Goal: Task Accomplishment & Management: Manage account settings

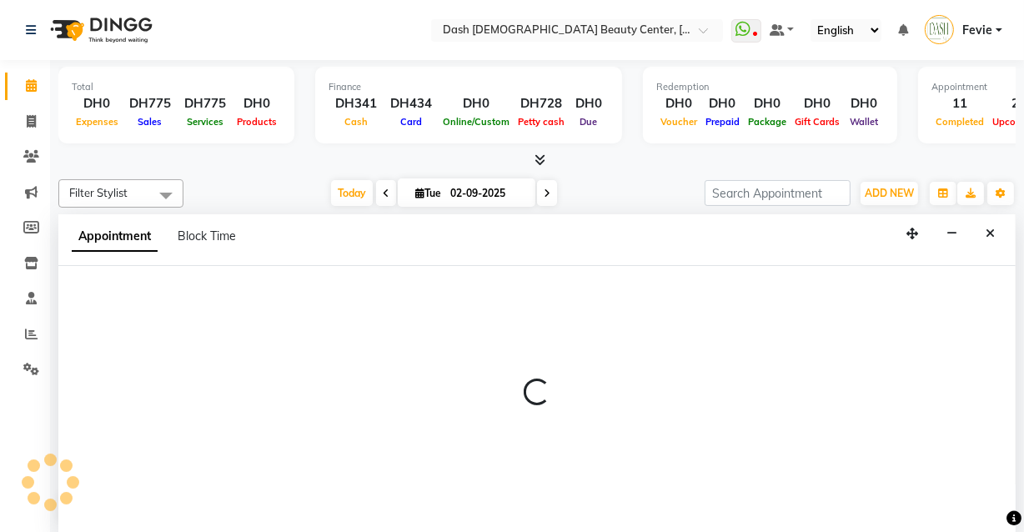
scroll to position [237, 0]
select select "81114"
select select "tentative"
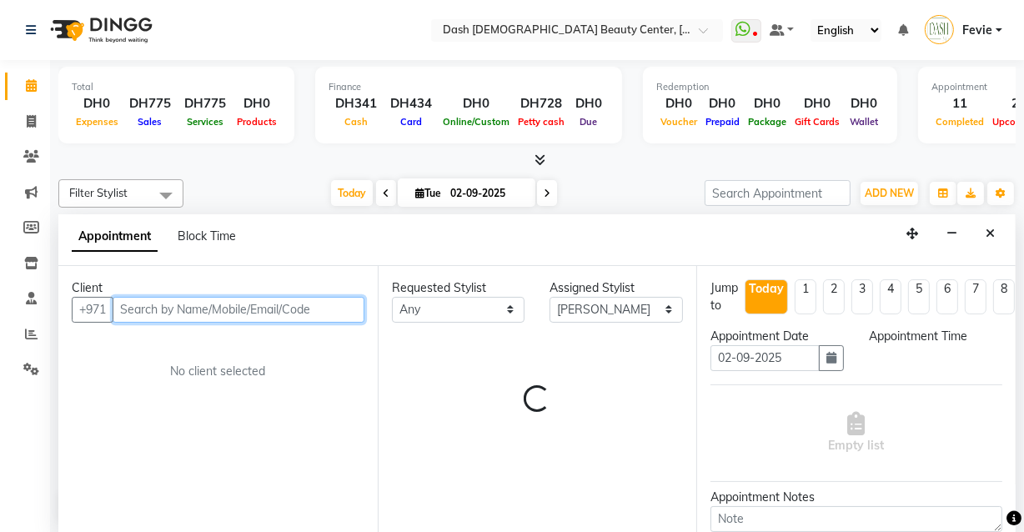
select select "765"
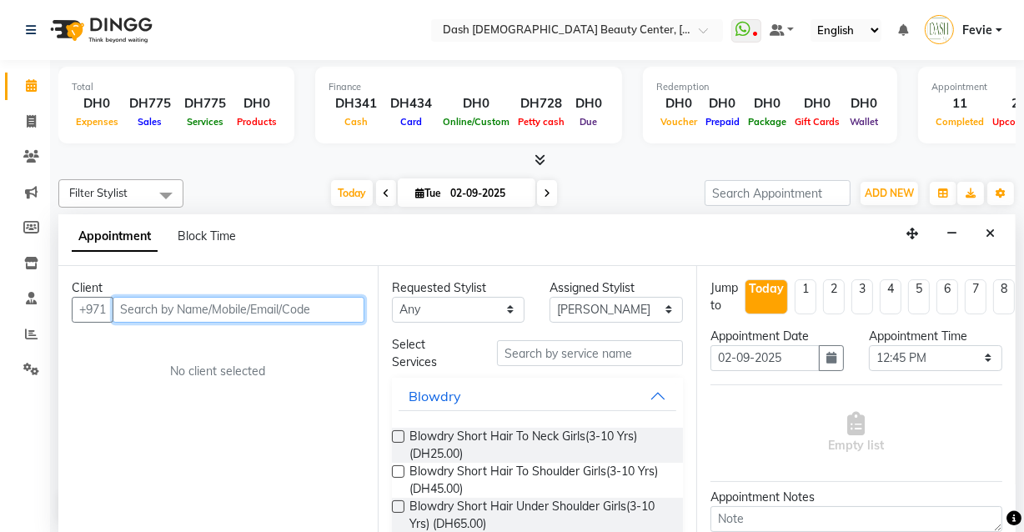
click at [237, 305] on input "text" at bounding box center [239, 310] width 252 height 26
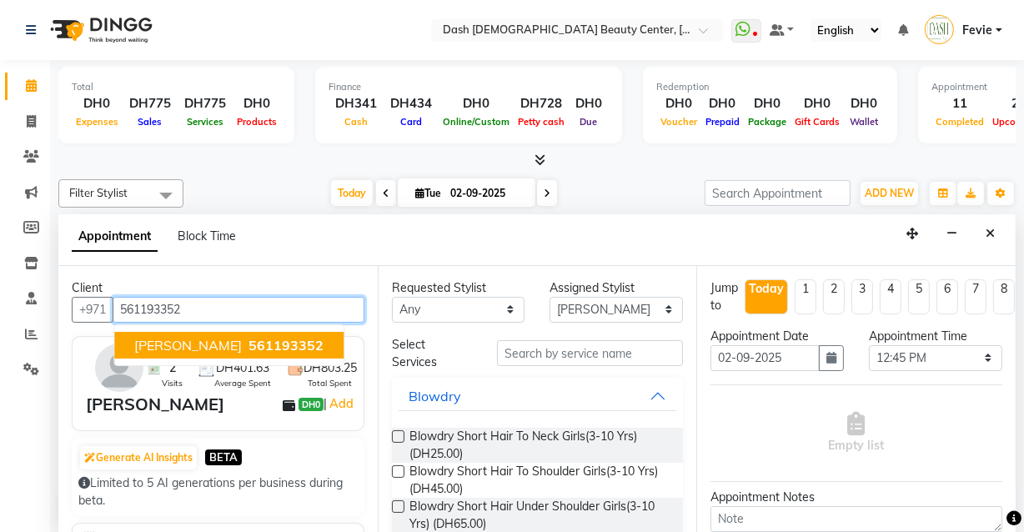
click at [249, 339] on span "561193352" at bounding box center [286, 345] width 75 height 17
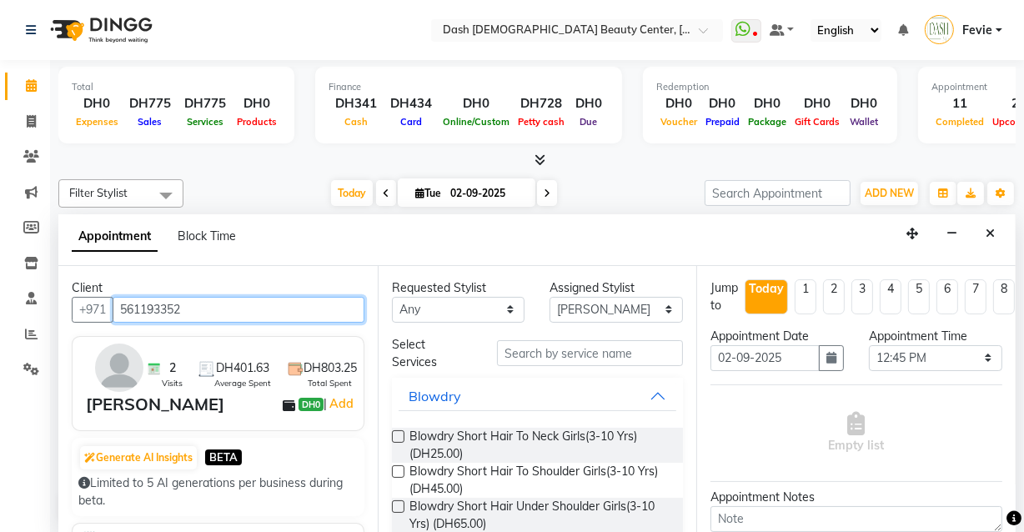
type input "561193352"
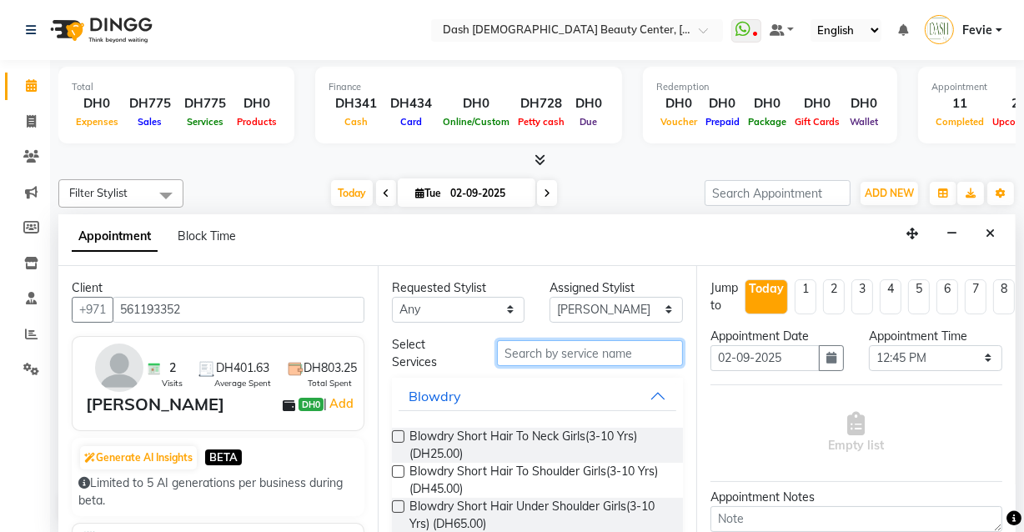
click at [620, 350] on input "text" at bounding box center [590, 353] width 186 height 26
click at [584, 353] on input "text" at bounding box center [590, 353] width 186 height 26
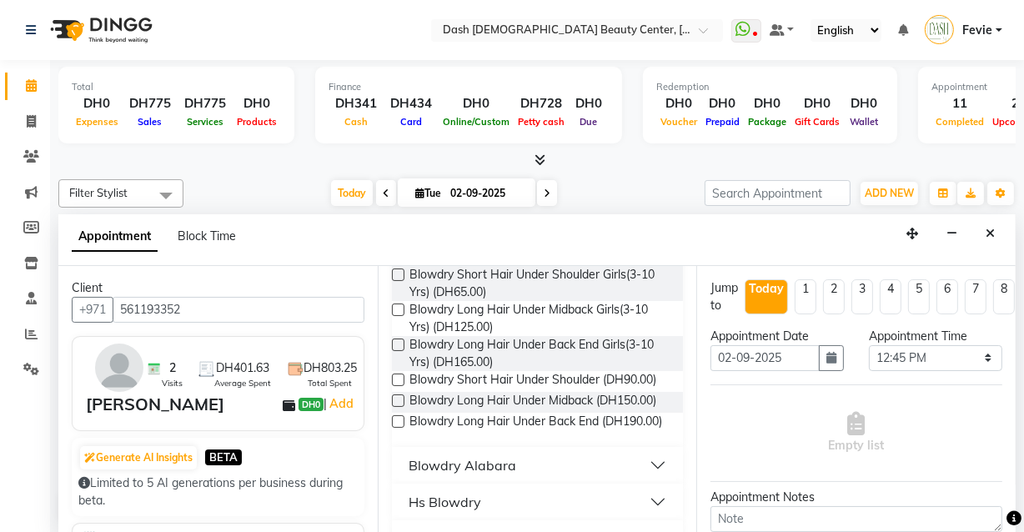
scroll to position [167, 0]
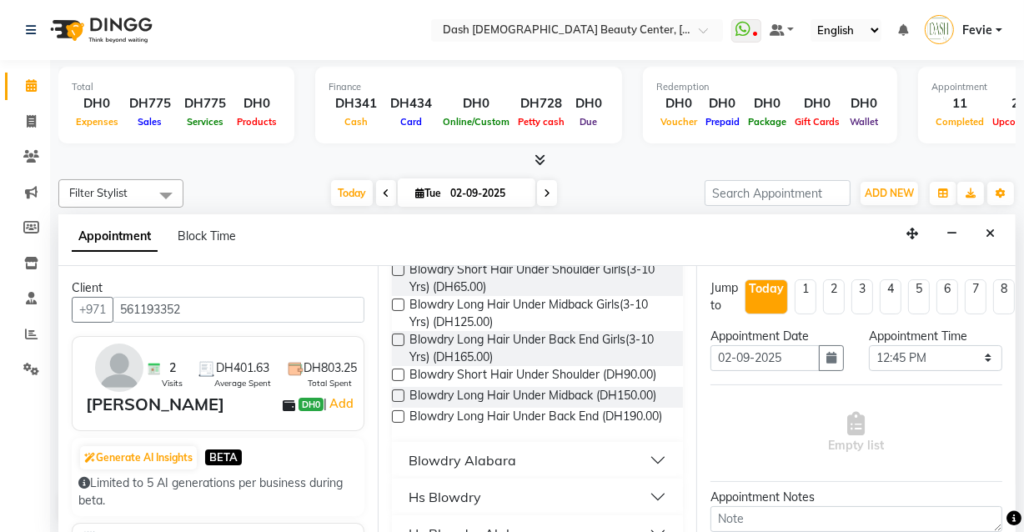
type input "blowdry un"
click at [393, 377] on label at bounding box center [398, 375] width 13 height 13
click at [393, 377] on input "checkbox" at bounding box center [397, 376] width 11 height 11
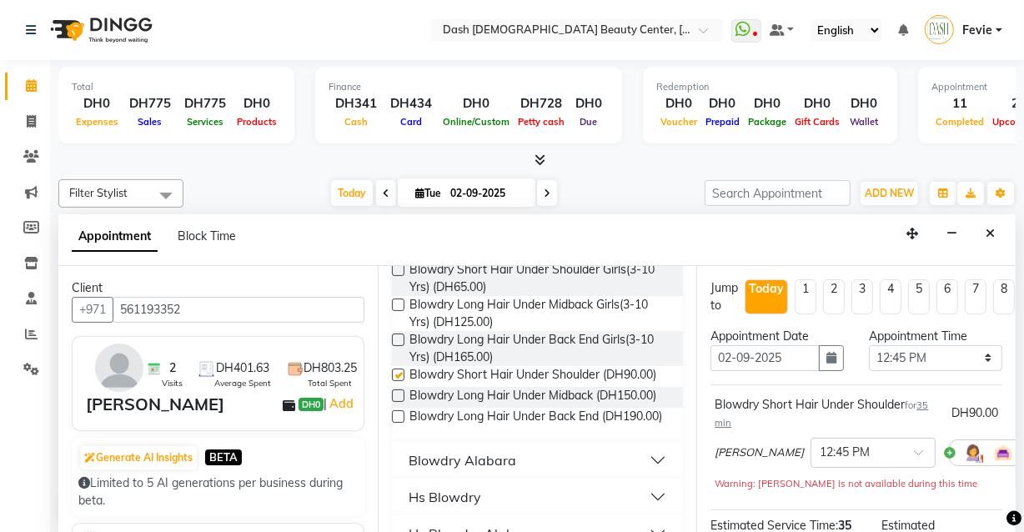
checkbox input "false"
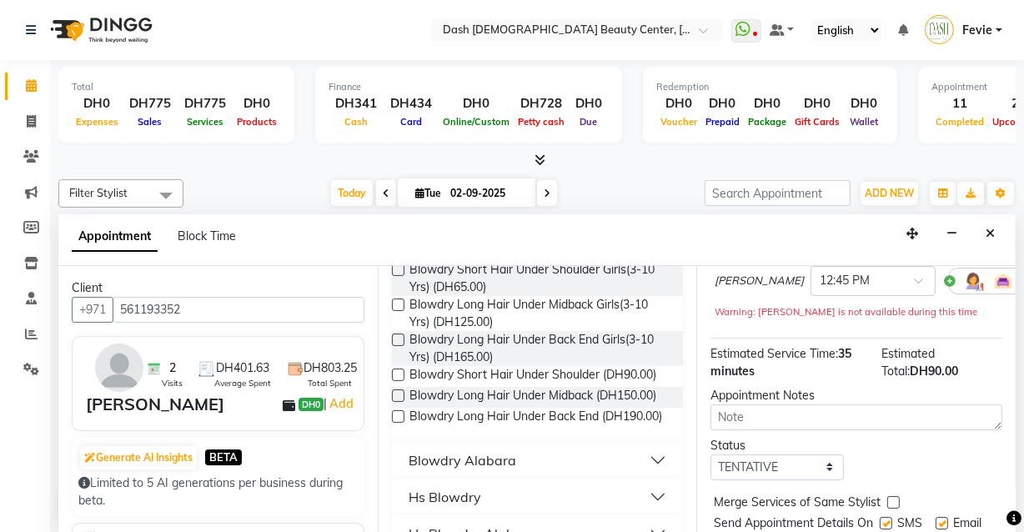
scroll to position [249, 0]
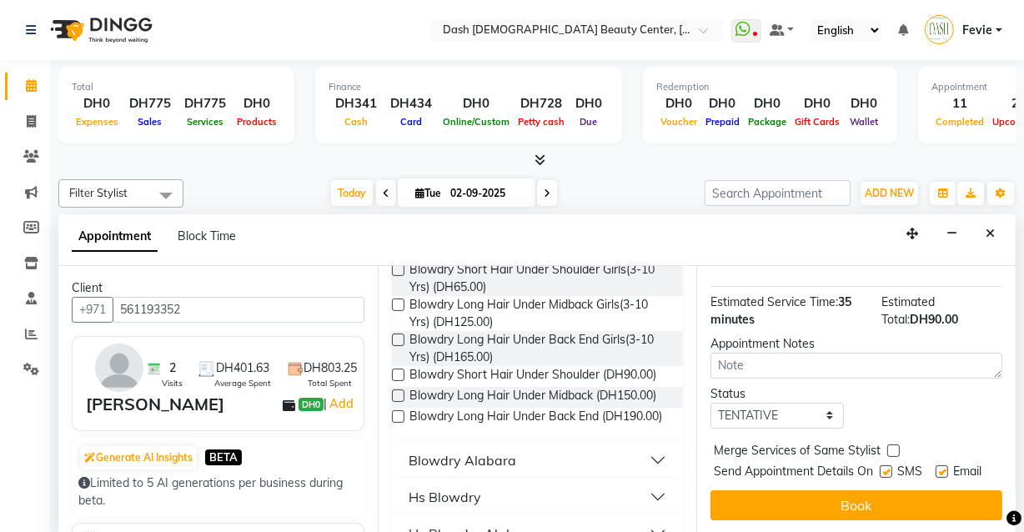
click at [893, 445] on label at bounding box center [894, 451] width 13 height 13
click at [893, 447] on input "checkbox" at bounding box center [893, 452] width 11 height 11
checkbox input "true"
click at [883, 466] on label at bounding box center [886, 472] width 13 height 13
click at [883, 468] on input "checkbox" at bounding box center [885, 473] width 11 height 11
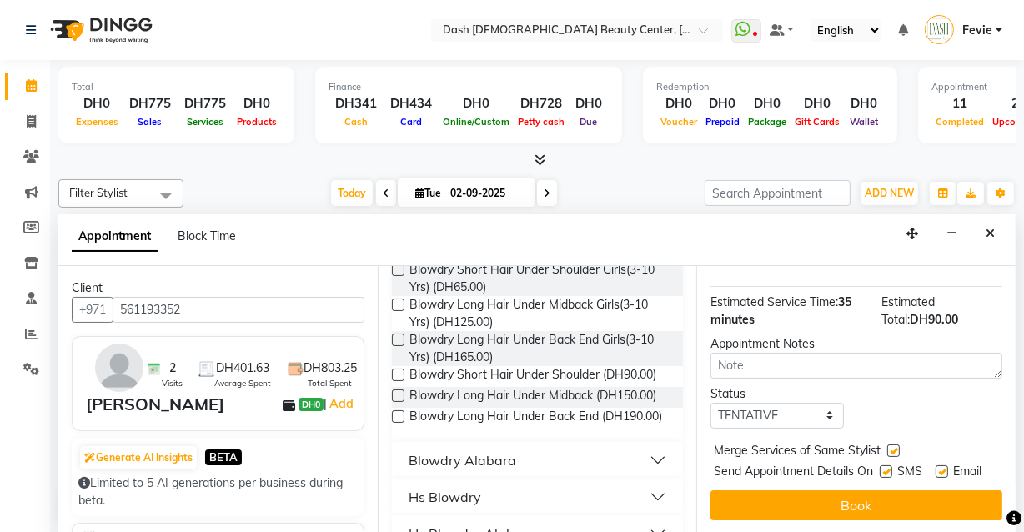
checkbox input "false"
click at [938, 466] on label at bounding box center [942, 472] width 13 height 13
click at [938, 468] on input "checkbox" at bounding box center [941, 473] width 11 height 11
checkbox input "false"
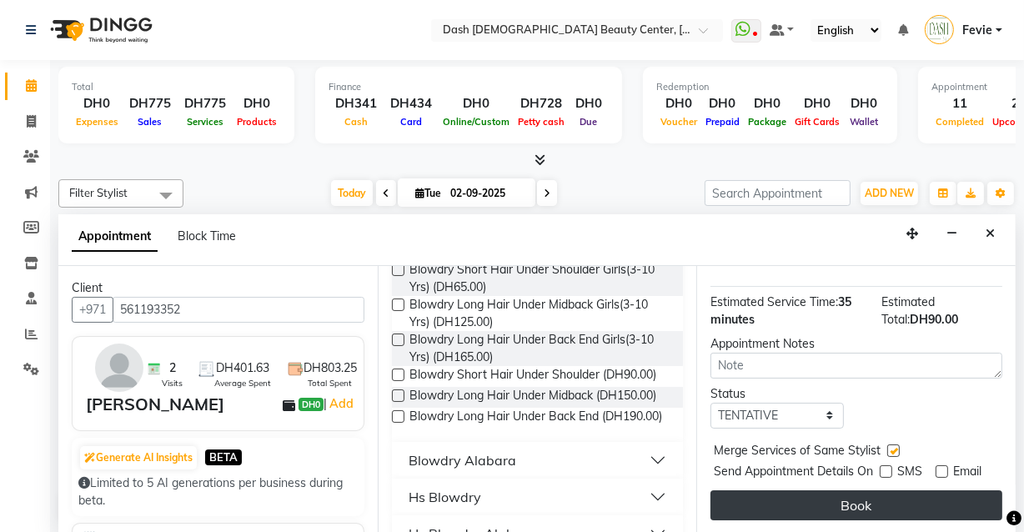
click at [882, 504] on button "Book" at bounding box center [857, 506] width 292 height 30
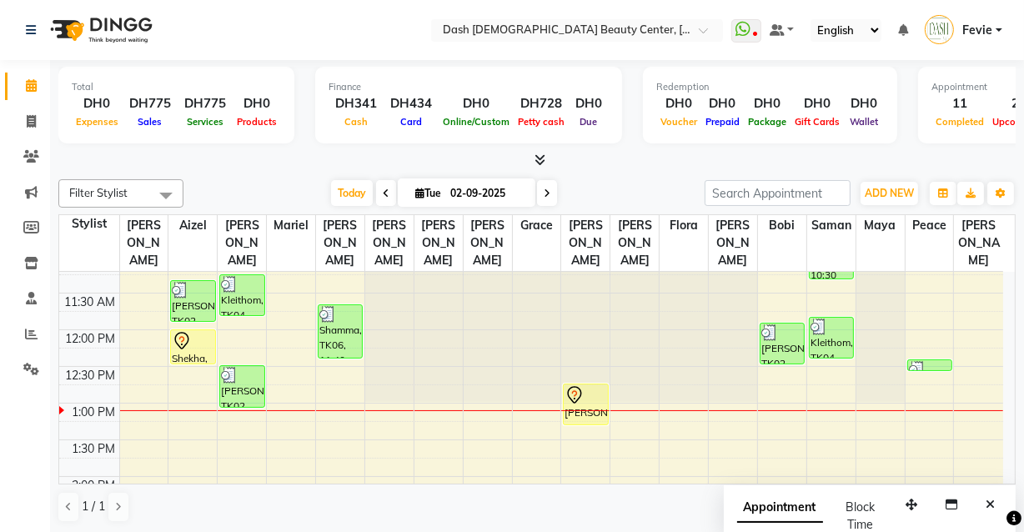
scroll to position [164, 0]
click at [191, 332] on div "Shekha, TK05, 12:00 PM-12:30 PM, [GEOGRAPHIC_DATA] only apply" at bounding box center [192, 345] width 43 height 33
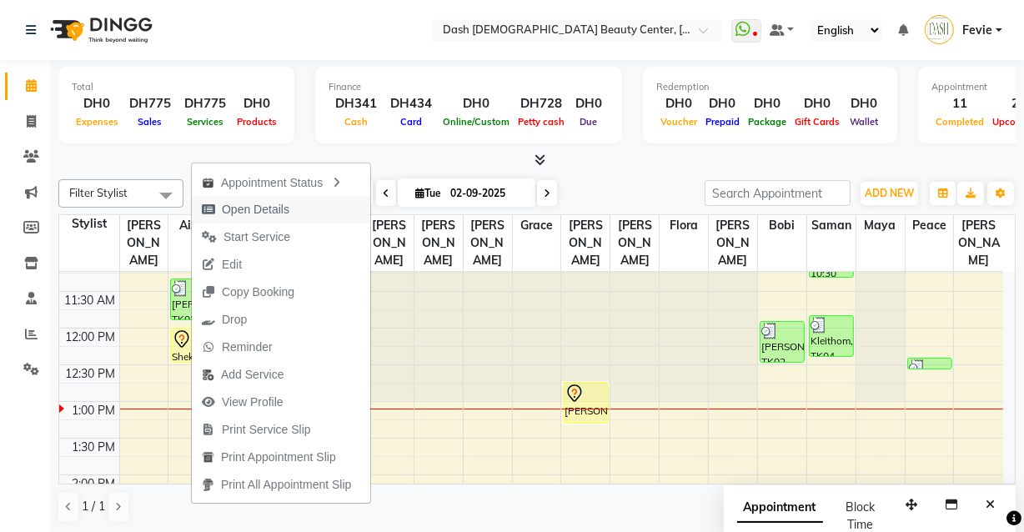
click at [286, 204] on span "Open Details" at bounding box center [256, 210] width 68 height 18
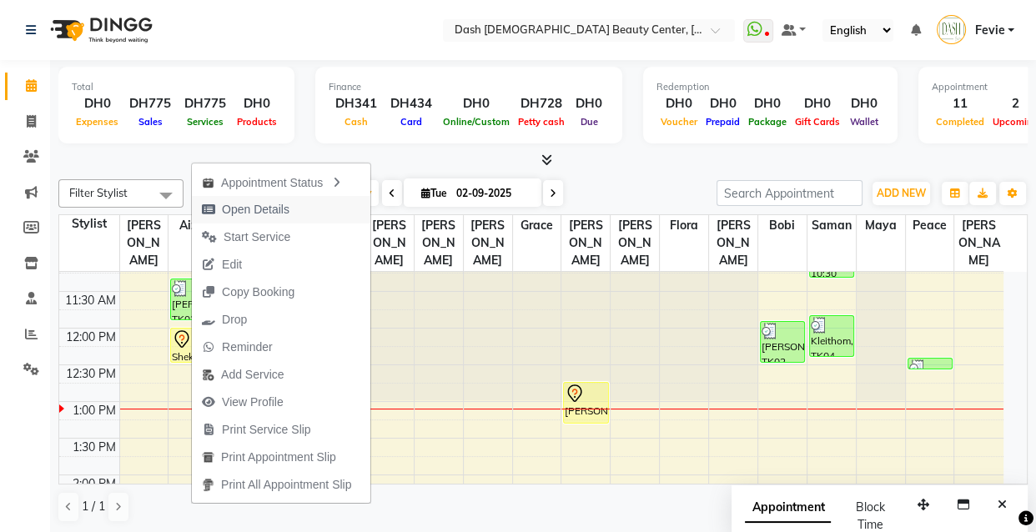
select select "7"
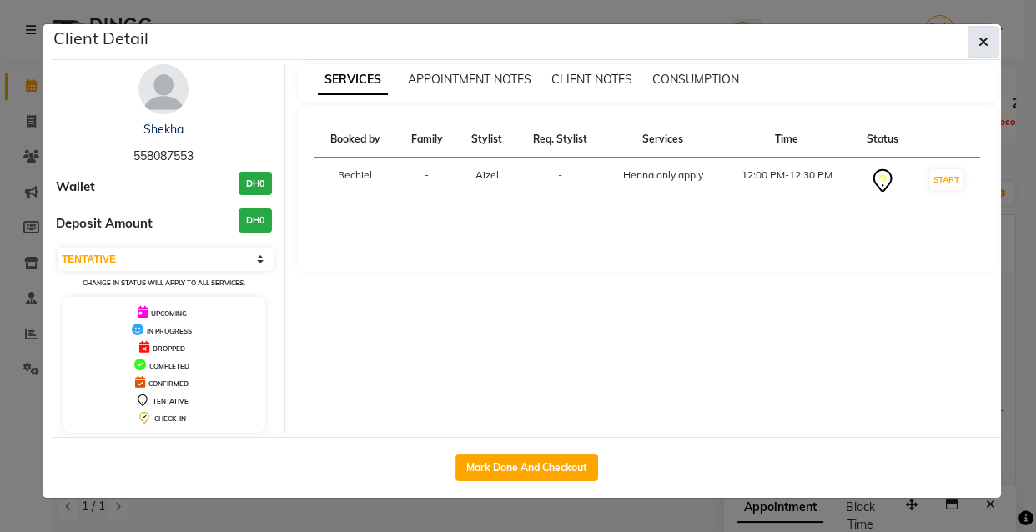
click at [993, 35] on button "button" at bounding box center [984, 42] width 32 height 32
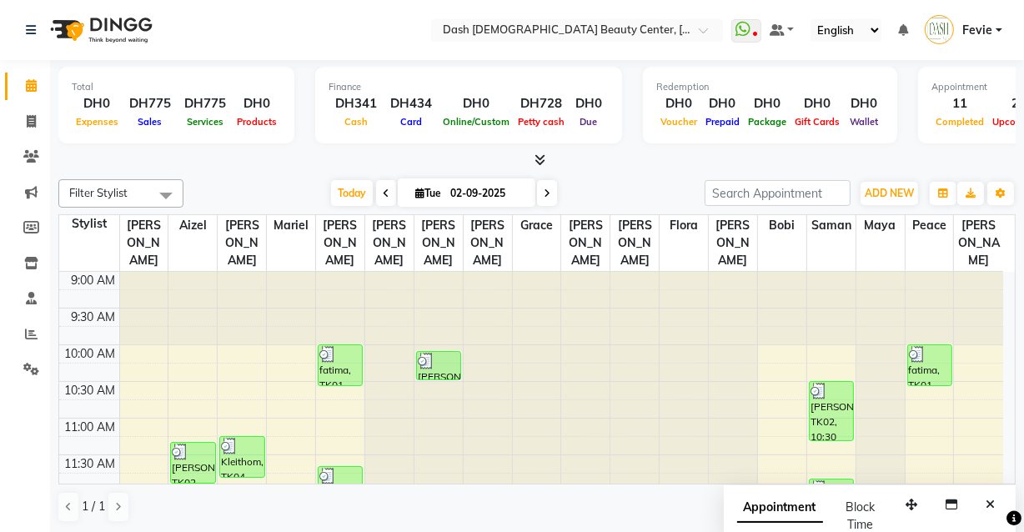
scroll to position [0, 0]
click at [23, 254] on span at bounding box center [31, 263] width 29 height 19
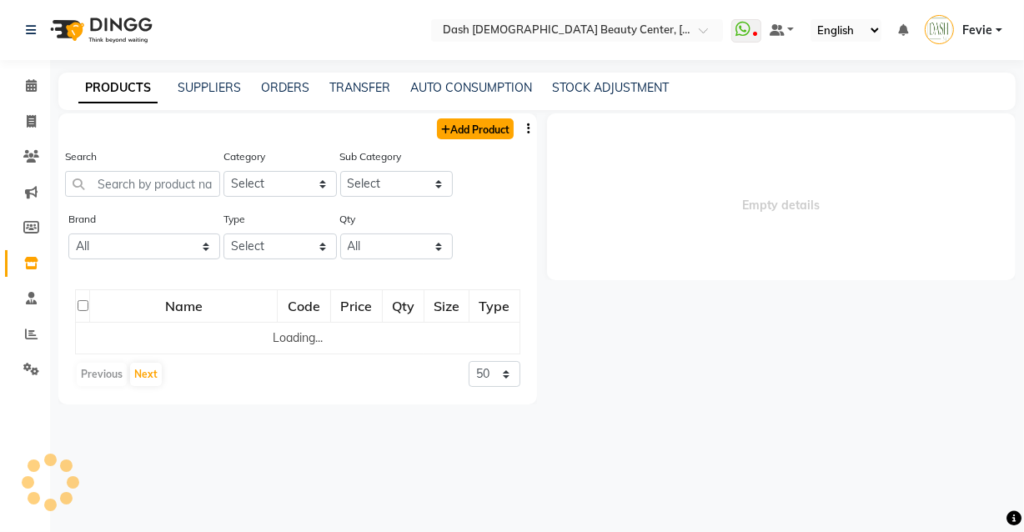
click at [492, 128] on link "Add Product" at bounding box center [475, 128] width 77 height 21
select select "true"
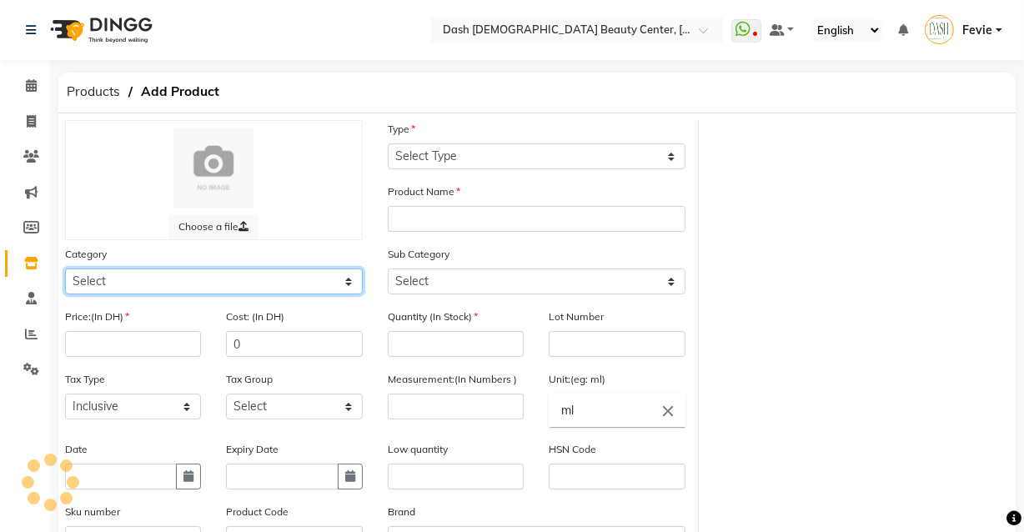
click at [239, 281] on select "Select" at bounding box center [214, 282] width 298 height 26
click at [33, 272] on span at bounding box center [31, 263] width 29 height 19
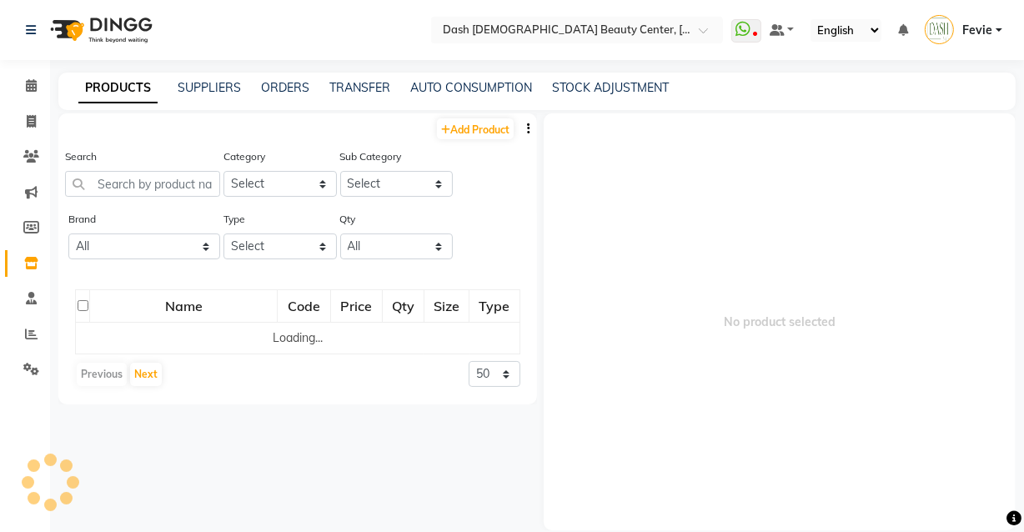
click at [34, 268] on icon at bounding box center [31, 263] width 14 height 13
click at [169, 183] on input "text" at bounding box center [142, 184] width 155 height 26
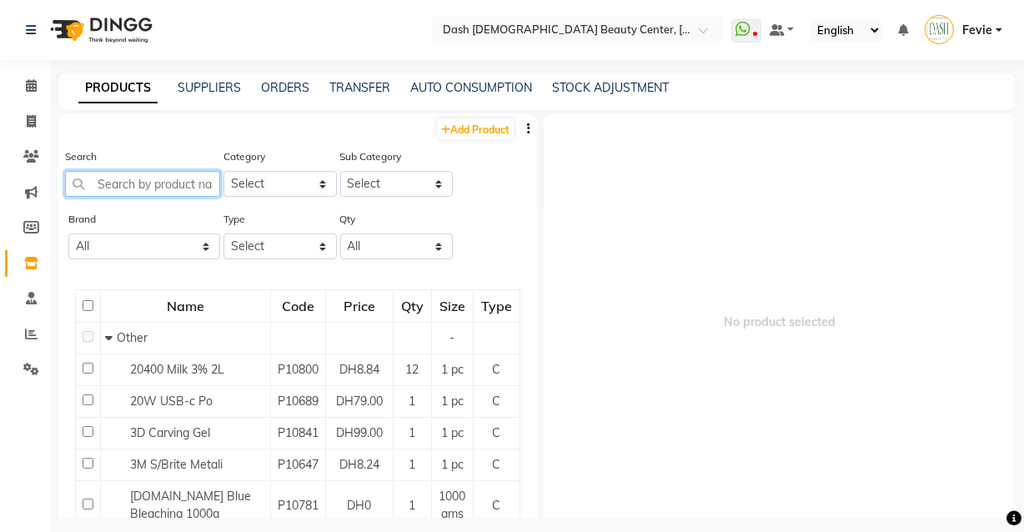
click at [167, 178] on input "text" at bounding box center [142, 184] width 155 height 26
click at [819, 486] on span "No product selected" at bounding box center [780, 321] width 472 height 417
click at [175, 181] on input "text" at bounding box center [142, 184] width 155 height 26
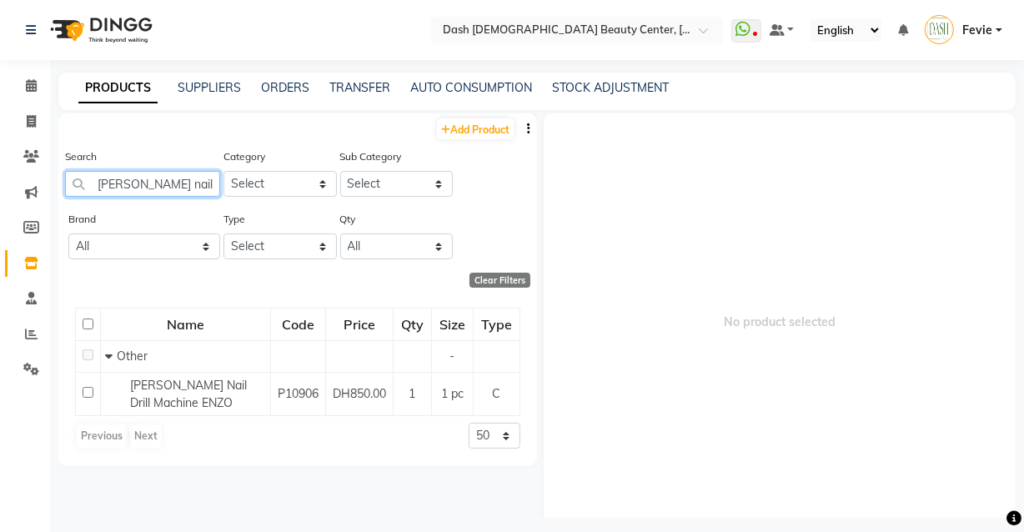
type input "brunson nail dr"
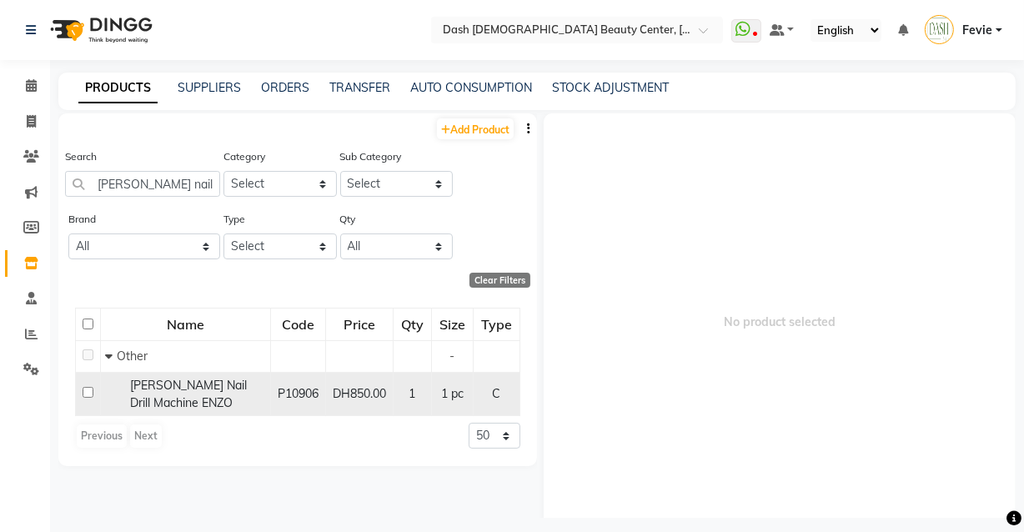
click at [378, 398] on span "DH850.00" at bounding box center [359, 393] width 53 height 15
select select
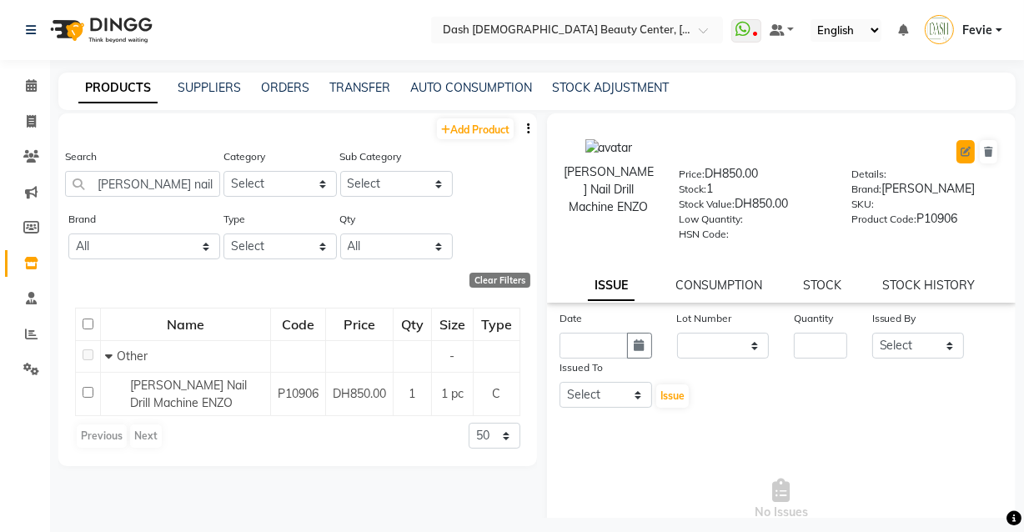
click at [961, 153] on icon at bounding box center [966, 152] width 10 height 10
select select "true"
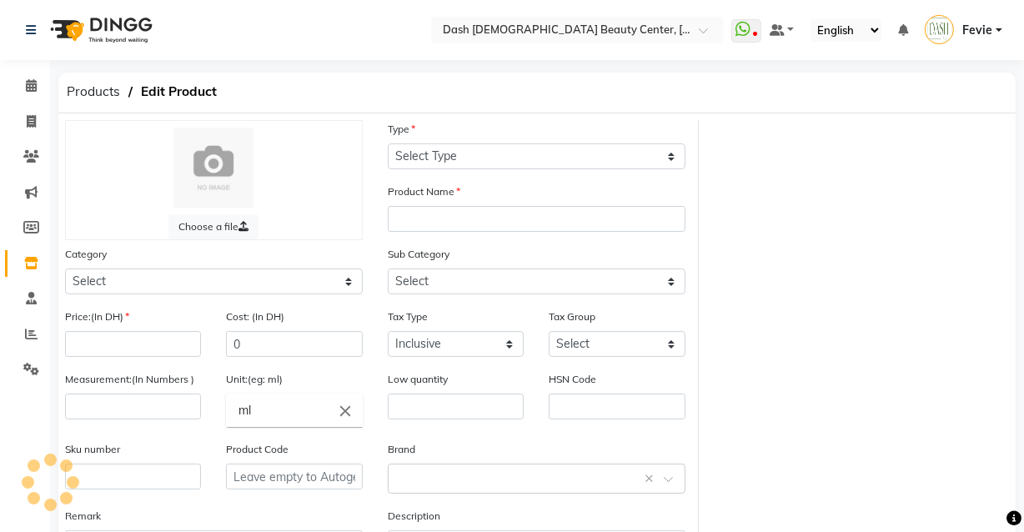
select select "C"
type input "Brunson Nail Drill Machine ENZO"
select select
type input "850"
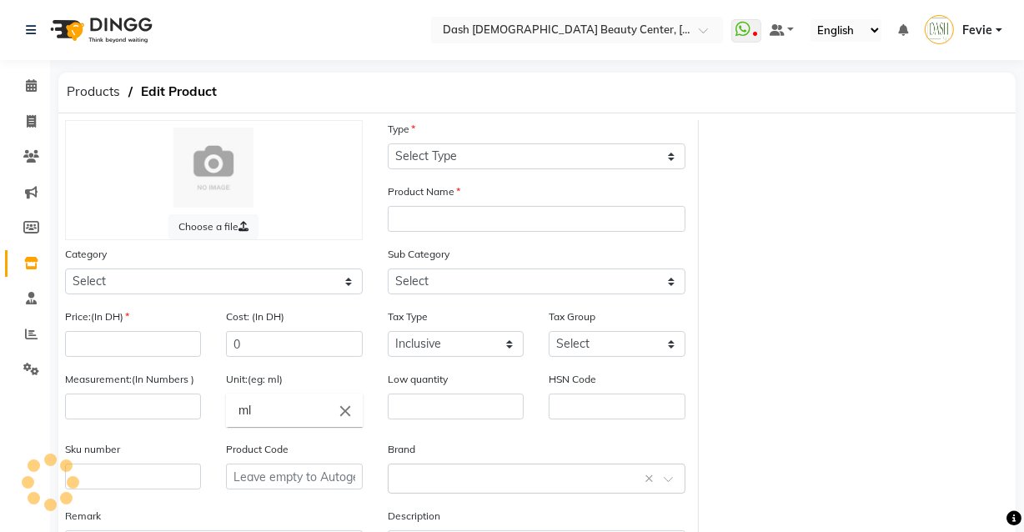
type input "1"
type input "pc"
type input "P10906"
select select "1619101000"
select select "1619101002"
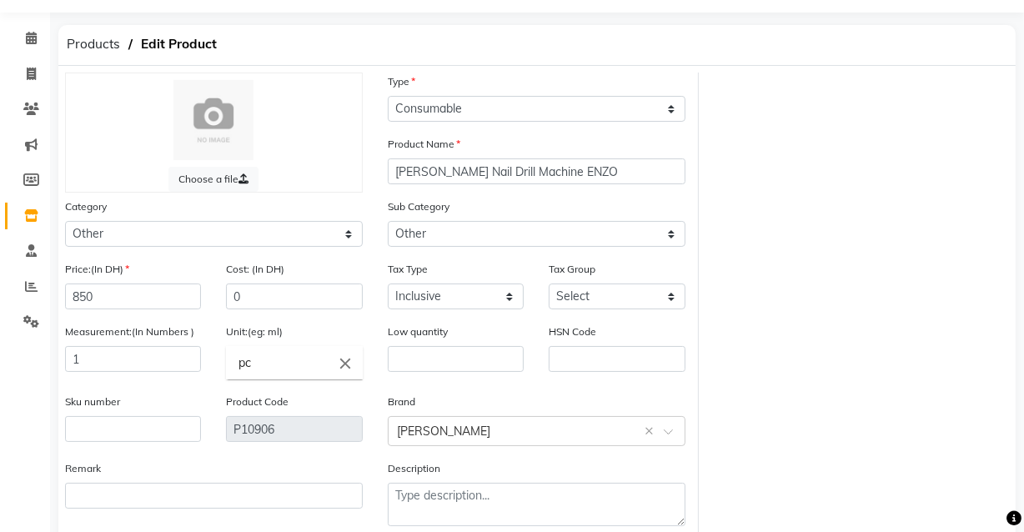
scroll to position [50, 0]
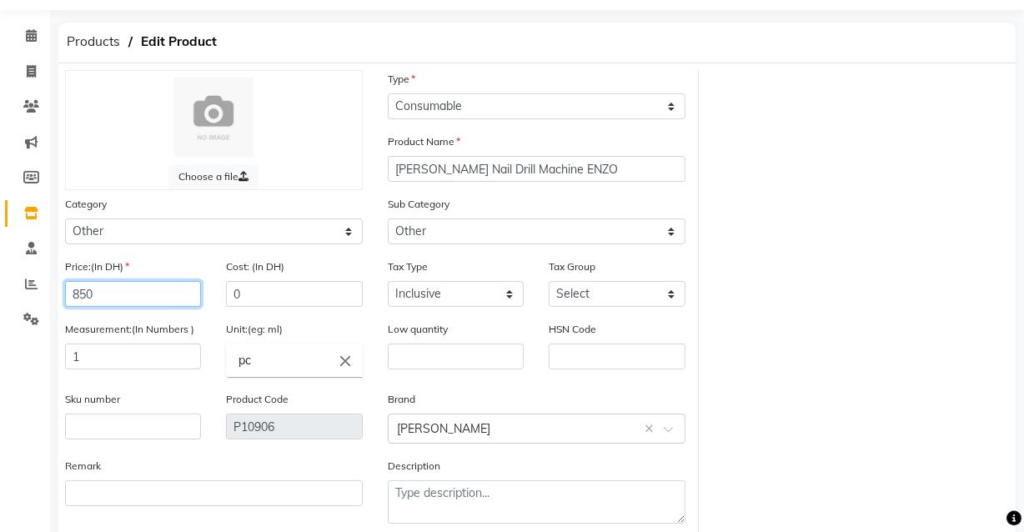
click at [164, 292] on input "850" at bounding box center [133, 294] width 136 height 26
type input "8"
type input "185"
click at [798, 421] on div "Choose a file Type Select Type Both Retail Consumable Product Name Brunson Nail…" at bounding box center [537, 303] width 969 height 467
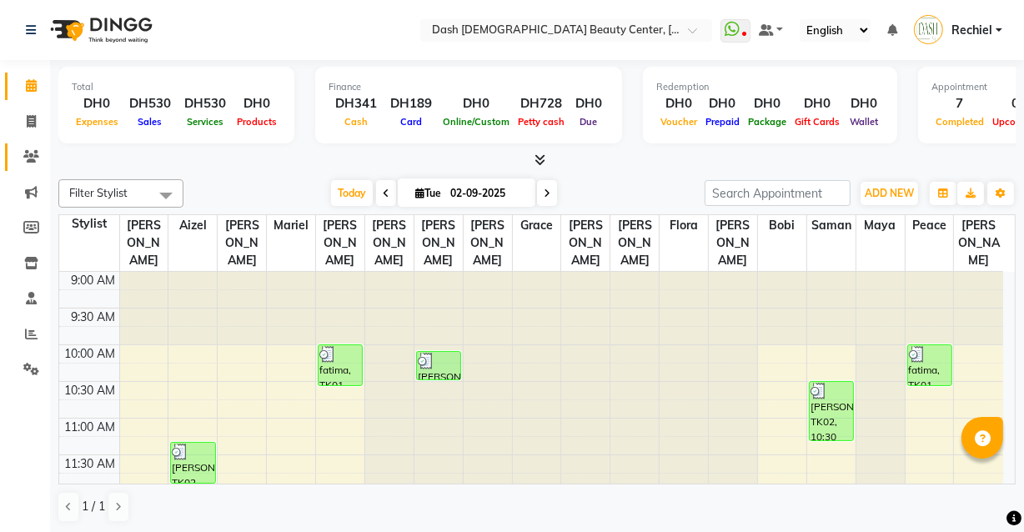
click at [31, 154] on icon at bounding box center [31, 156] width 16 height 13
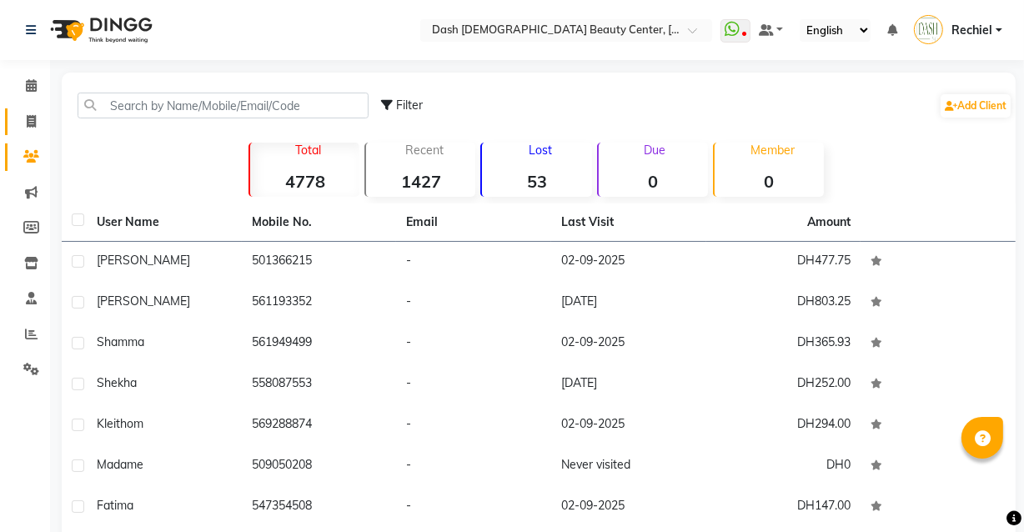
click at [31, 121] on icon at bounding box center [31, 121] width 9 height 13
select select "service"
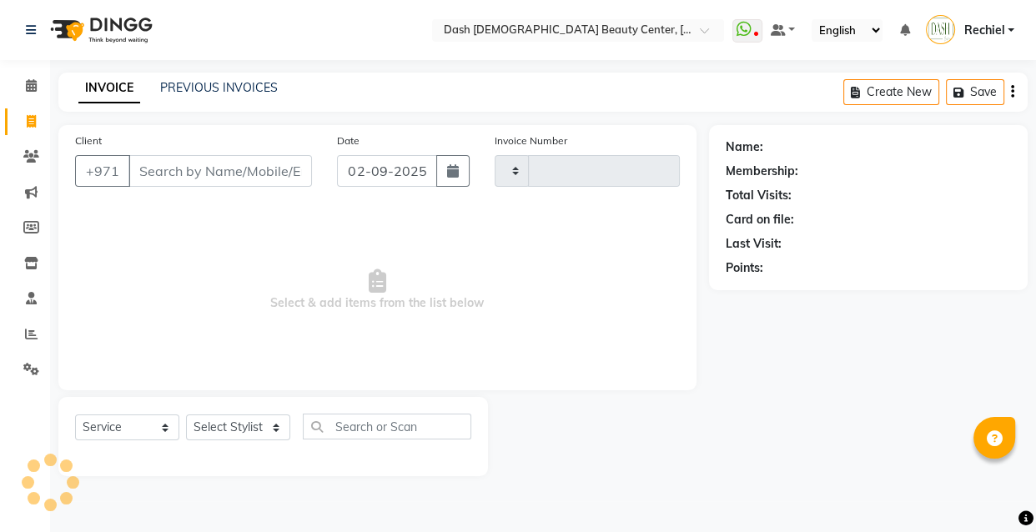
type input "3555"
select select "8372"
click at [30, 91] on icon at bounding box center [31, 85] width 11 height 13
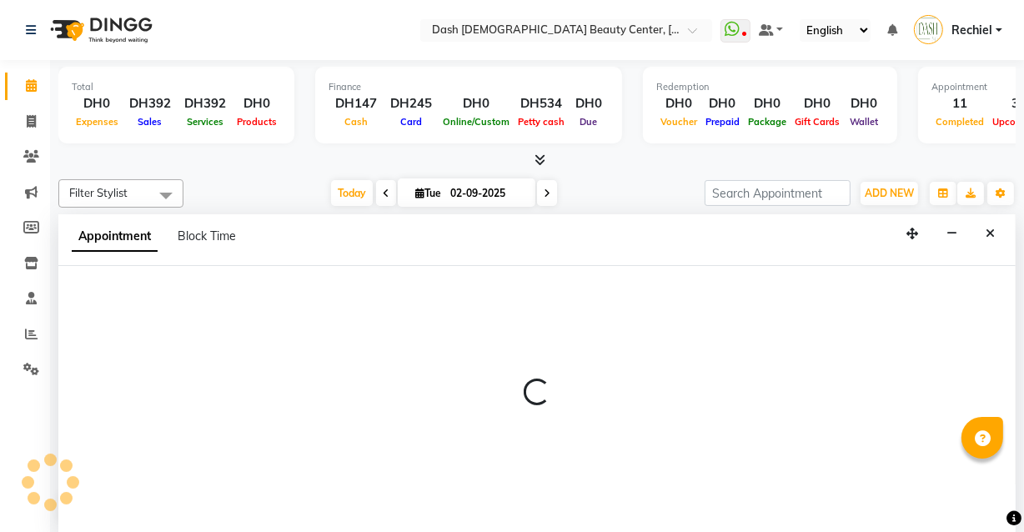
select select "81109"
select select "780"
select select "tentative"
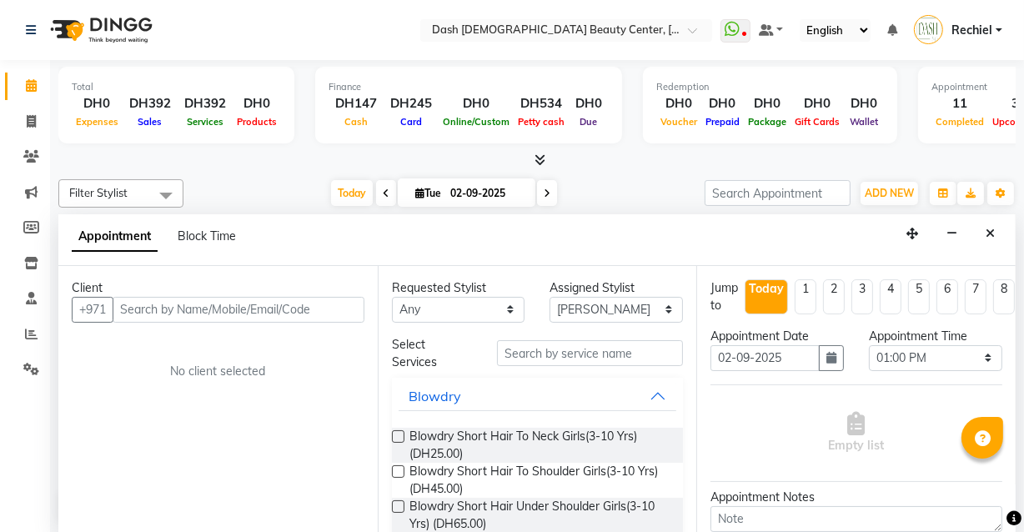
click at [289, 306] on input "text" at bounding box center [239, 310] width 252 height 26
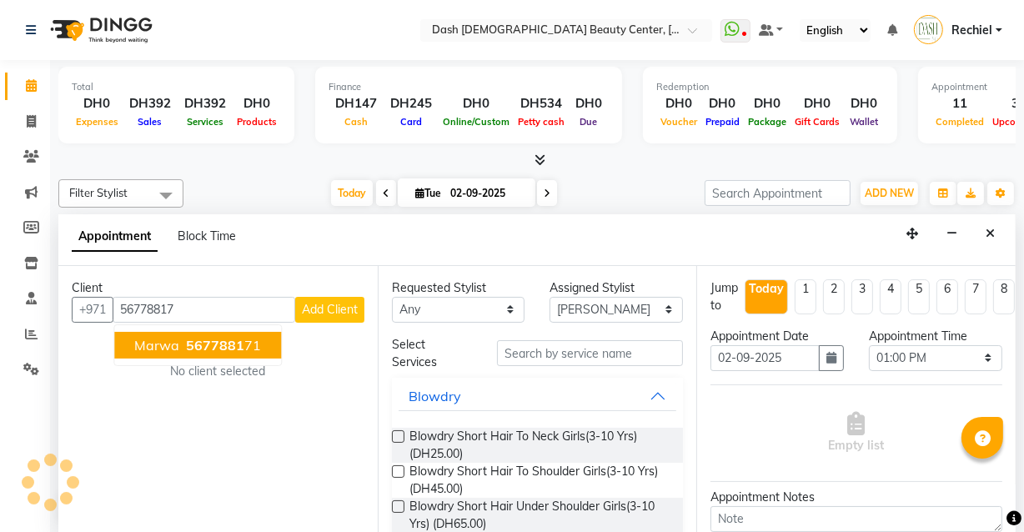
type input "567788171"
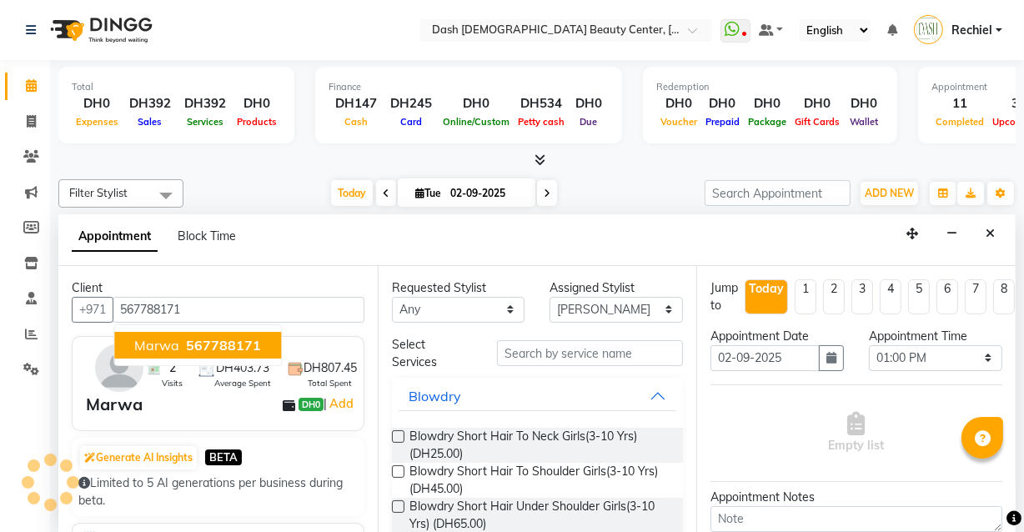
click at [219, 350] on span "567788171" at bounding box center [223, 345] width 75 height 17
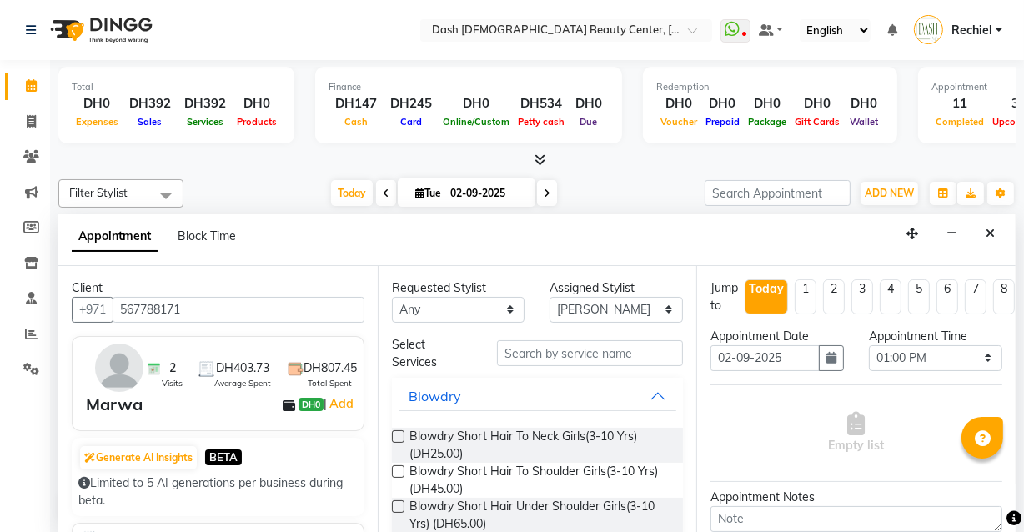
click at [165, 315] on input "567788171" at bounding box center [239, 310] width 252 height 26
click at [159, 302] on input "567788171" at bounding box center [239, 310] width 252 height 26
click at [158, 304] on input "567788171" at bounding box center [239, 310] width 252 height 26
click at [32, 164] on span at bounding box center [31, 157] width 29 height 19
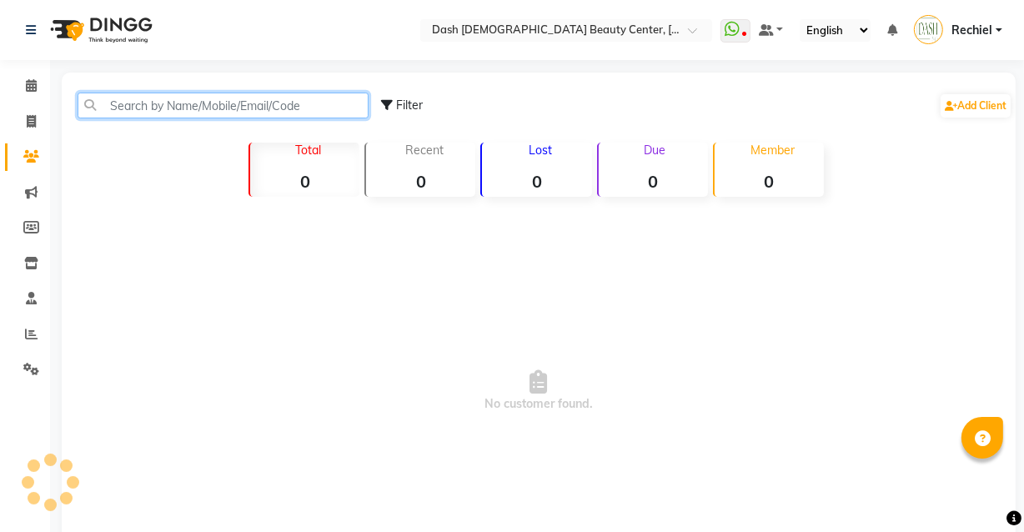
click at [226, 100] on input "text" at bounding box center [223, 106] width 291 height 26
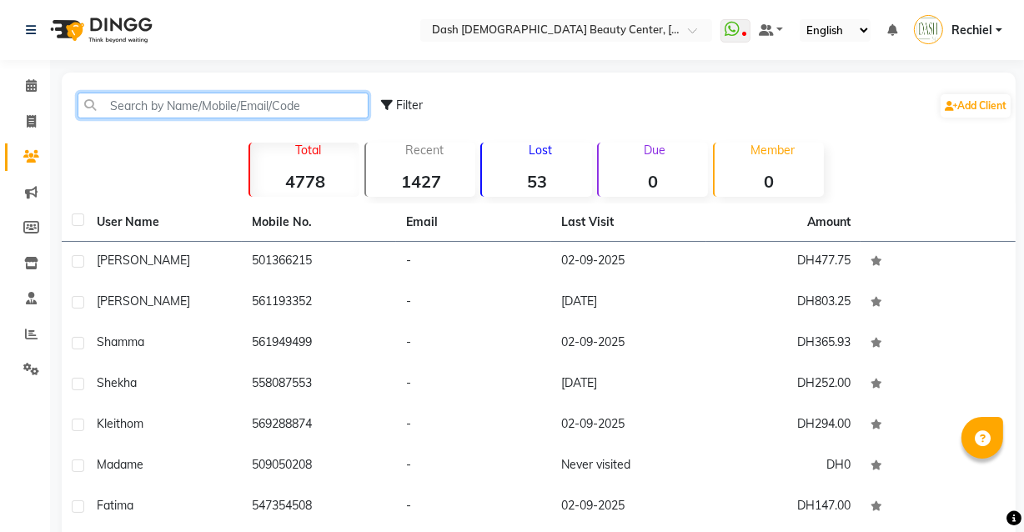
paste input "567788171"
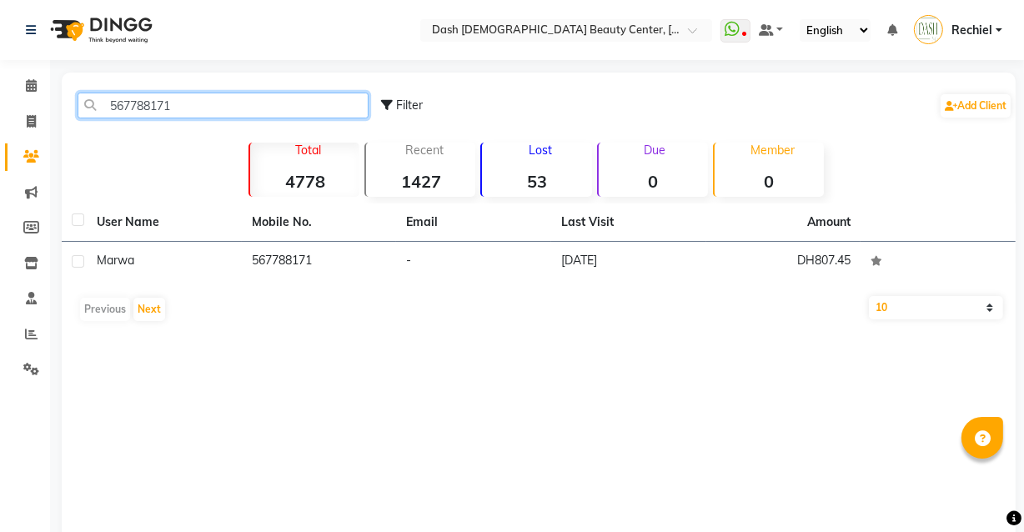
type input "567788171"
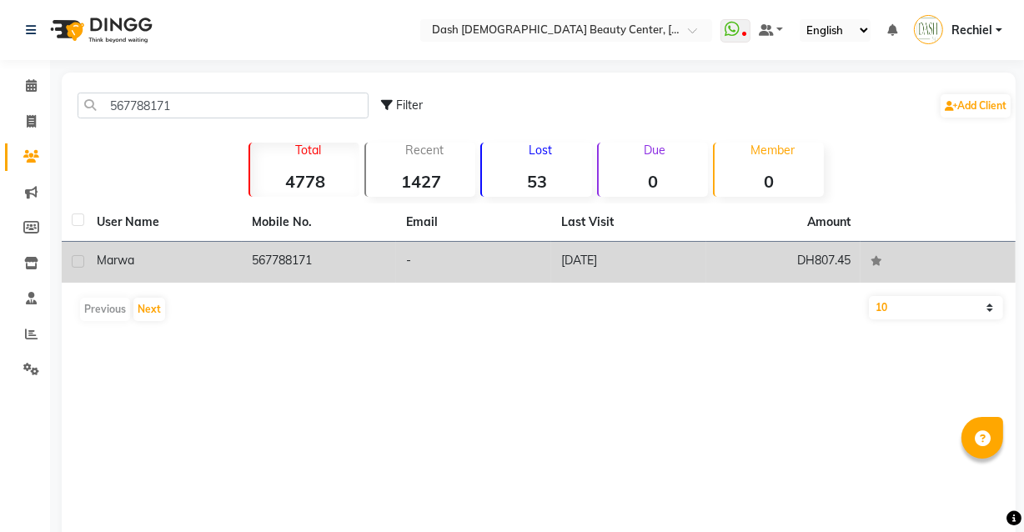
click at [370, 264] on td "567788171" at bounding box center [319, 262] width 155 height 41
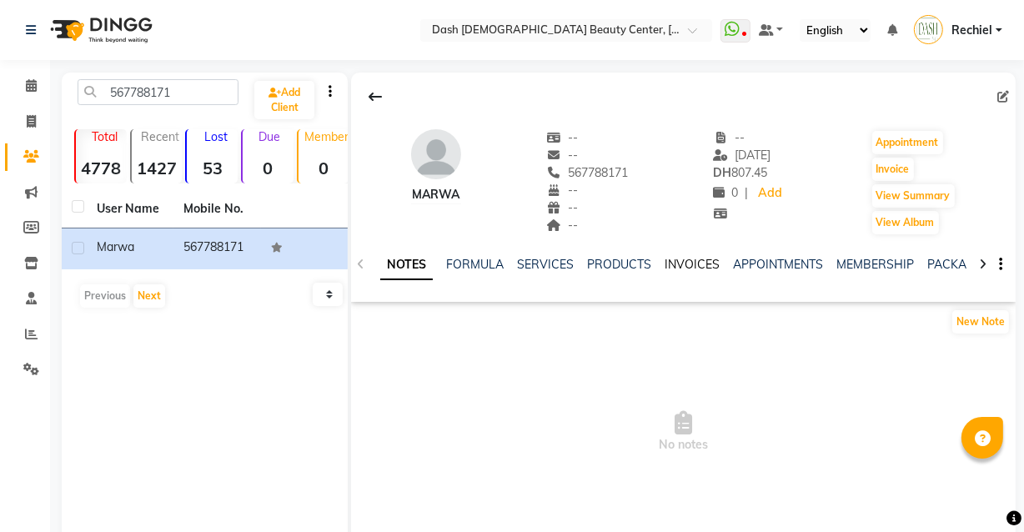
click at [682, 264] on link "INVOICES" at bounding box center [692, 264] width 55 height 15
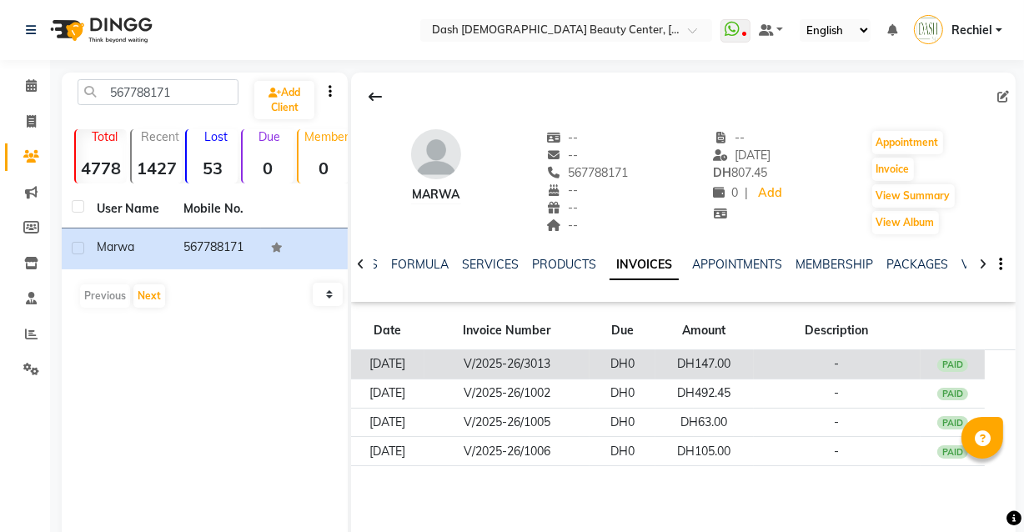
click at [744, 368] on td "DH147.00" at bounding box center [705, 364] width 98 height 29
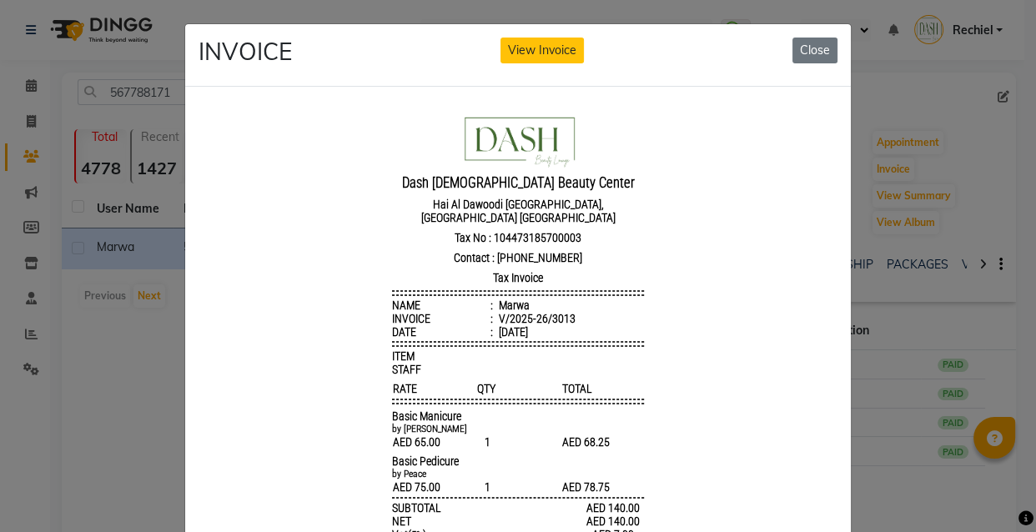
click at [881, 383] on ngb-modal-window "INVOICE View Invoice Close" at bounding box center [518, 266] width 1036 height 532
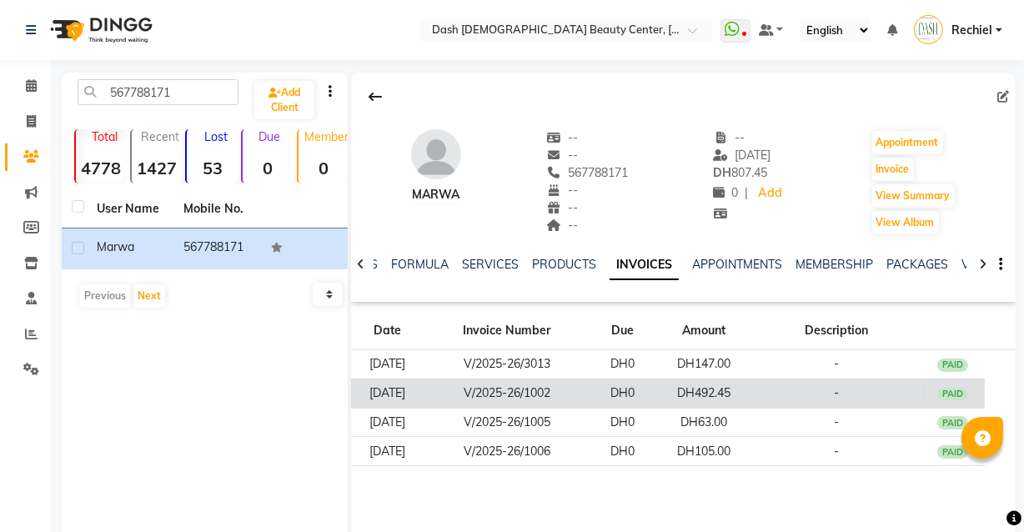
click at [725, 403] on td "DH492.45" at bounding box center [705, 393] width 98 height 29
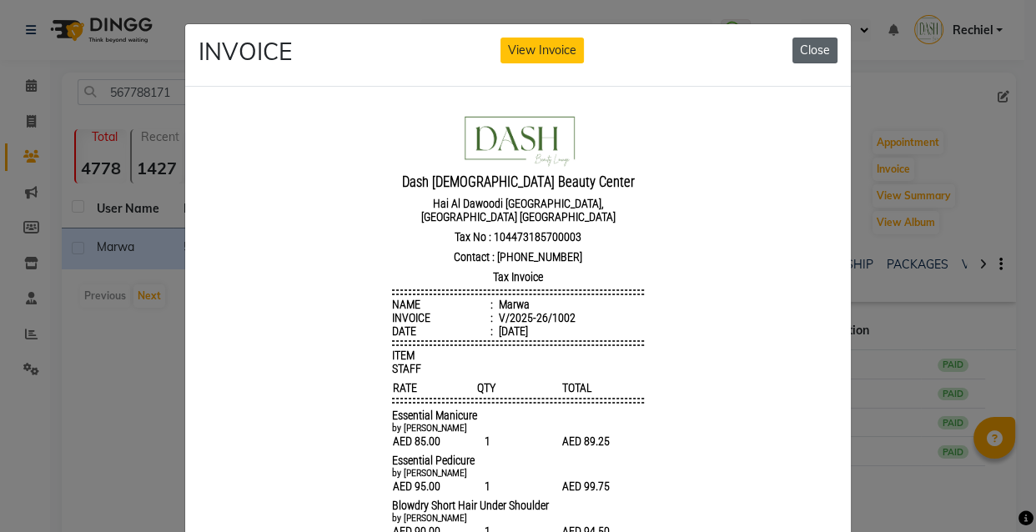
click at [815, 43] on button "Close" at bounding box center [815, 51] width 45 height 26
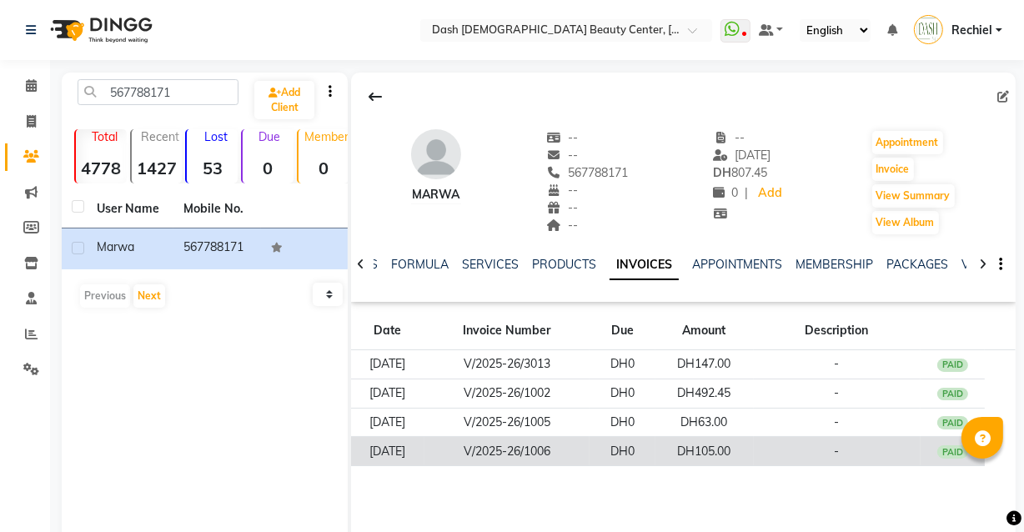
click at [748, 455] on td "DH105.00" at bounding box center [705, 451] width 98 height 29
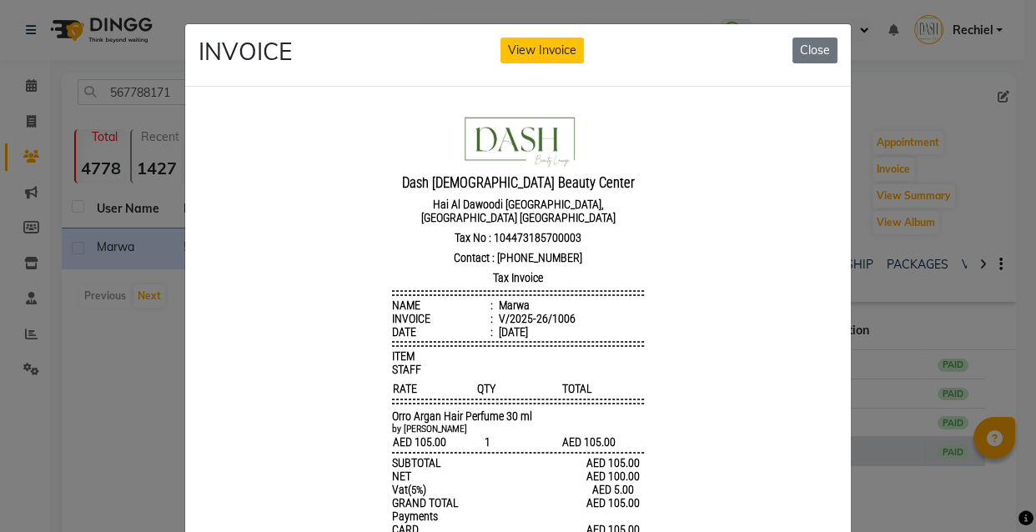
scroll to position [13, 0]
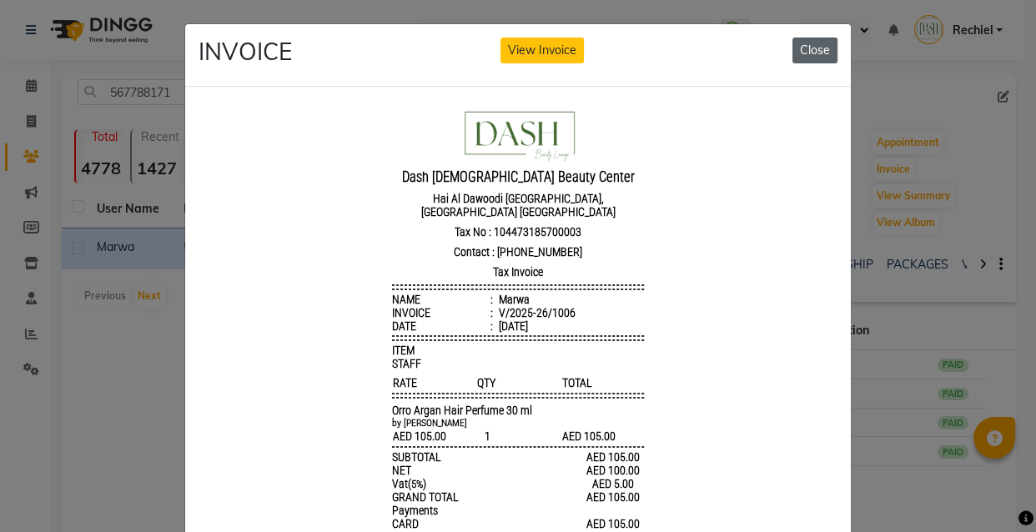
click at [819, 43] on button "Close" at bounding box center [815, 51] width 45 height 26
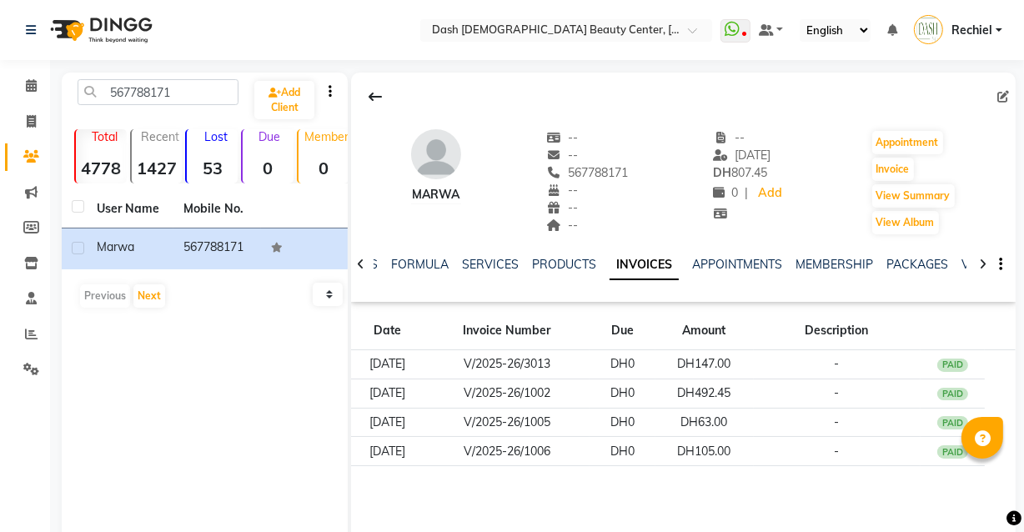
click at [580, 435] on td "V/2025-26/1005" at bounding box center [507, 422] width 165 height 29
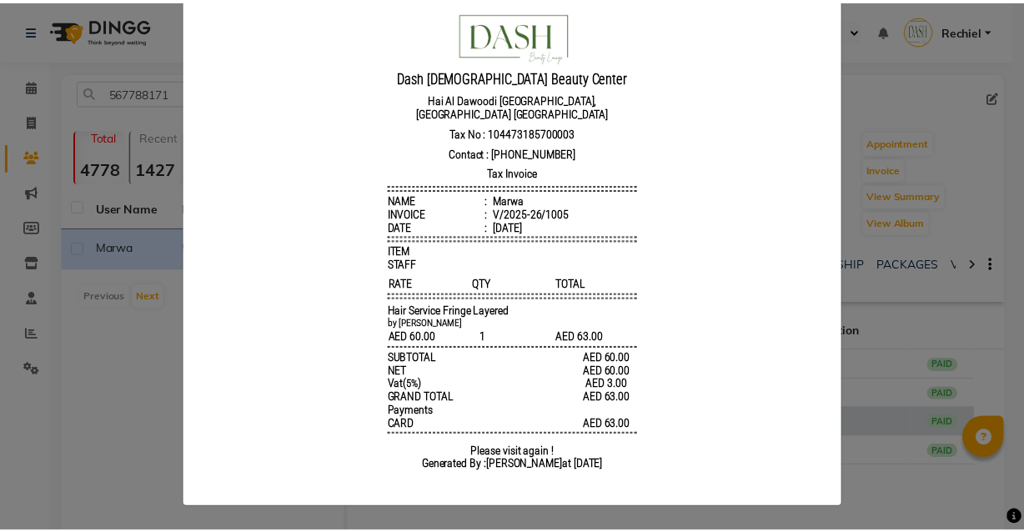
scroll to position [0, 0]
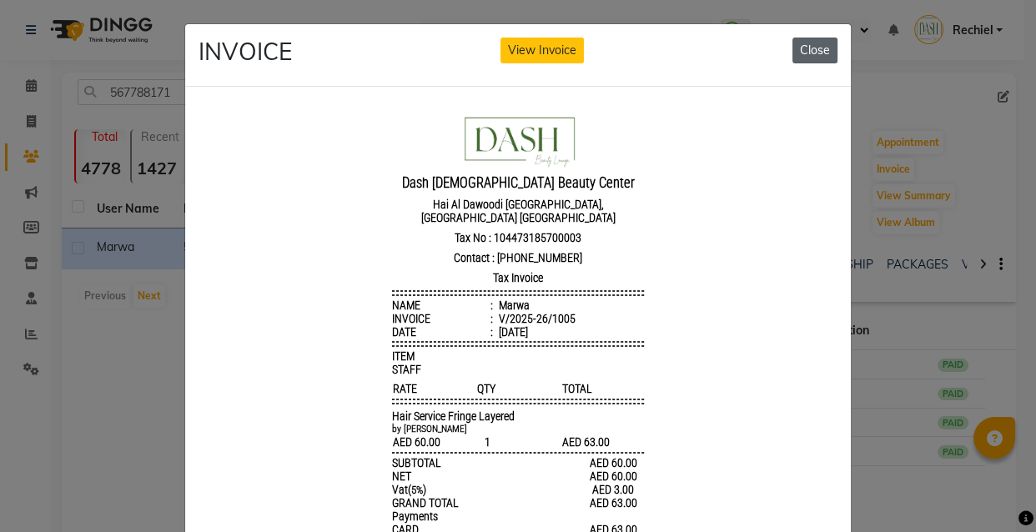
click at [803, 40] on button "Close" at bounding box center [815, 51] width 45 height 26
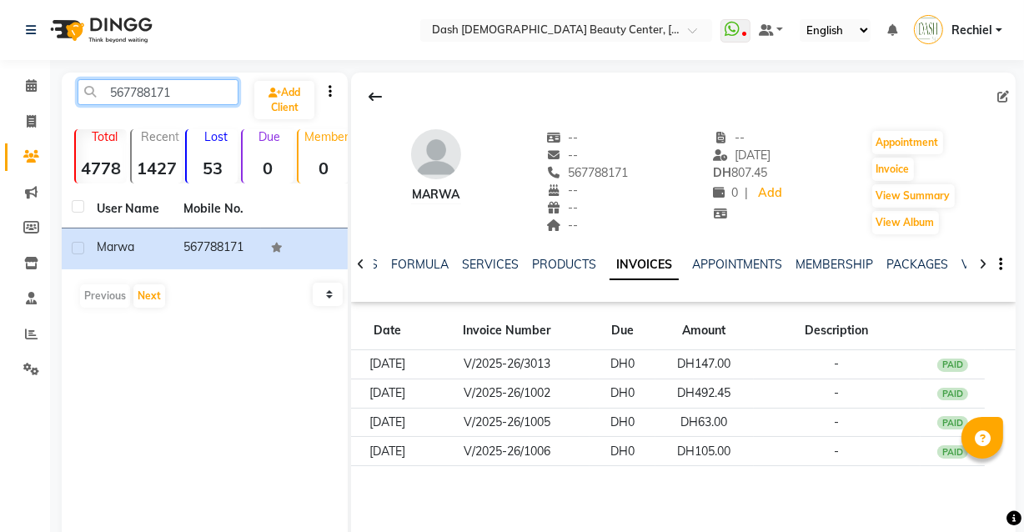
click at [156, 99] on input "567788171" at bounding box center [158, 92] width 161 height 26
click at [129, 97] on input "567788171" at bounding box center [158, 92] width 161 height 26
click at [133, 93] on input "567788171" at bounding box center [158, 92] width 161 height 26
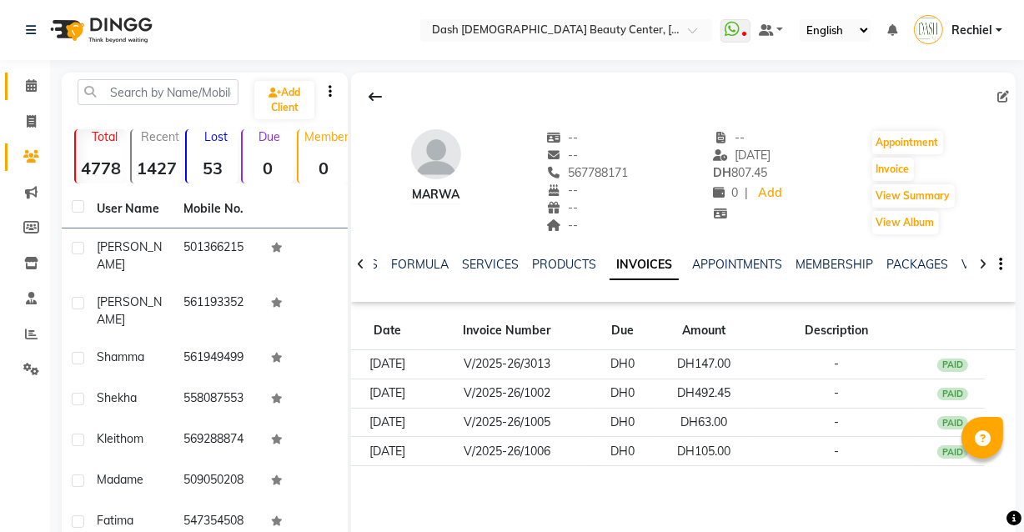
click at [32, 75] on link "Calendar" at bounding box center [25, 87] width 40 height 28
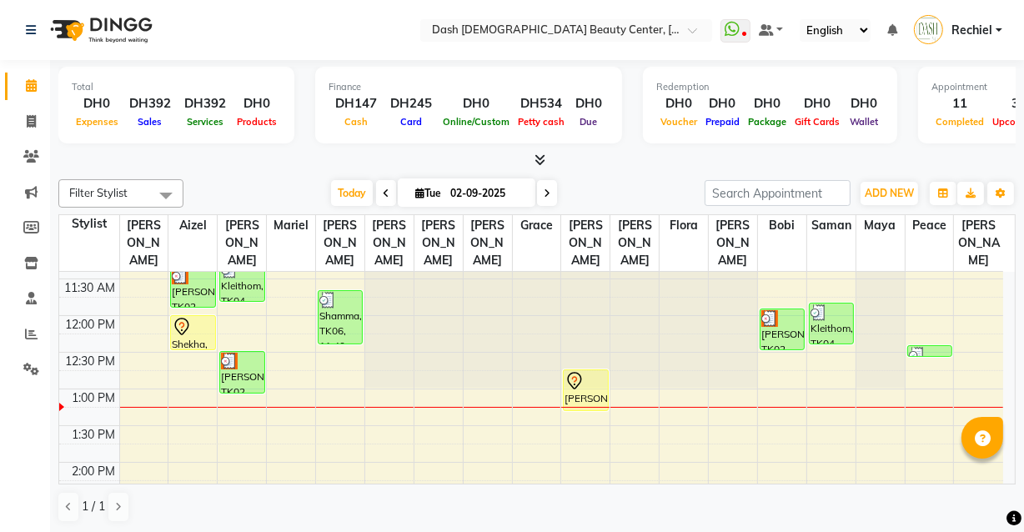
scroll to position [181, 0]
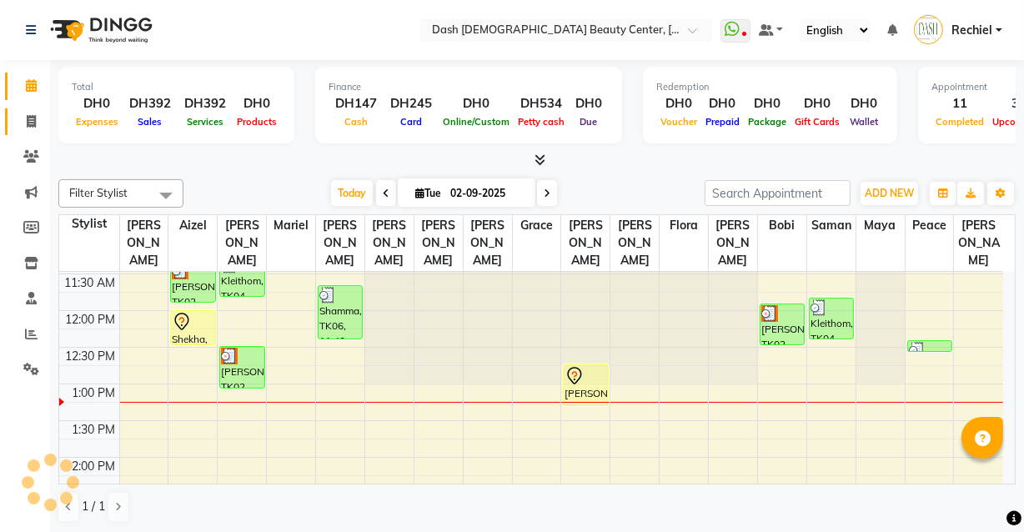
click at [28, 118] on icon at bounding box center [31, 121] width 9 height 13
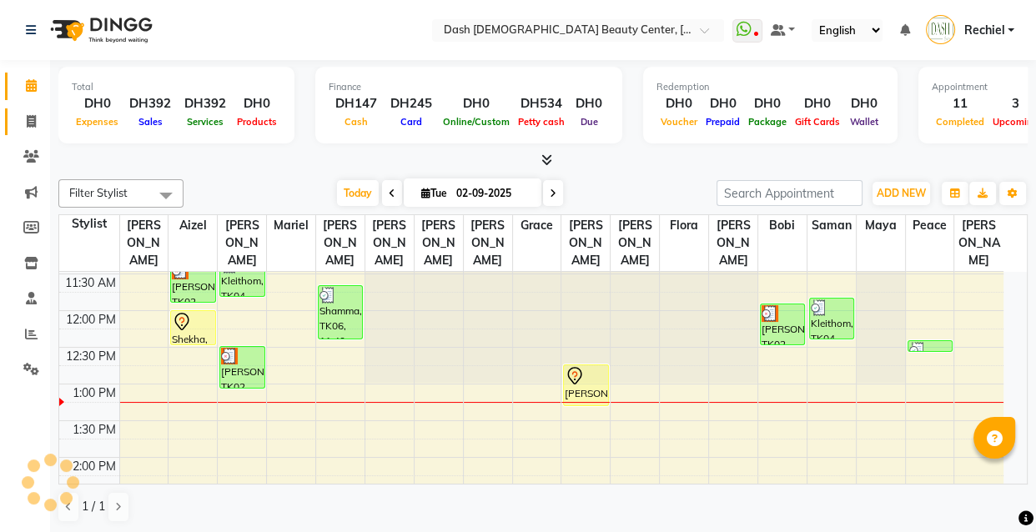
select select "service"
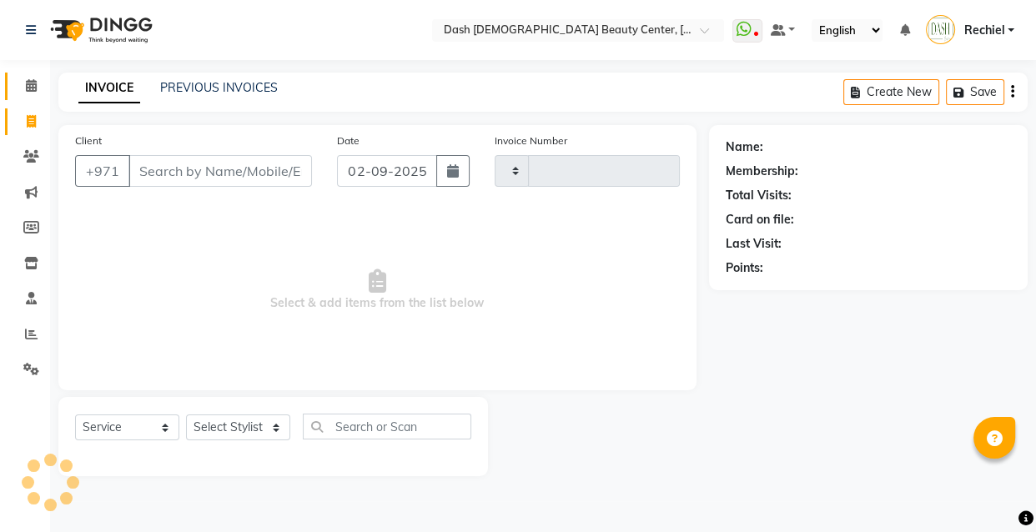
type input "3555"
select select "8372"
click at [184, 169] on input "Client" at bounding box center [220, 171] width 184 height 32
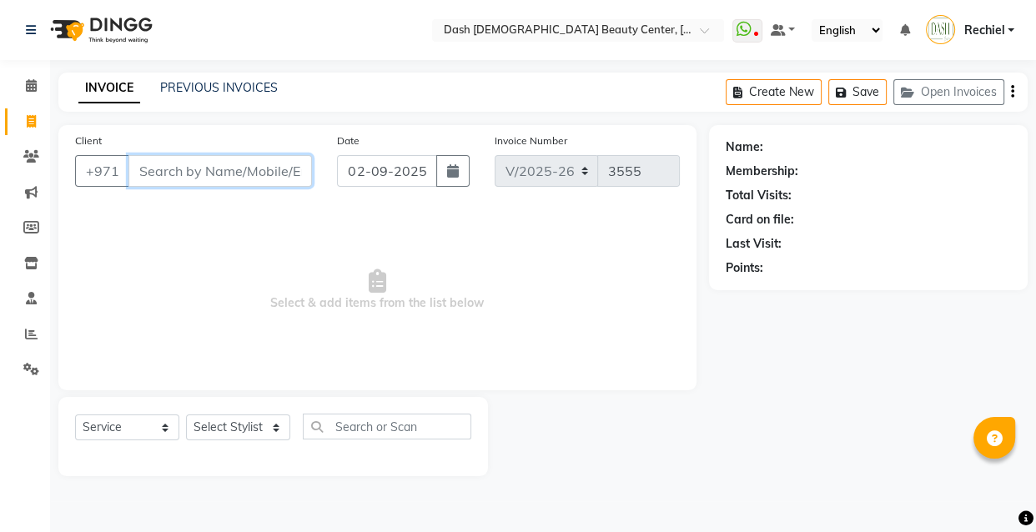
click at [239, 174] on input "Client" at bounding box center [220, 171] width 184 height 32
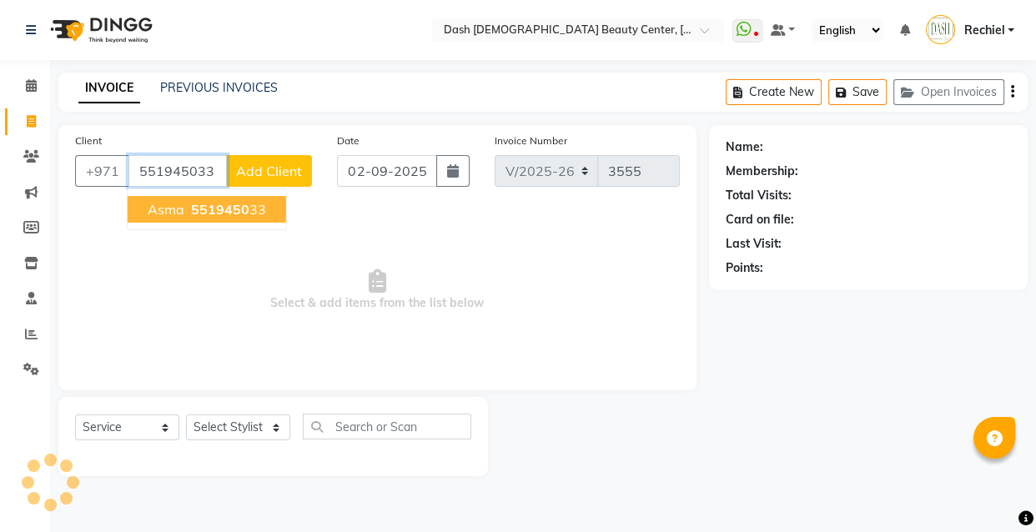
type input "551945033"
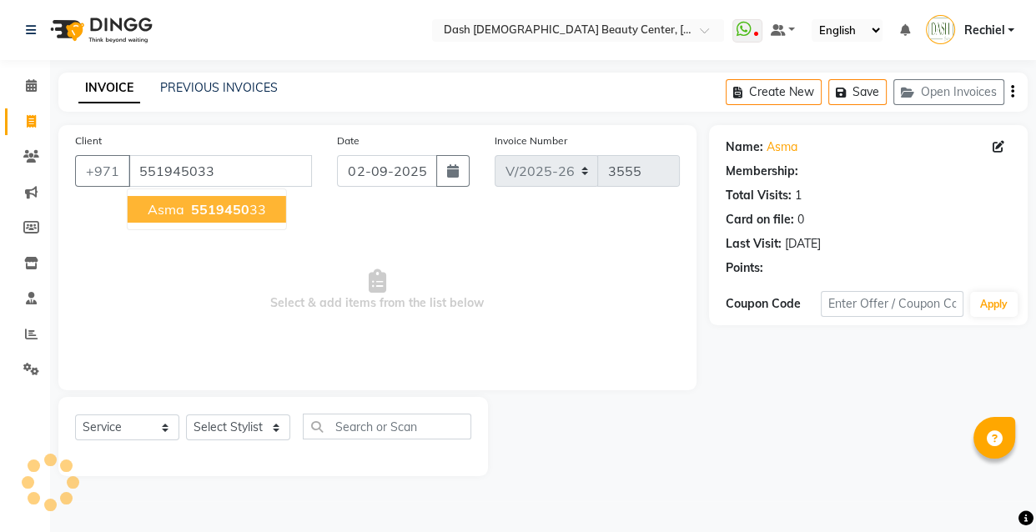
click at [247, 202] on ngb-highlight "5519450 33" at bounding box center [227, 209] width 78 height 17
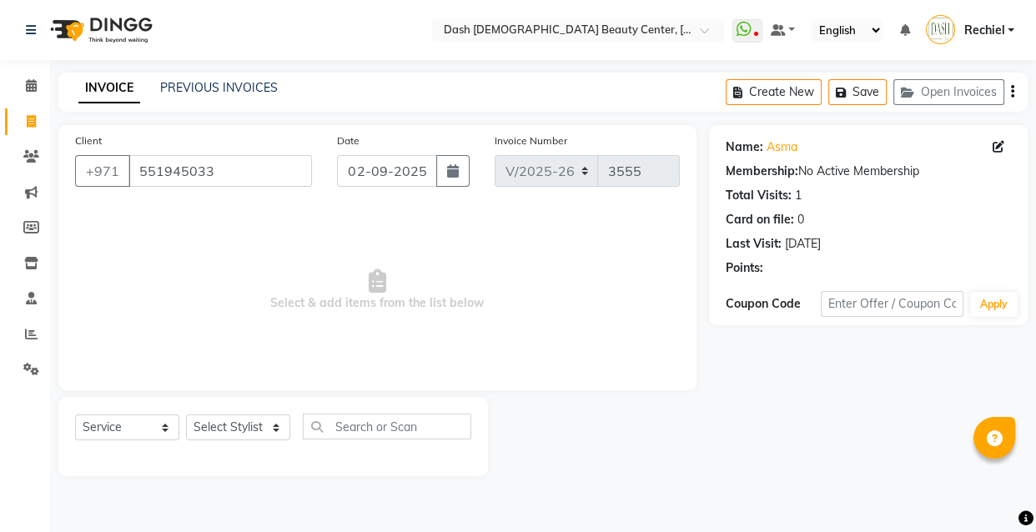
click at [696, 385] on div "Client [PHONE_NUMBER] Date [DATE] Invoice Number V/2025 V/[PHONE_NUMBER] Select…" at bounding box center [377, 300] width 663 height 351
click at [702, 347] on div "Client [PHONE_NUMBER] Date [DATE] Invoice Number V/2025 V/[PHONE_NUMBER] Select…" at bounding box center [377, 300] width 663 height 351
click at [767, 292] on icon "button" at bounding box center [773, 292] width 12 height 12
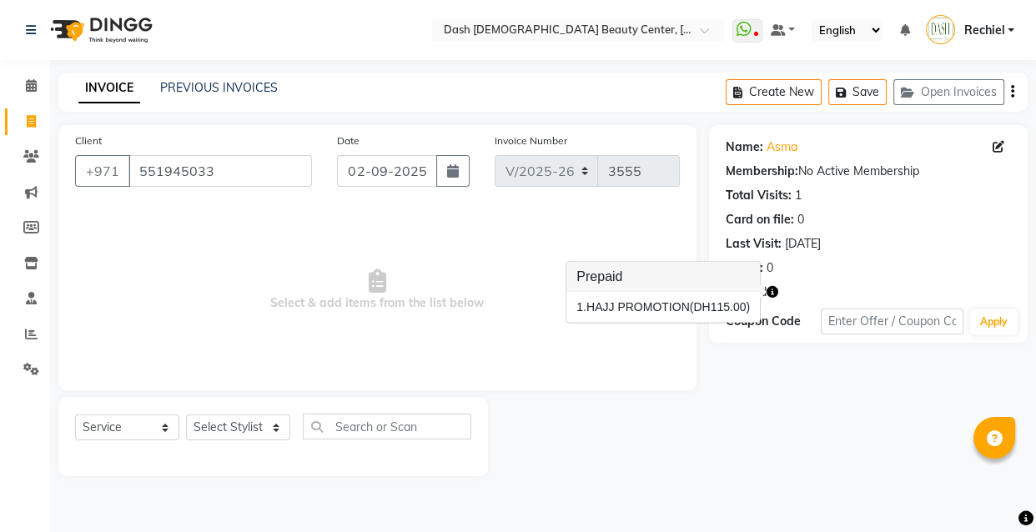
click at [781, 434] on div "Name: Asma Membership: No Active Membership Total Visits: 1 Card on file: 0 Las…" at bounding box center [874, 300] width 331 height 351
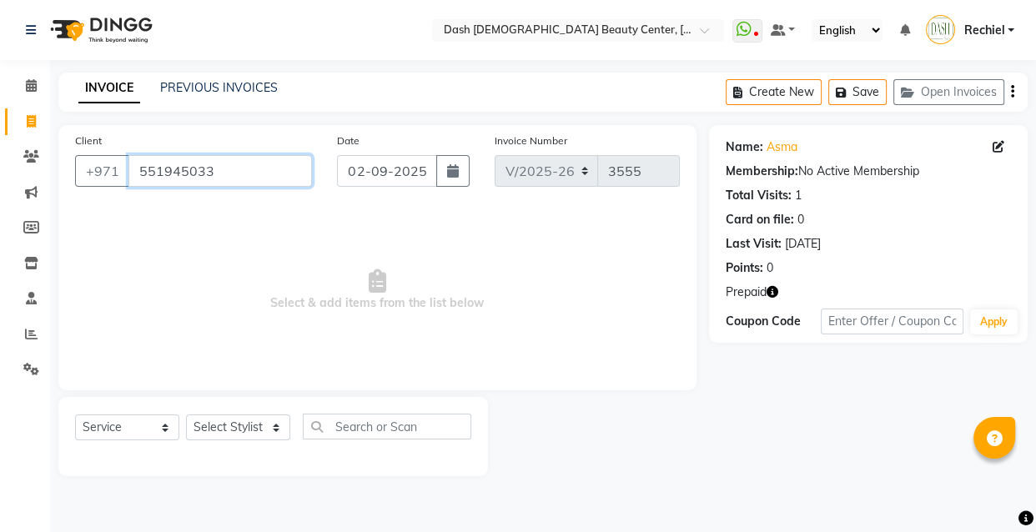
click at [161, 168] on input "551945033" at bounding box center [220, 171] width 184 height 32
click at [164, 175] on input "551945033" at bounding box center [220, 171] width 184 height 32
click at [34, 153] on icon at bounding box center [31, 156] width 16 height 13
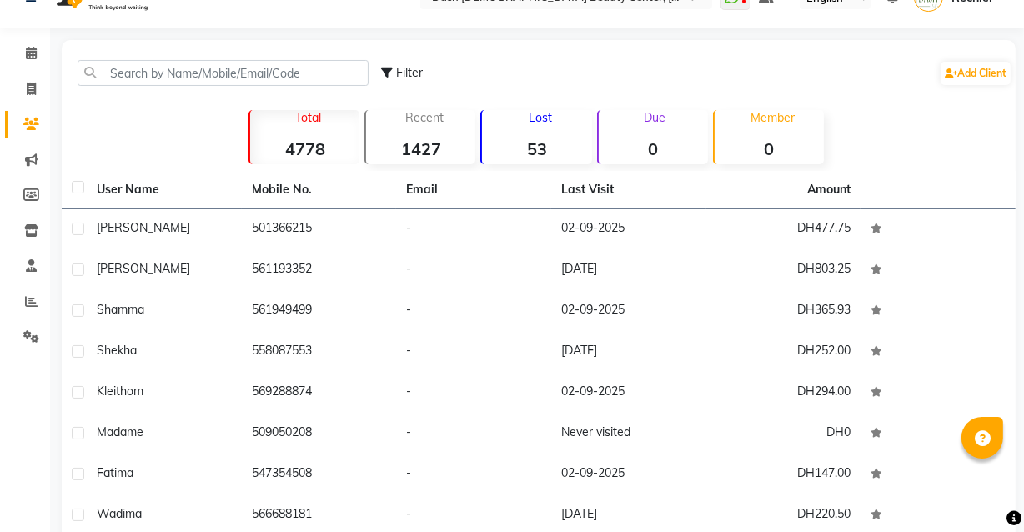
scroll to position [23, 0]
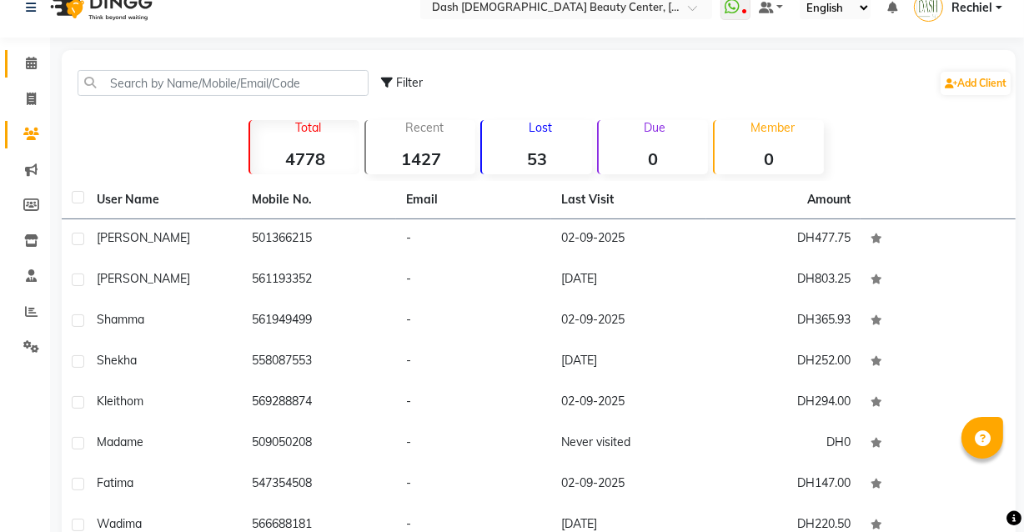
click at [31, 63] on icon at bounding box center [31, 63] width 11 height 13
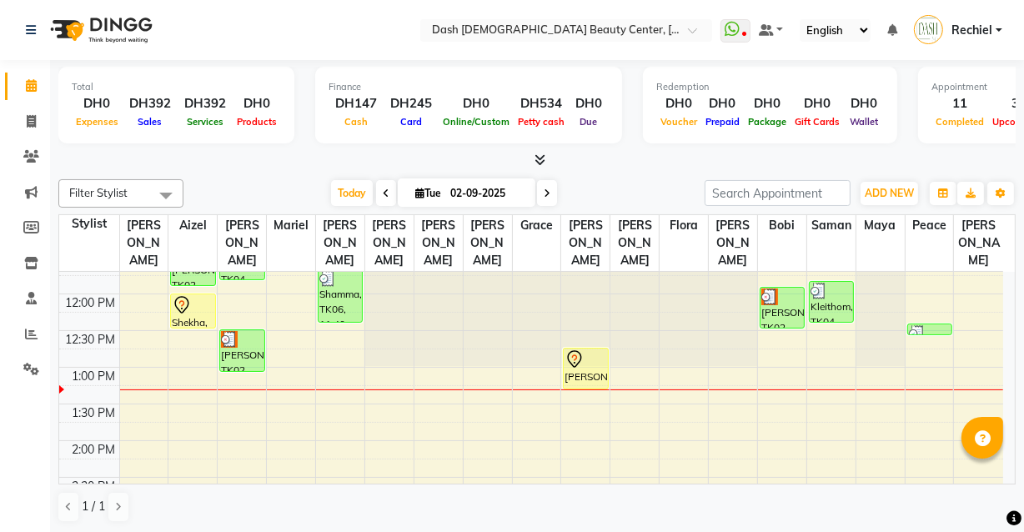
scroll to position [207, 0]
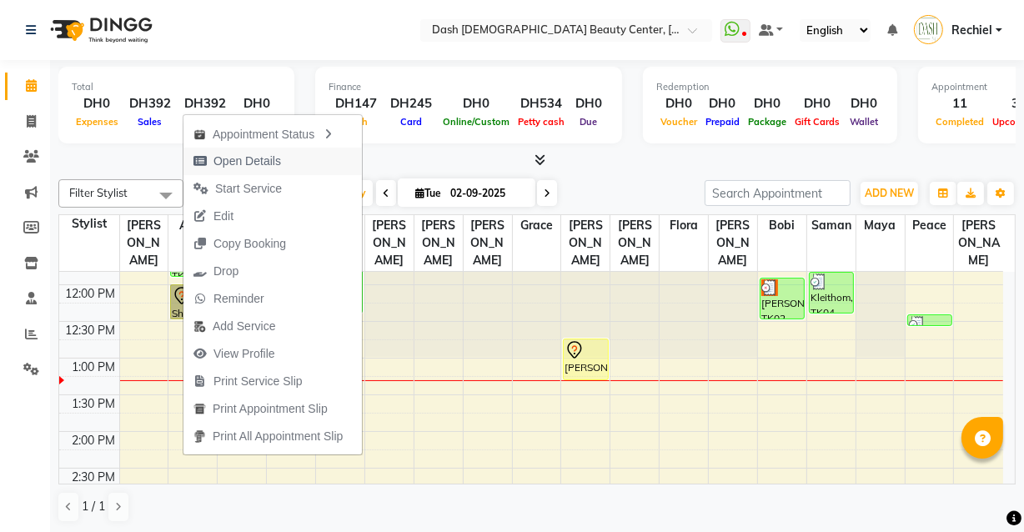
click at [269, 157] on span "Open Details" at bounding box center [248, 162] width 68 height 18
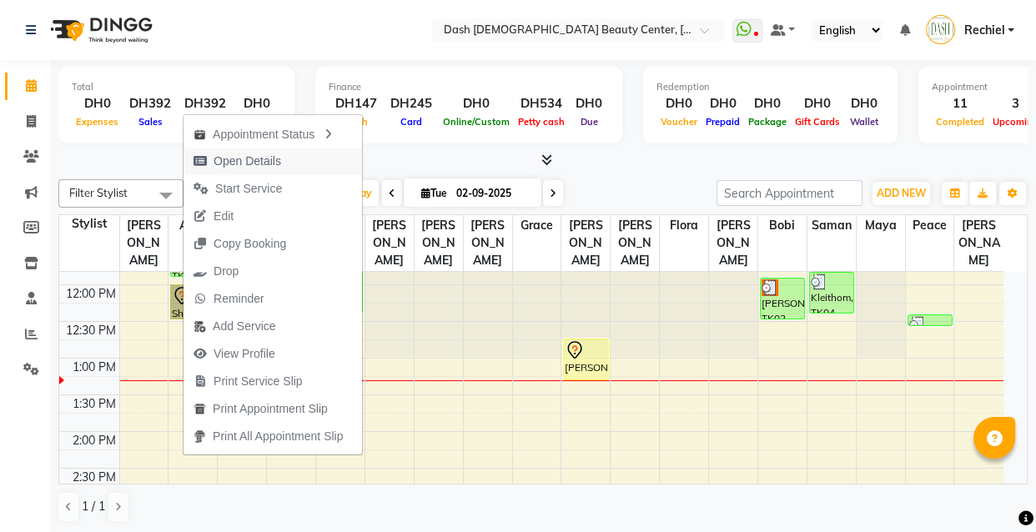
select select "7"
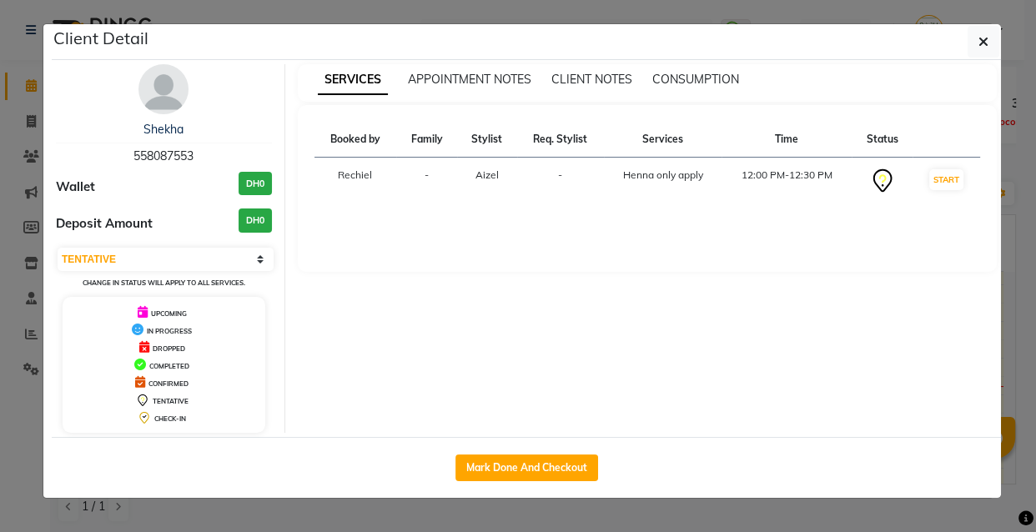
click at [304, 515] on ngb-modal-window "Client Detail Shekha 558087553 Wallet DH0 Deposit Amount DH0 Select IN SERVICE …" at bounding box center [518, 266] width 1036 height 532
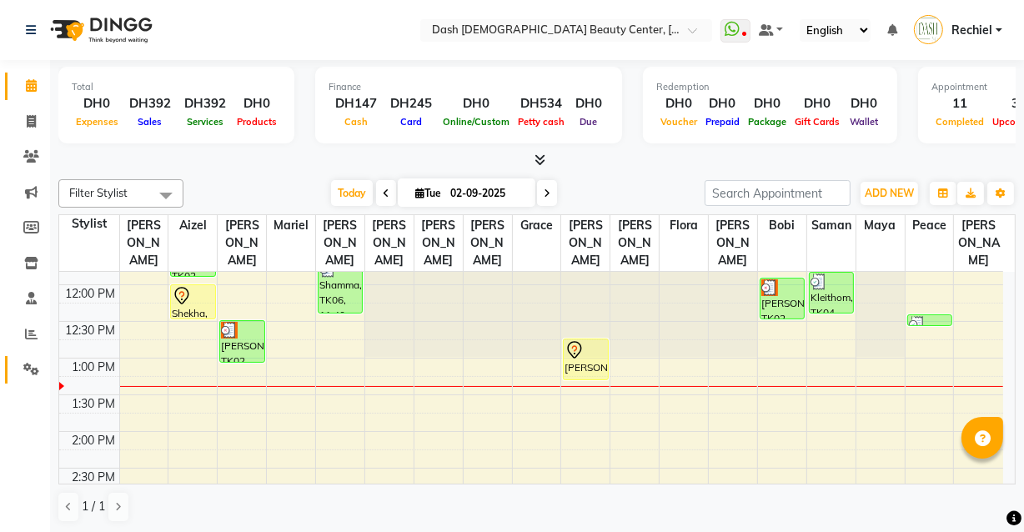
click at [31, 370] on icon at bounding box center [31, 369] width 16 height 13
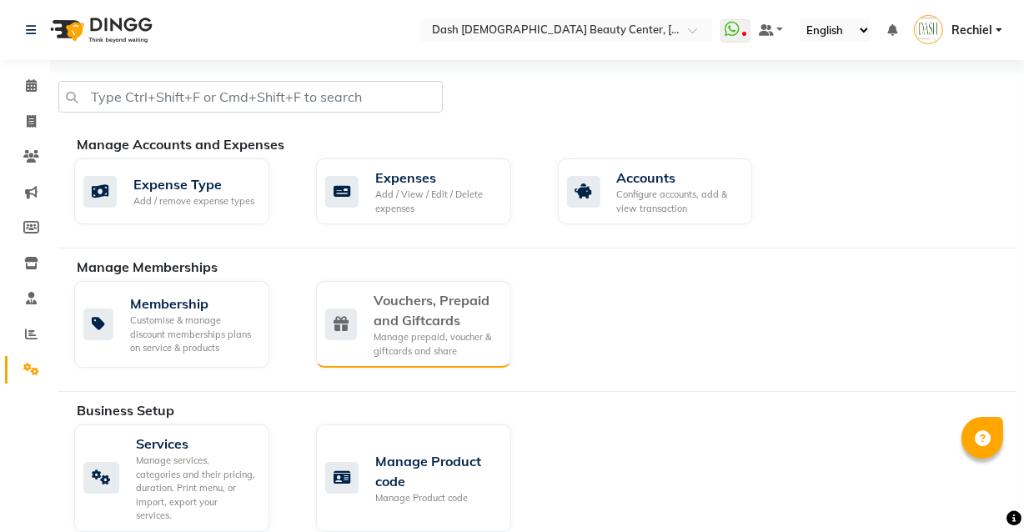
click at [410, 315] on div "Vouchers, Prepaid and Giftcards" at bounding box center [436, 310] width 124 height 40
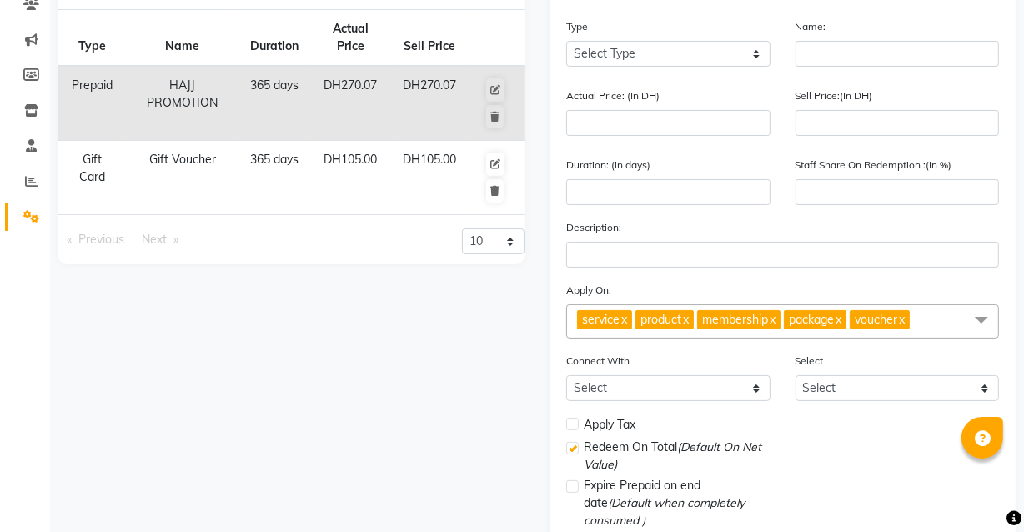
scroll to position [178, 0]
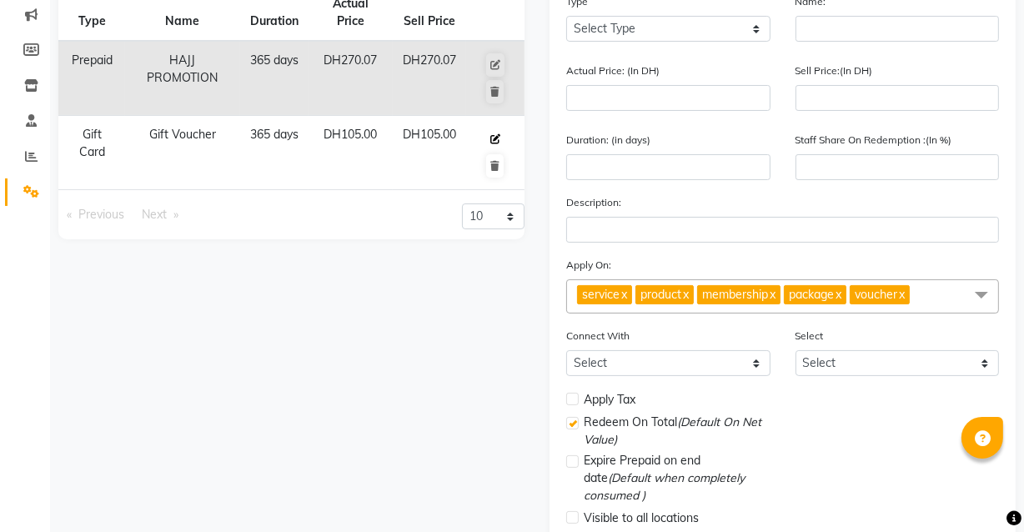
click at [492, 137] on icon at bounding box center [496, 139] width 10 height 10
select select "G"
type input "Gift Voucher"
type input "105"
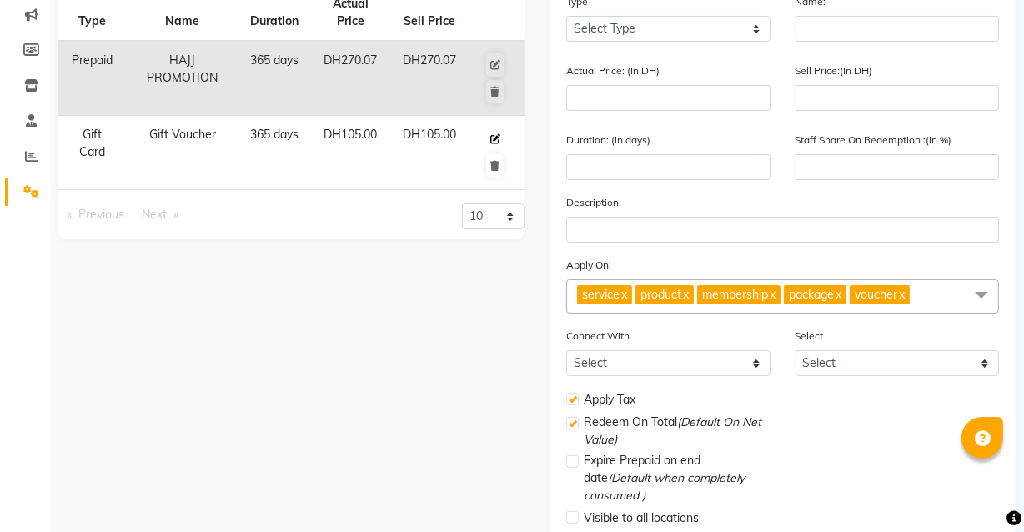
type input "365"
type input "100"
checkbox input "true"
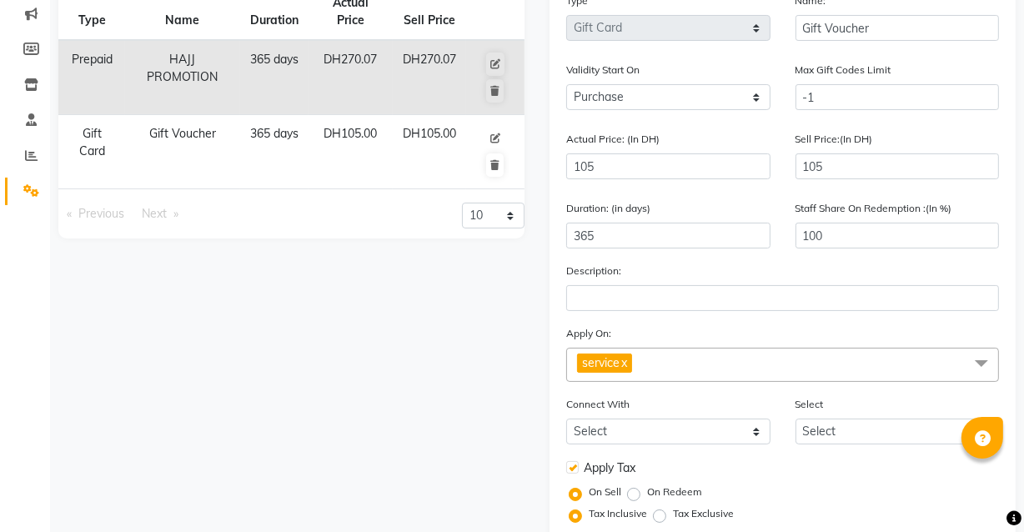
scroll to position [0, 0]
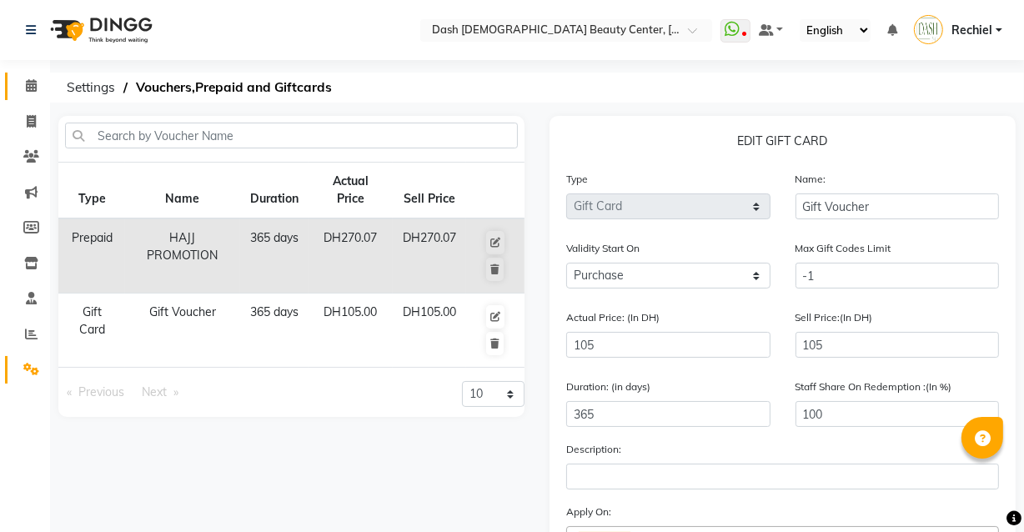
click at [34, 73] on link "Calendar" at bounding box center [25, 87] width 40 height 28
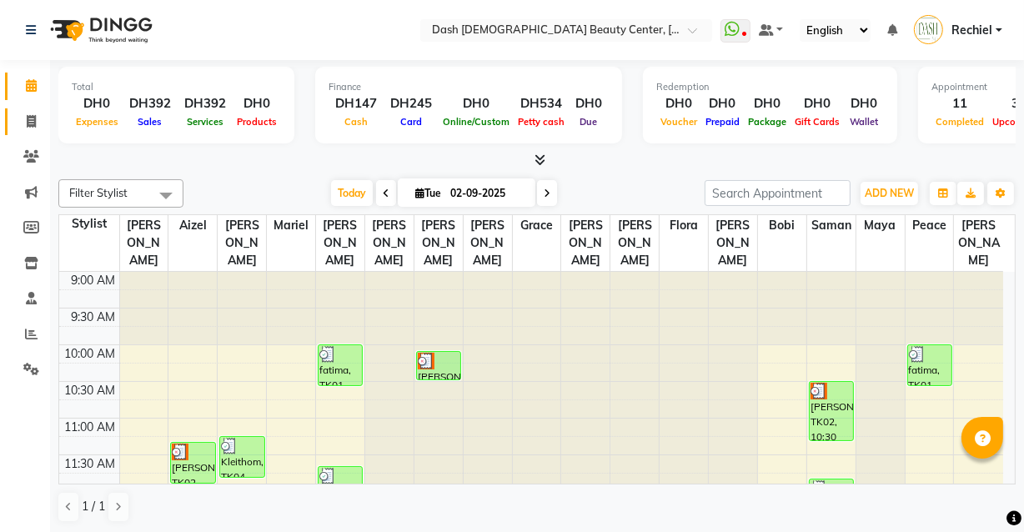
click at [33, 119] on icon at bounding box center [31, 121] width 9 height 13
select select "service"
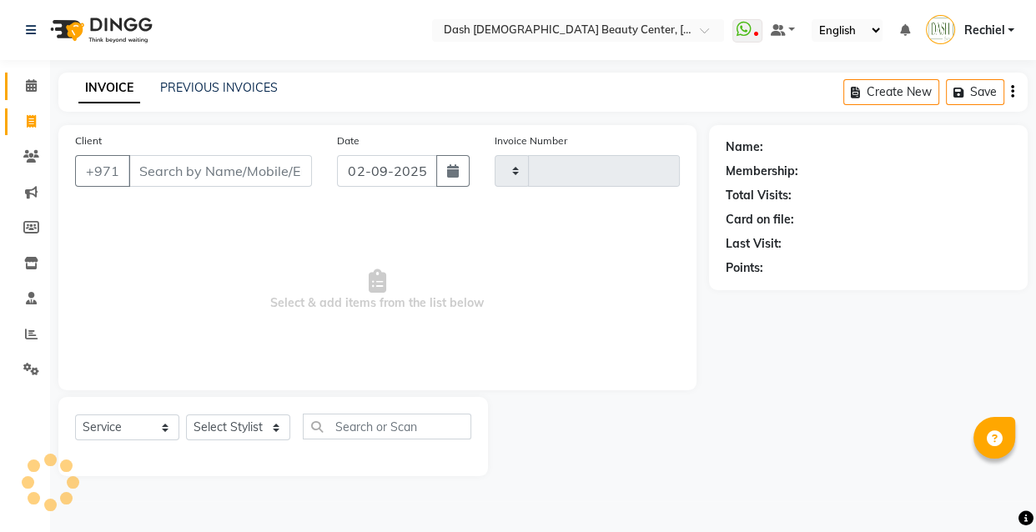
click at [32, 79] on icon at bounding box center [31, 85] width 11 height 13
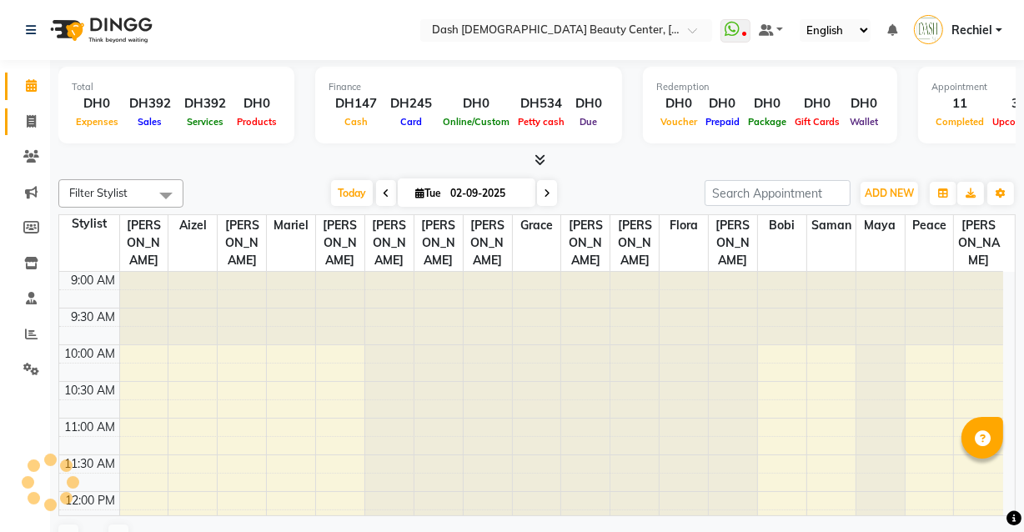
click at [30, 120] on icon at bounding box center [31, 121] width 9 height 13
select select "service"
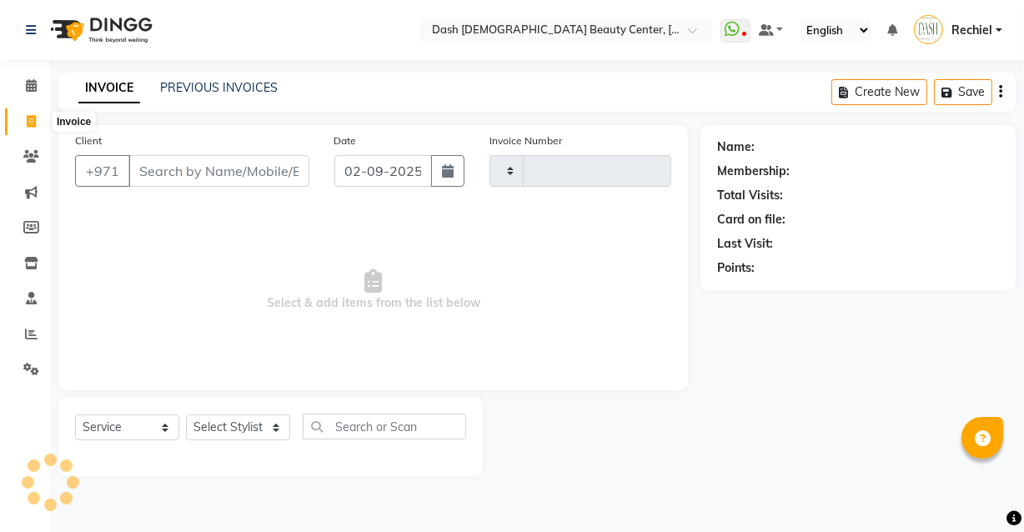
click at [175, 174] on input "Client" at bounding box center [218, 171] width 181 height 32
select select "8372"
type input "3555"
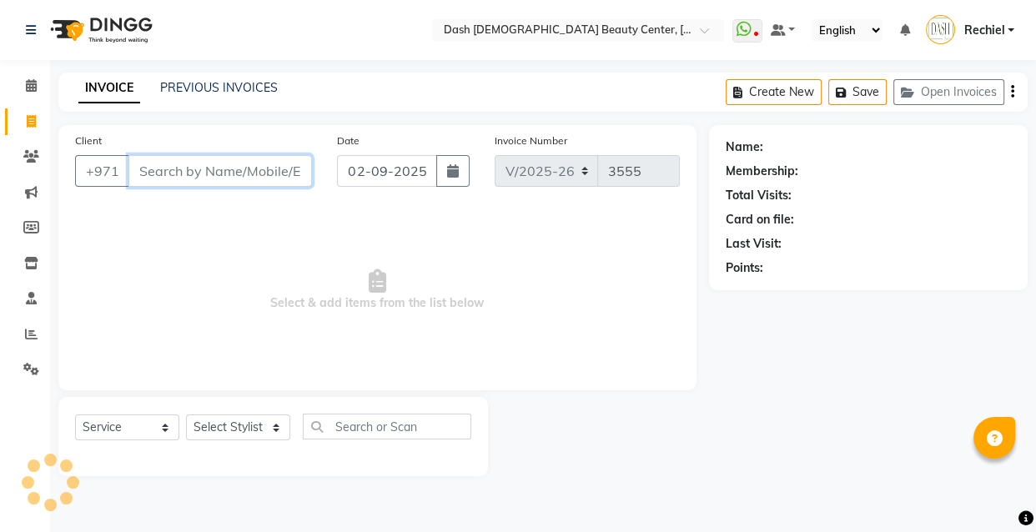
click at [277, 174] on input "Client" at bounding box center [220, 171] width 184 height 32
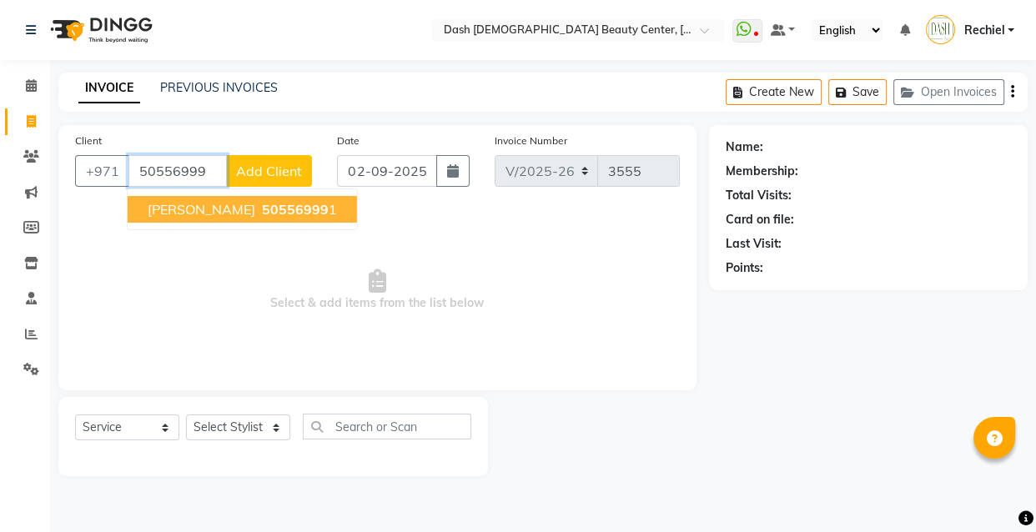
click at [262, 215] on span "50556999" at bounding box center [295, 209] width 67 height 17
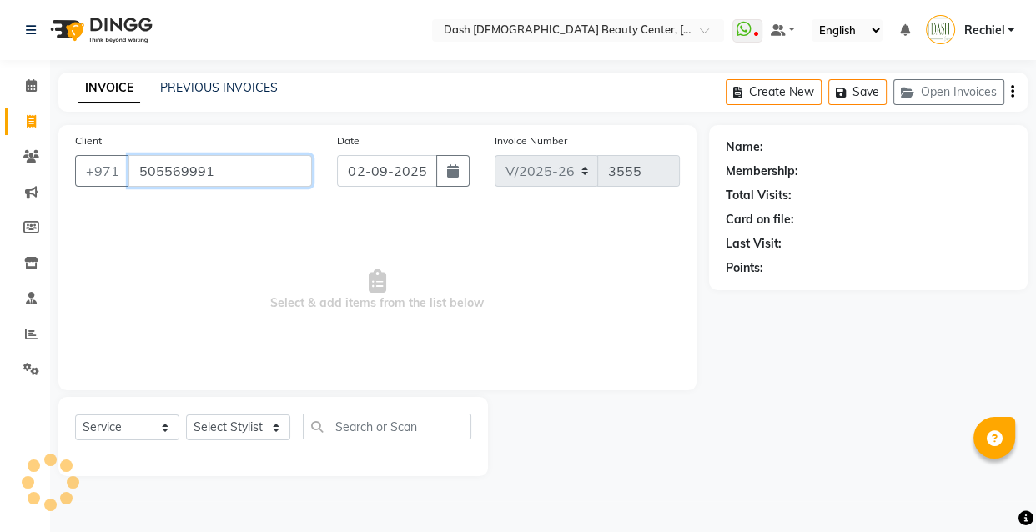
type input "505569991"
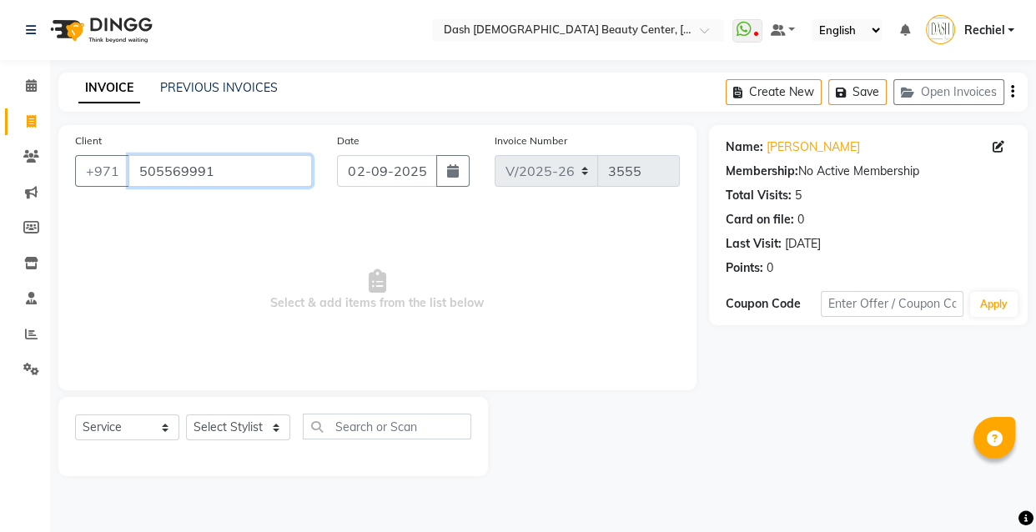
click at [184, 158] on input "505569991" at bounding box center [220, 171] width 184 height 32
click at [179, 173] on input "505569991" at bounding box center [220, 171] width 184 height 32
click at [159, 167] on input "505569991" at bounding box center [220, 171] width 184 height 32
click at [159, 171] on input "505569991" at bounding box center [220, 171] width 184 height 32
click at [167, 165] on input "505569991" at bounding box center [220, 171] width 184 height 32
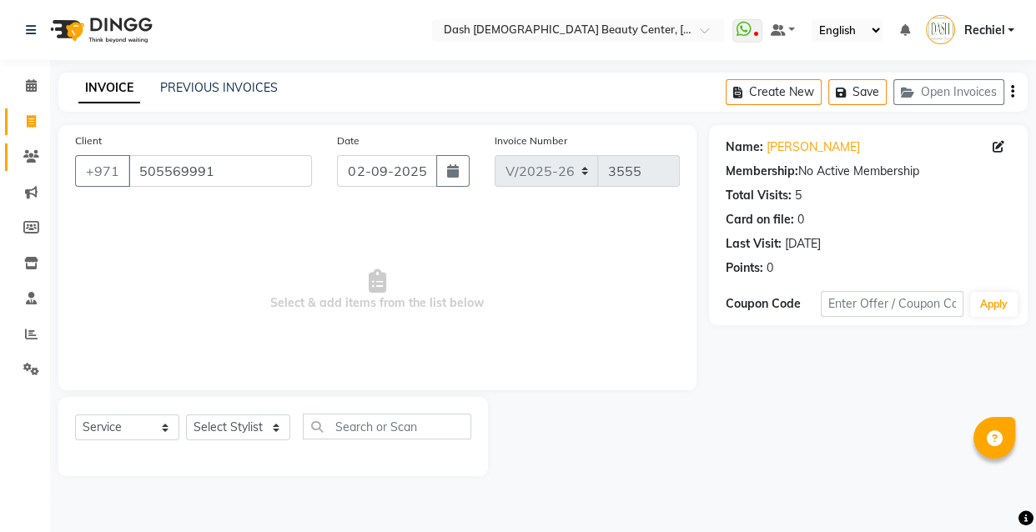
click at [33, 159] on icon at bounding box center [31, 156] width 16 height 13
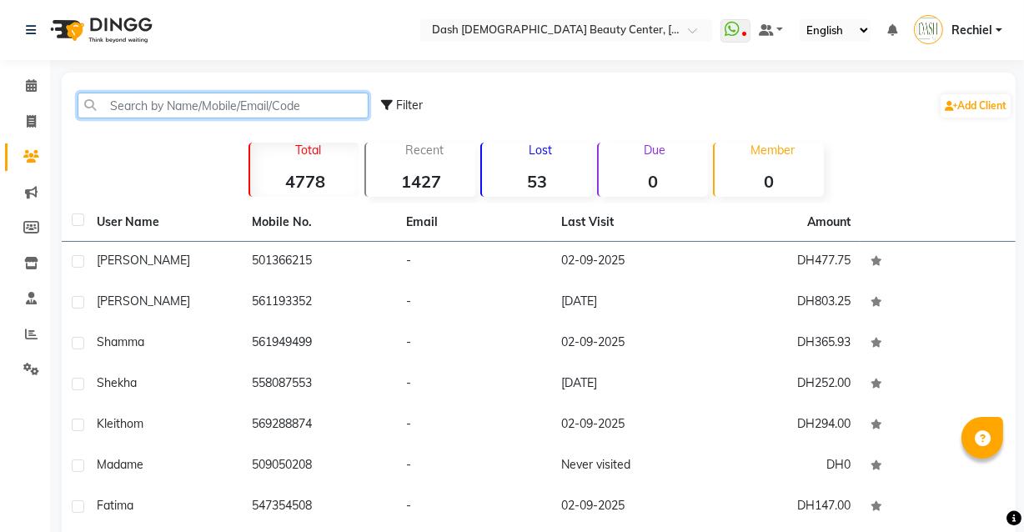
click at [286, 108] on input "text" at bounding box center [223, 106] width 291 height 26
paste input "505569991"
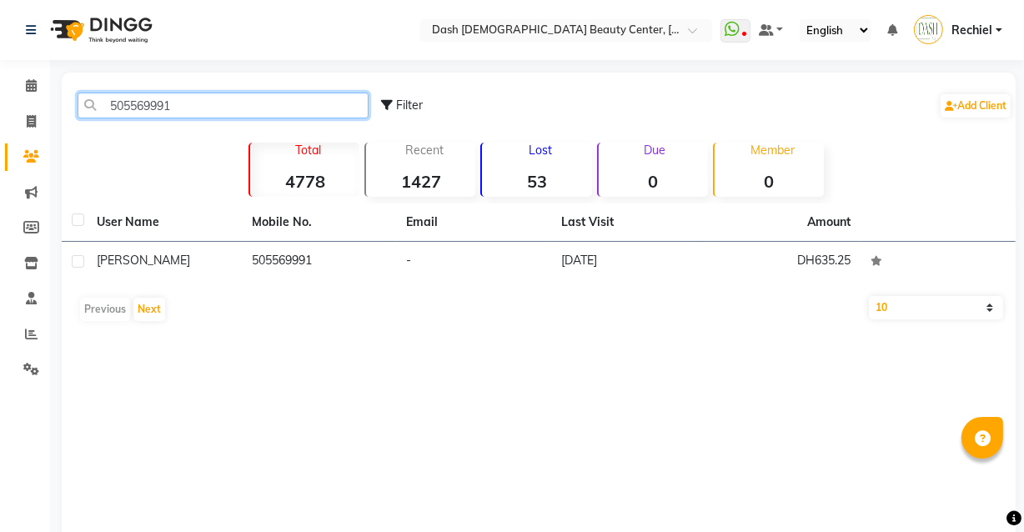
type input "505569991"
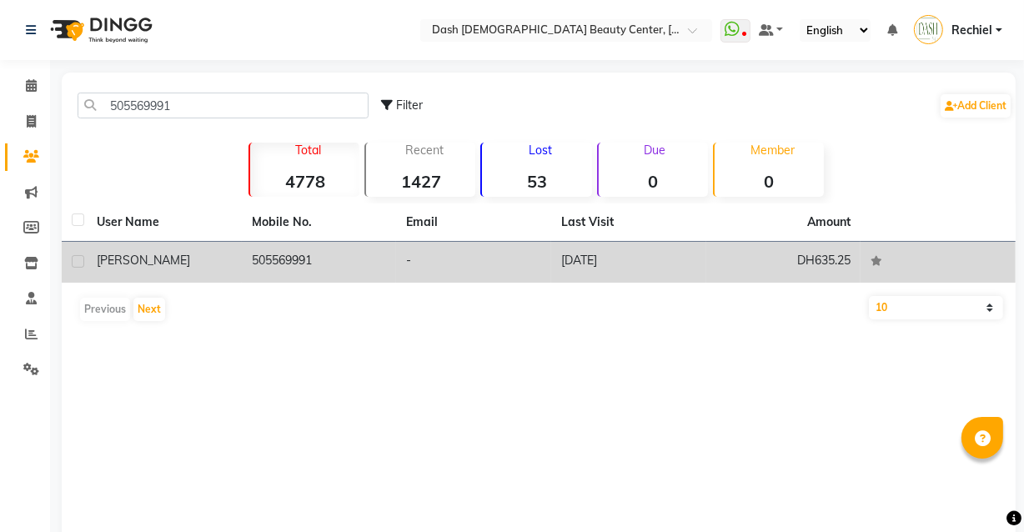
click at [434, 262] on td "-" at bounding box center [473, 262] width 155 height 41
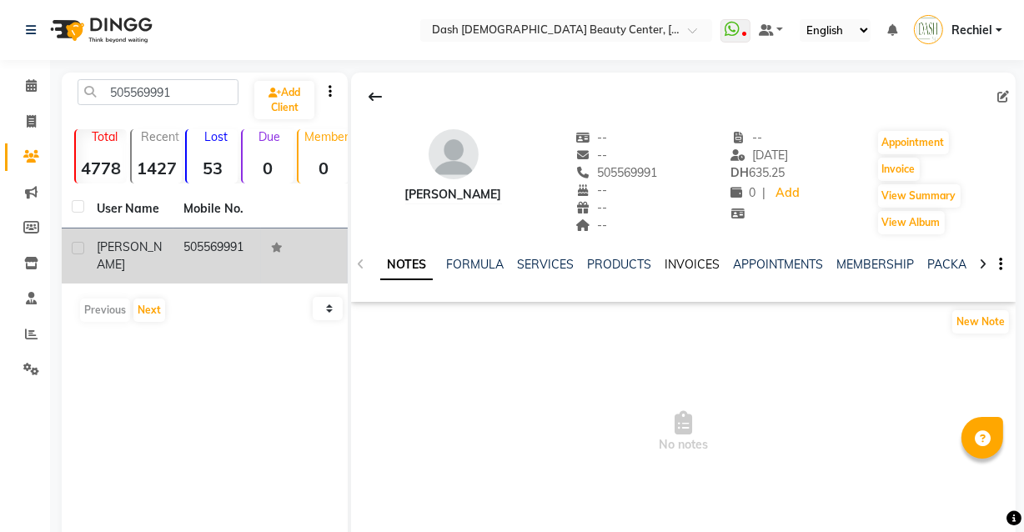
click at [692, 262] on link "INVOICES" at bounding box center [692, 264] width 55 height 15
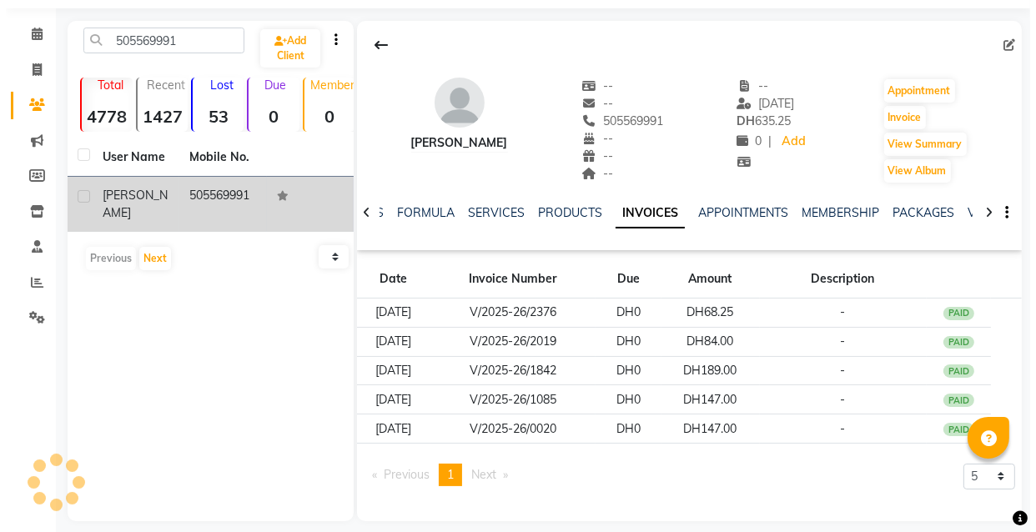
scroll to position [55, 0]
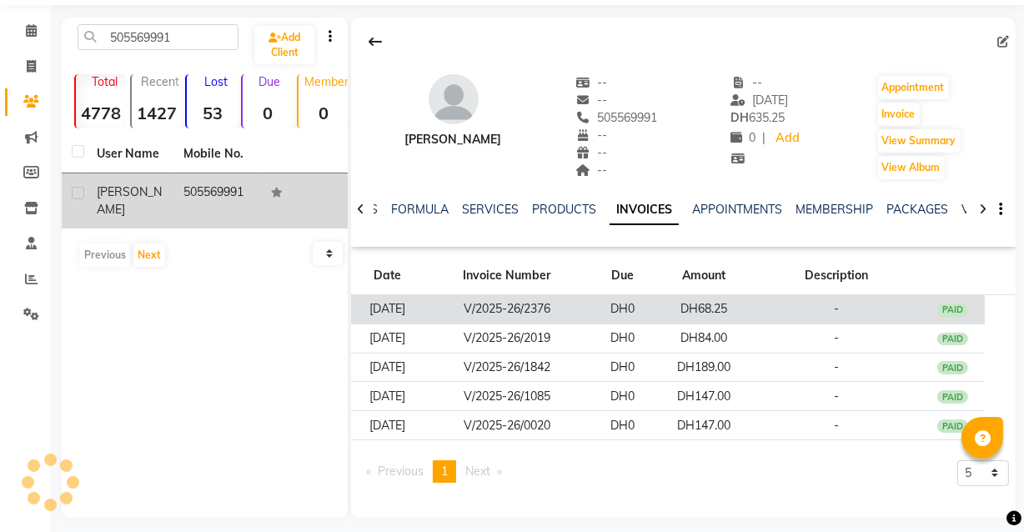
click at [780, 300] on td "-" at bounding box center [837, 309] width 167 height 29
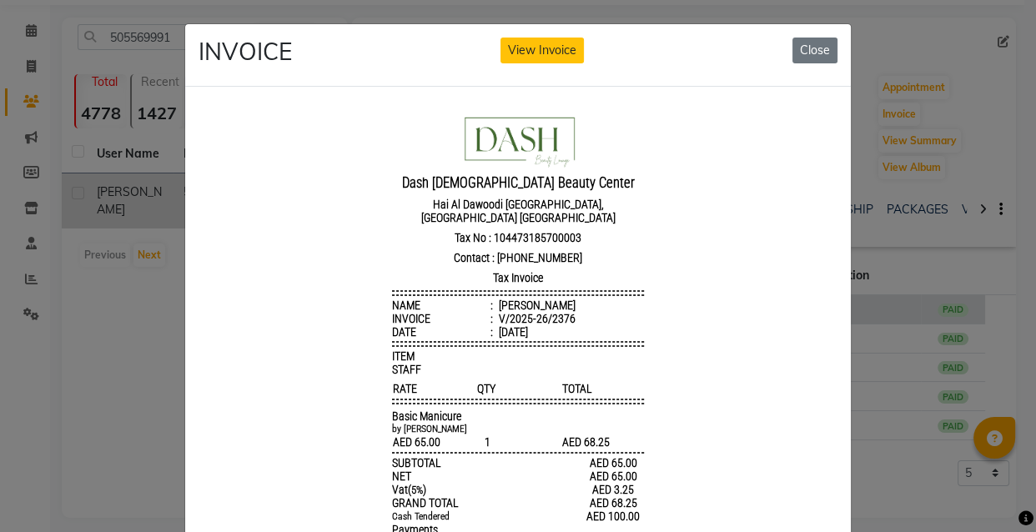
scroll to position [0, 0]
click at [818, 38] on button "Close" at bounding box center [815, 51] width 45 height 26
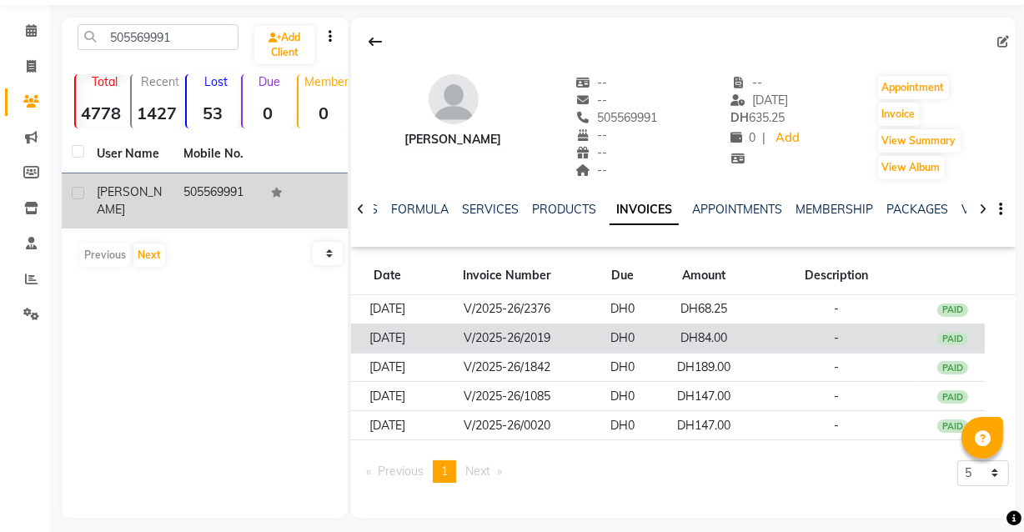
click at [723, 328] on td "DH84.00" at bounding box center [705, 338] width 98 height 29
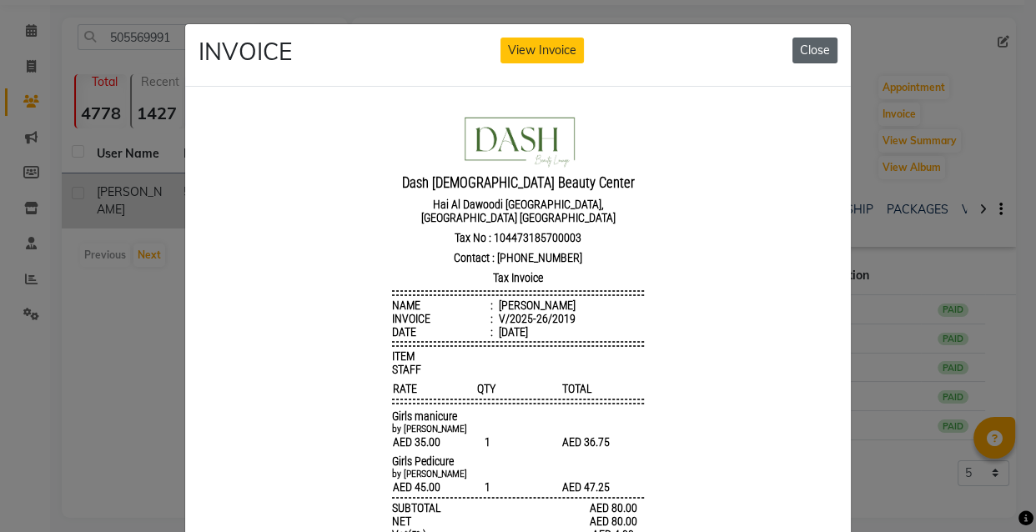
click at [804, 42] on button "Close" at bounding box center [815, 51] width 45 height 26
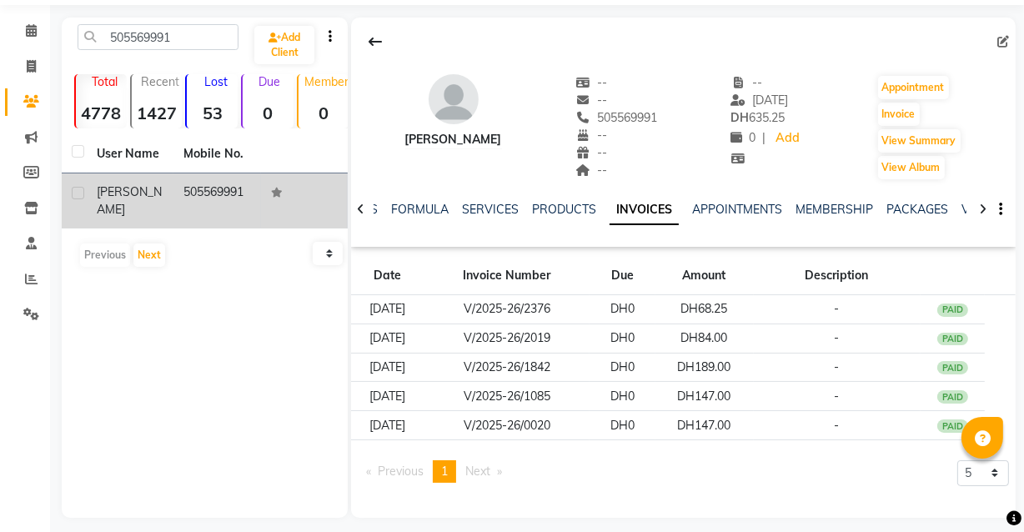
click at [604, 113] on span "505569991" at bounding box center [617, 117] width 82 height 15
click at [609, 113] on span "505569991" at bounding box center [617, 117] width 82 height 15
copy span "505569991"
click at [36, 30] on icon at bounding box center [31, 30] width 11 height 13
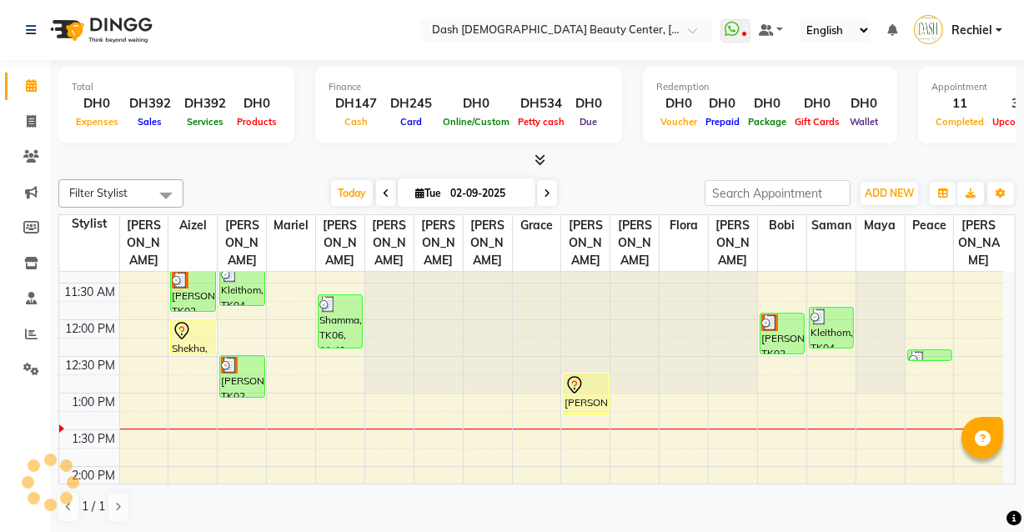
scroll to position [167, 0]
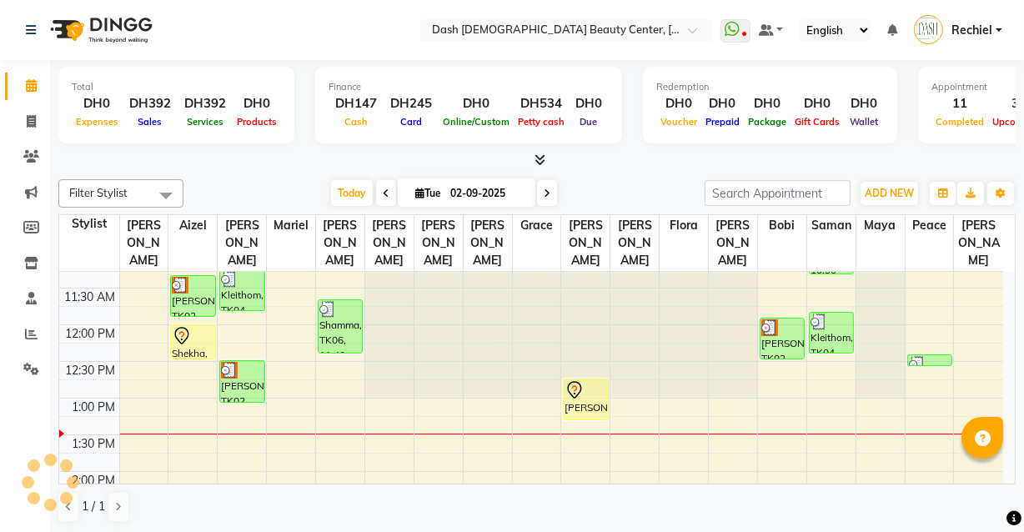
click at [340, 435] on td at bounding box center [561, 444] width 884 height 18
click at [342, 416] on td at bounding box center [561, 425] width 884 height 18
click at [349, 416] on td at bounding box center [561, 425] width 884 height 18
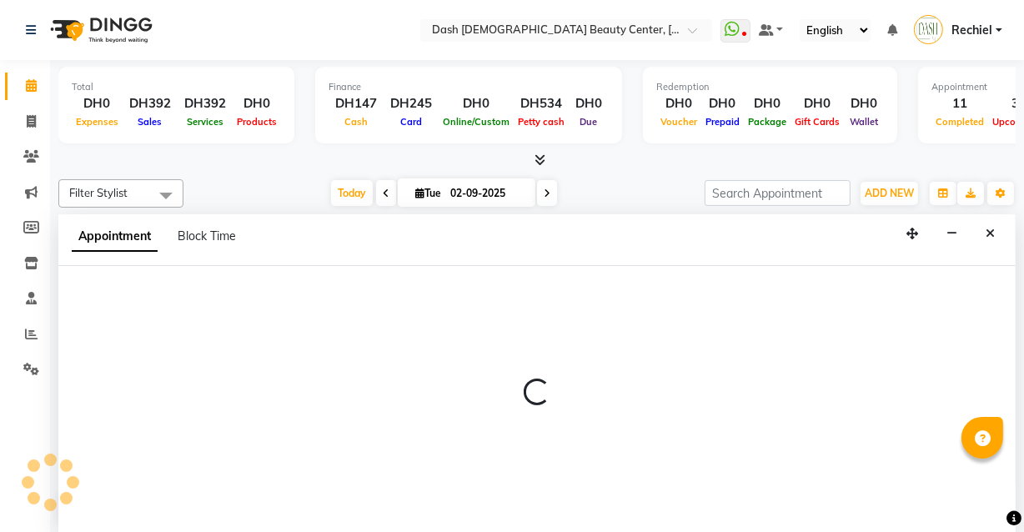
select select "81109"
select select "tentative"
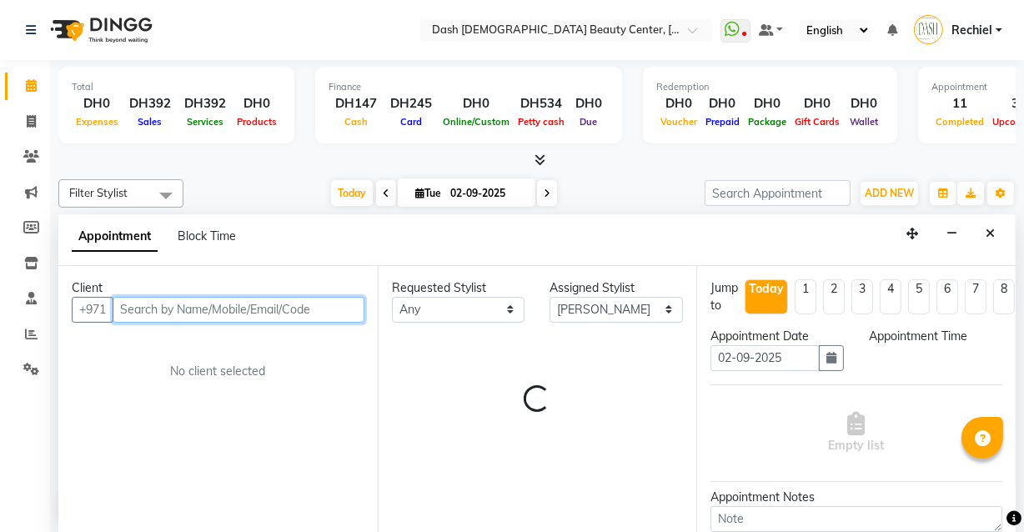
select select "795"
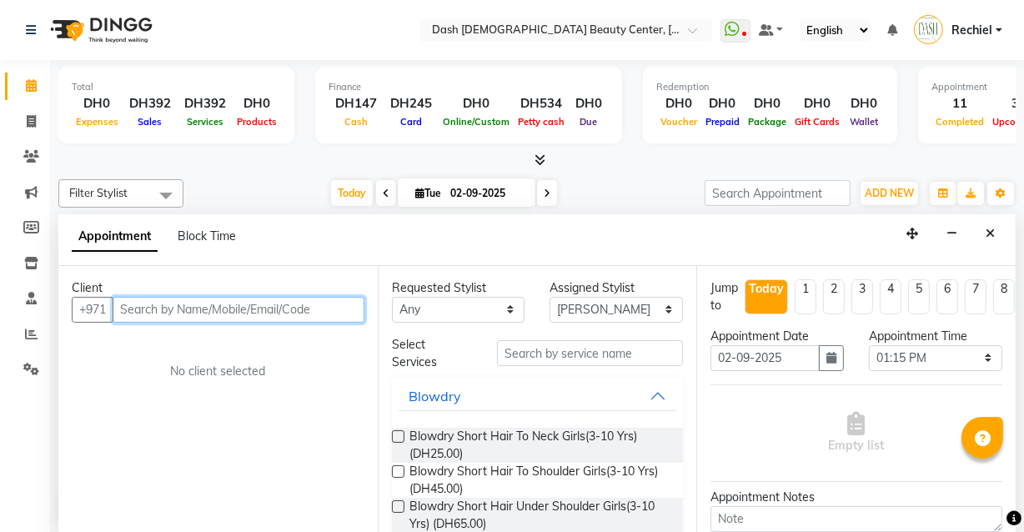
click at [268, 300] on input "text" at bounding box center [239, 310] width 252 height 26
paste input "505569991"
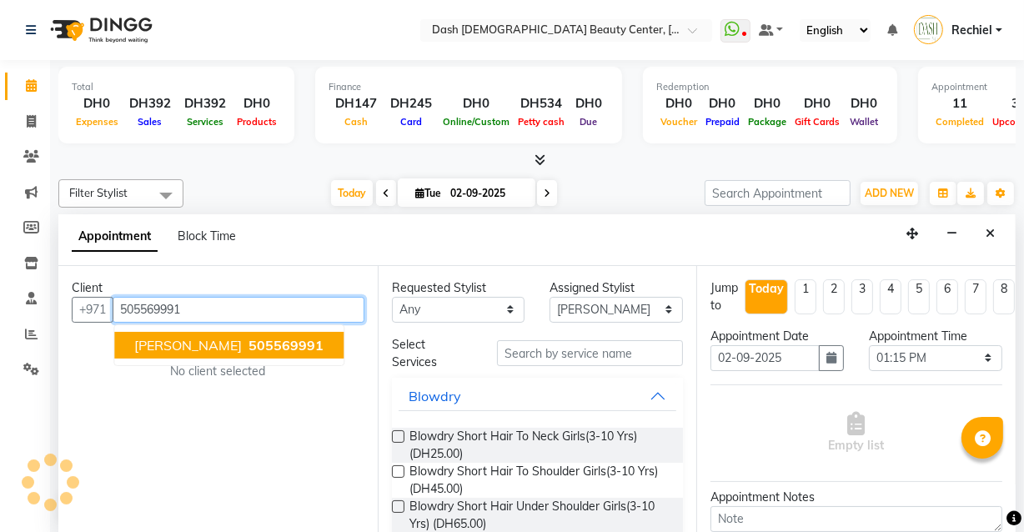
click at [228, 355] on button "[PERSON_NAME] 505569991" at bounding box center [228, 345] width 229 height 27
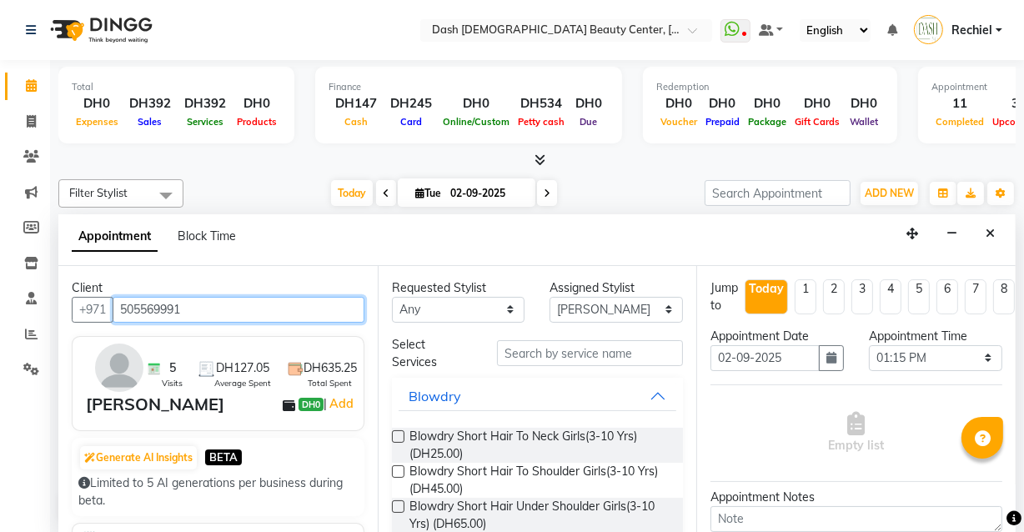
type input "505569991"
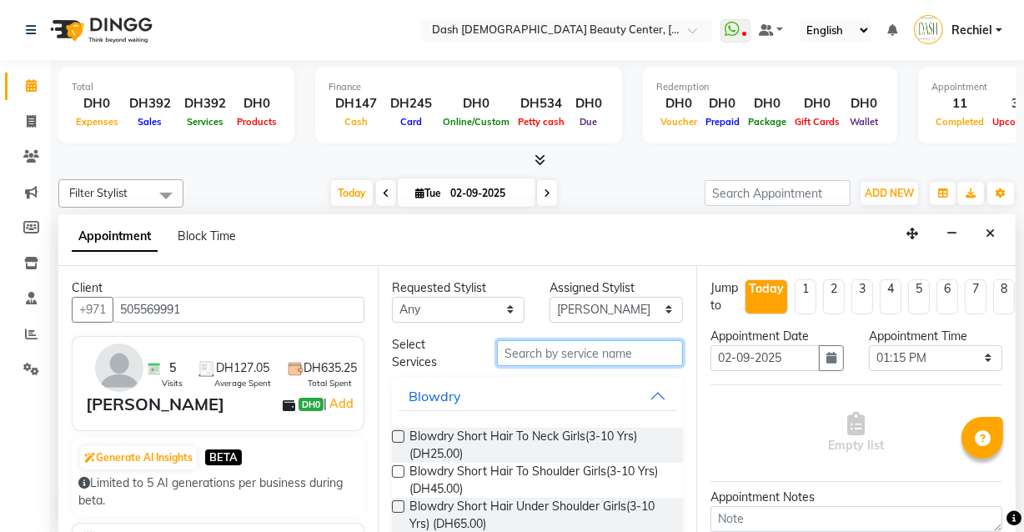
click at [637, 355] on input "text" at bounding box center [590, 353] width 186 height 26
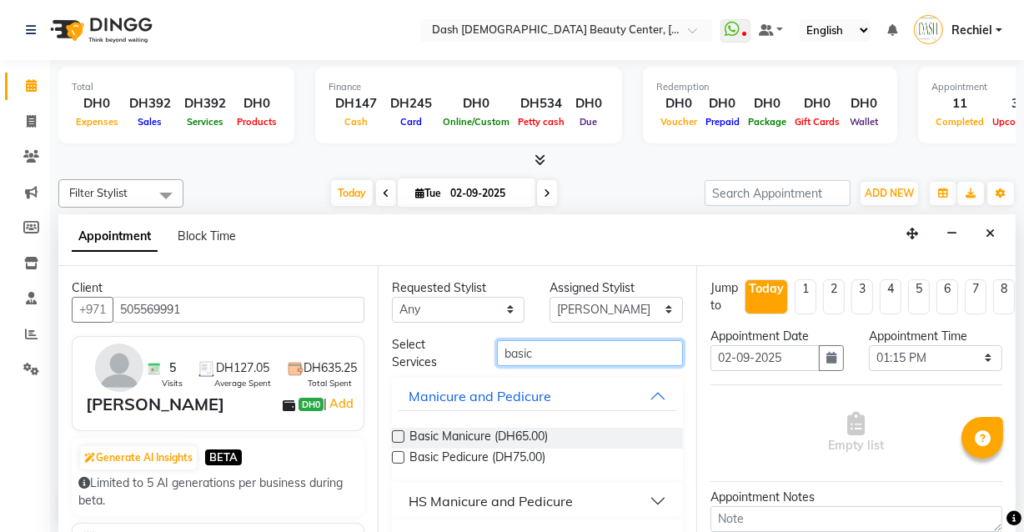
type input "basic"
click at [397, 460] on label at bounding box center [398, 457] width 13 height 13
click at [397, 460] on input "checkbox" at bounding box center [397, 459] width 11 height 11
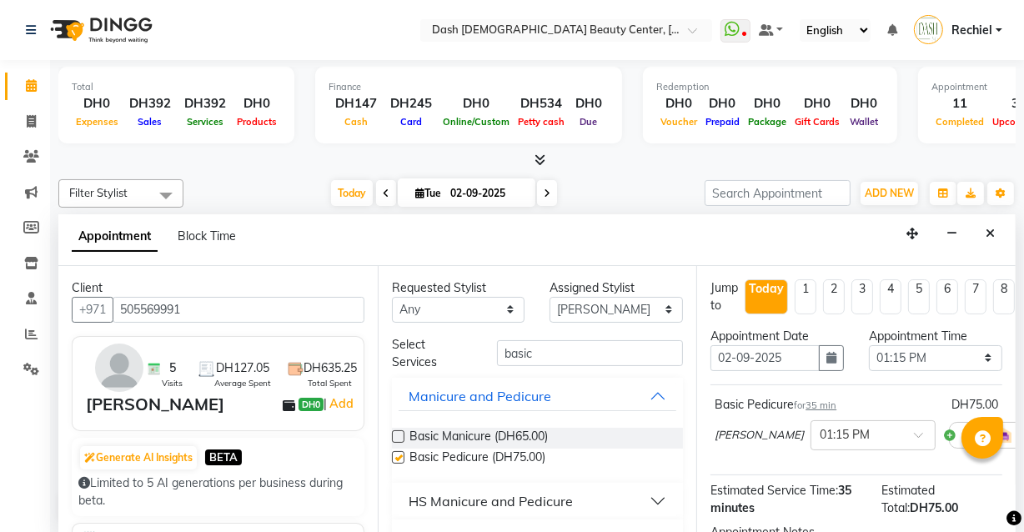
checkbox input "false"
click at [641, 302] on select "Select [PERSON_NAME] [PERSON_NAME] [PERSON_NAME] [PERSON_NAME] [PERSON_NAME] [P…" at bounding box center [616, 310] width 133 height 26
select select "81107"
click at [550, 297] on select "Select [PERSON_NAME] [PERSON_NAME] [PERSON_NAME] [PERSON_NAME] [PERSON_NAME] [P…" at bounding box center [616, 310] width 133 height 26
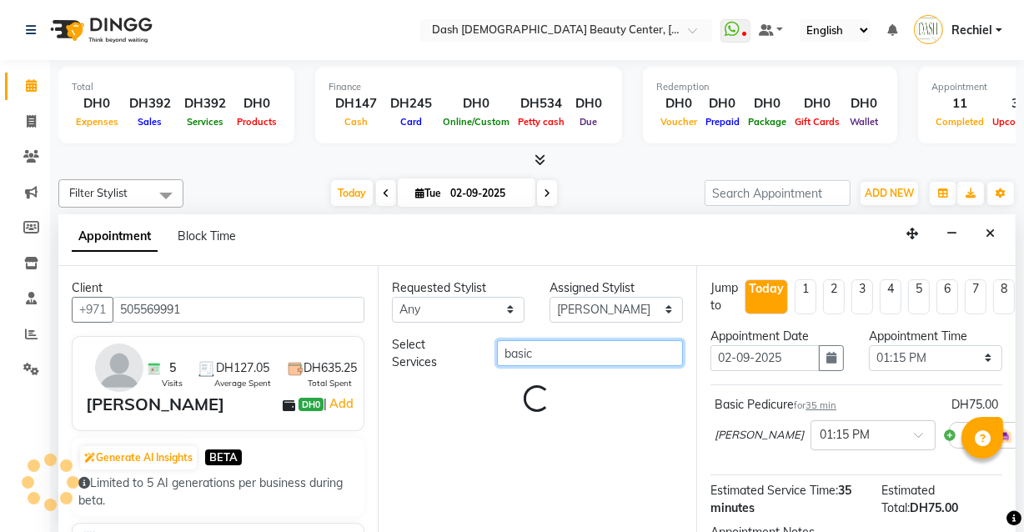
click at [601, 351] on input "basic" at bounding box center [590, 353] width 186 height 26
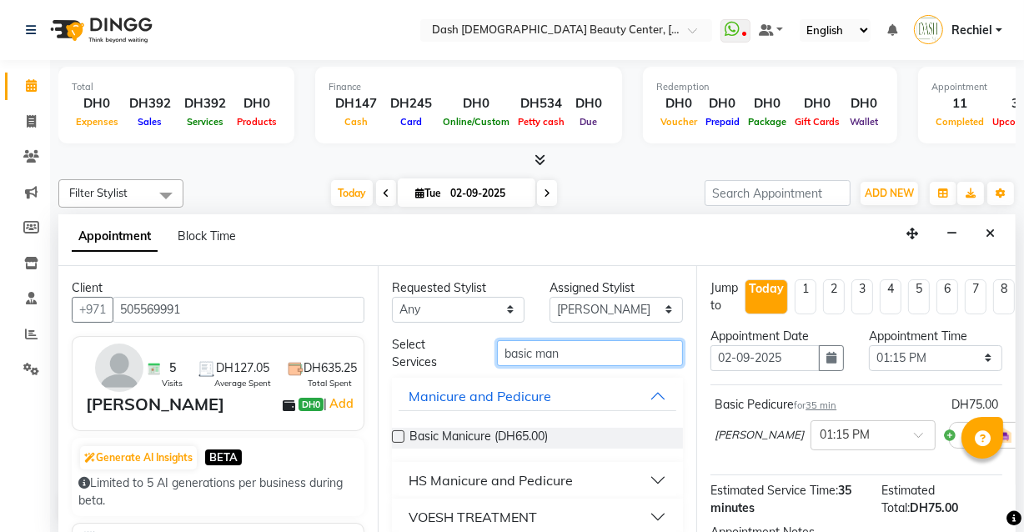
type input "basic man"
click at [399, 432] on label at bounding box center [398, 436] width 13 height 13
click at [399, 433] on input "checkbox" at bounding box center [397, 438] width 11 height 11
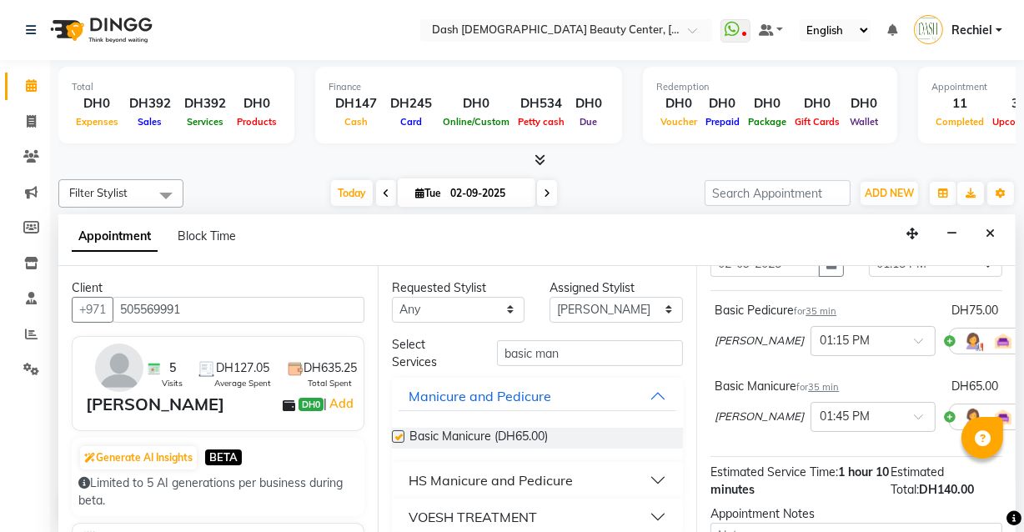
checkbox input "false"
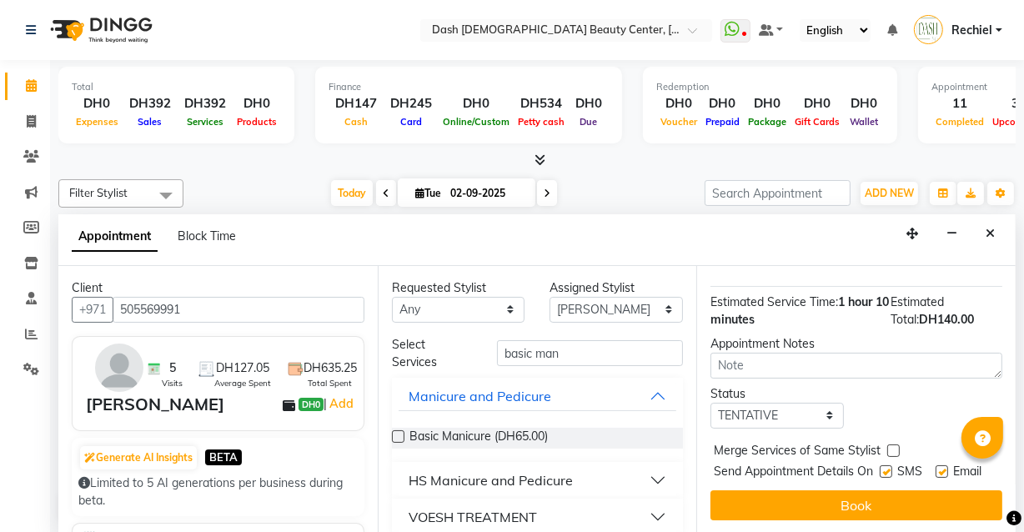
scroll to position [289, 0]
click at [894, 445] on label at bounding box center [894, 451] width 13 height 13
click at [894, 447] on input "checkbox" at bounding box center [893, 452] width 11 height 11
checkbox input "true"
click at [883, 466] on label at bounding box center [886, 472] width 13 height 13
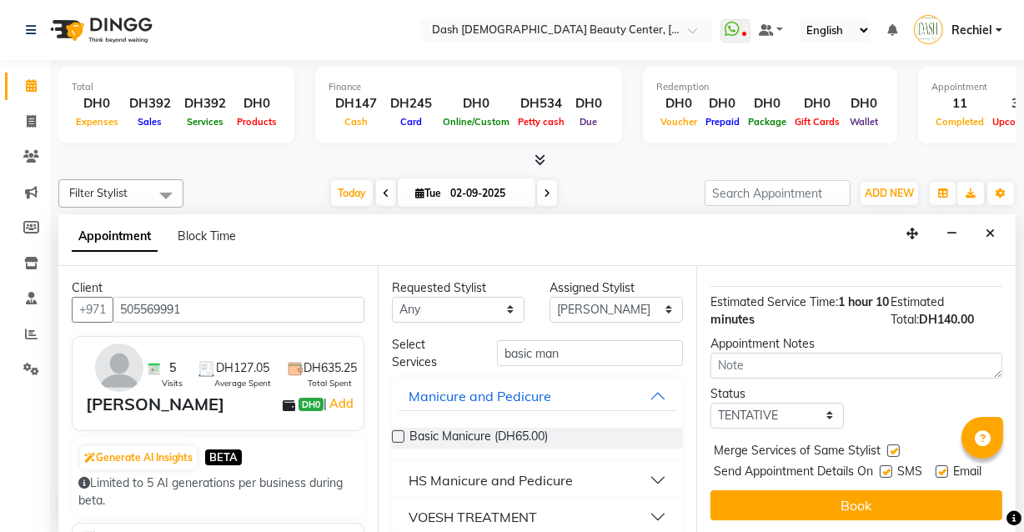
click at [883, 468] on input "checkbox" at bounding box center [885, 473] width 11 height 11
checkbox input "false"
click at [936, 466] on label at bounding box center [942, 472] width 13 height 13
click at [936, 468] on input "checkbox" at bounding box center [941, 473] width 11 height 11
checkbox input "false"
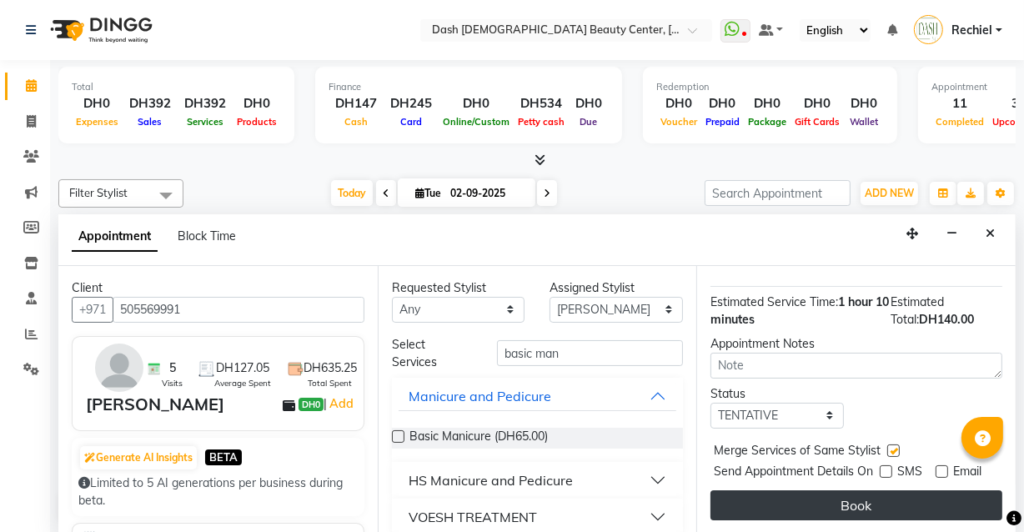
click at [898, 491] on button "Book" at bounding box center [857, 506] width 292 height 30
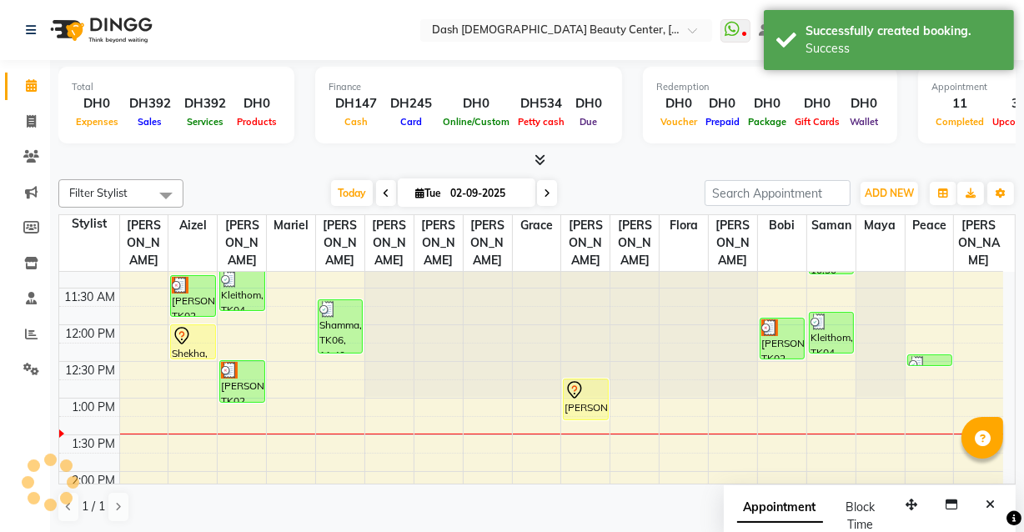
scroll to position [0, 0]
click at [335, 417] on icon at bounding box center [330, 427] width 20 height 20
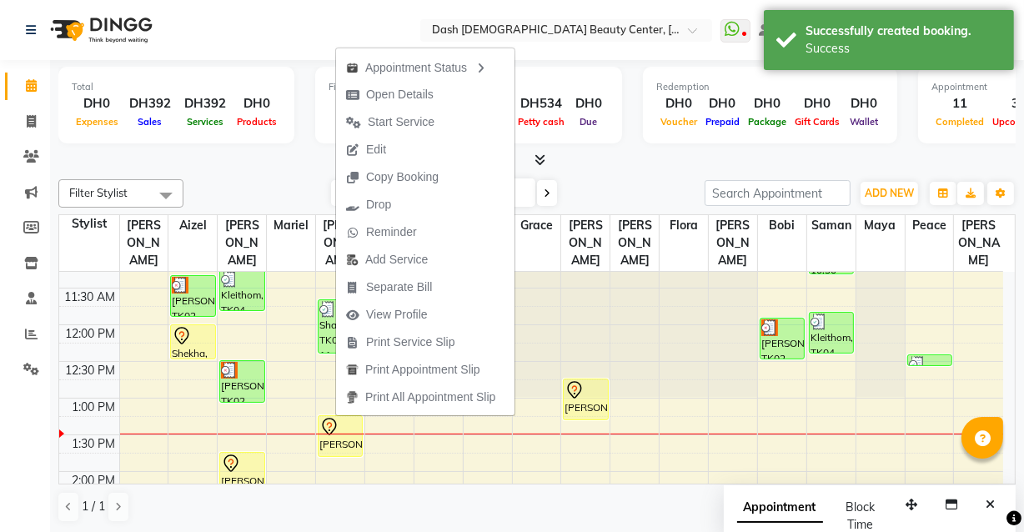
click at [0, 471] on div "Calendar Invoice Clients Marketing Members Inventory Staff Reports Settings Com…" at bounding box center [112, 278] width 225 height 461
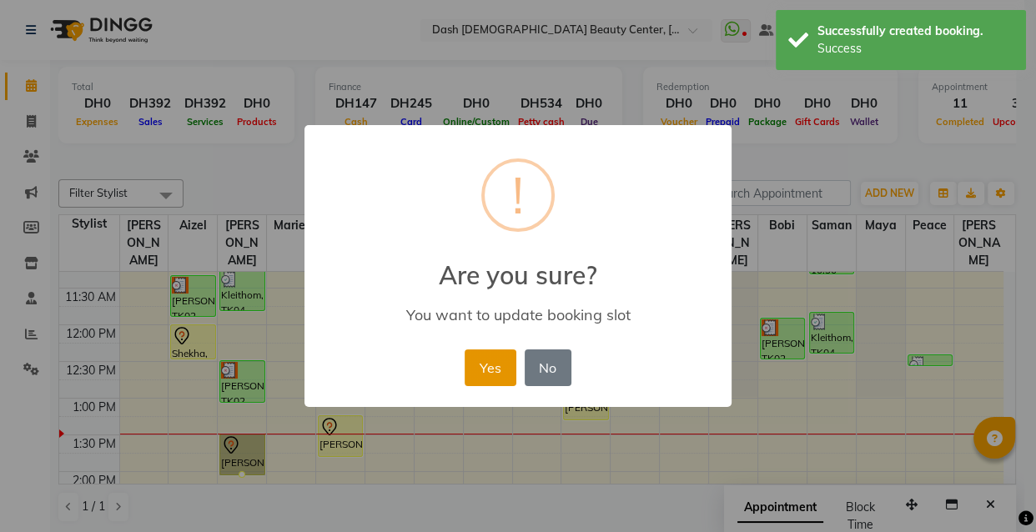
click at [491, 379] on button "Yes" at bounding box center [490, 368] width 51 height 37
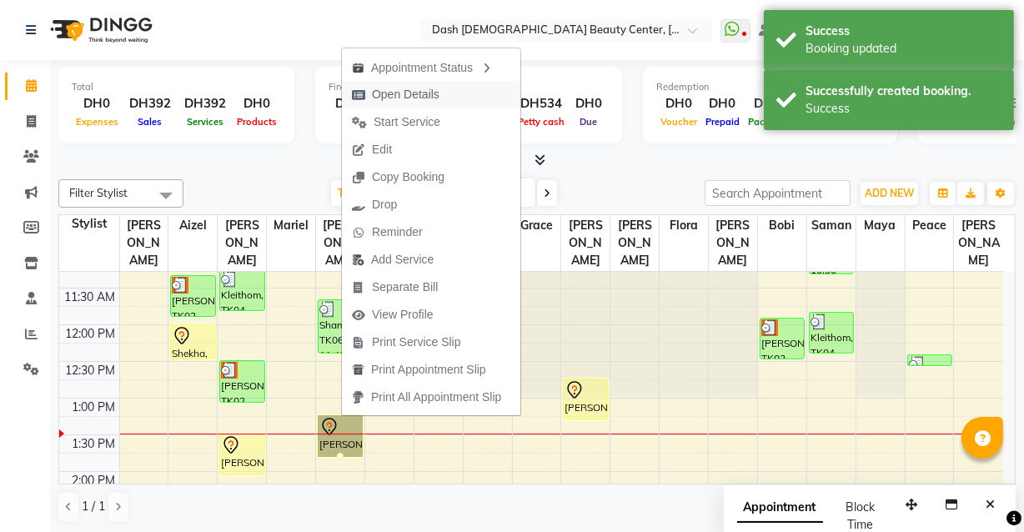
click at [420, 95] on span "Open Details" at bounding box center [406, 95] width 68 height 18
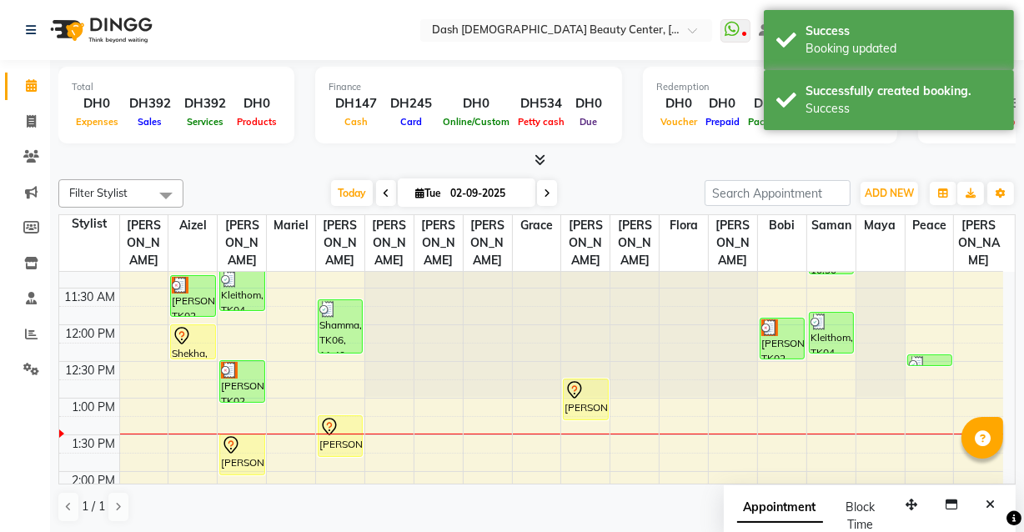
click at [340, 417] on div at bounding box center [341, 427] width 42 height 20
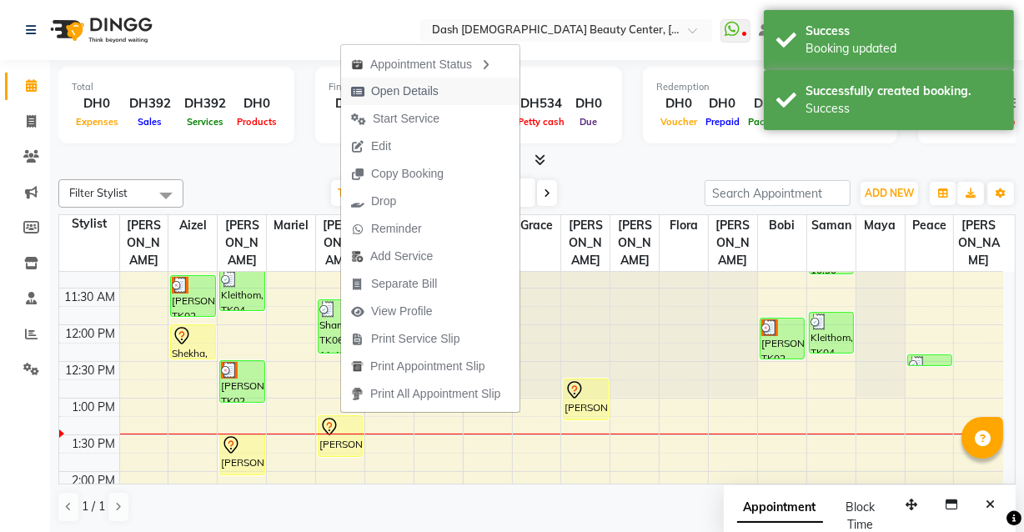
click at [468, 91] on button "Open Details" at bounding box center [430, 92] width 179 height 28
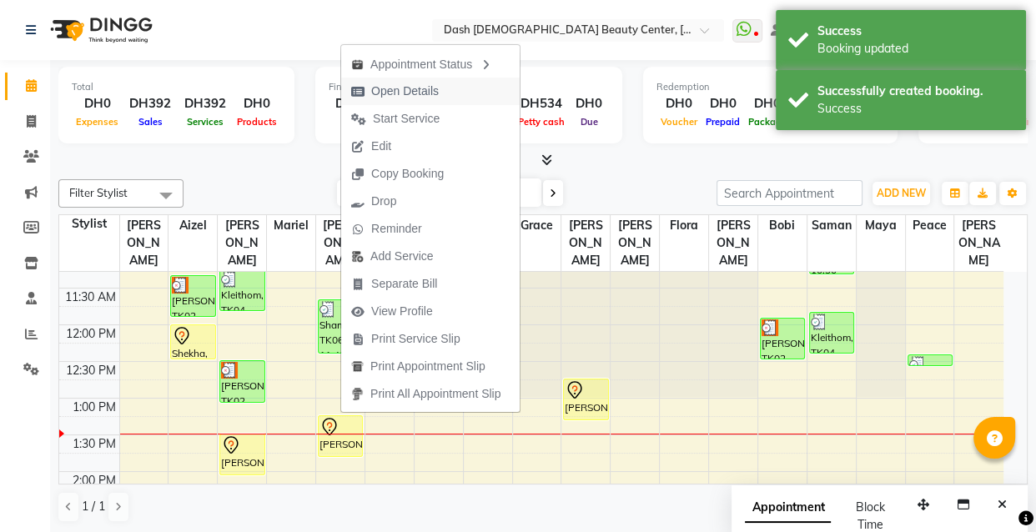
select select "7"
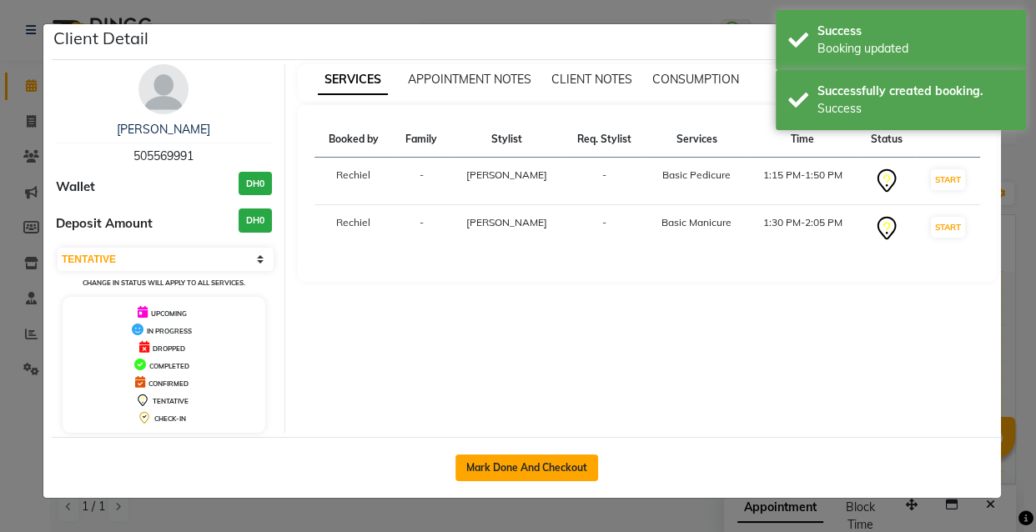
click at [541, 475] on button "Mark Done And Checkout" at bounding box center [526, 468] width 143 height 27
select select "service"
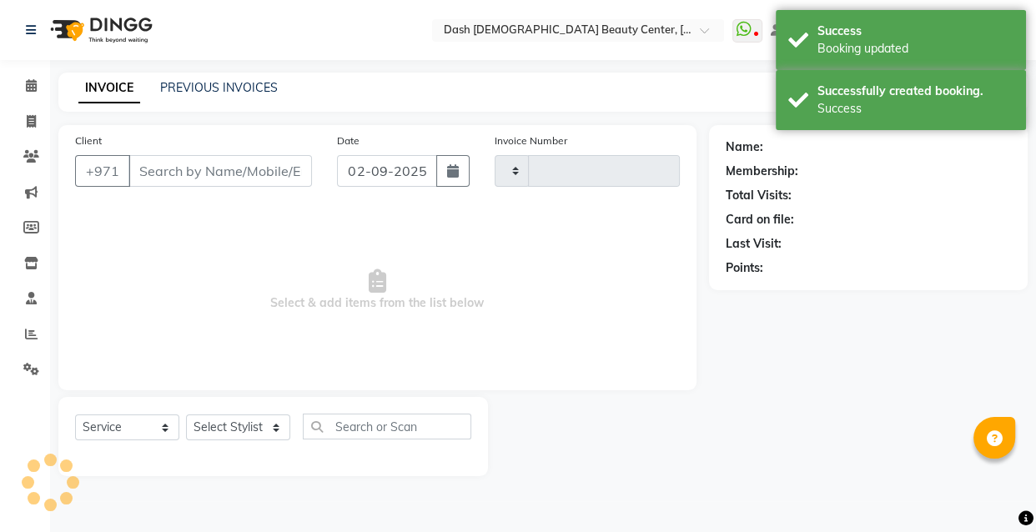
type input "3555"
select select "8372"
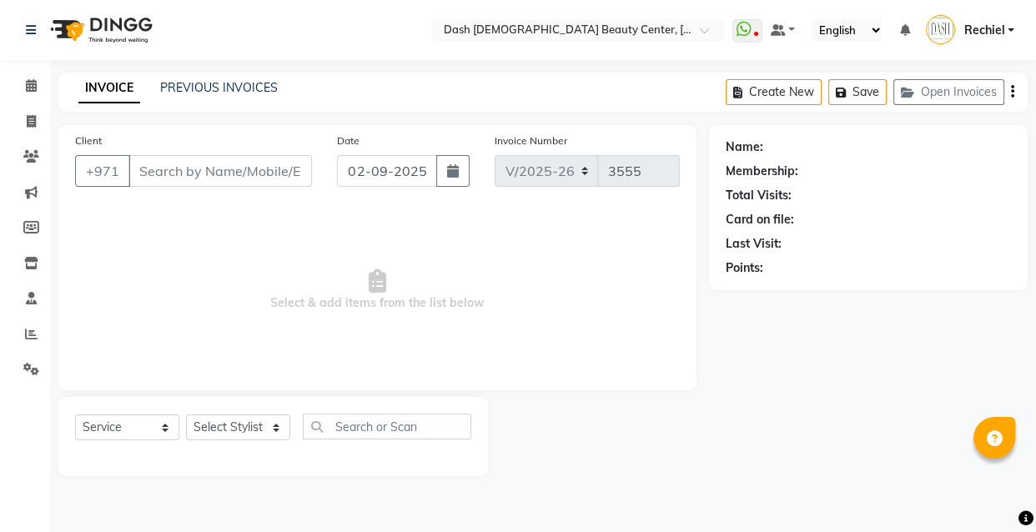
type input "505569991"
select select "81109"
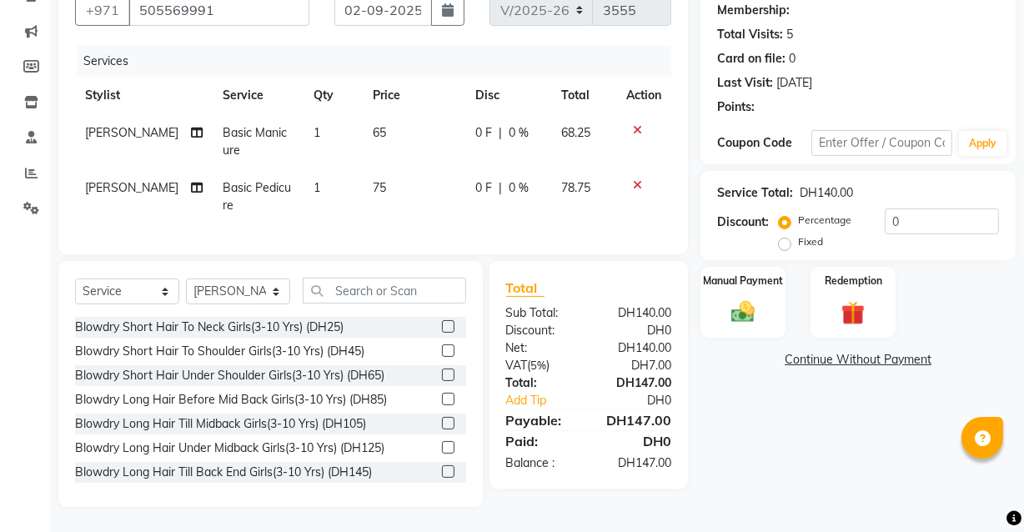
scroll to position [173, 0]
click at [736, 301] on img at bounding box center [743, 312] width 40 height 28
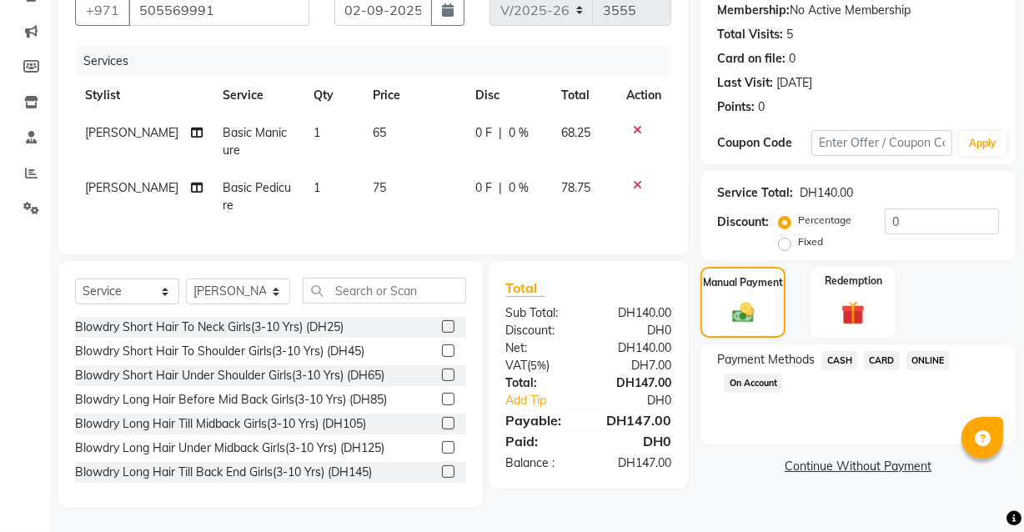
click at [893, 352] on span "CARD" at bounding box center [882, 360] width 36 height 19
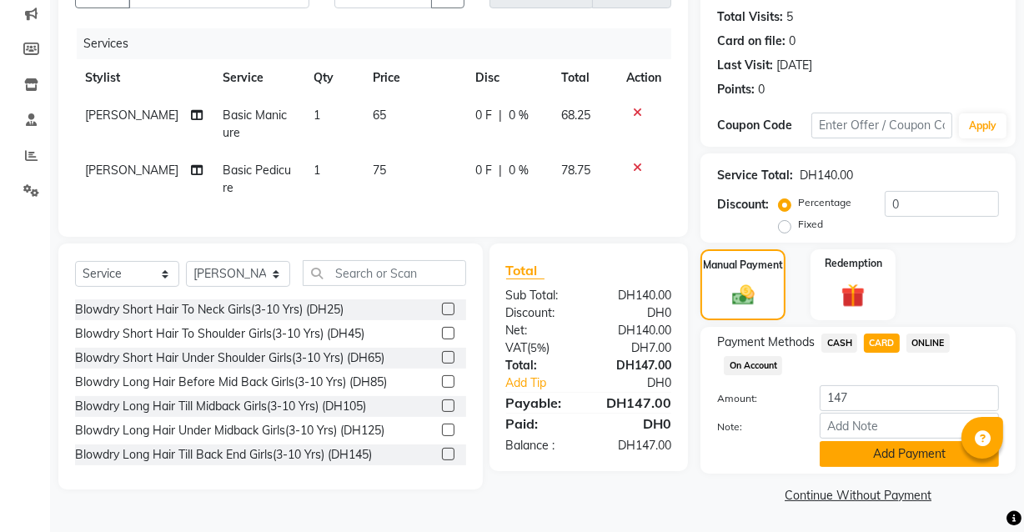
click at [900, 442] on button "Add Payment" at bounding box center [909, 454] width 179 height 26
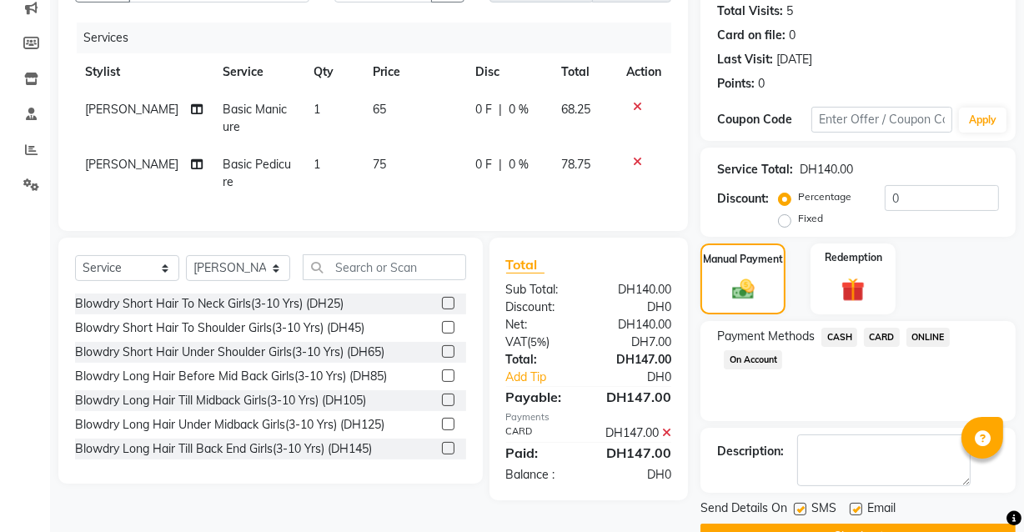
scroll to position [225, 0]
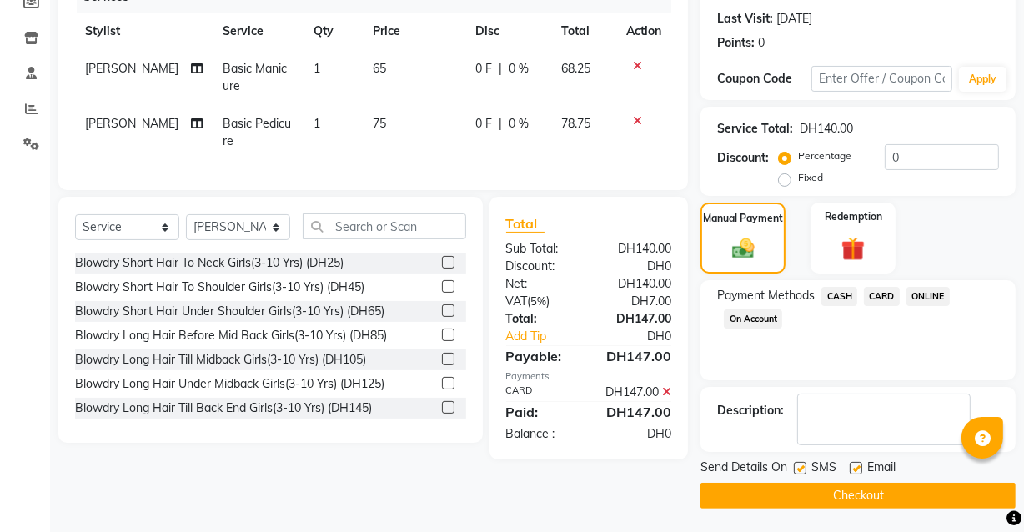
click at [858, 467] on label at bounding box center [856, 468] width 13 height 13
click at [858, 467] on input "checkbox" at bounding box center [855, 469] width 11 height 11
checkbox input "false"
click at [858, 494] on button "Checkout" at bounding box center [858, 496] width 315 height 26
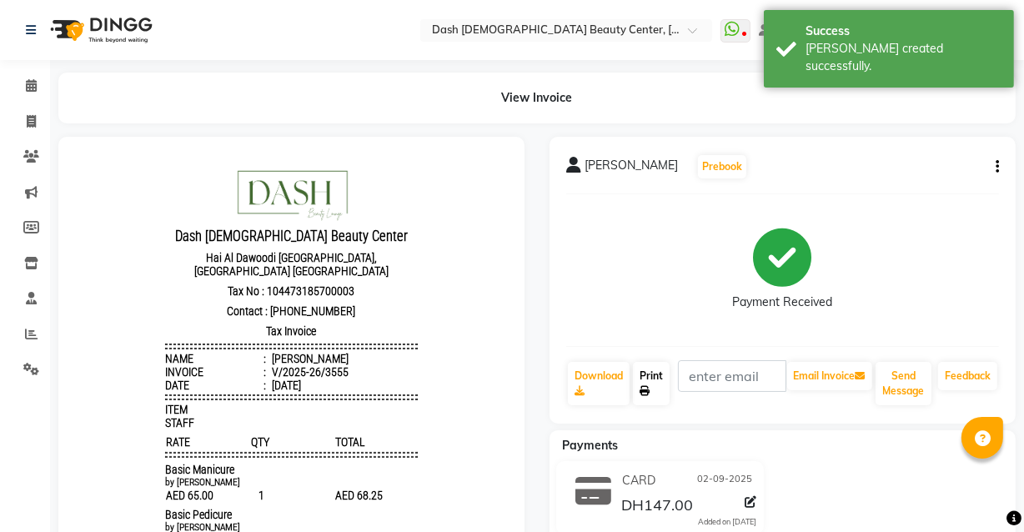
click at [645, 390] on icon at bounding box center [645, 391] width 10 height 10
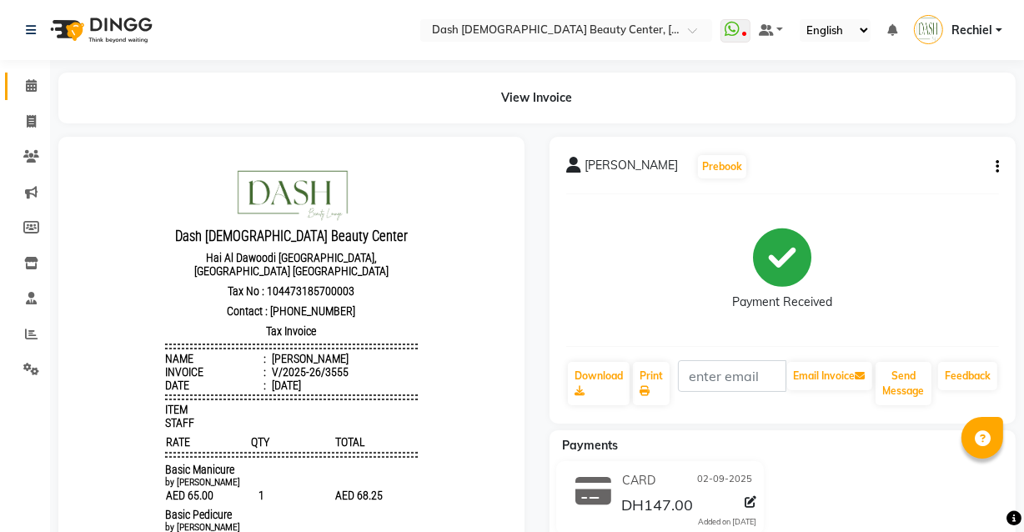
click at [28, 75] on link "Calendar" at bounding box center [25, 87] width 40 height 28
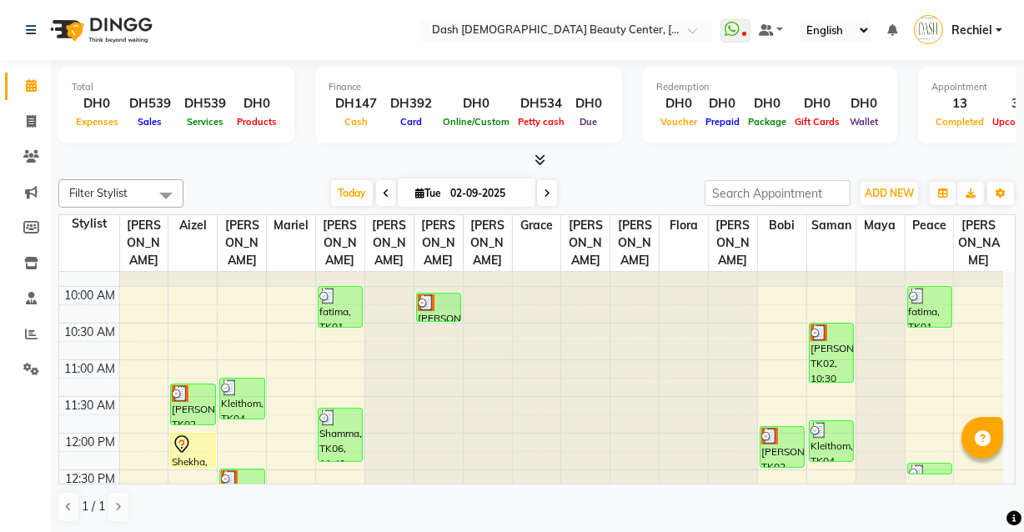
scroll to position [45, 0]
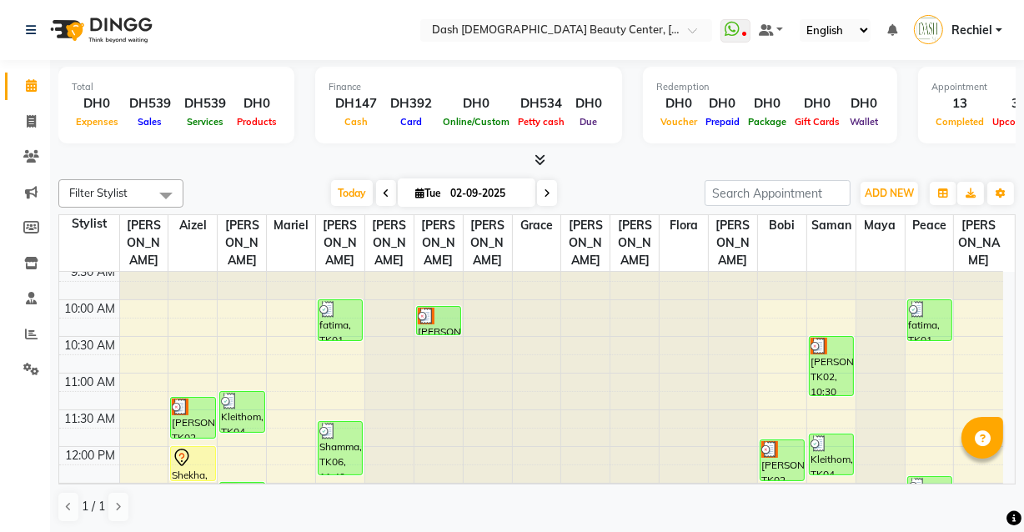
click at [431, 308] on img at bounding box center [426, 316] width 17 height 17
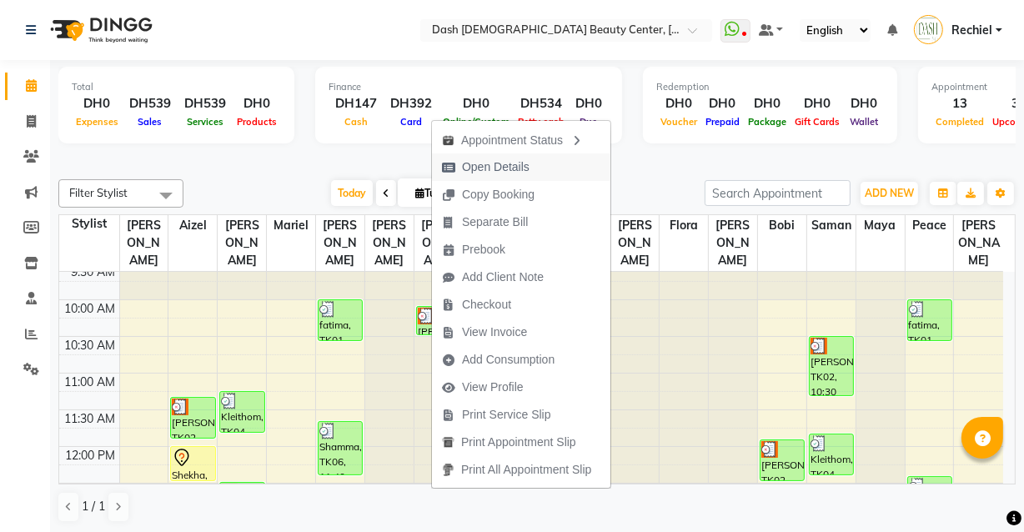
click at [517, 169] on span "Open Details" at bounding box center [496, 168] width 68 height 18
select select "3"
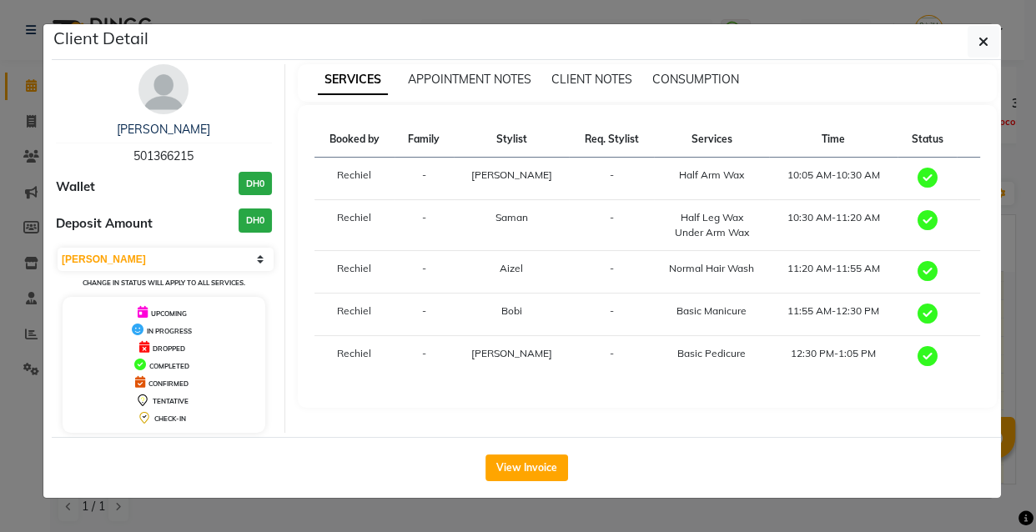
copy span "501366215"
click at [984, 44] on icon "button" at bounding box center [984, 41] width 10 height 13
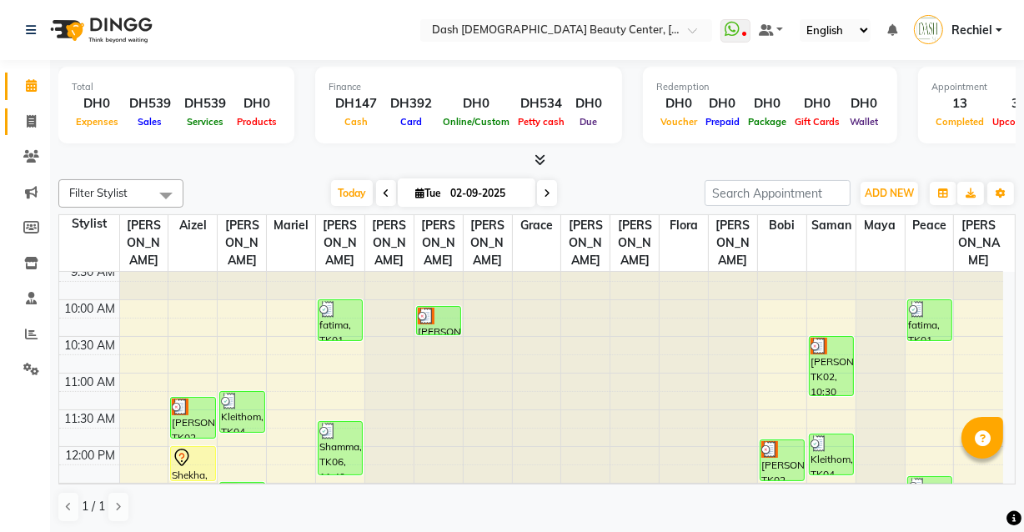
click at [31, 118] on icon at bounding box center [31, 121] width 9 height 13
select select "service"
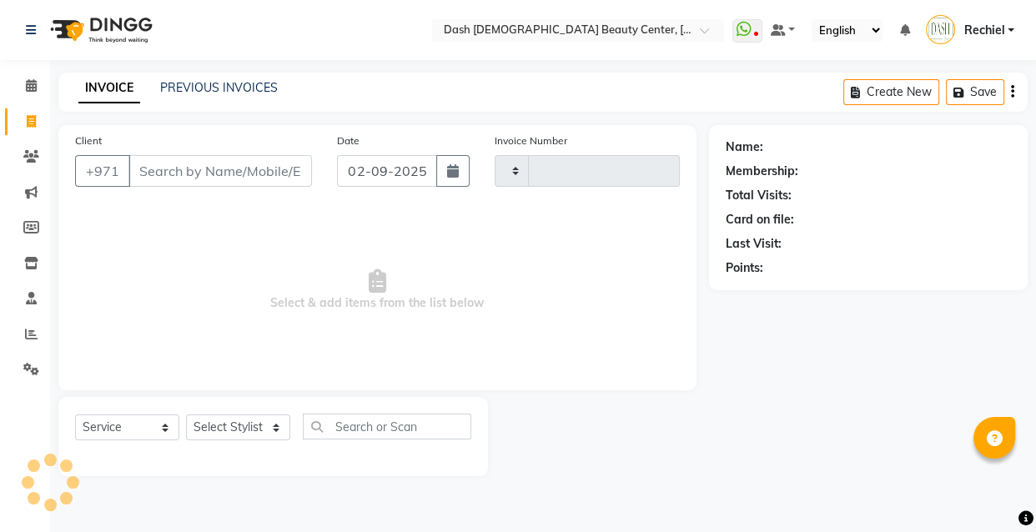
type input "3556"
select select "8372"
click at [213, 166] on input "Client" at bounding box center [220, 171] width 184 height 32
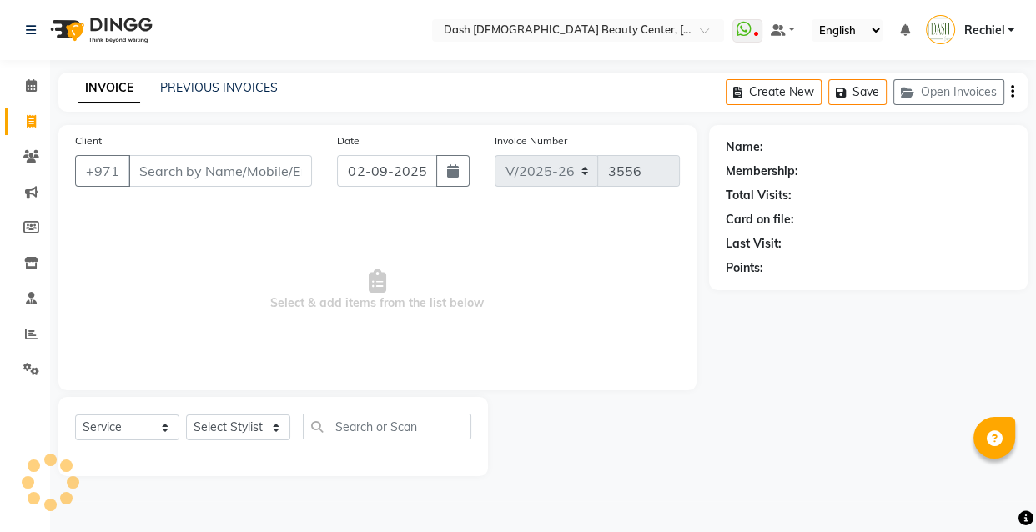
click at [7, 452] on div "Calendar Invoice Clients Marketing Members Inventory Staff Reports Settings Com…" at bounding box center [112, 278] width 225 height 460
click at [33, 74] on link "Calendar" at bounding box center [25, 87] width 40 height 28
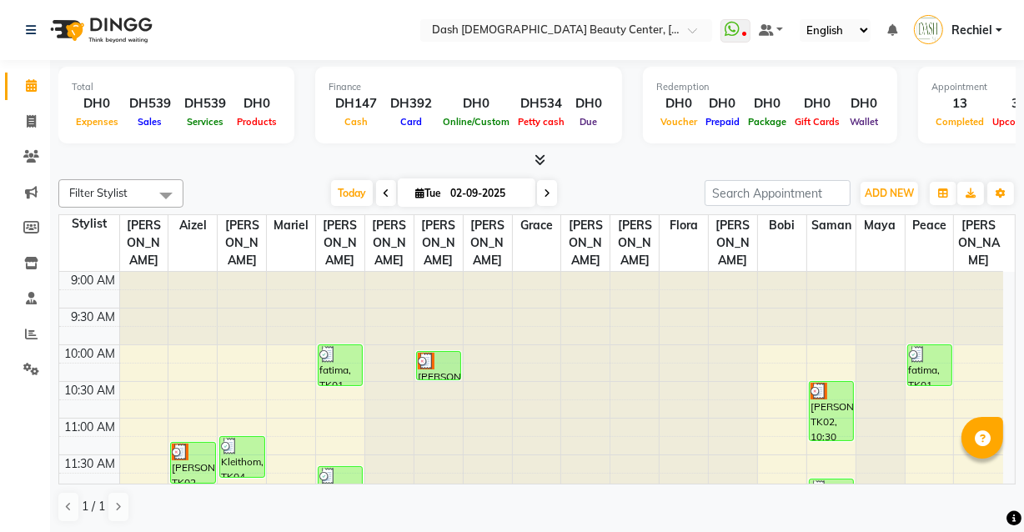
click at [288, 345] on td at bounding box center [561, 354] width 884 height 18
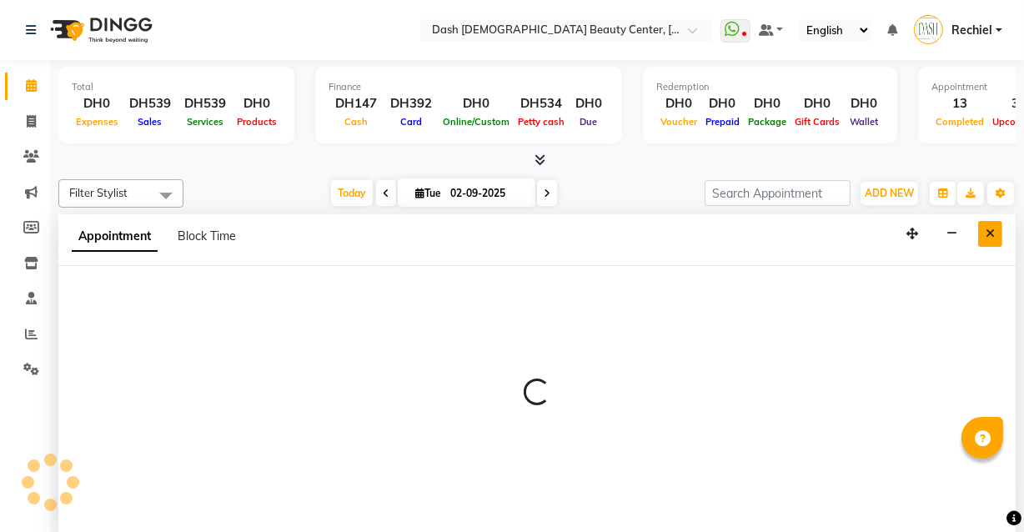
click at [993, 231] on icon "Close" at bounding box center [990, 234] width 9 height 12
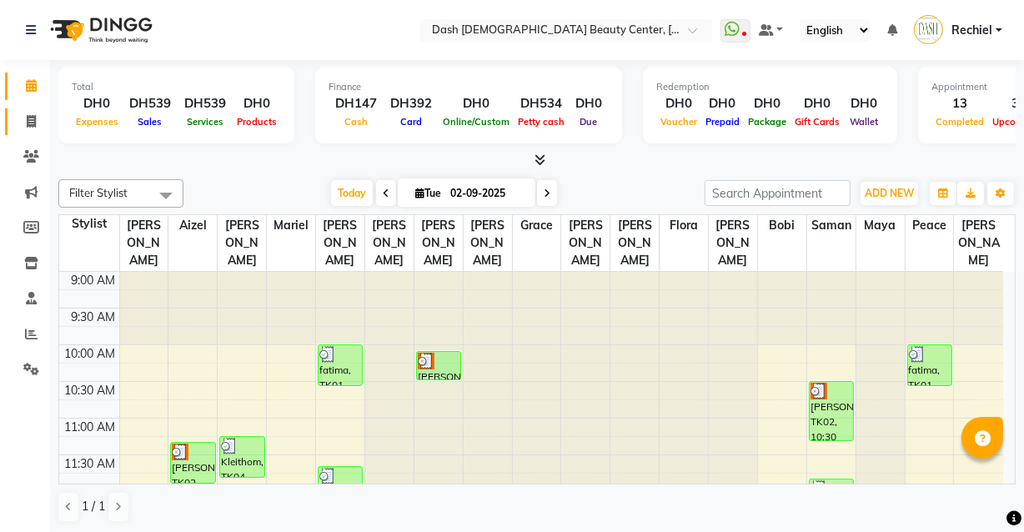
click at [31, 121] on icon at bounding box center [31, 121] width 9 height 13
select select "service"
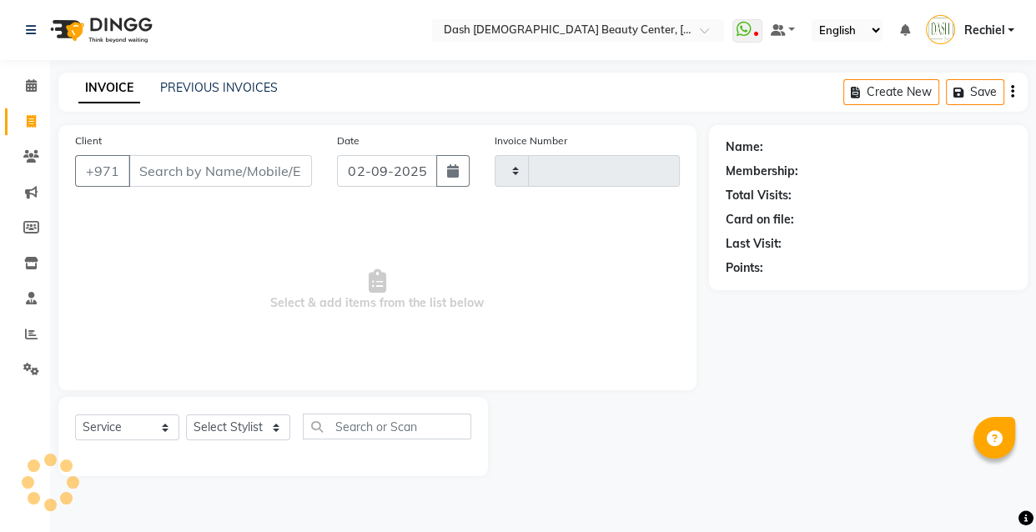
click at [228, 179] on input "Client" at bounding box center [220, 171] width 184 height 32
select select "8372"
type input "3556"
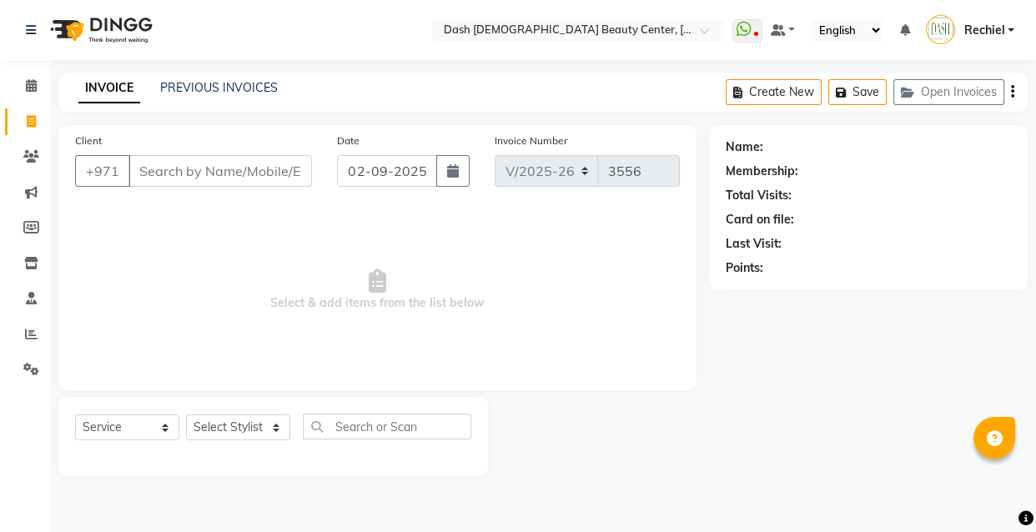
click at [270, 163] on input "Client" at bounding box center [220, 171] width 184 height 32
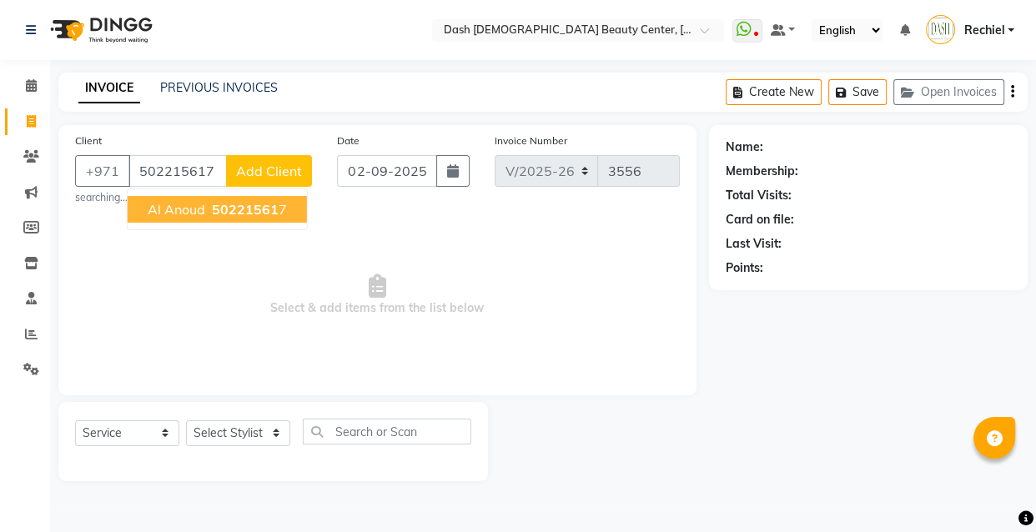
type input "502215617"
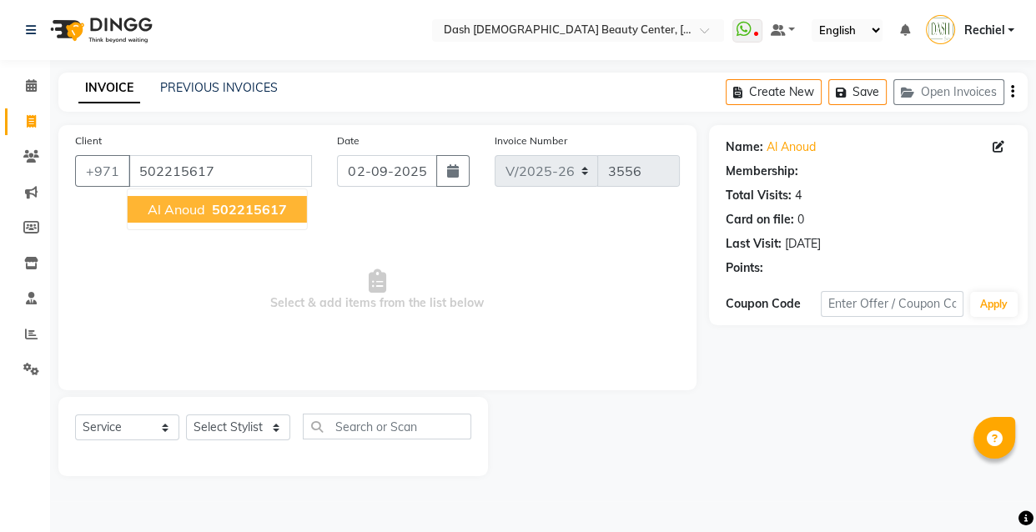
click at [263, 198] on button "Al Anoud 502215617" at bounding box center [217, 209] width 179 height 27
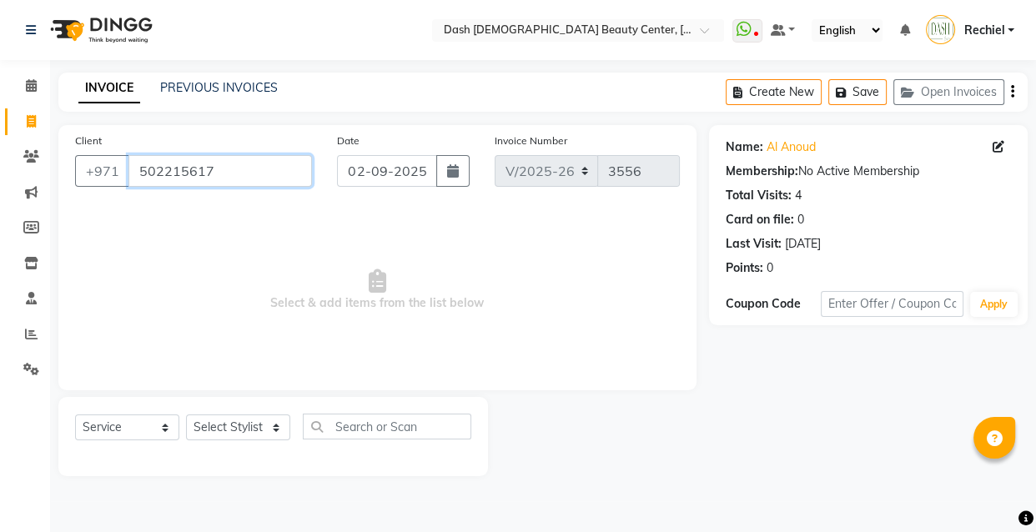
click at [184, 167] on input "502215617" at bounding box center [220, 171] width 184 height 32
click at [183, 167] on input "502215617" at bounding box center [220, 171] width 184 height 32
click at [235, 423] on select "Select Stylist [PERSON_NAME] [PERSON_NAME] [PERSON_NAME] [PERSON_NAME] [PERSON_…" at bounding box center [238, 428] width 104 height 26
click at [156, 168] on input "502215617" at bounding box center [220, 171] width 184 height 32
click at [159, 167] on input "502215617" at bounding box center [220, 171] width 184 height 32
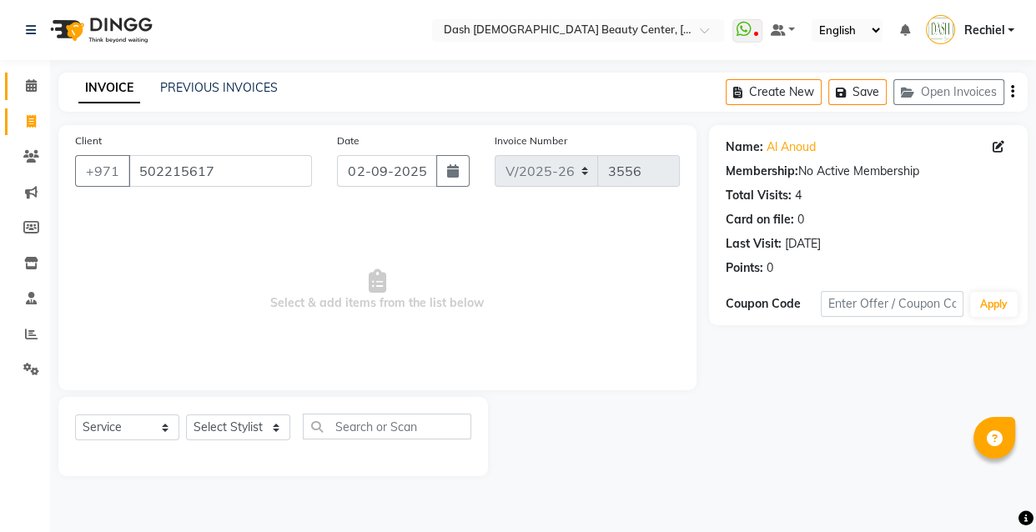
click at [31, 88] on icon at bounding box center [31, 85] width 11 height 13
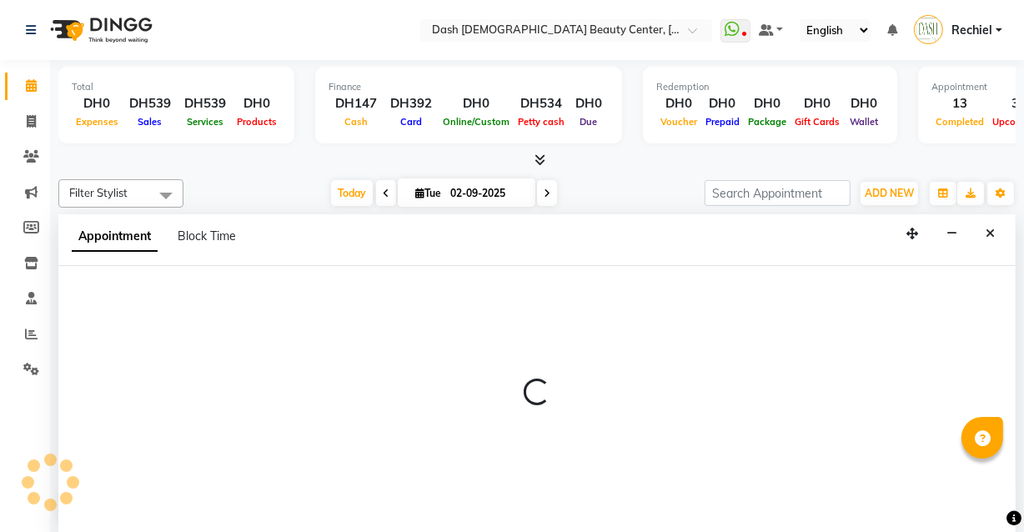
select select "81111"
select select "795"
select select "tentative"
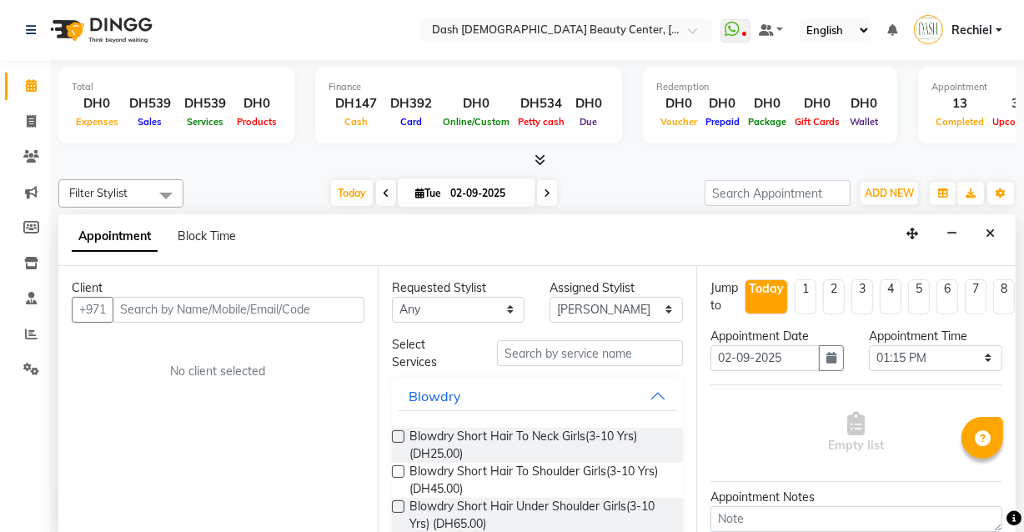
click at [284, 303] on input "text" at bounding box center [239, 310] width 252 height 26
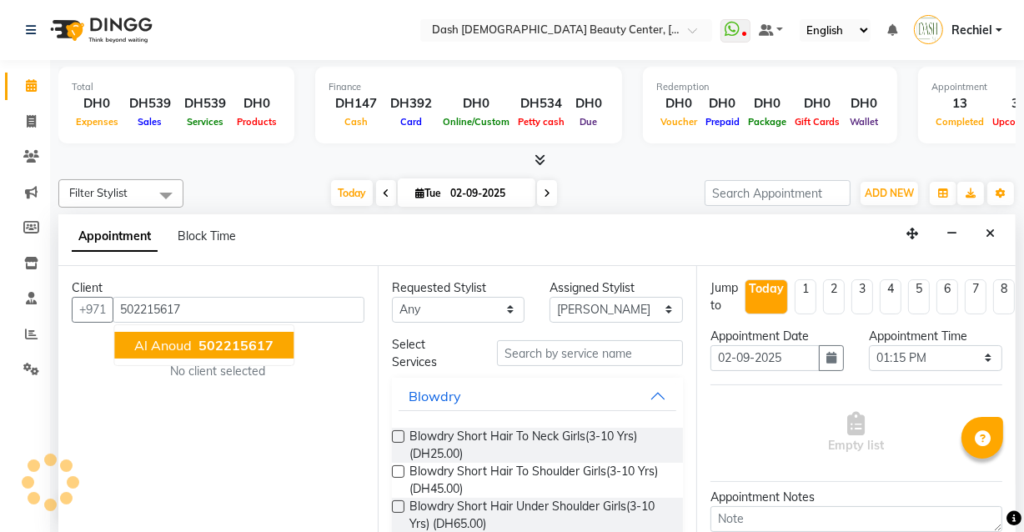
click at [250, 346] on span "502215617" at bounding box center [236, 345] width 75 height 17
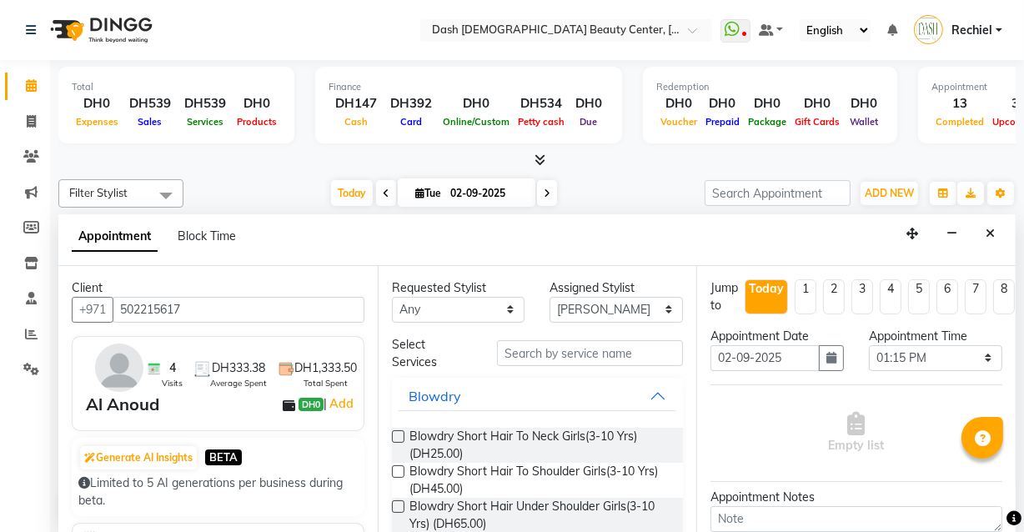
type input "502215617"
click at [592, 362] on input "text" at bounding box center [590, 353] width 186 height 26
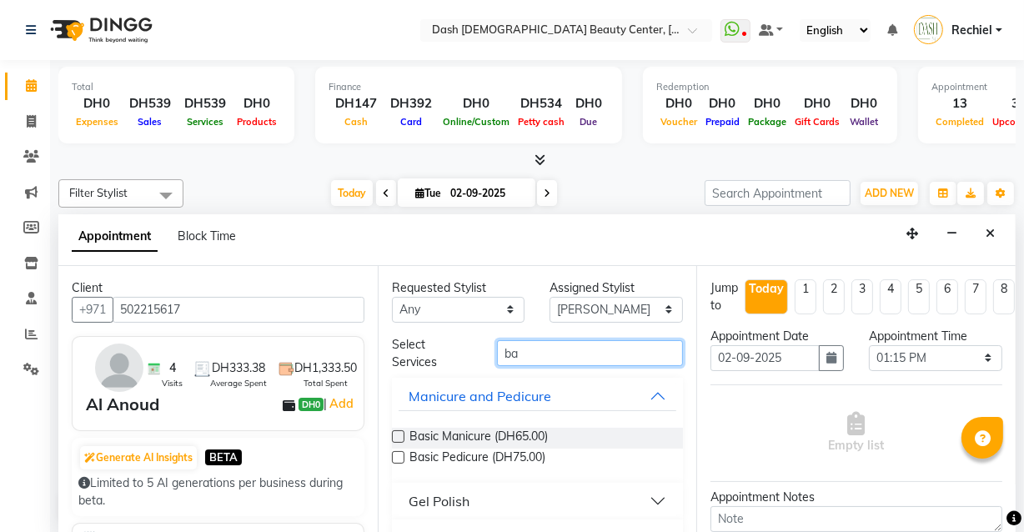
type input "b"
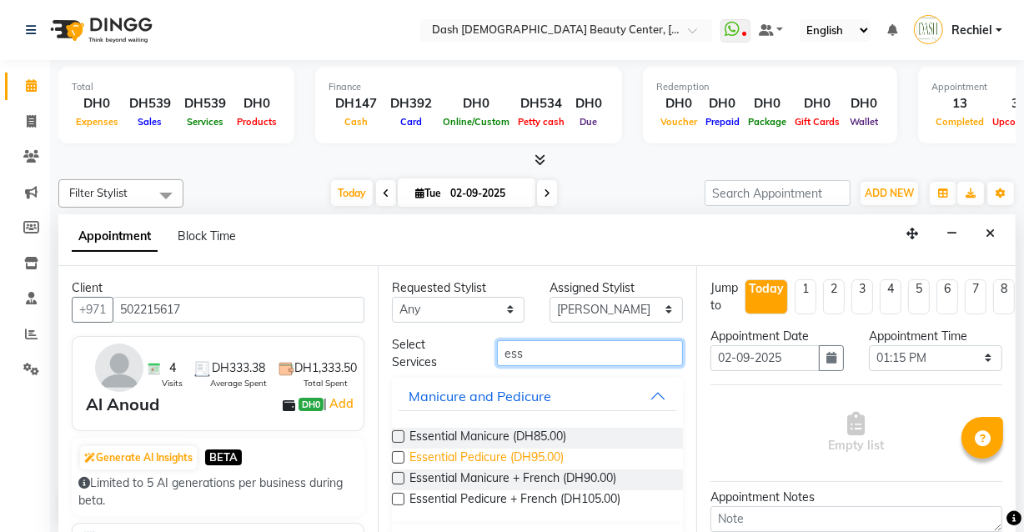
type input "ess"
click at [412, 449] on span "Essential Pedicure (DH95.00)" at bounding box center [487, 459] width 154 height 21
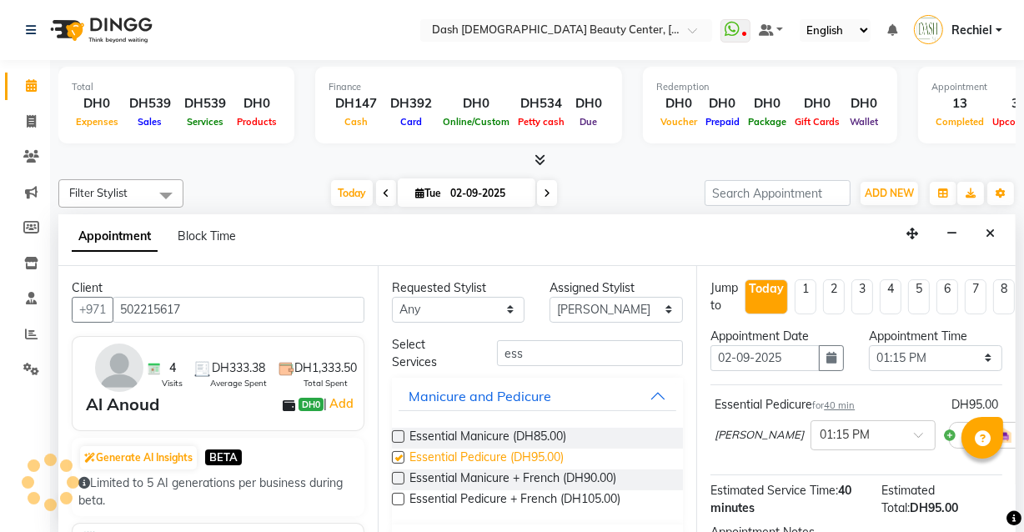
checkbox input "false"
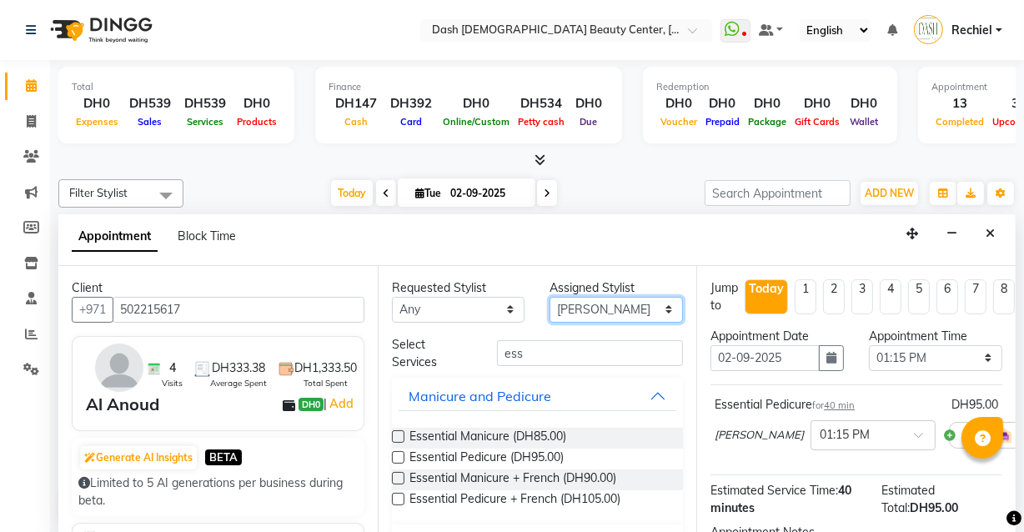
click at [638, 297] on select "Select [PERSON_NAME] [PERSON_NAME] [PERSON_NAME] [PERSON_NAME] [PERSON_NAME] [P…" at bounding box center [616, 310] width 133 height 26
click at [550, 297] on select "Select [PERSON_NAME] [PERSON_NAME] [PERSON_NAME] [PERSON_NAME] [PERSON_NAME] [P…" at bounding box center [616, 310] width 133 height 26
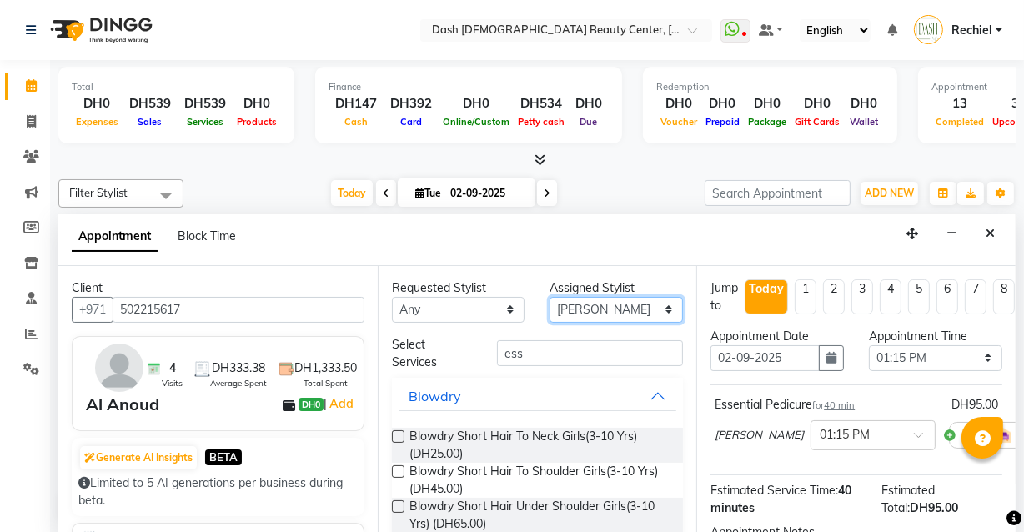
click at [616, 304] on select "Select [PERSON_NAME] [PERSON_NAME] [PERSON_NAME] [PERSON_NAME] [PERSON_NAME] [P…" at bounding box center [616, 310] width 133 height 26
click at [550, 297] on select "Select [PERSON_NAME] [PERSON_NAME] [PERSON_NAME] [PERSON_NAME] [PERSON_NAME] [P…" at bounding box center [616, 310] width 133 height 26
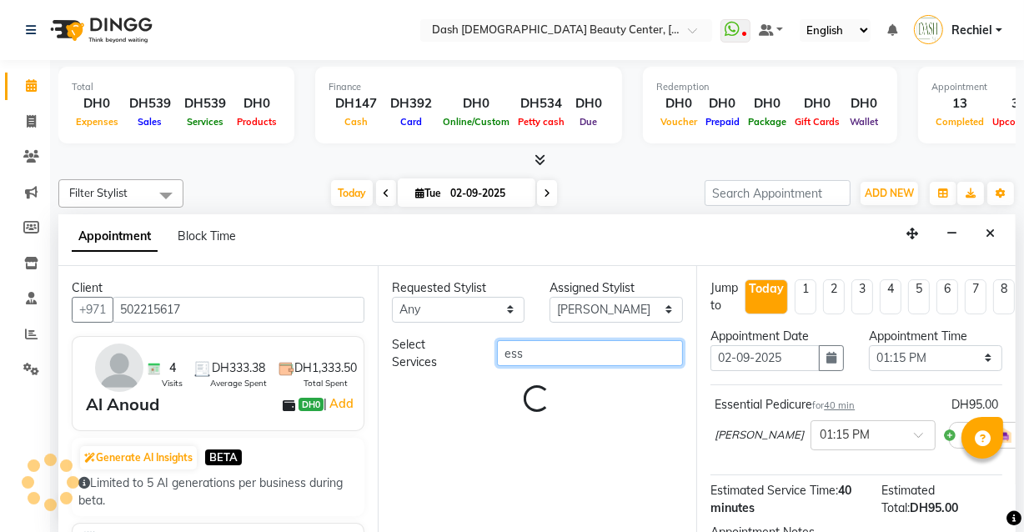
click at [592, 358] on input "ess" at bounding box center [590, 353] width 186 height 26
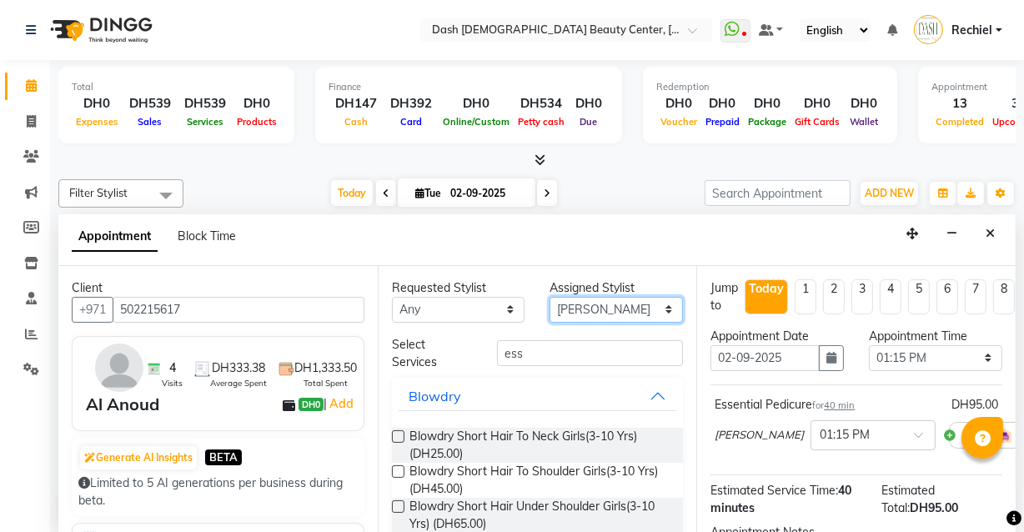
click at [612, 302] on select "Select [PERSON_NAME] [PERSON_NAME] [PERSON_NAME] [PERSON_NAME] [PERSON_NAME] [P…" at bounding box center [616, 310] width 133 height 26
select select "82379"
click at [550, 297] on select "Select [PERSON_NAME] [PERSON_NAME] [PERSON_NAME] [PERSON_NAME] [PERSON_NAME] [P…" at bounding box center [616, 310] width 133 height 26
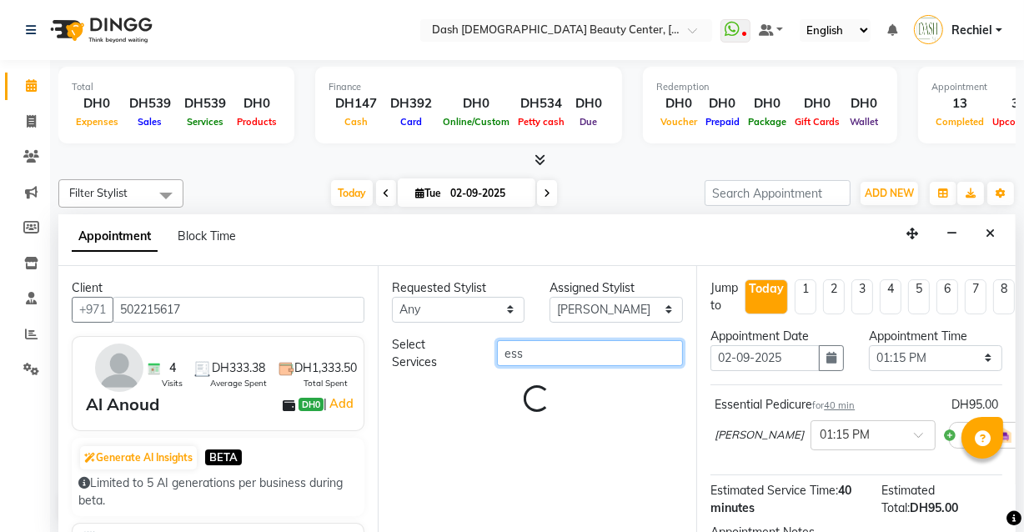
click at [595, 350] on input "ess" at bounding box center [590, 353] width 186 height 26
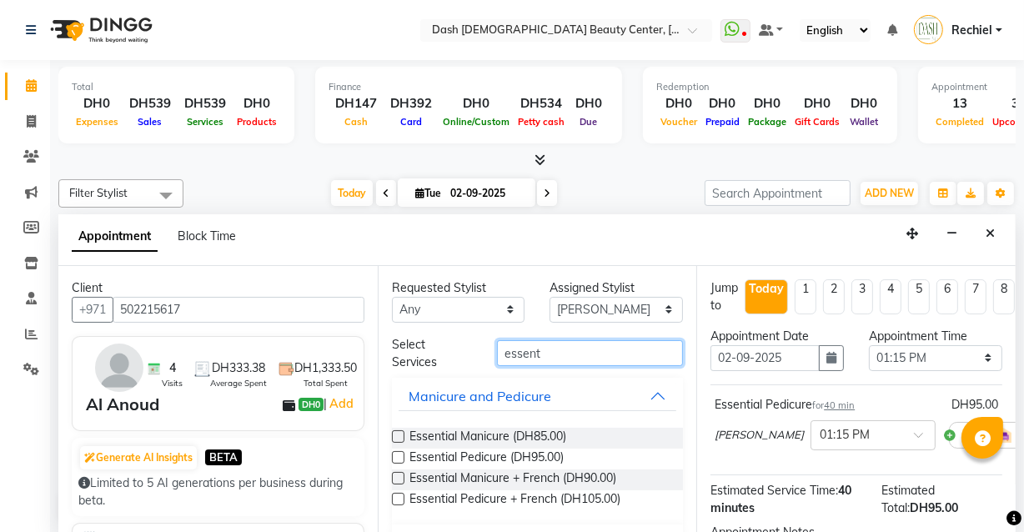
type input "essent"
click at [399, 435] on label at bounding box center [398, 436] width 13 height 13
click at [399, 435] on input "checkbox" at bounding box center [397, 438] width 11 height 11
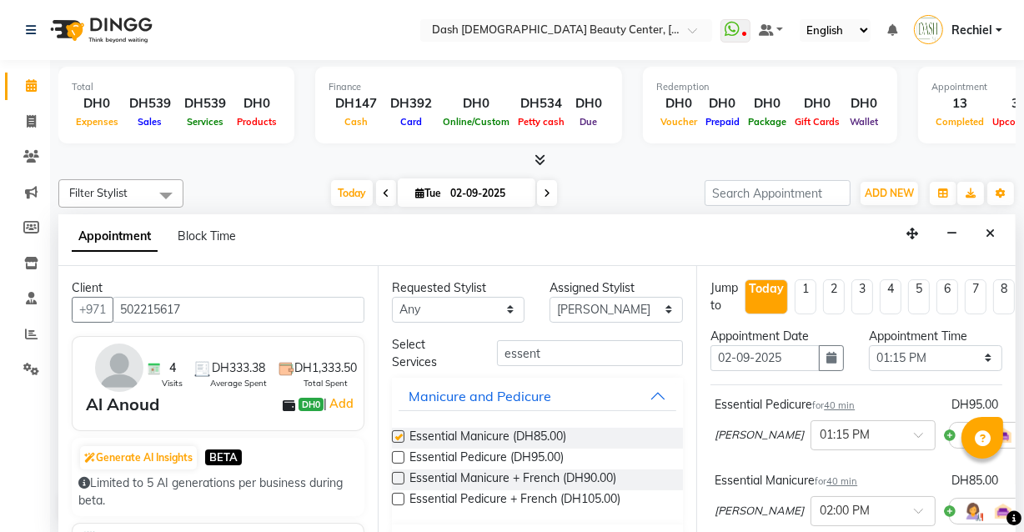
checkbox input "false"
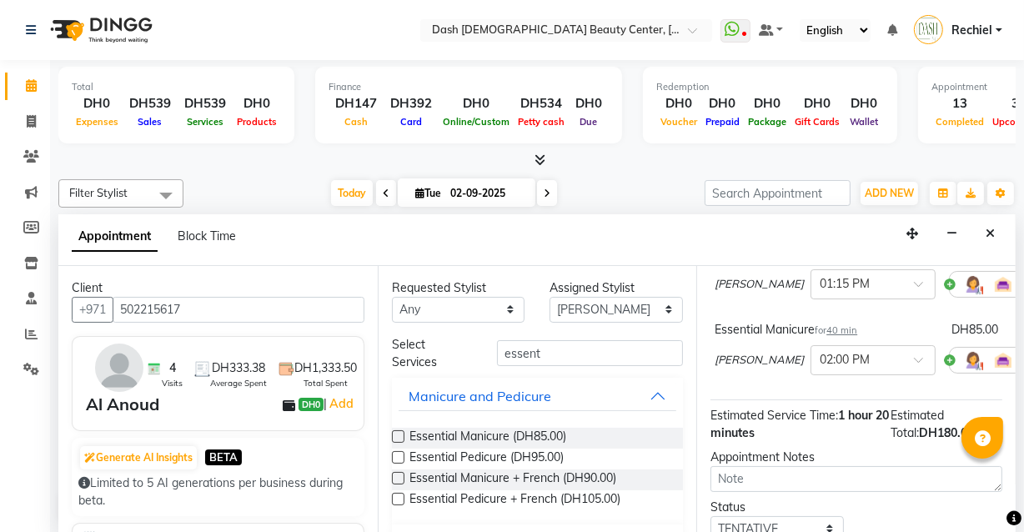
scroll to position [289, 0]
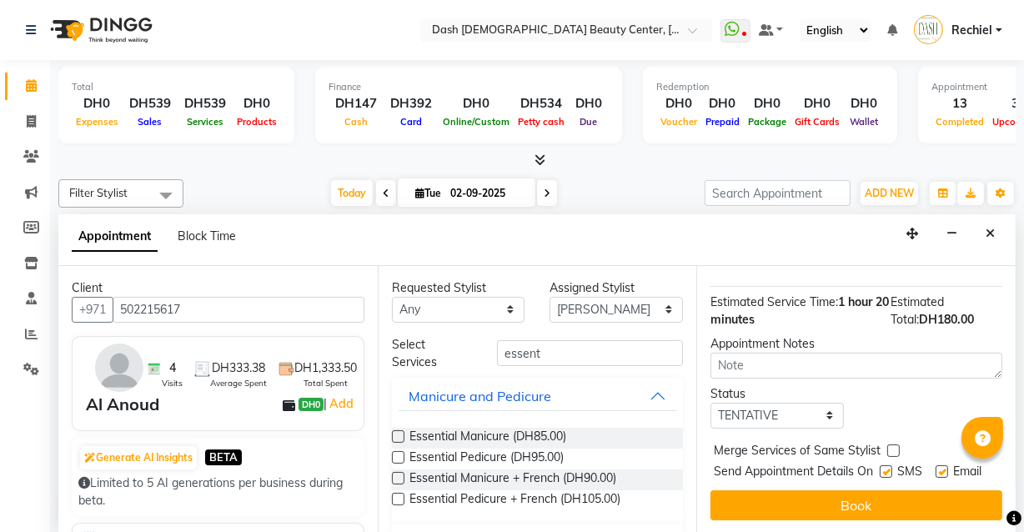
click at [893, 445] on label at bounding box center [894, 451] width 13 height 13
click at [893, 447] on input "checkbox" at bounding box center [893, 452] width 11 height 11
checkbox input "true"
click at [880, 466] on label at bounding box center [886, 472] width 13 height 13
click at [880, 468] on input "checkbox" at bounding box center [885, 473] width 11 height 11
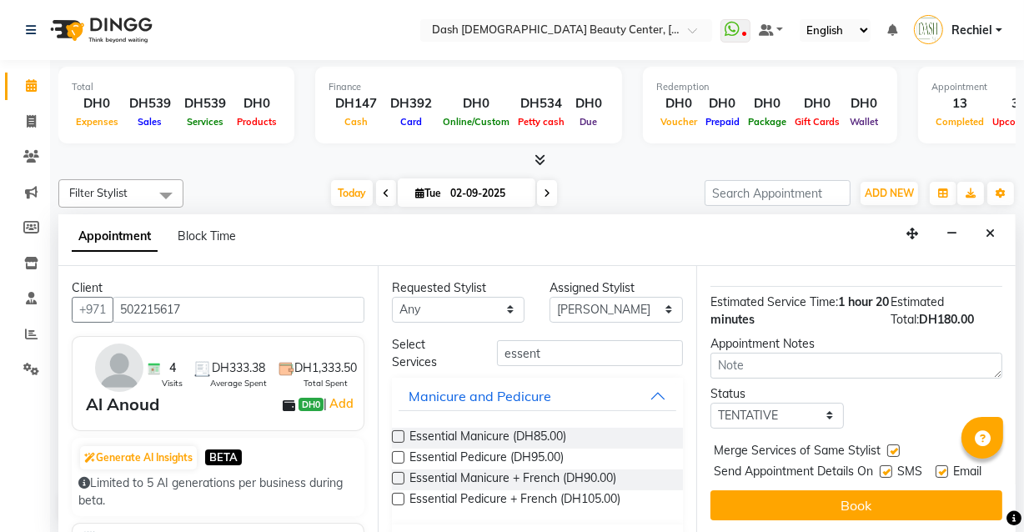
checkbox input "false"
click at [938, 466] on label at bounding box center [942, 472] width 13 height 13
click at [938, 468] on input "checkbox" at bounding box center [941, 473] width 11 height 11
checkbox input "false"
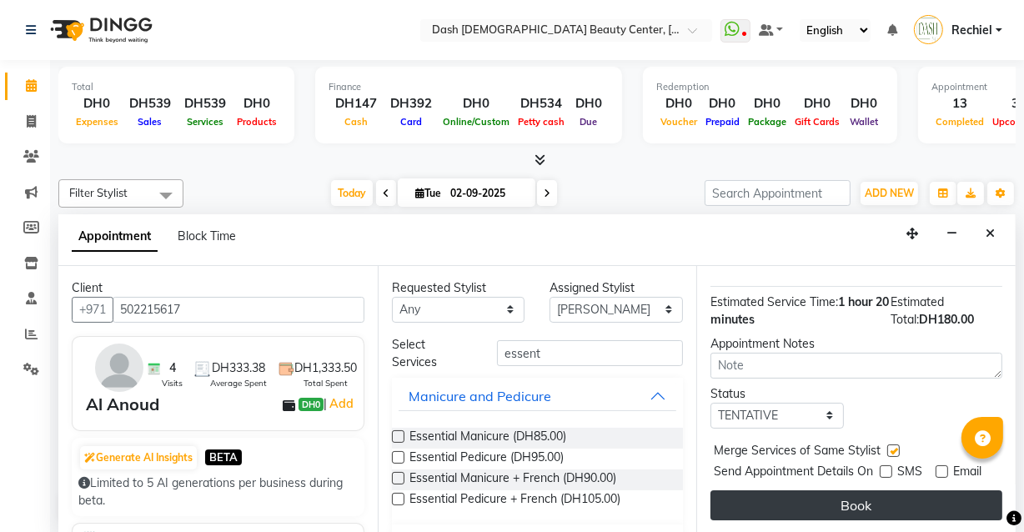
click at [826, 496] on button "Book" at bounding box center [857, 506] width 292 height 30
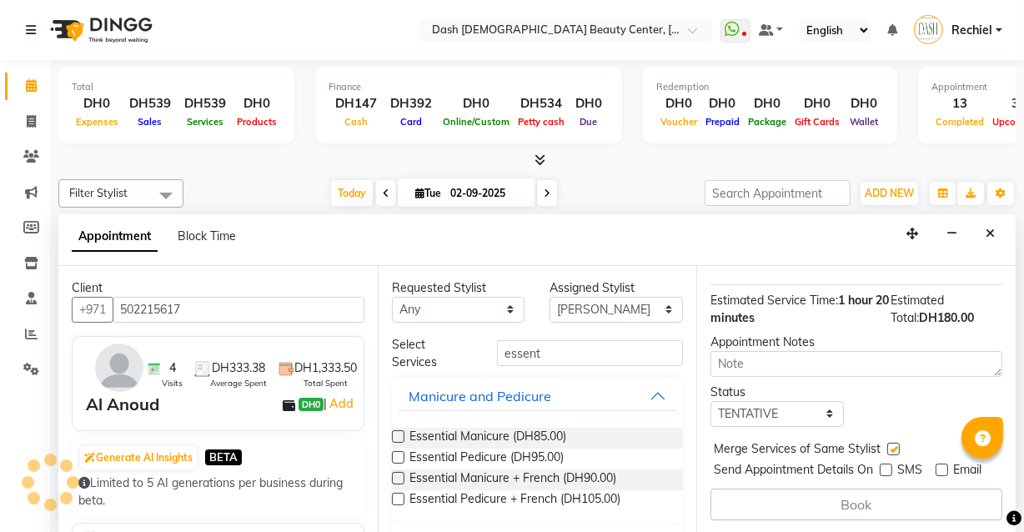
scroll to position [0, 0]
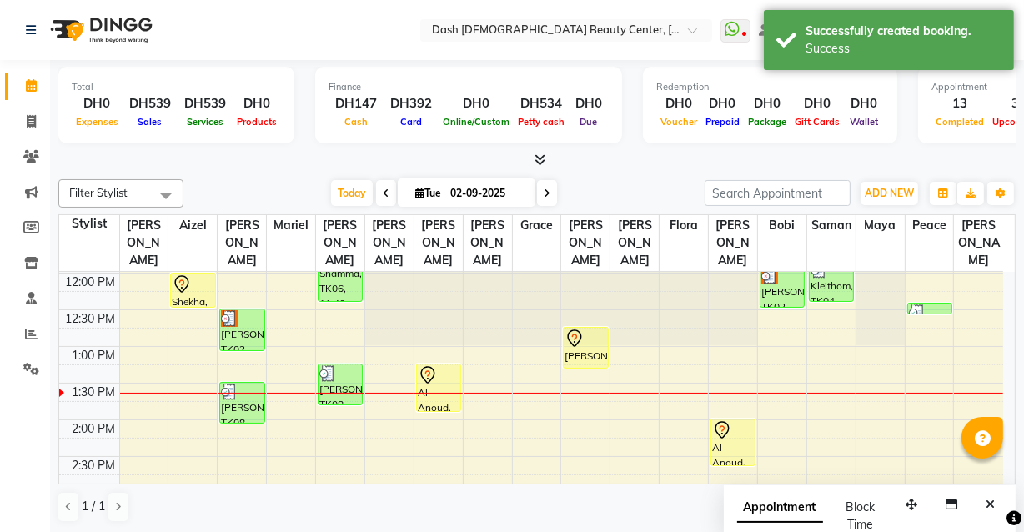
click at [450, 365] on div at bounding box center [439, 375] width 42 height 20
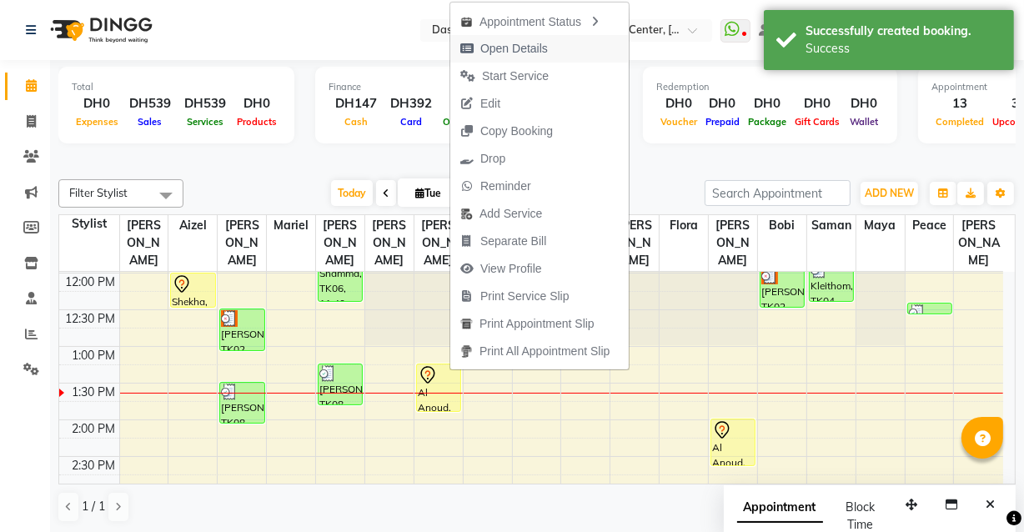
click at [567, 47] on button "Open Details" at bounding box center [539, 49] width 179 height 28
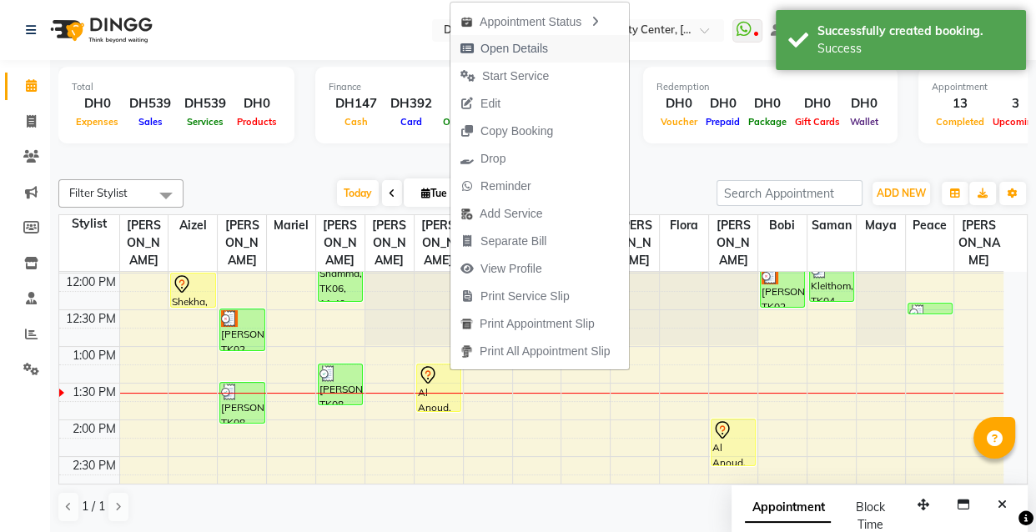
select select "7"
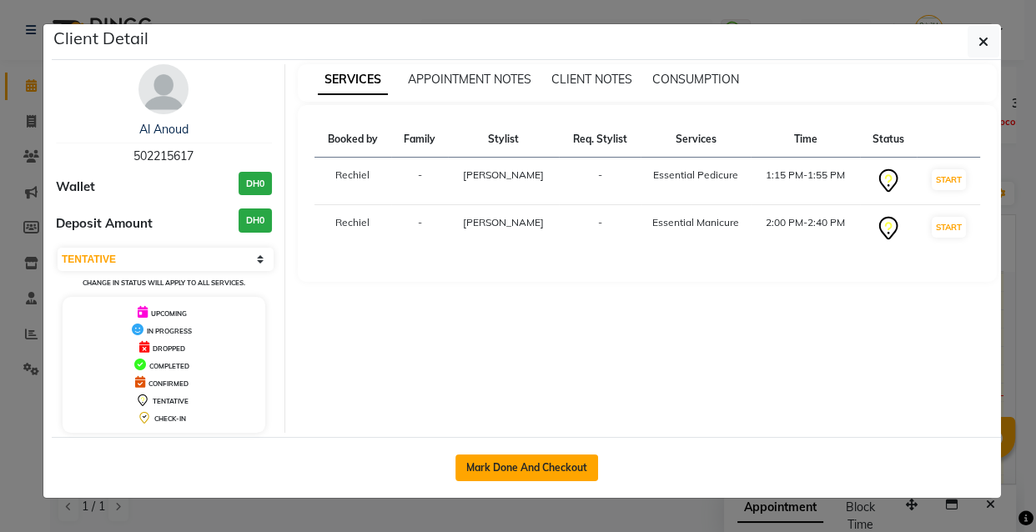
click at [549, 459] on button "Mark Done And Checkout" at bounding box center [526, 468] width 143 height 27
select select "service"
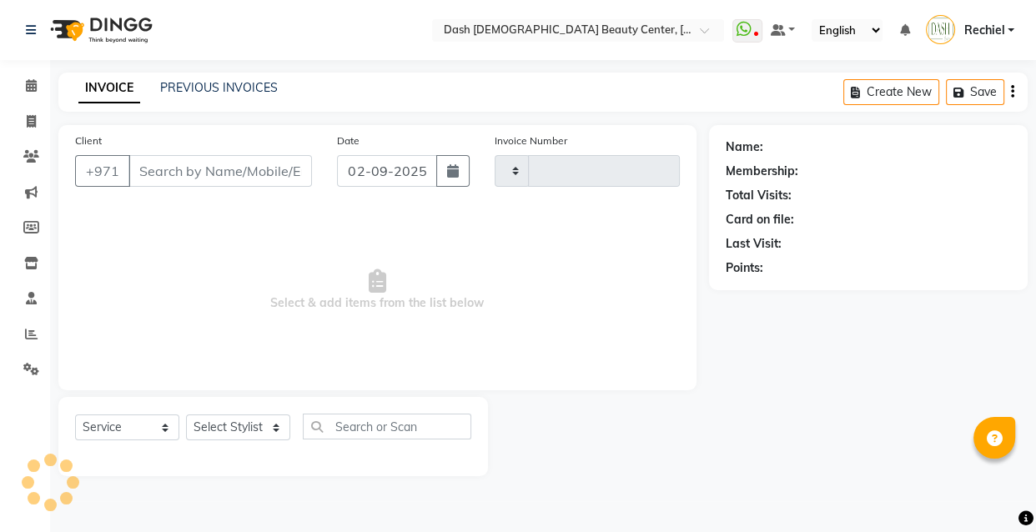
type input "3556"
select select "8372"
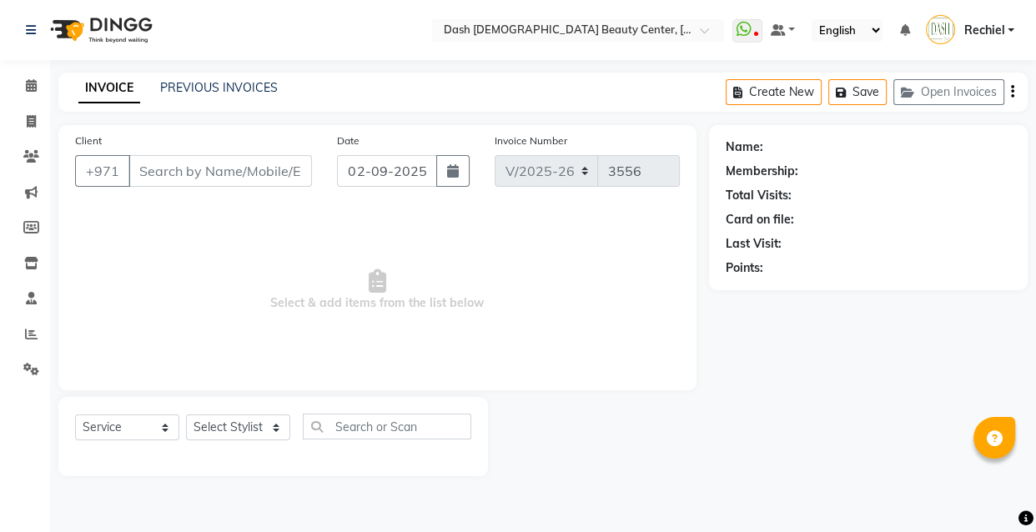
type input "502215617"
select select "82379"
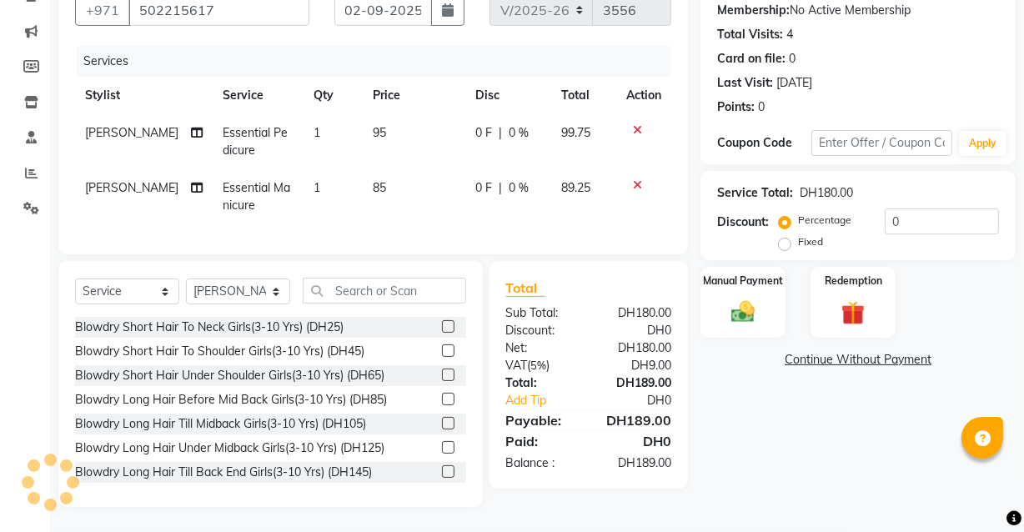
scroll to position [173, 0]
click at [747, 282] on div "Manual Payment" at bounding box center [743, 302] width 88 height 74
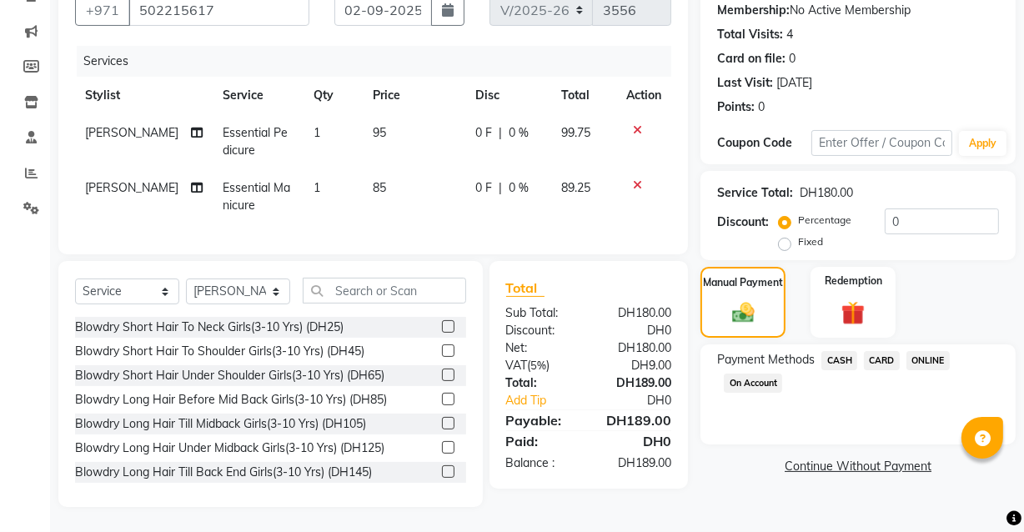
click at [874, 351] on span "CARD" at bounding box center [882, 360] width 36 height 19
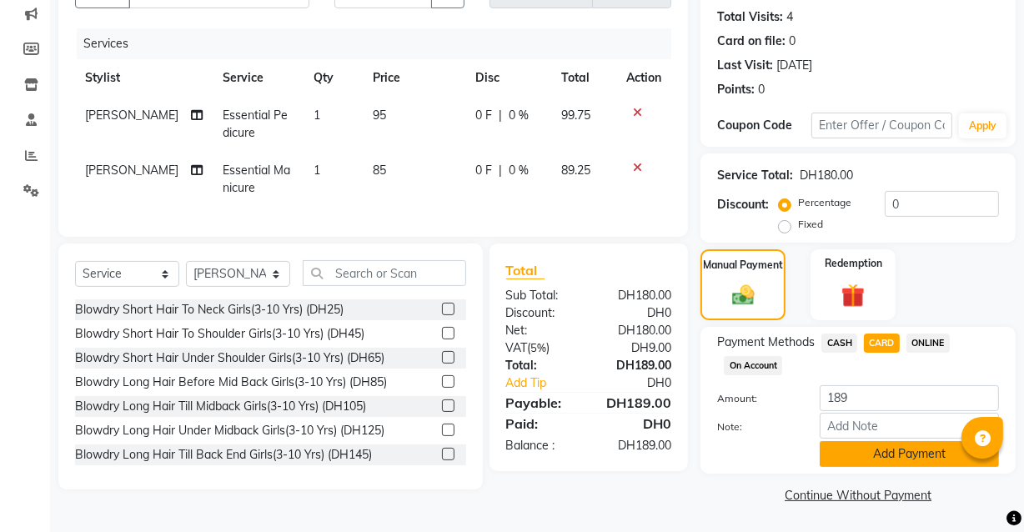
click at [897, 457] on button "Add Payment" at bounding box center [909, 454] width 179 height 26
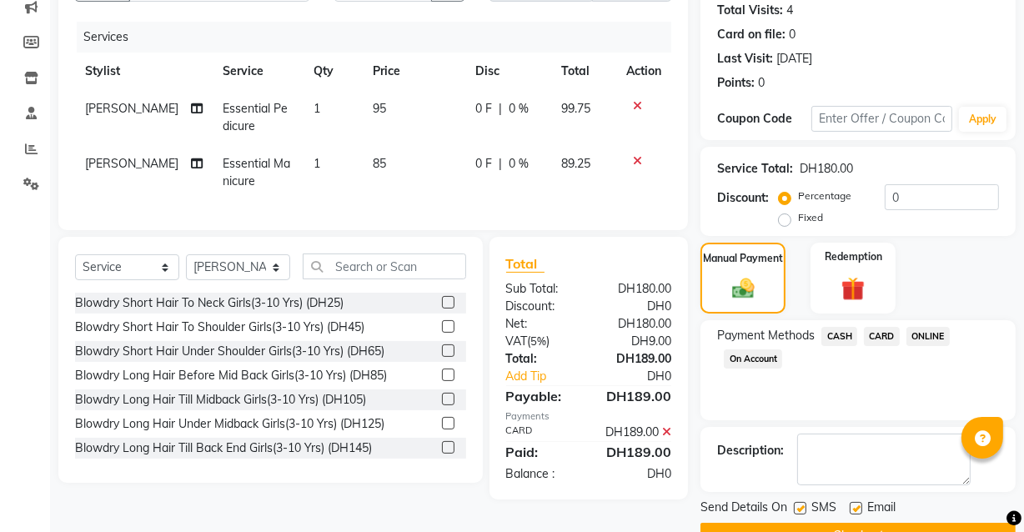
scroll to position [225, 0]
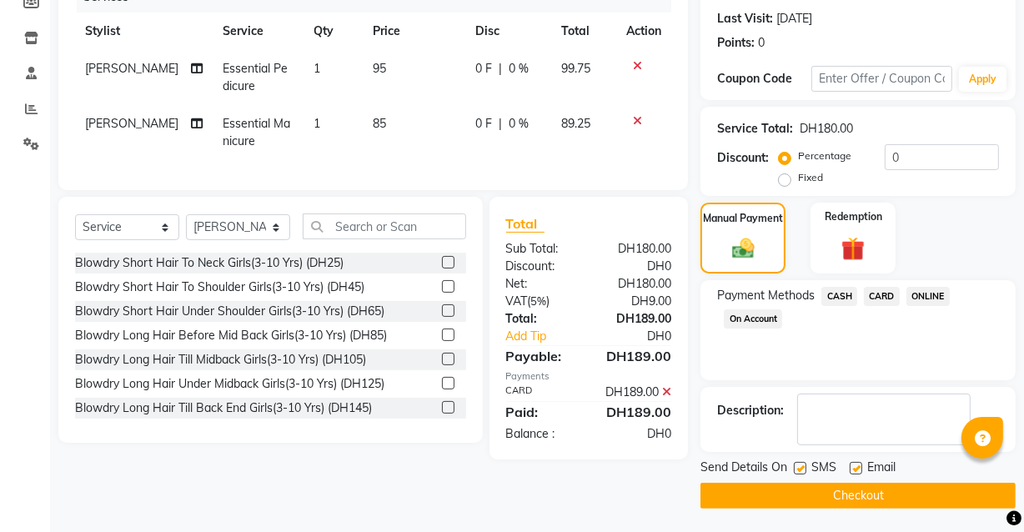
click at [858, 467] on label at bounding box center [856, 468] width 13 height 13
click at [858, 467] on input "checkbox" at bounding box center [855, 469] width 11 height 11
checkbox input "false"
click at [873, 490] on button "Checkout" at bounding box center [858, 496] width 315 height 26
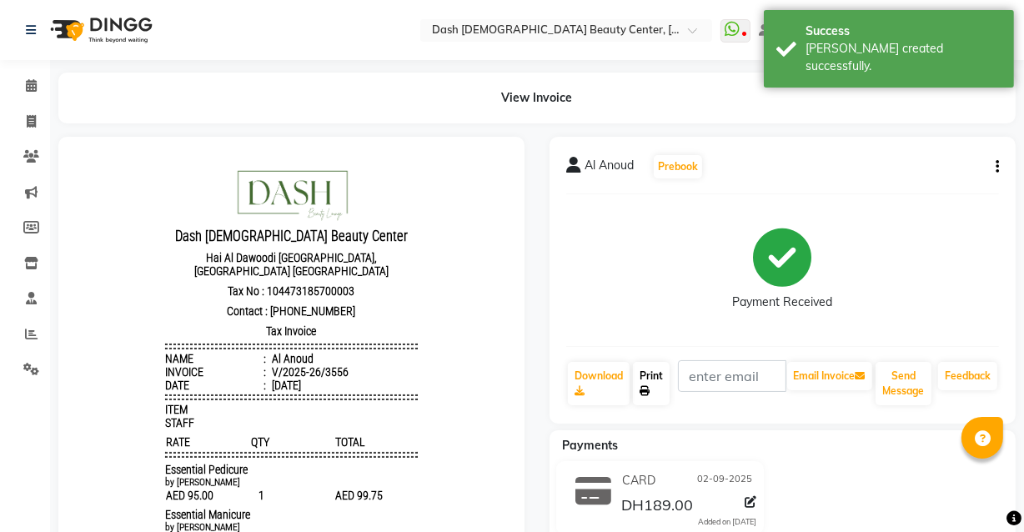
click at [665, 389] on link "Print" at bounding box center [651, 383] width 37 height 43
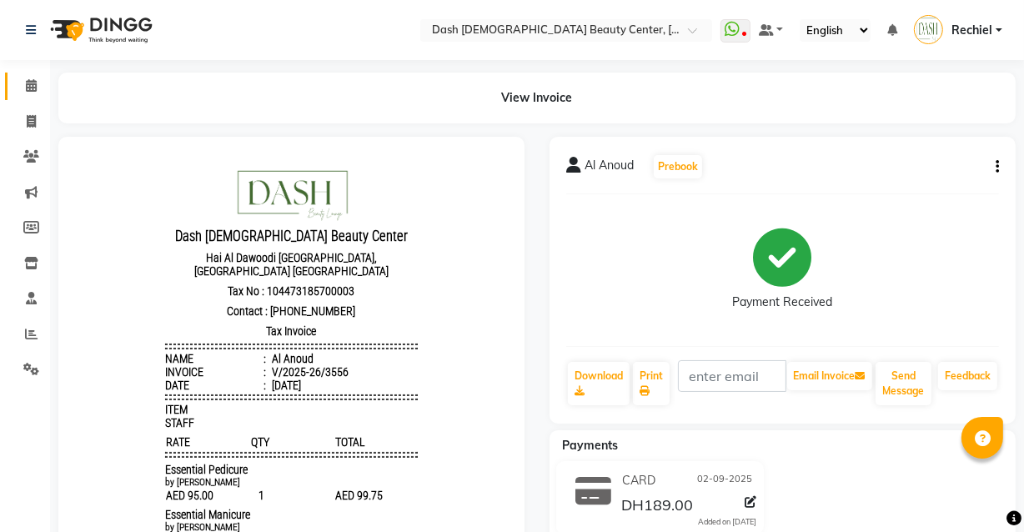
click at [32, 81] on icon at bounding box center [31, 85] width 11 height 13
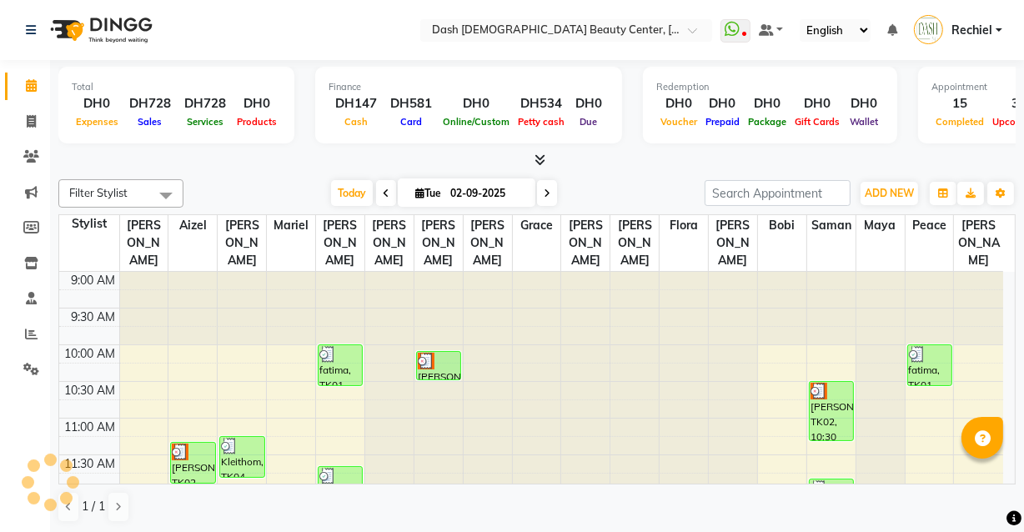
click at [576, 350] on div at bounding box center [585, 418] width 48 height 292
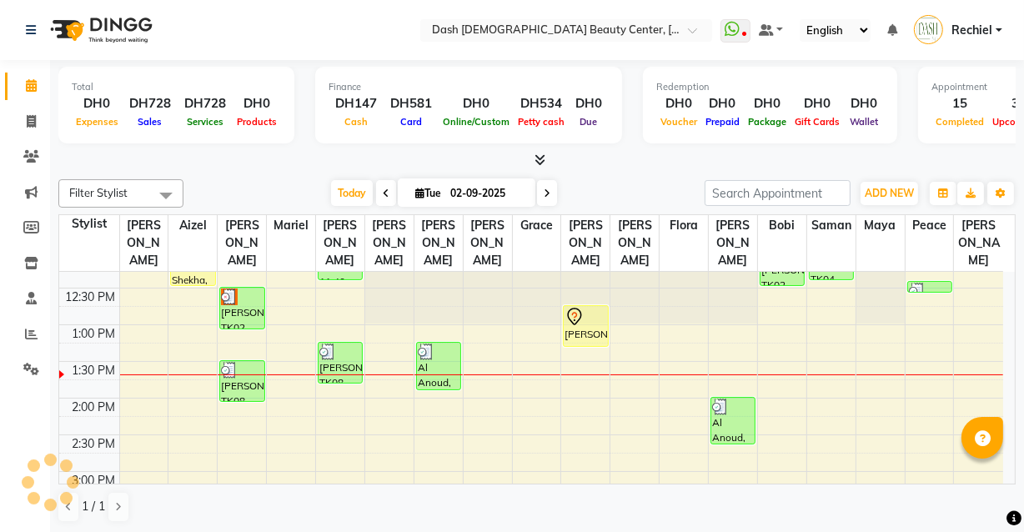
scroll to position [259, 0]
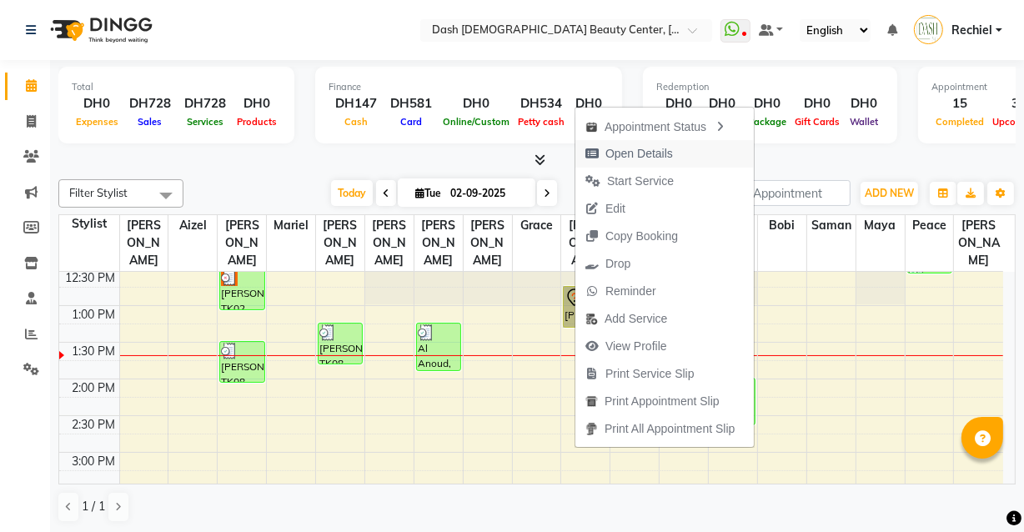
click at [662, 151] on span "Open Details" at bounding box center [640, 154] width 68 height 18
select select "7"
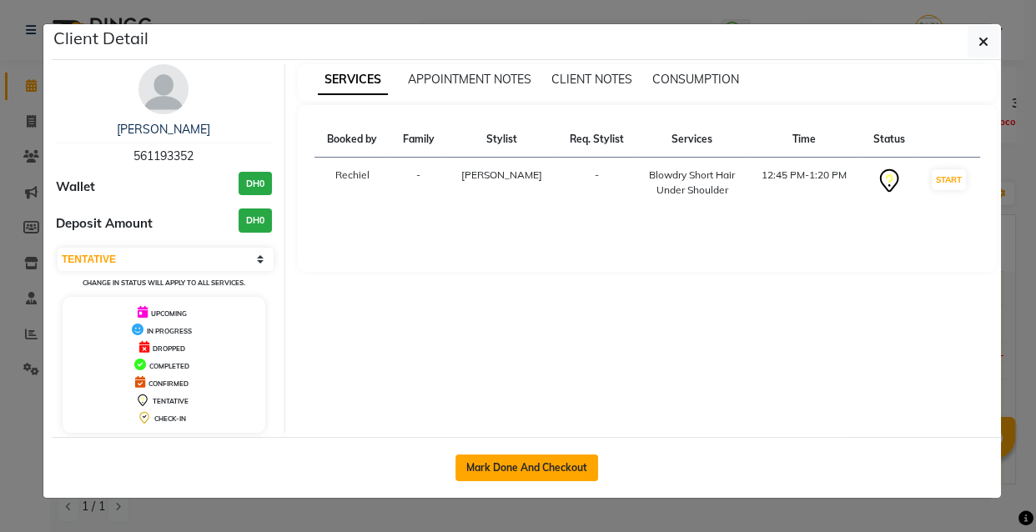
click at [564, 467] on button "Mark Done And Checkout" at bounding box center [526, 468] width 143 height 27
select select "service"
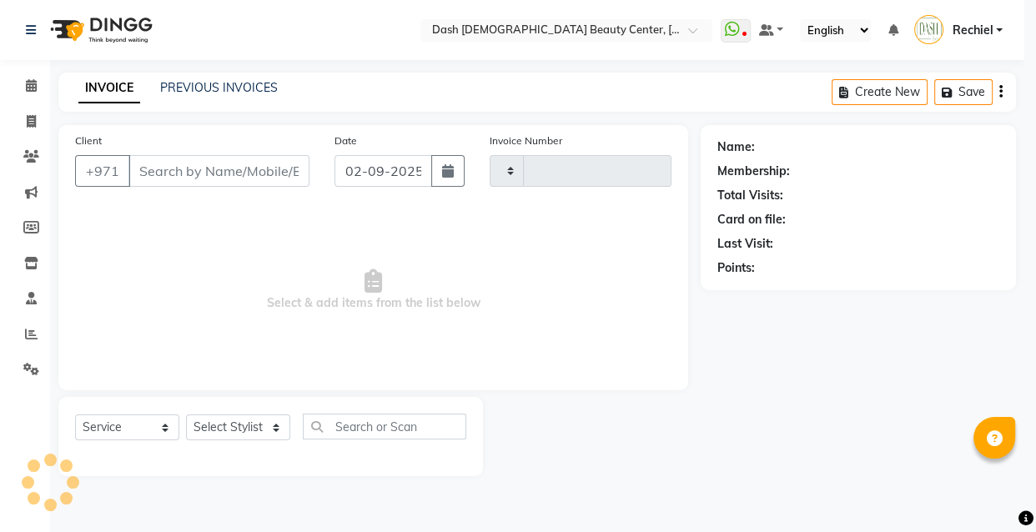
type input "3557"
select select "8372"
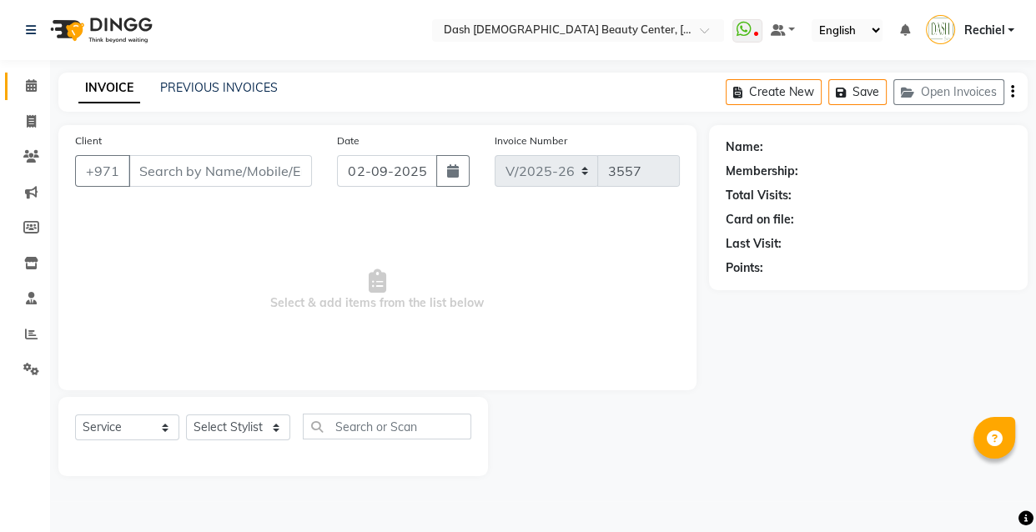
type input "561193352"
select select "81114"
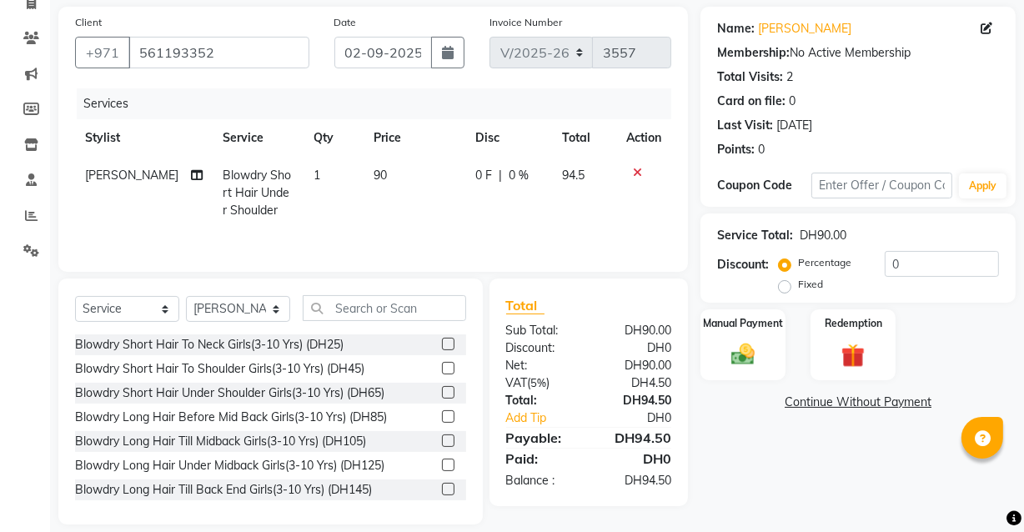
scroll to position [136, 0]
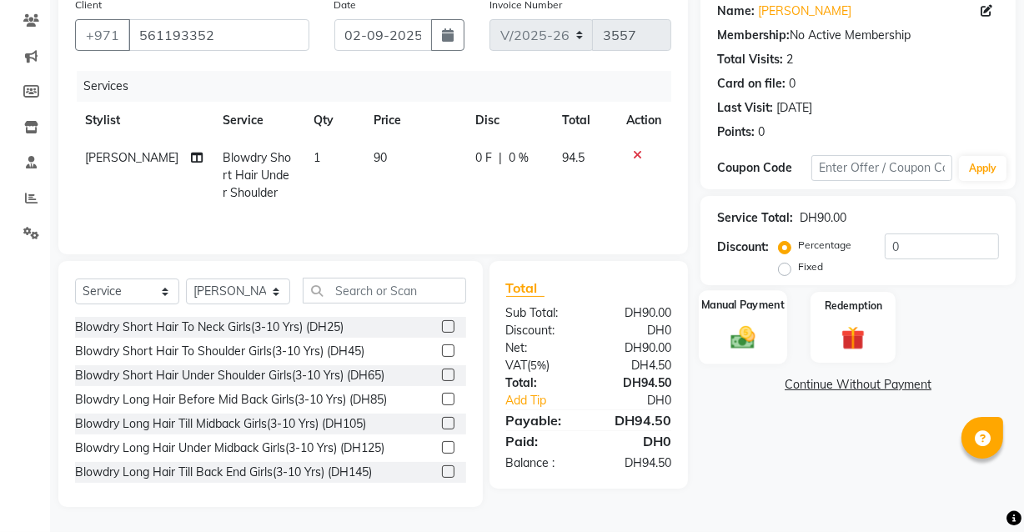
click at [745, 348] on img at bounding box center [743, 337] width 40 height 28
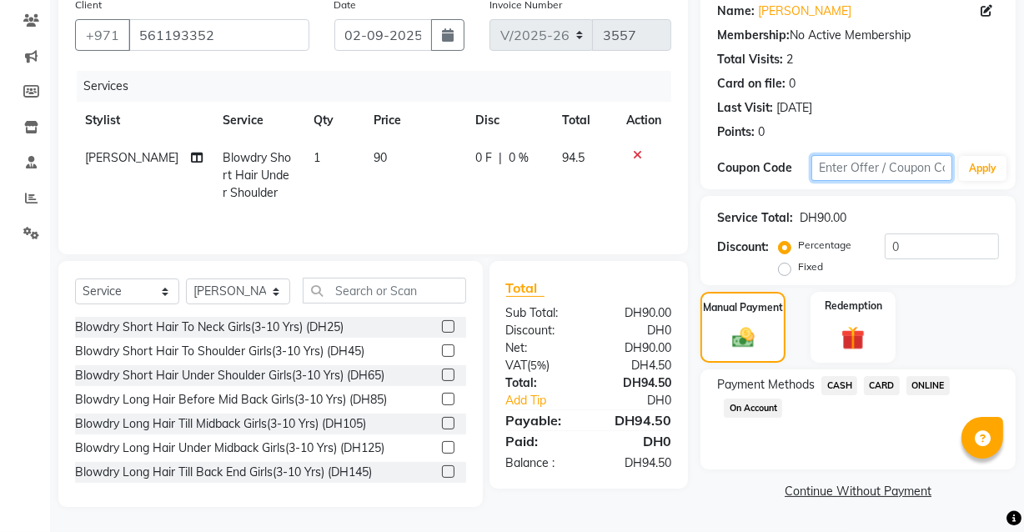
click at [900, 160] on input "text" at bounding box center [882, 168] width 141 height 26
type input "cosmo"
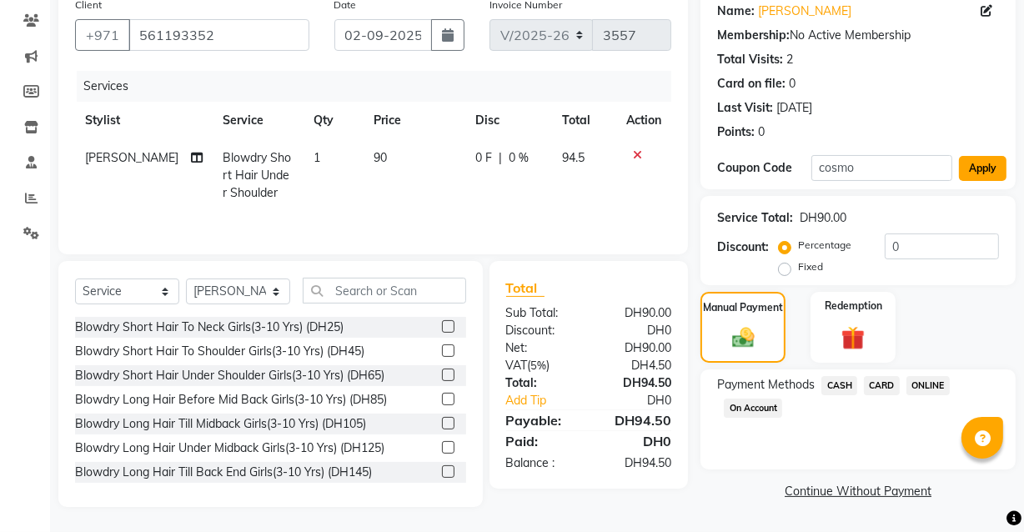
click at [988, 176] on button "Apply" at bounding box center [983, 168] width 48 height 25
type input "15"
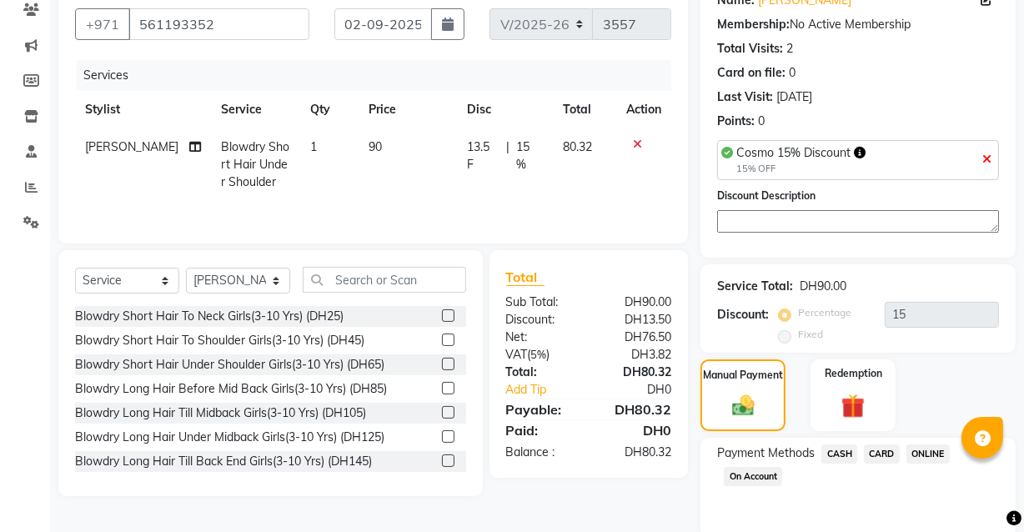
scroll to position [211, 0]
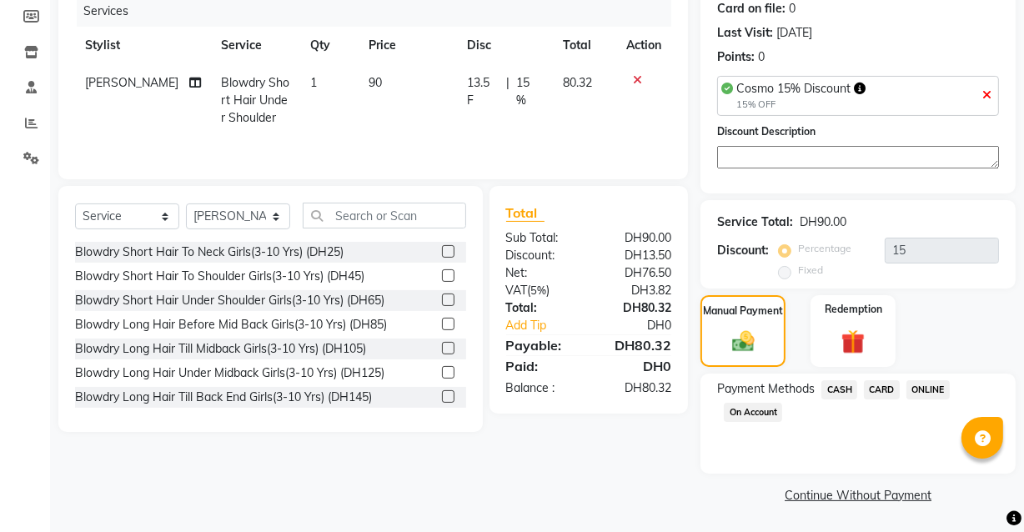
click at [848, 394] on span "CASH" at bounding box center [840, 389] width 36 height 19
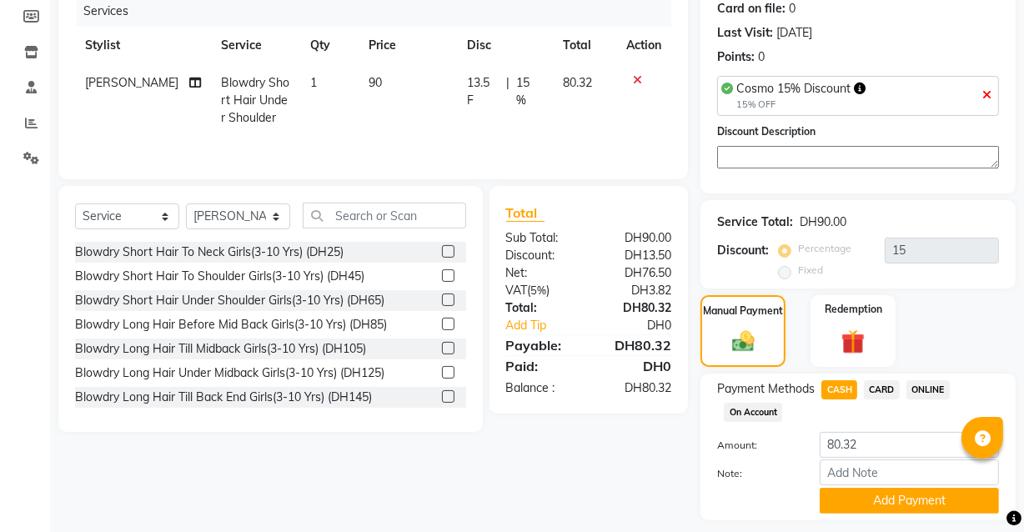
click at [883, 389] on span "CARD" at bounding box center [882, 389] width 36 height 19
click at [924, 501] on button "Add Payment" at bounding box center [909, 501] width 179 height 26
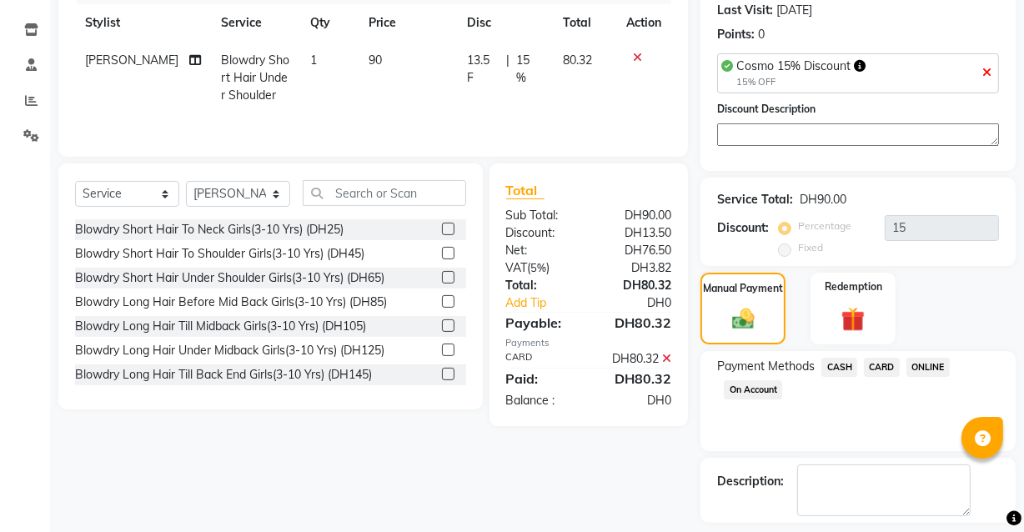
scroll to position [304, 0]
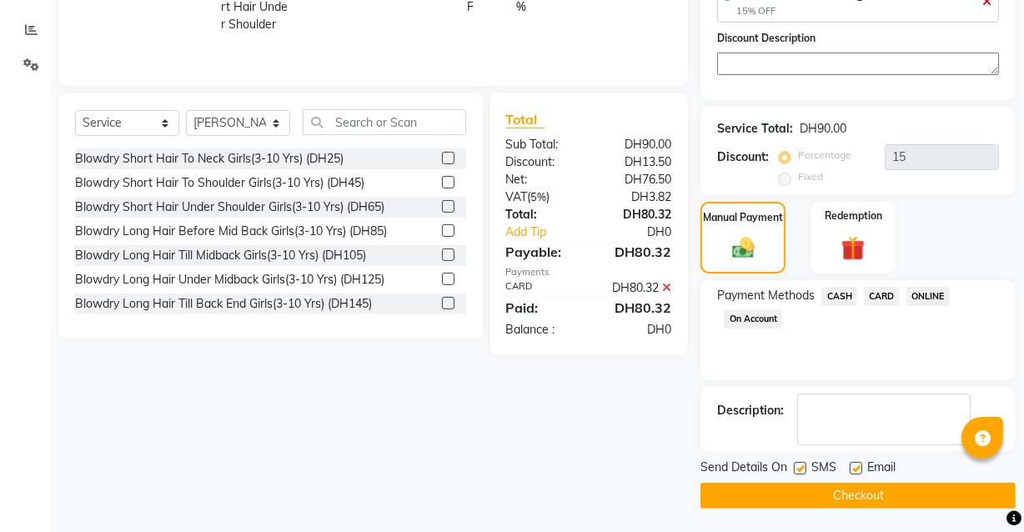
click at [858, 467] on label at bounding box center [856, 468] width 13 height 13
click at [858, 467] on input "checkbox" at bounding box center [855, 469] width 11 height 11
checkbox input "false"
click at [857, 496] on button "Checkout" at bounding box center [858, 496] width 315 height 26
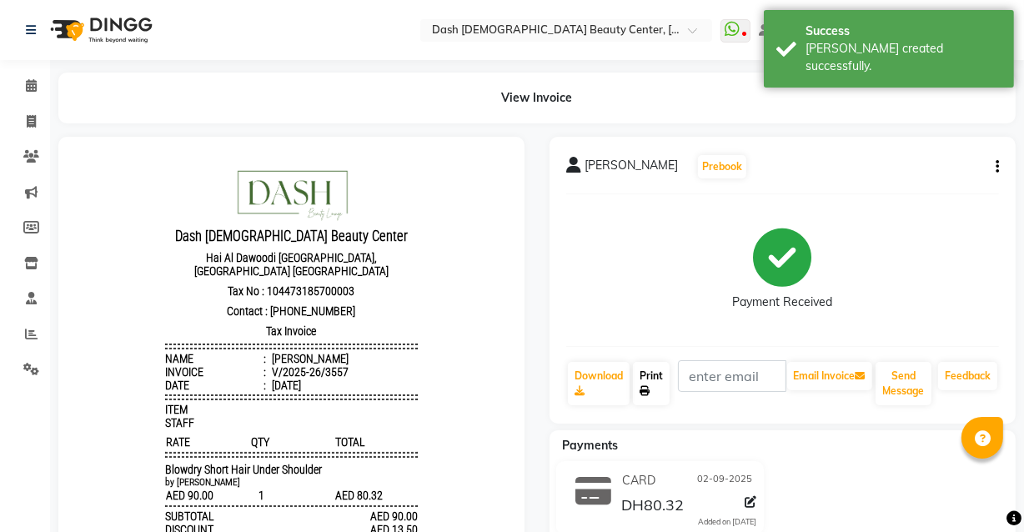
click at [646, 380] on link "Print" at bounding box center [651, 383] width 37 height 43
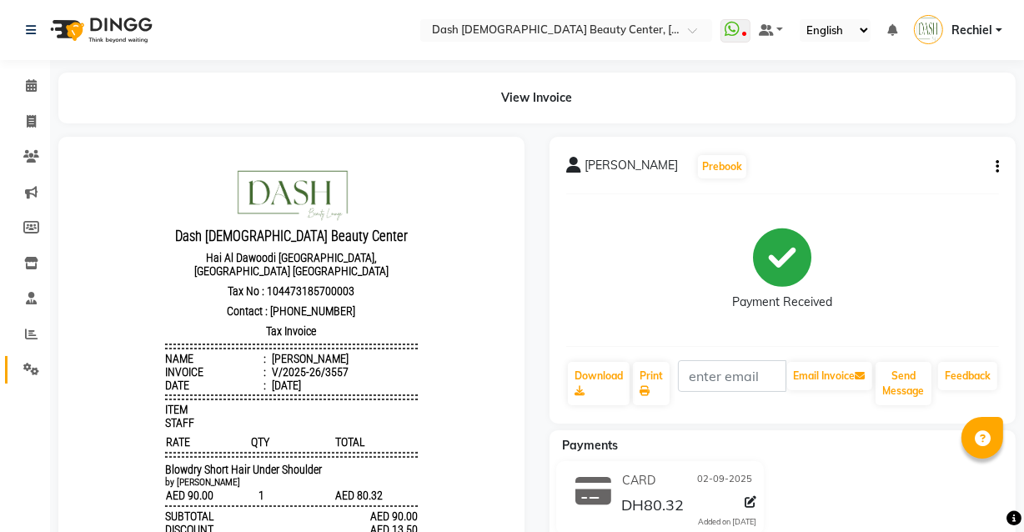
click at [8, 375] on link "Settings" at bounding box center [25, 370] width 40 height 28
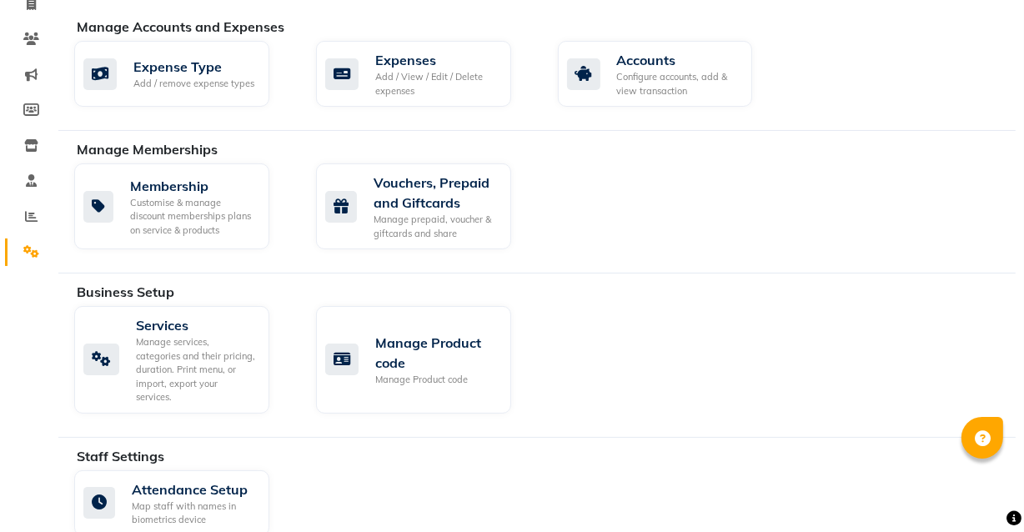
scroll to position [215, 0]
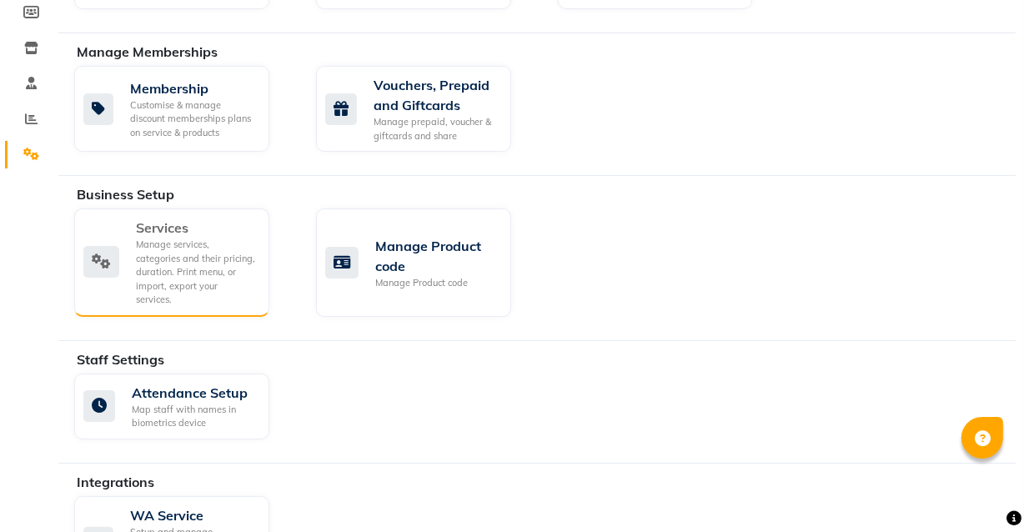
click at [217, 261] on div "Manage services, categories and their pricing, duration. Print menu, or import,…" at bounding box center [196, 272] width 120 height 69
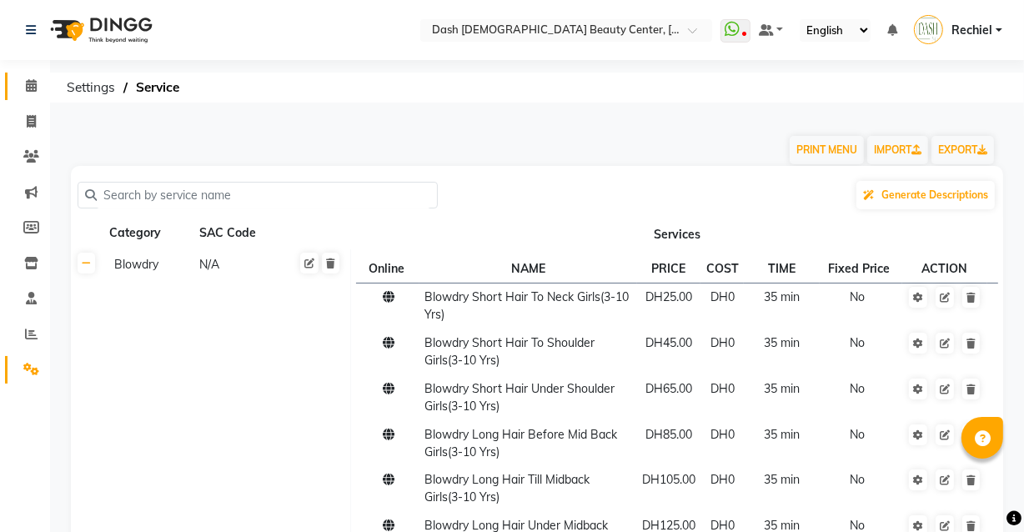
click at [31, 87] on icon at bounding box center [31, 85] width 11 height 13
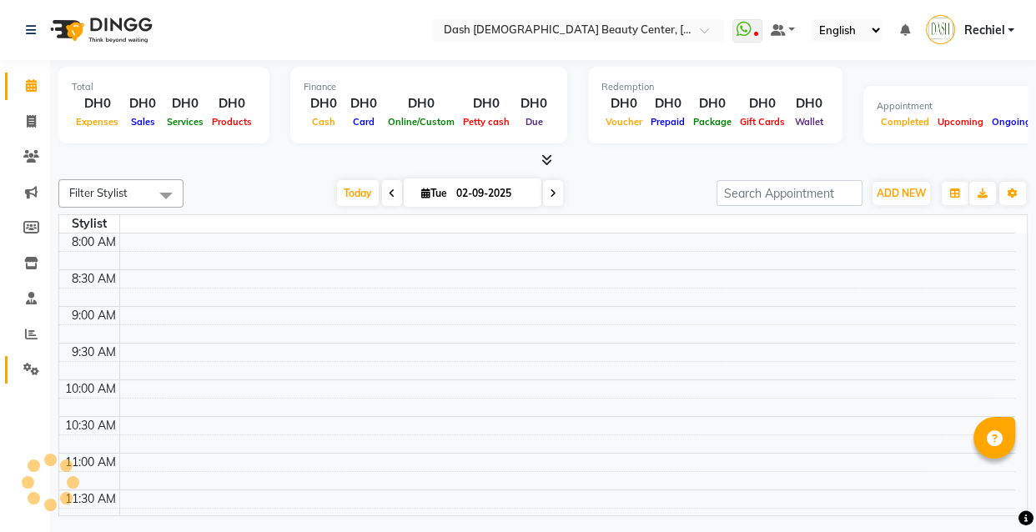
click at [23, 380] on link "Settings" at bounding box center [25, 370] width 40 height 28
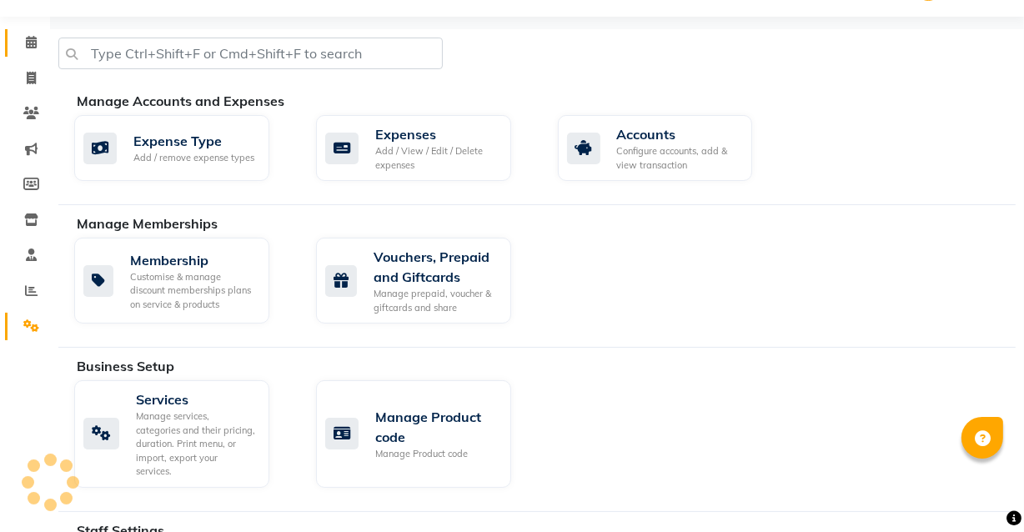
scroll to position [128, 0]
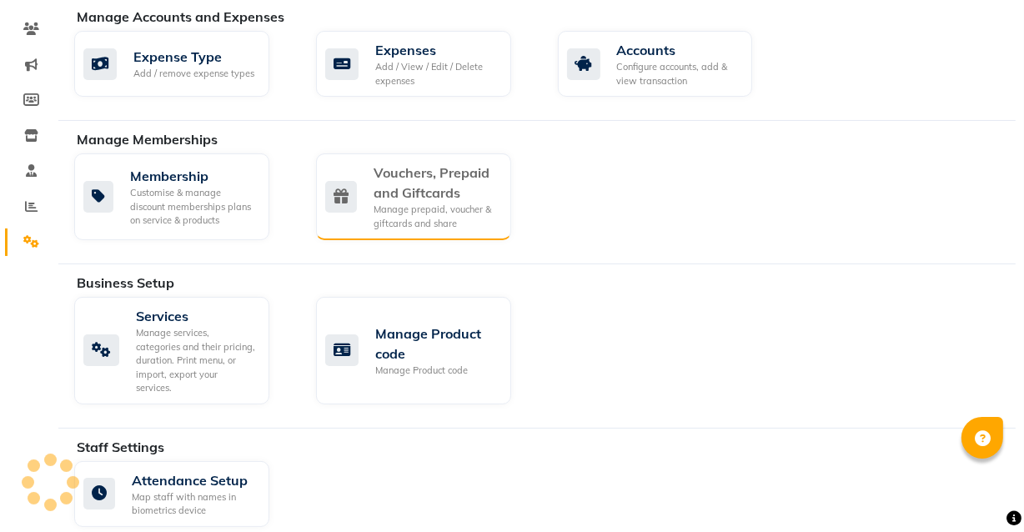
click at [440, 206] on div "Manage prepaid, voucher & giftcards and share" at bounding box center [436, 217] width 124 height 28
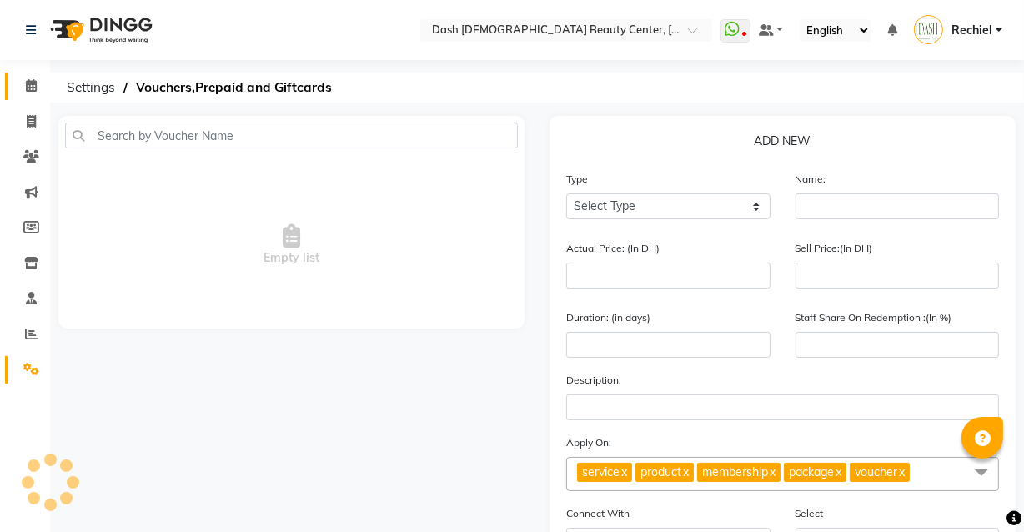
click at [20, 74] on link "Calendar" at bounding box center [25, 87] width 40 height 28
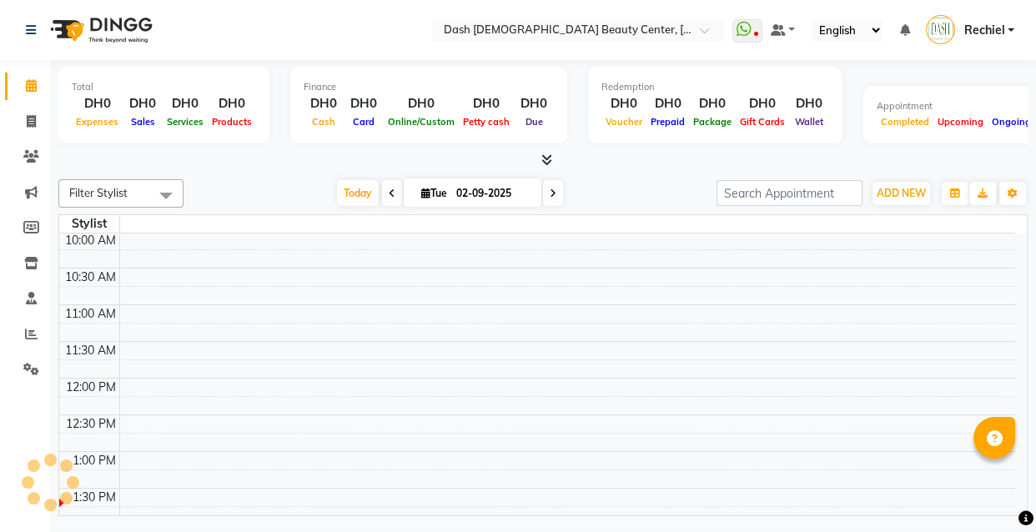
scroll to position [88, 0]
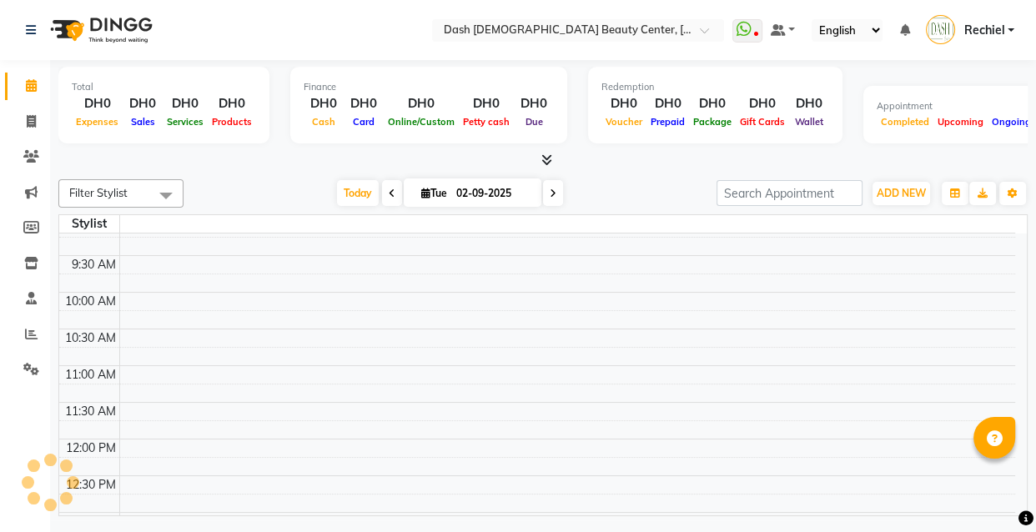
click at [79, 440] on div "12:00 PM" at bounding box center [91, 449] width 57 height 18
click at [75, 398] on td at bounding box center [89, 393] width 60 height 18
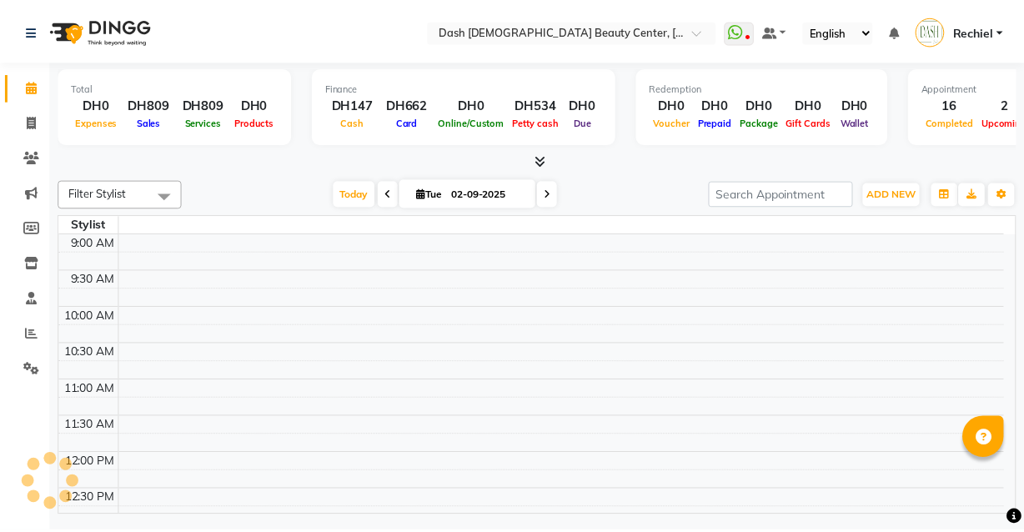
scroll to position [0, 0]
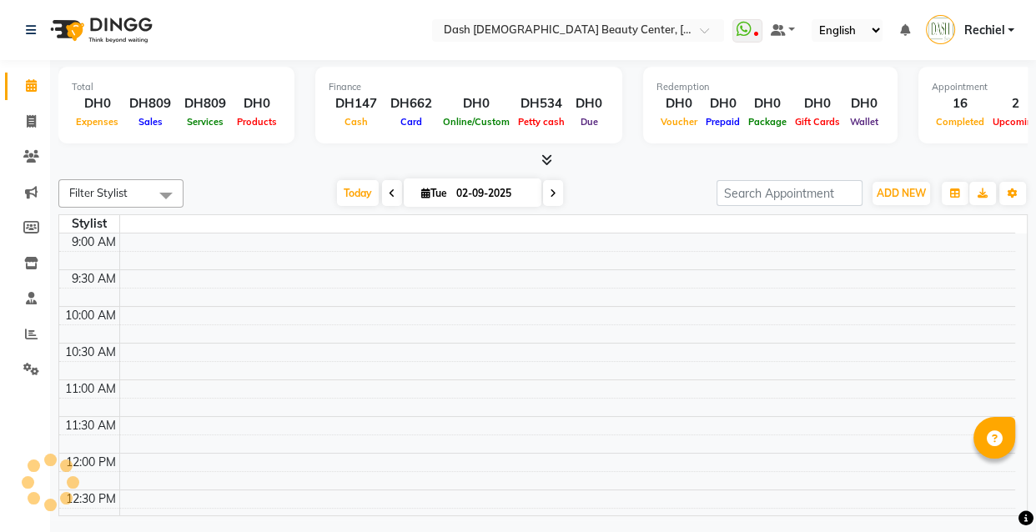
click at [111, 375] on td at bounding box center [89, 370] width 60 height 18
click at [340, 189] on span "Today" at bounding box center [358, 193] width 42 height 26
click at [363, 199] on span "Today" at bounding box center [358, 193] width 42 height 26
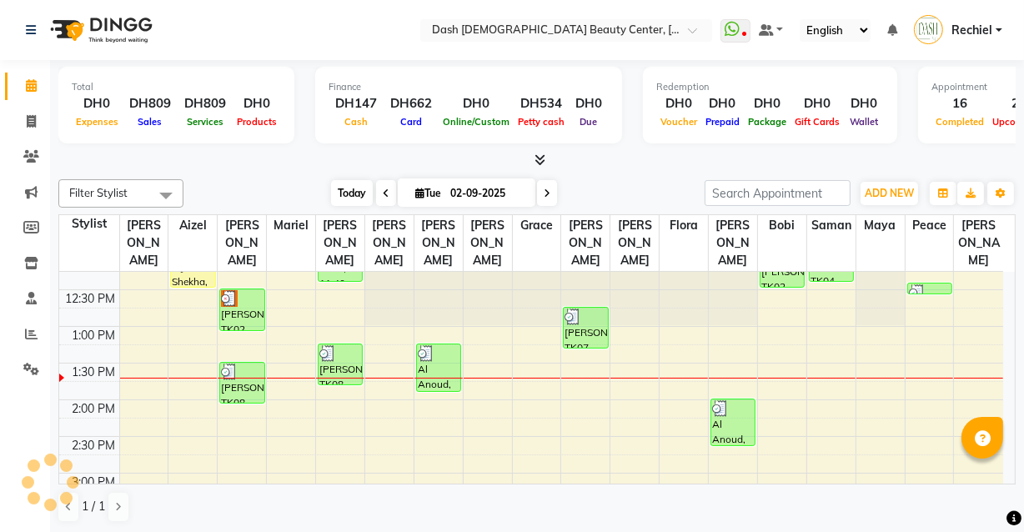
scroll to position [245, 0]
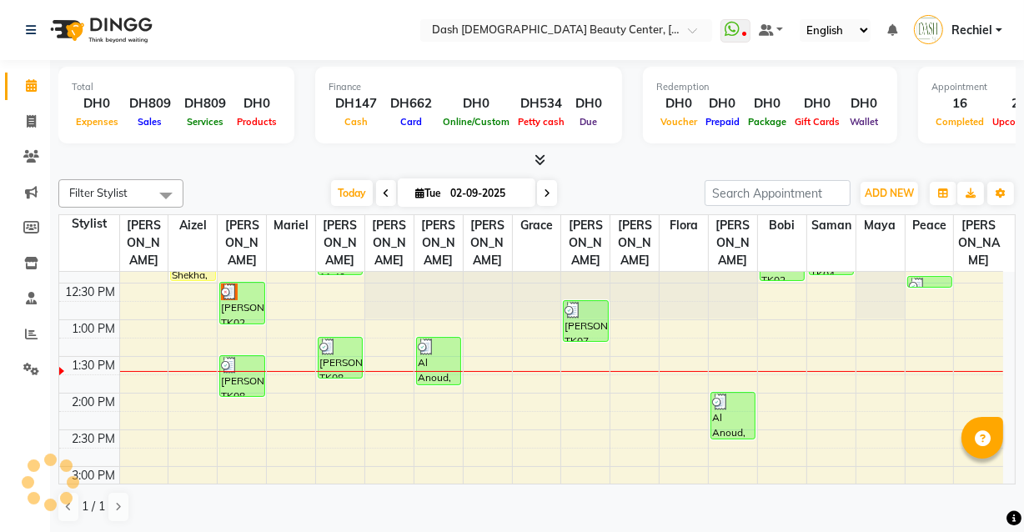
click at [825, 356] on td at bounding box center [561, 365] width 884 height 18
click at [825, 375] on td at bounding box center [561, 384] width 884 height 18
click at [841, 375] on td at bounding box center [561, 384] width 884 height 18
click at [842, 375] on td at bounding box center [561, 384] width 884 height 18
click at [833, 371] on div at bounding box center [832, 371] width 48 height 1
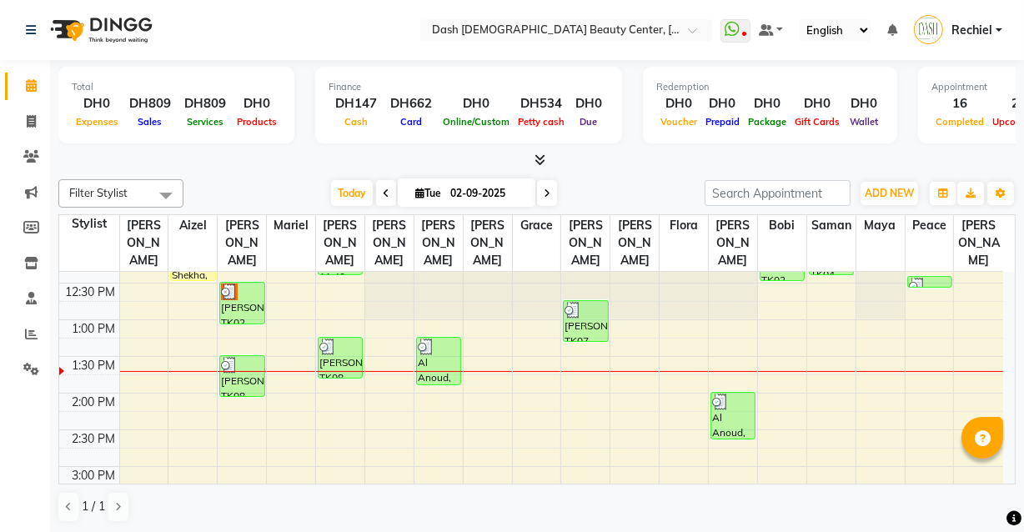
click at [827, 375] on td at bounding box center [561, 384] width 884 height 18
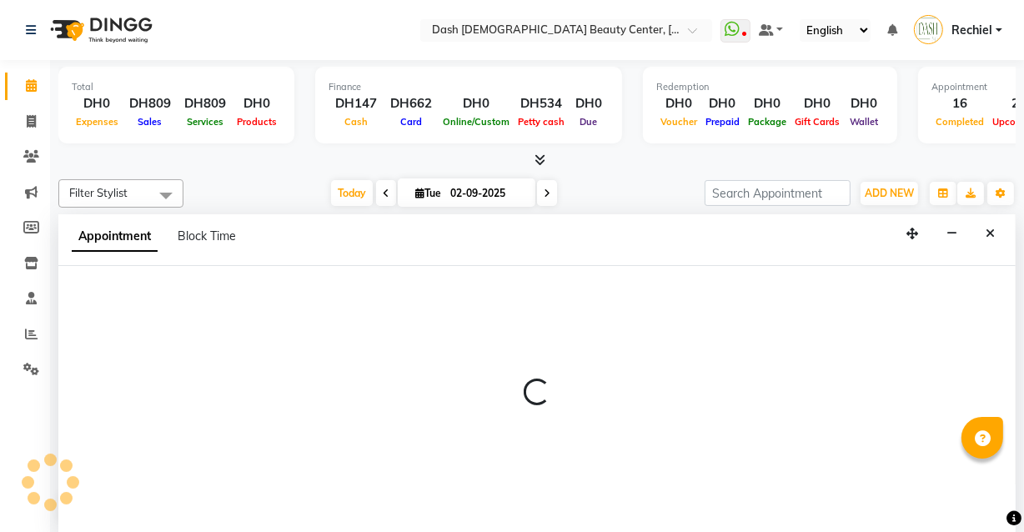
click at [194, 358] on div at bounding box center [537, 400] width 958 height 268
select select "81106"
select select "tentative"
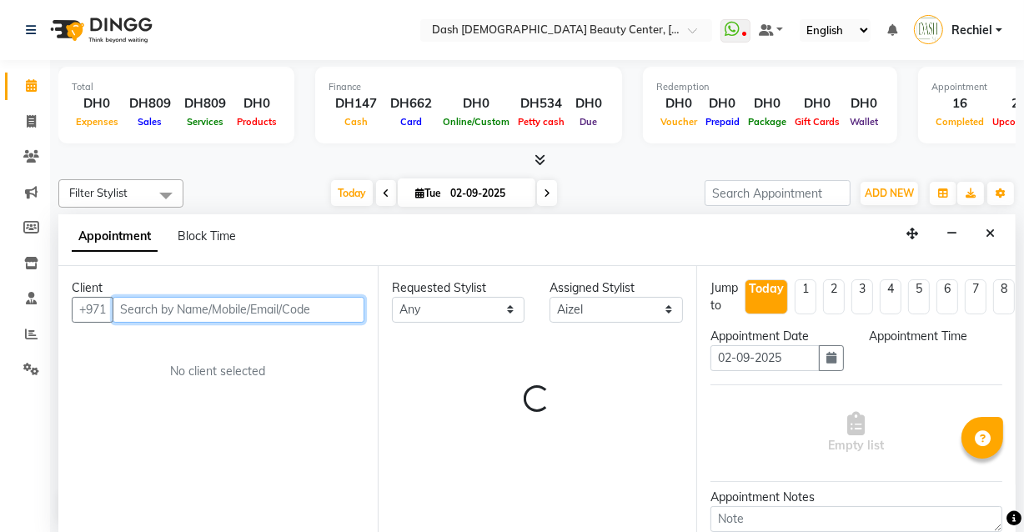
select select "825"
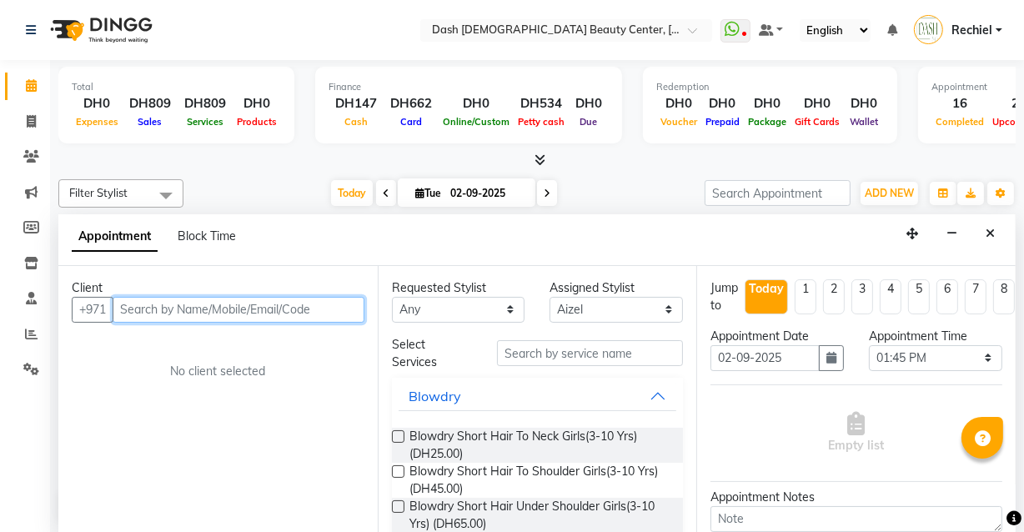
click at [310, 301] on input "text" at bounding box center [239, 310] width 252 height 26
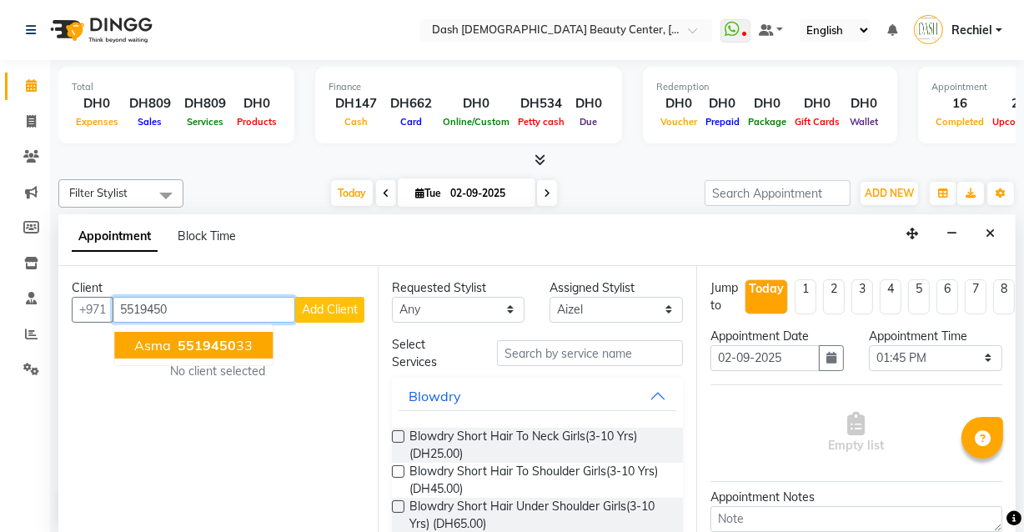
click at [219, 337] on span "5519450" at bounding box center [207, 345] width 58 height 17
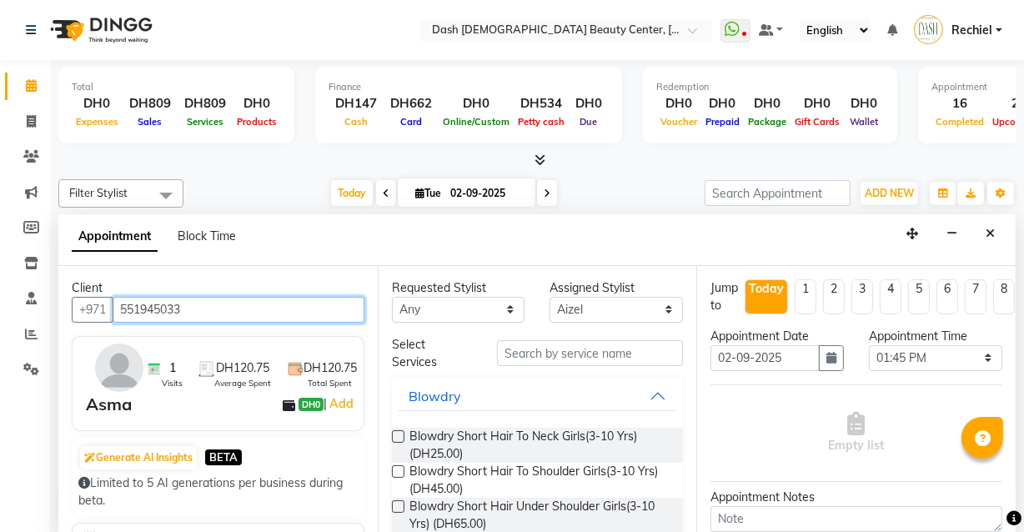
type input "551945033"
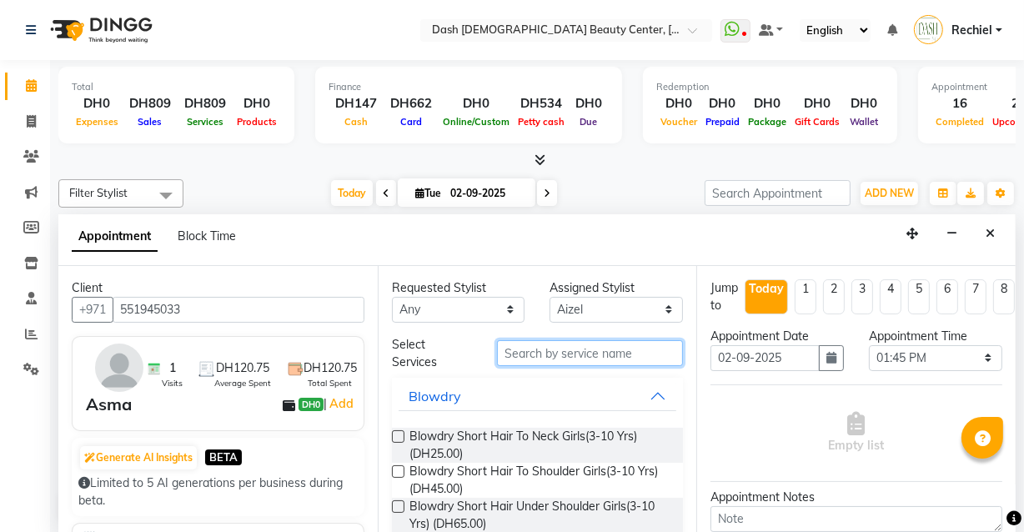
click at [591, 349] on input "text" at bounding box center [590, 353] width 186 height 26
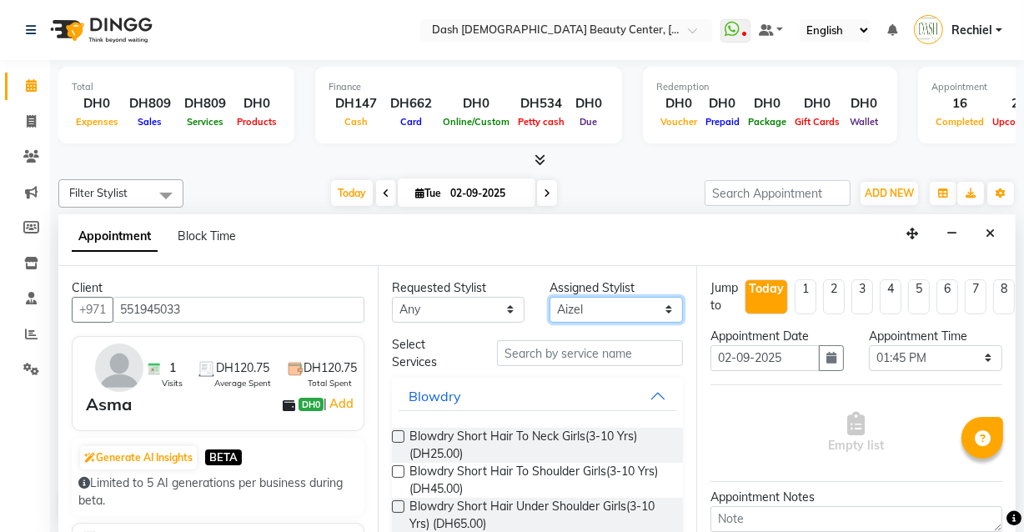
click at [609, 306] on select "Select [PERSON_NAME] [PERSON_NAME] [PERSON_NAME] [PERSON_NAME] [PERSON_NAME] [P…" at bounding box center [616, 310] width 133 height 26
select select "82379"
click at [550, 297] on select "Select [PERSON_NAME] [PERSON_NAME] [PERSON_NAME] [PERSON_NAME] [PERSON_NAME] [P…" at bounding box center [616, 310] width 133 height 26
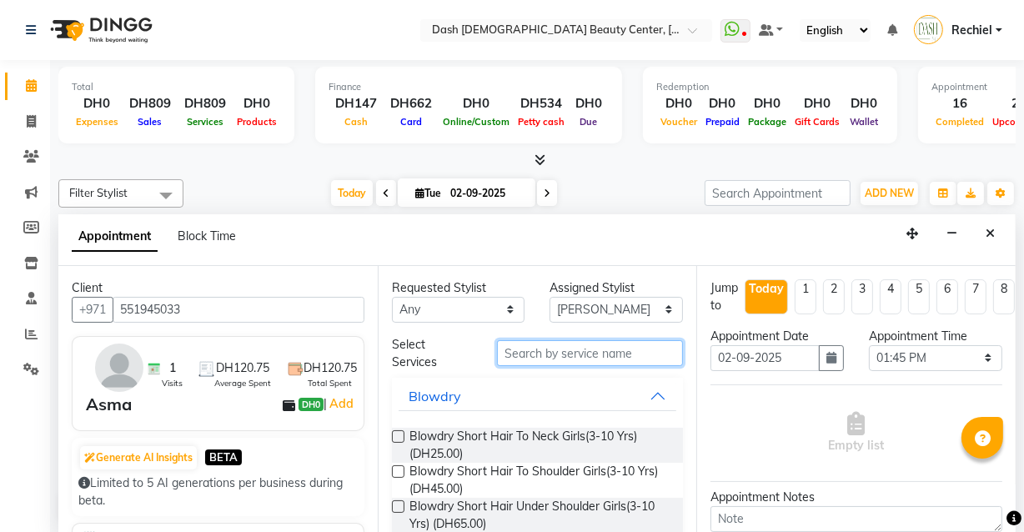
click at [628, 349] on input "text" at bounding box center [590, 353] width 186 height 26
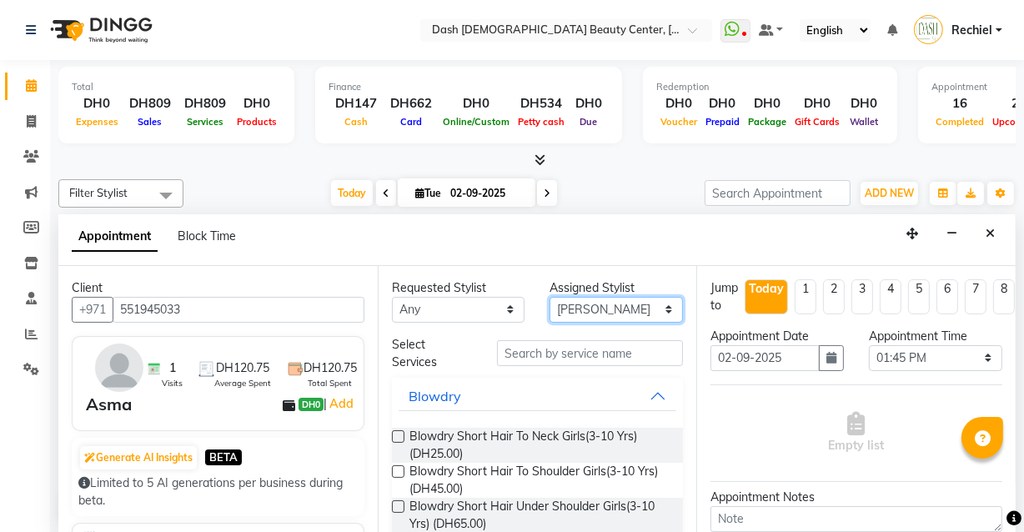
click at [642, 300] on select "Select [PERSON_NAME] [PERSON_NAME] [PERSON_NAME] [PERSON_NAME] [PERSON_NAME] [P…" at bounding box center [616, 310] width 133 height 26
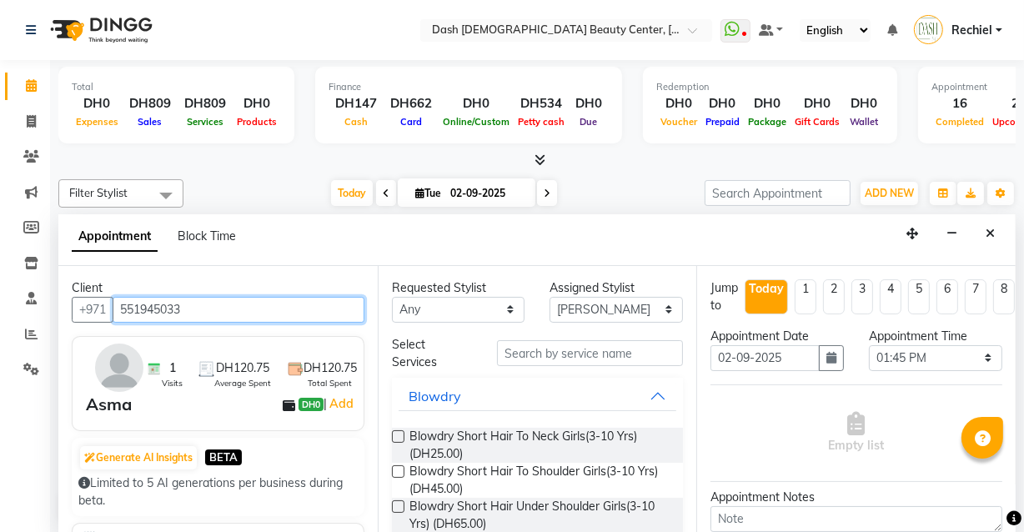
click at [155, 306] on input "551945033" at bounding box center [239, 310] width 252 height 26
click at [156, 307] on input "551945033" at bounding box center [239, 310] width 252 height 26
click at [36, 158] on icon at bounding box center [31, 156] width 16 height 13
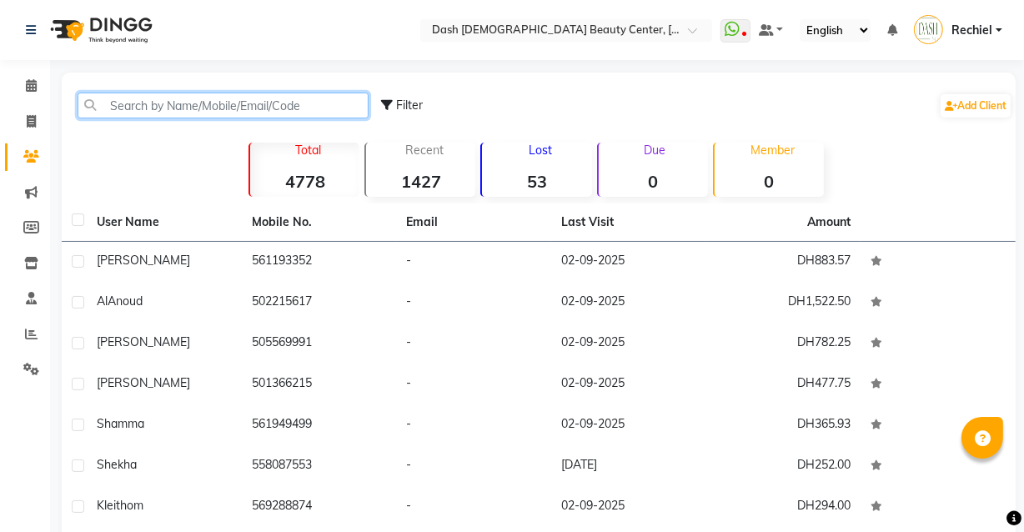
click at [284, 109] on input "text" at bounding box center [223, 106] width 291 height 26
paste input "551945033"
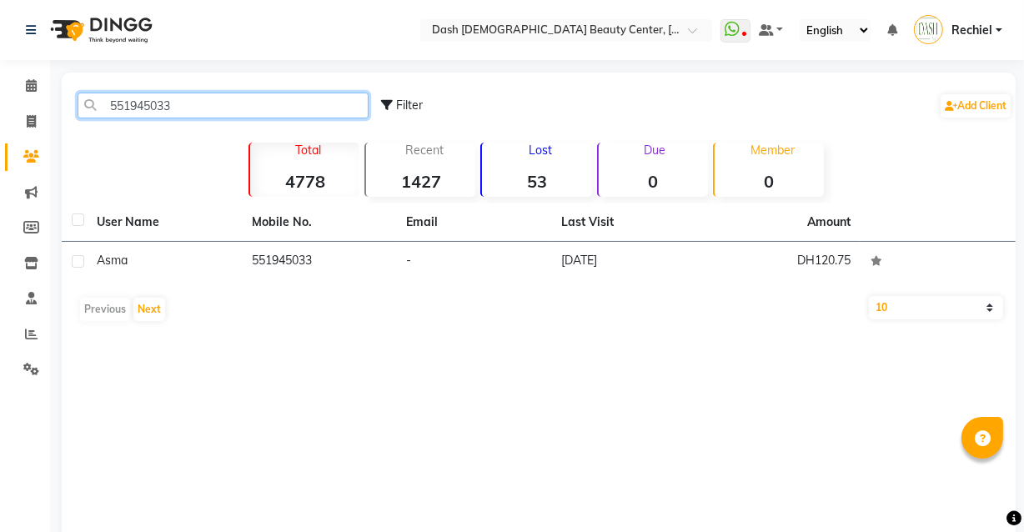
type input "551945033"
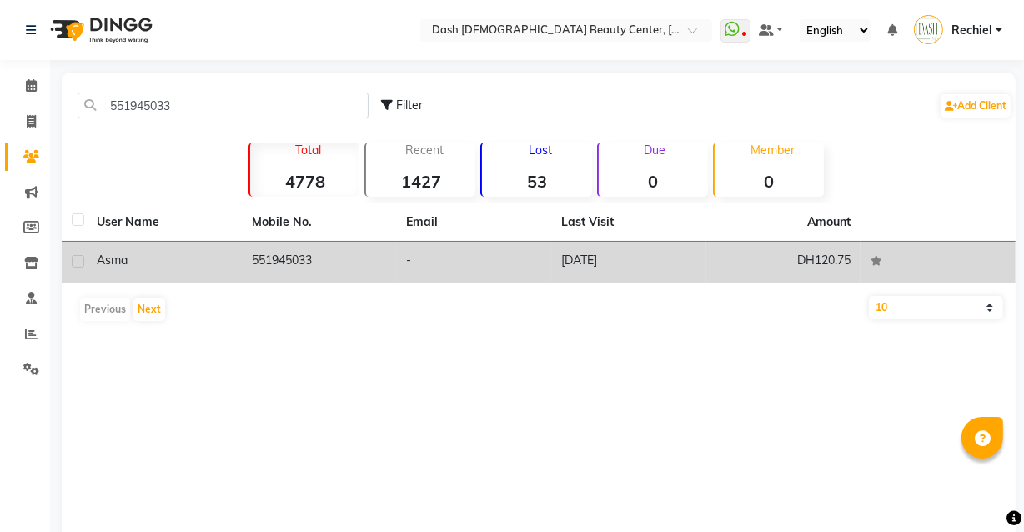
click at [412, 261] on td "-" at bounding box center [473, 262] width 155 height 41
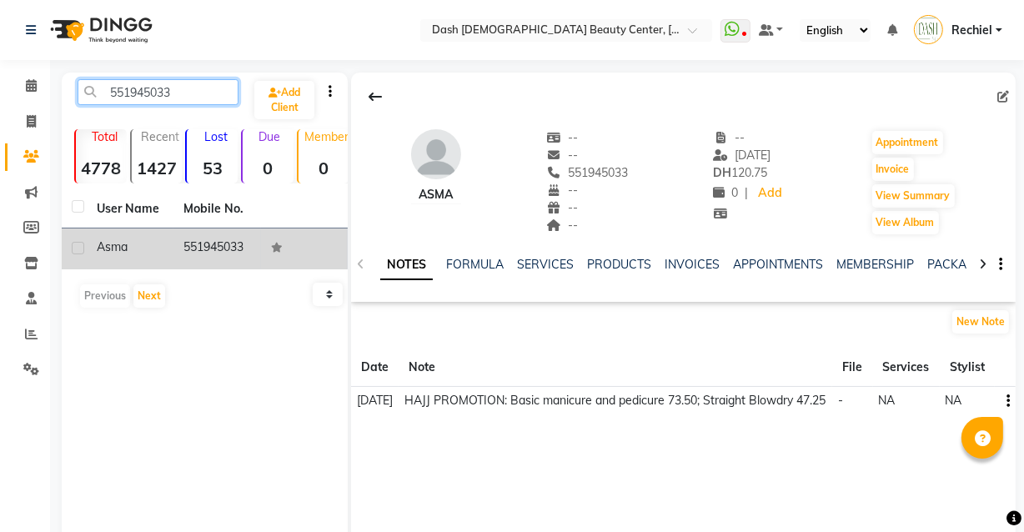
click at [161, 91] on input "551945033" at bounding box center [158, 92] width 161 height 26
click at [130, 87] on input "551945033" at bounding box center [158, 92] width 161 height 26
click at [131, 91] on input "551945033" at bounding box center [158, 92] width 161 height 26
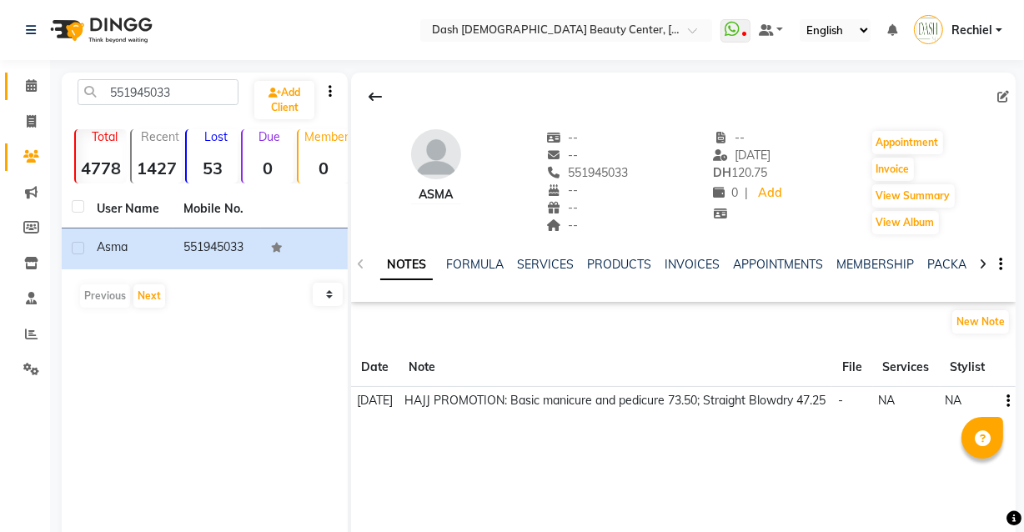
click at [42, 93] on span at bounding box center [31, 86] width 29 height 19
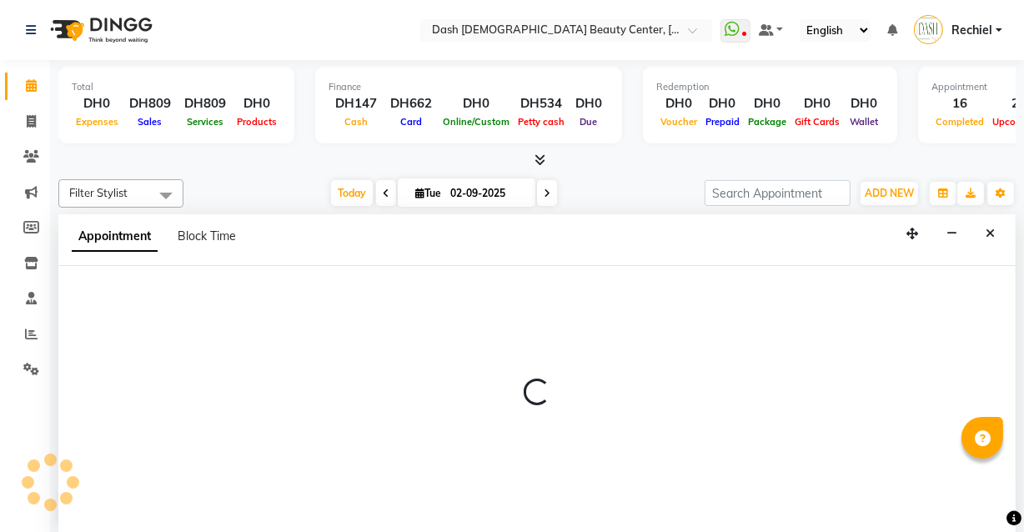
select select "82379"
select select "tentative"
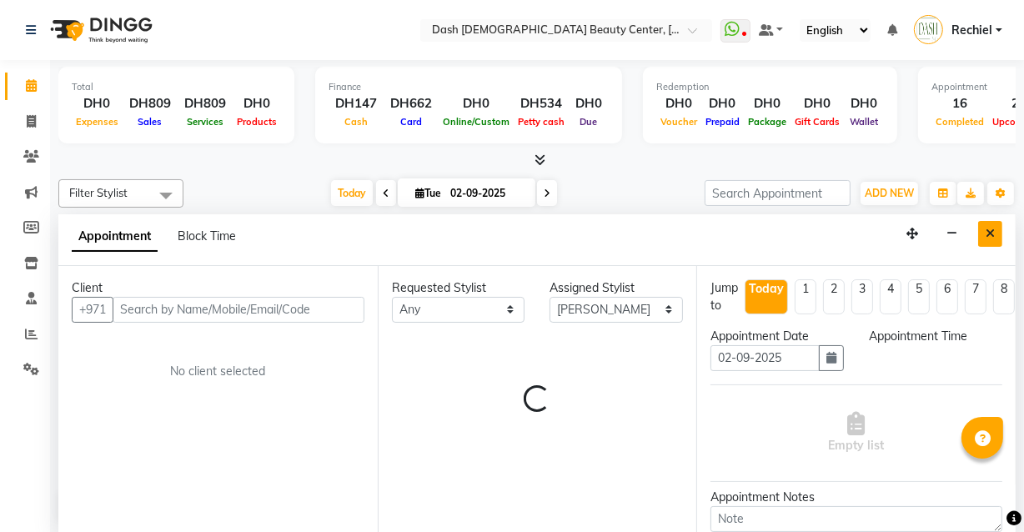
click at [993, 232] on icon "Close" at bounding box center [990, 234] width 9 height 12
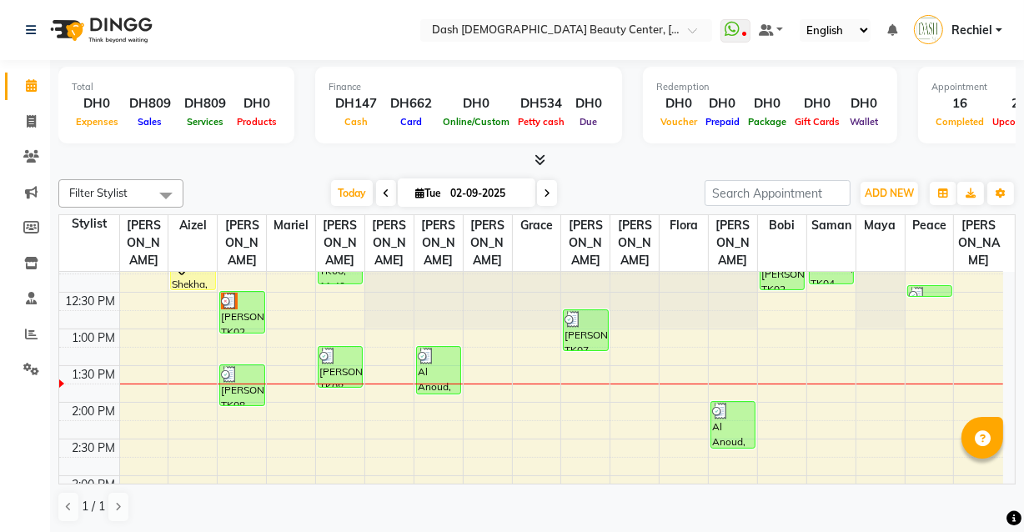
click at [722, 403] on img at bounding box center [720, 411] width 17 height 17
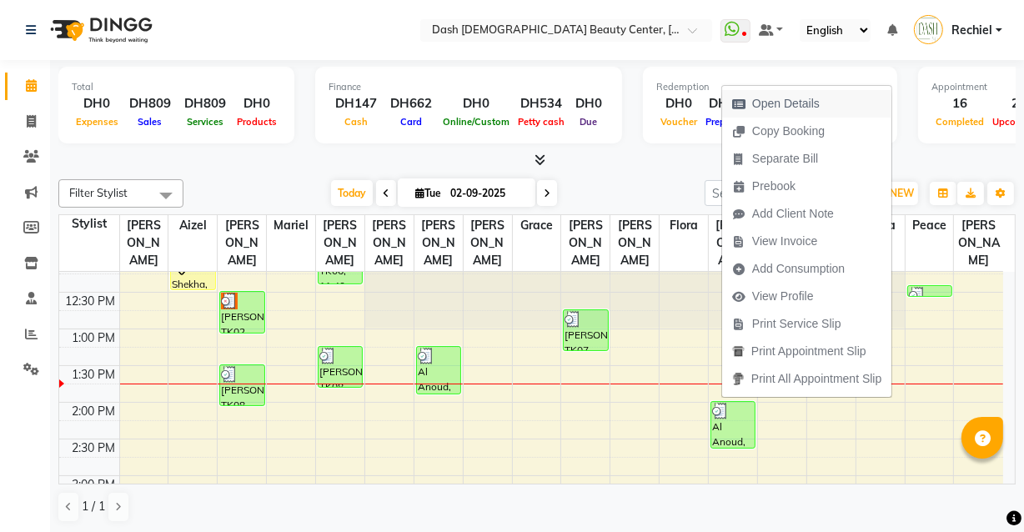
click at [774, 92] on span "Open Details" at bounding box center [776, 104] width 108 height 28
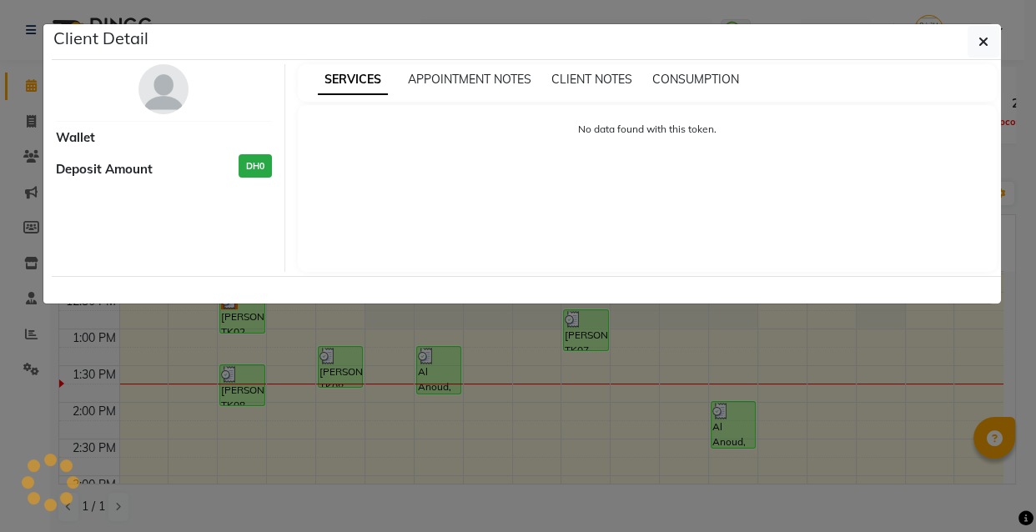
select select "3"
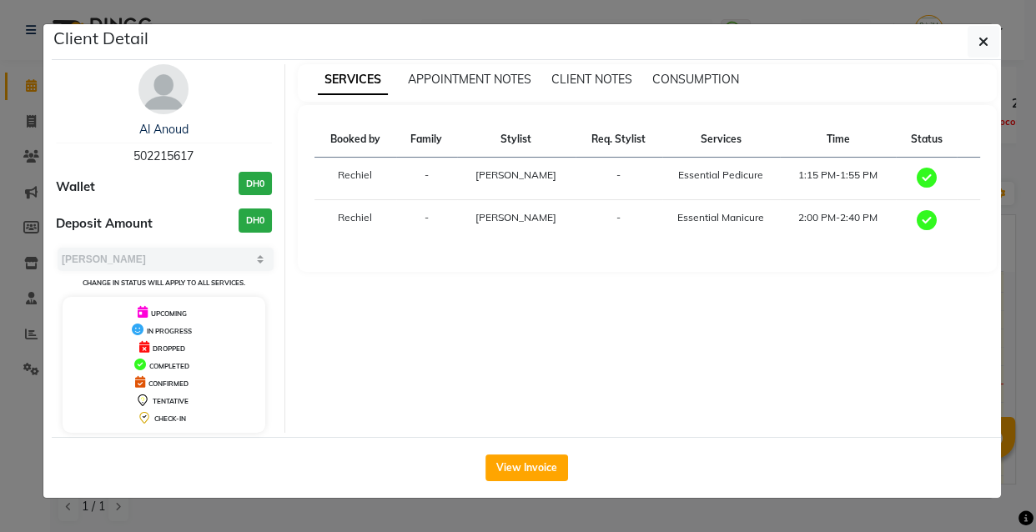
click at [433, 520] on ngb-modal-window "Client Detail Al Anoud 502215617 Wallet DH0 Deposit Amount DH0 Select MARK DONE…" at bounding box center [518, 266] width 1036 height 532
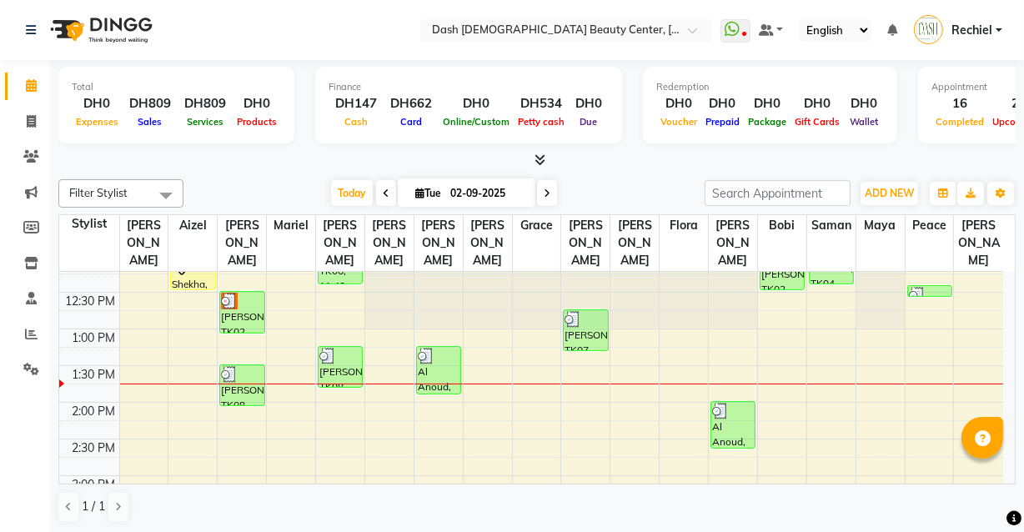
click at [726, 402] on div "Al Anoud, TK09, 02:00 PM-02:40 PM, Essential Manicure" at bounding box center [733, 425] width 43 height 46
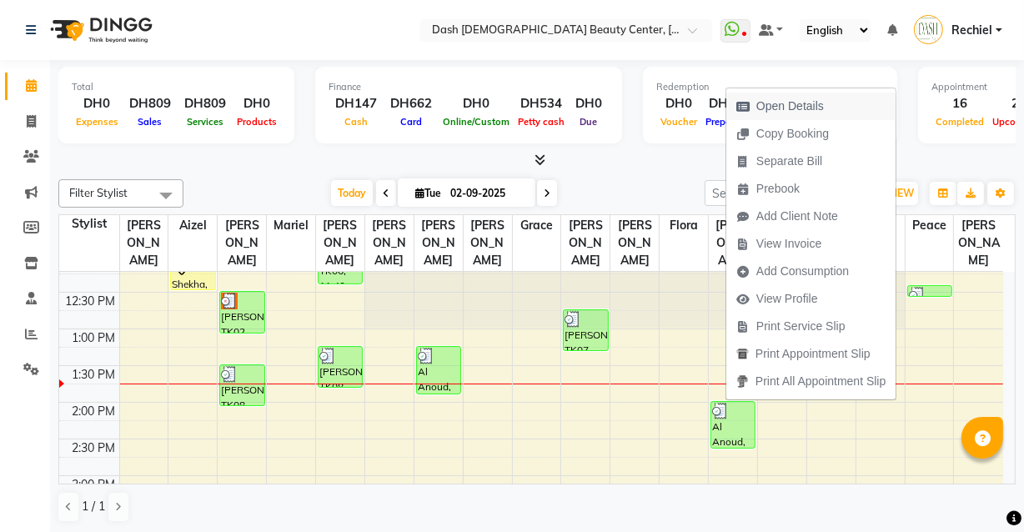
click at [813, 104] on span "Open Details" at bounding box center [791, 107] width 68 height 18
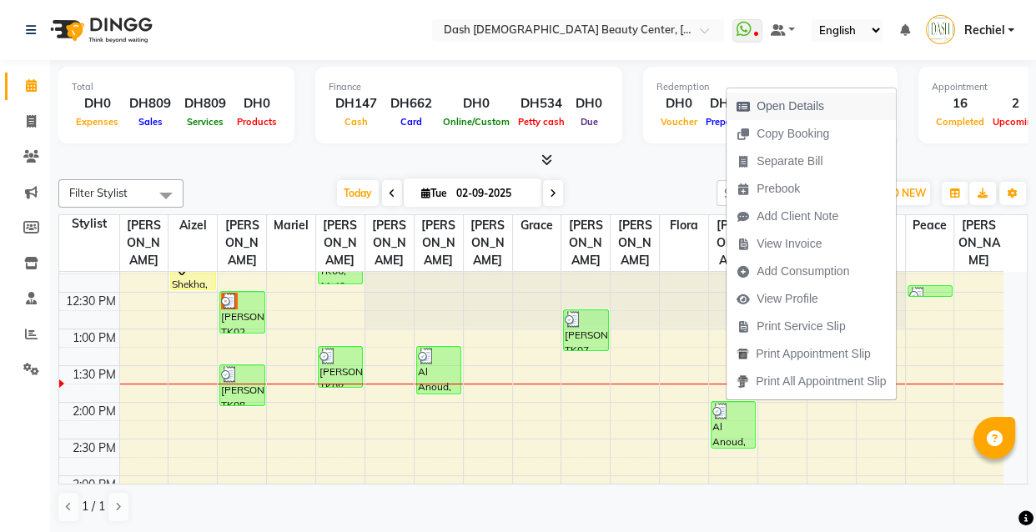
select select "3"
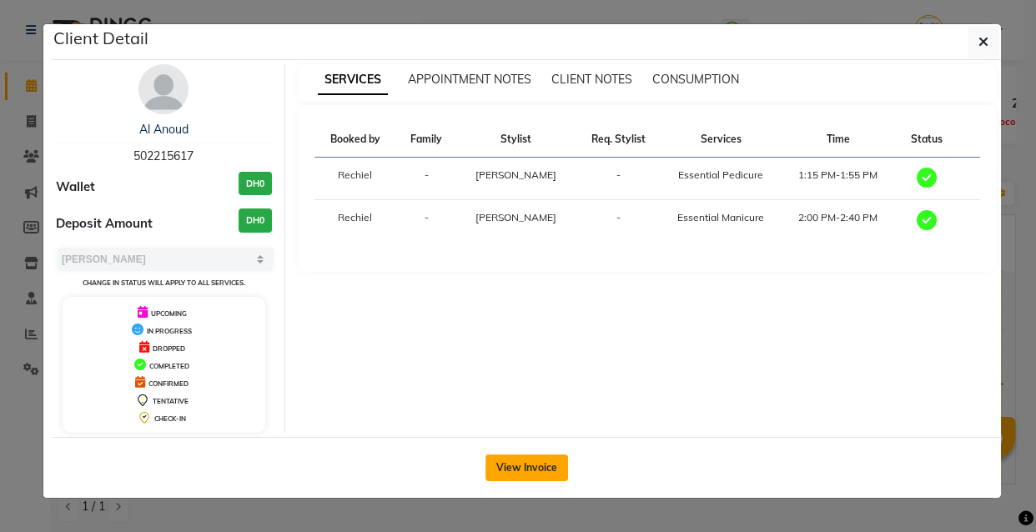
click at [540, 465] on button "View Invoice" at bounding box center [527, 468] width 83 height 27
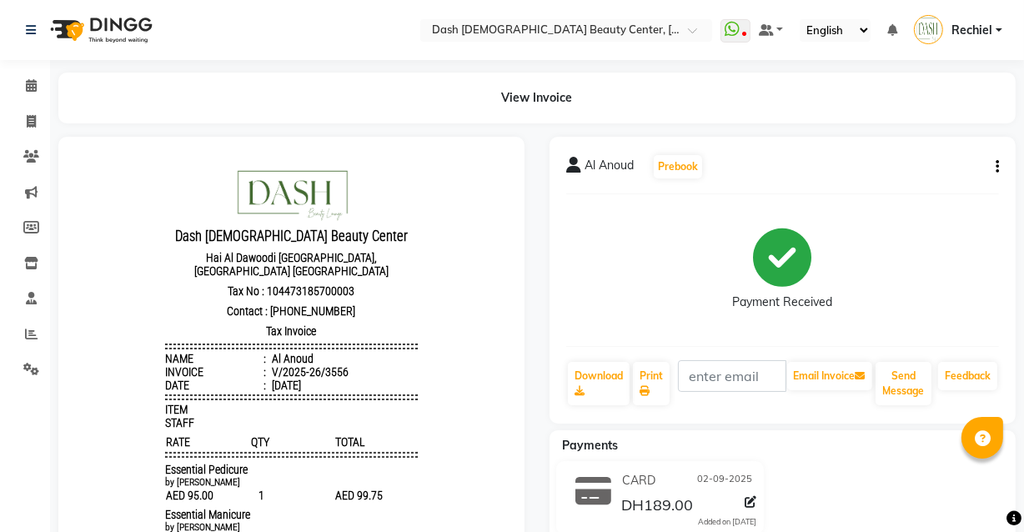
click at [997, 167] on icon "button" at bounding box center [997, 167] width 3 height 1
click at [927, 179] on div "Edit Item Staff" at bounding box center [915, 177] width 114 height 21
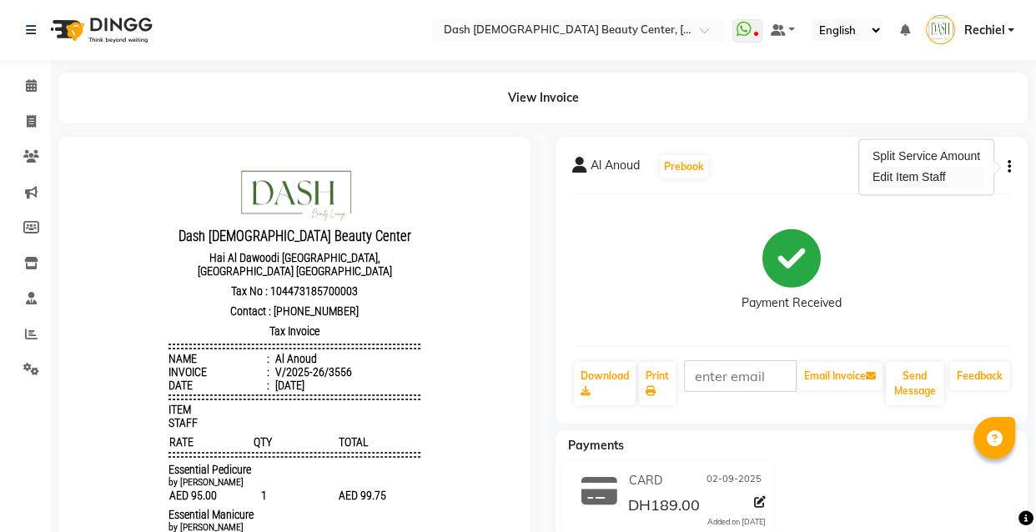
select select
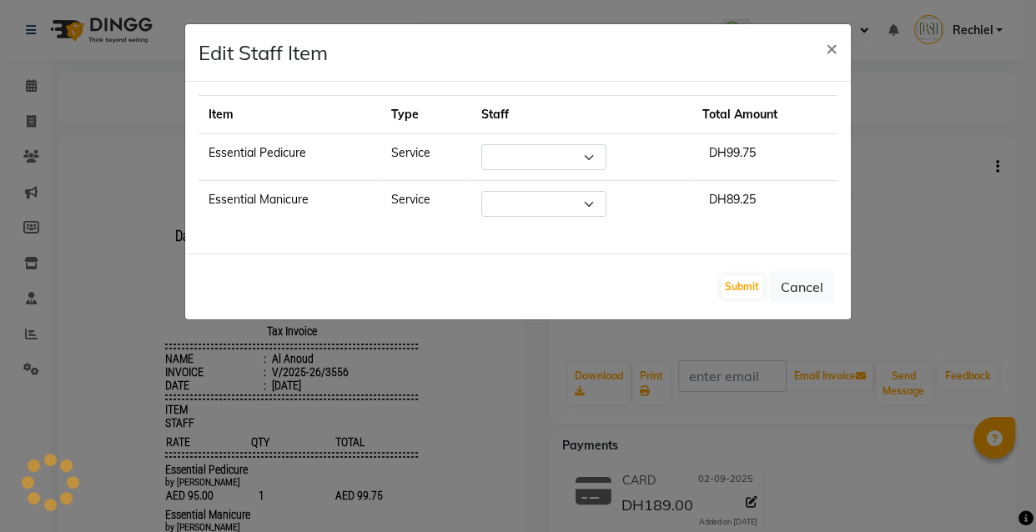
select select "81111"
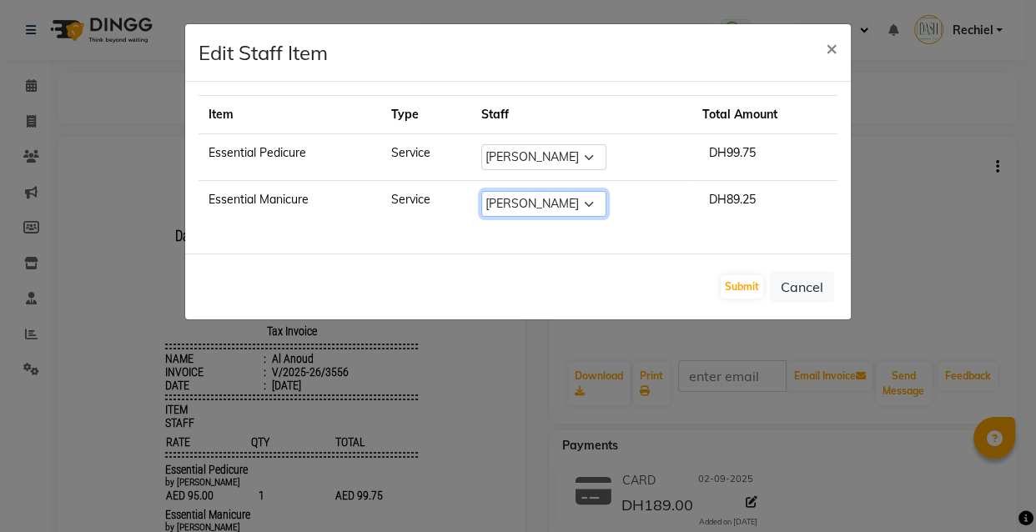
click at [586, 205] on select "Select [PERSON_NAME] [PERSON_NAME] [PERSON_NAME] [PERSON_NAME] [PERSON_NAME] [P…" at bounding box center [543, 204] width 125 height 26
select select "82785"
click at [481, 191] on select "Select [PERSON_NAME] [PERSON_NAME] [PERSON_NAME] [PERSON_NAME] [PERSON_NAME] [P…" at bounding box center [543, 204] width 125 height 26
click at [742, 283] on button "Submit" at bounding box center [742, 286] width 43 height 23
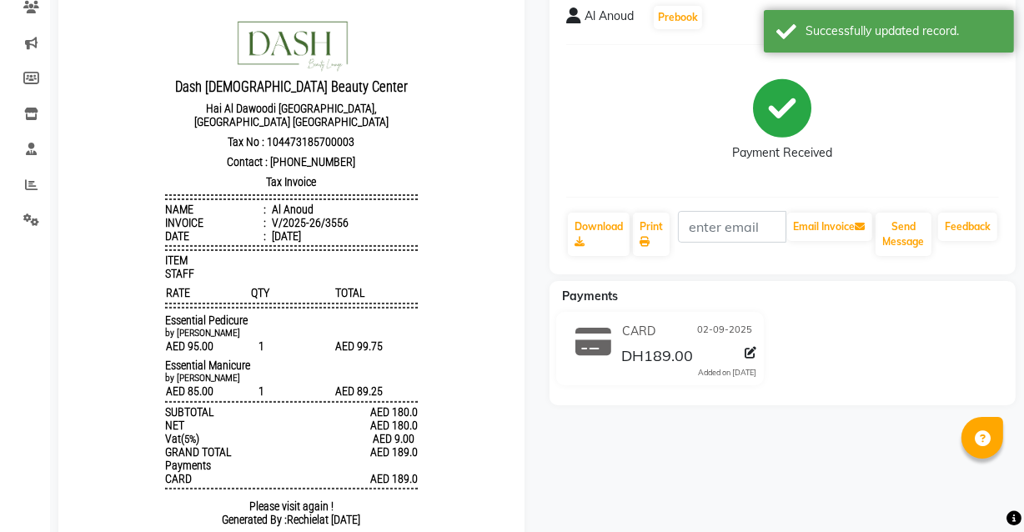
scroll to position [219, 0]
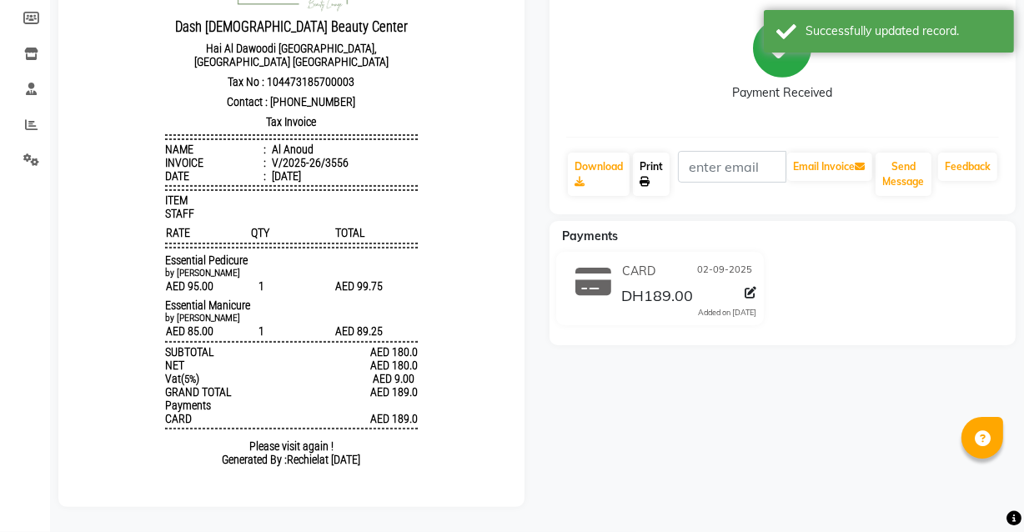
click at [644, 163] on link "Print" at bounding box center [651, 174] width 37 height 43
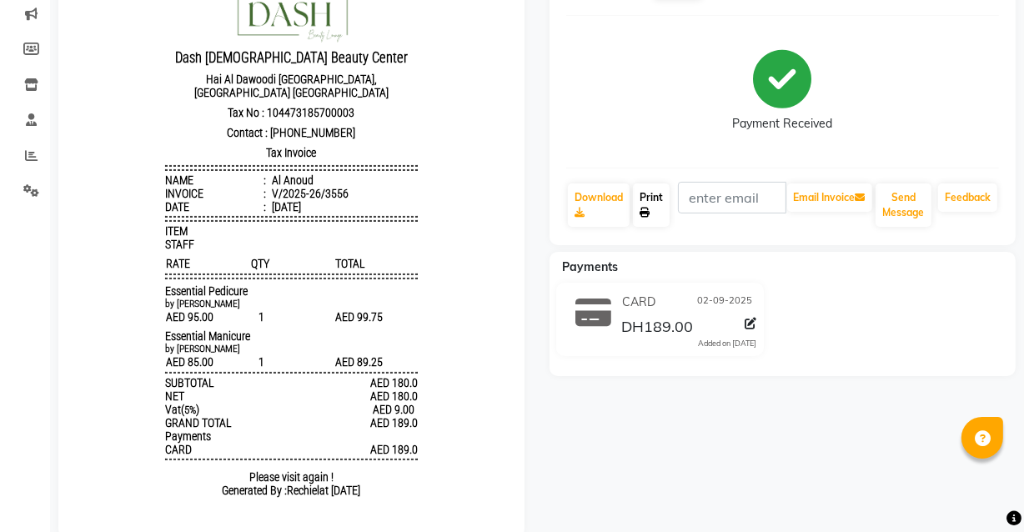
scroll to position [0, 0]
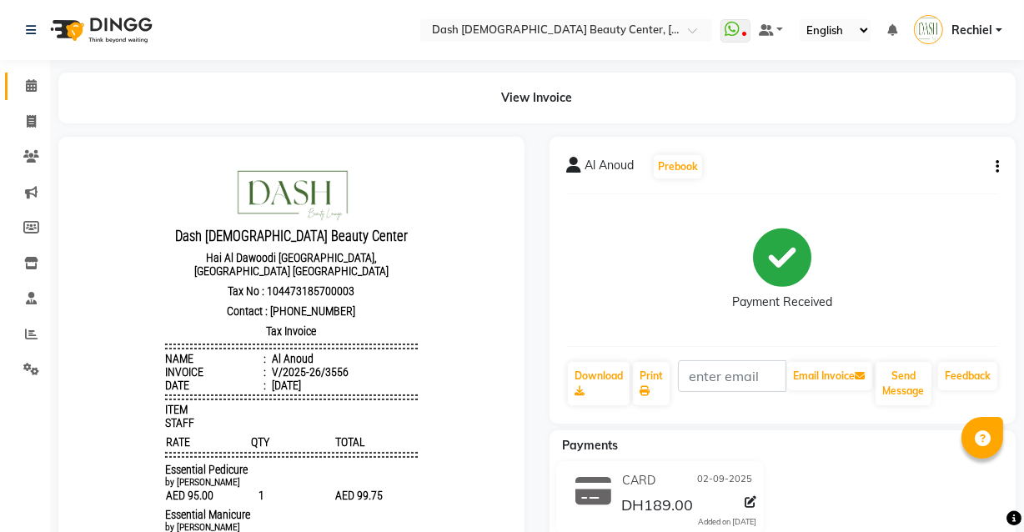
click at [28, 94] on span at bounding box center [31, 86] width 29 height 19
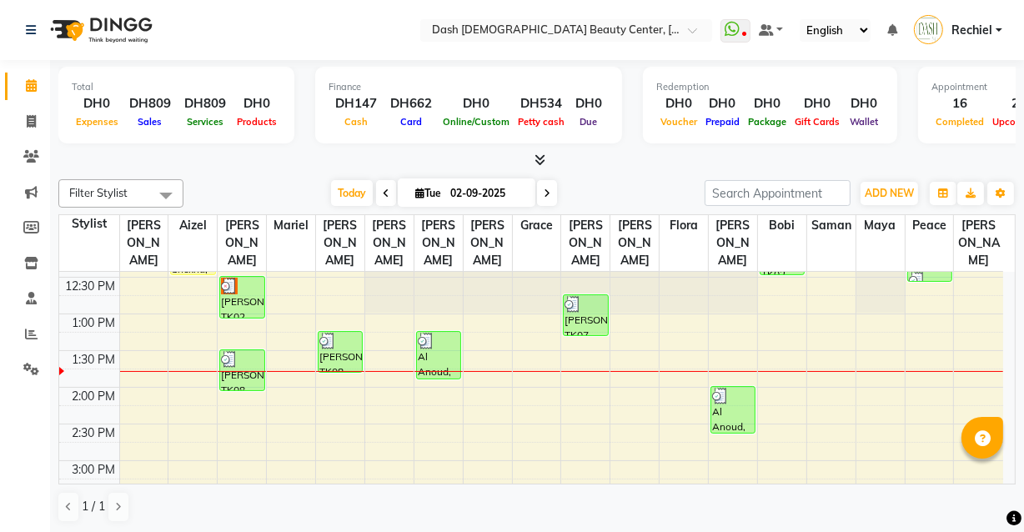
scroll to position [244, 0]
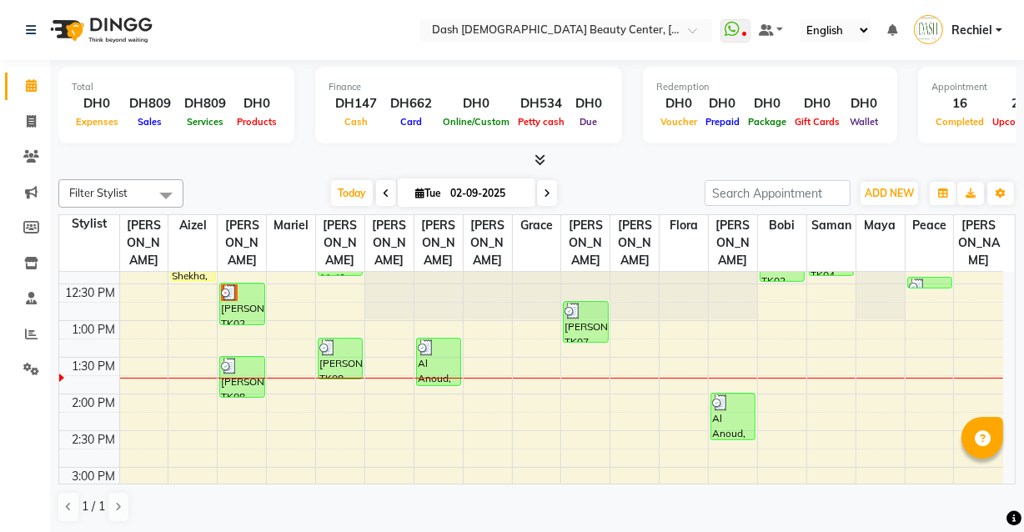
click at [738, 395] on div at bounding box center [733, 403] width 42 height 17
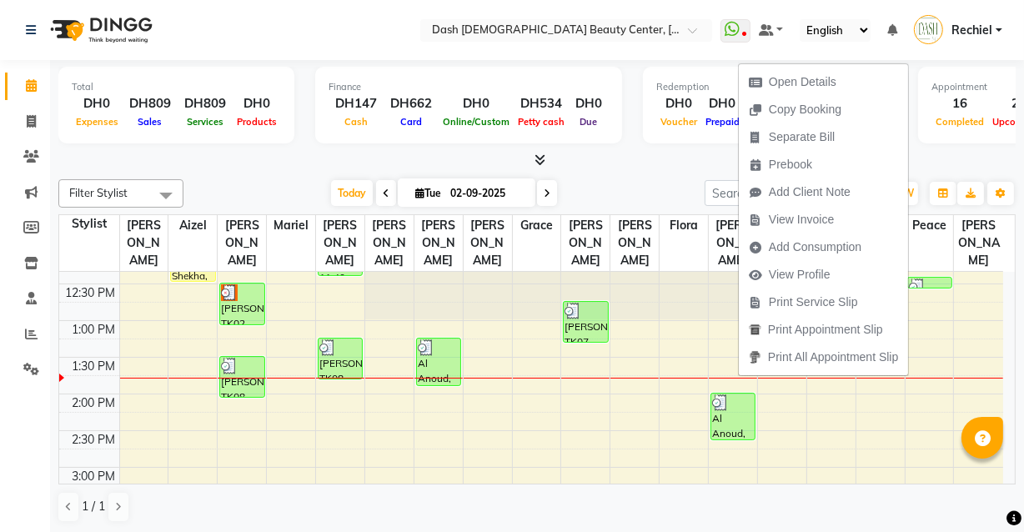
click at [720, 395] on img at bounding box center [720, 403] width 17 height 17
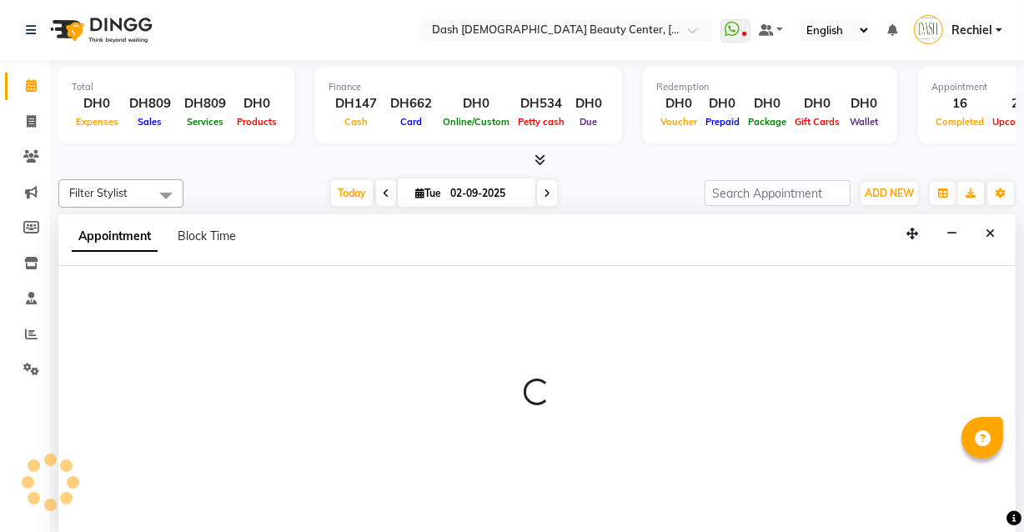
scroll to position [0, 0]
select select "82379"
select select "810"
select select "tentative"
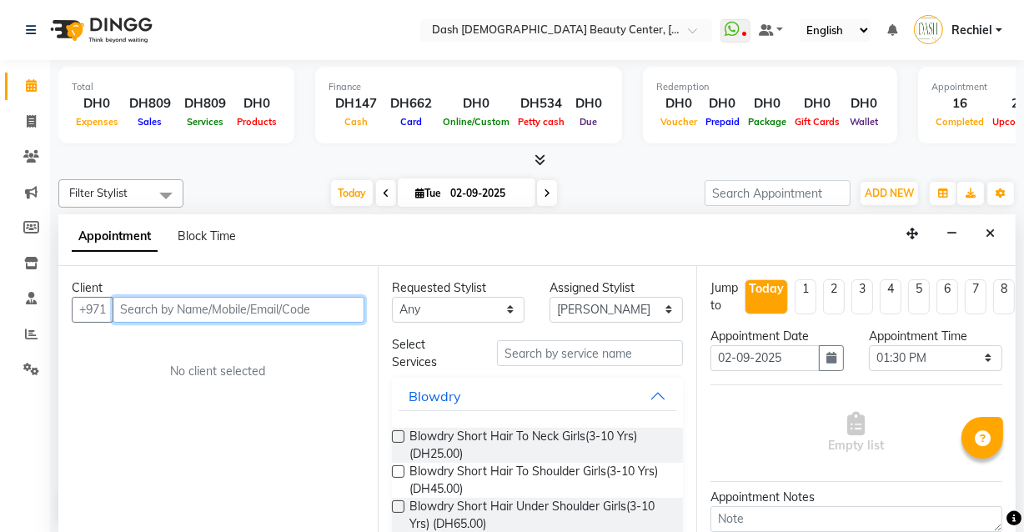
click at [262, 300] on input "text" at bounding box center [239, 310] width 252 height 26
paste input "551945033"
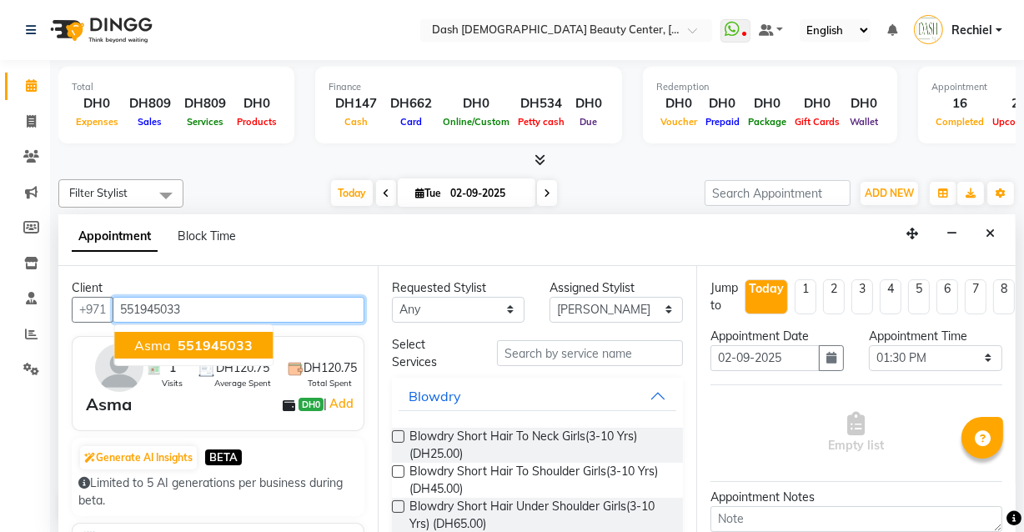
click at [209, 350] on span "551945033" at bounding box center [215, 345] width 75 height 17
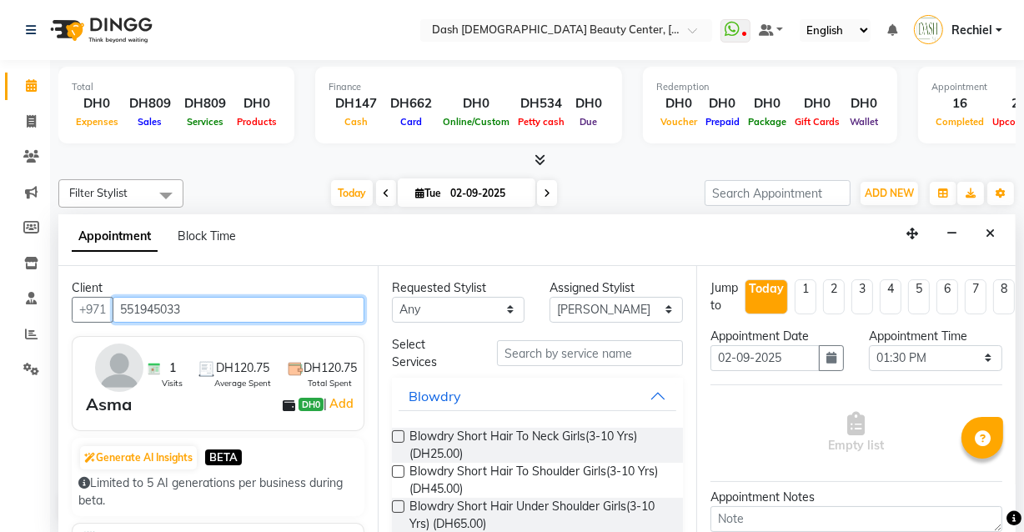
type input "551945033"
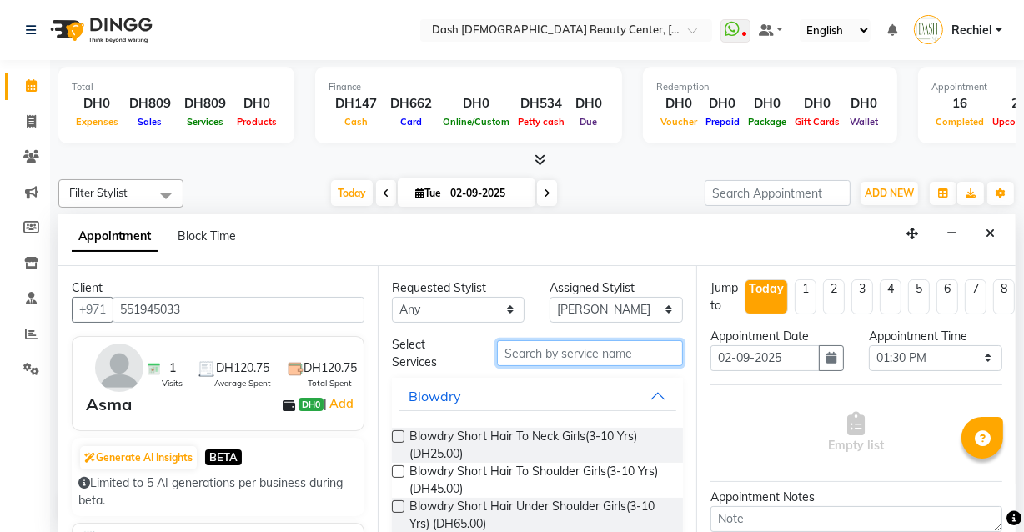
click at [597, 353] on input "text" at bounding box center [590, 353] width 186 height 26
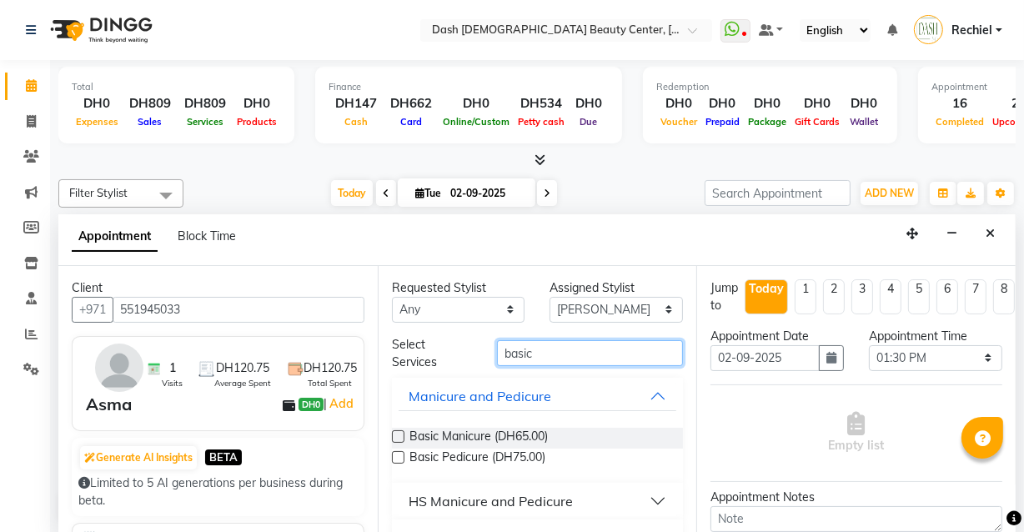
type input "basic"
click at [402, 430] on label at bounding box center [398, 436] width 13 height 13
click at [402, 433] on input "checkbox" at bounding box center [397, 438] width 11 height 11
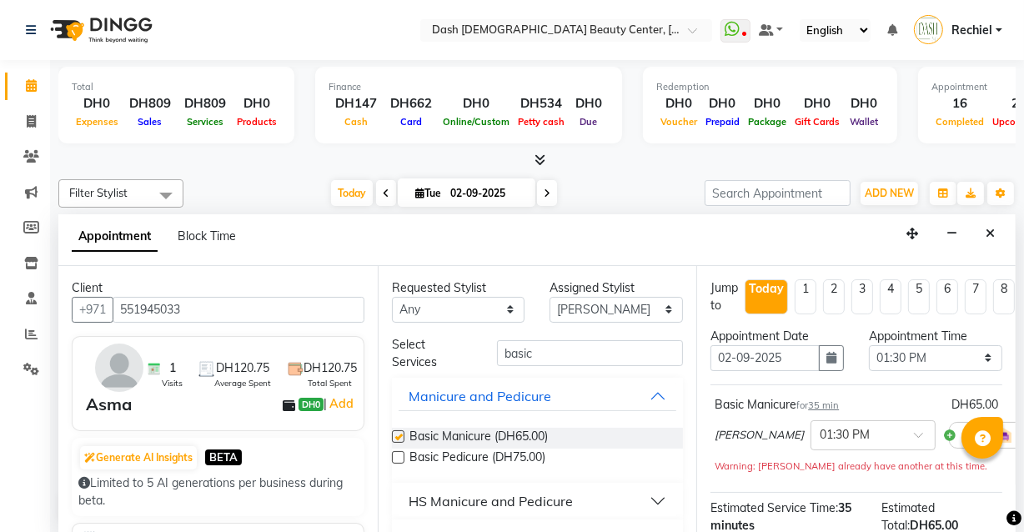
checkbox input "false"
click at [670, 305] on select "Select [PERSON_NAME] [PERSON_NAME] [PERSON_NAME] [PERSON_NAME] [PERSON_NAME] [P…" at bounding box center [616, 310] width 133 height 26
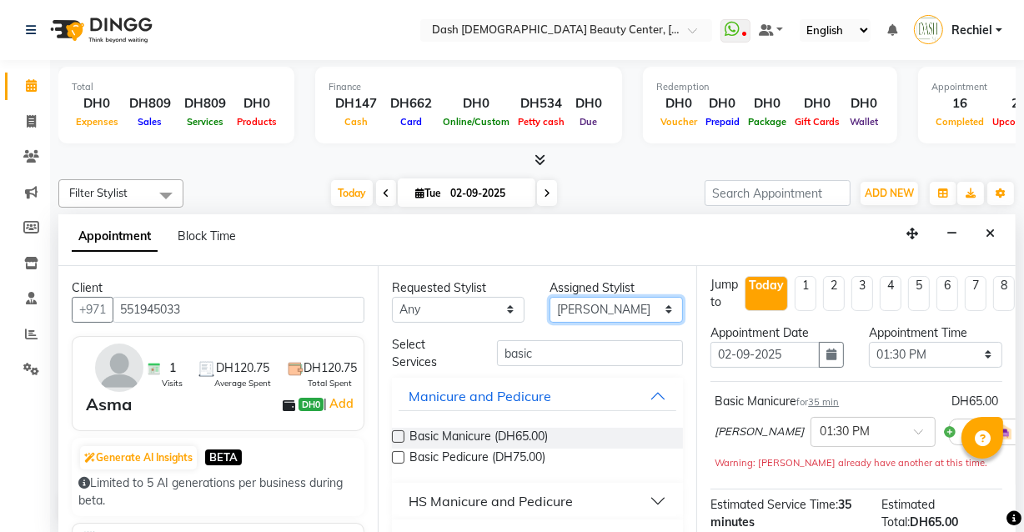
scroll to position [12, 0]
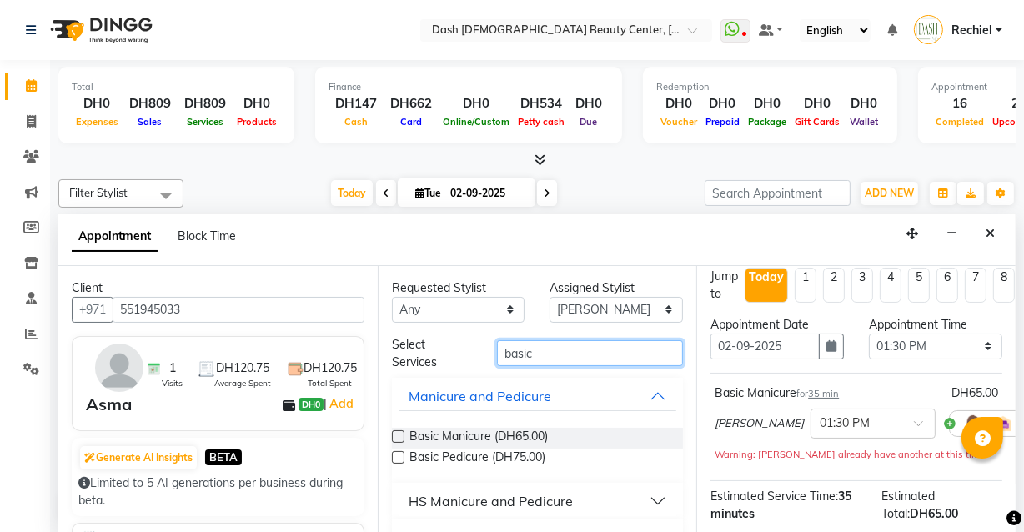
click at [623, 355] on input "basic" at bounding box center [590, 353] width 186 height 26
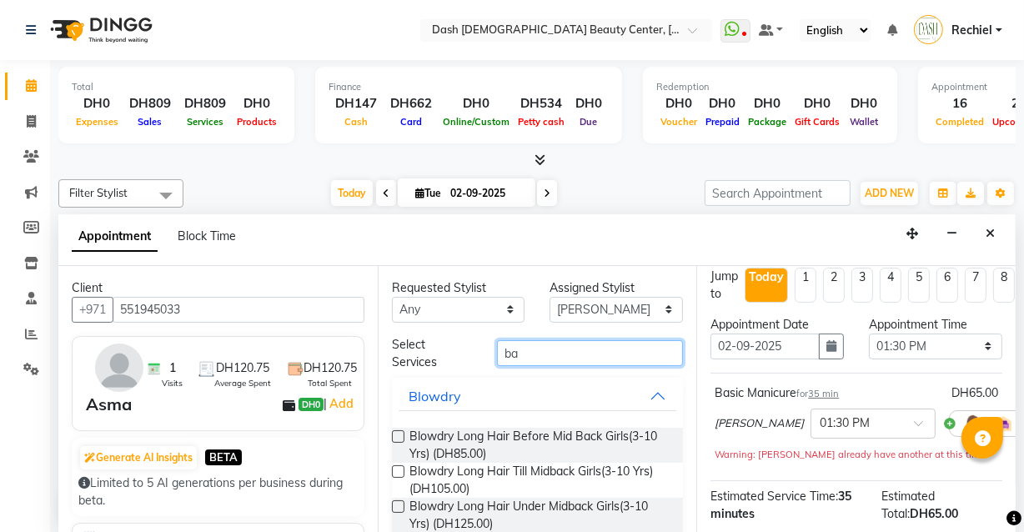
type input "b"
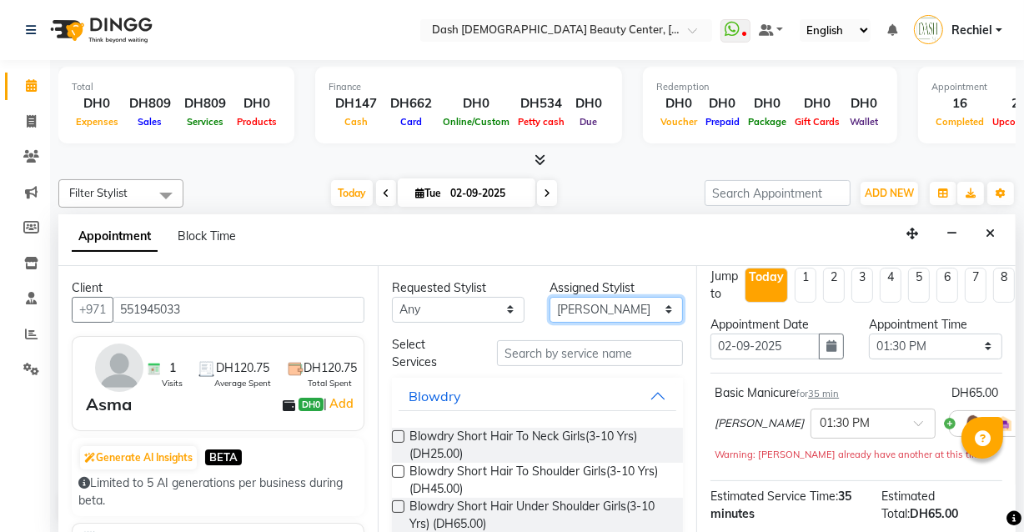
click at [616, 319] on select "Select [PERSON_NAME] [PERSON_NAME] [PERSON_NAME] [PERSON_NAME] [PERSON_NAME] [P…" at bounding box center [616, 310] width 133 height 26
select select "81116"
click at [550, 297] on select "Select [PERSON_NAME] [PERSON_NAME] [PERSON_NAME] [PERSON_NAME] [PERSON_NAME] [P…" at bounding box center [616, 310] width 133 height 26
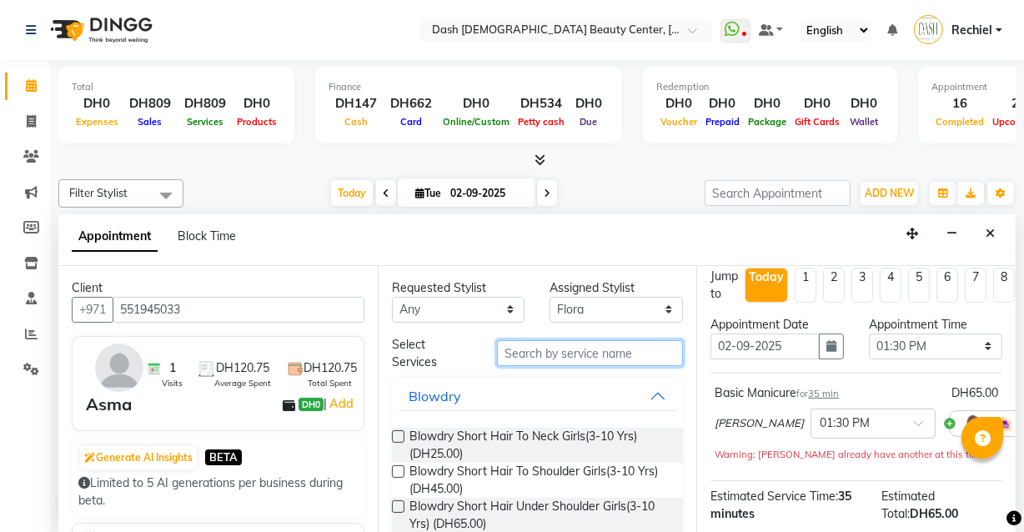
click at [608, 350] on input "text" at bounding box center [590, 353] width 186 height 26
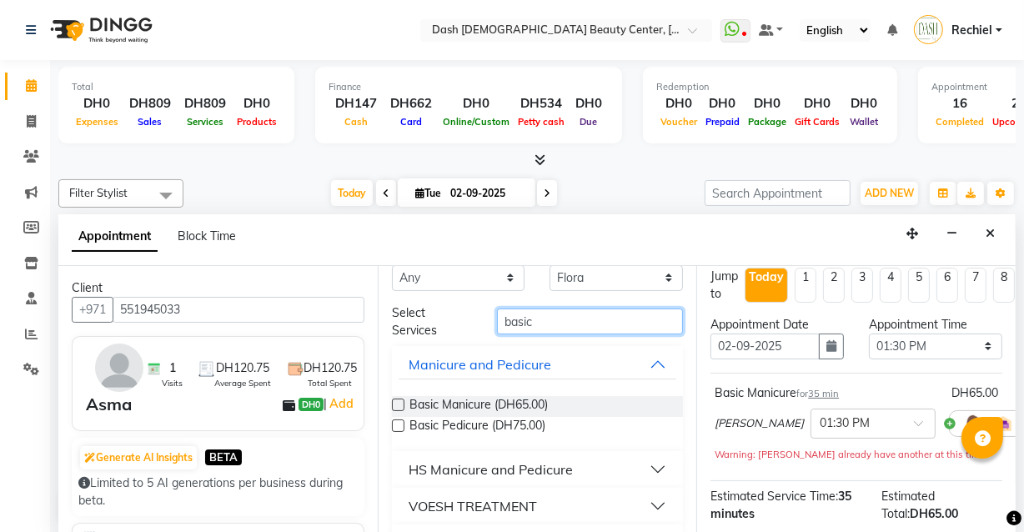
scroll to position [41, 0]
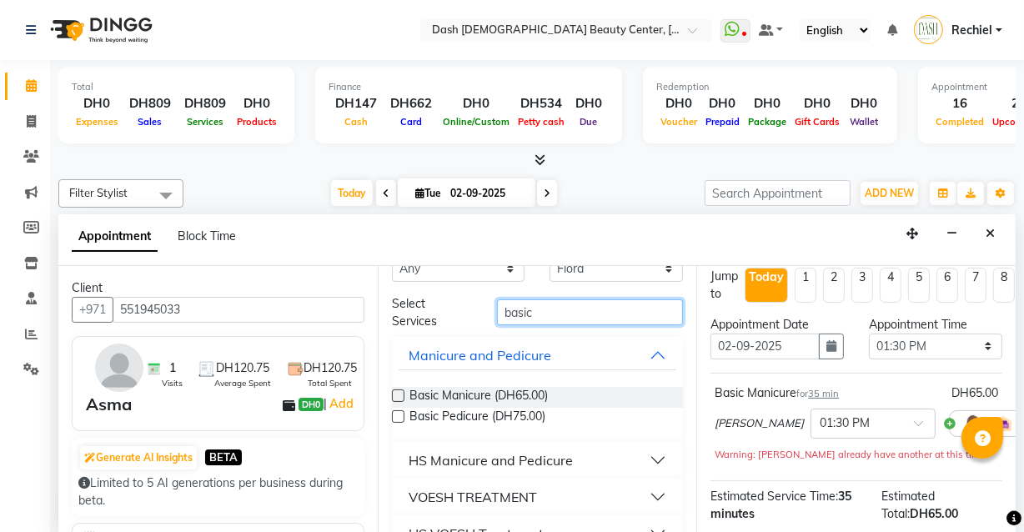
type input "basic"
click at [399, 415] on label at bounding box center [398, 416] width 13 height 13
click at [399, 415] on input "checkbox" at bounding box center [397, 418] width 11 height 11
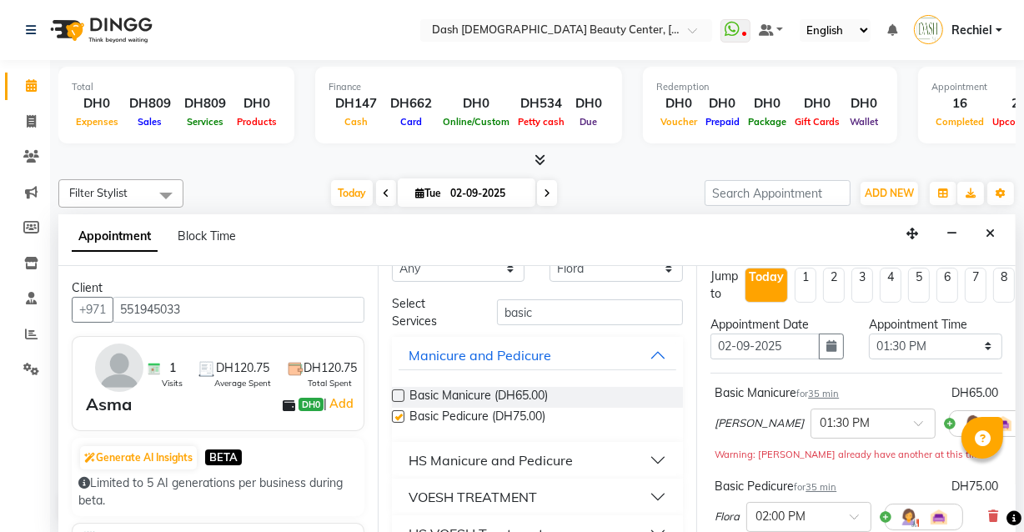
checkbox input "false"
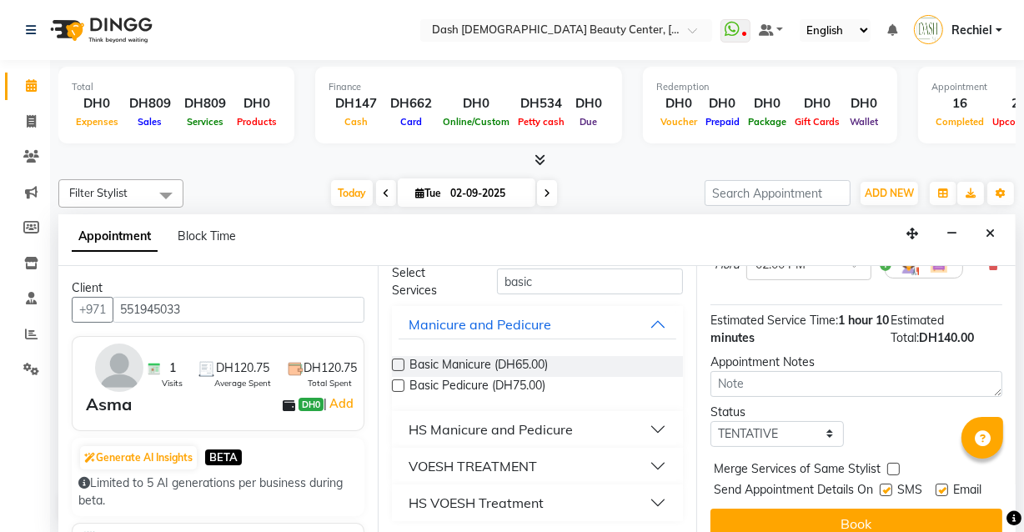
scroll to position [267, 0]
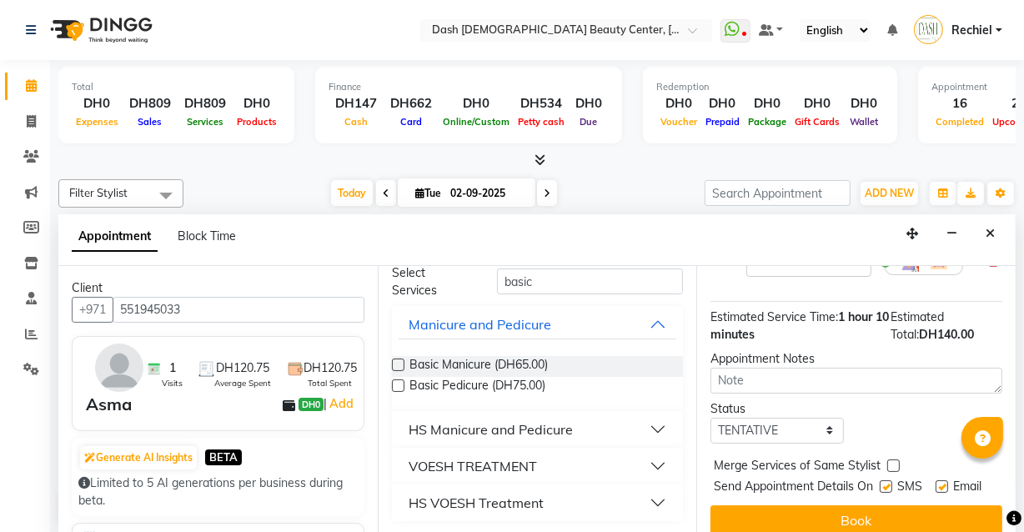
click at [893, 463] on label at bounding box center [894, 466] width 13 height 13
click at [893, 463] on input "checkbox" at bounding box center [893, 467] width 11 height 11
checkbox input "true"
click at [882, 488] on label at bounding box center [886, 487] width 13 height 13
click at [882, 488] on input "checkbox" at bounding box center [885, 488] width 11 height 11
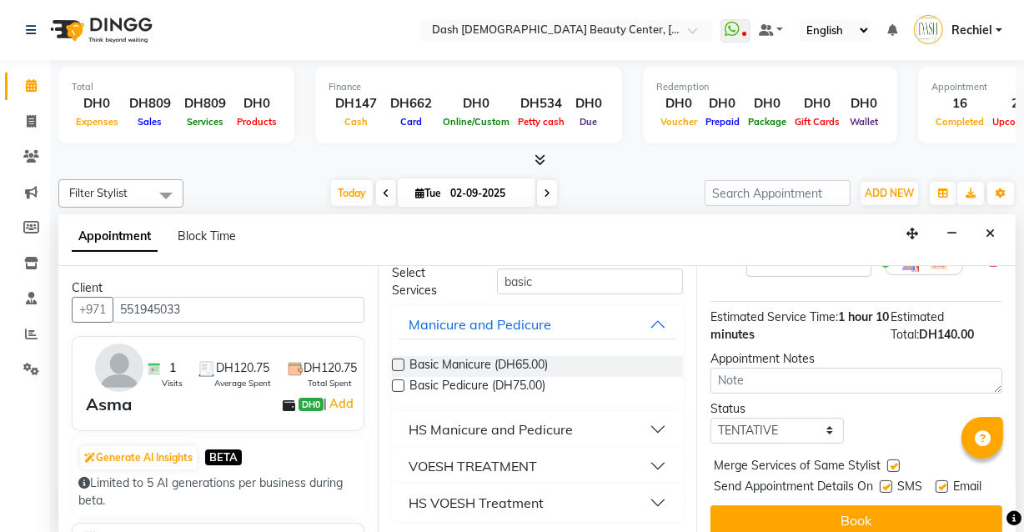
checkbox input "false"
click at [936, 484] on label at bounding box center [942, 487] width 13 height 13
click at [936, 484] on input "checkbox" at bounding box center [941, 488] width 11 height 11
checkbox input "false"
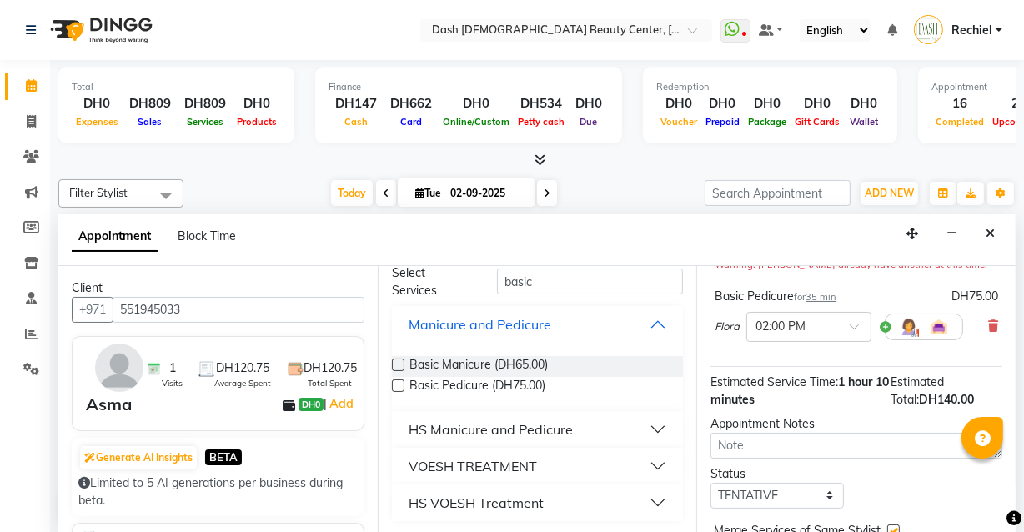
scroll to position [307, 0]
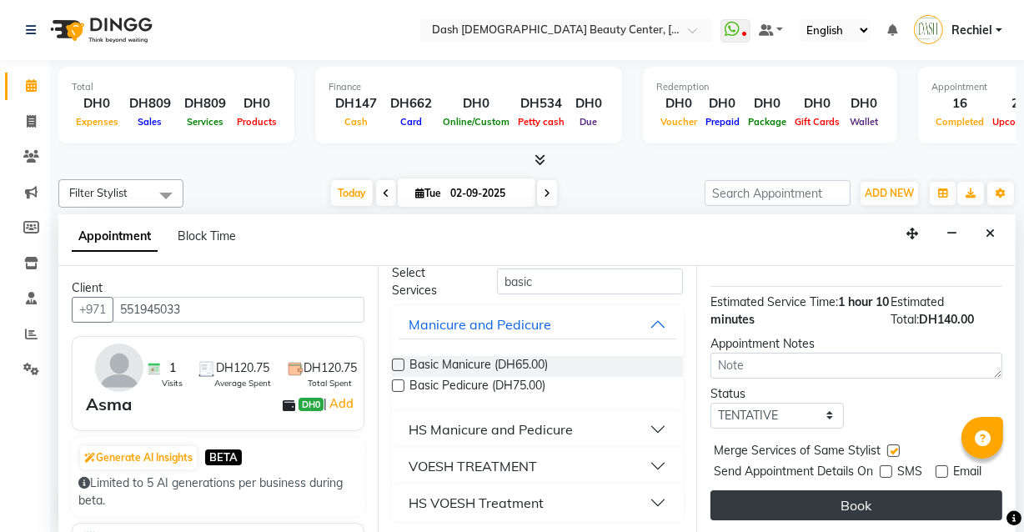
click at [828, 491] on button "Book" at bounding box center [857, 506] width 292 height 30
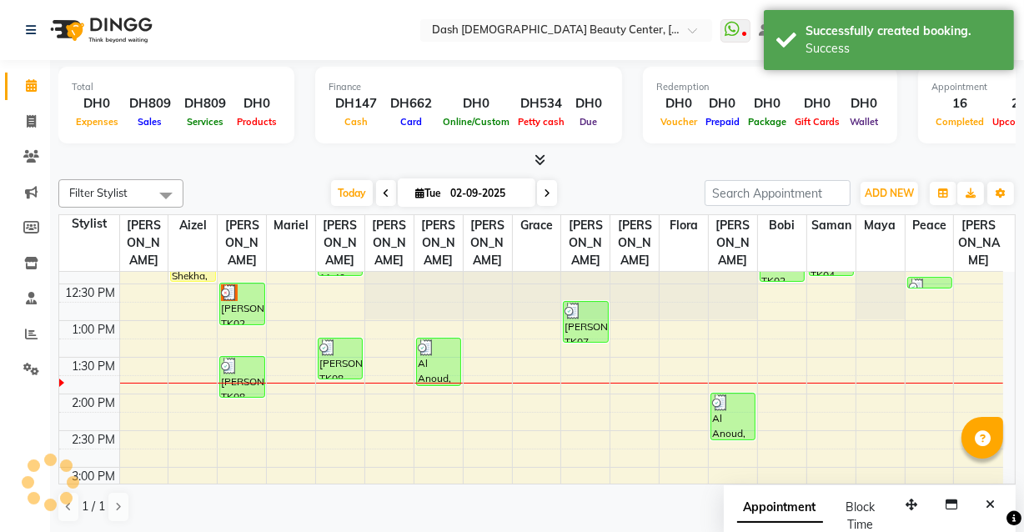
scroll to position [0, 0]
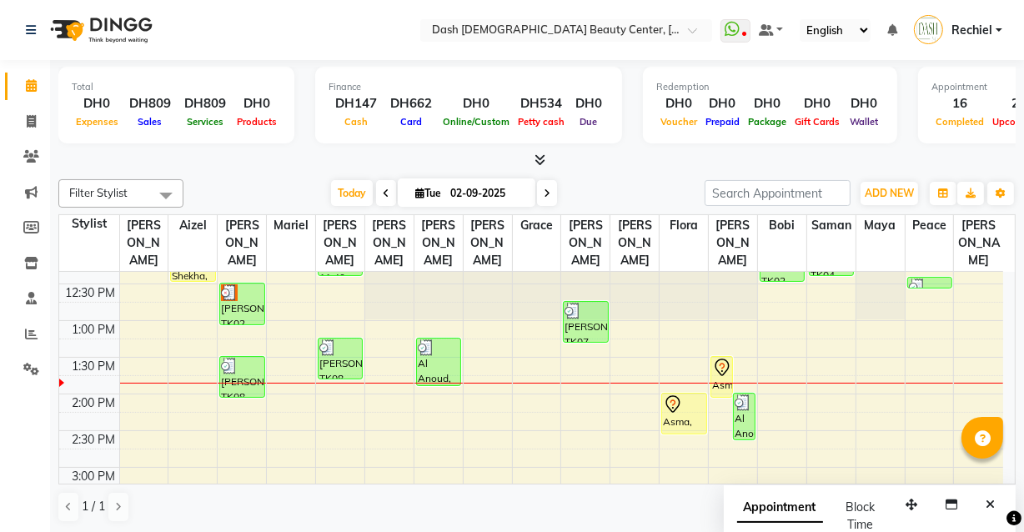
click at [229, 284] on img at bounding box center [229, 292] width 17 height 17
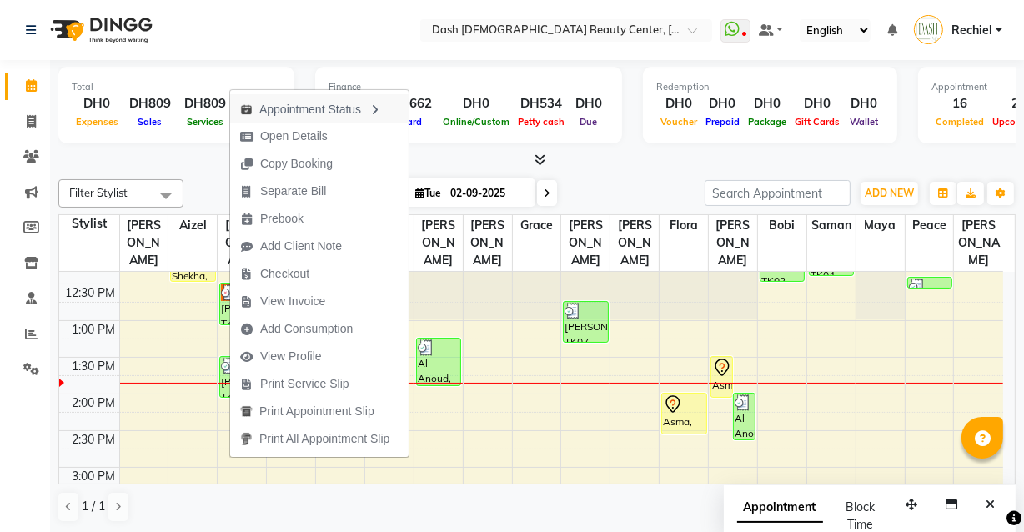
click at [358, 108] on div "Appointment Status" at bounding box center [319, 108] width 179 height 28
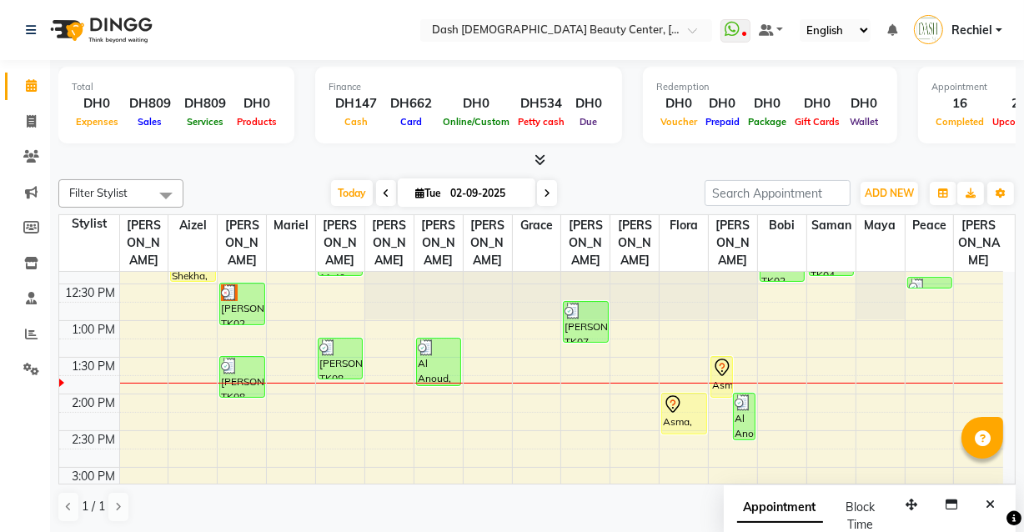
click at [247, 284] on div at bounding box center [242, 292] width 42 height 17
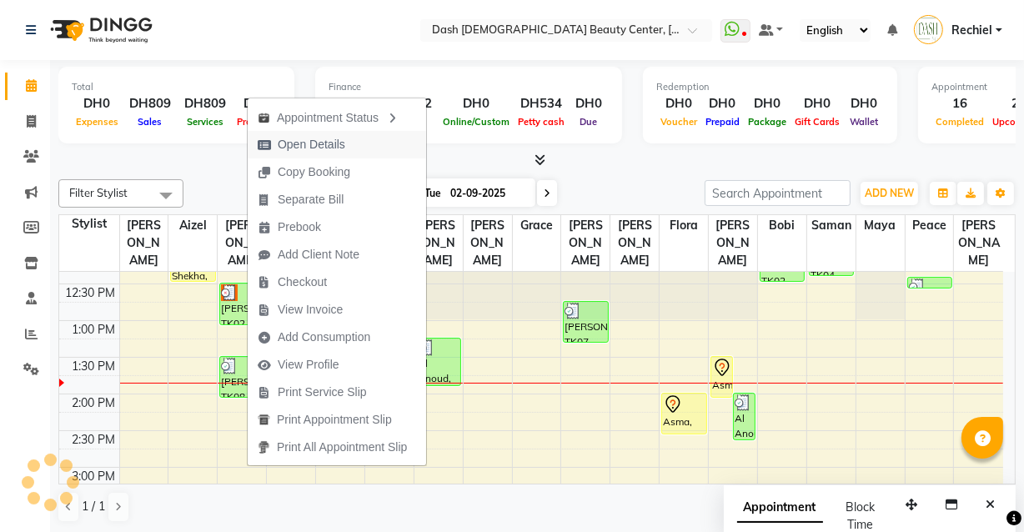
click at [369, 140] on button "Open Details" at bounding box center [337, 145] width 179 height 28
select select "3"
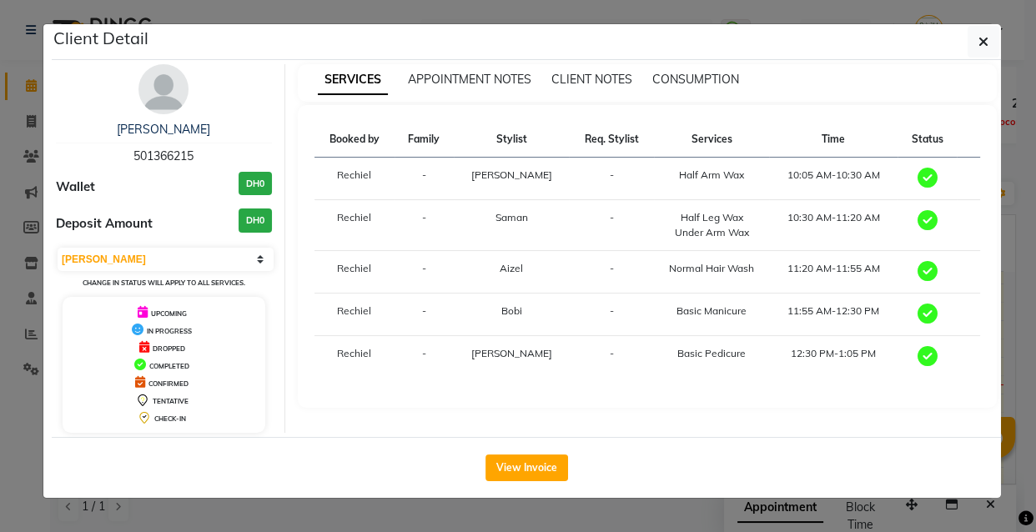
copy span "501366215"
click at [191, 523] on ngb-modal-window "Client Detail [PERSON_NAME] 501366215 Wallet DH0 Deposit Amount DH0 Select MARK…" at bounding box center [518, 266] width 1036 height 532
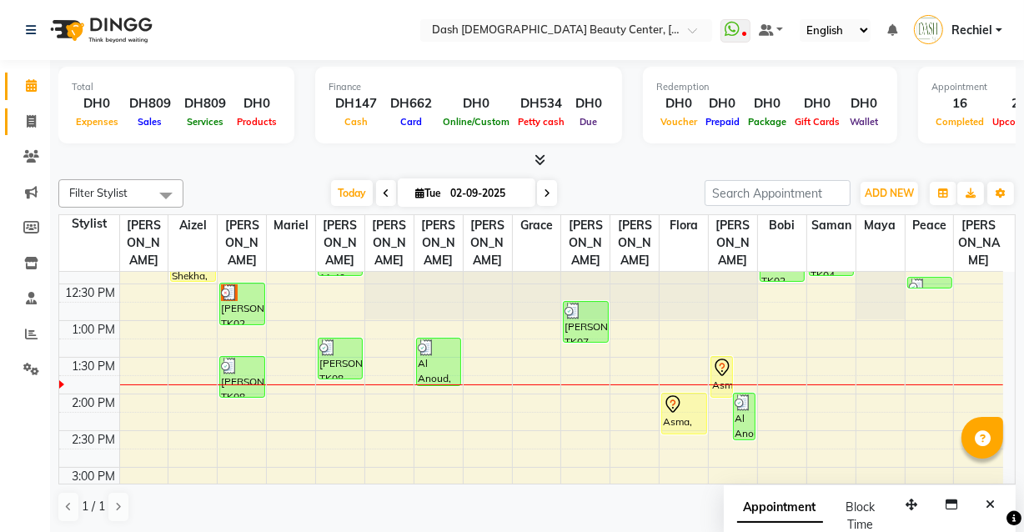
click at [30, 129] on span at bounding box center [31, 122] width 29 height 19
select select "service"
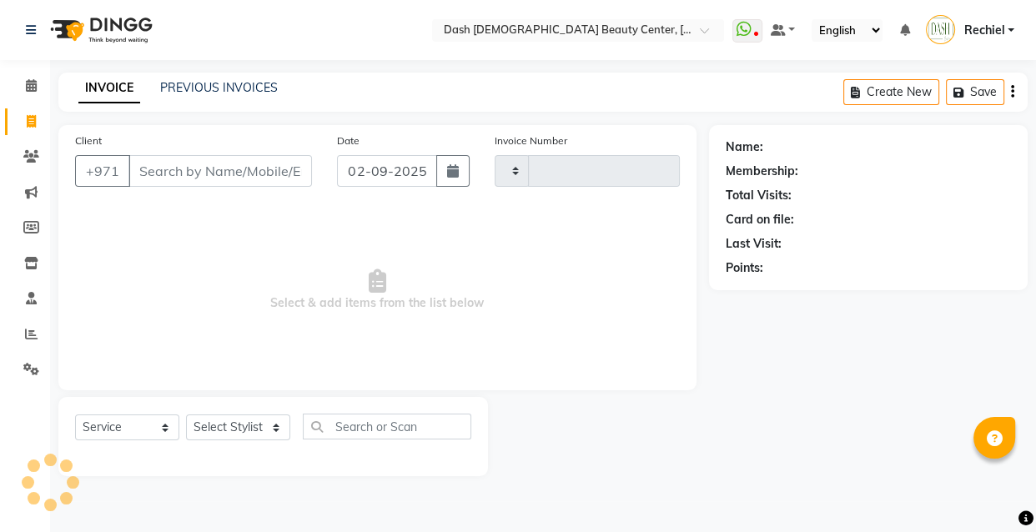
type input "3558"
select select "8372"
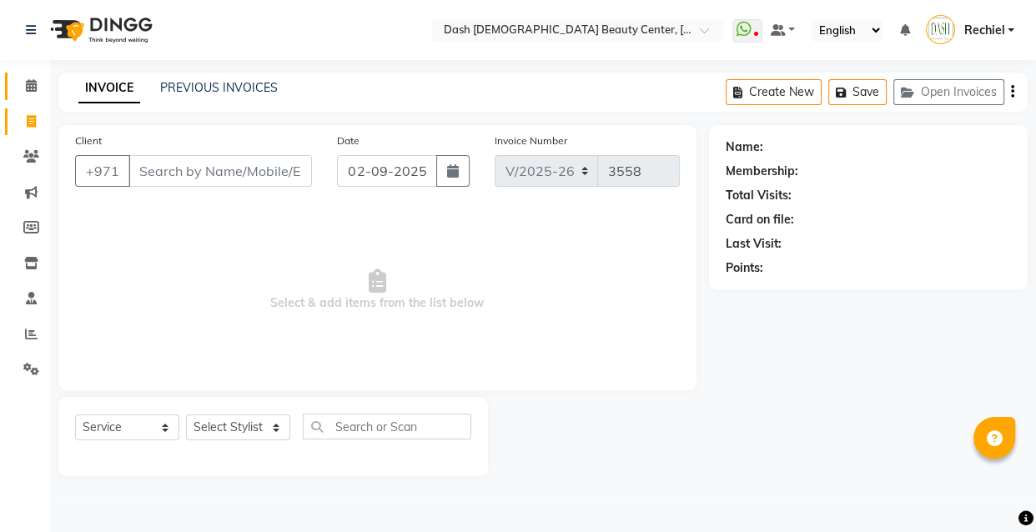
click at [30, 81] on icon at bounding box center [31, 85] width 11 height 13
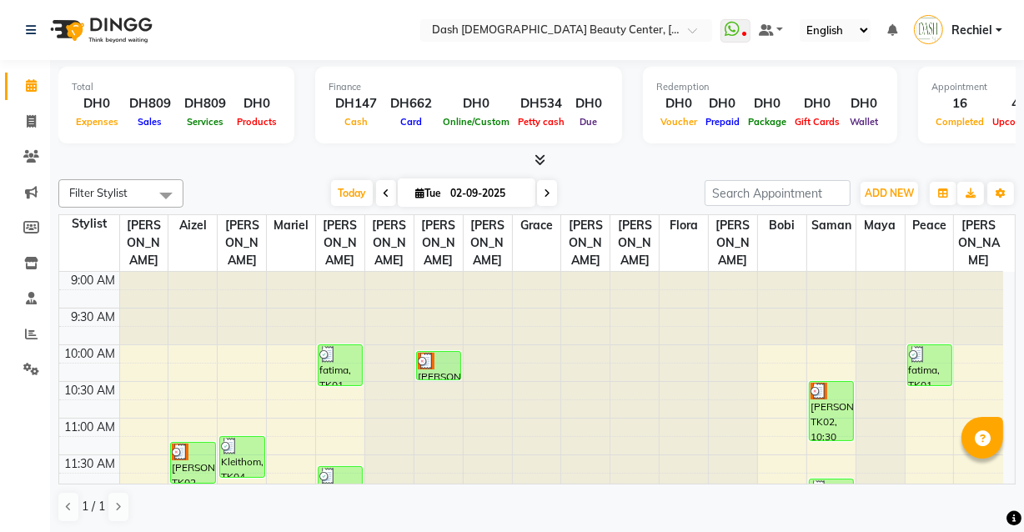
click at [91, 455] on div "11:30 AM" at bounding box center [91, 464] width 58 height 18
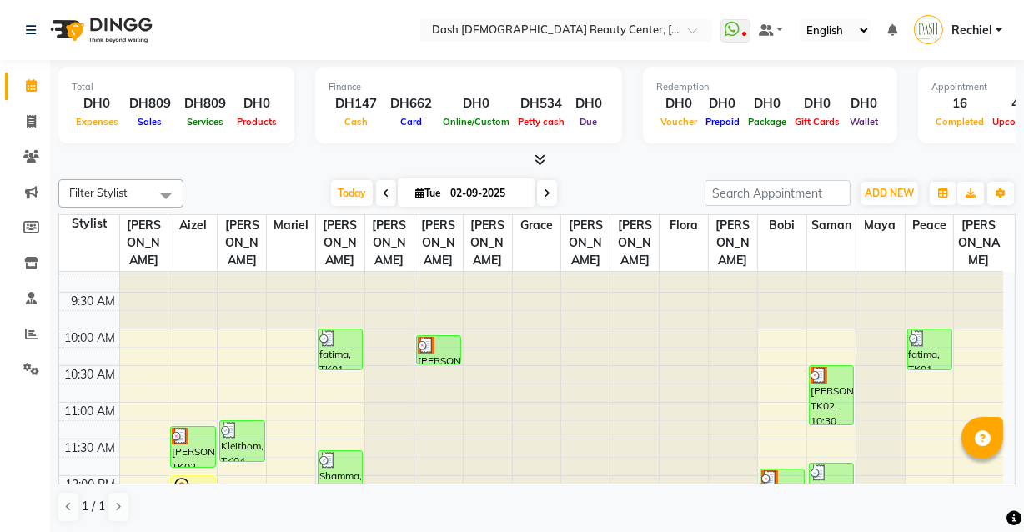
scroll to position [20, 0]
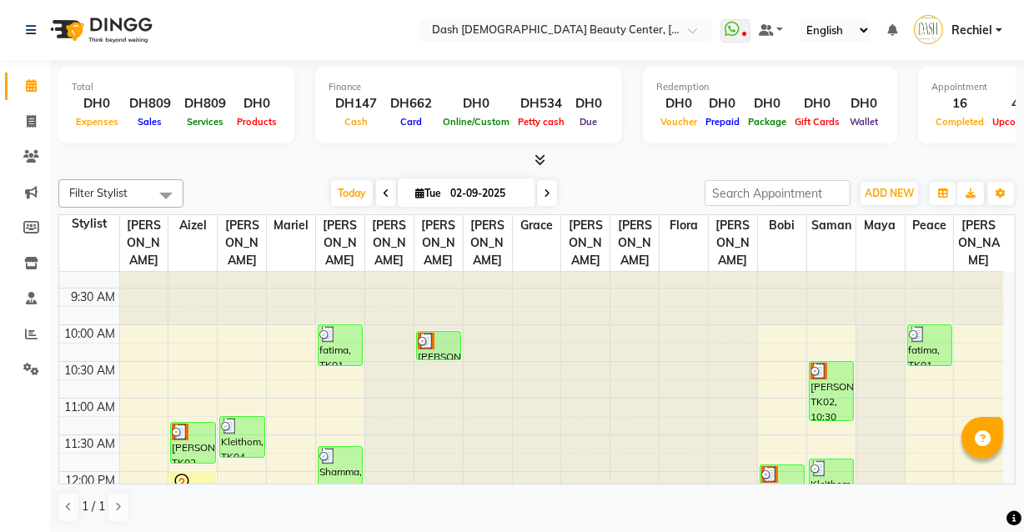
click at [438, 333] on div at bounding box center [439, 341] width 42 height 17
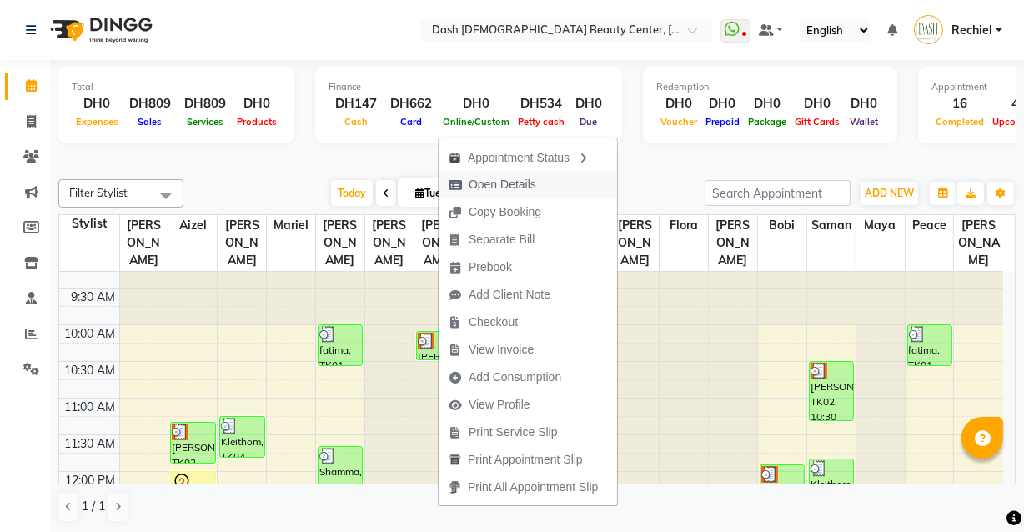
click at [541, 178] on span "Open Details" at bounding box center [493, 185] width 108 height 28
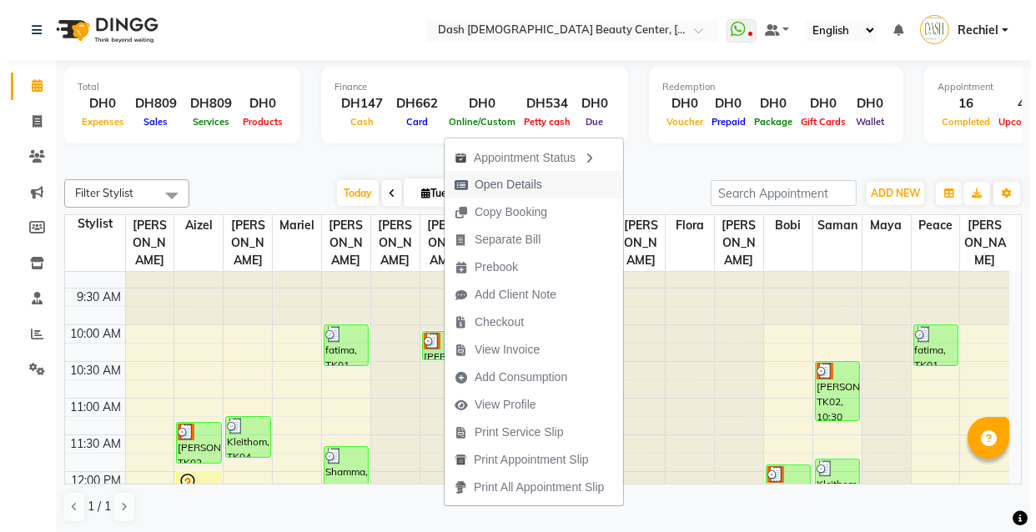
select select "3"
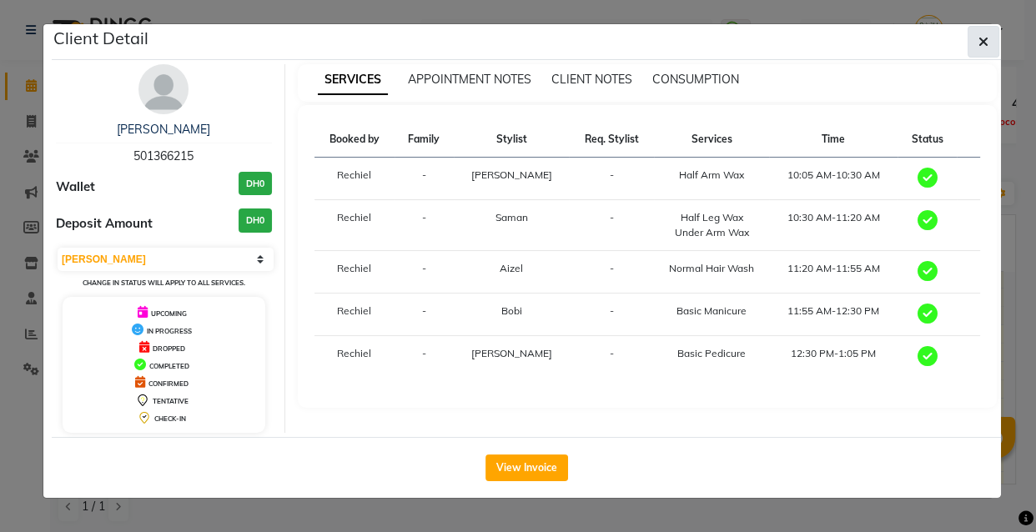
click at [979, 41] on icon "button" at bounding box center [984, 41] width 10 height 13
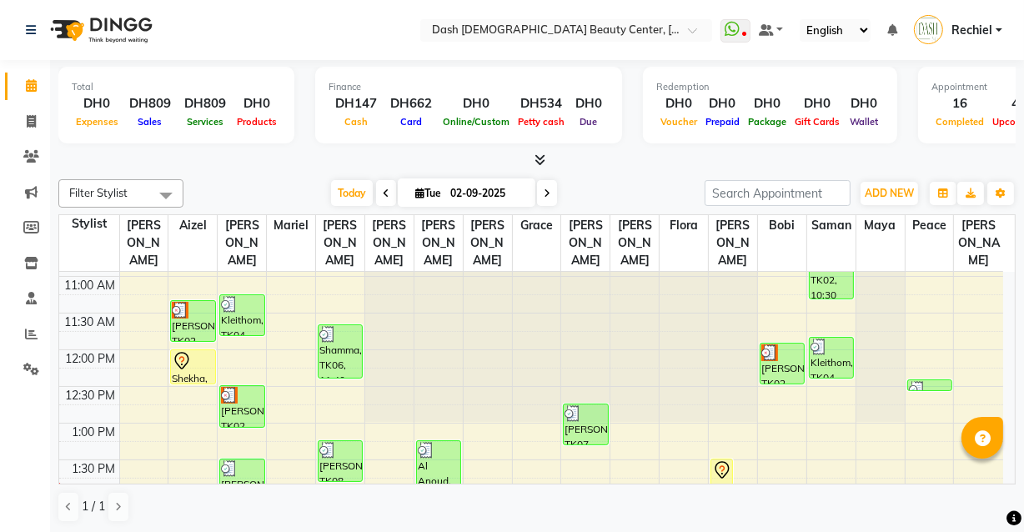
click at [69, 460] on div "1:30 PM" at bounding box center [94, 469] width 50 height 18
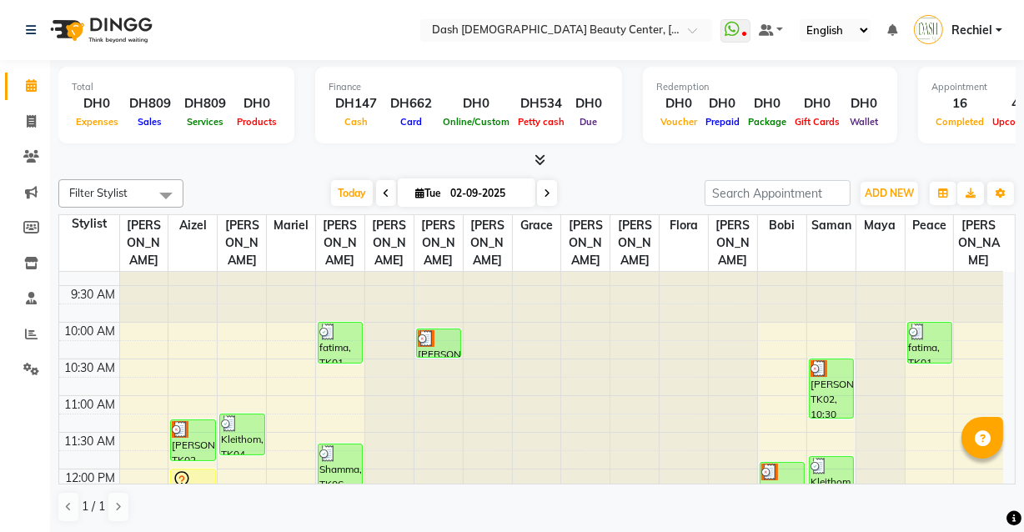
scroll to position [17, 0]
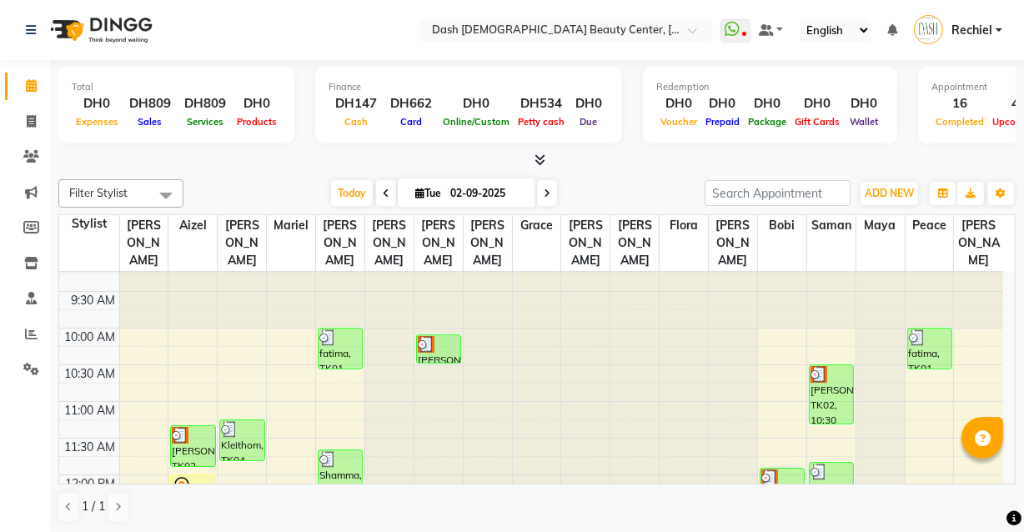
click at [776, 328] on td at bounding box center [561, 337] width 884 height 18
click at [775, 346] on td at bounding box center [561, 355] width 884 height 18
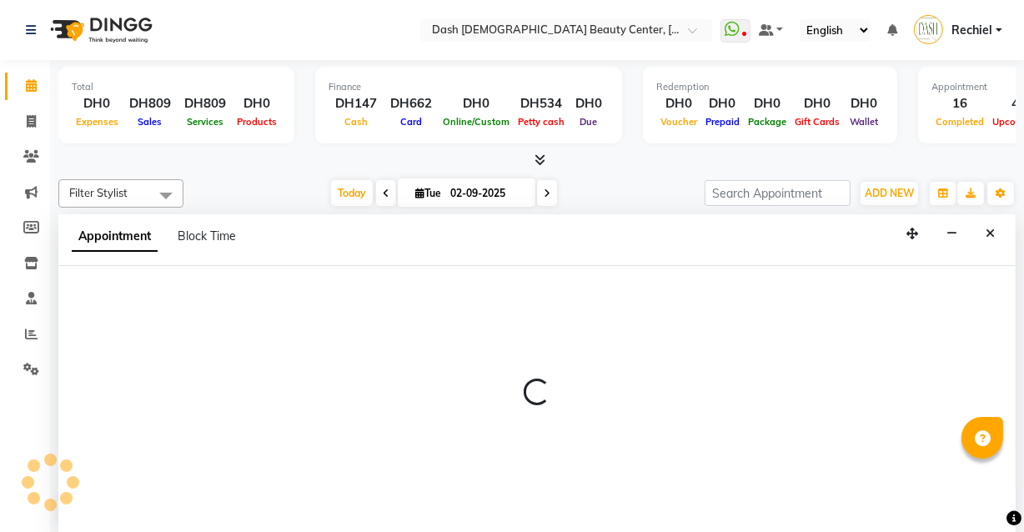
click at [792, 327] on div at bounding box center [537, 400] width 958 height 268
select select "82782"
select select "tentative"
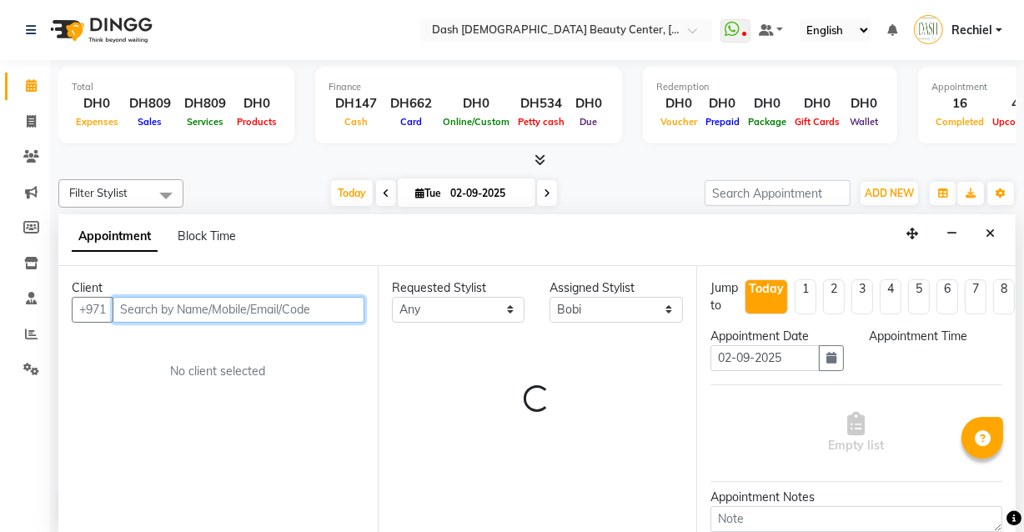
select select "600"
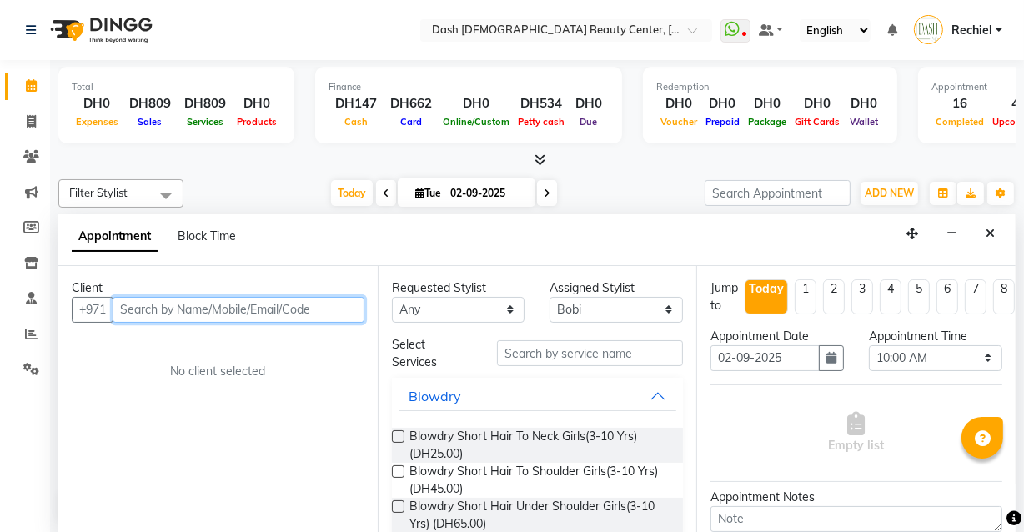
click at [279, 314] on input "text" at bounding box center [239, 310] width 252 height 26
paste input "501366215"
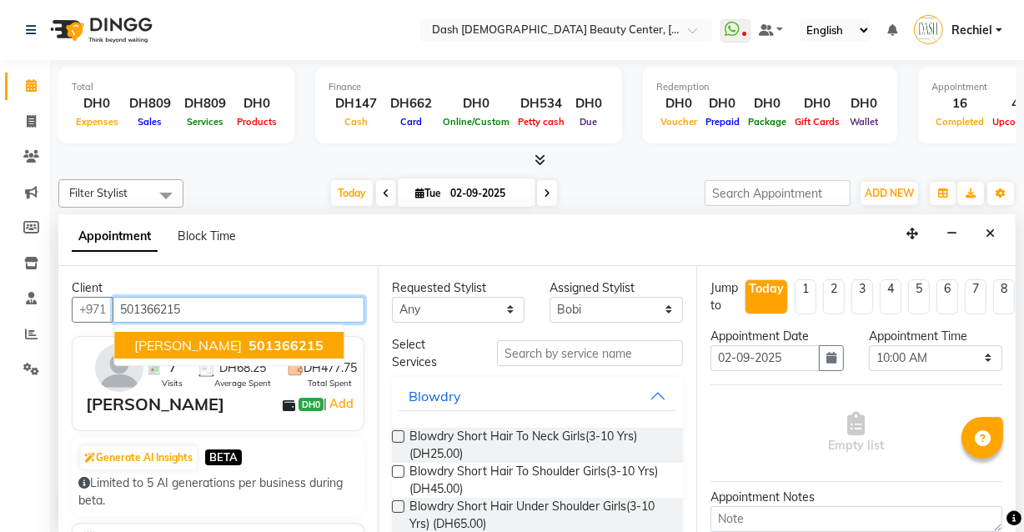
click at [239, 332] on button "[PERSON_NAME] 501366215" at bounding box center [228, 345] width 229 height 27
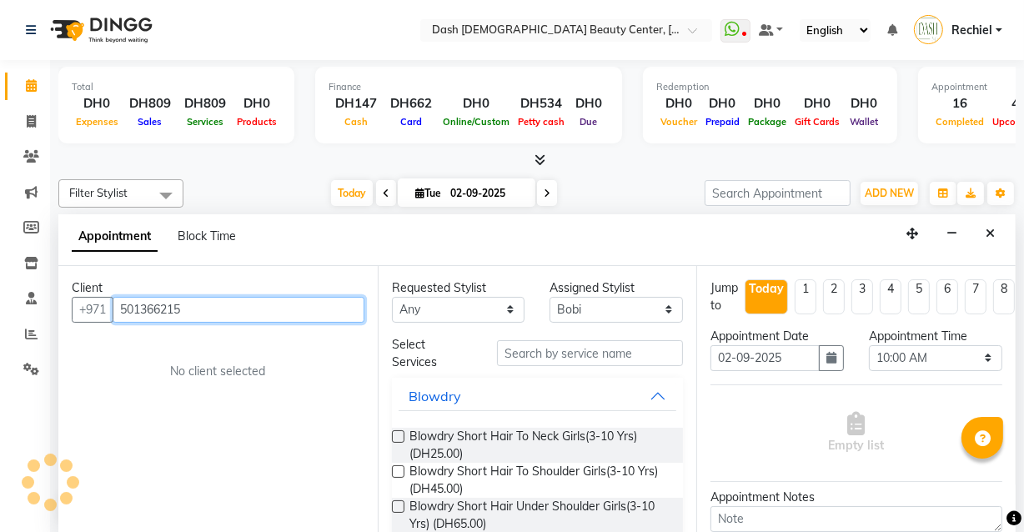
type input "501366215"
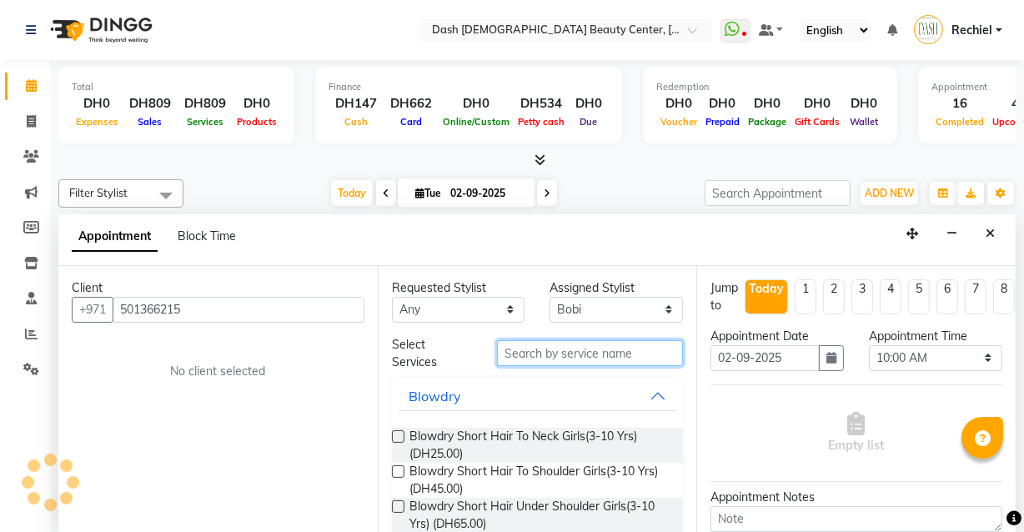
click at [588, 355] on input "text" at bounding box center [590, 353] width 186 height 26
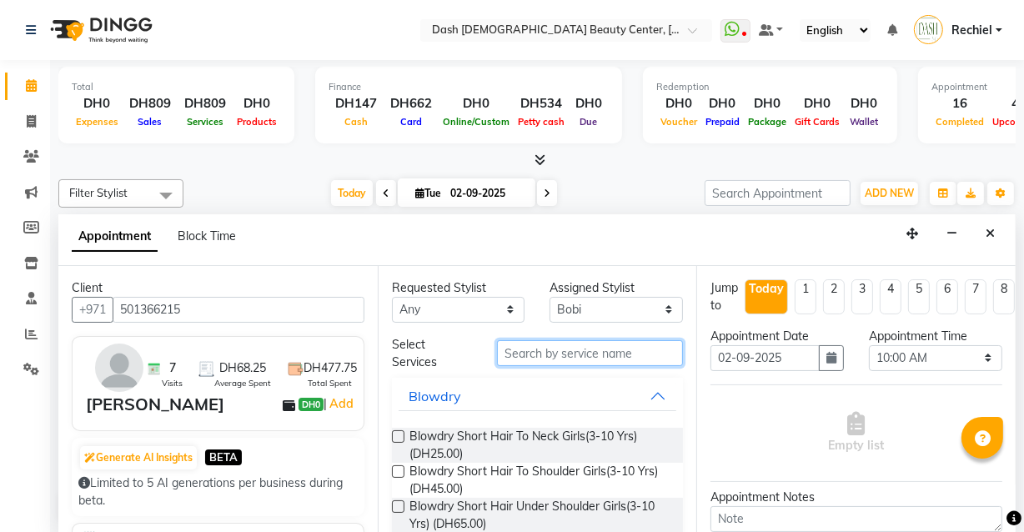
click at [622, 352] on input "text" at bounding box center [590, 353] width 186 height 26
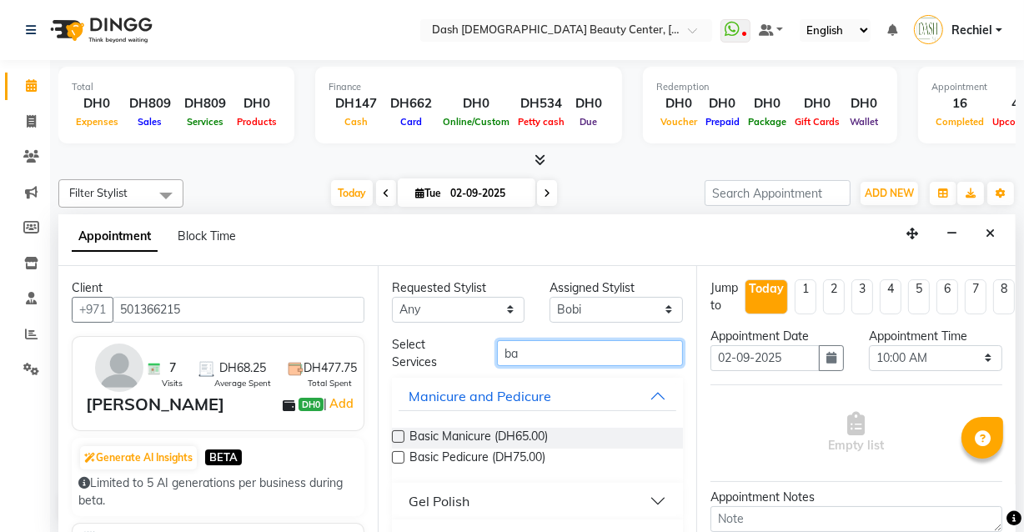
type input "b"
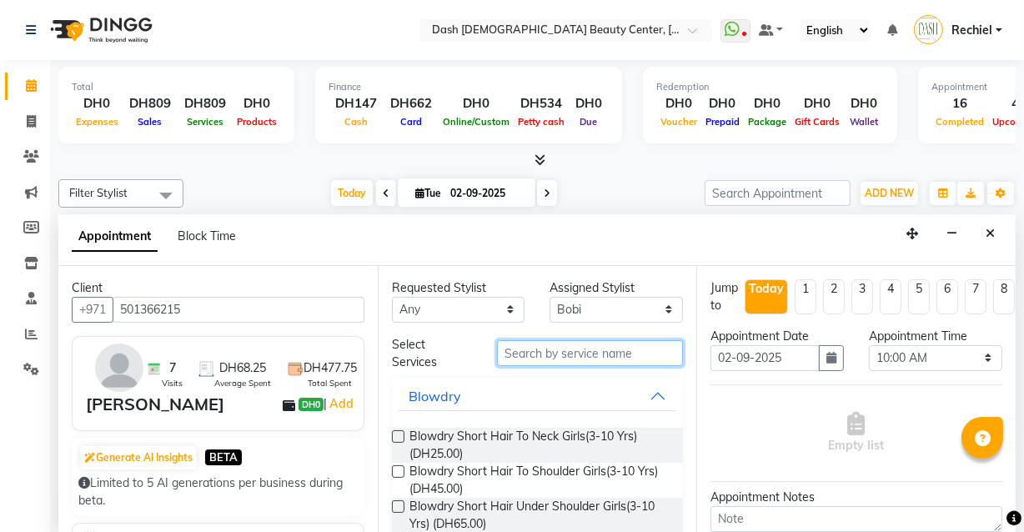
click at [592, 351] on input "text" at bounding box center [590, 353] width 186 height 26
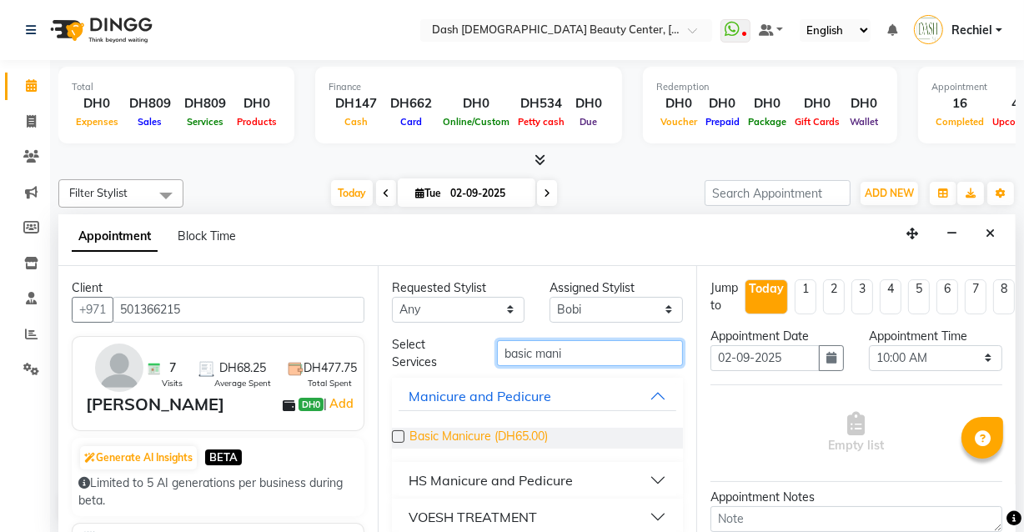
type input "basic mani"
click at [415, 432] on span "Basic Manicure (DH65.00)" at bounding box center [479, 438] width 138 height 21
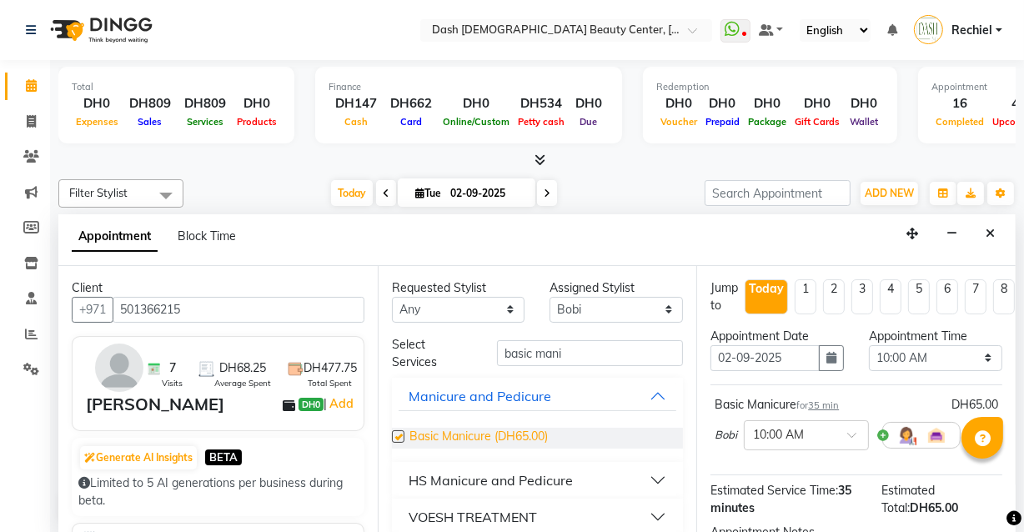
checkbox input "false"
click at [627, 298] on select "Select [PERSON_NAME] [PERSON_NAME] [PERSON_NAME] [PERSON_NAME] [PERSON_NAME] [P…" at bounding box center [616, 310] width 133 height 26
select select "81106"
click at [550, 297] on select "Select [PERSON_NAME] [PERSON_NAME] [PERSON_NAME] [PERSON_NAME] [PERSON_NAME] [P…" at bounding box center [616, 310] width 133 height 26
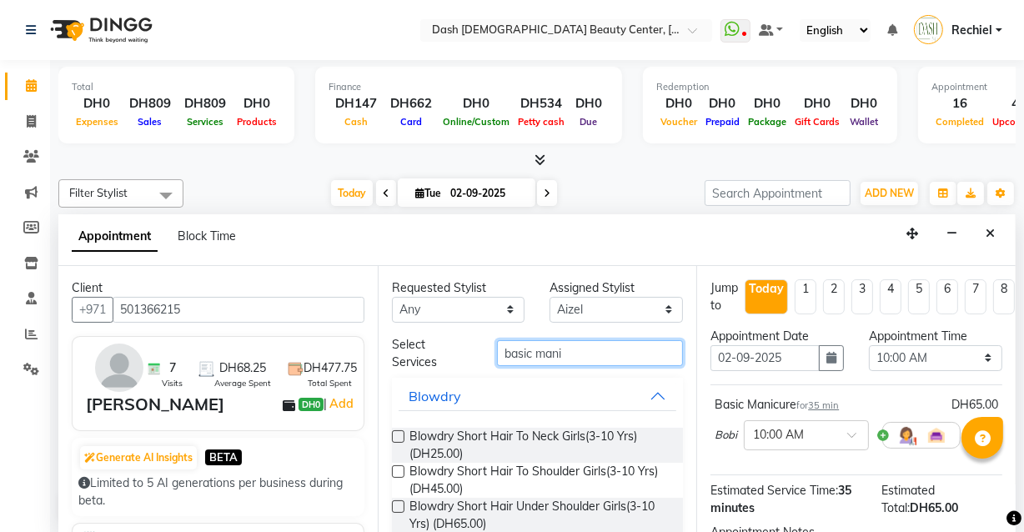
click at [611, 351] on input "basic mani" at bounding box center [590, 353] width 186 height 26
type input "b"
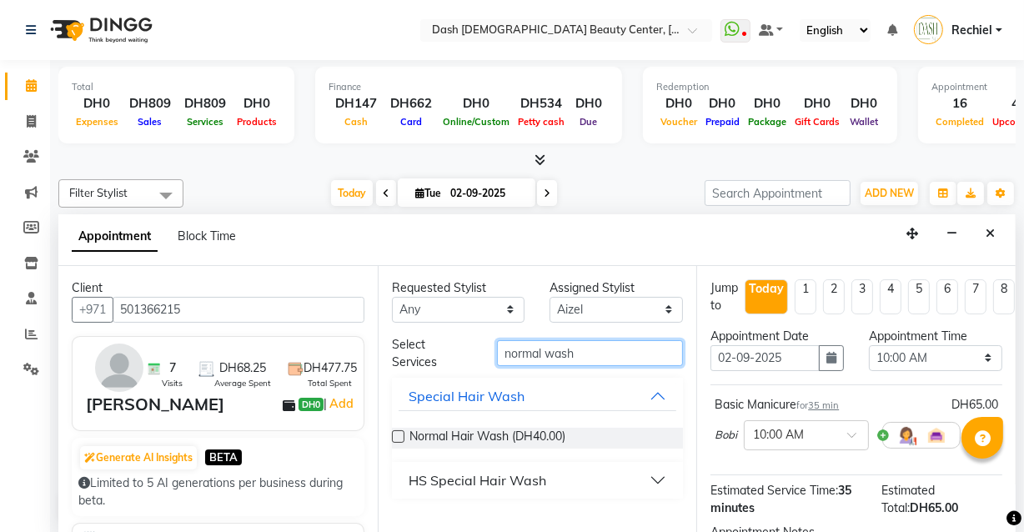
type input "normal wash"
click at [398, 432] on label at bounding box center [398, 436] width 13 height 13
click at [398, 433] on input "checkbox" at bounding box center [397, 438] width 11 height 11
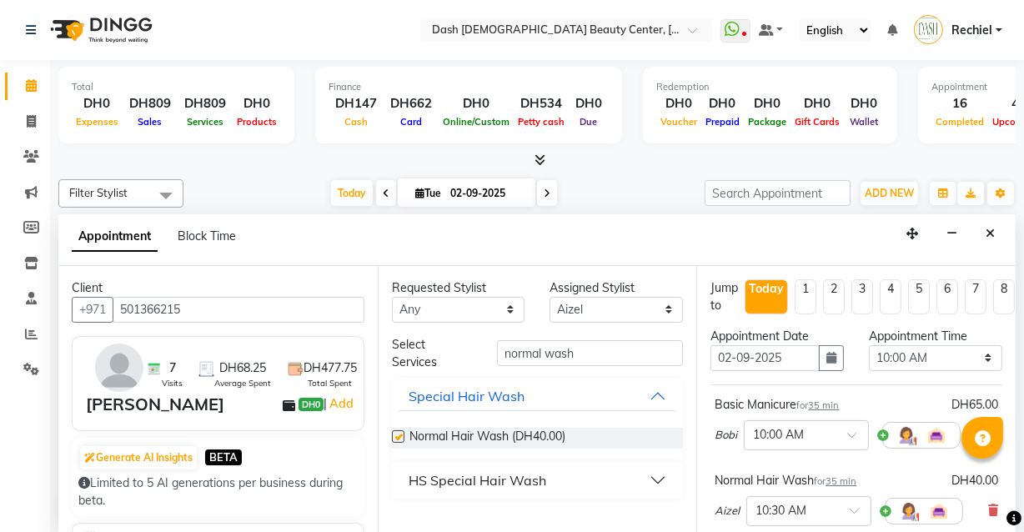
checkbox input "false"
click at [627, 346] on input "normal wash" at bounding box center [590, 353] width 186 height 26
type input "n"
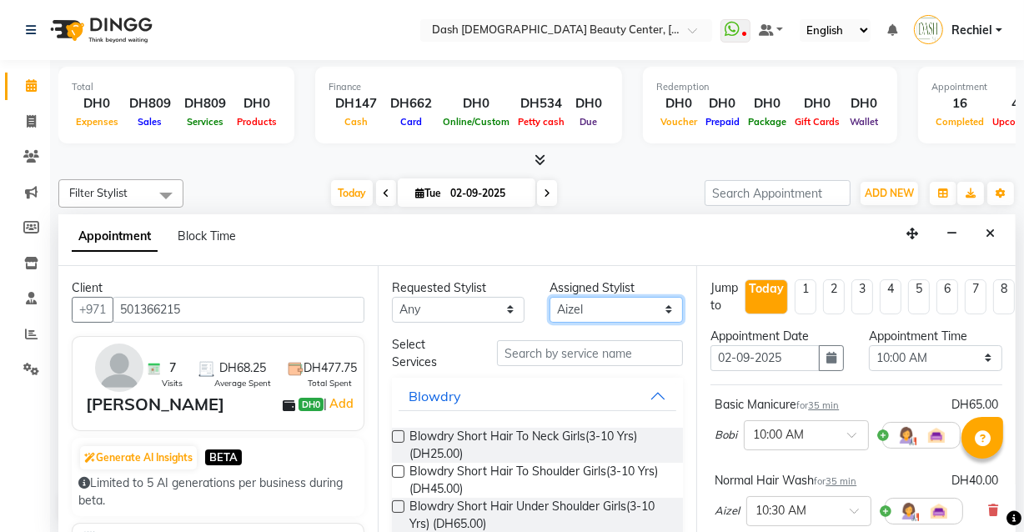
click at [645, 297] on select "Select [PERSON_NAME] [PERSON_NAME] [PERSON_NAME] [PERSON_NAME] [PERSON_NAME] [P…" at bounding box center [616, 310] width 133 height 26
select select "81107"
click at [550, 297] on select "Select [PERSON_NAME] [PERSON_NAME] [PERSON_NAME] [PERSON_NAME] [PERSON_NAME] [P…" at bounding box center [616, 310] width 133 height 26
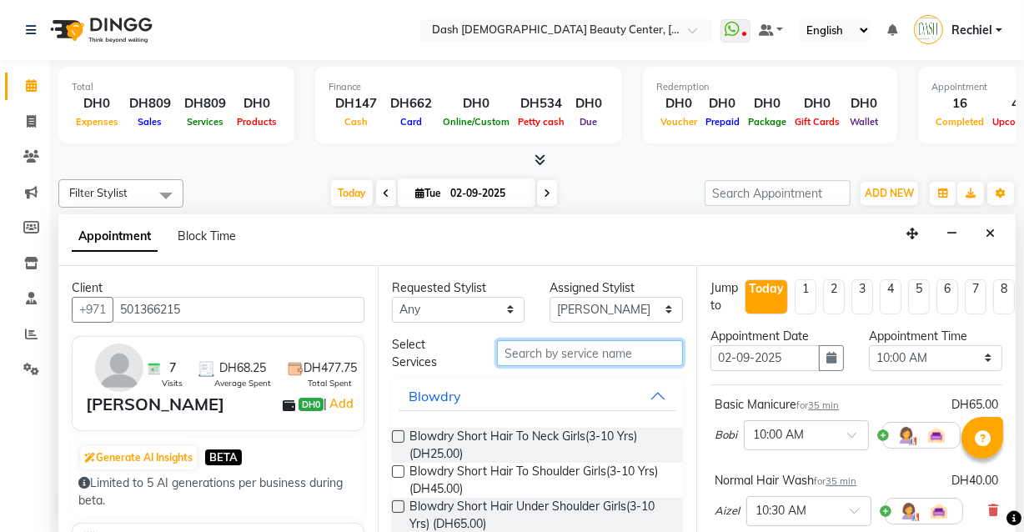
click at [608, 349] on input "text" at bounding box center [590, 353] width 186 height 26
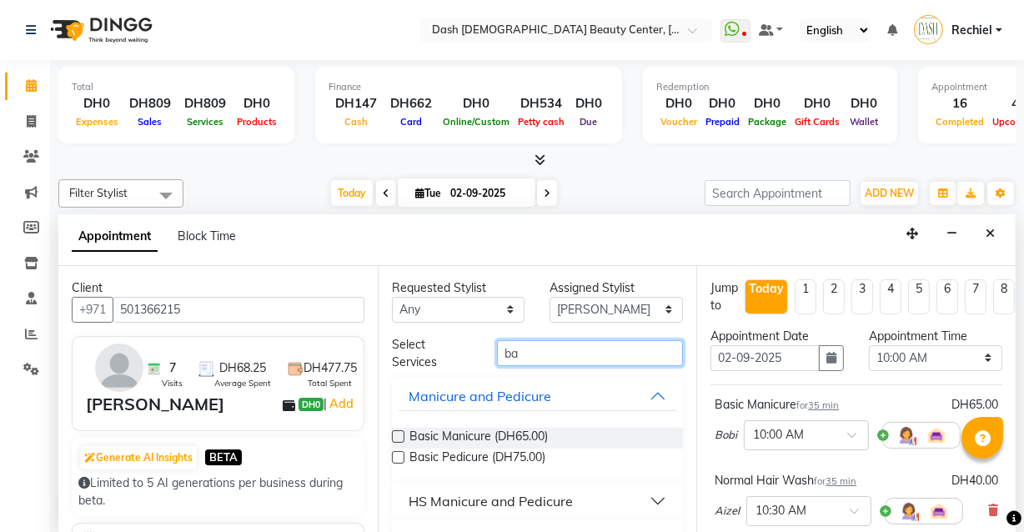
type input "b"
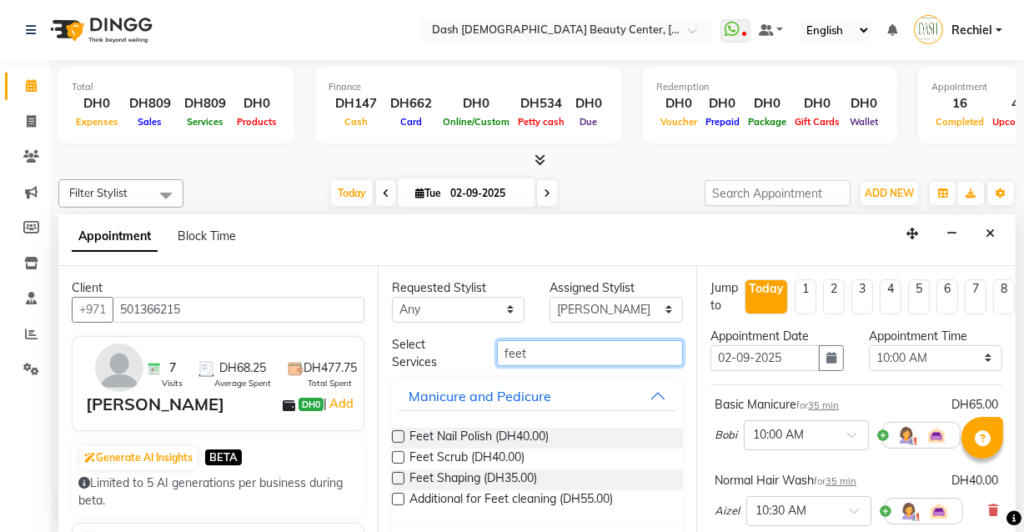
type input "feet"
click at [399, 435] on label at bounding box center [398, 436] width 13 height 13
click at [399, 435] on input "checkbox" at bounding box center [397, 438] width 11 height 11
checkbox input "false"
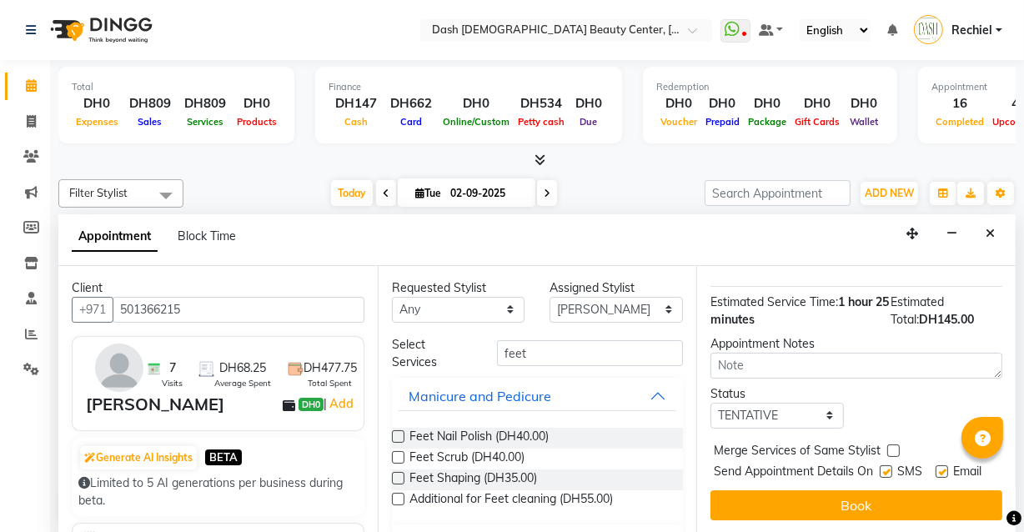
scroll to position [365, 0]
click at [893, 445] on label at bounding box center [894, 451] width 13 height 13
click at [893, 447] on input "checkbox" at bounding box center [893, 452] width 11 height 11
checkbox input "true"
click at [883, 466] on label at bounding box center [886, 472] width 13 height 13
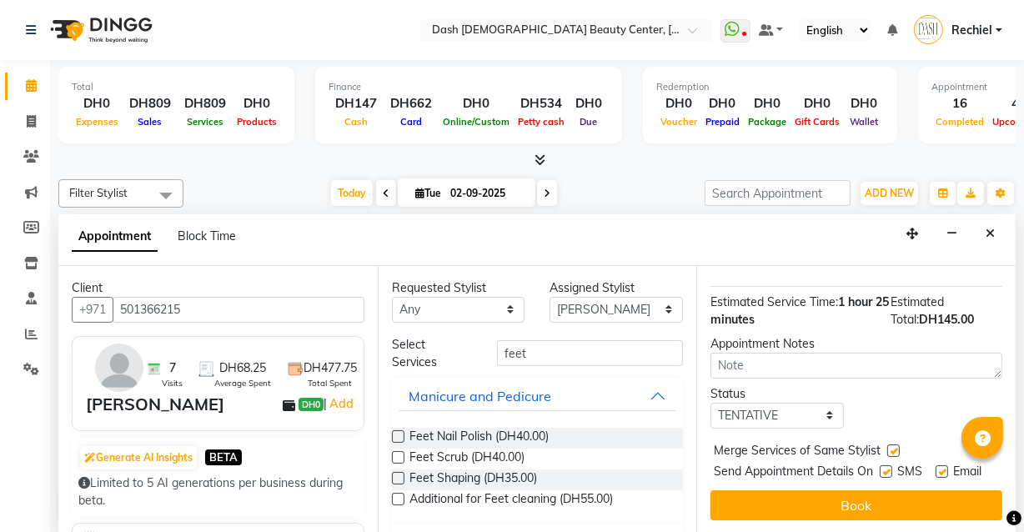
click at [883, 468] on input "checkbox" at bounding box center [885, 473] width 11 height 11
checkbox input "false"
click at [936, 466] on label at bounding box center [942, 472] width 13 height 13
click at [936, 468] on input "checkbox" at bounding box center [941, 473] width 11 height 11
checkbox input "false"
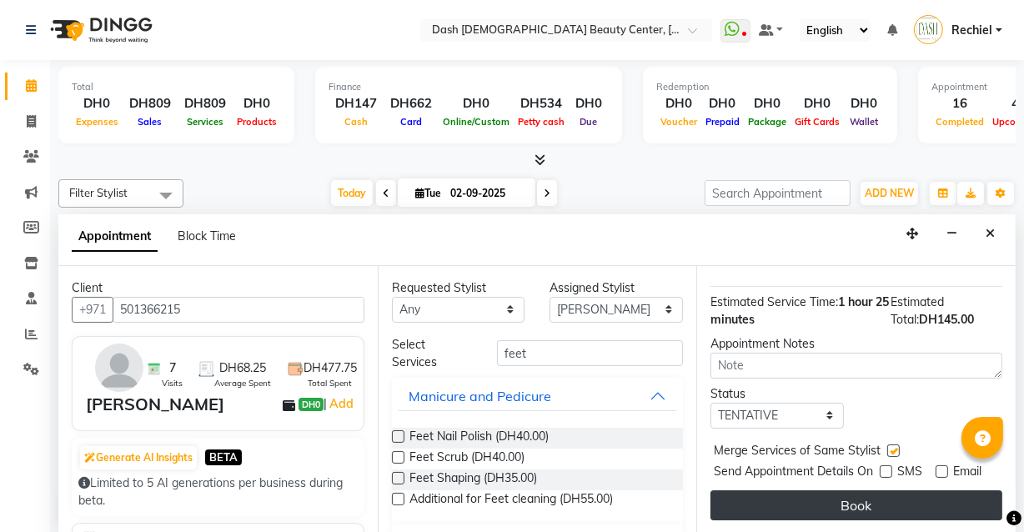
click at [873, 503] on button "Book" at bounding box center [857, 506] width 292 height 30
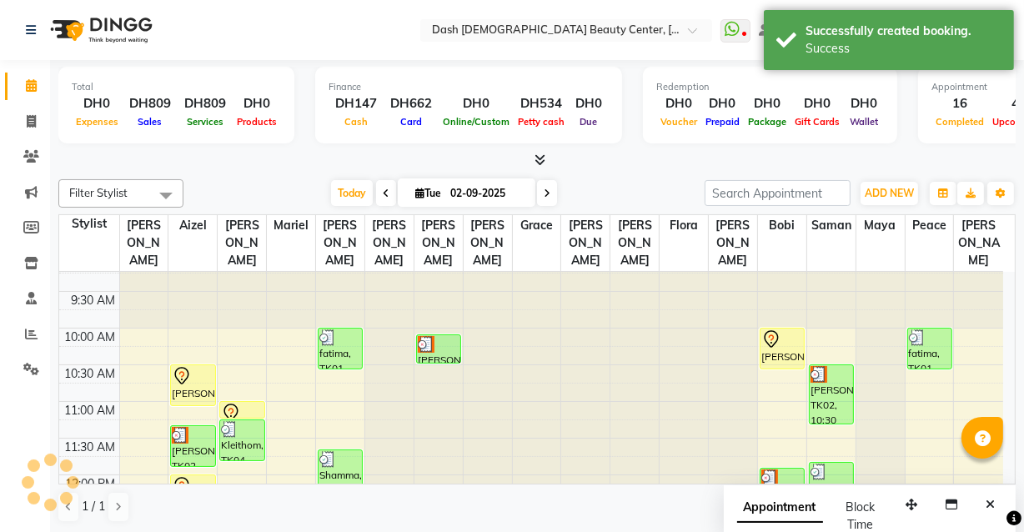
scroll to position [0, 0]
click at [188, 375] on div "[PERSON_NAME], TK11, 10:30 AM-11:05 AM, Normal Hair Wash" at bounding box center [192, 385] width 43 height 40
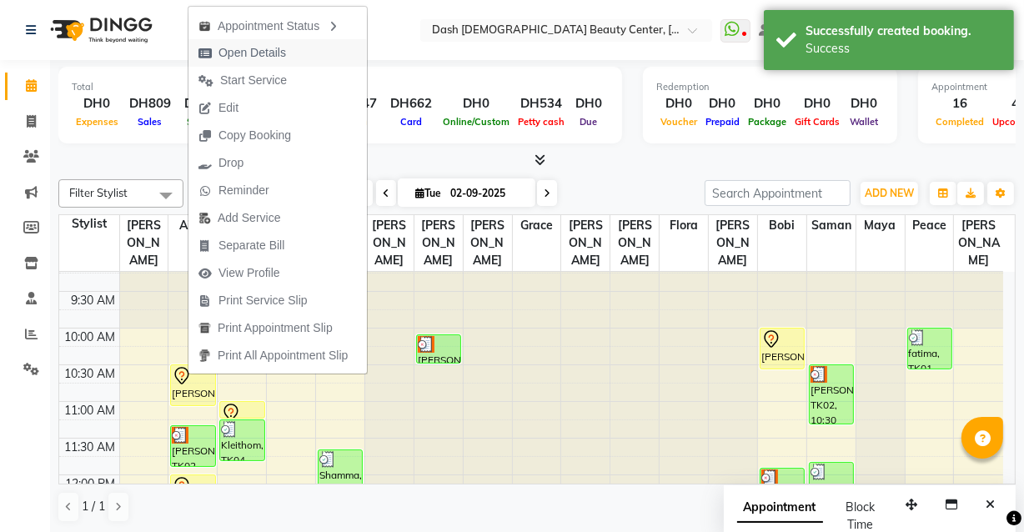
click at [309, 54] on button "Open Details" at bounding box center [278, 53] width 179 height 28
select select "7"
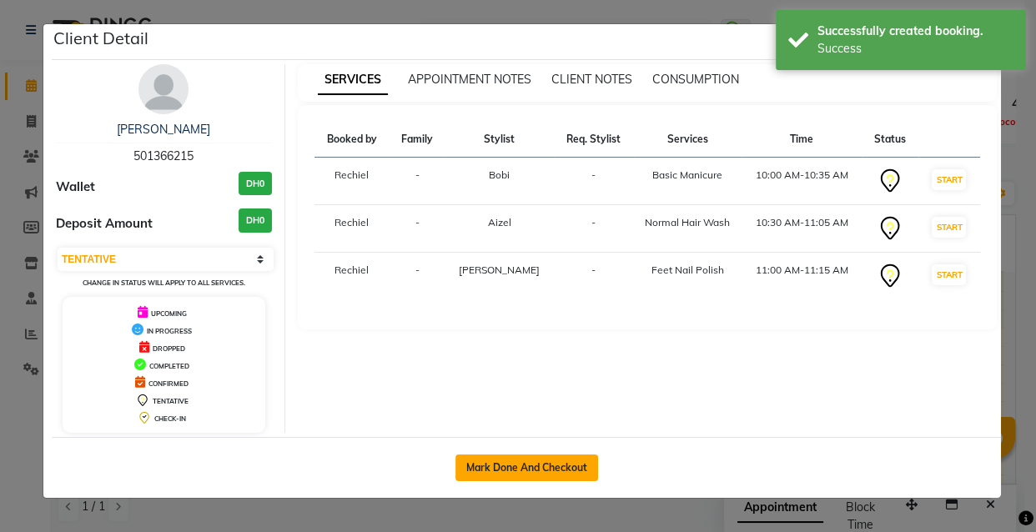
click at [542, 478] on button "Mark Done And Checkout" at bounding box center [526, 468] width 143 height 27
select select "service"
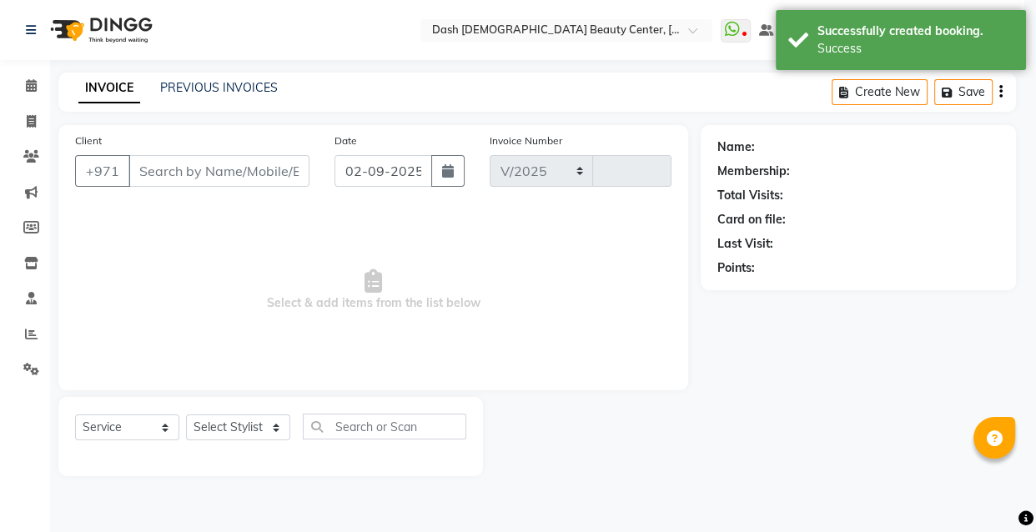
select select "8372"
type input "3558"
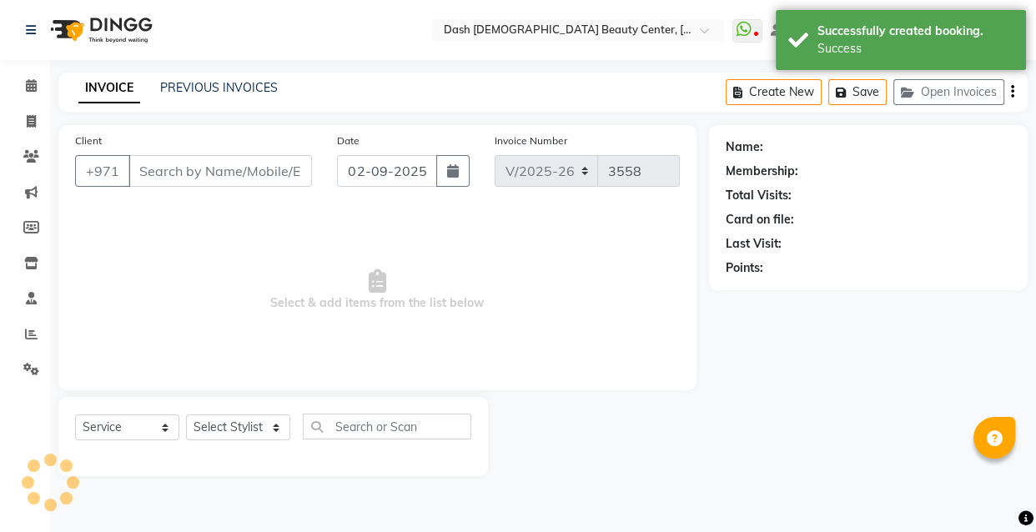
type input "501366215"
select select "82782"
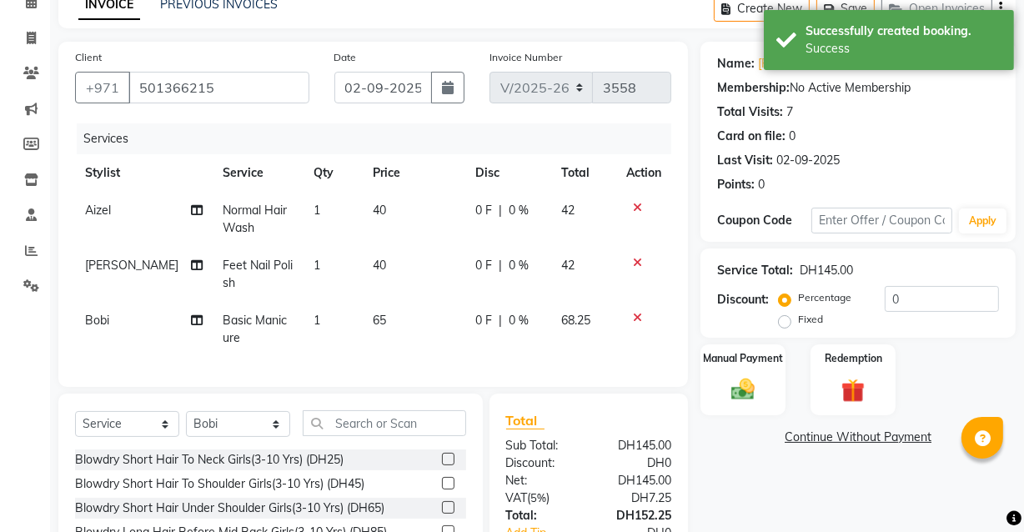
scroll to position [227, 0]
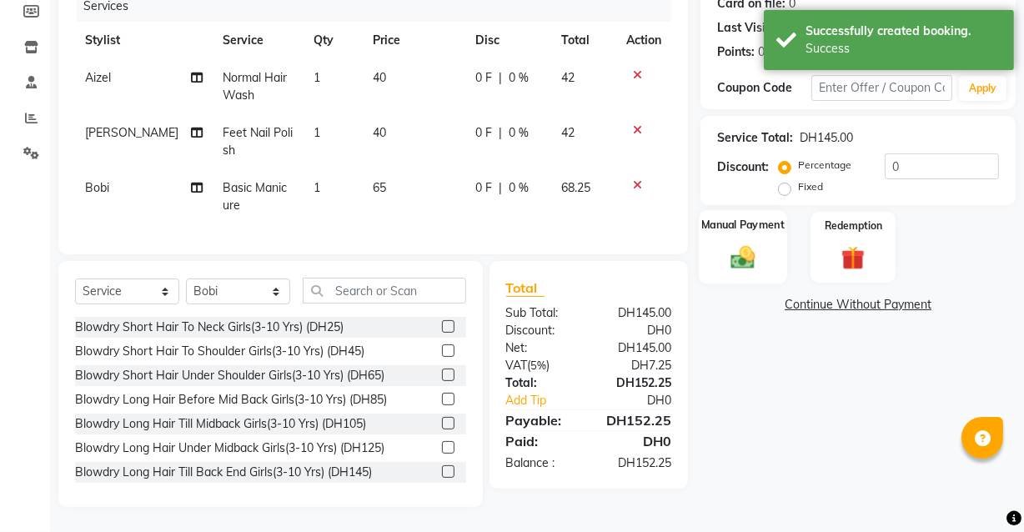
click at [737, 251] on img at bounding box center [743, 257] width 40 height 28
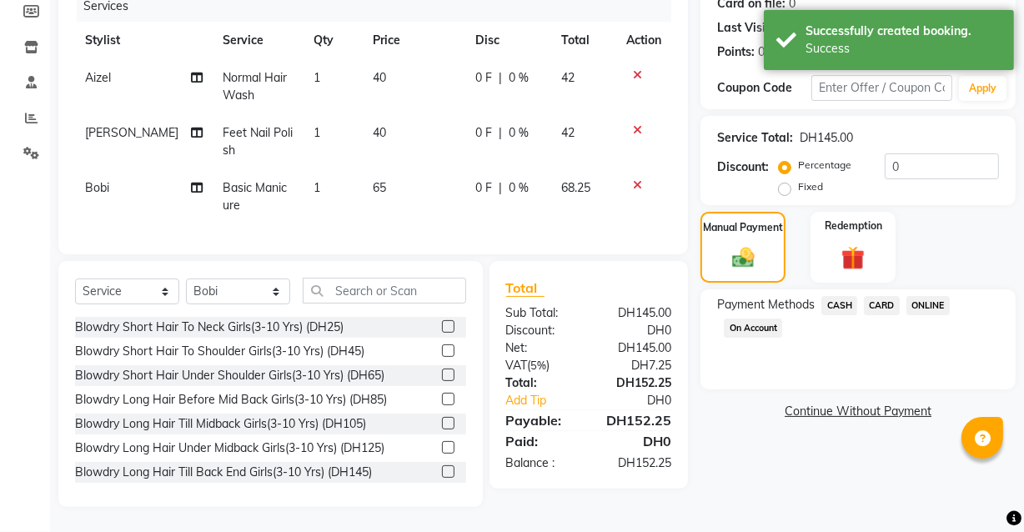
click at [881, 296] on span "CARD" at bounding box center [882, 305] width 36 height 19
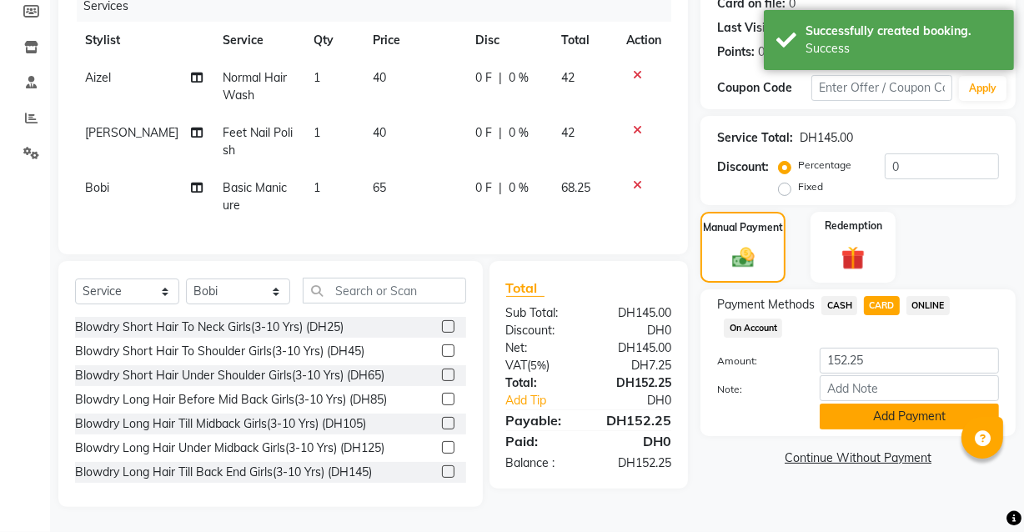
click at [892, 416] on button "Add Payment" at bounding box center [909, 417] width 179 height 26
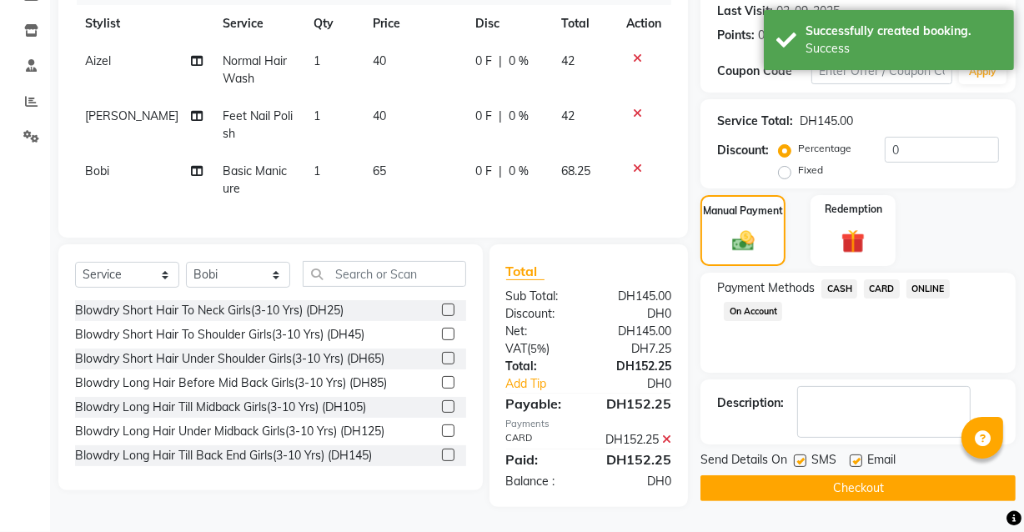
scroll to position [261, 0]
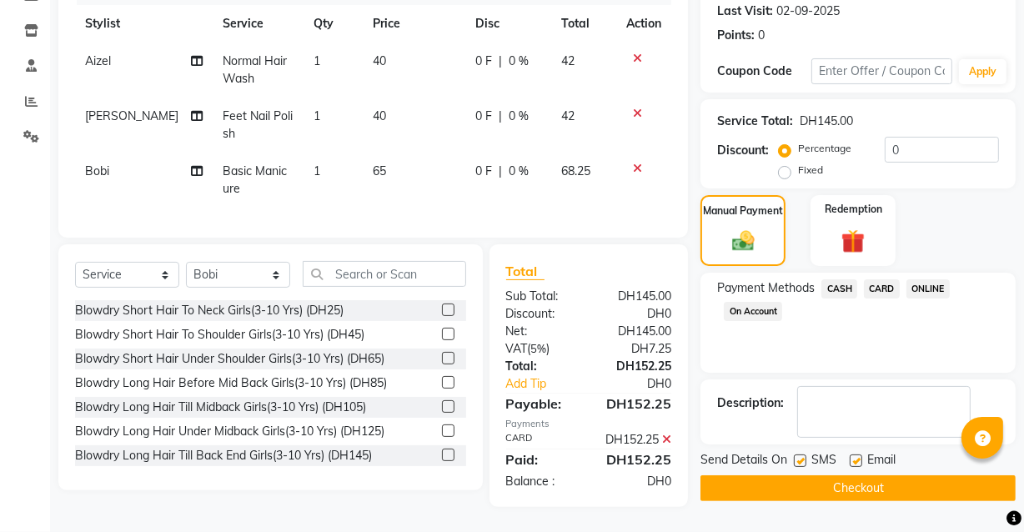
click at [858, 455] on label at bounding box center [856, 461] width 13 height 13
click at [858, 456] on input "checkbox" at bounding box center [855, 461] width 11 height 11
checkbox input "false"
click at [818, 451] on span "SMS" at bounding box center [824, 461] width 25 height 21
click at [822, 476] on button "Checkout" at bounding box center [858, 489] width 315 height 26
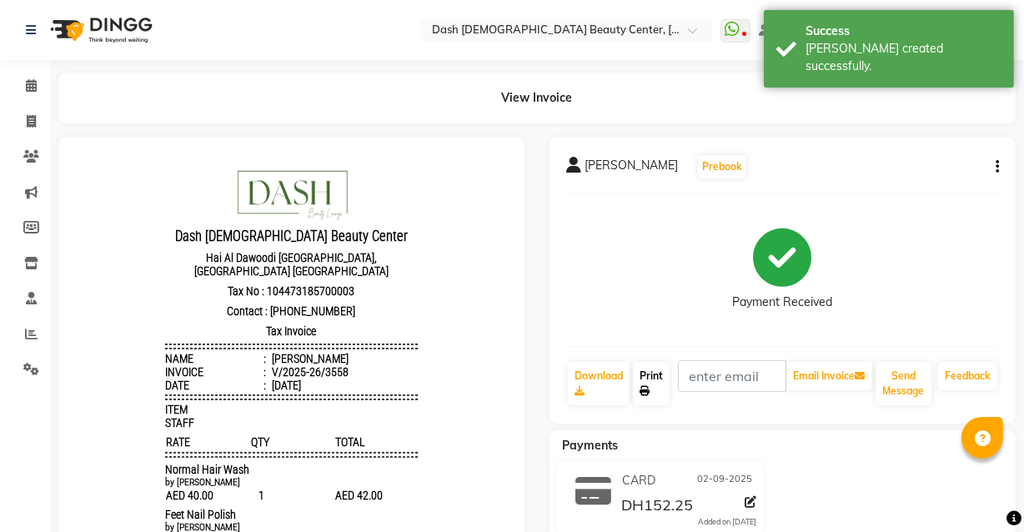
click at [645, 376] on link "Print" at bounding box center [651, 383] width 37 height 43
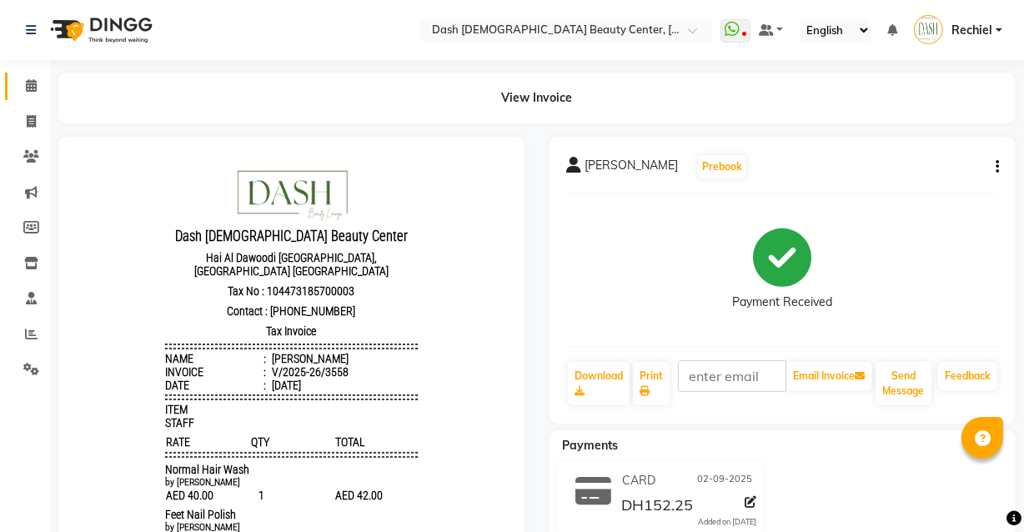
click at [28, 83] on icon at bounding box center [31, 85] width 11 height 13
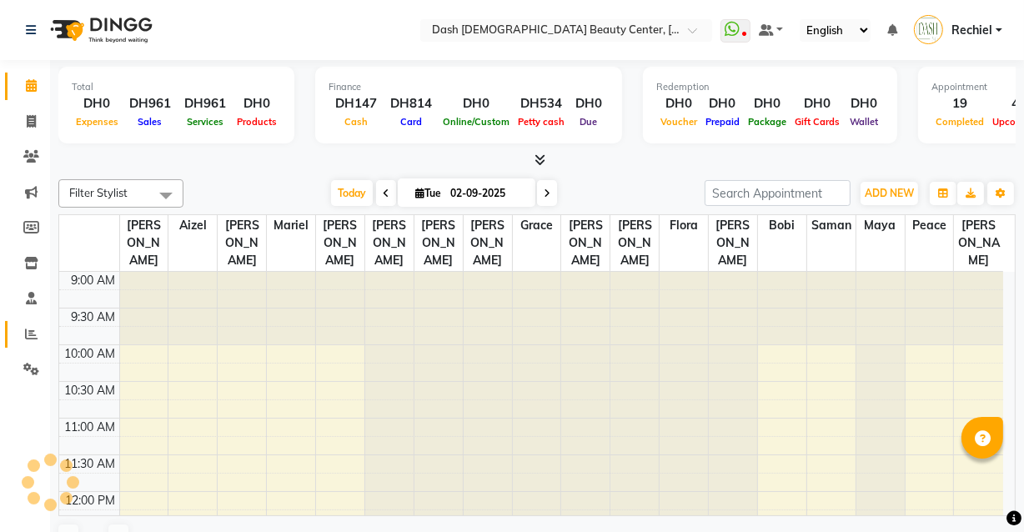
click at [28, 346] on link "Reports" at bounding box center [25, 335] width 40 height 28
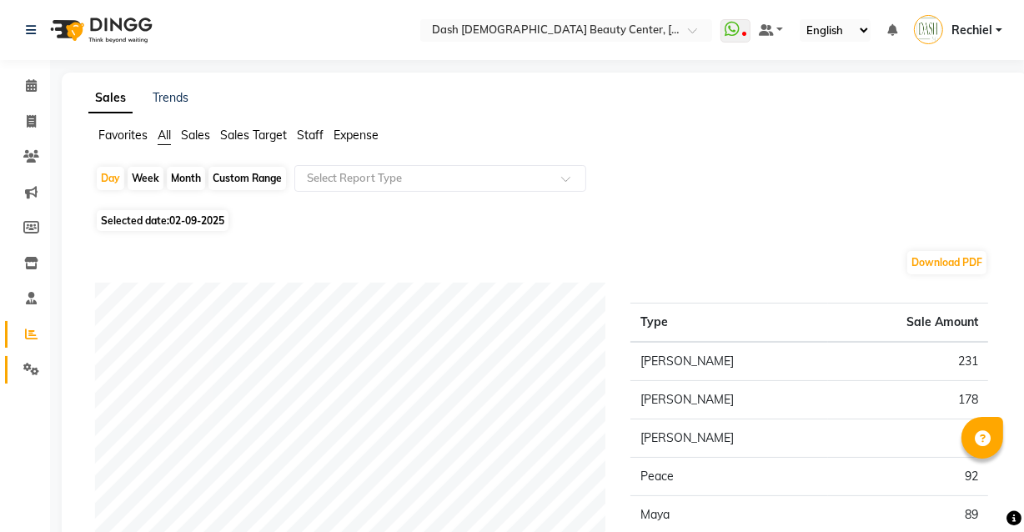
click at [22, 375] on span at bounding box center [31, 369] width 29 height 19
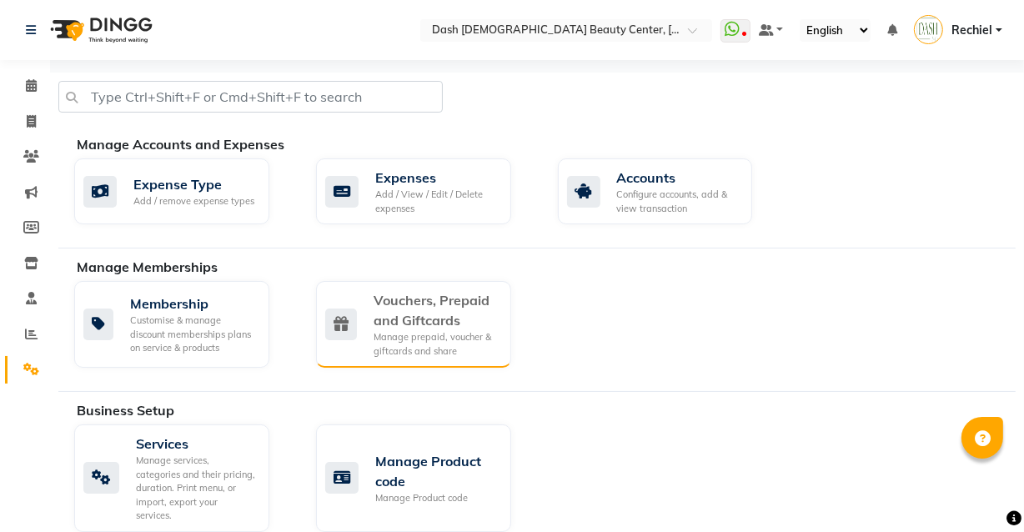
click at [461, 336] on div "Manage prepaid, voucher & giftcards and share" at bounding box center [436, 344] width 124 height 28
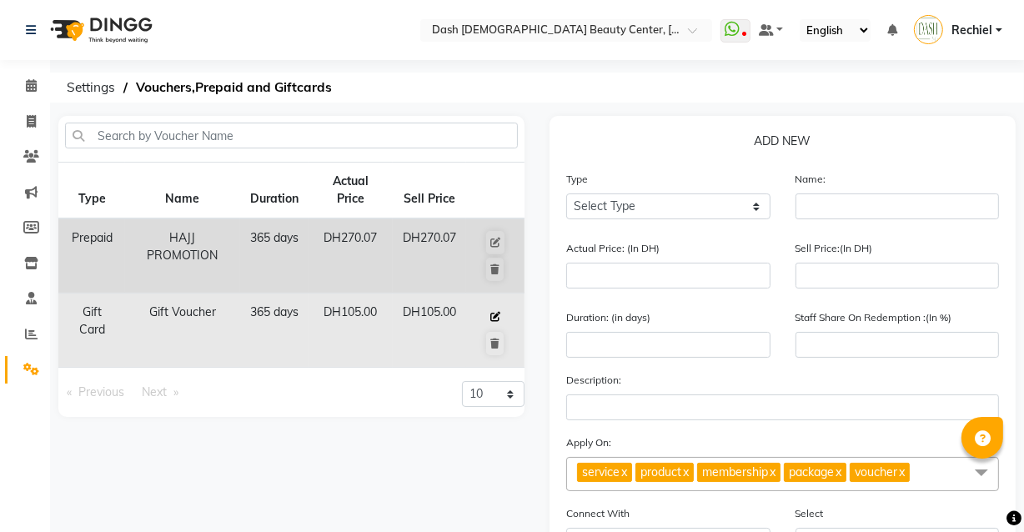
click at [496, 314] on icon at bounding box center [496, 317] width 10 height 10
select select "G"
type input "Gift Voucher"
type input "105"
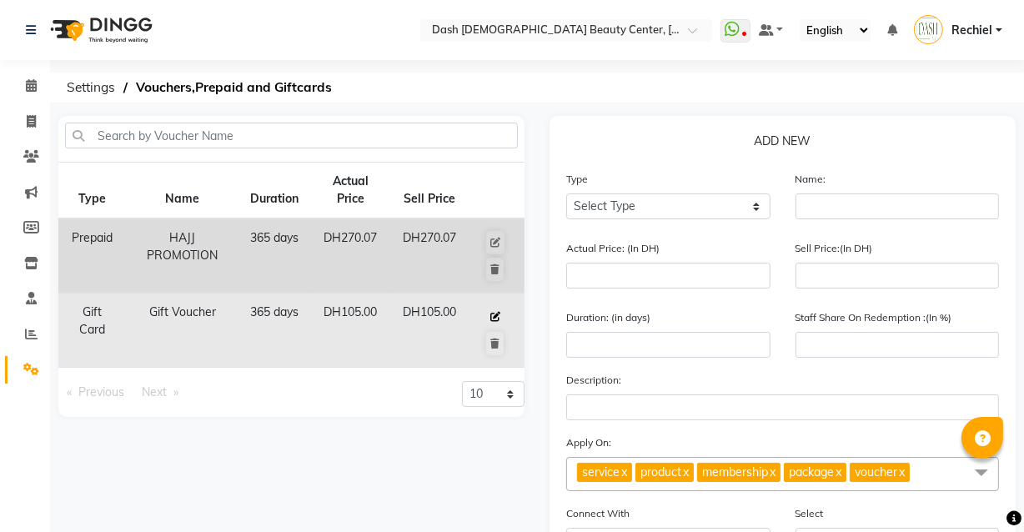
type input "365"
type input "100"
checkbox input "true"
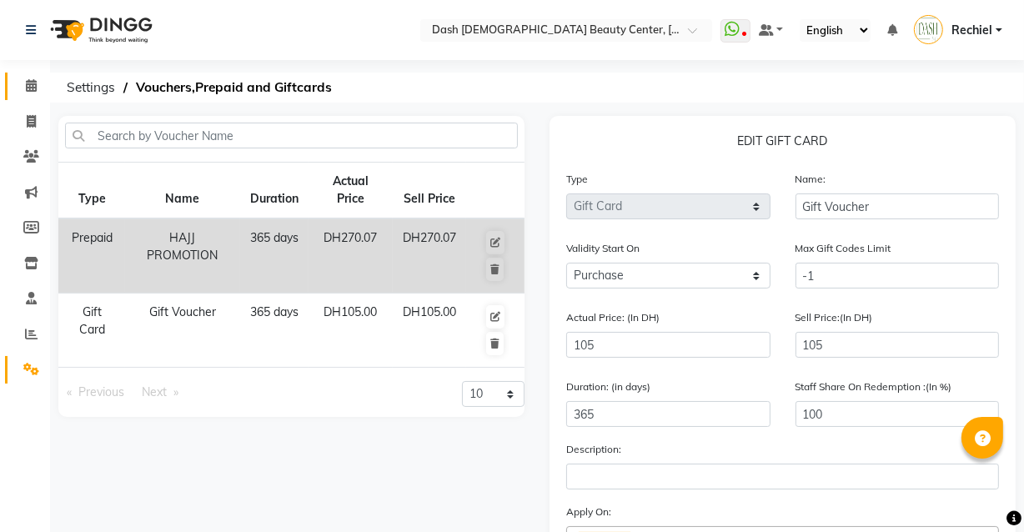
click at [26, 79] on icon at bounding box center [31, 85] width 11 height 13
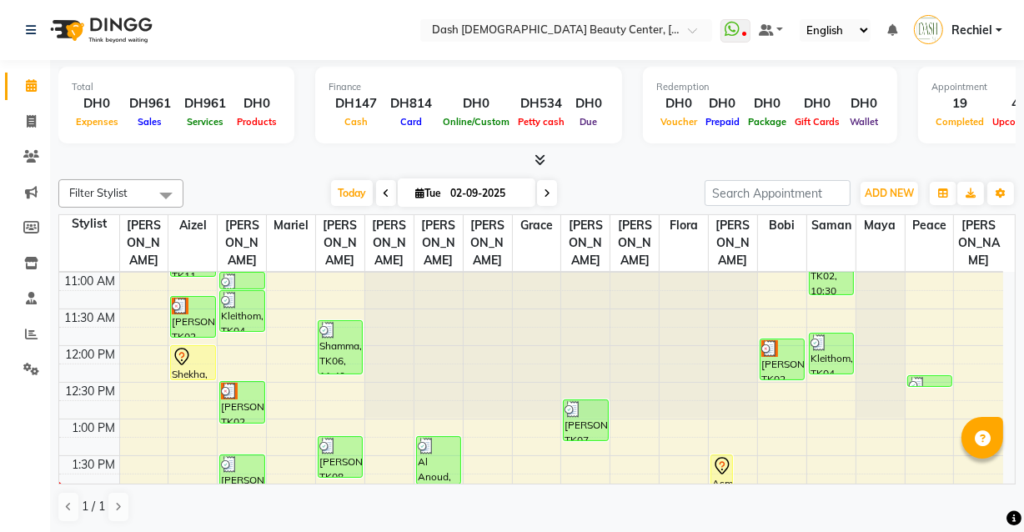
scroll to position [143, 0]
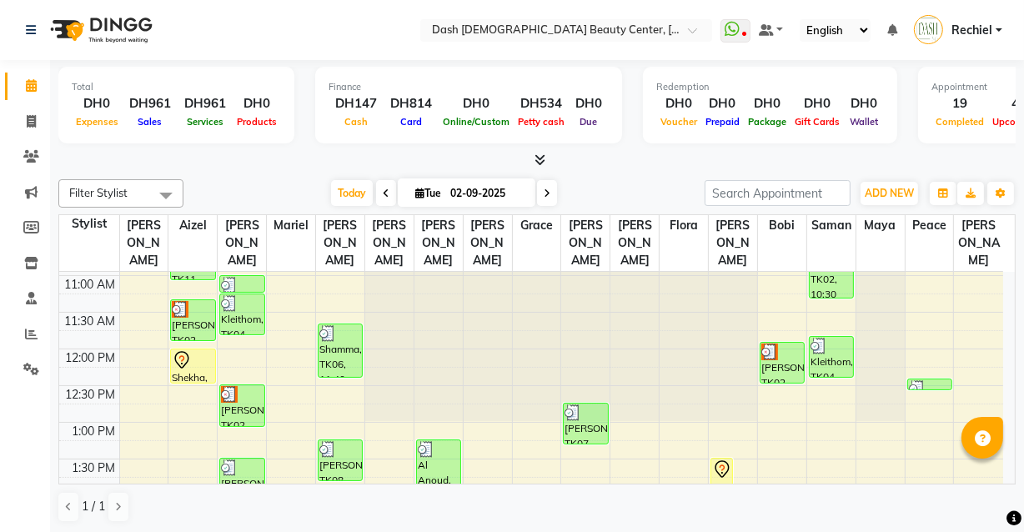
click at [196, 350] on div at bounding box center [193, 360] width 42 height 20
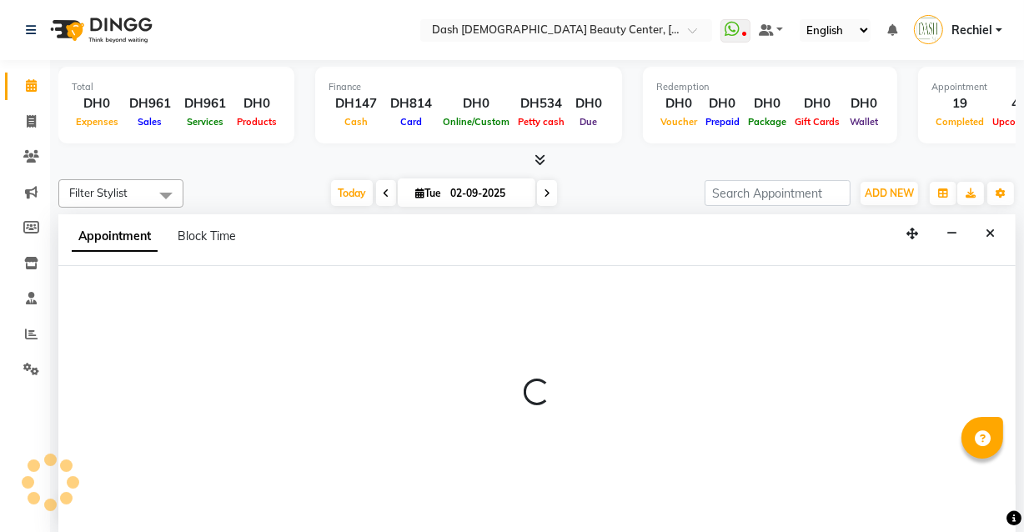
scroll to position [0, 0]
click at [497, 428] on div at bounding box center [537, 400] width 958 height 268
click at [31, 118] on icon at bounding box center [31, 121] width 9 height 13
select select "service"
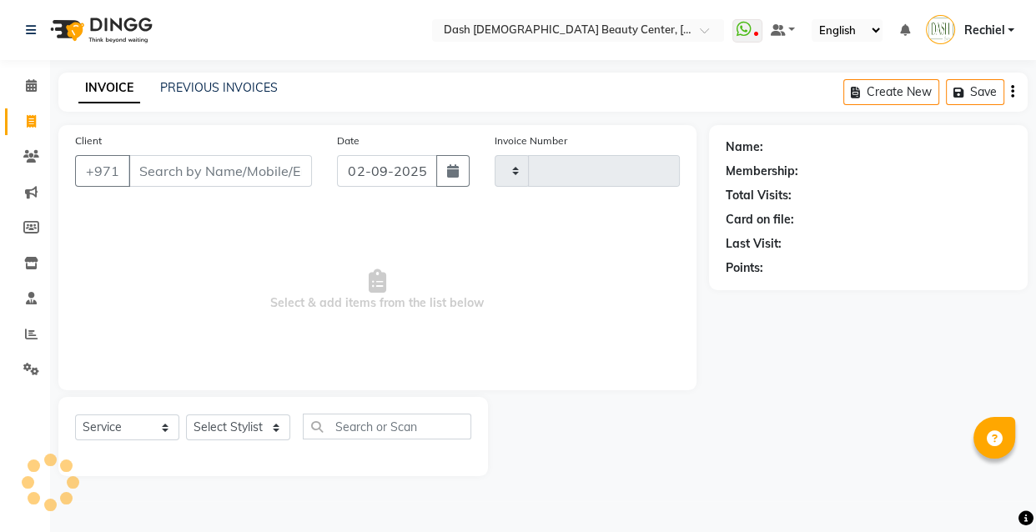
type input "3559"
click at [264, 424] on select "Select Stylist" at bounding box center [238, 428] width 104 height 26
select select "8372"
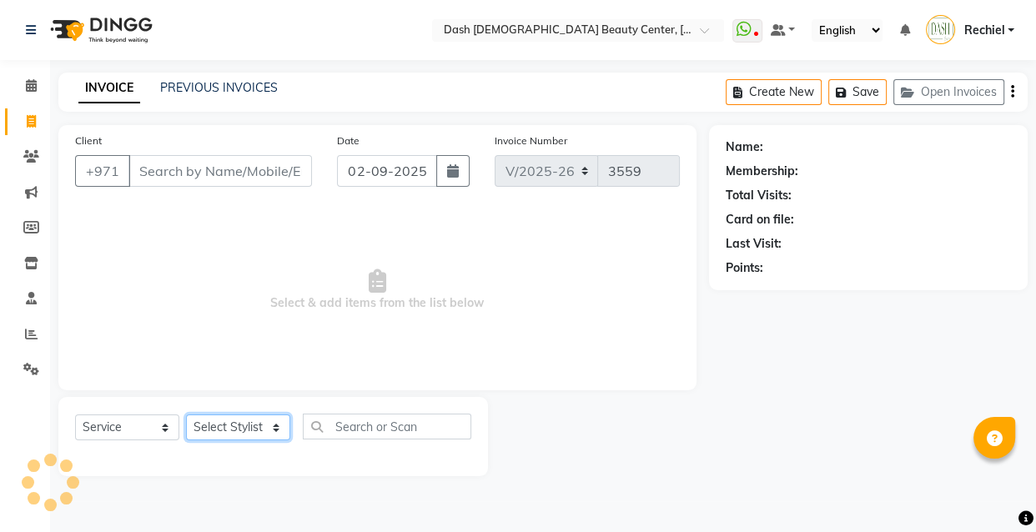
click at [222, 430] on select "Select Stylist" at bounding box center [238, 428] width 104 height 26
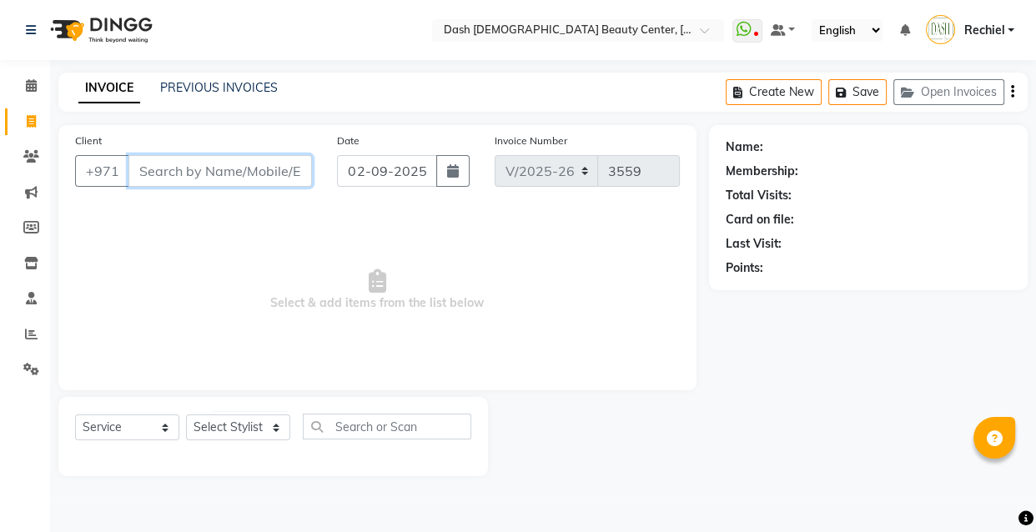
click at [240, 176] on input "Client" at bounding box center [220, 171] width 184 height 32
click at [247, 438] on select "Select Stylist [PERSON_NAME] [PERSON_NAME] [PERSON_NAME] [PERSON_NAME] [PERSON_…" at bounding box center [238, 428] width 104 height 26
select select "81112"
click at [186, 415] on select "Select Stylist [PERSON_NAME] [PERSON_NAME] [PERSON_NAME] [PERSON_NAME] [PERSON_…" at bounding box center [238, 428] width 104 height 26
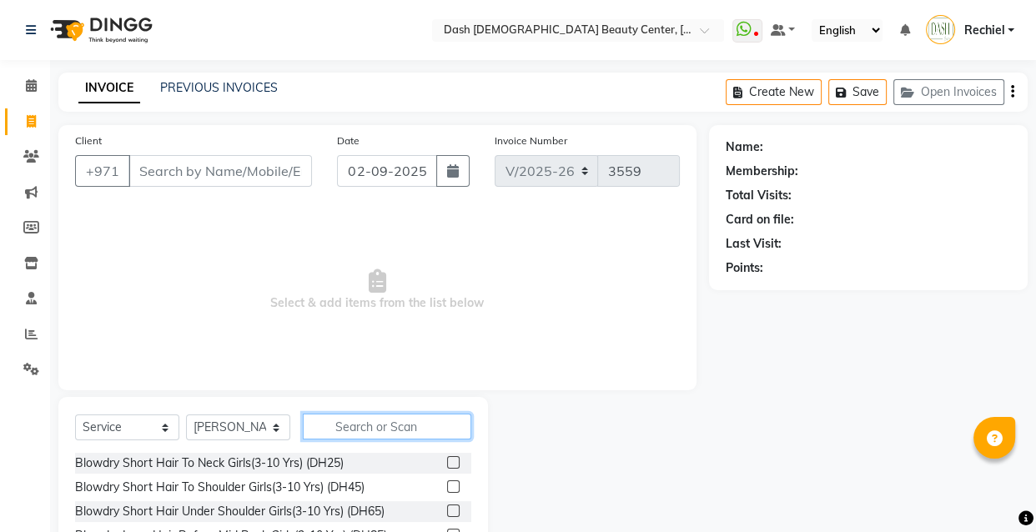
click at [390, 423] on input "text" at bounding box center [387, 427] width 169 height 26
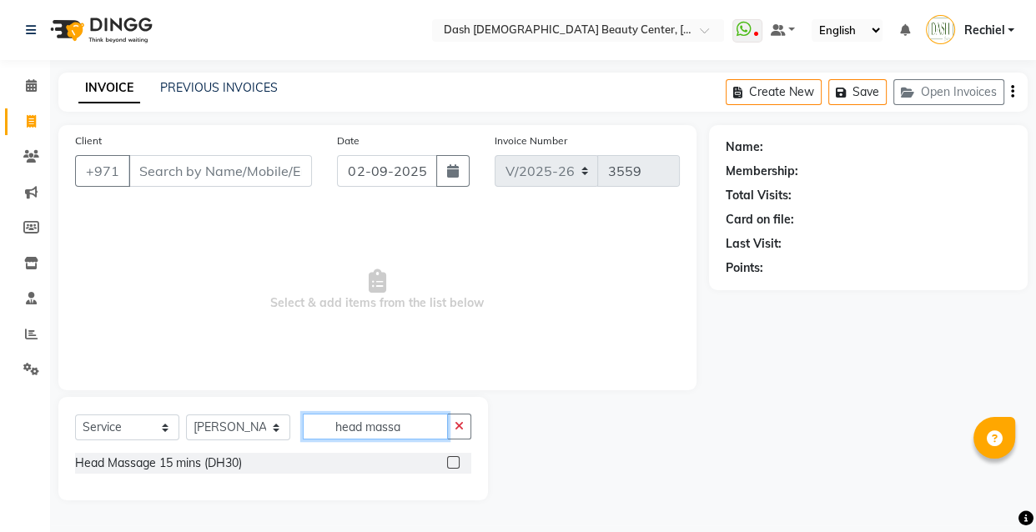
type input "head massa"
click at [461, 425] on icon "button" at bounding box center [459, 426] width 9 height 12
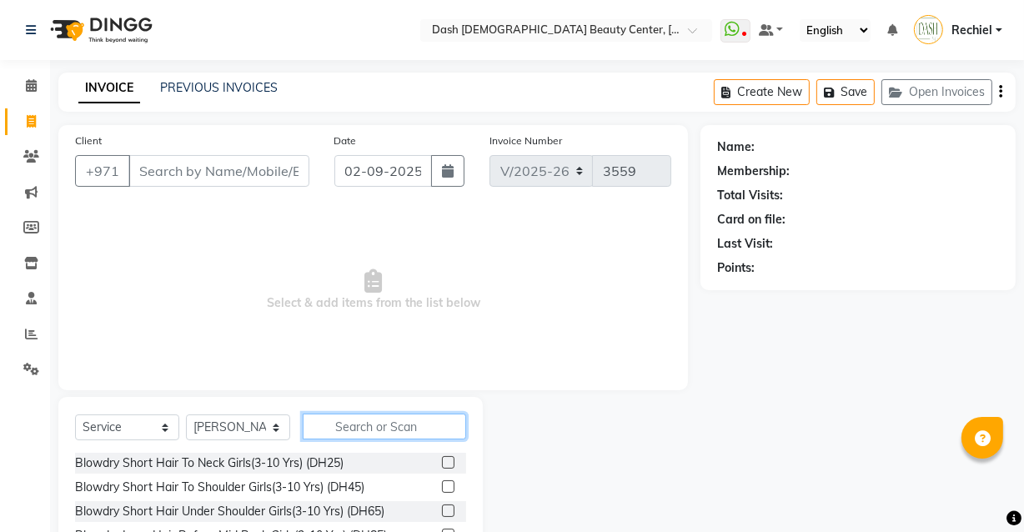
click at [402, 433] on input "text" at bounding box center [385, 427] width 164 height 26
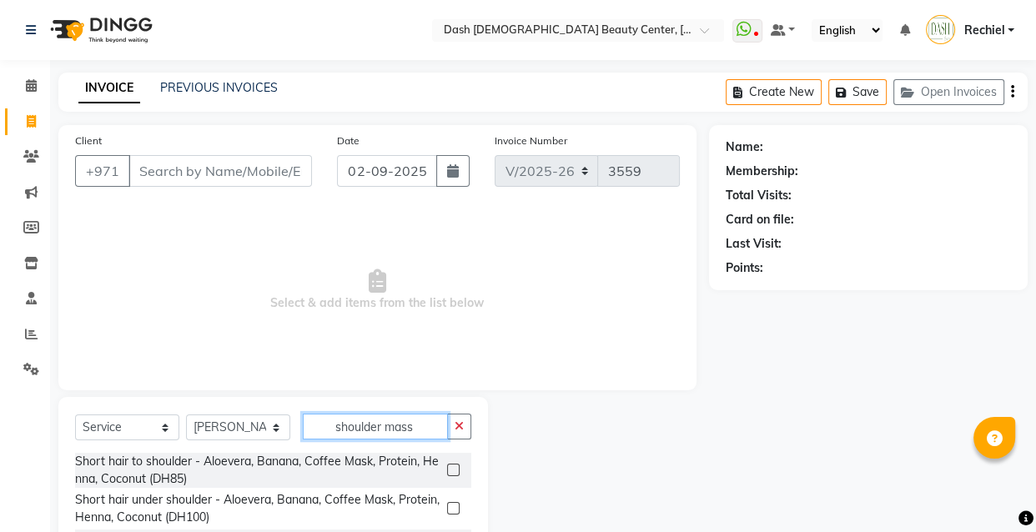
type input "shoulder massa"
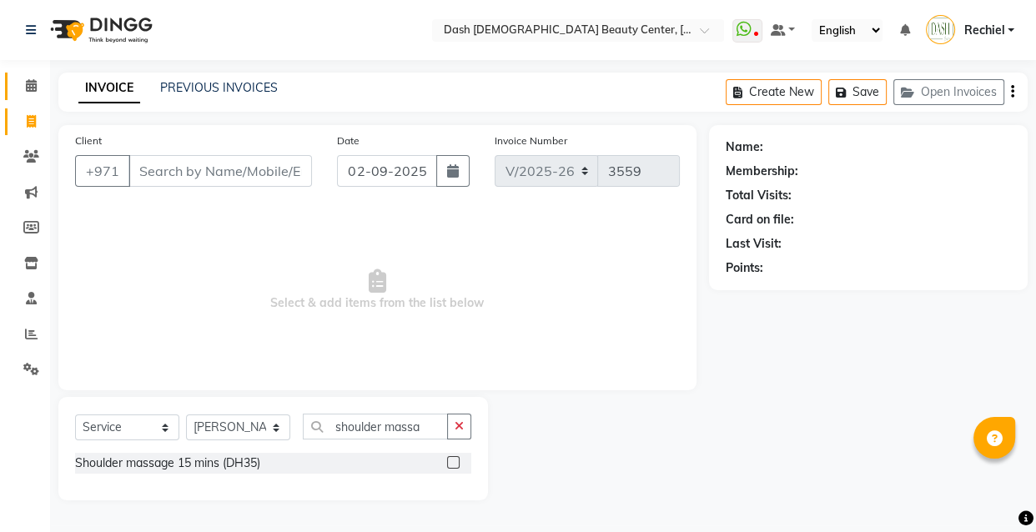
click at [33, 73] on link "Calendar" at bounding box center [25, 87] width 40 height 28
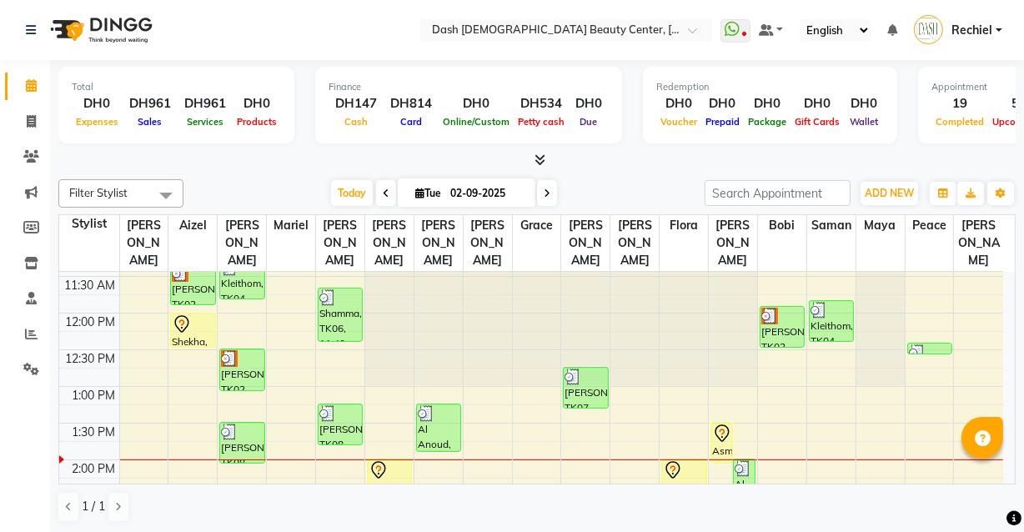
scroll to position [217, 0]
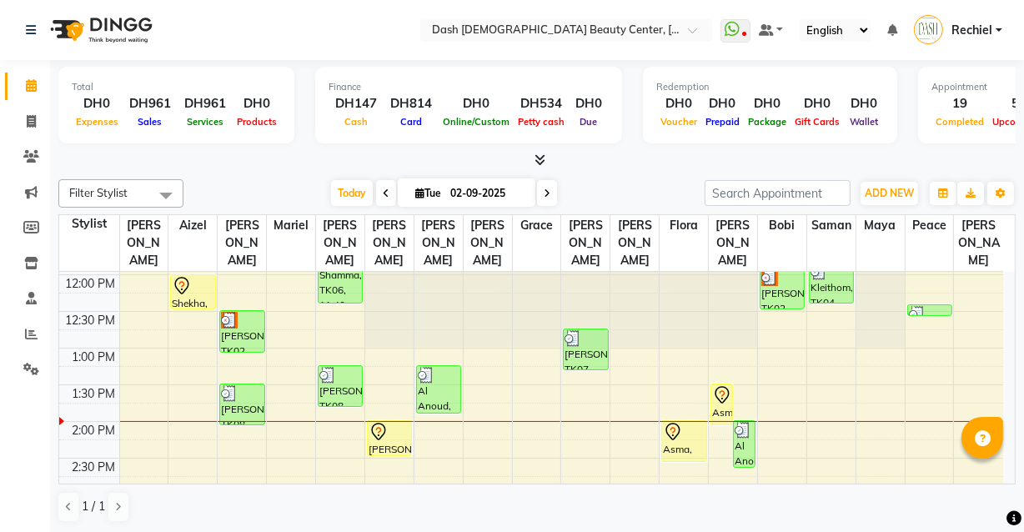
click at [194, 276] on div at bounding box center [193, 286] width 42 height 20
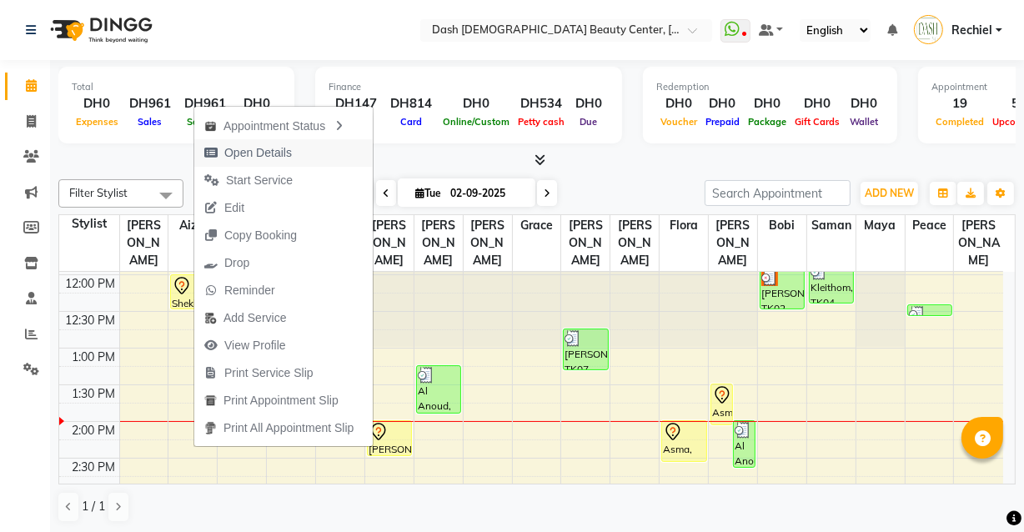
click at [308, 159] on button "Open Details" at bounding box center [283, 153] width 179 height 28
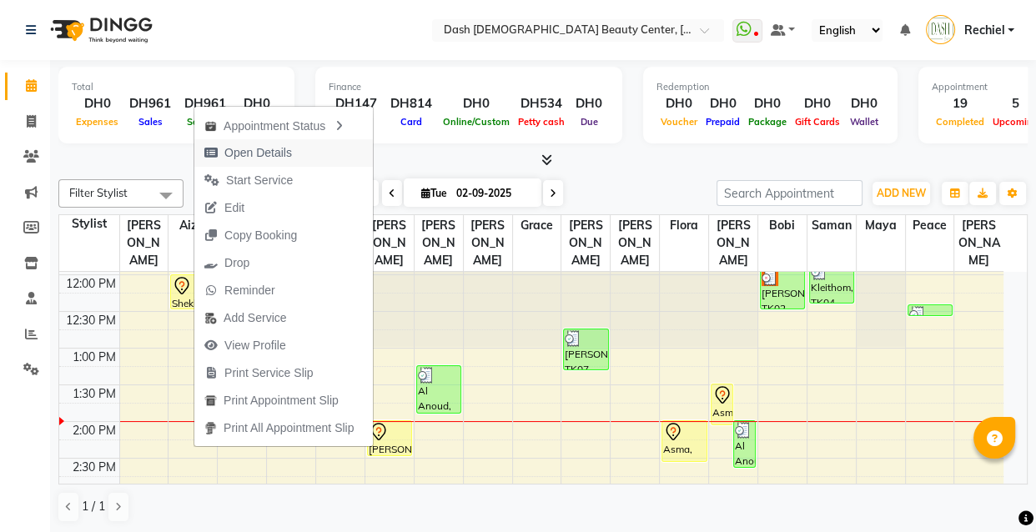
select select "7"
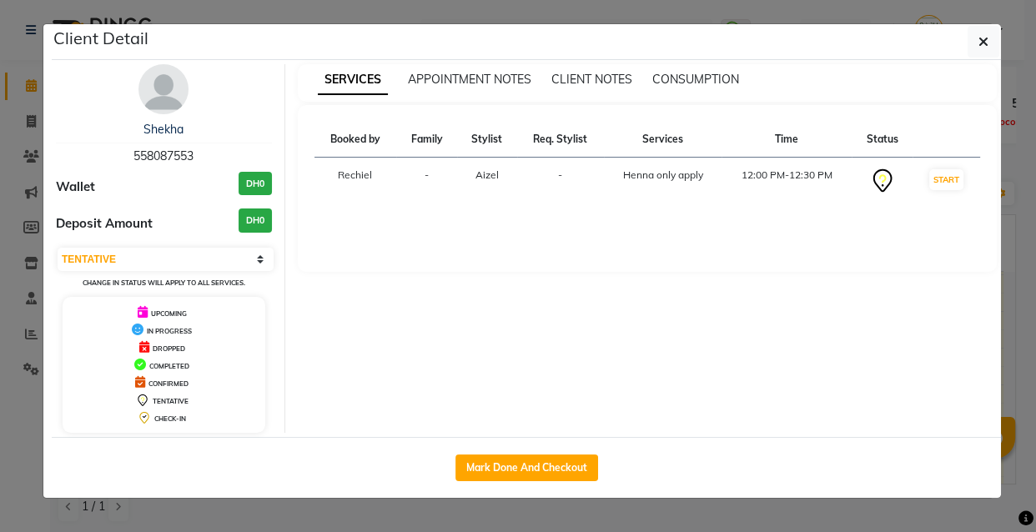
click at [705, 521] on ngb-modal-window "Client Detail Shekha 558087553 Wallet DH0 Deposit Amount DH0 Select IN SERVICE …" at bounding box center [518, 266] width 1036 height 532
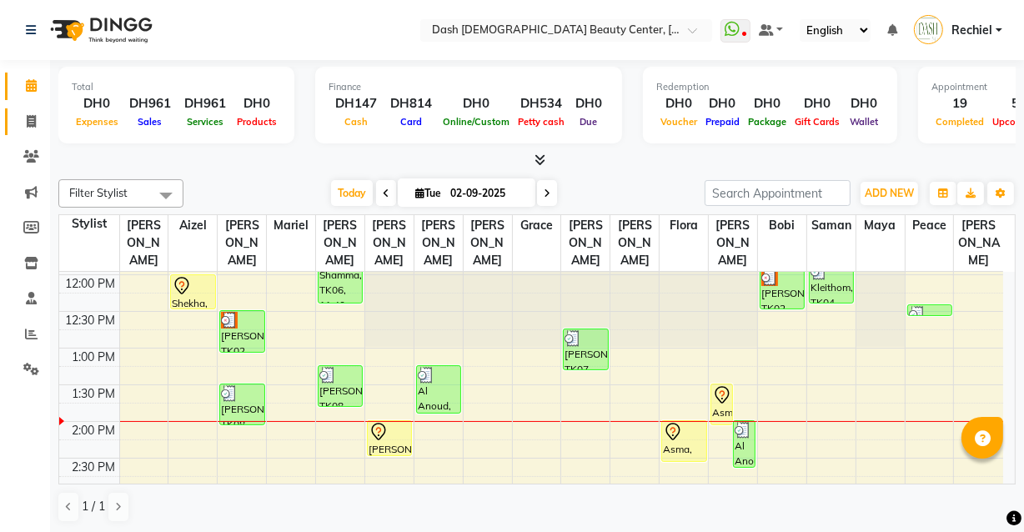
click at [33, 113] on span at bounding box center [31, 122] width 29 height 19
select select "service"
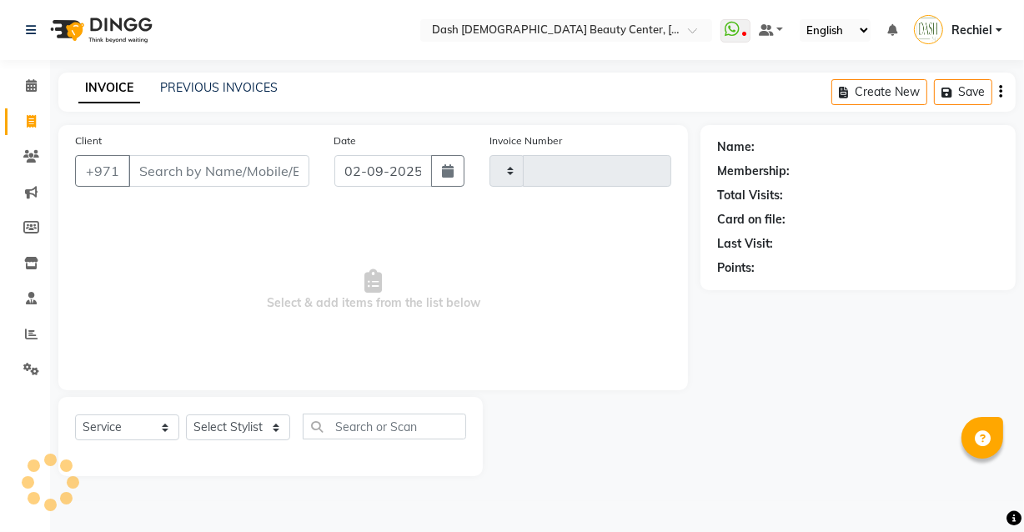
type input "3559"
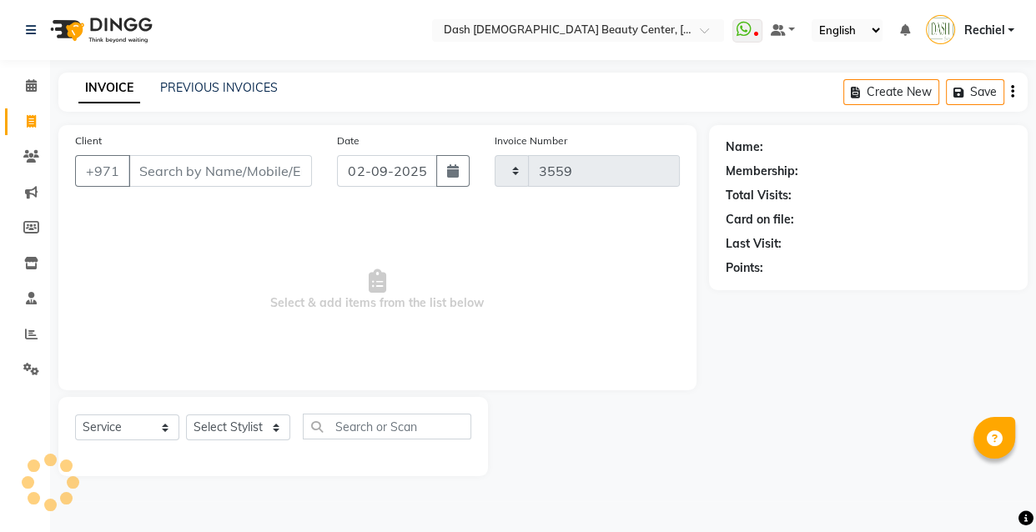
select select "8372"
click at [242, 174] on input "Client" at bounding box center [220, 171] width 184 height 32
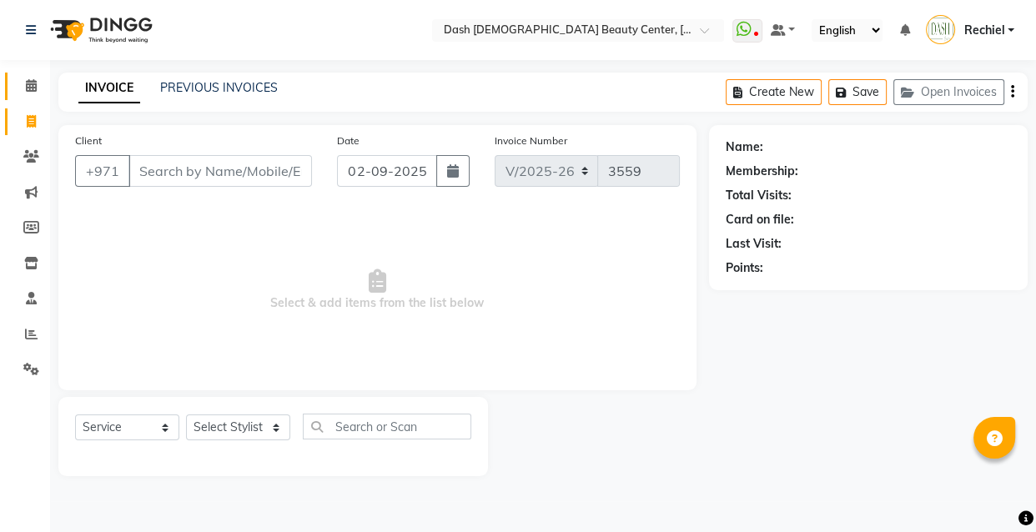
click at [26, 83] on icon at bounding box center [31, 85] width 11 height 13
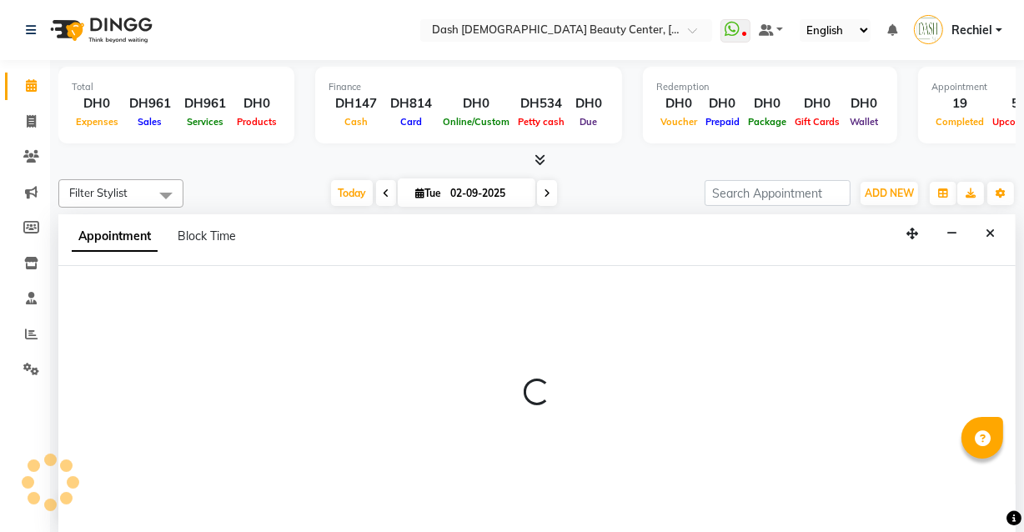
select select "82784"
select select "tentative"
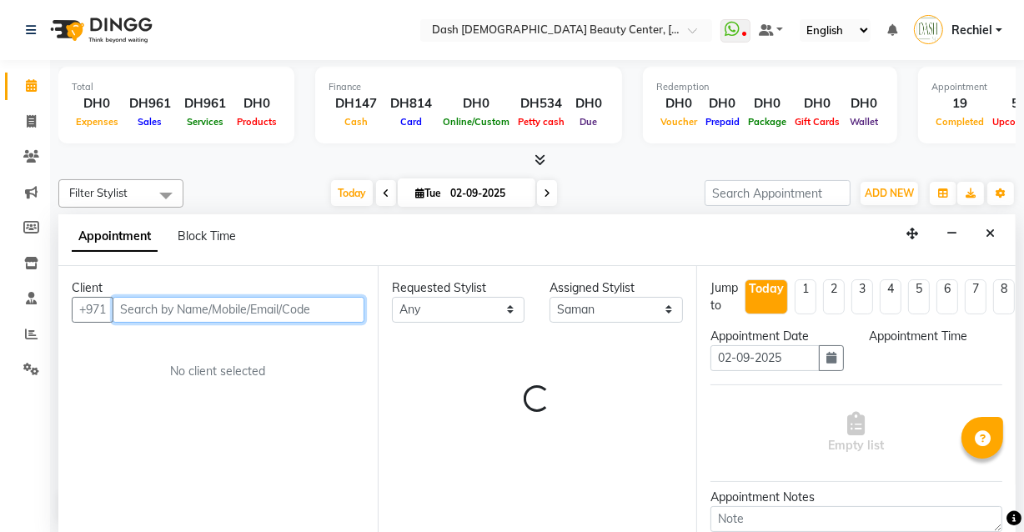
select select "840"
click at [204, 303] on input "text" at bounding box center [239, 310] width 252 height 26
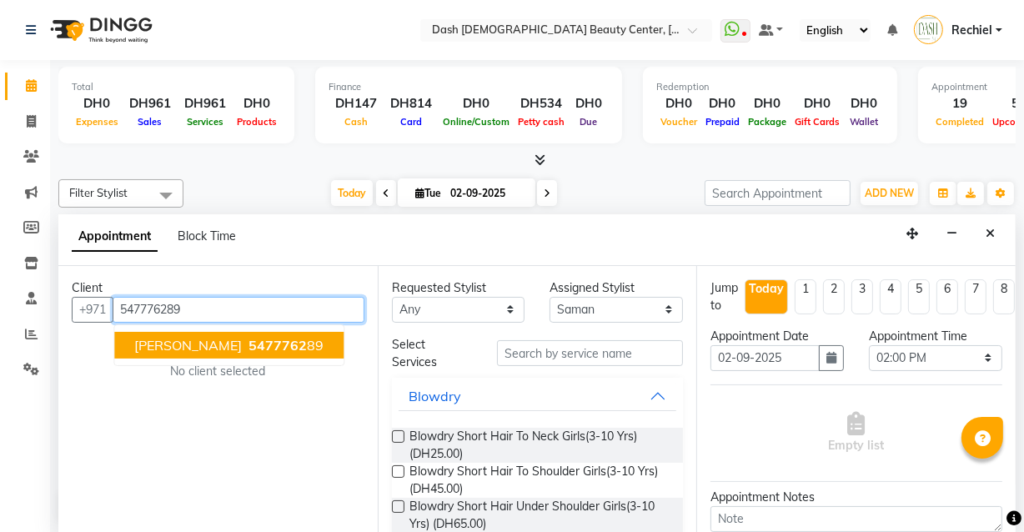
click at [249, 337] on span "5477762" at bounding box center [278, 345] width 58 height 17
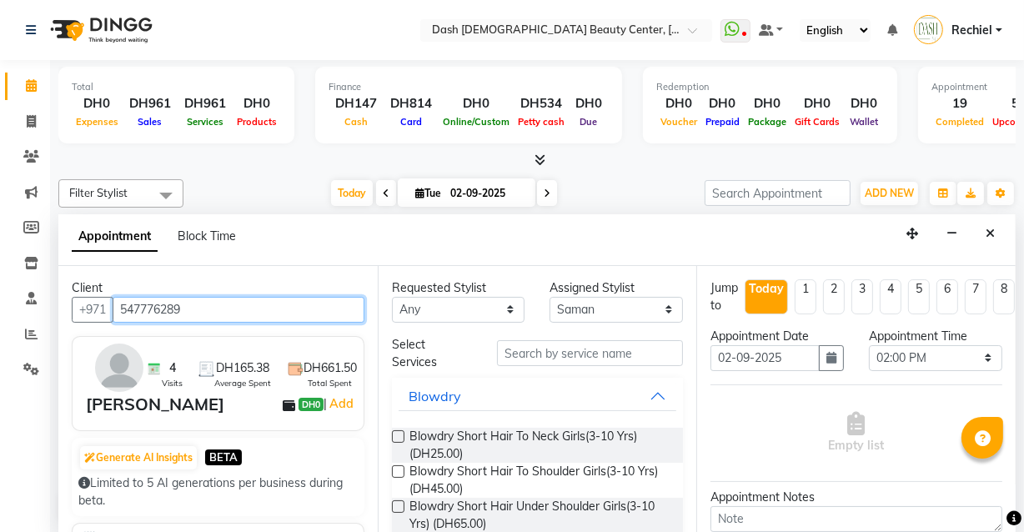
type input "547776289"
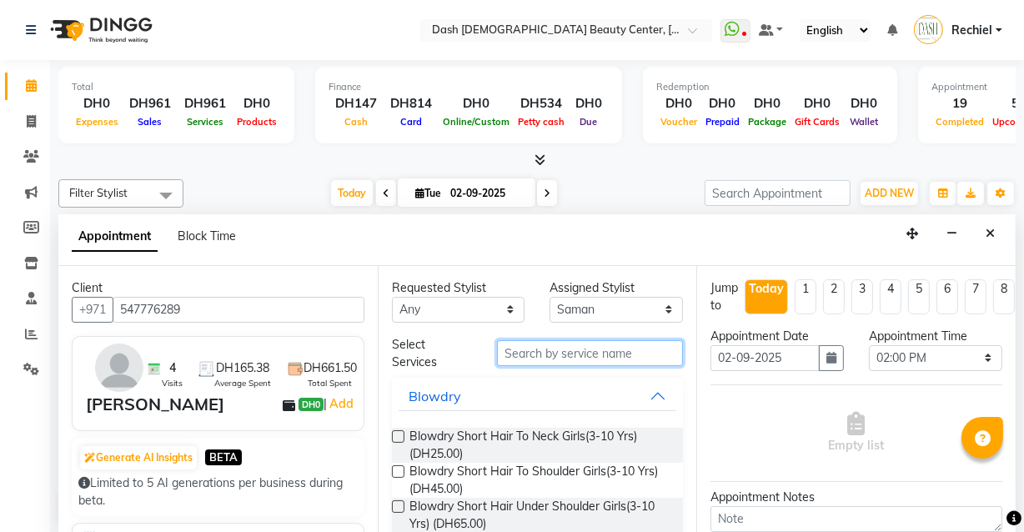
click at [611, 358] on input "text" at bounding box center [590, 353] width 186 height 26
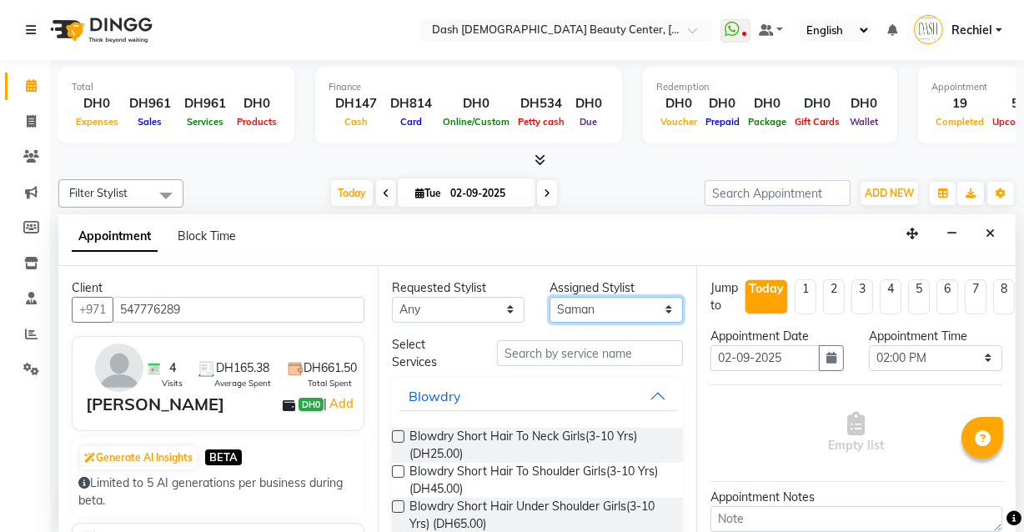
click at [643, 309] on select "Select [PERSON_NAME] [PERSON_NAME] [PERSON_NAME] [PERSON_NAME] [PERSON_NAME] [P…" at bounding box center [616, 310] width 133 height 26
click at [550, 297] on select "Select [PERSON_NAME] [PERSON_NAME] [PERSON_NAME] [PERSON_NAME] [PERSON_NAME] [P…" at bounding box center [616, 310] width 133 height 26
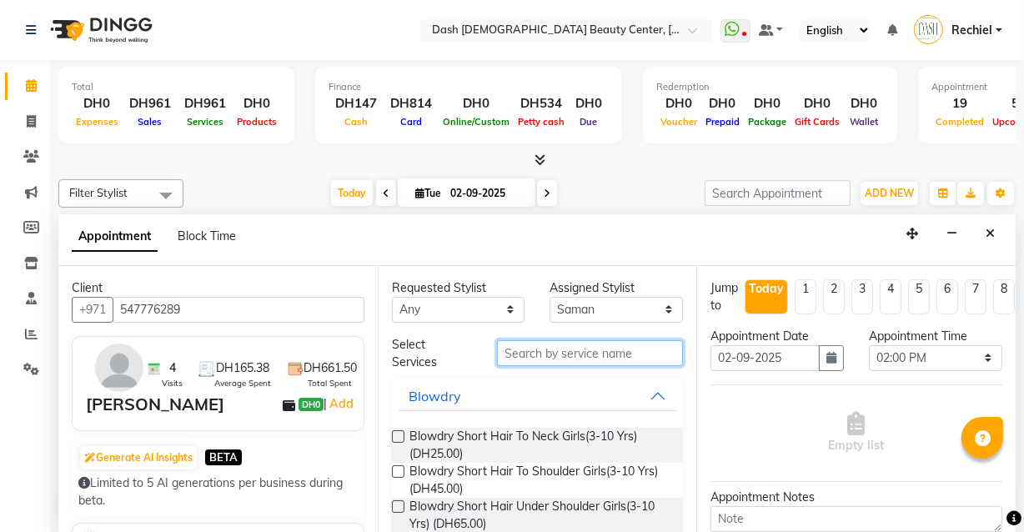
click at [611, 358] on input "text" at bounding box center [590, 353] width 186 height 26
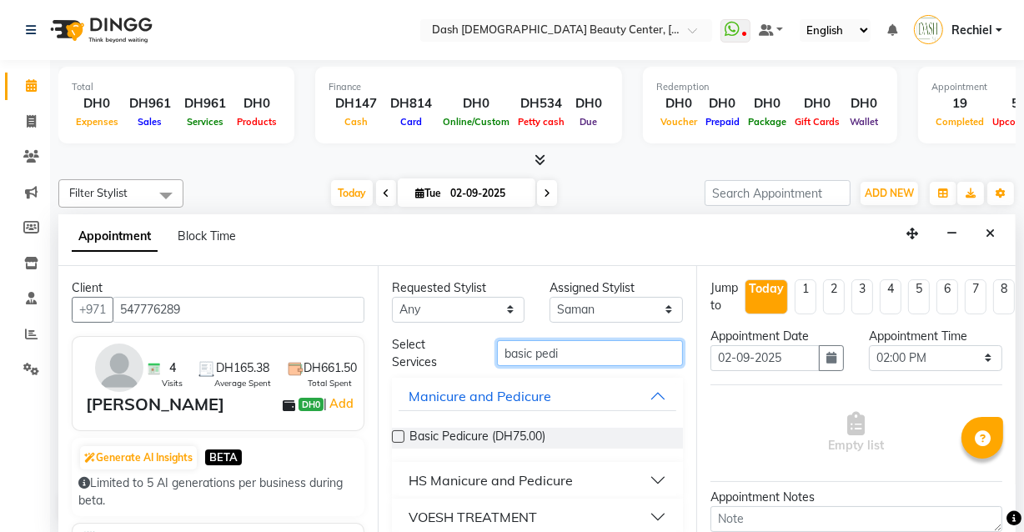
type input "basic pedi"
click at [399, 435] on label at bounding box center [398, 436] width 13 height 13
click at [399, 435] on input "checkbox" at bounding box center [397, 438] width 11 height 11
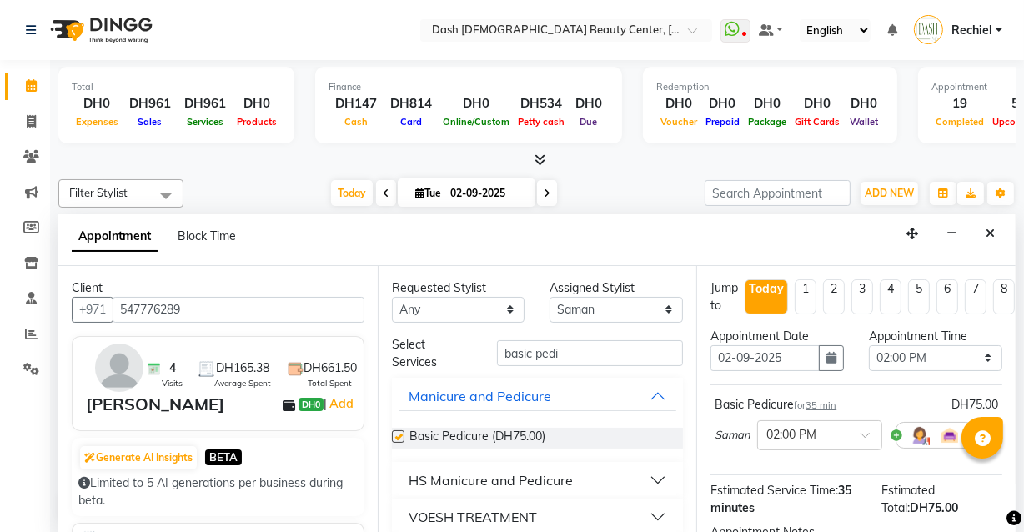
checkbox input "false"
click at [640, 304] on select "Select [PERSON_NAME] [PERSON_NAME] [PERSON_NAME] [PERSON_NAME] [PERSON_NAME] [P…" at bounding box center [616, 310] width 133 height 26
select select "81107"
click at [550, 297] on select "Select [PERSON_NAME] [PERSON_NAME] [PERSON_NAME] [PERSON_NAME] [PERSON_NAME] [P…" at bounding box center [616, 310] width 133 height 26
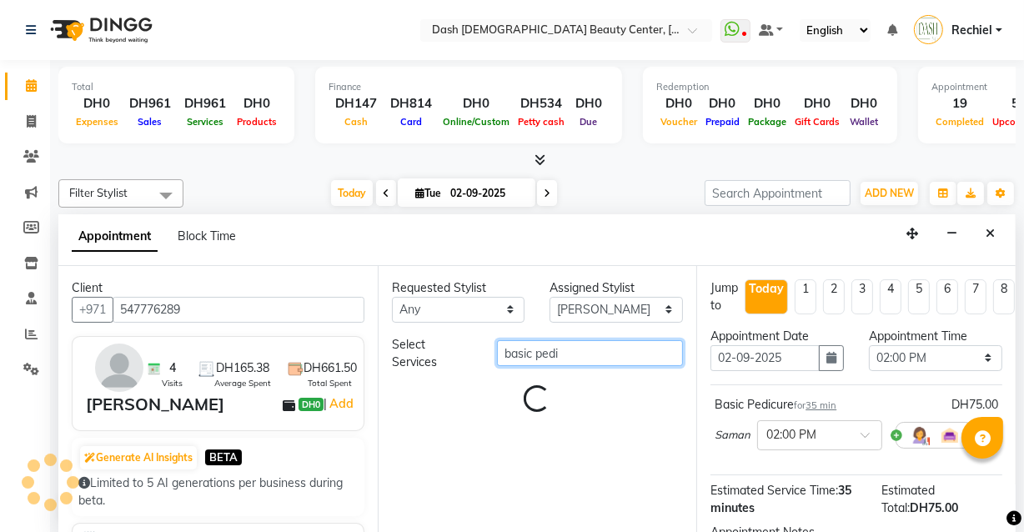
click at [598, 358] on input "basic pedi" at bounding box center [590, 353] width 186 height 26
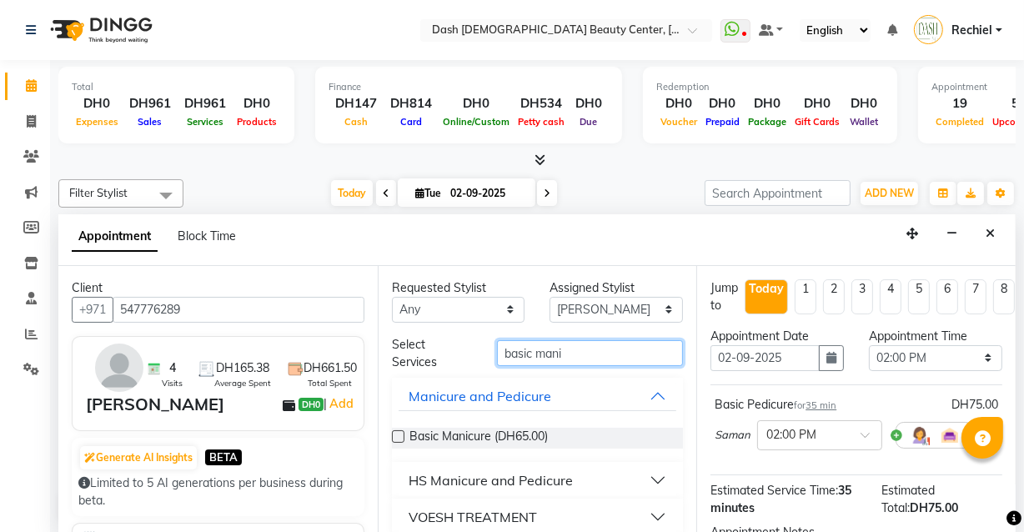
type input "basic mani"
click at [399, 435] on label at bounding box center [398, 436] width 13 height 13
click at [399, 435] on input "checkbox" at bounding box center [397, 438] width 11 height 11
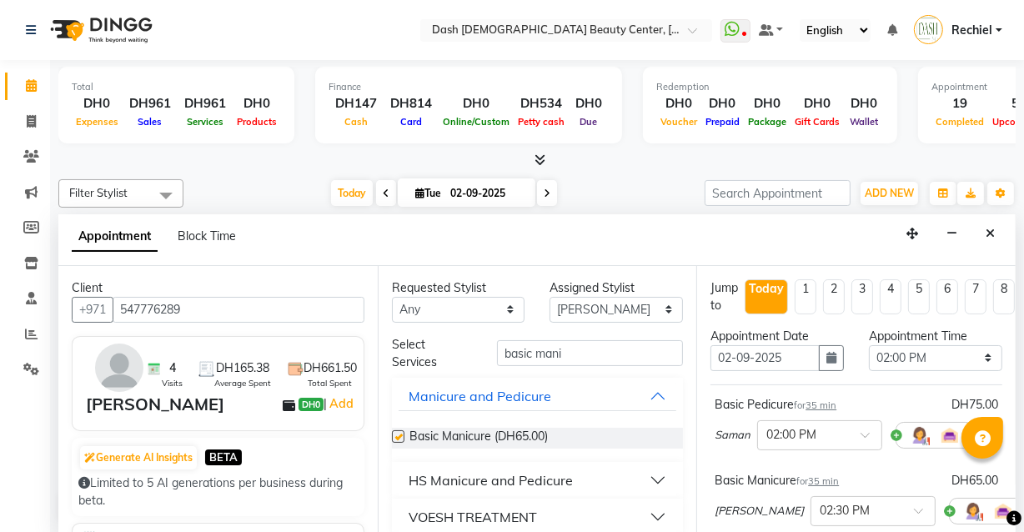
checkbox input "false"
click at [615, 299] on select "Select [PERSON_NAME] [PERSON_NAME] [PERSON_NAME] [PERSON_NAME] [PERSON_NAME] [P…" at bounding box center [616, 310] width 133 height 26
select select "82782"
click at [550, 297] on select "Select [PERSON_NAME] [PERSON_NAME] [PERSON_NAME] [PERSON_NAME] [PERSON_NAME] [P…" at bounding box center [616, 310] width 133 height 26
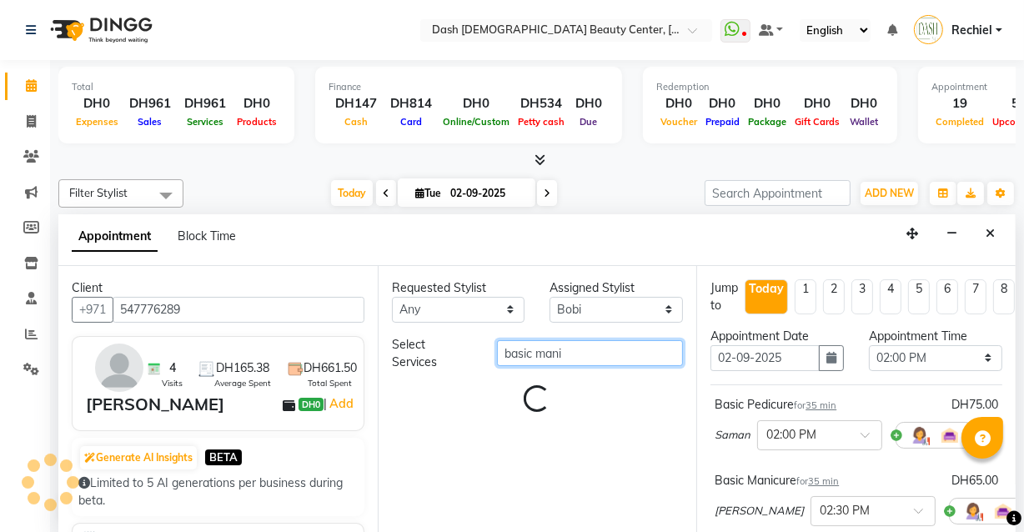
click at [609, 351] on input "basic mani" at bounding box center [590, 353] width 186 height 26
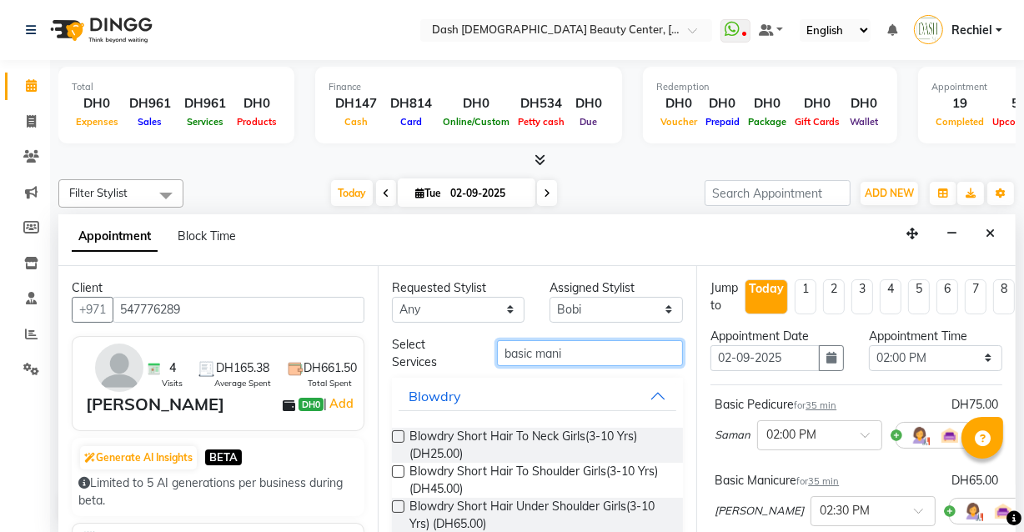
click at [595, 358] on input "basic mani" at bounding box center [590, 353] width 186 height 26
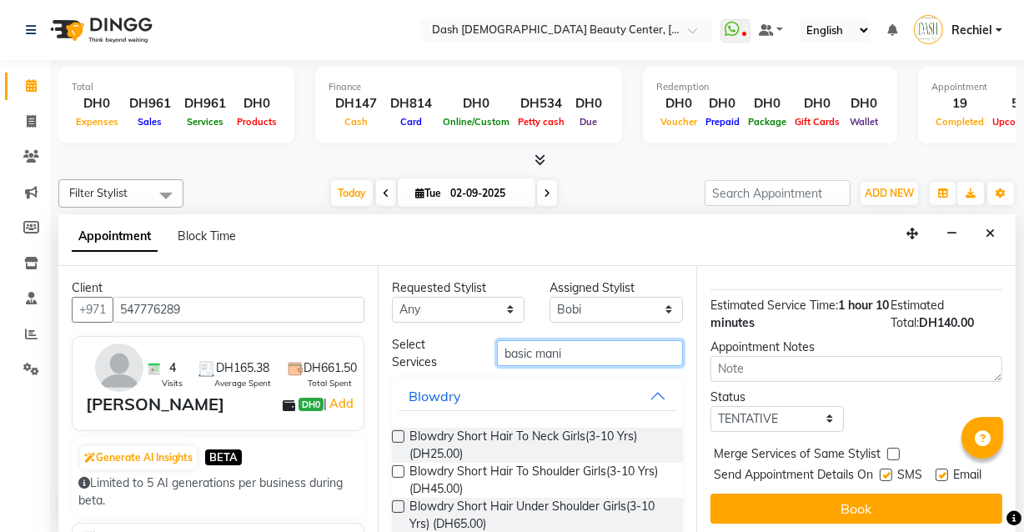
scroll to position [289, 0]
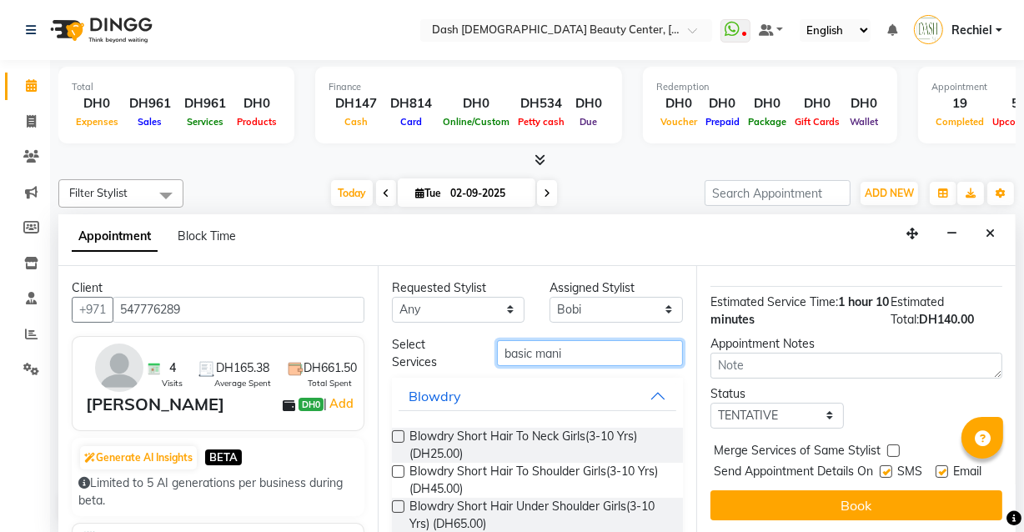
type input "basic mani"
click at [893, 445] on label at bounding box center [894, 451] width 13 height 13
click at [893, 447] on input "checkbox" at bounding box center [893, 452] width 11 height 11
checkbox input "true"
click at [883, 466] on label at bounding box center [886, 472] width 13 height 13
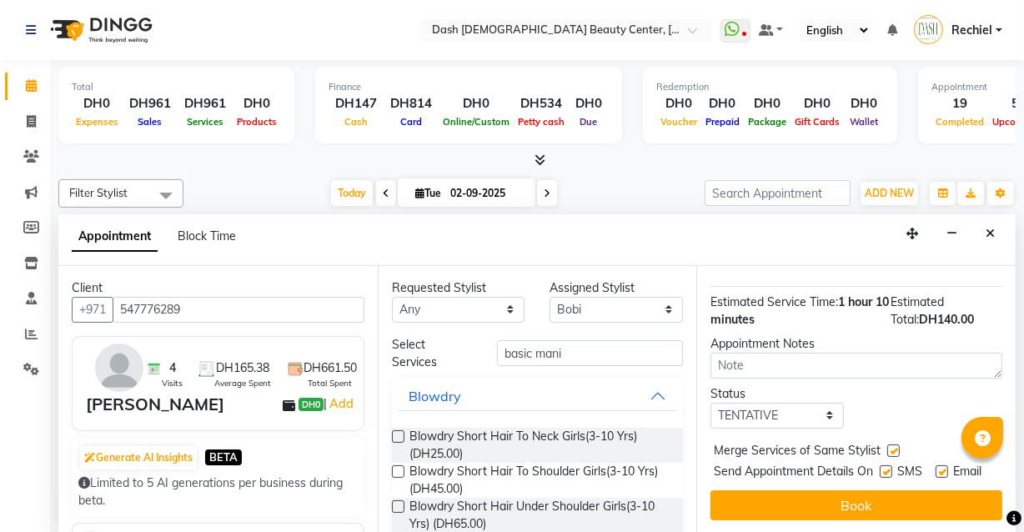
click at [883, 468] on input "checkbox" at bounding box center [885, 473] width 11 height 11
checkbox input "false"
click at [938, 466] on label at bounding box center [942, 472] width 13 height 13
click at [938, 468] on input "checkbox" at bounding box center [941, 473] width 11 height 11
checkbox input "false"
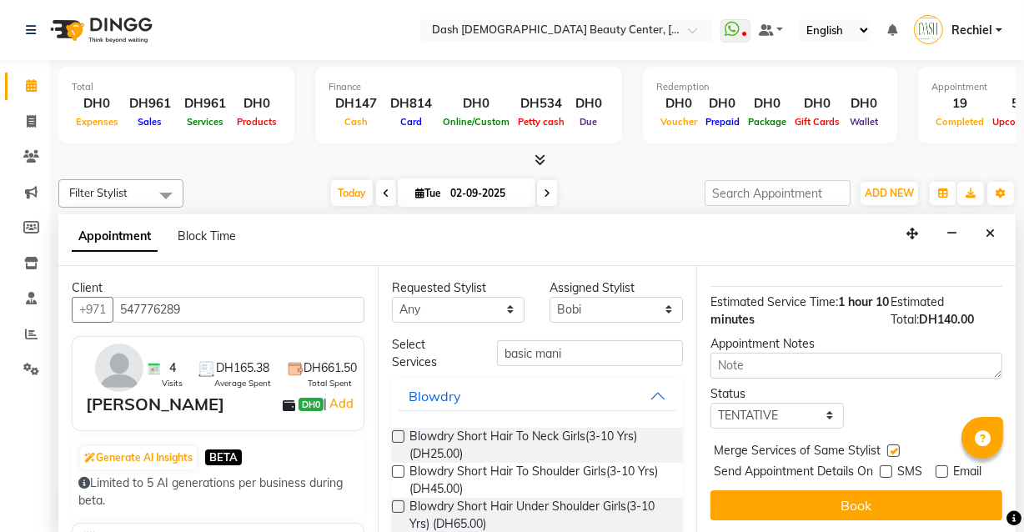
scroll to position [0, 0]
click at [596, 354] on input "basic mani" at bounding box center [590, 353] width 186 height 26
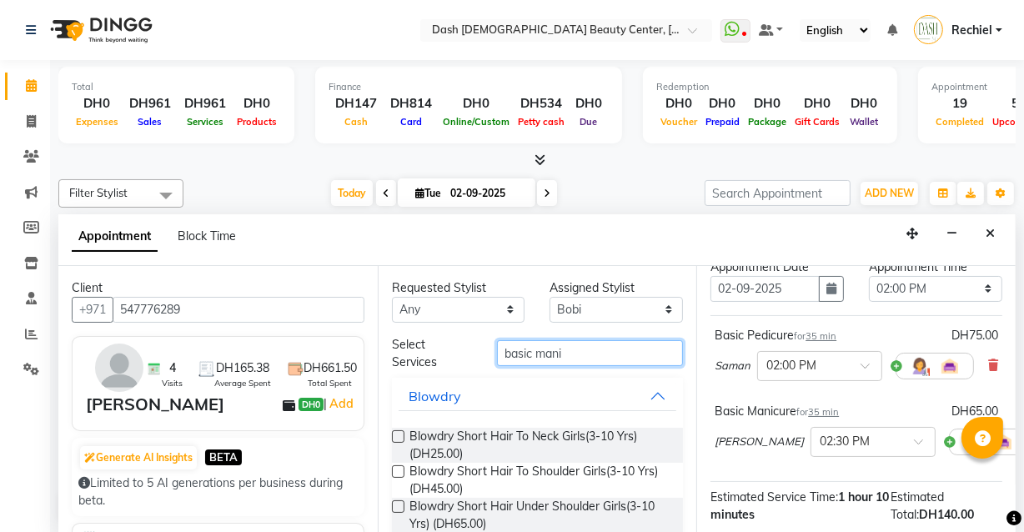
scroll to position [72, 0]
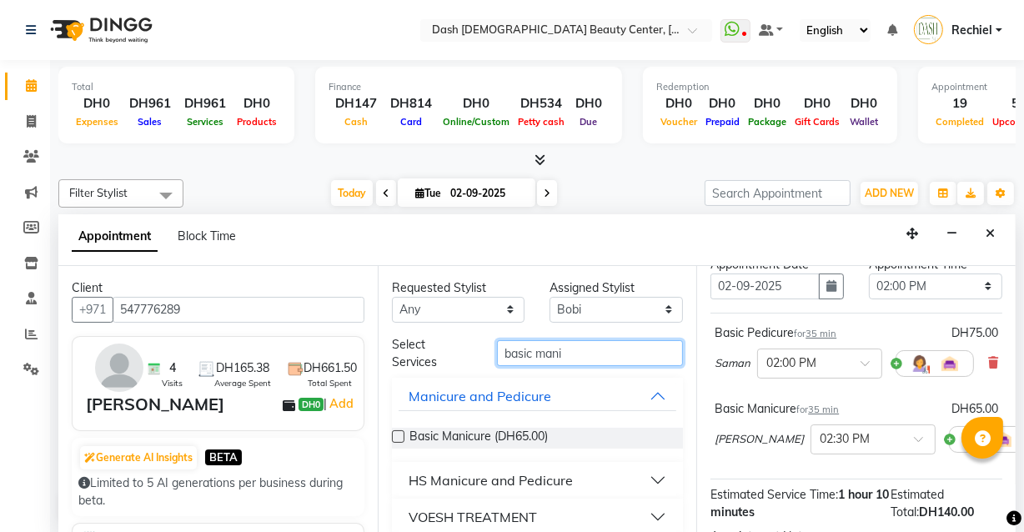
type input "basic mani"
click at [399, 435] on label at bounding box center [398, 436] width 13 height 13
click at [399, 435] on input "checkbox" at bounding box center [397, 438] width 11 height 11
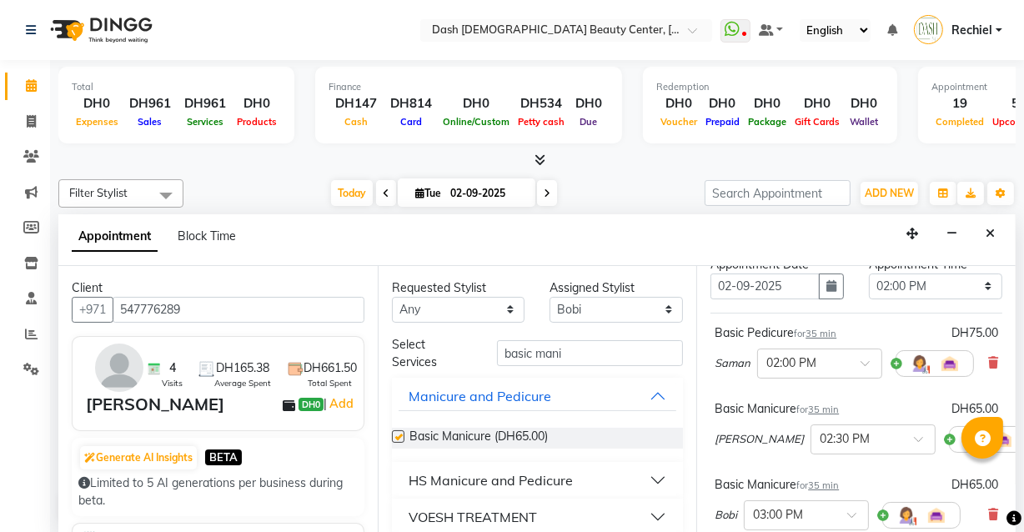
checkbox input "false"
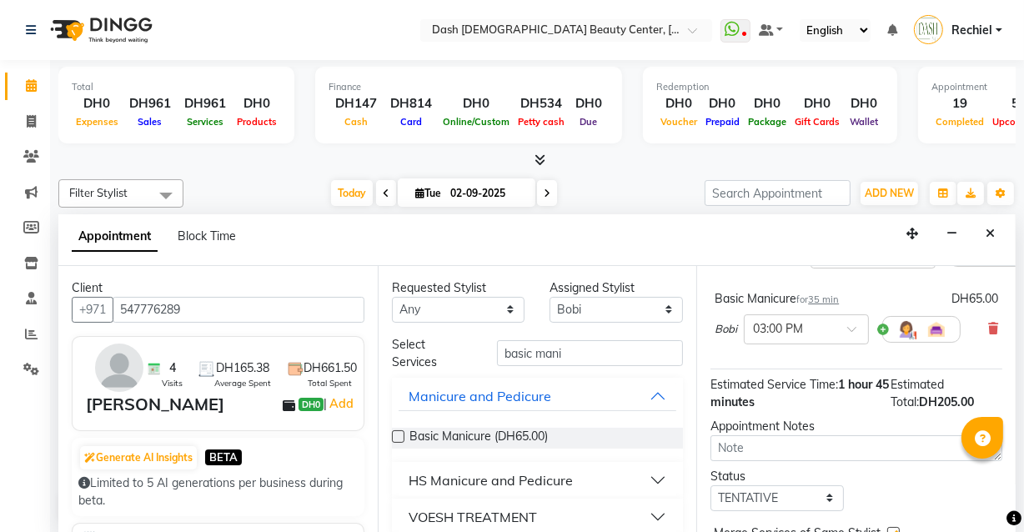
scroll to position [365, 0]
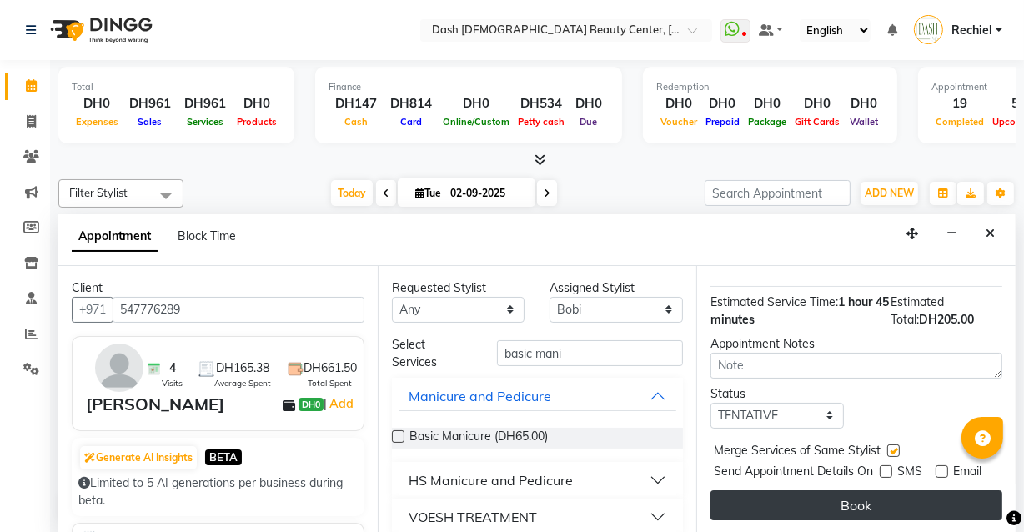
click at [823, 502] on button "Book" at bounding box center [857, 506] width 292 height 30
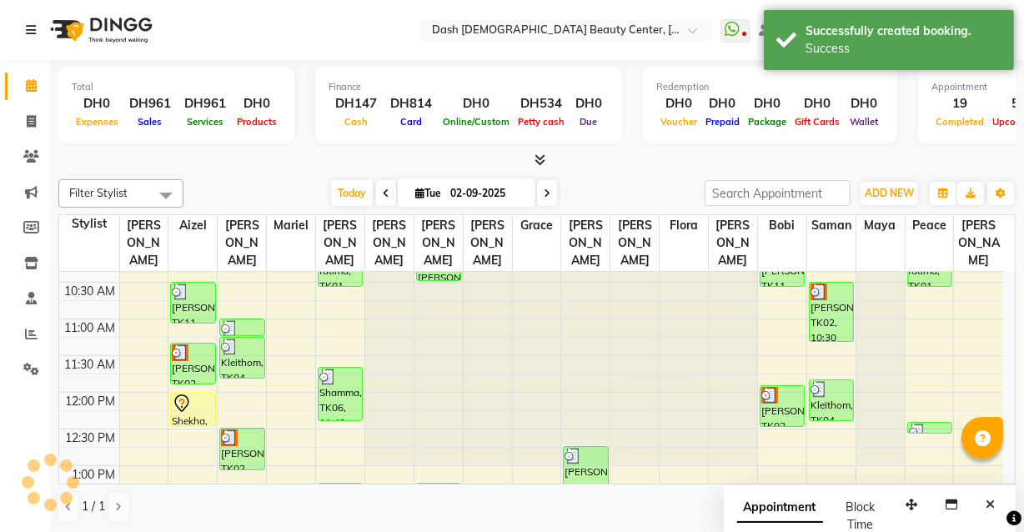
scroll to position [100, 0]
click at [199, 393] on div at bounding box center [193, 403] width 42 height 20
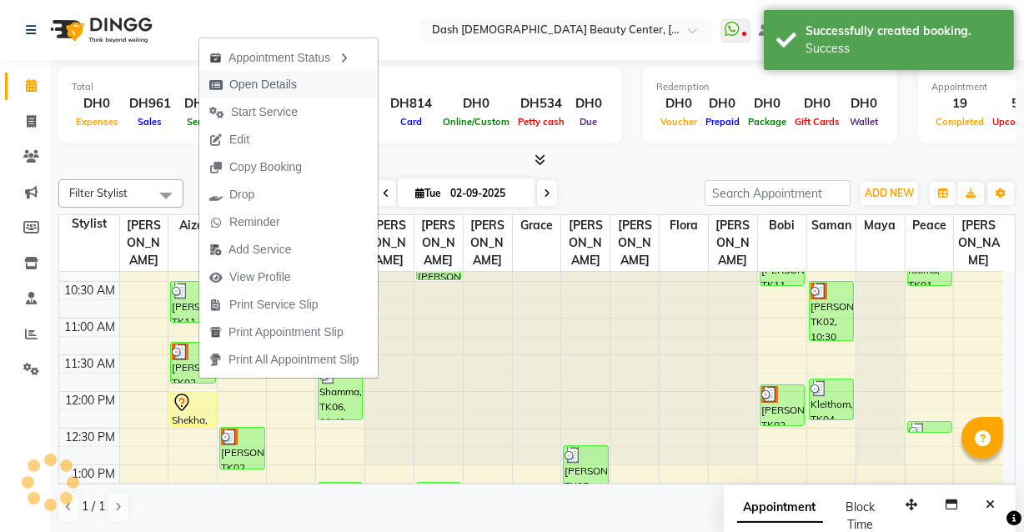
click at [340, 83] on button "Open Details" at bounding box center [288, 85] width 179 height 28
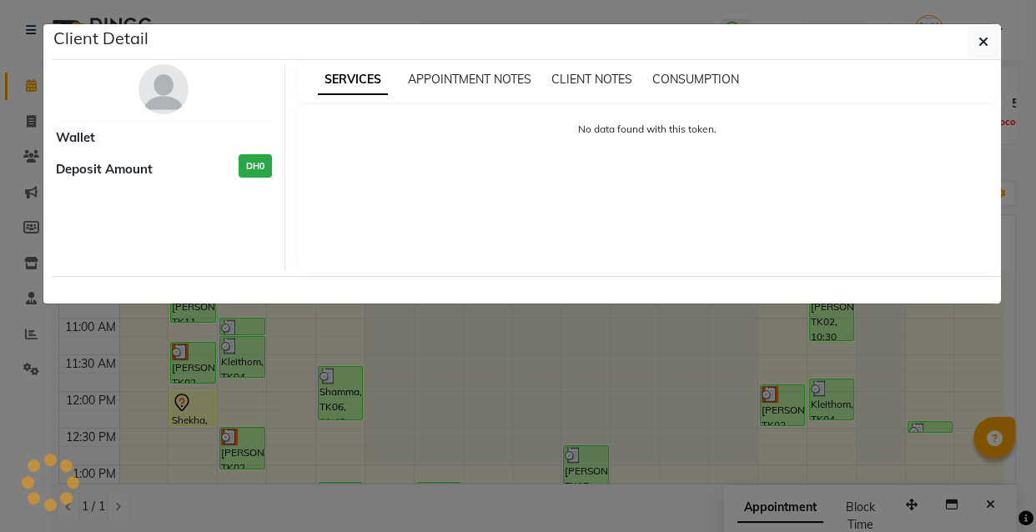
select select "7"
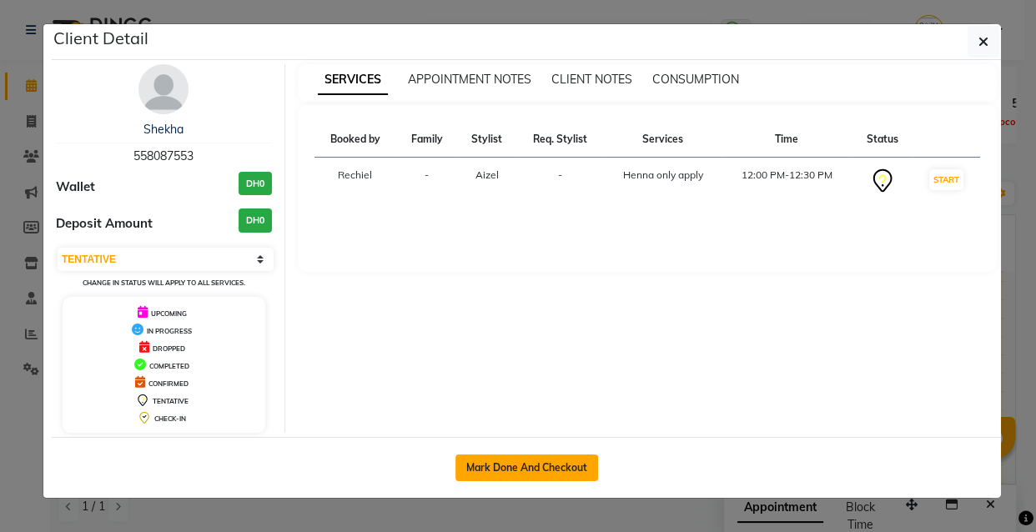
click at [546, 455] on button "Mark Done And Checkout" at bounding box center [526, 468] width 143 height 27
select select "service"
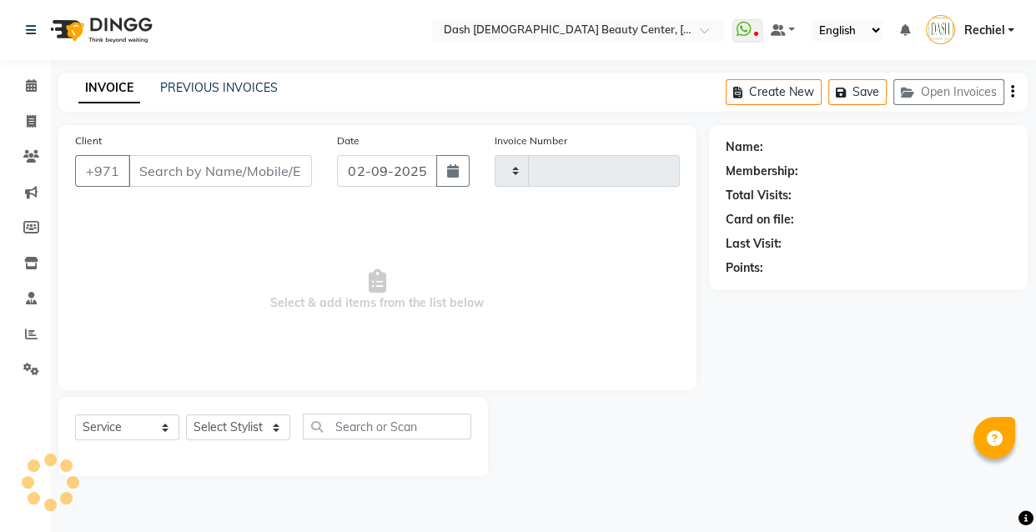
click at [769, 429] on div "Name: Membership: Total Visits: Card on file: Last Visit: Points:" at bounding box center [874, 300] width 331 height 351
type input "3559"
select select "8372"
click at [712, 484] on main "INVOICE PREVIOUS INVOICES Create New Save Open Invoices Client +971 Date [DATE]…" at bounding box center [543, 287] width 986 height 429
click at [251, 178] on input "Client" at bounding box center [220, 171] width 184 height 32
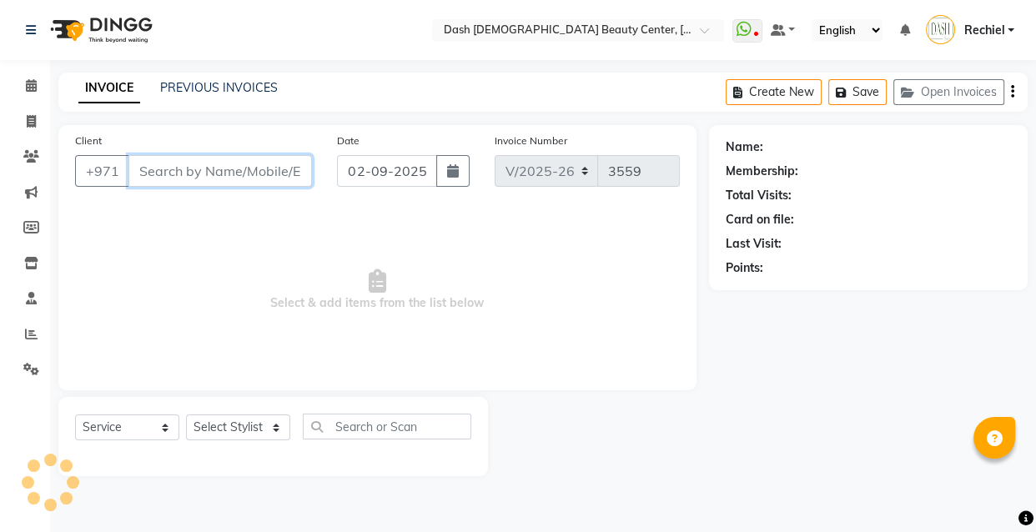
paste input "501366215"
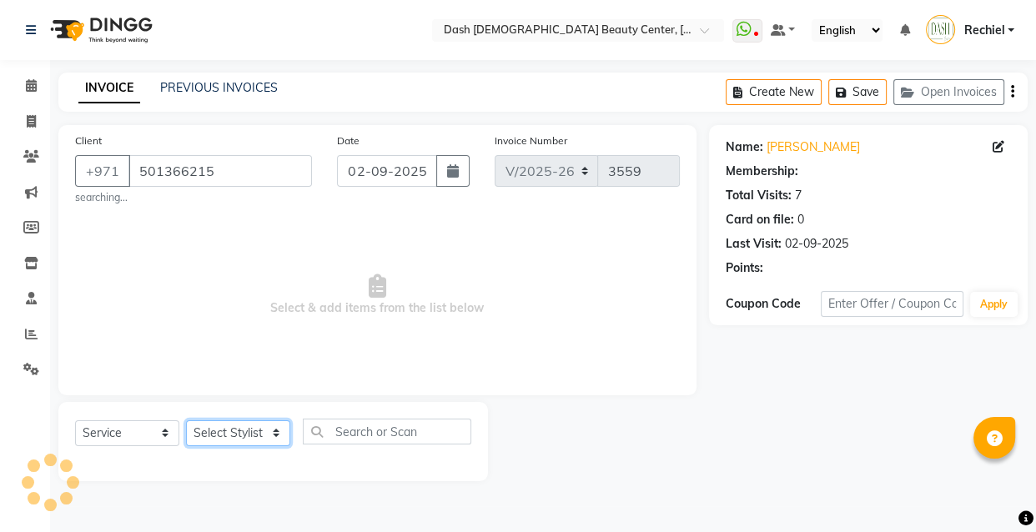
click at [269, 433] on select "Select Stylist" at bounding box center [238, 433] width 104 height 26
type input "558087553"
select select "81106"
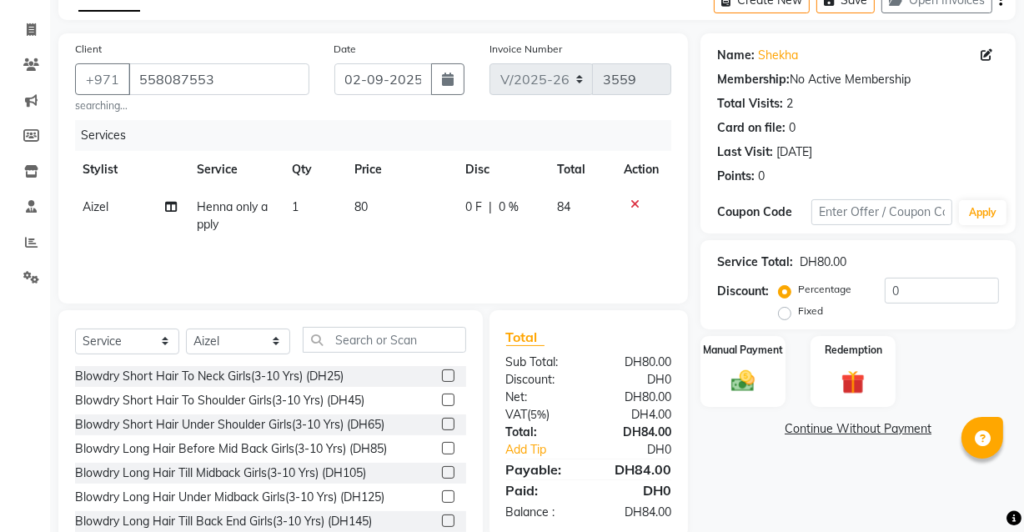
scroll to position [142, 0]
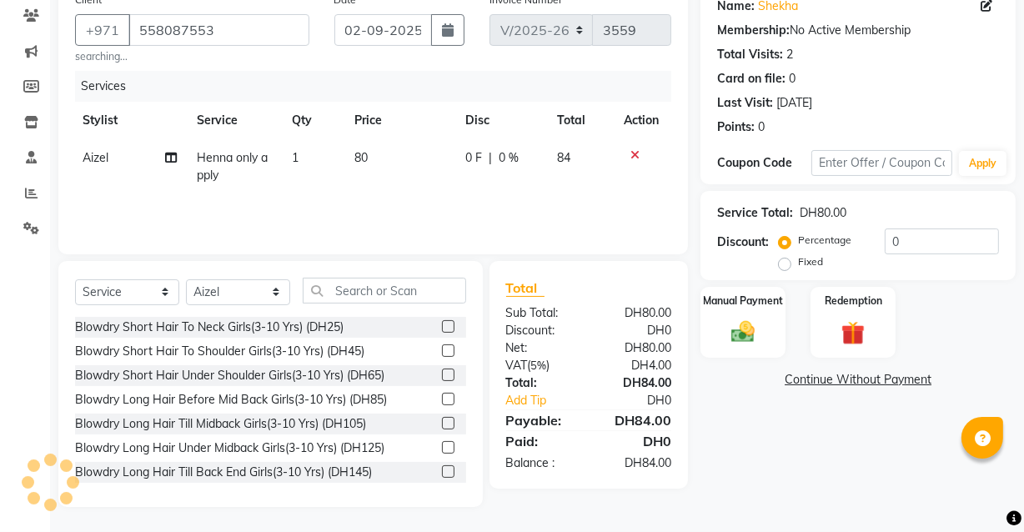
click at [823, 457] on div "Name: Shekha Membership: No Active Membership Total Visits: 2 Card on file: 0 L…" at bounding box center [865, 245] width 328 height 523
click at [792, 472] on div "Name: Shekha Membership: No Active Membership Total Visits: 2 Card on file: 0 L…" at bounding box center [865, 245] width 328 height 523
click at [747, 333] on img at bounding box center [743, 333] width 38 height 28
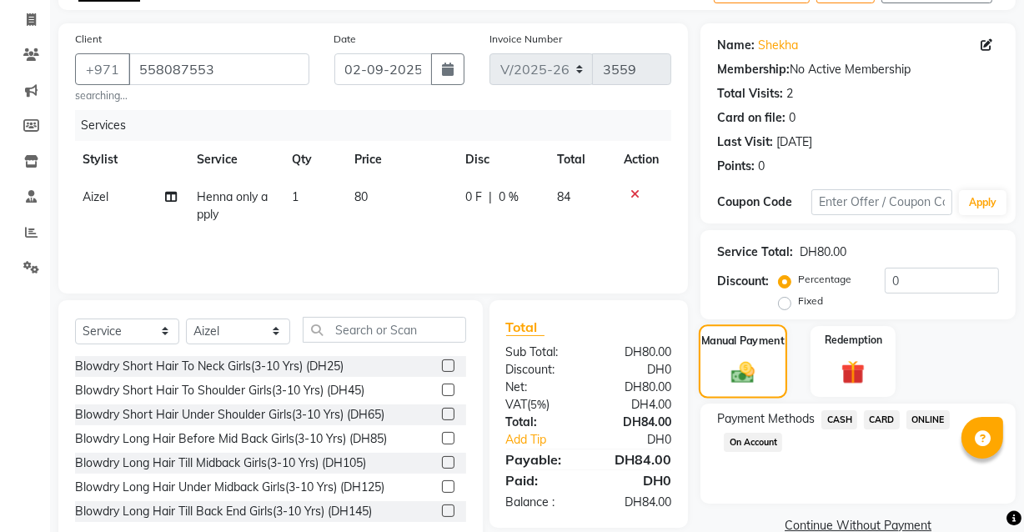
scroll to position [103, 0]
click at [633, 192] on icon at bounding box center [635, 194] width 9 height 12
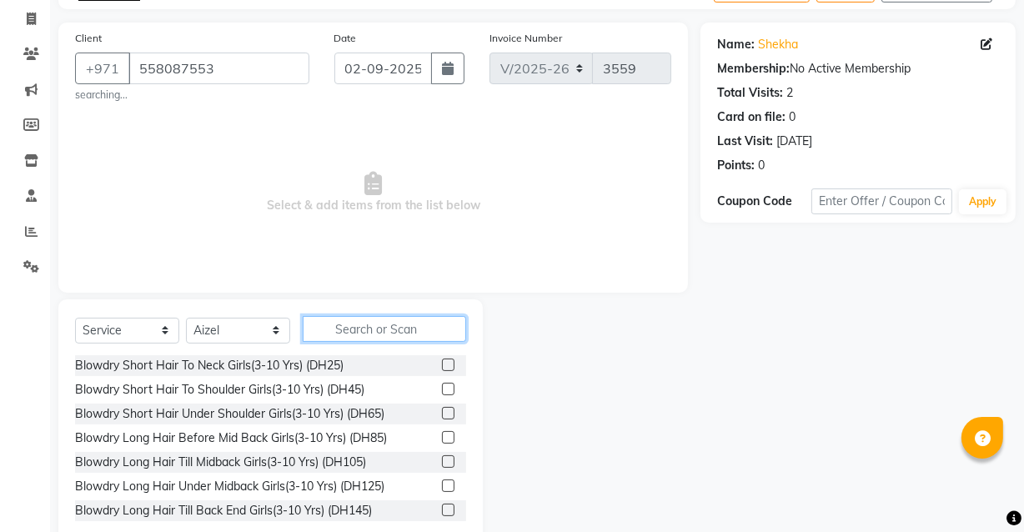
click at [358, 333] on input "text" at bounding box center [385, 329] width 164 height 26
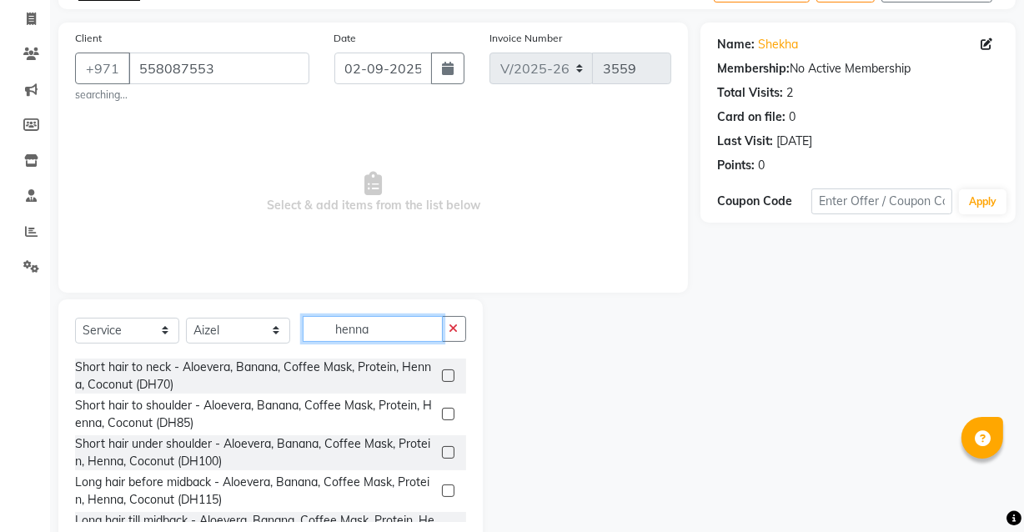
scroll to position [58, 0]
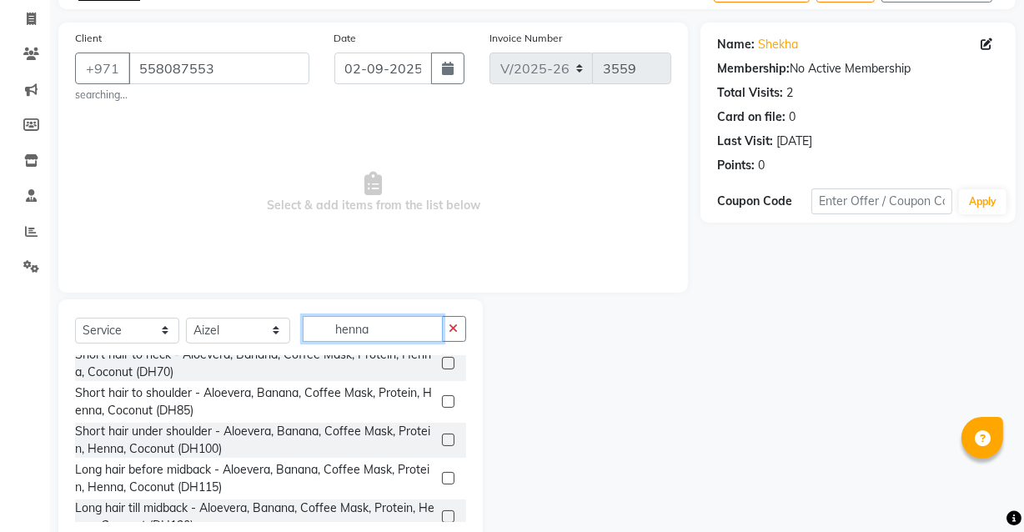
type input "henna"
click at [442, 438] on label at bounding box center [448, 440] width 13 height 13
click at [442, 438] on input "checkbox" at bounding box center [447, 440] width 11 height 11
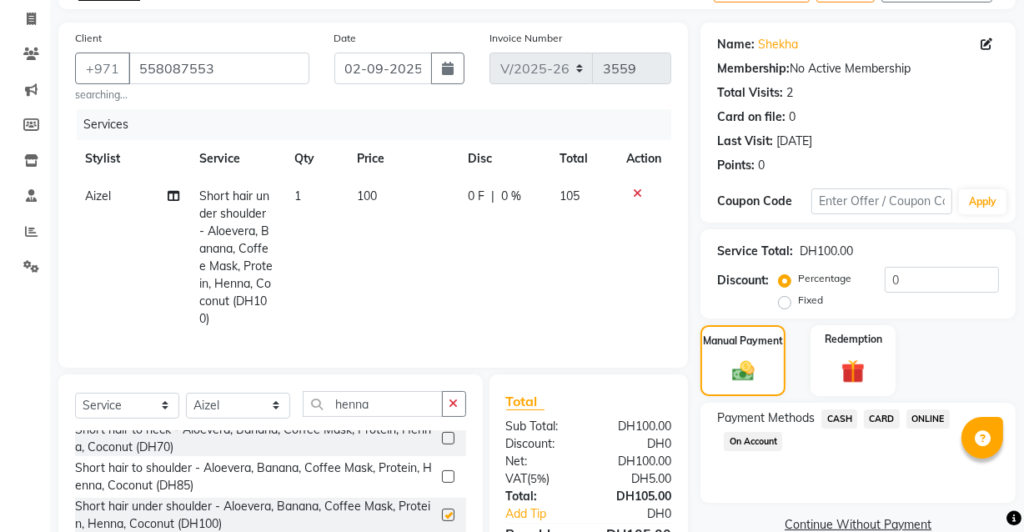
checkbox input "false"
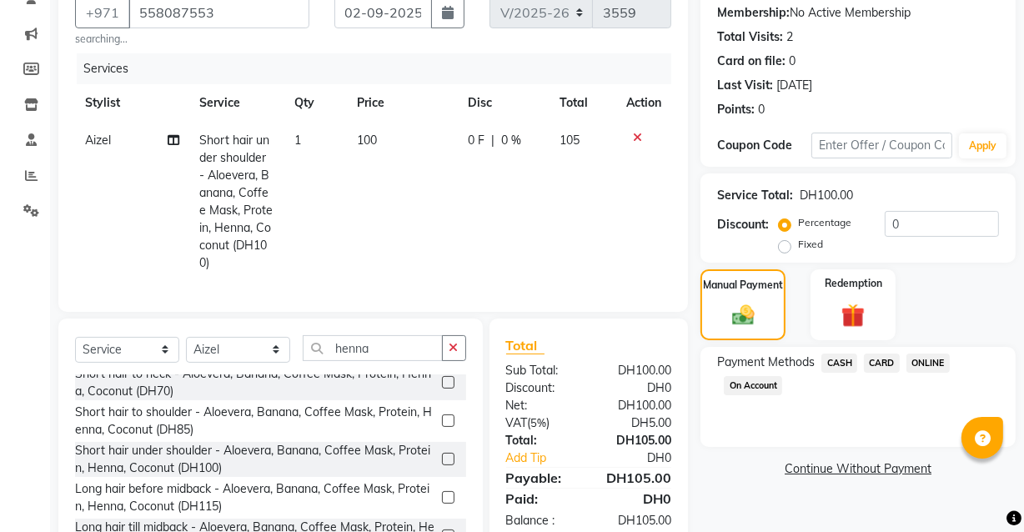
scroll to position [177, 0]
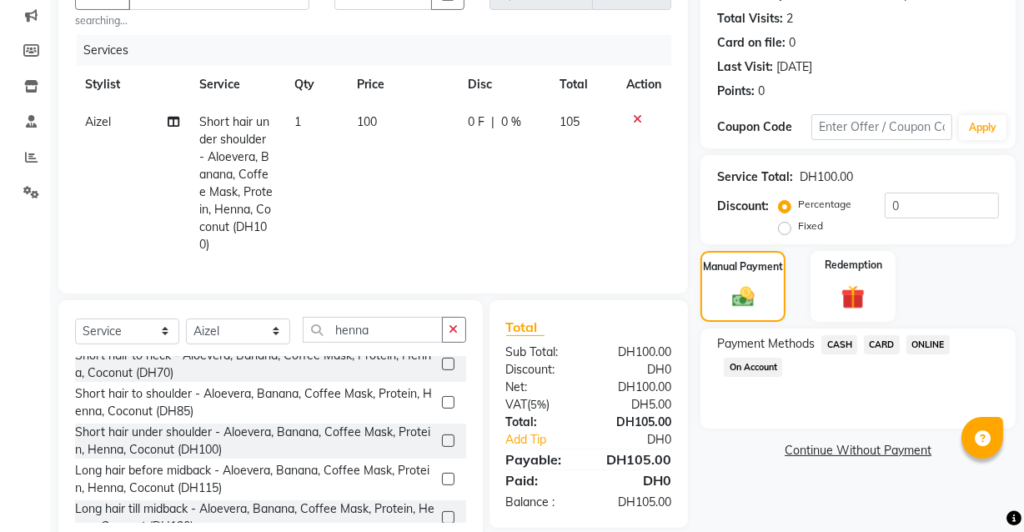
click at [888, 347] on span "CARD" at bounding box center [882, 344] width 36 height 19
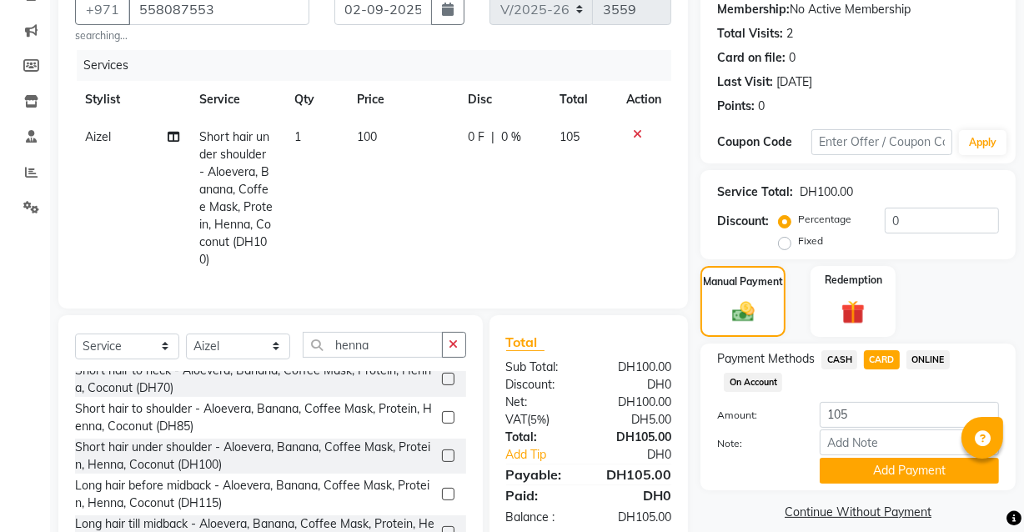
scroll to position [164, 0]
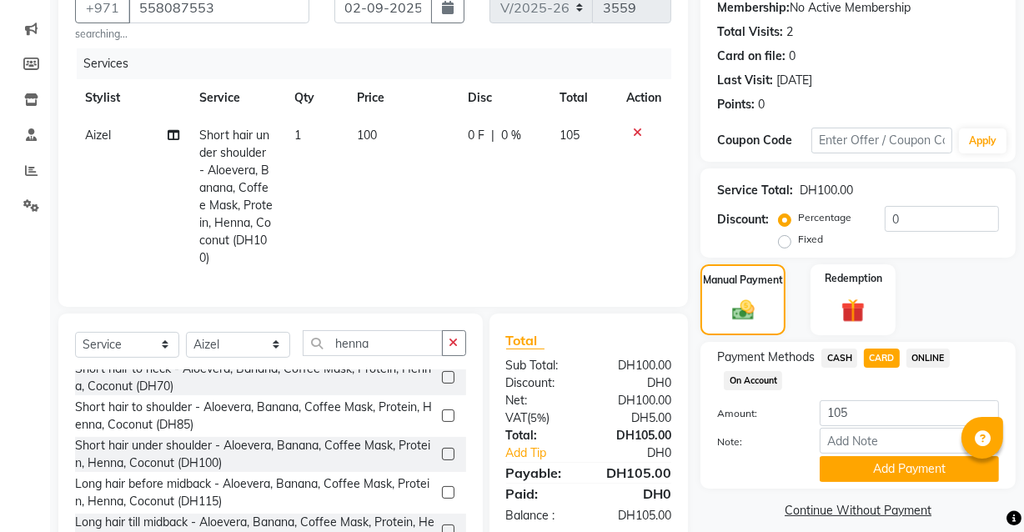
click at [580, 130] on td "105" at bounding box center [583, 197] width 67 height 160
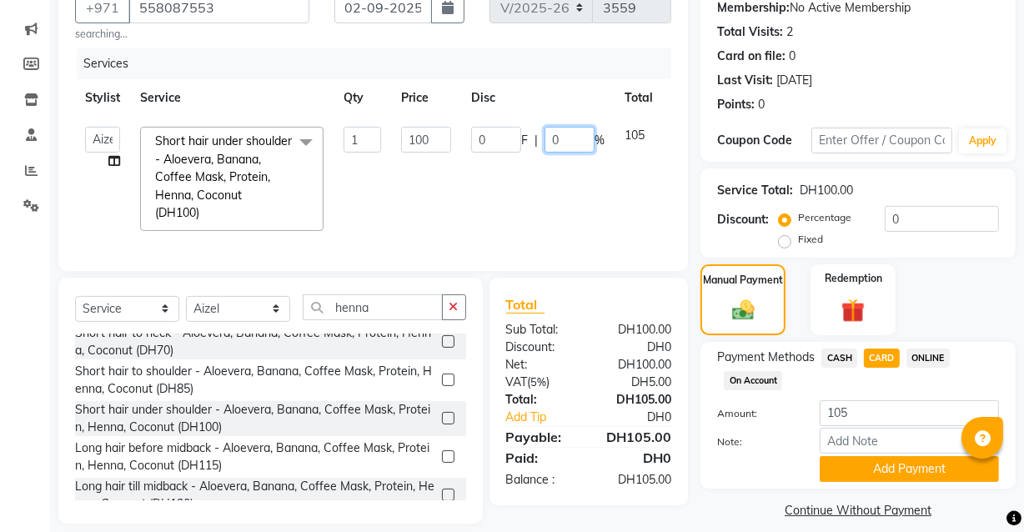
click at [571, 137] on input "0" at bounding box center [570, 140] width 50 height 26
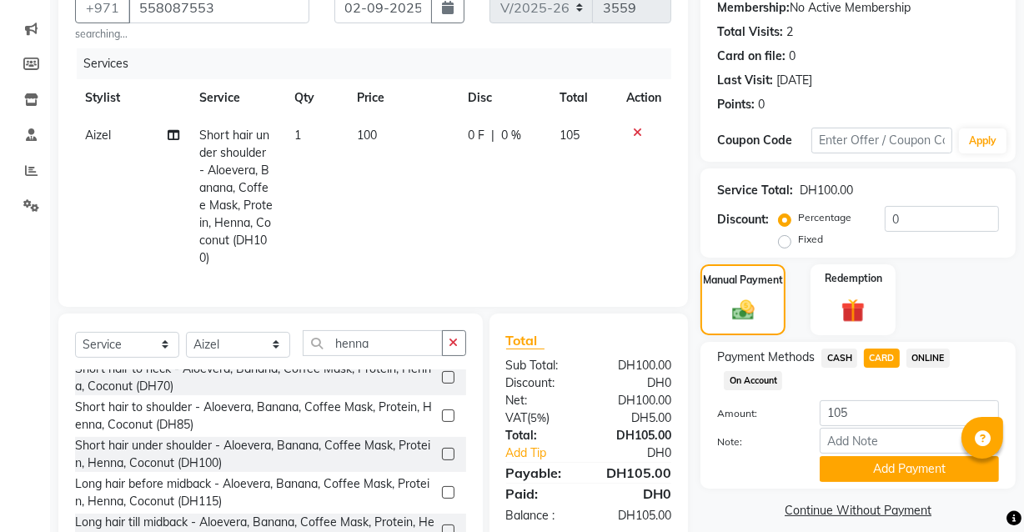
click at [385, 133] on td "100" at bounding box center [403, 197] width 111 height 160
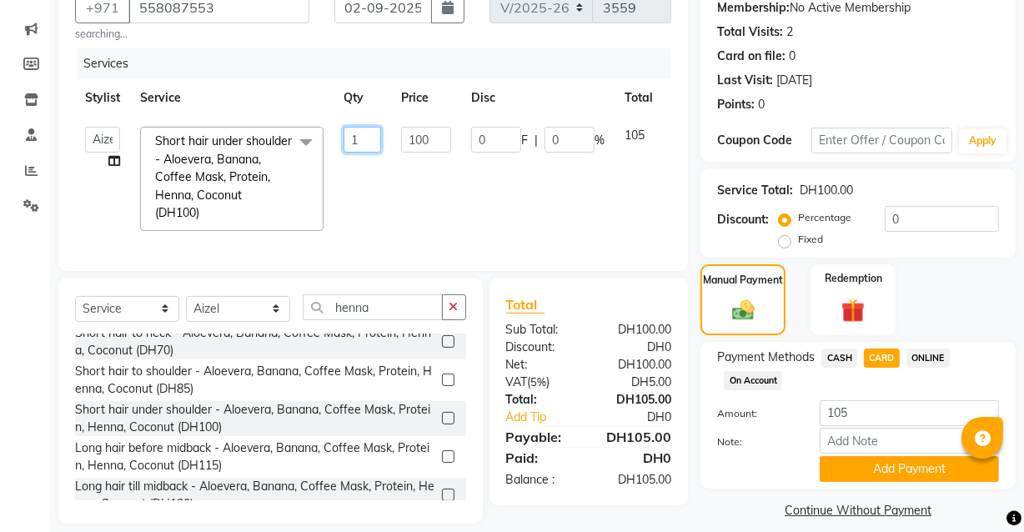
click at [366, 138] on input "1" at bounding box center [363, 140] width 38 height 26
type input "103"
type input "5"
click at [571, 209] on tr "[PERSON_NAME] [PERSON_NAME] [PERSON_NAME] [PERSON_NAME] [PERSON_NAME] [PERSON_N…" at bounding box center [396, 179] width 643 height 124
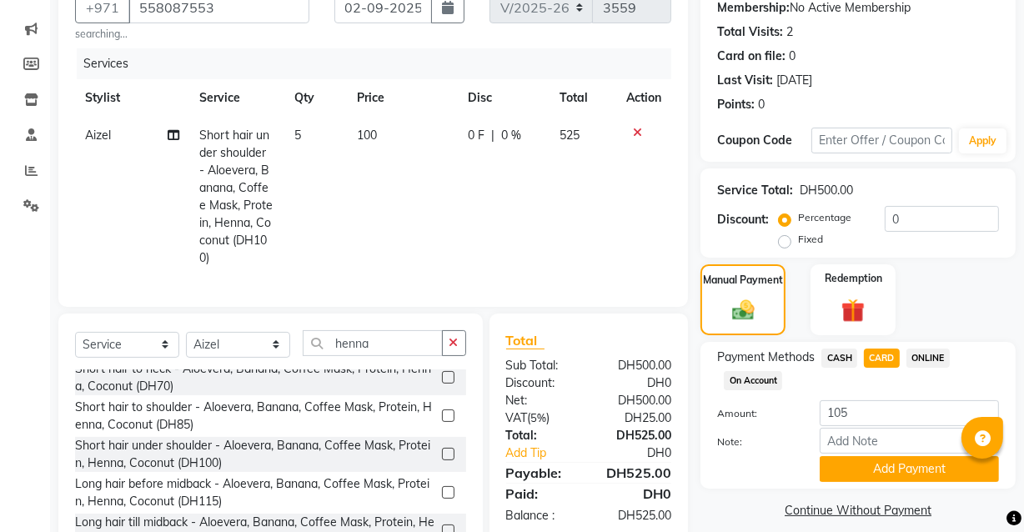
click at [390, 132] on td "100" at bounding box center [403, 197] width 111 height 160
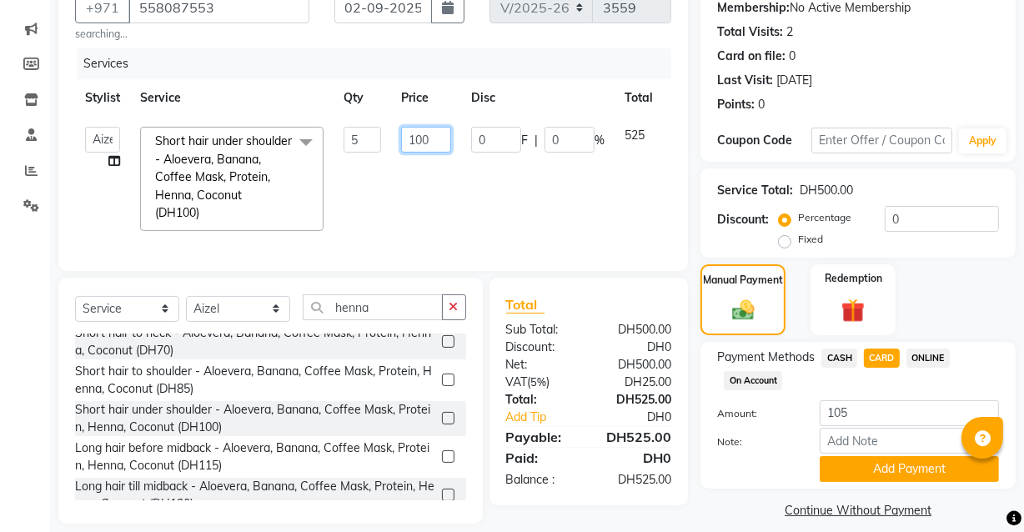
click at [427, 133] on input "100" at bounding box center [426, 140] width 50 height 26
type input "1"
type input "104"
click at [595, 195] on tr "[PERSON_NAME] [PERSON_NAME] [PERSON_NAME] [PERSON_NAME] [PERSON_NAME] [PERSON_N…" at bounding box center [396, 179] width 643 height 124
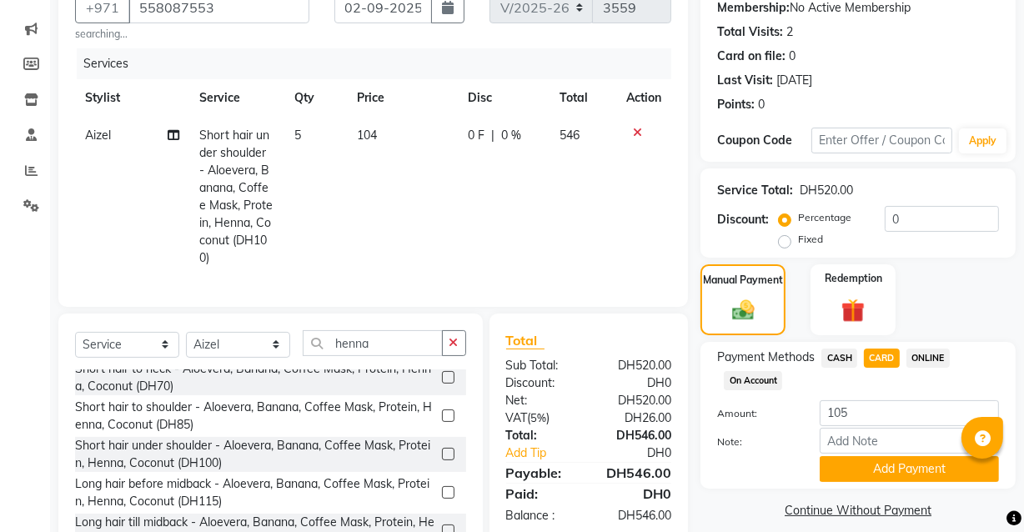
click at [596, 141] on td "546" at bounding box center [583, 197] width 67 height 160
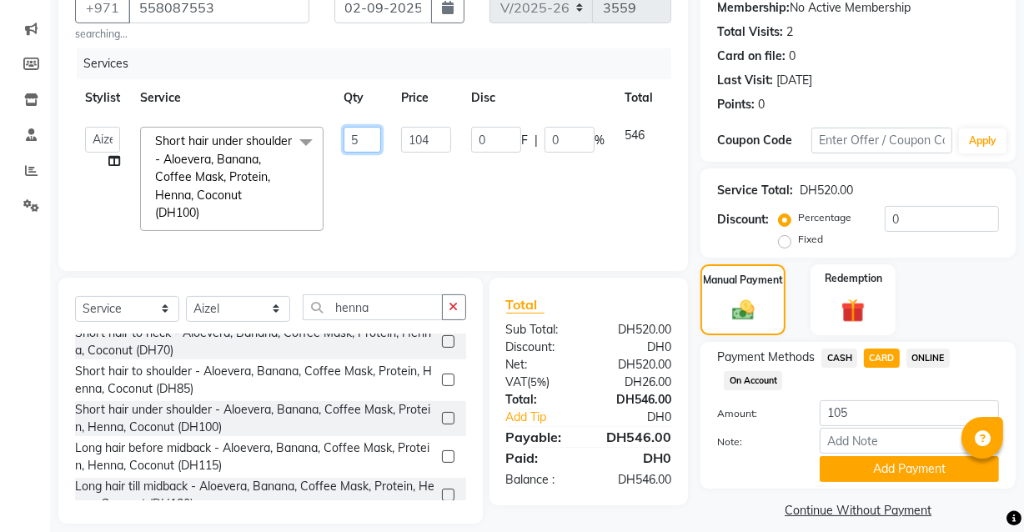
click at [365, 134] on input "5" at bounding box center [363, 140] width 38 height 26
type input "1"
click at [568, 216] on tr "[PERSON_NAME] [PERSON_NAME] [PERSON_NAME] [PERSON_NAME] [PERSON_NAME] [PERSON_N…" at bounding box center [396, 179] width 643 height 124
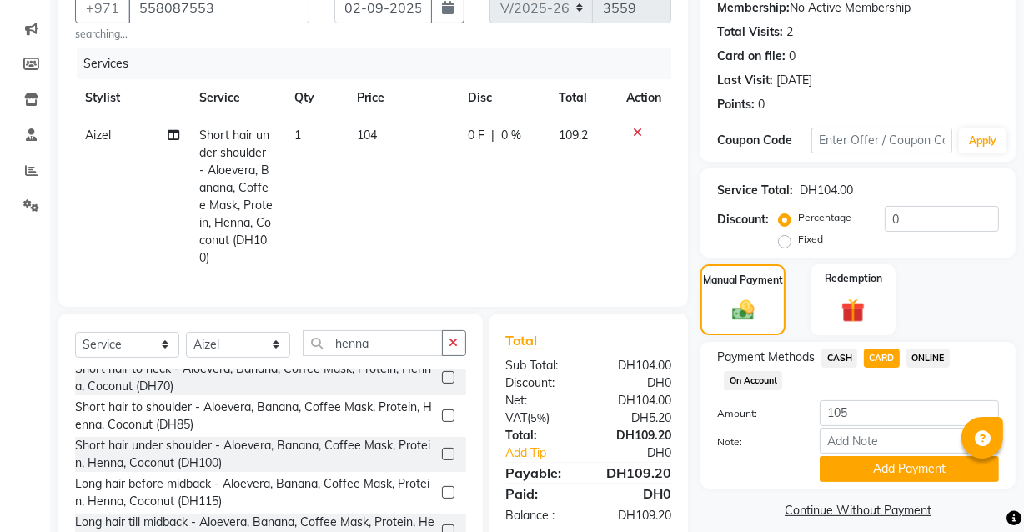
click at [385, 133] on td "104" at bounding box center [402, 197] width 111 height 160
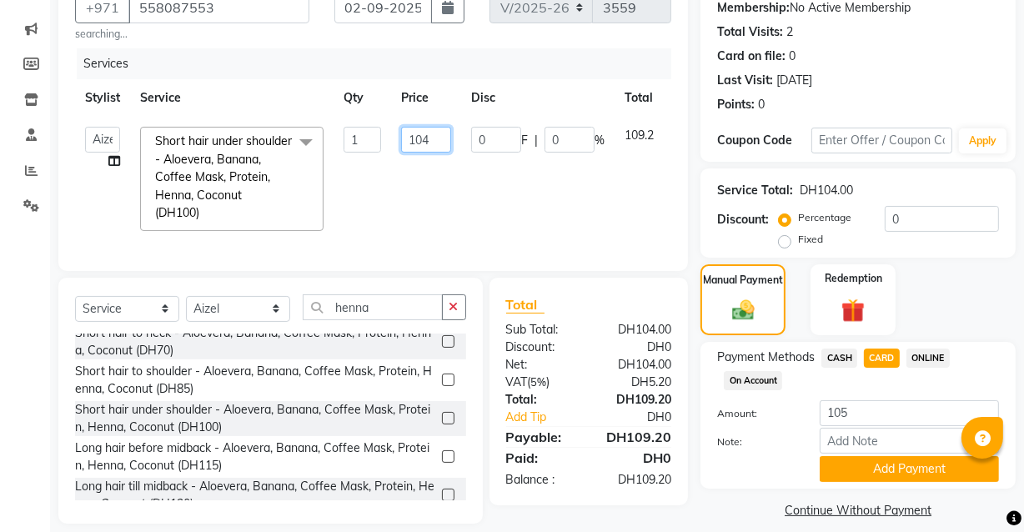
click at [438, 141] on input "104" at bounding box center [426, 140] width 50 height 26
type input "103.55"
click at [576, 192] on tr "[PERSON_NAME] [PERSON_NAME] [PERSON_NAME] [PERSON_NAME] [PERSON_NAME] [PERSON_N…" at bounding box center [397, 179] width 644 height 124
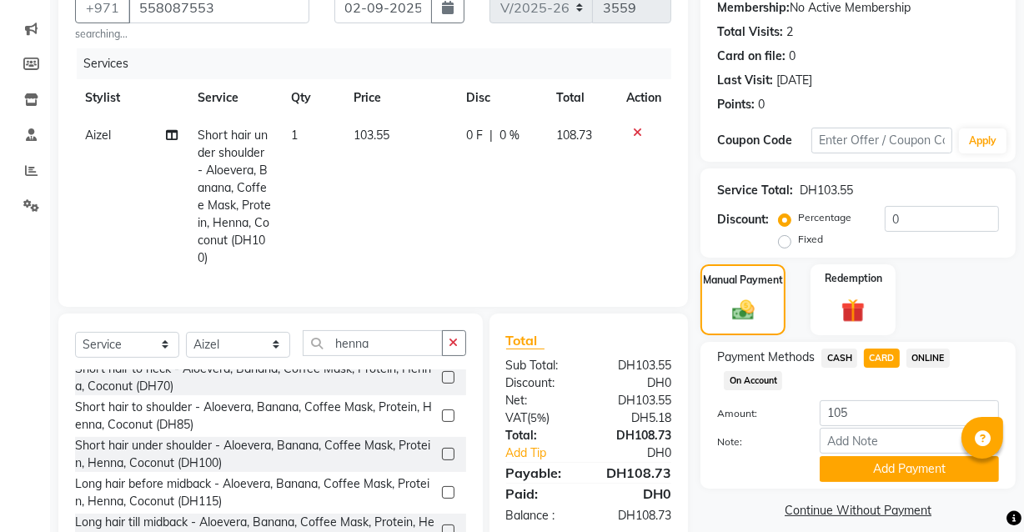
click at [391, 134] on td "103.55" at bounding box center [400, 197] width 113 height 160
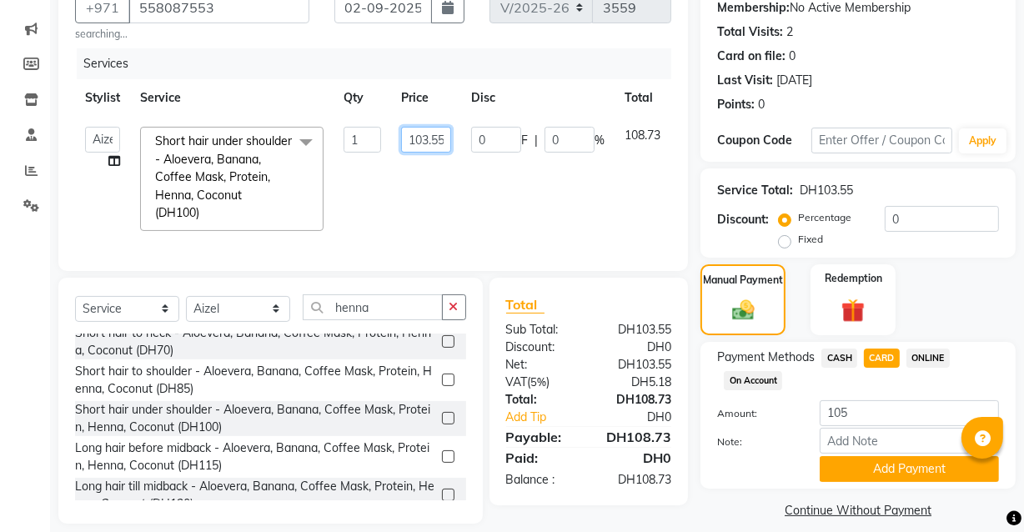
click at [441, 144] on input "103.55" at bounding box center [426, 140] width 50 height 26
type input "103.75"
click at [571, 208] on tr "[PERSON_NAME] [PERSON_NAME] [PERSON_NAME] [PERSON_NAME] [PERSON_NAME] [PERSON_N…" at bounding box center [400, 179] width 651 height 124
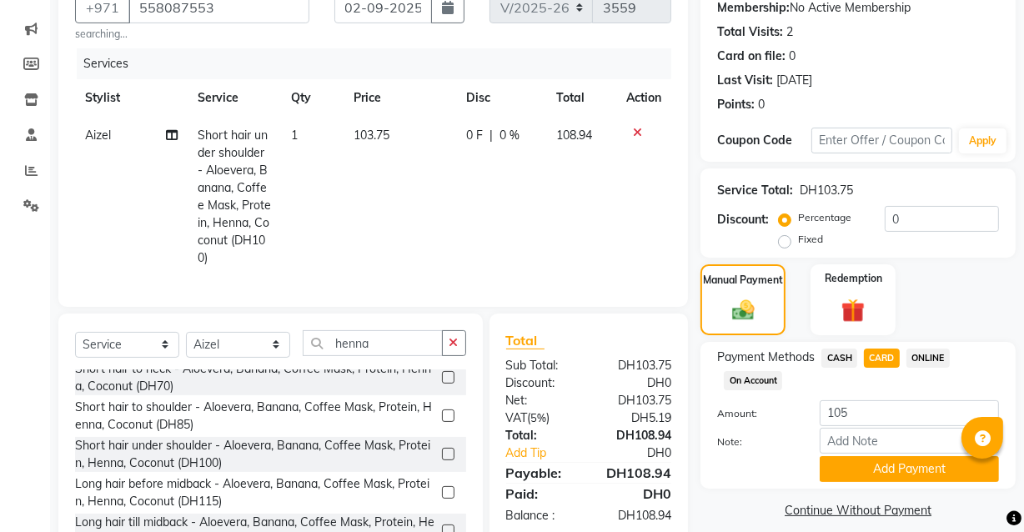
click at [390, 138] on span "103.75" at bounding box center [372, 135] width 36 height 15
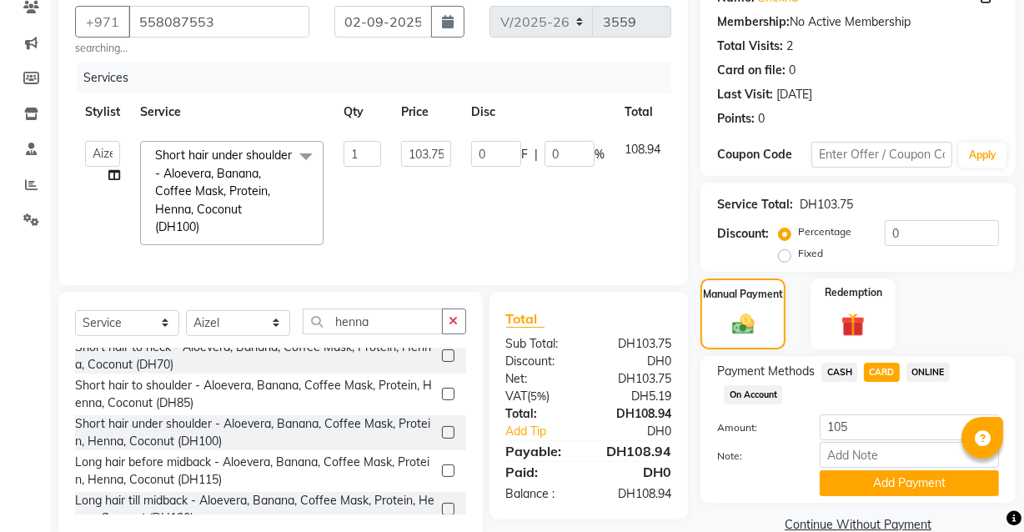
scroll to position [148, 0]
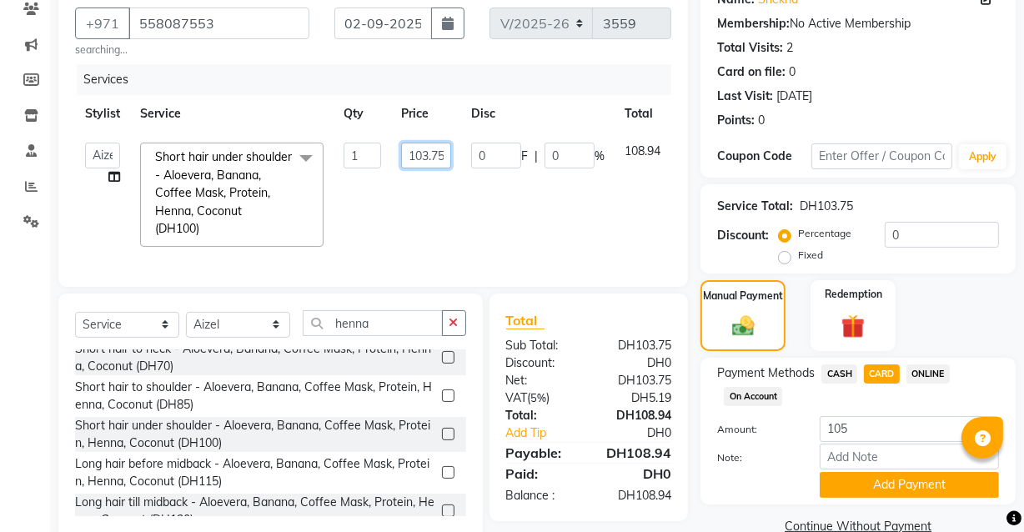
click at [435, 153] on input "103.75" at bounding box center [426, 156] width 50 height 26
type input "103.78"
click at [611, 235] on tr "[PERSON_NAME] [PERSON_NAME] [PERSON_NAME] [PERSON_NAME] [PERSON_NAME] [PERSON_N…" at bounding box center [400, 195] width 651 height 124
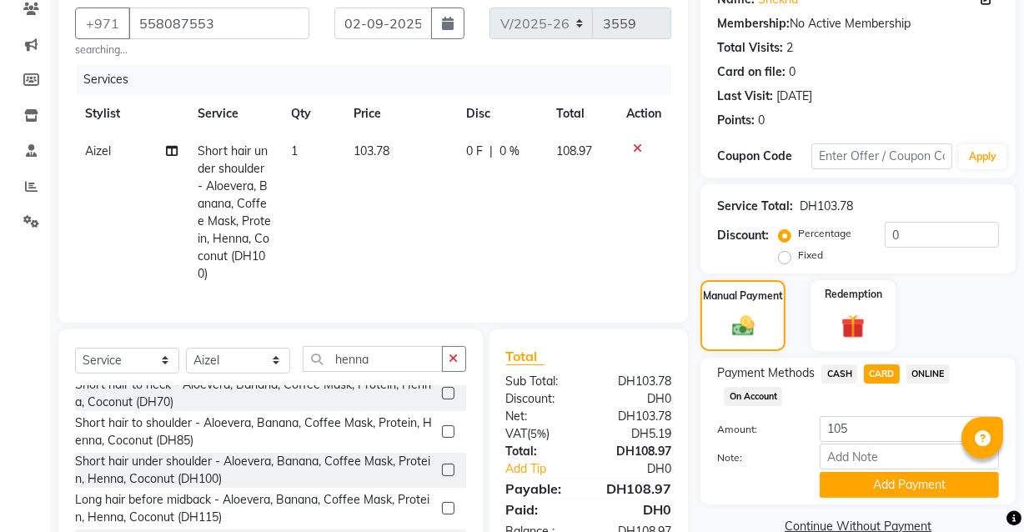
click at [410, 153] on td "103.78" at bounding box center [400, 213] width 113 height 160
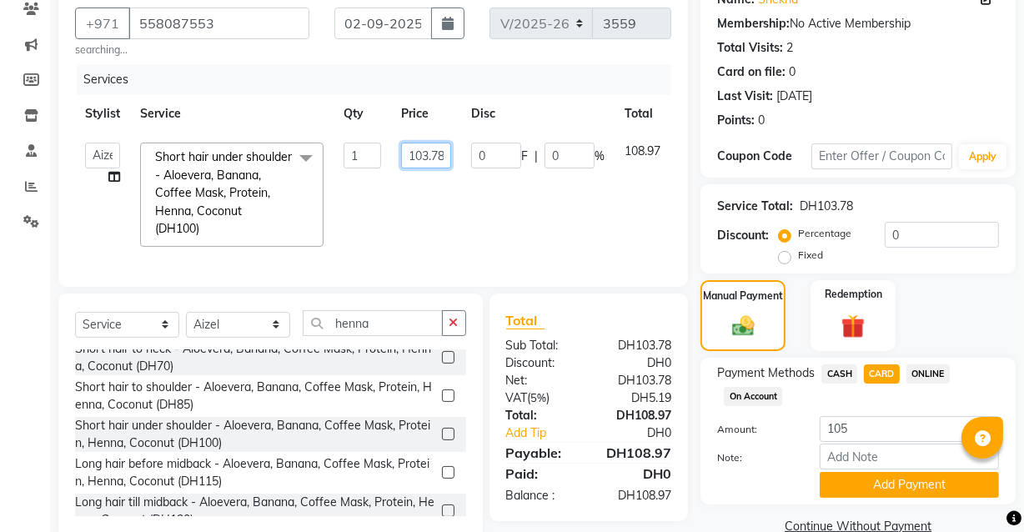
click at [440, 153] on input "103.78" at bounding box center [426, 156] width 50 height 26
type input "1"
type input "100"
click at [598, 234] on tr "[PERSON_NAME] [PERSON_NAME] [PERSON_NAME] [PERSON_NAME] [PERSON_NAME] [PERSON_N…" at bounding box center [400, 195] width 651 height 124
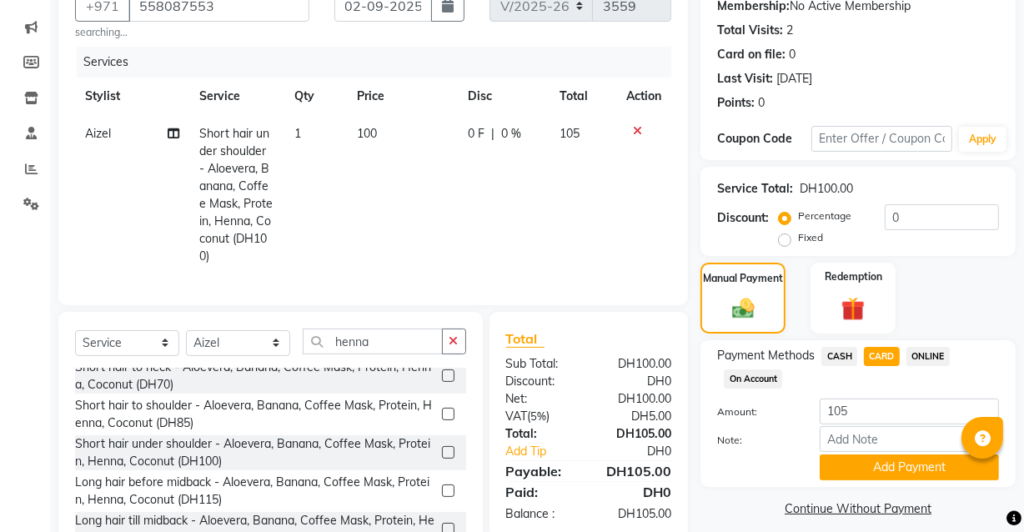
scroll to position [228, 0]
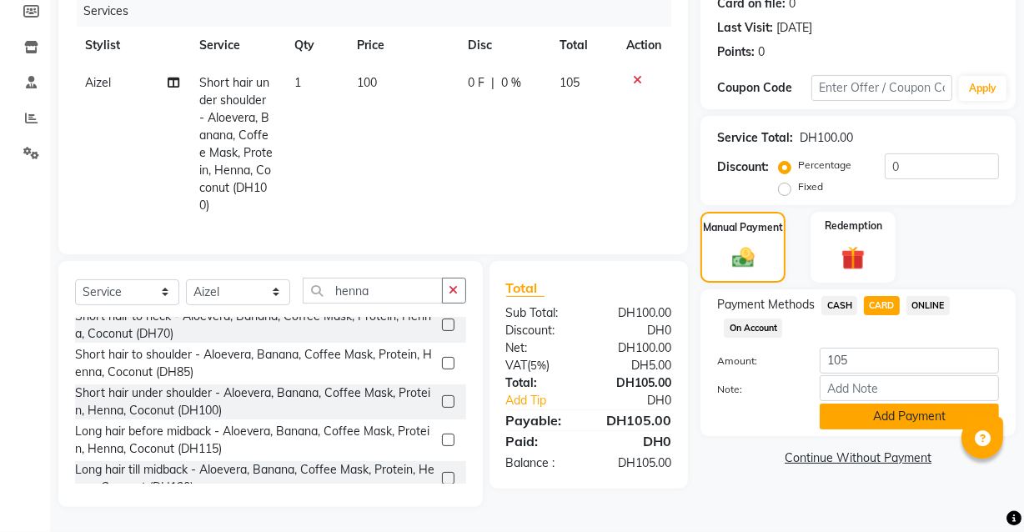
click at [909, 406] on button "Add Payment" at bounding box center [909, 417] width 179 height 26
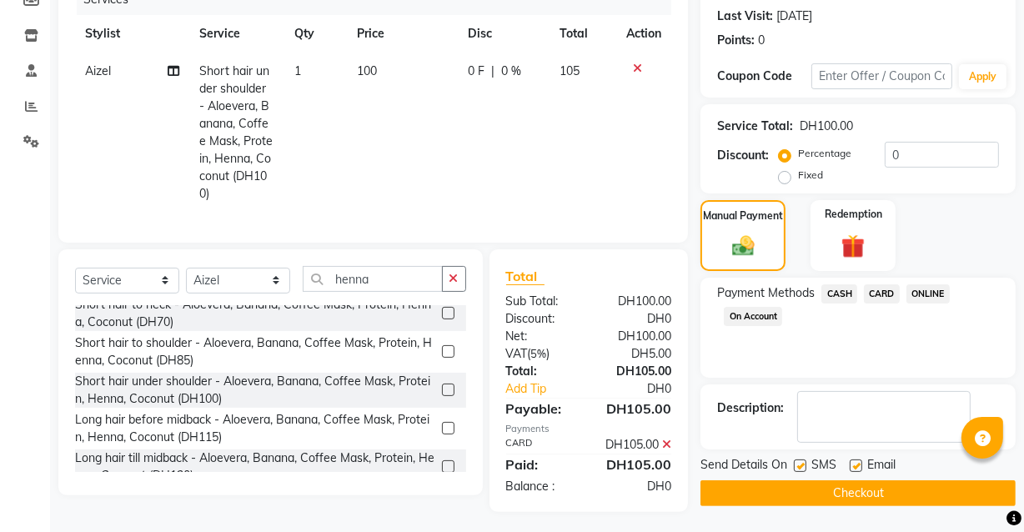
scroll to position [262, 0]
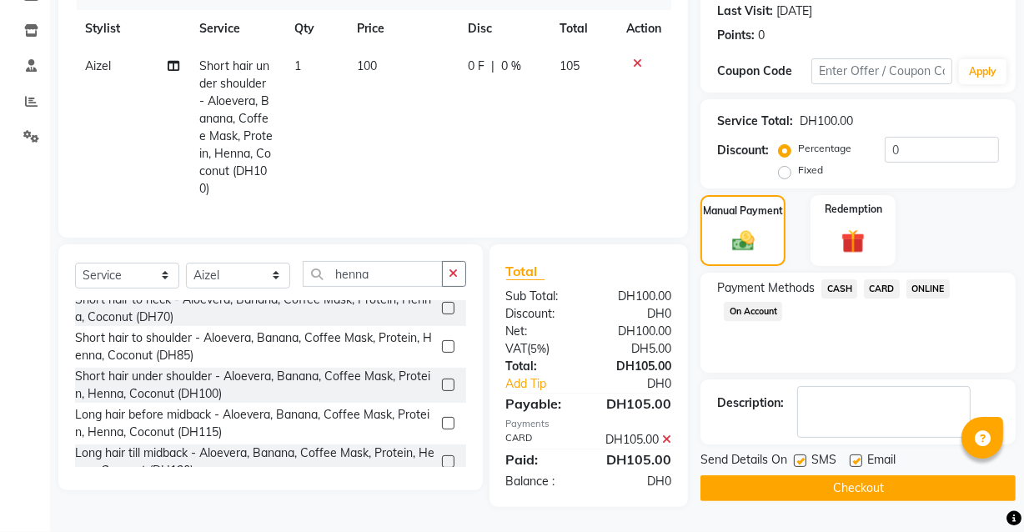
click at [858, 455] on label at bounding box center [856, 461] width 13 height 13
click at [858, 456] on input "checkbox" at bounding box center [855, 461] width 11 height 11
checkbox input "false"
click at [802, 455] on label at bounding box center [800, 461] width 13 height 13
click at [802, 456] on input "checkbox" at bounding box center [799, 461] width 11 height 11
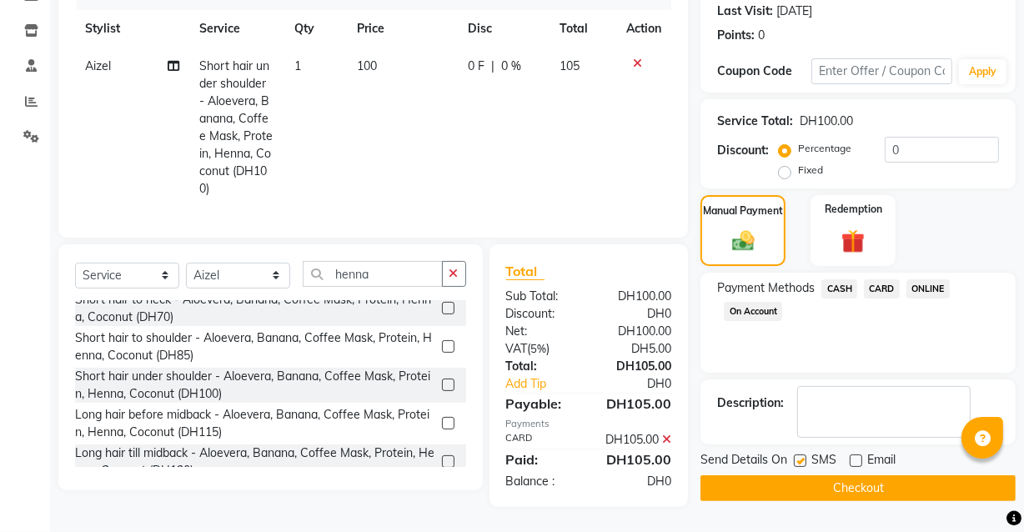
checkbox input "false"
click at [846, 476] on button "Checkout" at bounding box center [858, 489] width 315 height 26
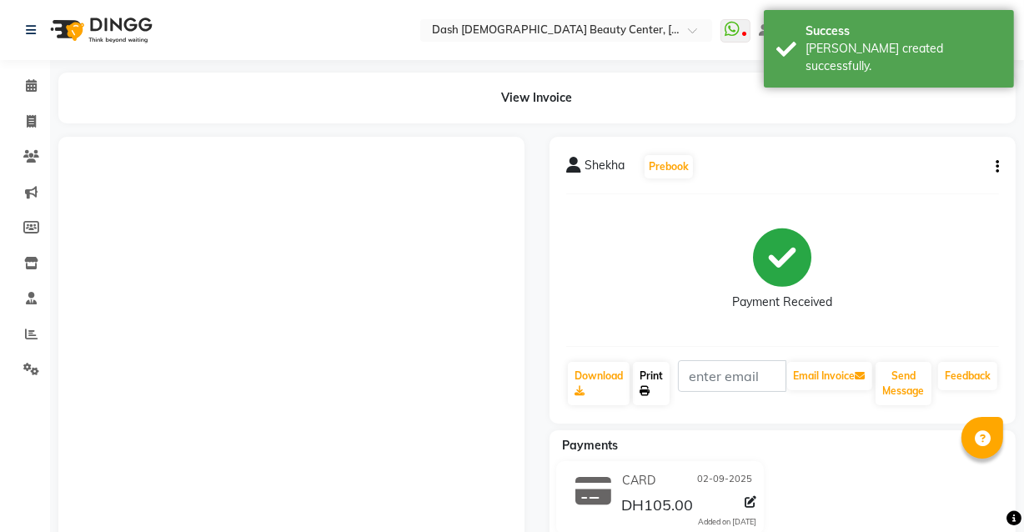
click at [653, 385] on link "Print" at bounding box center [651, 383] width 37 height 43
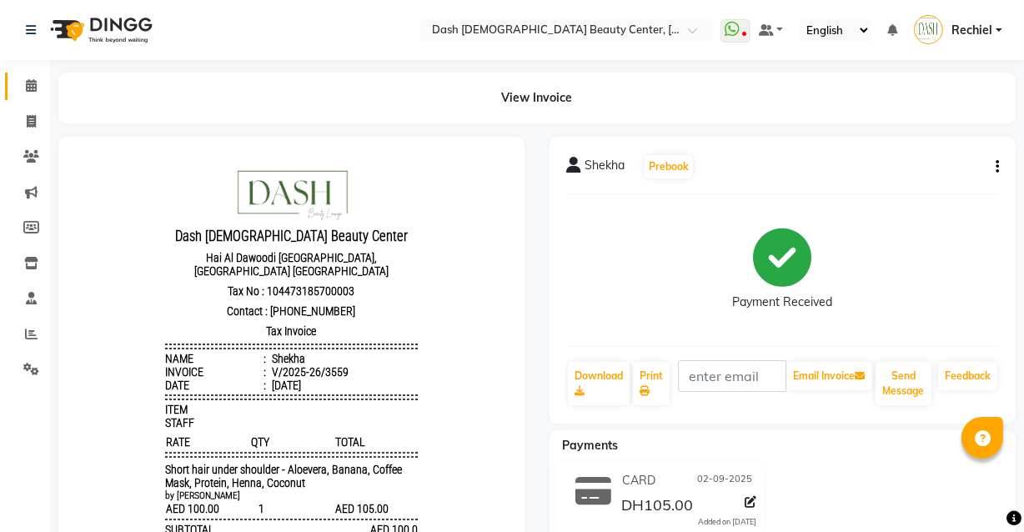
click at [32, 85] on icon at bounding box center [31, 85] width 11 height 13
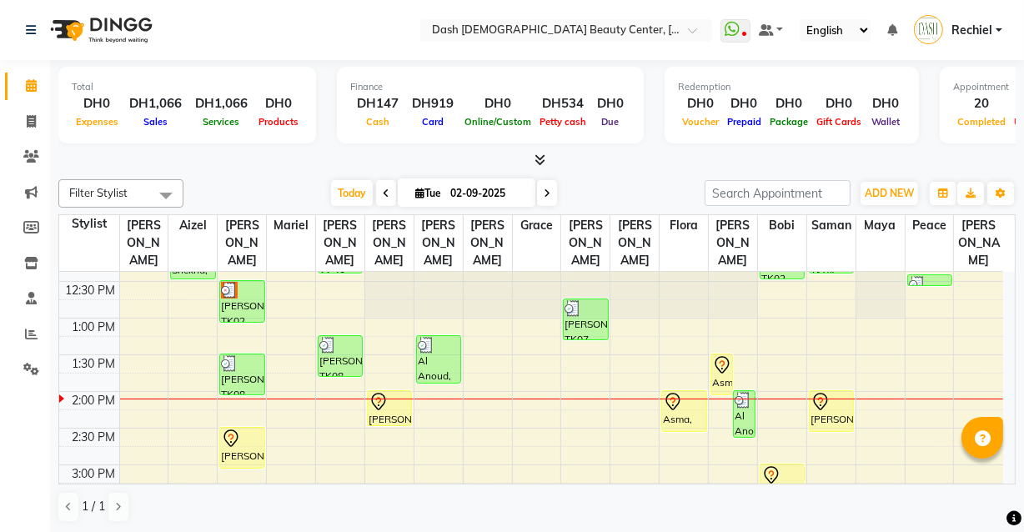
scroll to position [253, 0]
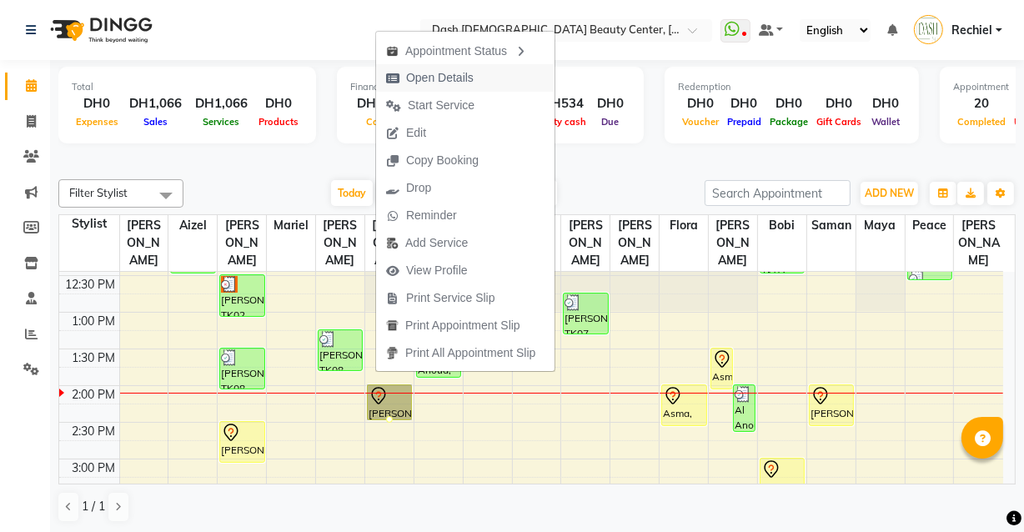
click at [502, 72] on button "Open Details" at bounding box center [465, 78] width 179 height 28
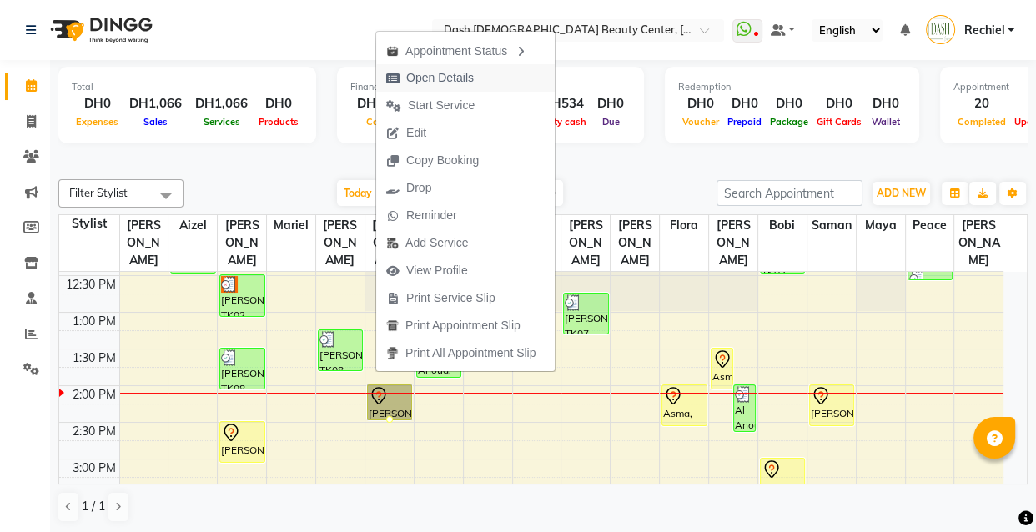
select select "7"
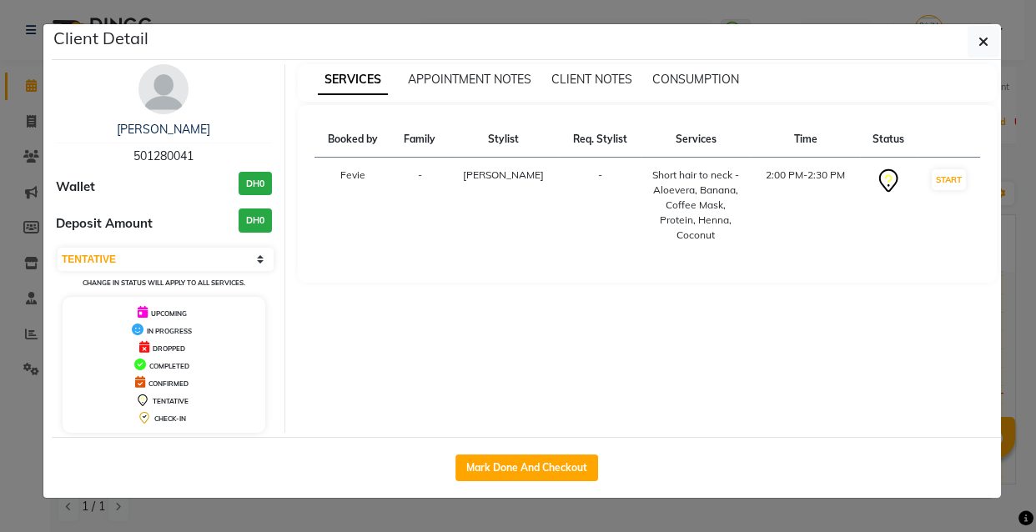
click at [643, 530] on ngb-modal-window "Client Detail [PERSON_NAME] 501280041 Wallet DH0 Deposit Amount DH0 Select IN S…" at bounding box center [518, 266] width 1036 height 532
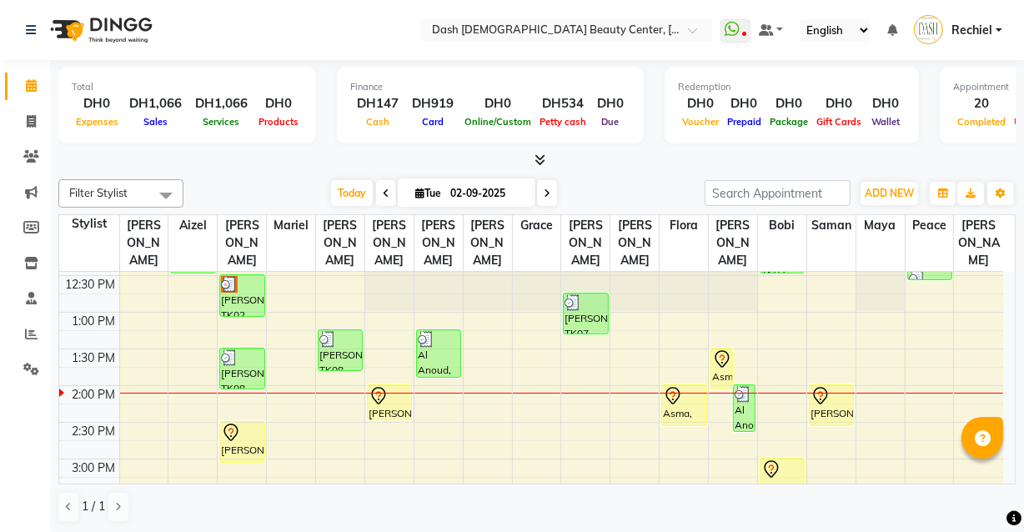
click at [687, 395] on div "Asma, TK10, 02:00 PM-02:35 PM, Basic Pedicure" at bounding box center [683, 405] width 43 height 40
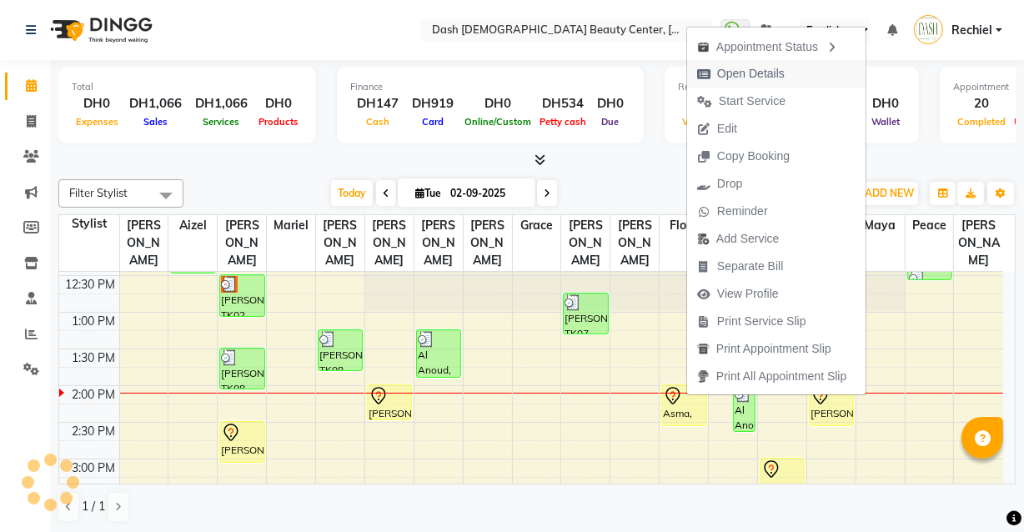
click at [775, 67] on span "Open Details" at bounding box center [751, 74] width 68 height 18
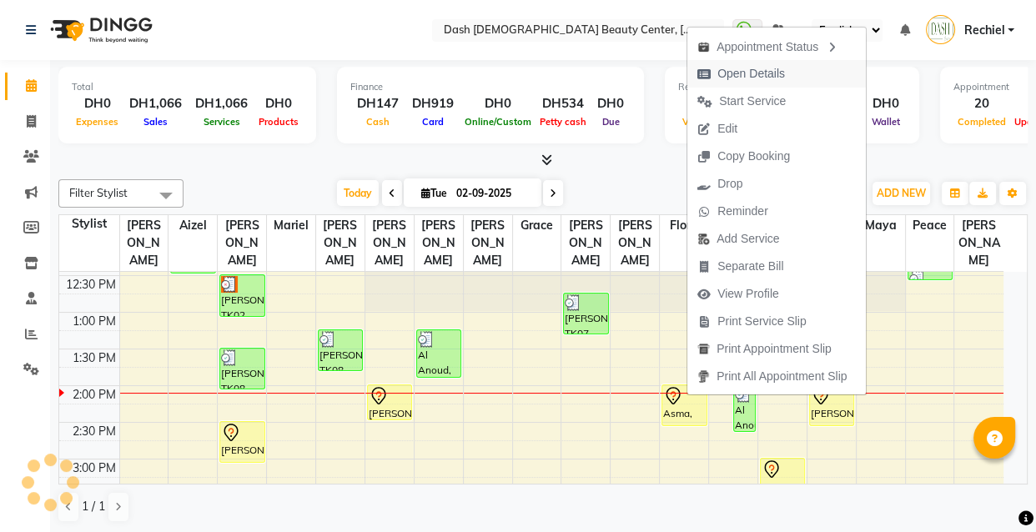
select select "7"
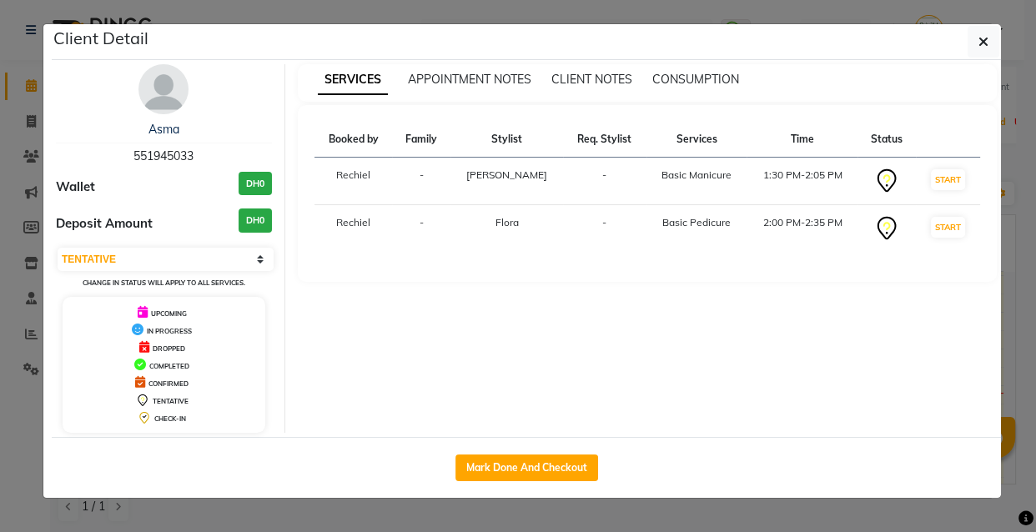
click at [671, 521] on ngb-modal-window "Client Detail Asma 551945033 Wallet DH0 Deposit Amount DH0 Select IN SERVICE CO…" at bounding box center [518, 266] width 1036 height 532
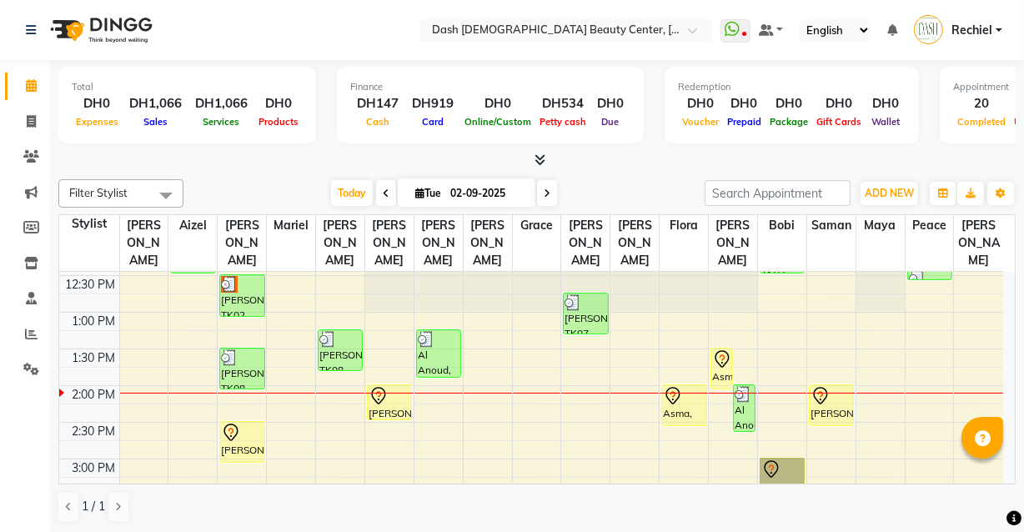
click at [778, 458] on link "[PERSON_NAME], TK13, 03:00 PM-03:35 PM, Basic Manicure" at bounding box center [782, 479] width 45 height 42
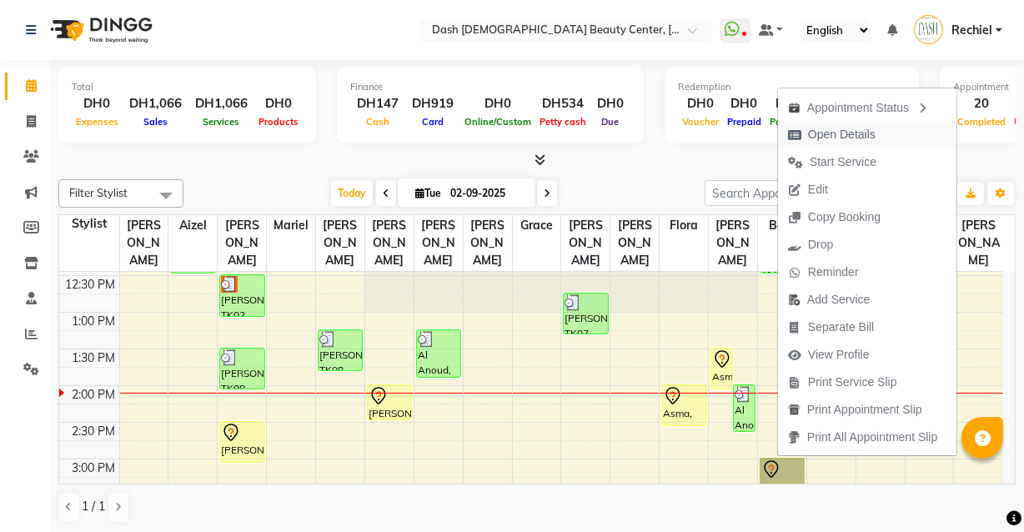
click at [863, 135] on span "Open Details" at bounding box center [842, 135] width 68 height 18
select select "7"
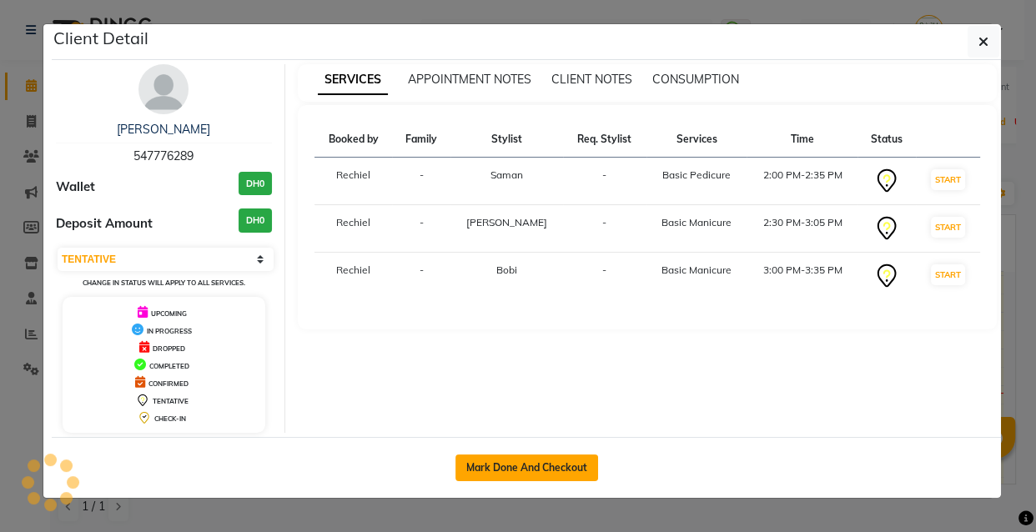
click at [571, 469] on button "Mark Done And Checkout" at bounding box center [526, 468] width 143 height 27
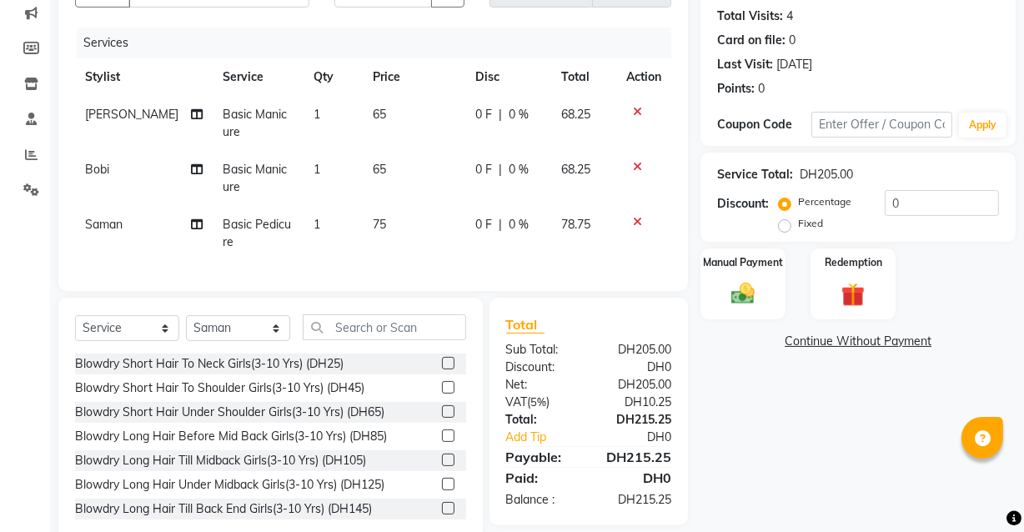
scroll to position [227, 0]
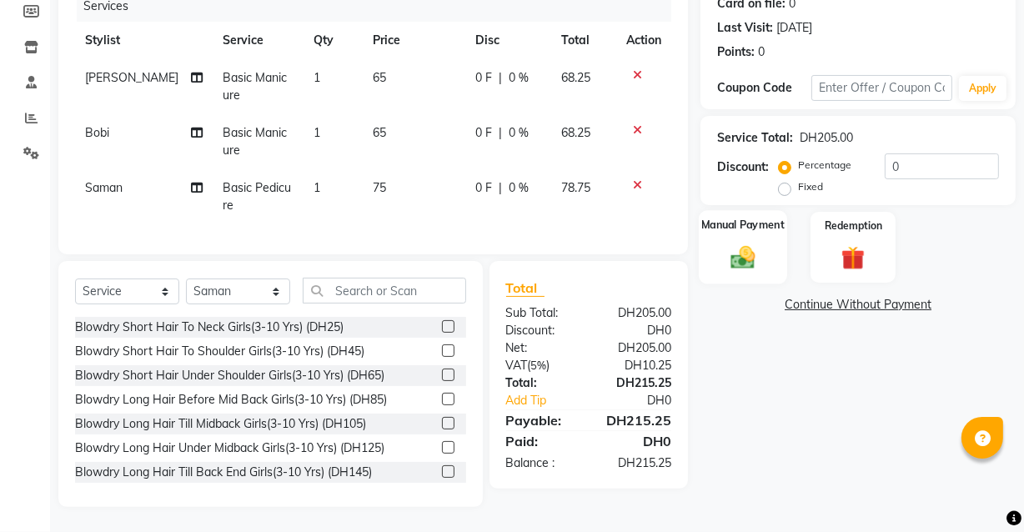
click at [760, 244] on img at bounding box center [743, 257] width 40 height 28
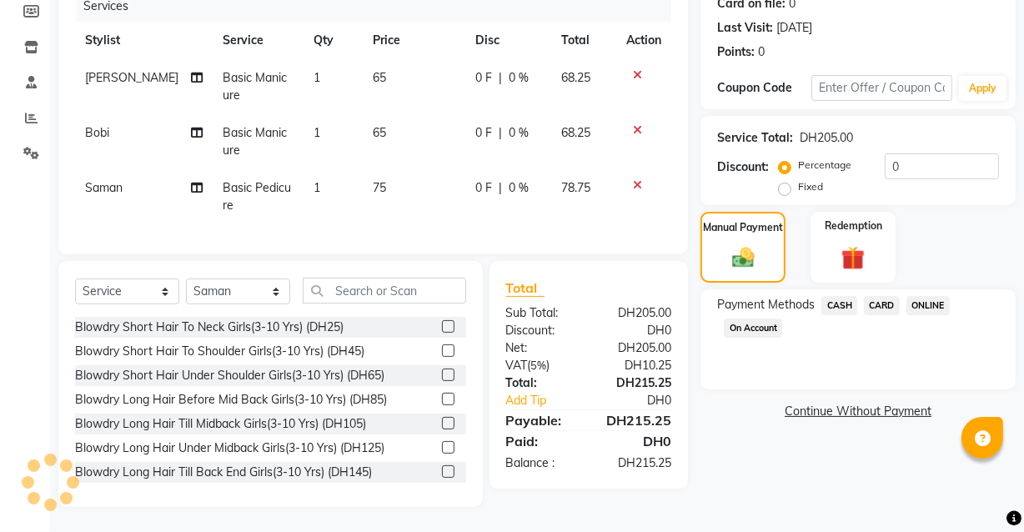
click at [881, 296] on span "CARD" at bounding box center [882, 305] width 36 height 19
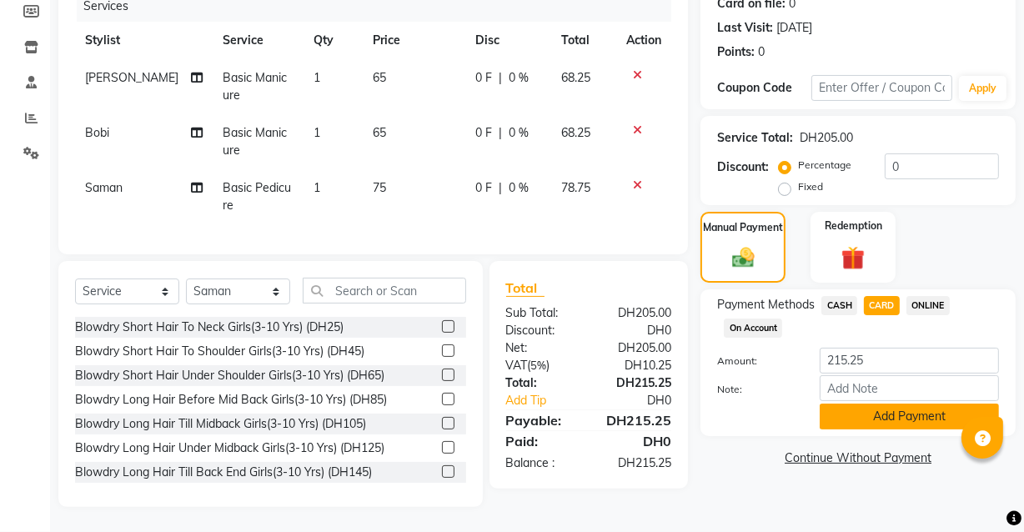
click at [884, 415] on button "Add Payment" at bounding box center [909, 417] width 179 height 26
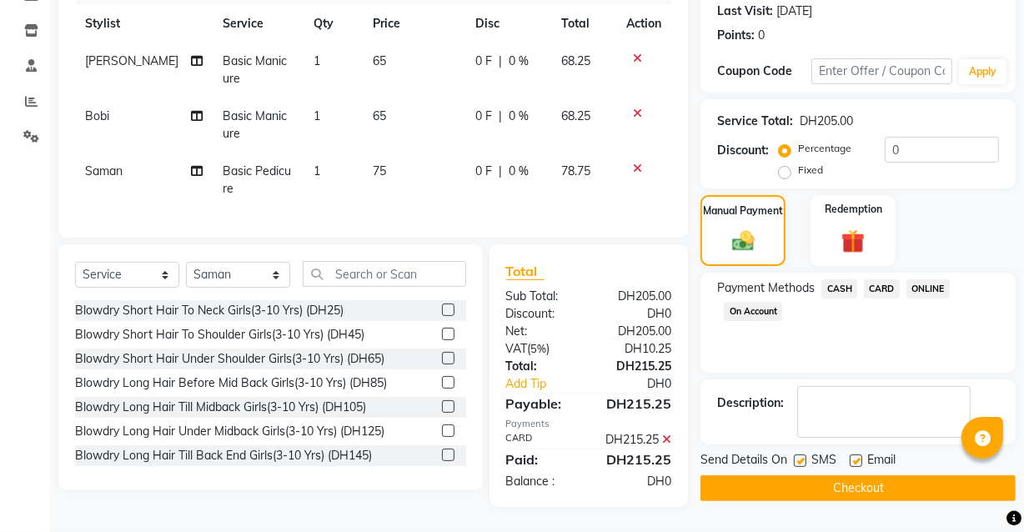
scroll to position [261, 0]
click at [858, 455] on label at bounding box center [856, 461] width 13 height 13
click at [858, 456] on input "checkbox" at bounding box center [855, 461] width 11 height 11
click at [877, 476] on button "Checkout" at bounding box center [858, 489] width 315 height 26
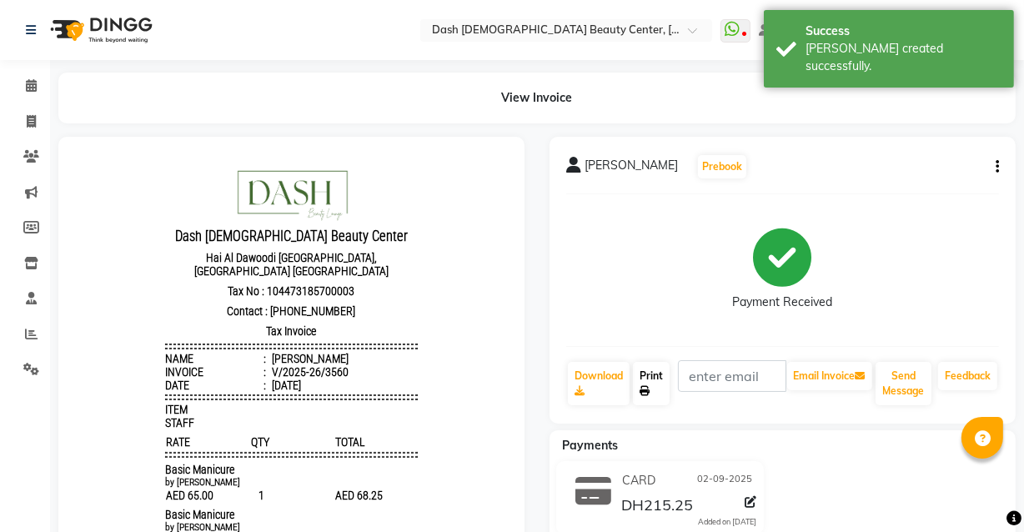
click at [649, 387] on icon at bounding box center [645, 391] width 10 height 10
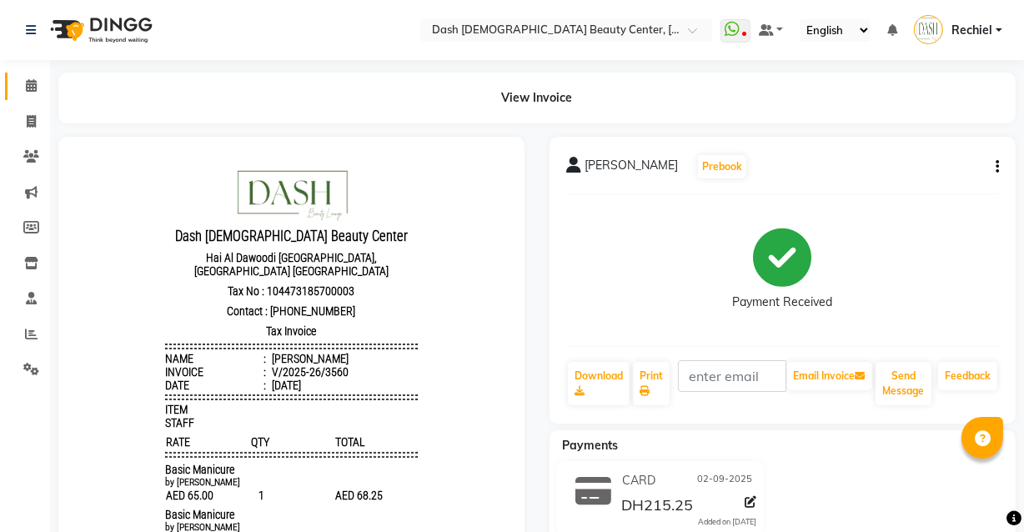
click at [13, 76] on link "Calendar" at bounding box center [25, 87] width 40 height 28
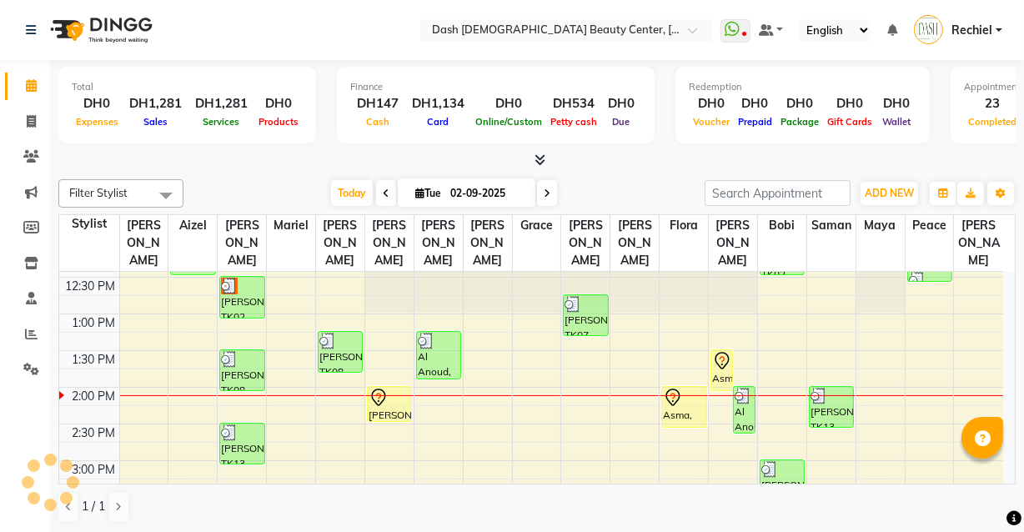
scroll to position [274, 0]
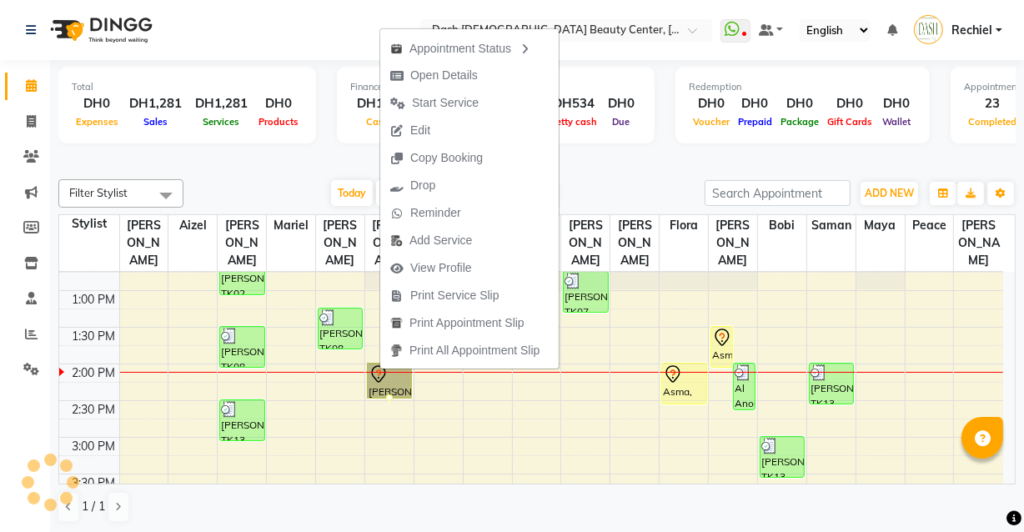
click at [722, 340] on icon at bounding box center [723, 341] width 2 height 2
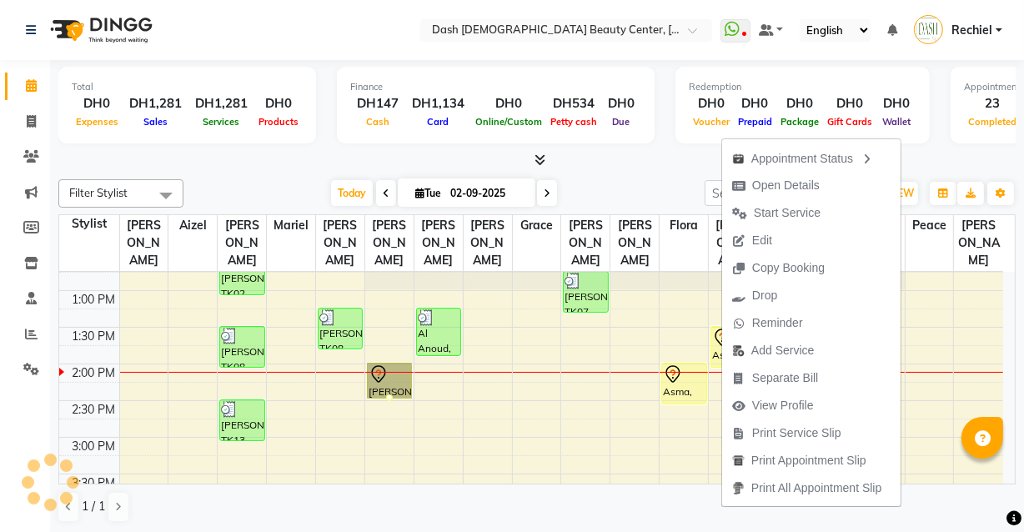
click at [29, 432] on div "Calendar Invoice Clients Marketing Members Inventory Staff Reports Settings Com…" at bounding box center [112, 278] width 225 height 461
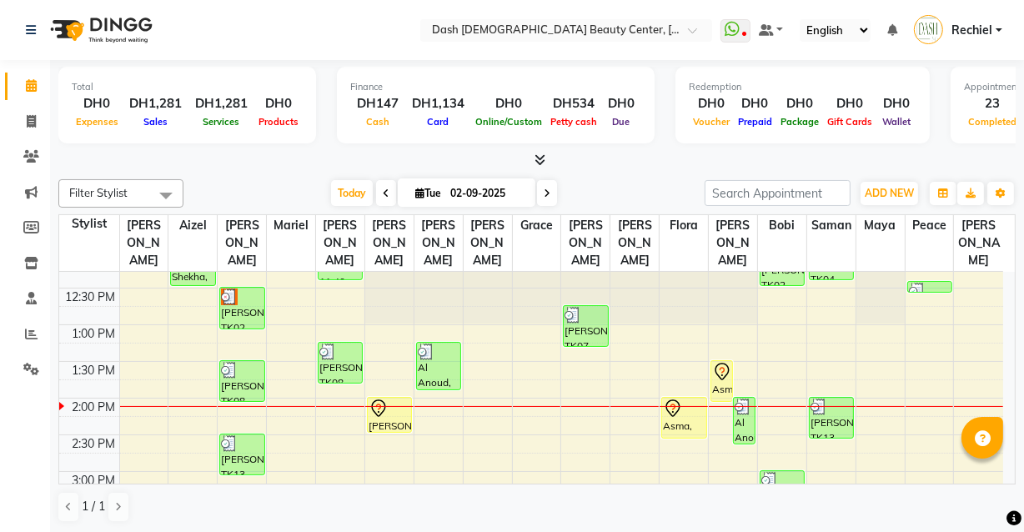
scroll to position [239, 0]
click at [33, 124] on icon at bounding box center [31, 121] width 9 height 13
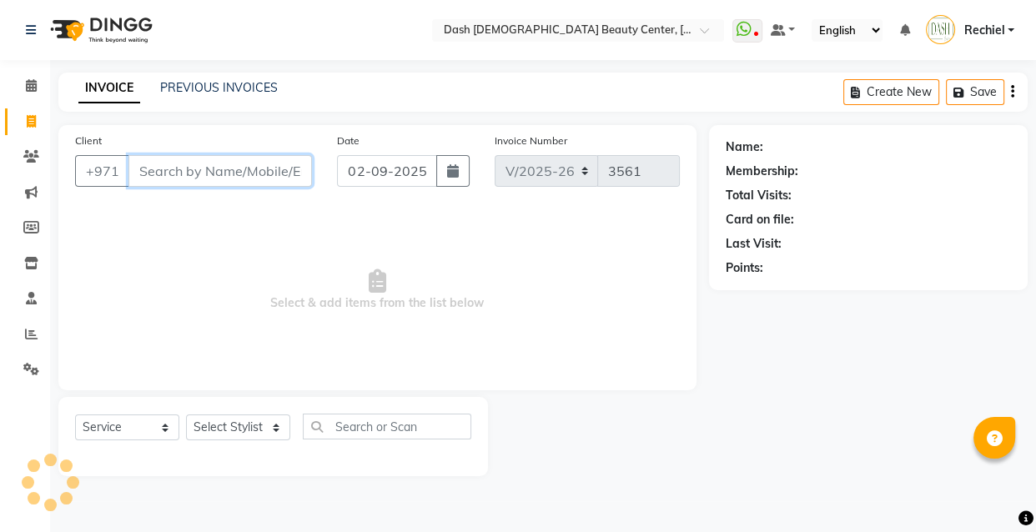
click at [204, 176] on input "Client" at bounding box center [220, 171] width 184 height 32
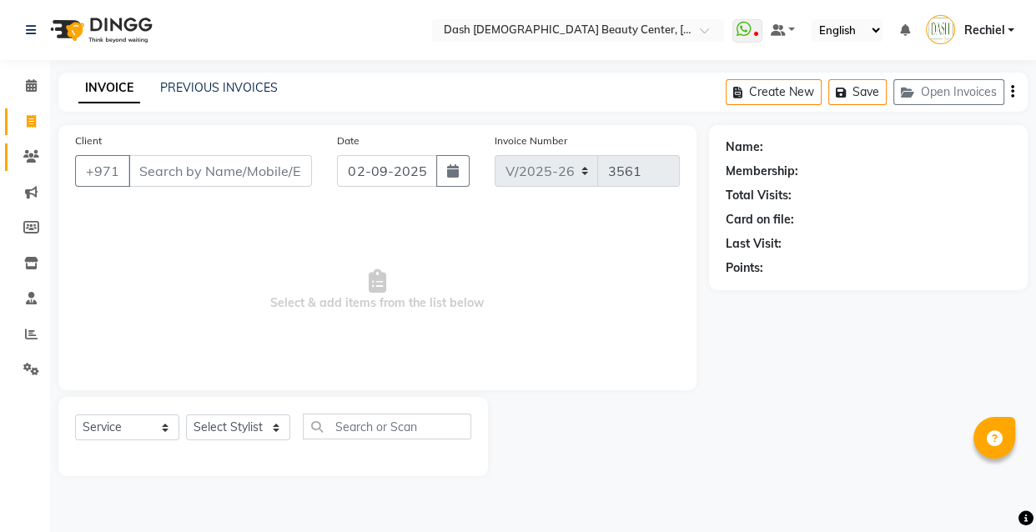
click at [33, 153] on icon at bounding box center [31, 156] width 16 height 13
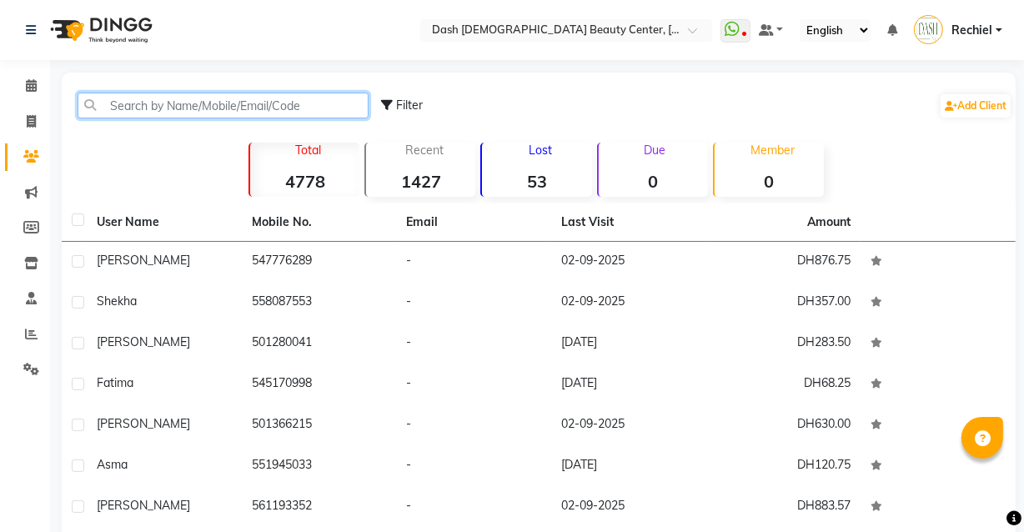
click at [320, 101] on input "text" at bounding box center [223, 106] width 291 height 26
click at [24, 379] on link "Settings" at bounding box center [25, 370] width 40 height 28
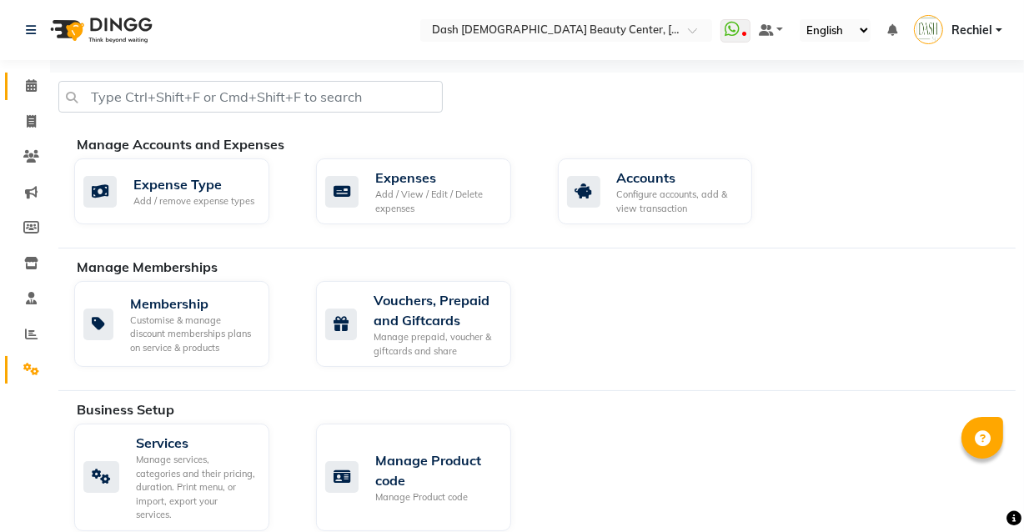
click at [33, 87] on icon at bounding box center [31, 85] width 11 height 13
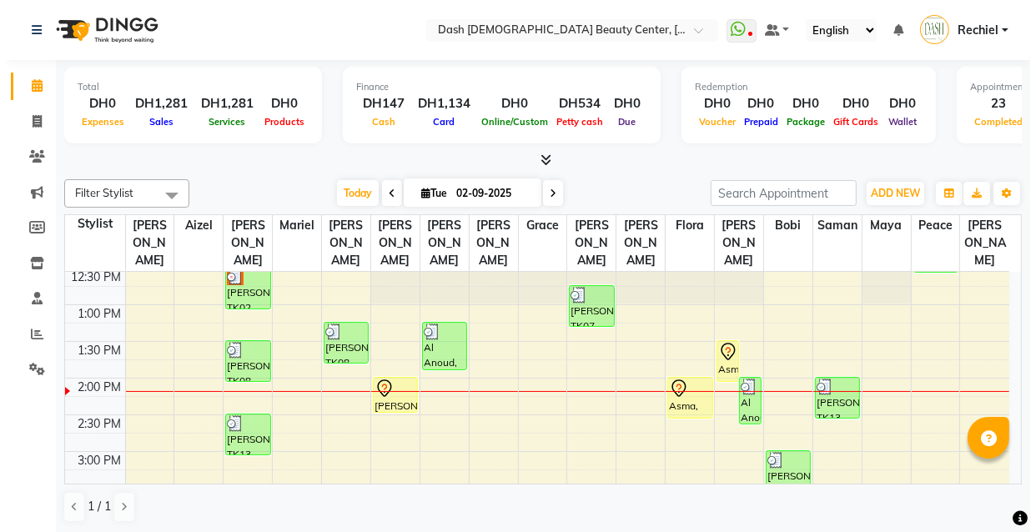
scroll to position [284, 0]
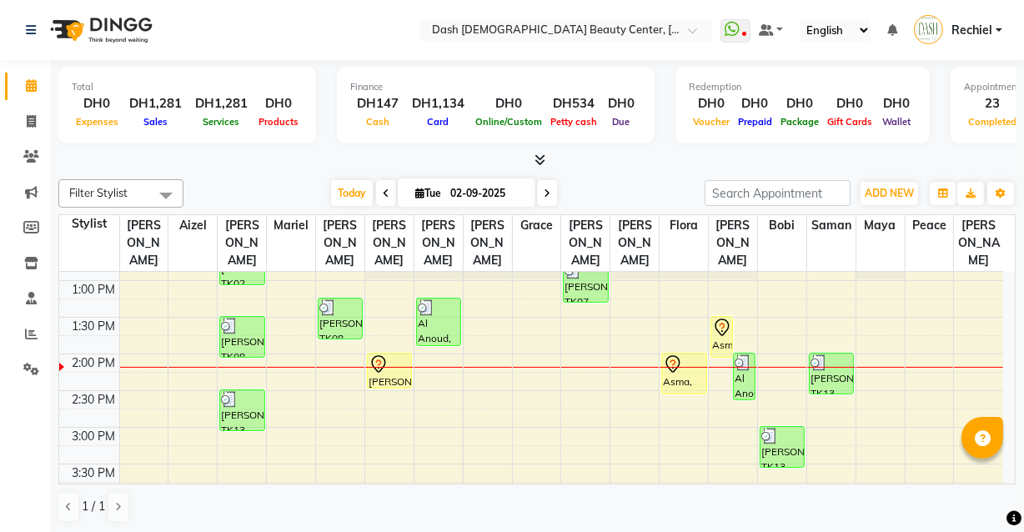
click at [722, 318] on icon at bounding box center [722, 328] width 20 height 20
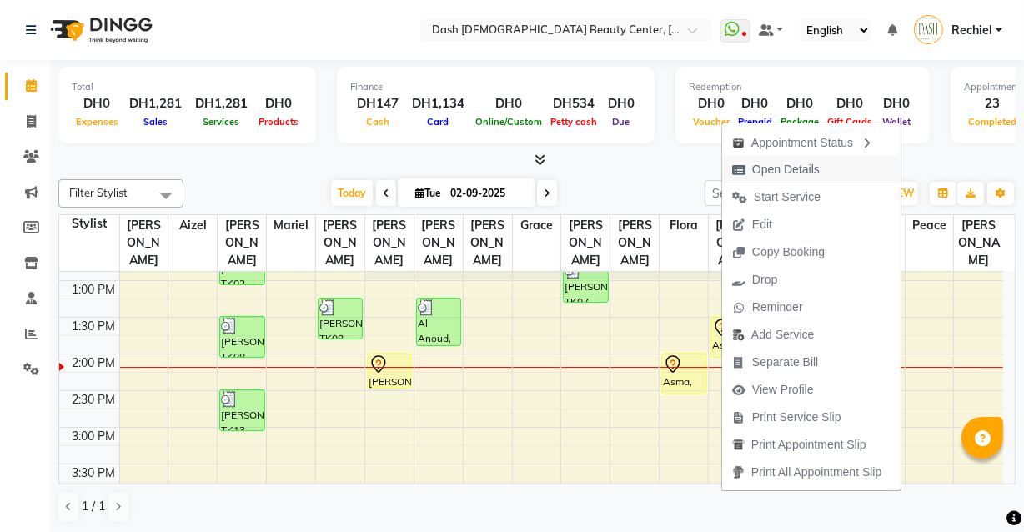
click at [753, 165] on span "Open Details" at bounding box center [786, 170] width 68 height 18
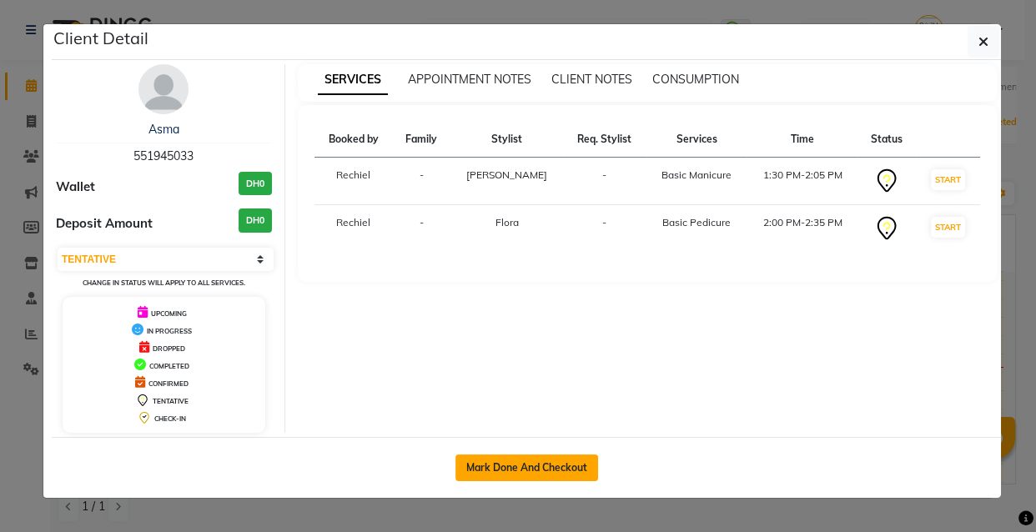
click at [497, 471] on button "Mark Done And Checkout" at bounding box center [526, 468] width 143 height 27
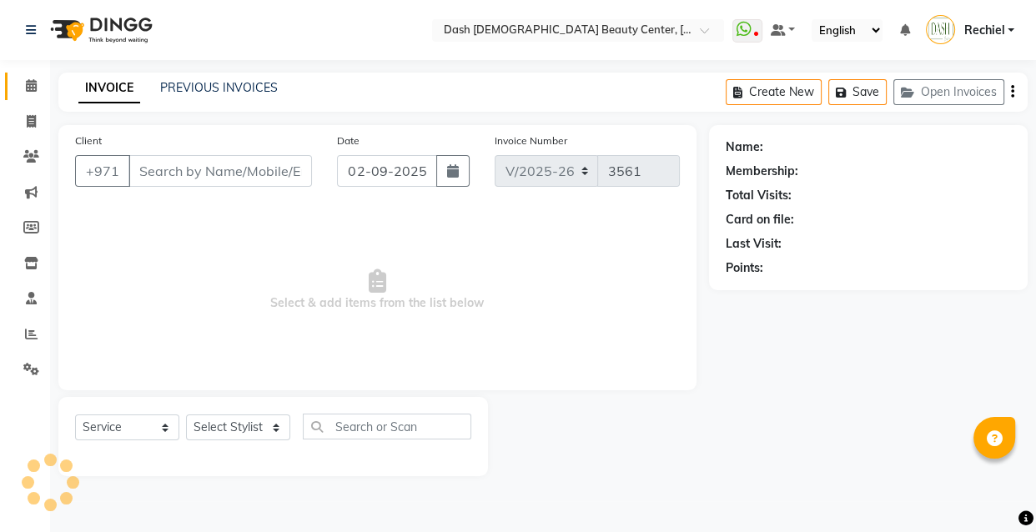
click at [31, 83] on icon at bounding box center [31, 85] width 11 height 13
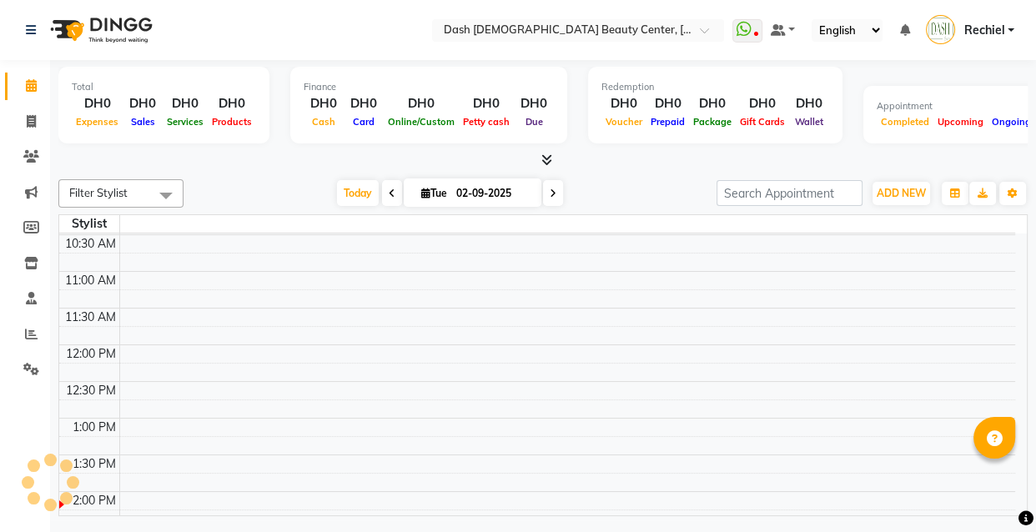
scroll to position [174, 0]
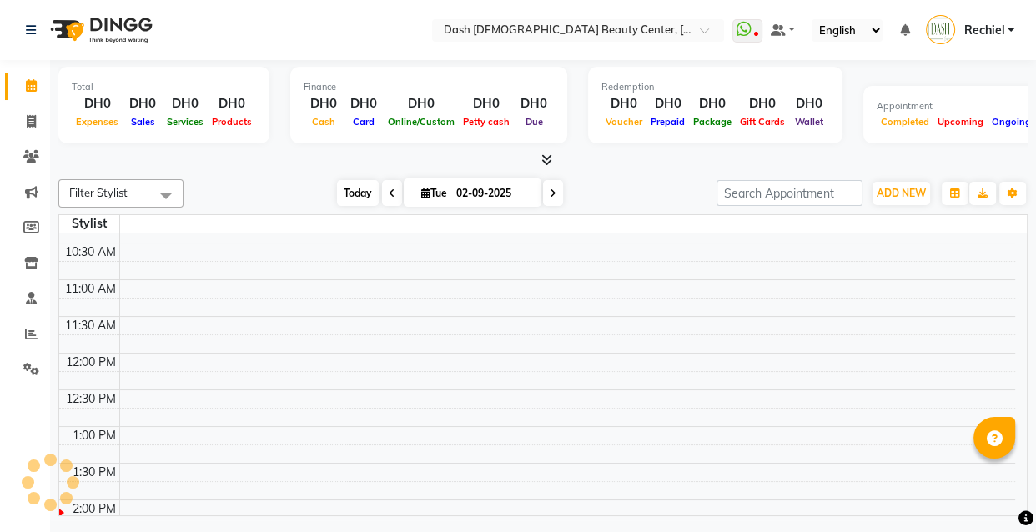
click at [365, 188] on span "Today" at bounding box center [358, 193] width 42 height 26
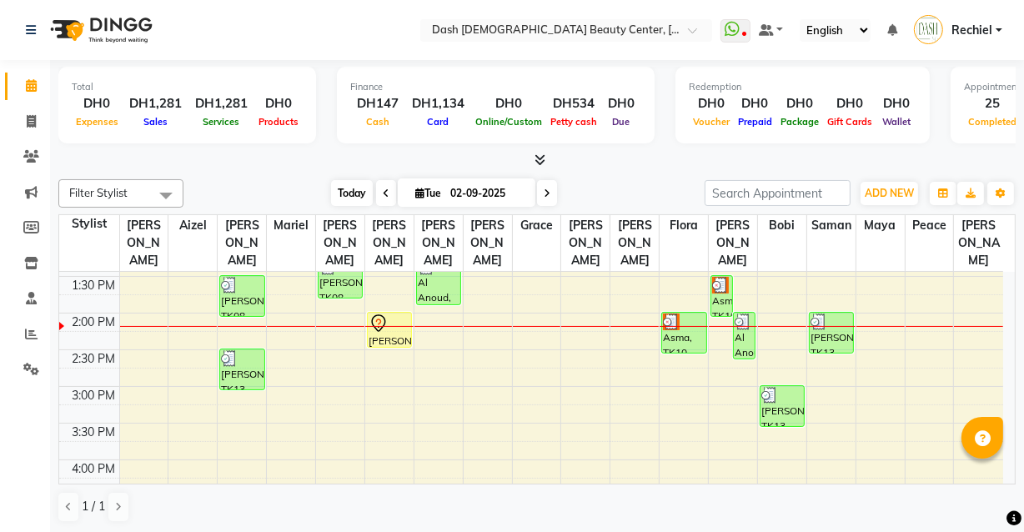
scroll to position [304, 0]
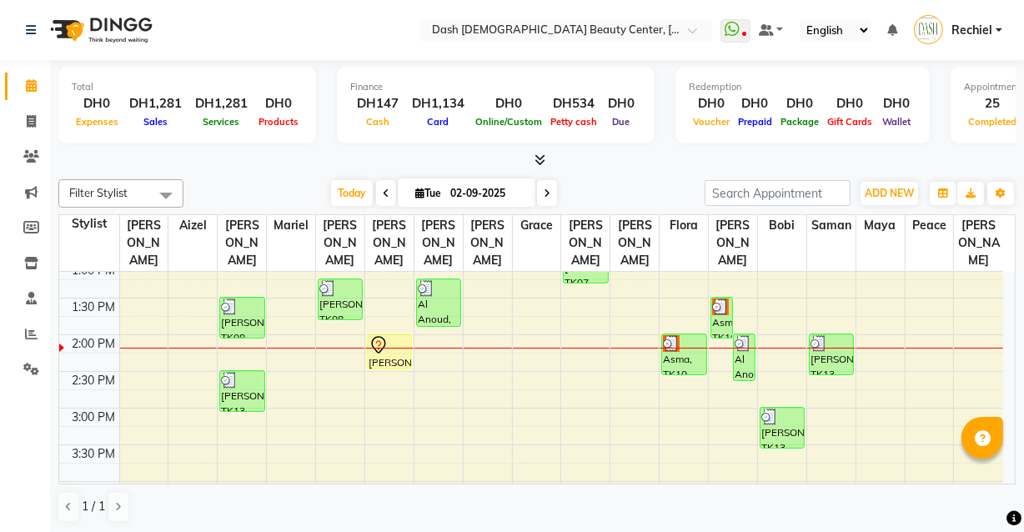
click at [692, 335] on div at bounding box center [684, 343] width 42 height 17
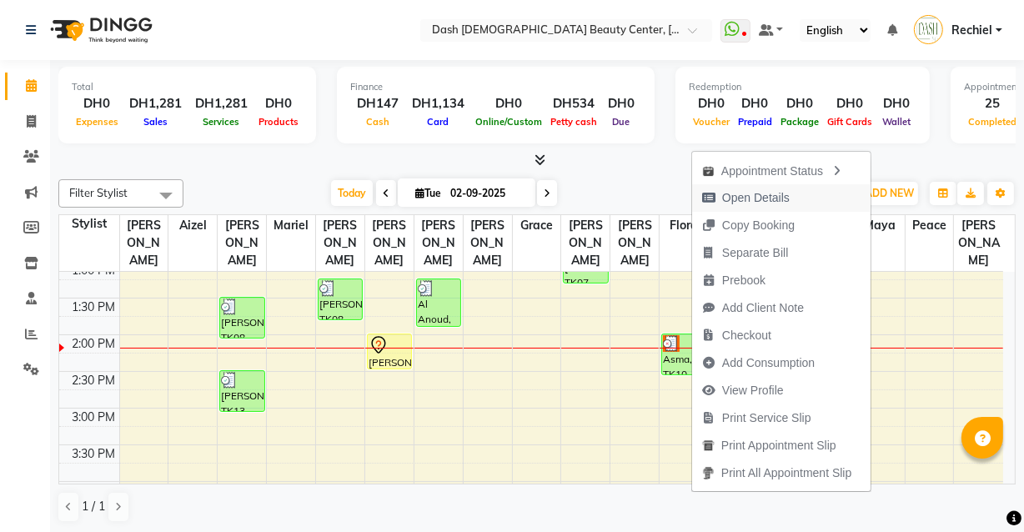
click at [722, 200] on span "Open Details" at bounding box center [756, 198] width 68 height 18
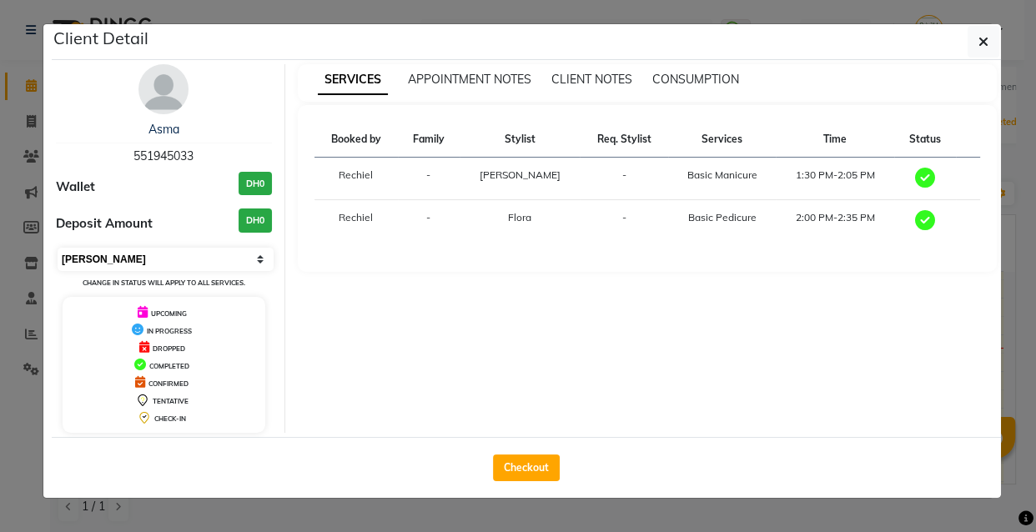
click at [194, 256] on select "Select MARK DONE UPCOMING" at bounding box center [166, 259] width 216 height 23
click at [58, 248] on select "Select MARK DONE UPCOMING" at bounding box center [166, 259] width 216 height 23
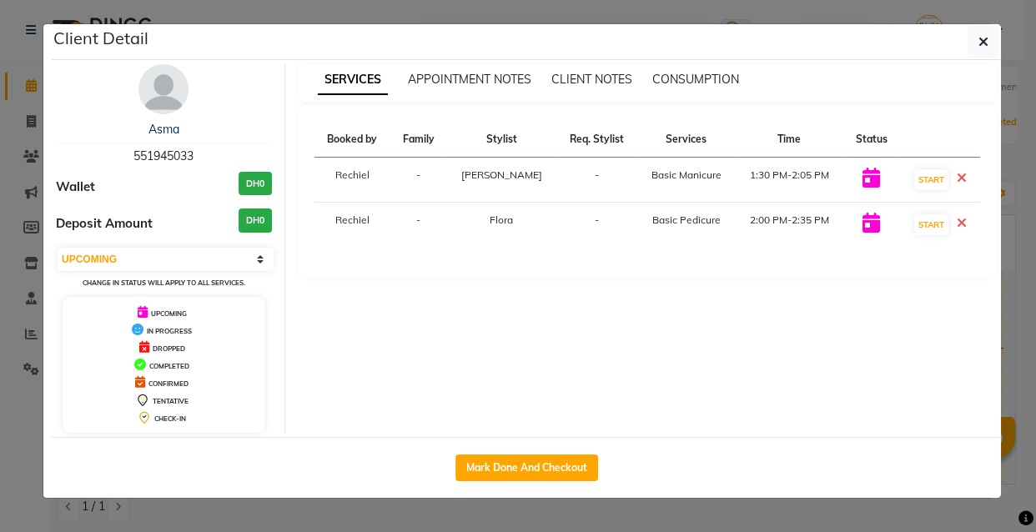
click at [211, 522] on ngb-modal-window "Client Detail Asma 551945033 Wallet DH0 Deposit Amount DH0 Select IN SERVICE CO…" at bounding box center [518, 266] width 1036 height 532
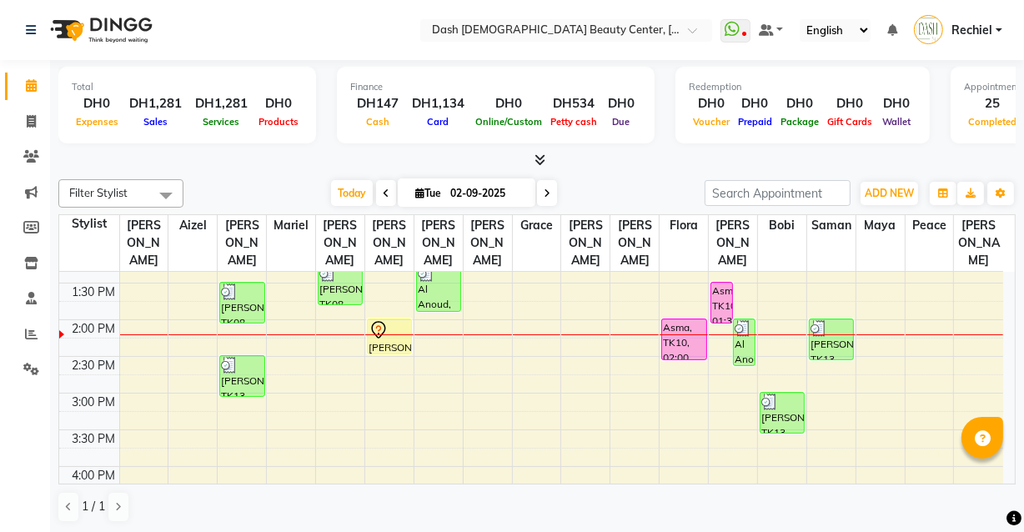
scroll to position [317, 0]
click at [14, 382] on link "Settings" at bounding box center [25, 370] width 40 height 28
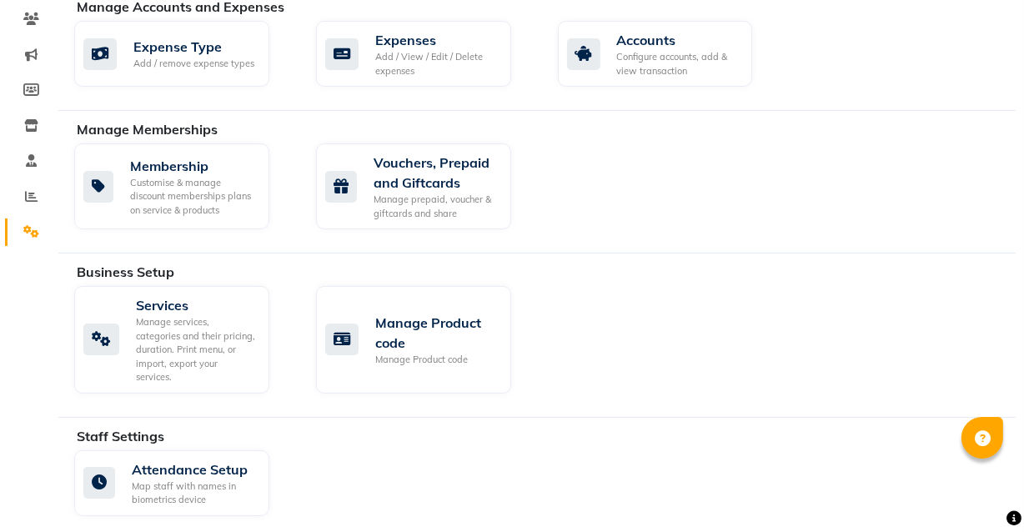
scroll to position [143, 0]
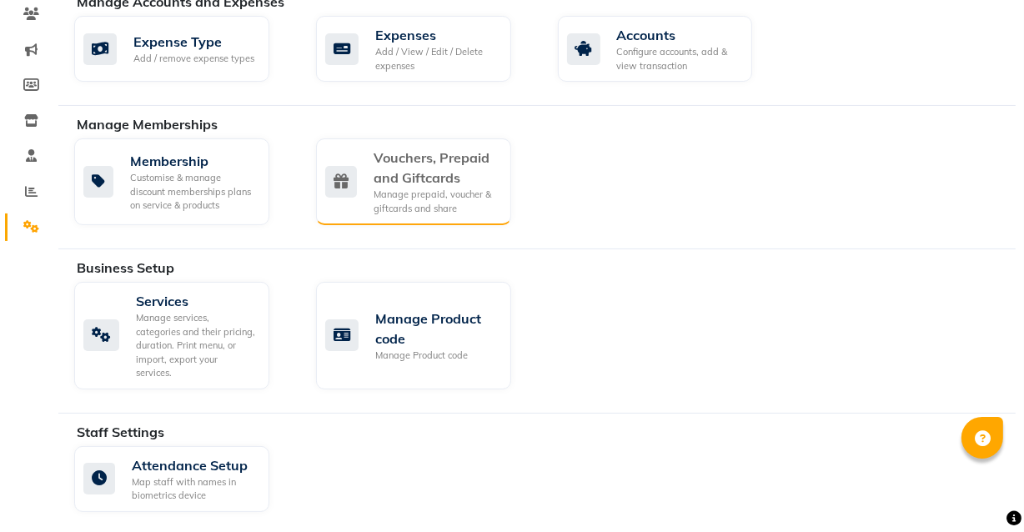
click at [441, 191] on div "Manage prepaid, voucher & giftcards and share" at bounding box center [436, 202] width 124 height 28
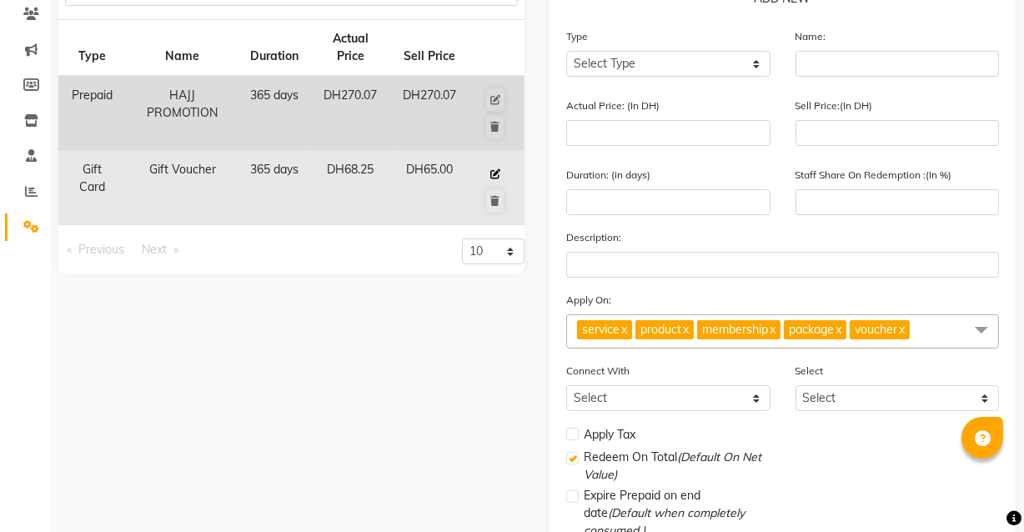
click at [496, 172] on icon at bounding box center [496, 174] width 10 height 10
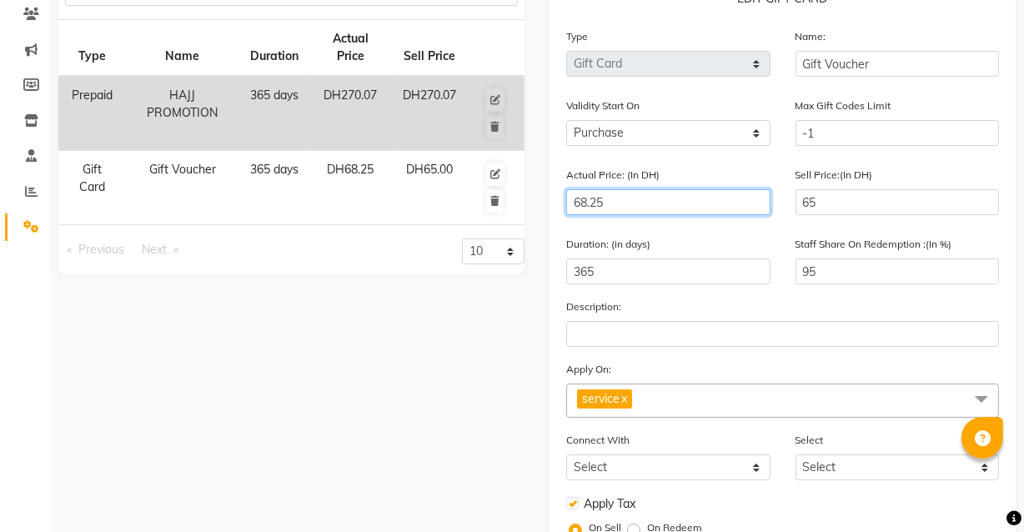
click at [716, 199] on input "68.25" at bounding box center [668, 202] width 204 height 26
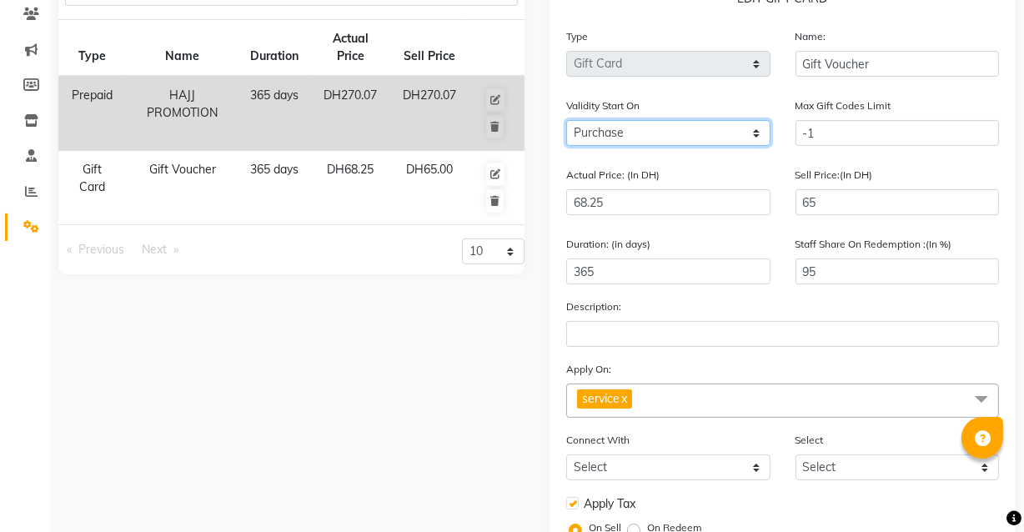
click at [737, 128] on select "Purchase Activate" at bounding box center [668, 133] width 204 height 26
click at [742, 125] on select "Purchase Activate" at bounding box center [668, 133] width 204 height 26
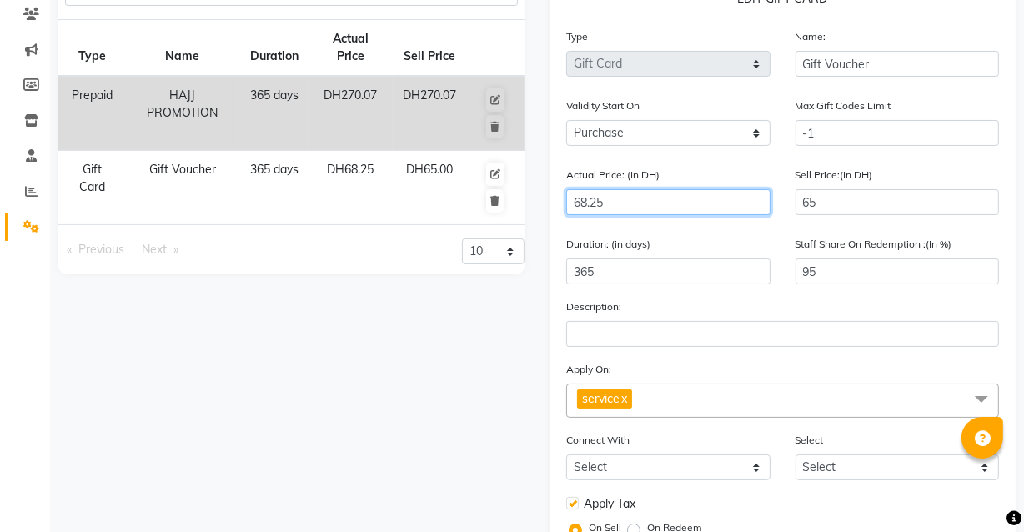
click at [698, 209] on input "68.25" at bounding box center [668, 202] width 204 height 26
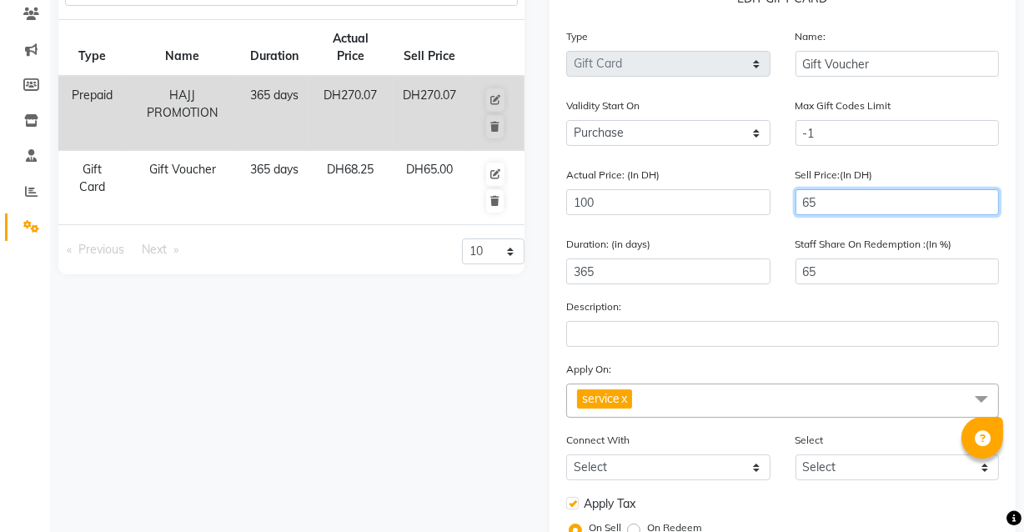
click at [903, 209] on input "65" at bounding box center [898, 202] width 204 height 26
click at [434, 412] on div "Type Name Duration Actual Price Sell Price Prepaid HAJJ PROMOTION 365 days DH27…" at bounding box center [291, 376] width 491 height 806
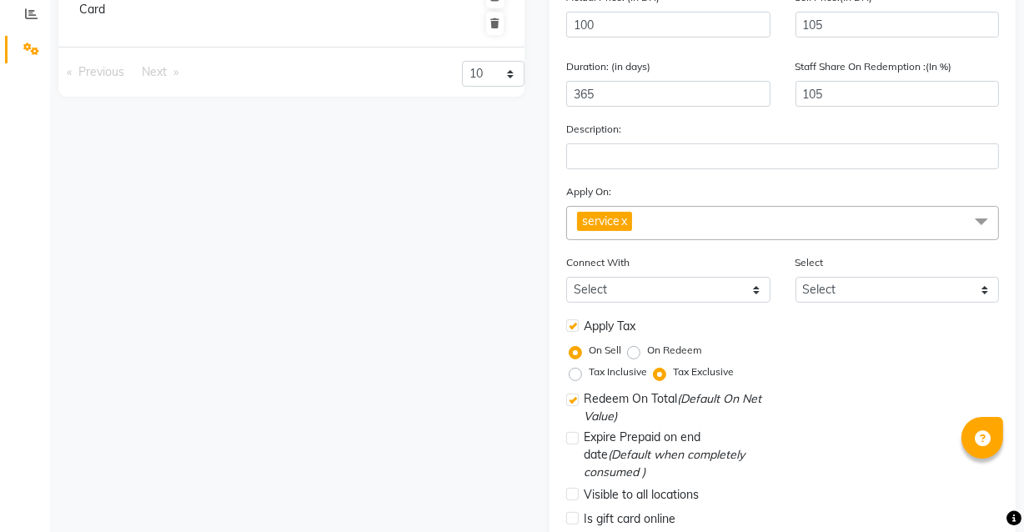
scroll to position [320, 0]
click at [790, 443] on div "Expire Prepaid on end date (Default when completely consumed )" at bounding box center [783, 458] width 458 height 56
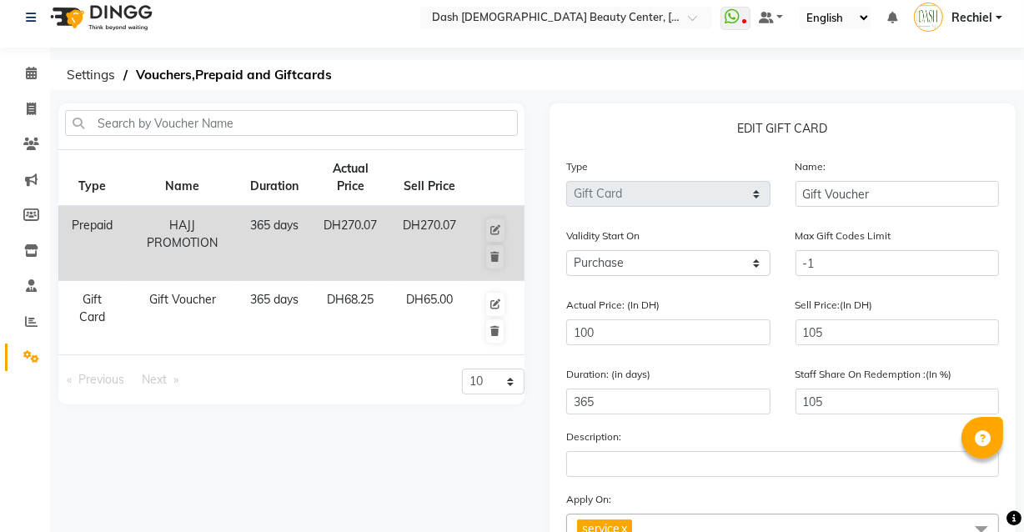
scroll to position [0, 0]
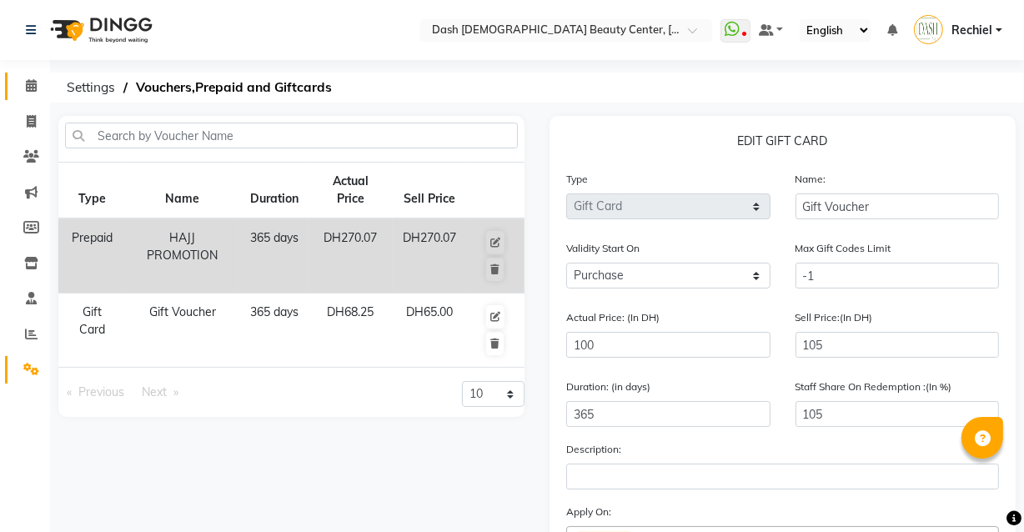
click at [5, 99] on link "Calendar" at bounding box center [25, 87] width 40 height 28
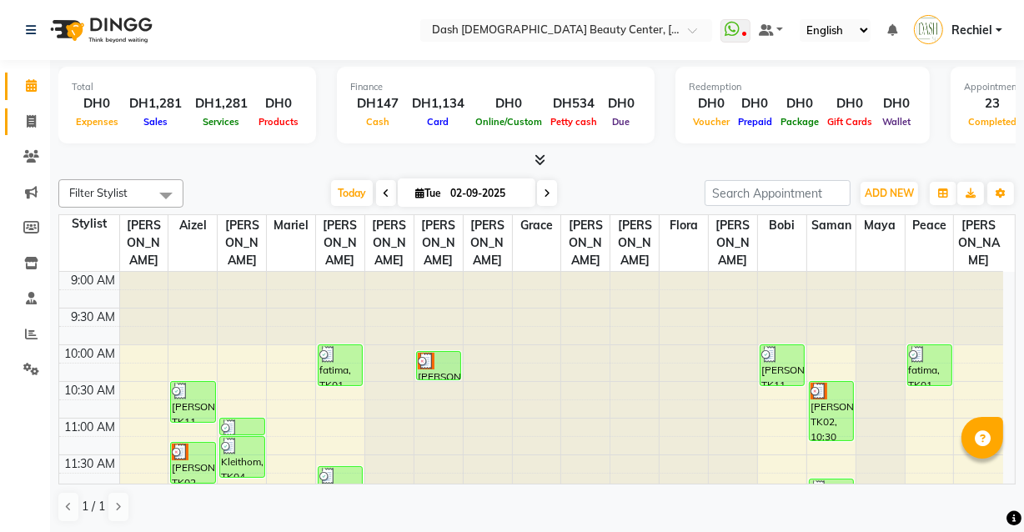
click at [38, 108] on link "Invoice" at bounding box center [25, 122] width 40 height 28
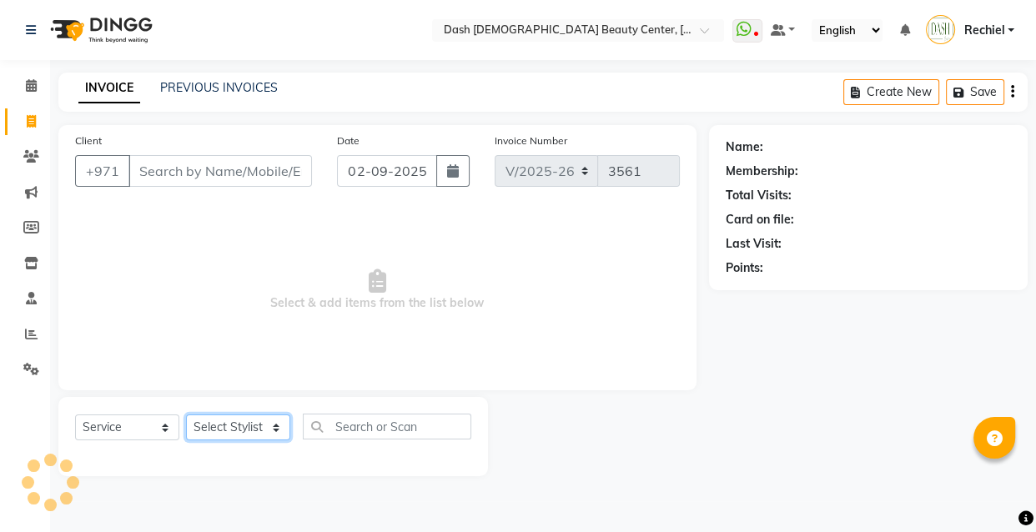
click at [219, 425] on select "Select Stylist" at bounding box center [238, 428] width 104 height 26
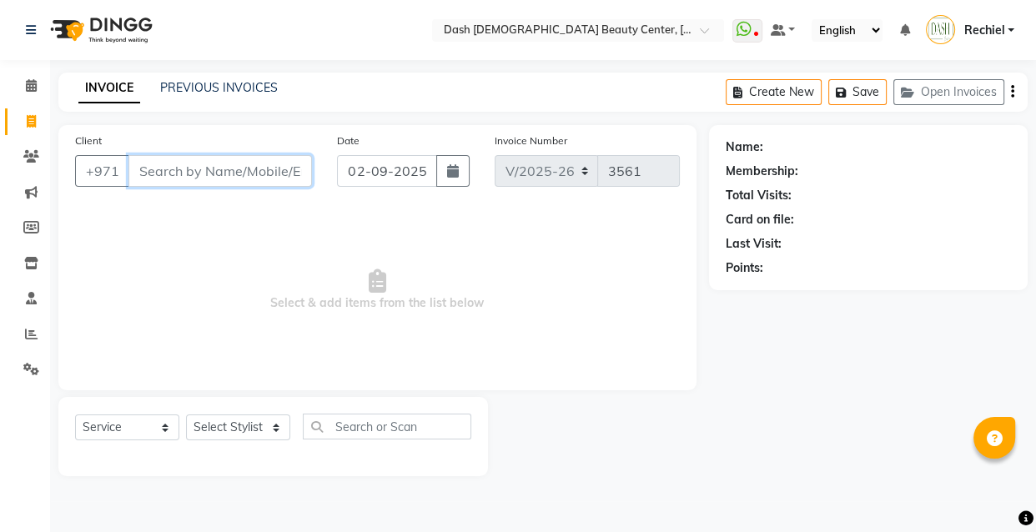
click at [239, 167] on input "Client" at bounding box center [220, 171] width 184 height 32
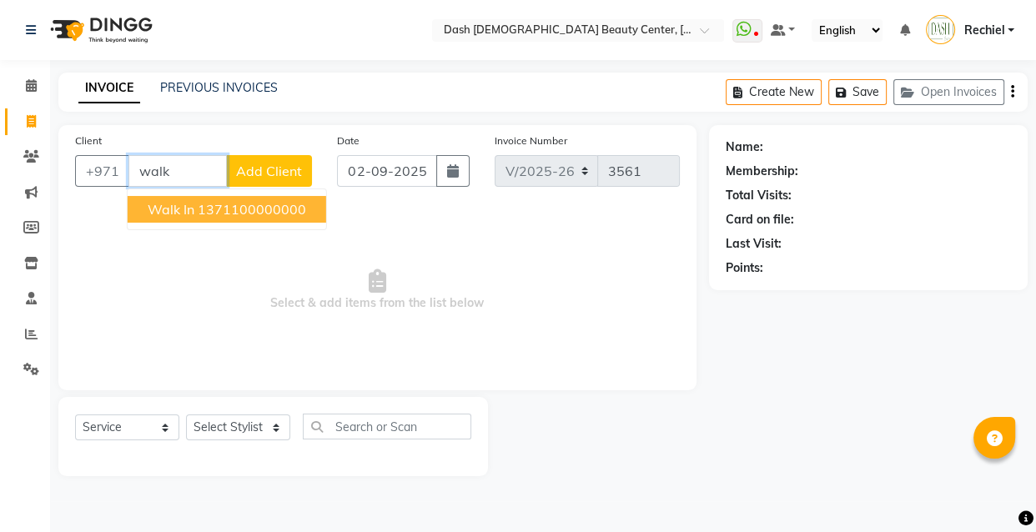
click at [233, 201] on ngb-highlight "1371100000000" at bounding box center [252, 209] width 108 height 17
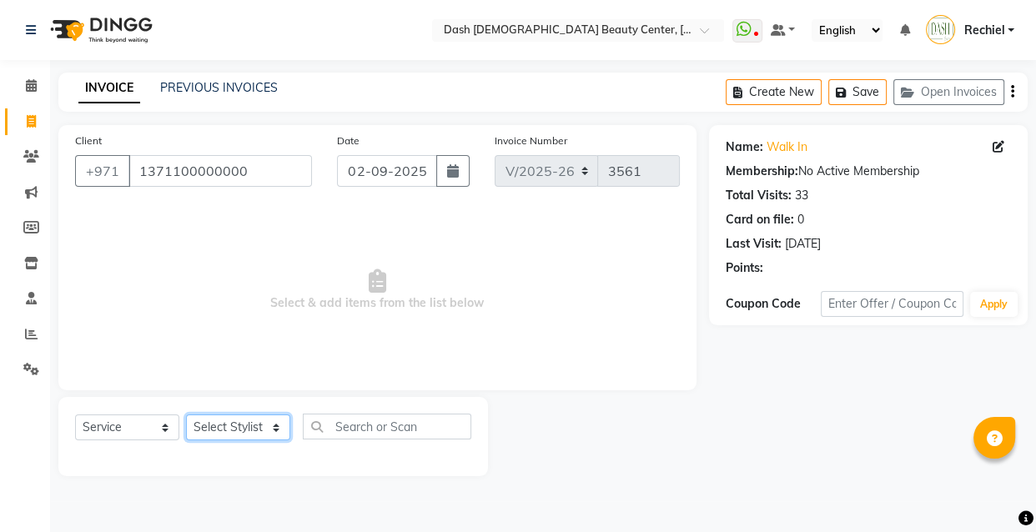
click at [284, 432] on select "Select Stylist [PERSON_NAME] [PERSON_NAME] [PERSON_NAME] [PERSON_NAME] [PERSON_…" at bounding box center [238, 428] width 104 height 26
click at [186, 415] on select "Select Stylist [PERSON_NAME] [PERSON_NAME] [PERSON_NAME] [PERSON_NAME] [PERSON_…" at bounding box center [238, 428] width 104 height 26
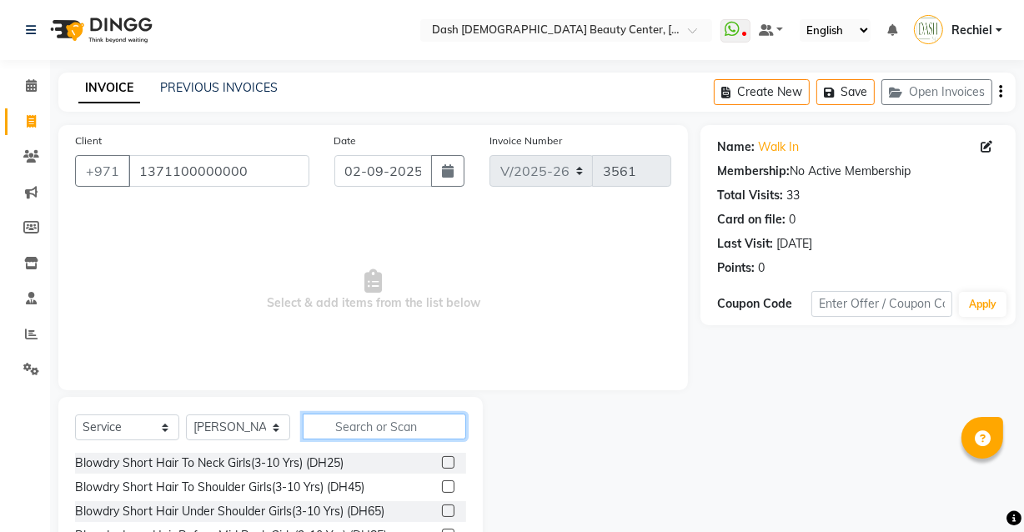
click at [364, 422] on input "text" at bounding box center [385, 427] width 164 height 26
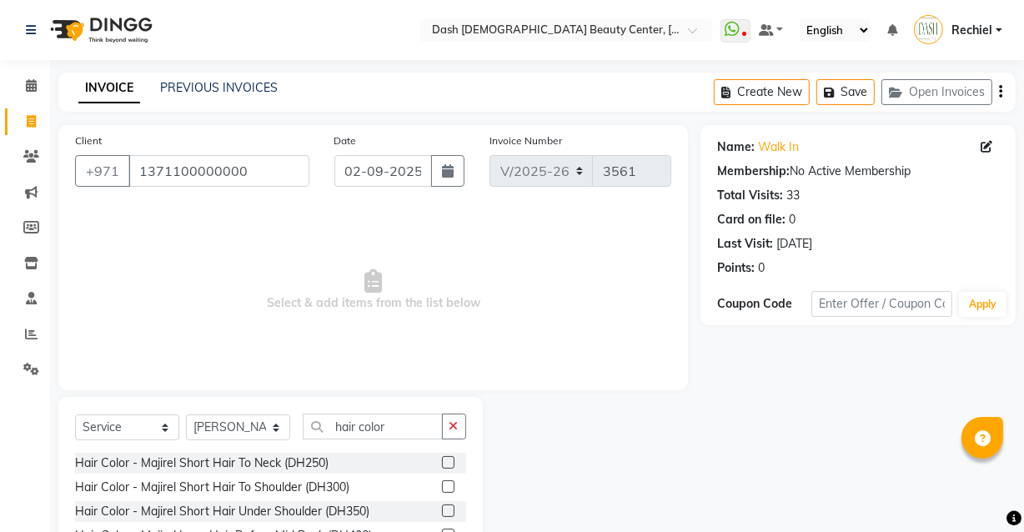
click at [407, 512] on div "Hair Color - Majirel Short Hair Under Shoulder (DH350)" at bounding box center [270, 511] width 391 height 21
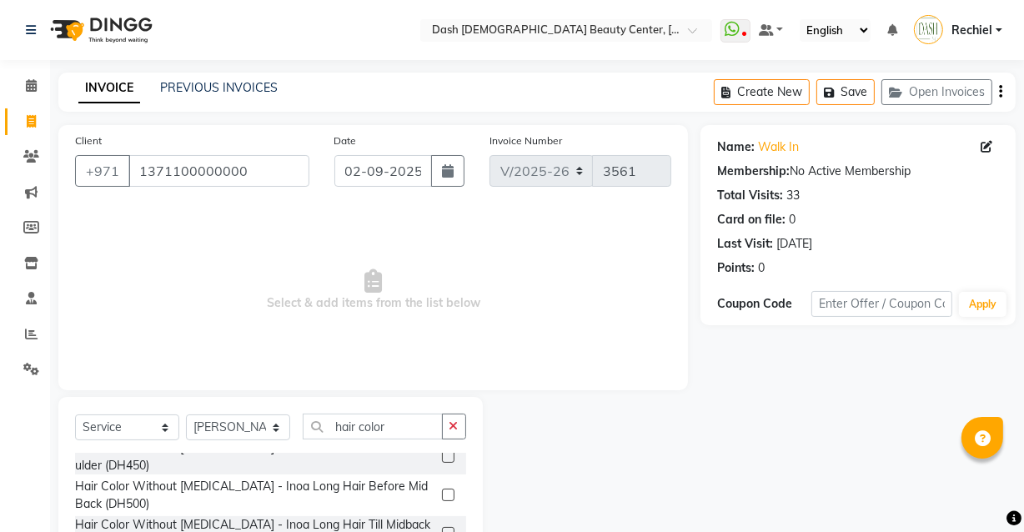
scroll to position [430, 0]
click at [34, 77] on span at bounding box center [31, 86] width 29 height 19
click at [28, 86] on icon at bounding box center [31, 85] width 11 height 13
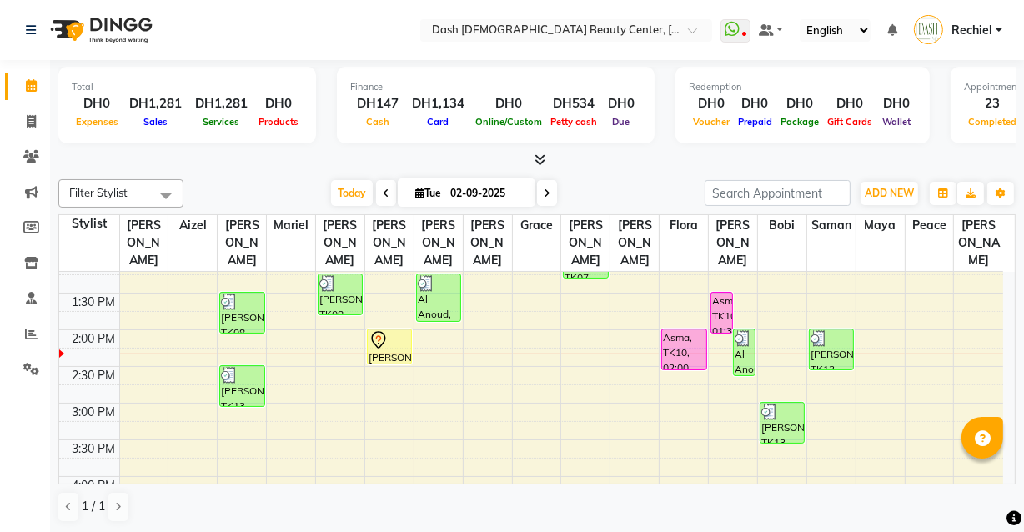
scroll to position [307, 0]
click at [391, 332] on div at bounding box center [390, 342] width 42 height 20
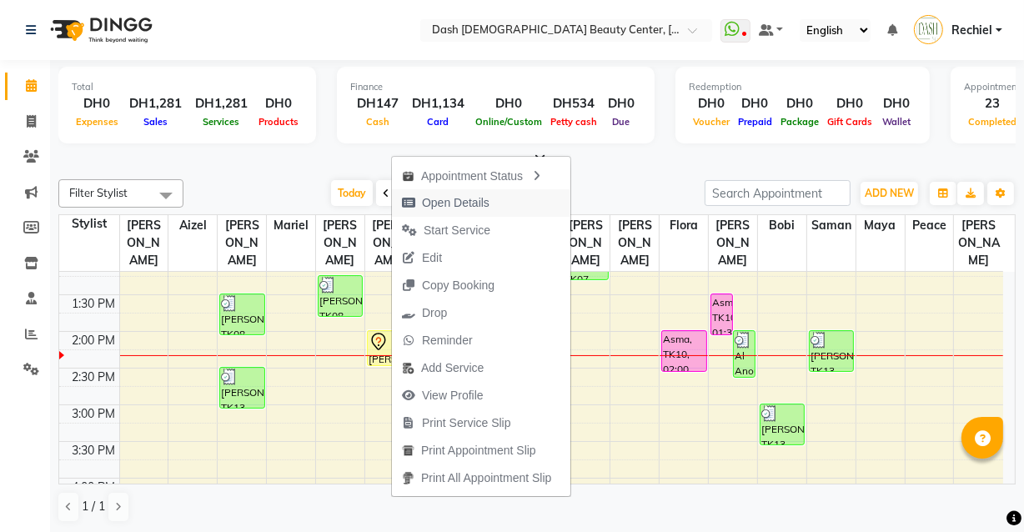
click at [470, 199] on span "Open Details" at bounding box center [456, 203] width 68 height 18
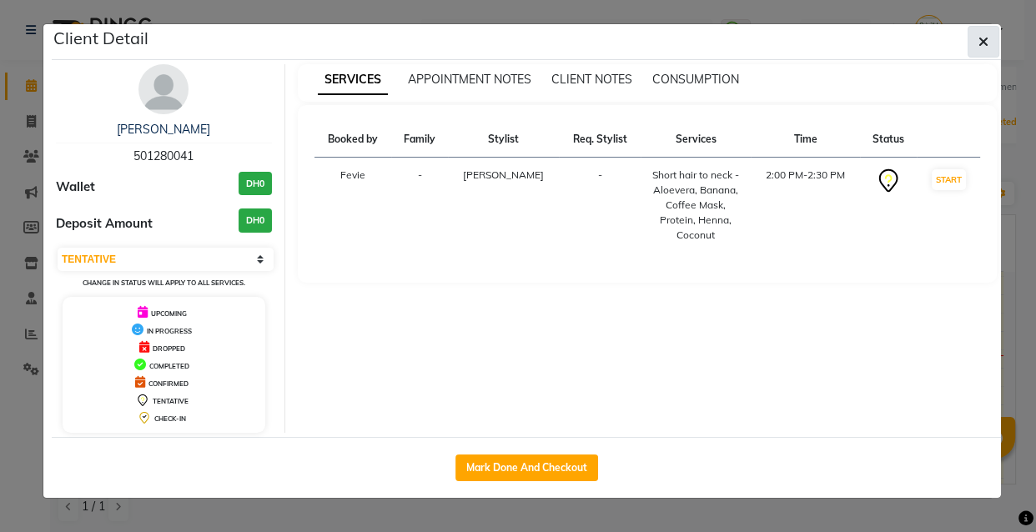
click at [993, 36] on button "button" at bounding box center [984, 42] width 32 height 32
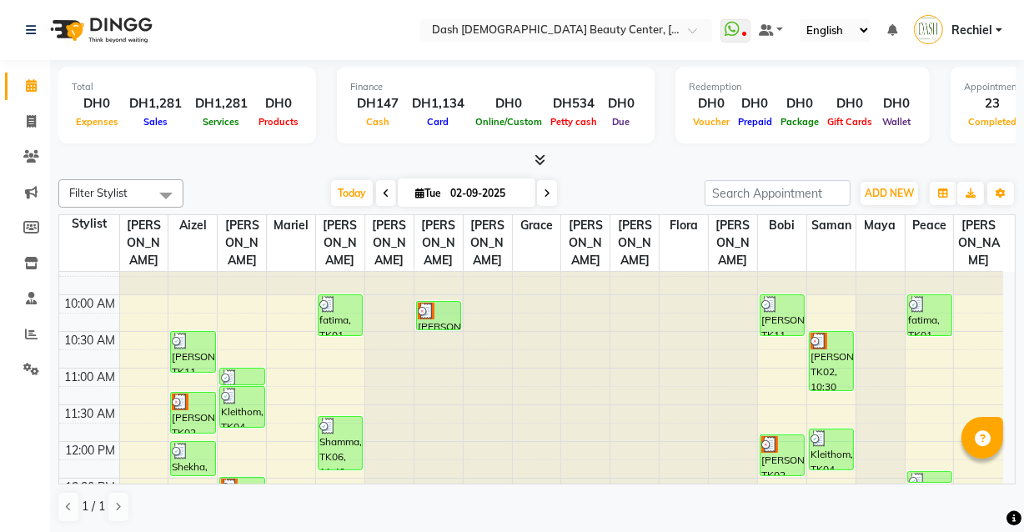
scroll to position [17, 0]
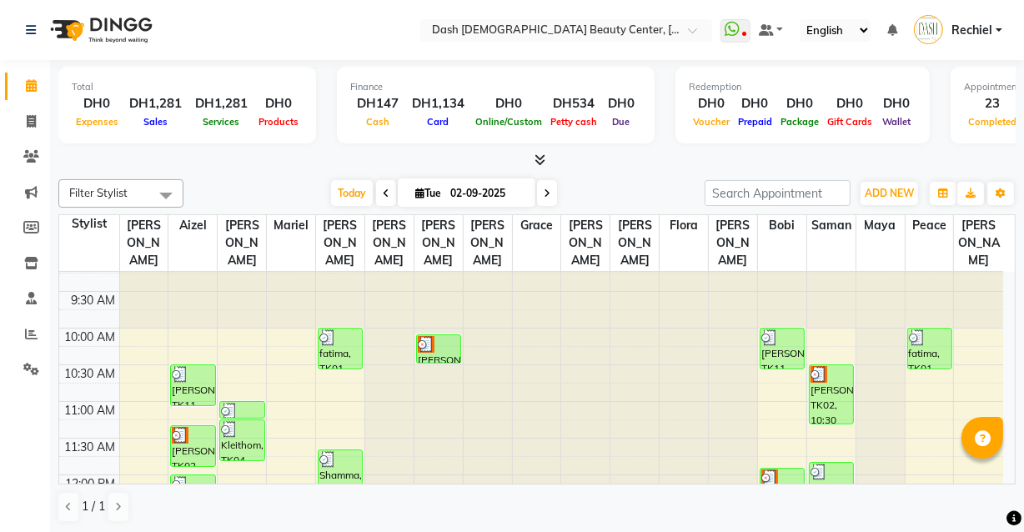
click at [798, 329] on div "[PERSON_NAME], TK11, 10:00 AM-10:35 AM, Basic Manicure" at bounding box center [782, 349] width 43 height 40
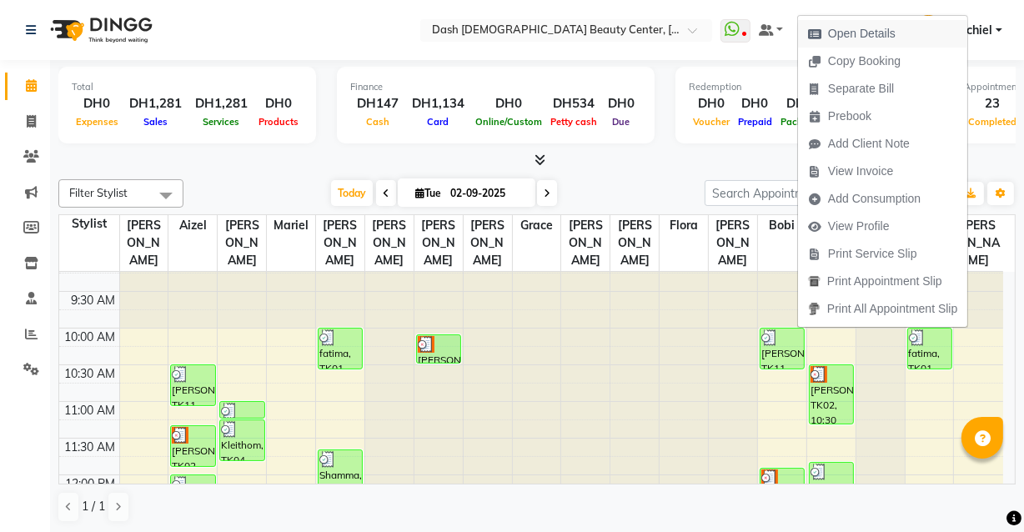
click at [895, 42] on span "Open Details" at bounding box center [862, 34] width 68 height 18
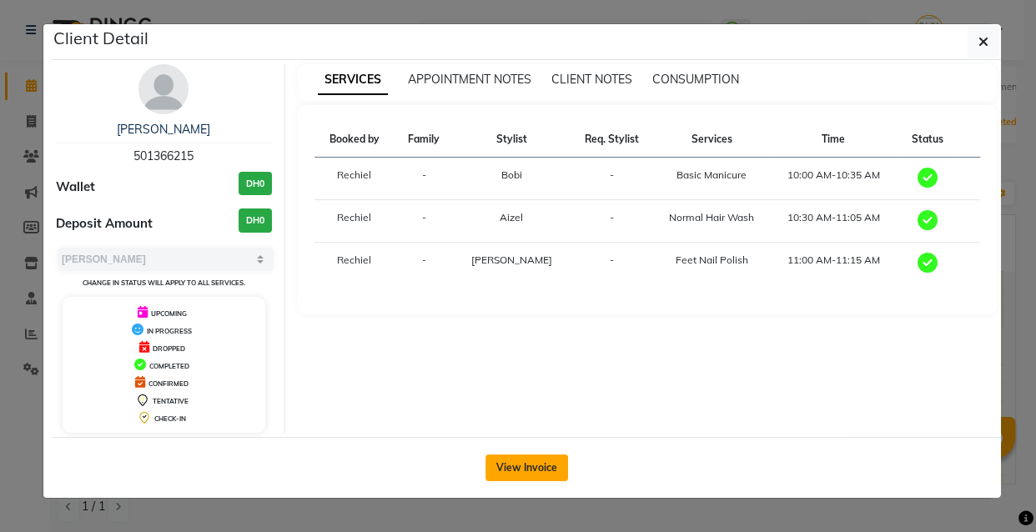
click at [531, 466] on button "View Invoice" at bounding box center [527, 468] width 83 height 27
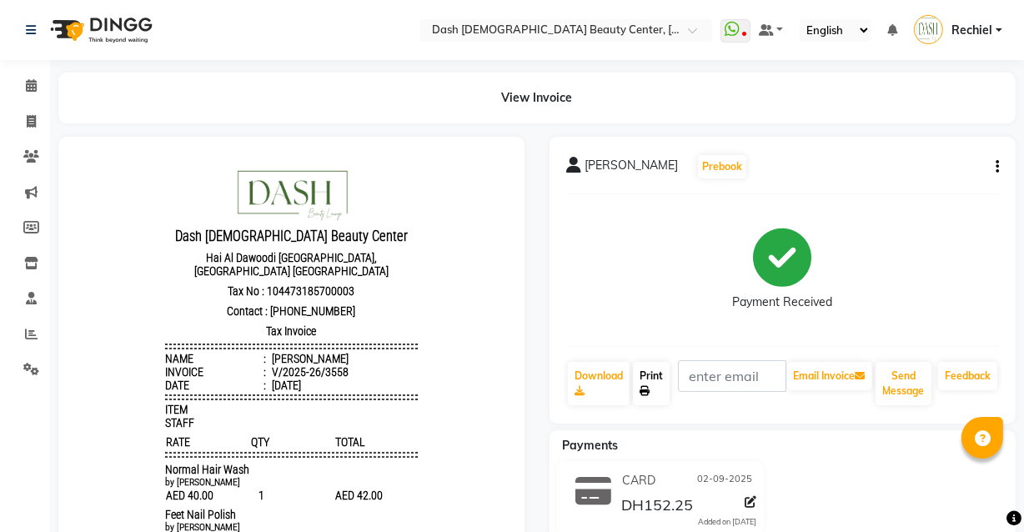
click at [651, 377] on link "Print" at bounding box center [651, 383] width 37 height 43
click at [30, 86] on icon at bounding box center [31, 85] width 11 height 13
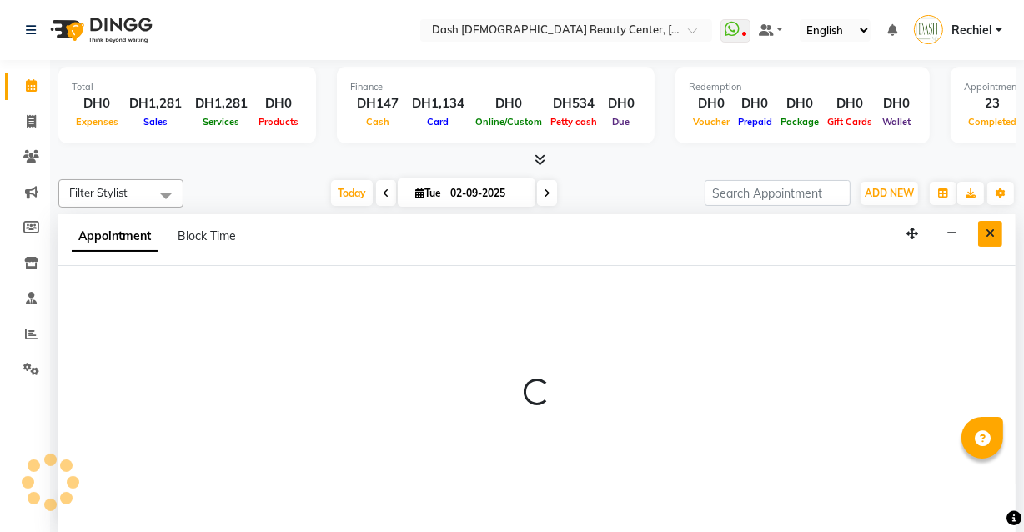
click at [984, 224] on button "Close" at bounding box center [991, 234] width 24 height 26
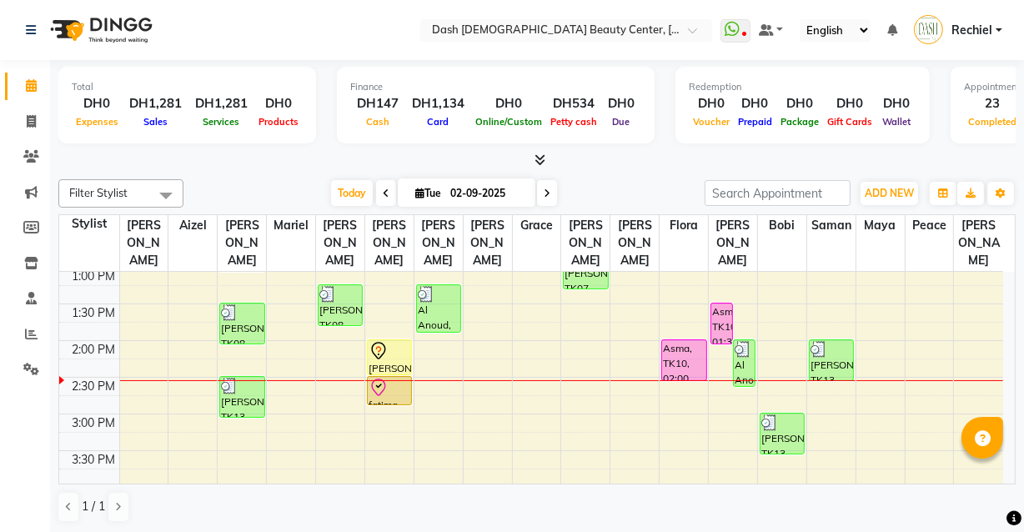
scroll to position [315, 0]
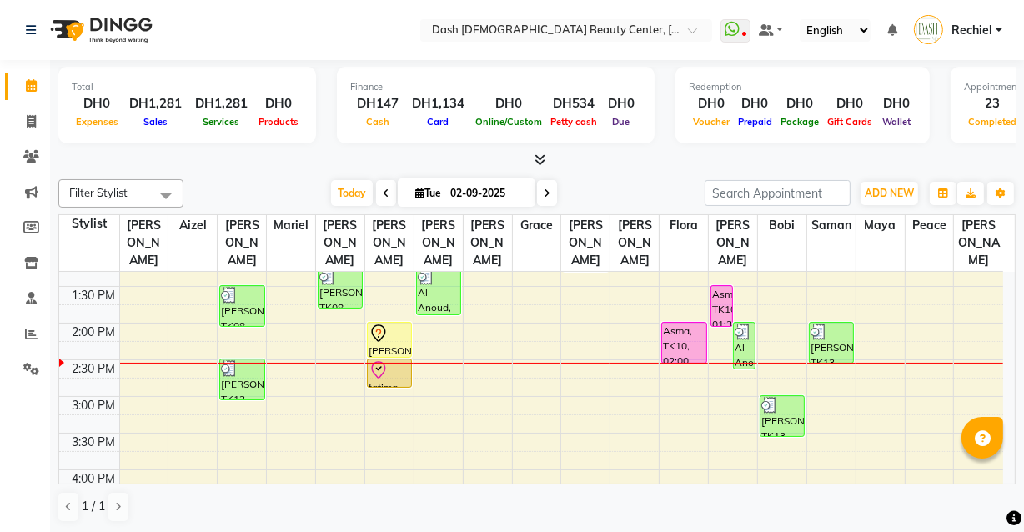
click at [719, 286] on div "Asma, TK10, 01:30 PM-02:05 PM, Basic Manicure" at bounding box center [722, 306] width 21 height 40
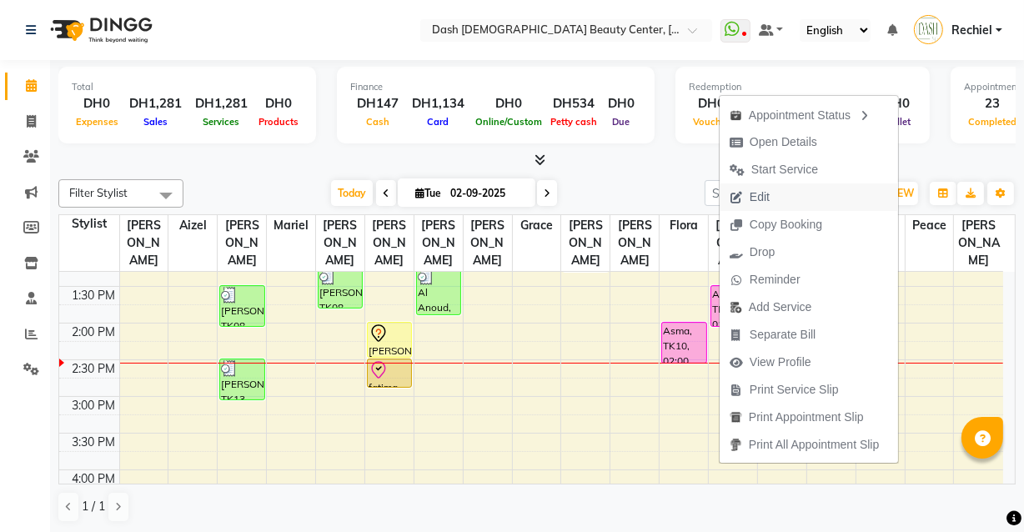
click at [776, 194] on span "Edit" at bounding box center [750, 198] width 60 height 28
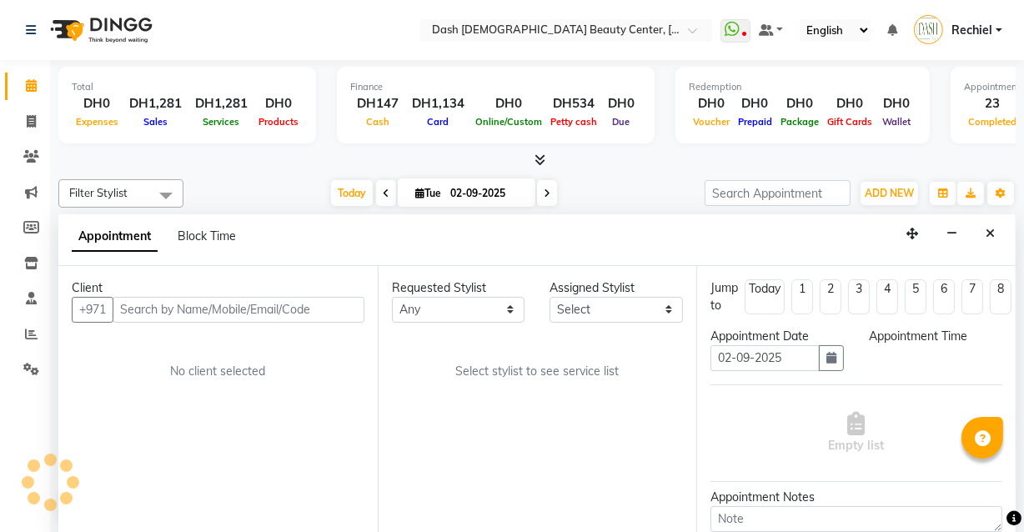
scroll to position [0, 0]
click at [620, 308] on select "Select [PERSON_NAME] [PERSON_NAME] [PERSON_NAME] [PERSON_NAME] [PERSON_NAME] [P…" at bounding box center [616, 310] width 133 height 26
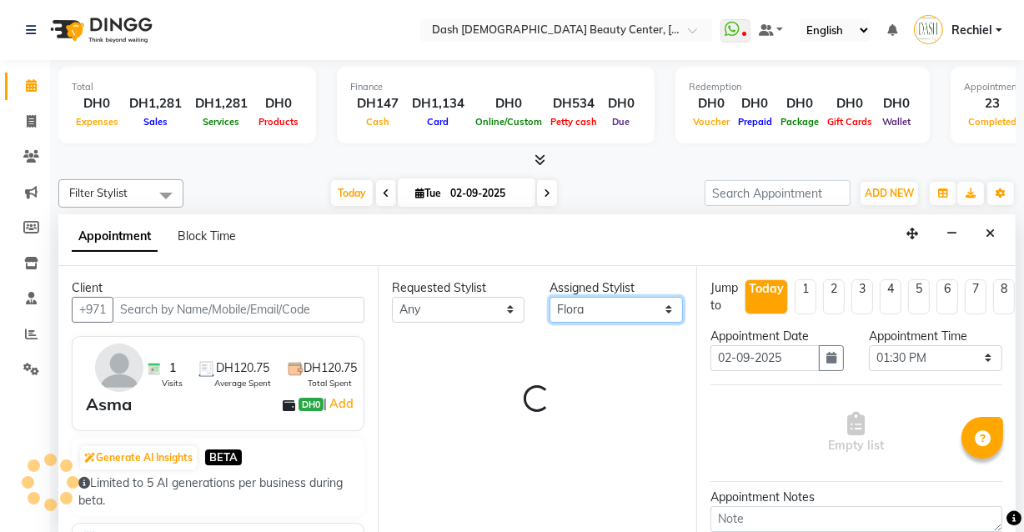
scroll to position [366, 0]
click at [550, 297] on select "Select [PERSON_NAME] [PERSON_NAME] [PERSON_NAME] [PERSON_NAME] [PERSON_NAME] [P…" at bounding box center [616, 310] width 133 height 26
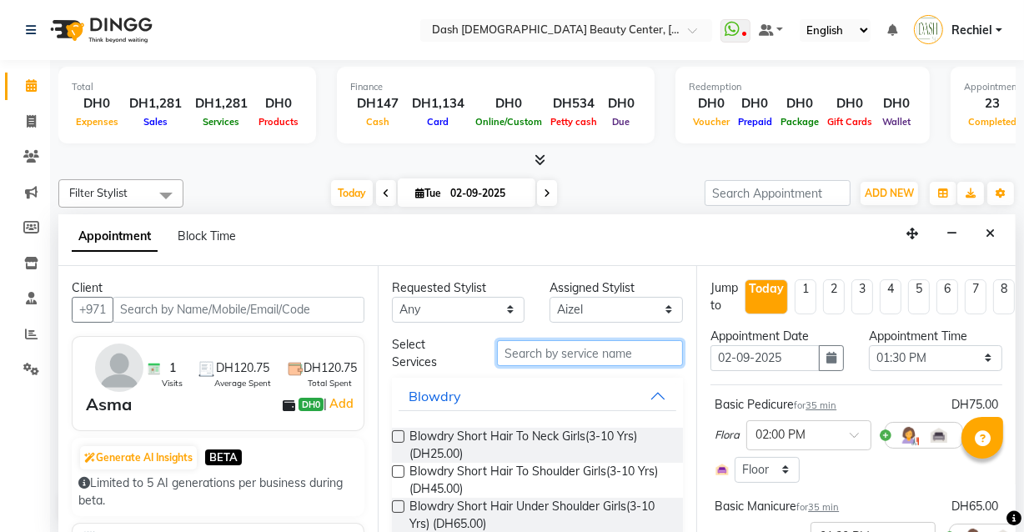
click at [588, 356] on input "text" at bounding box center [590, 353] width 186 height 26
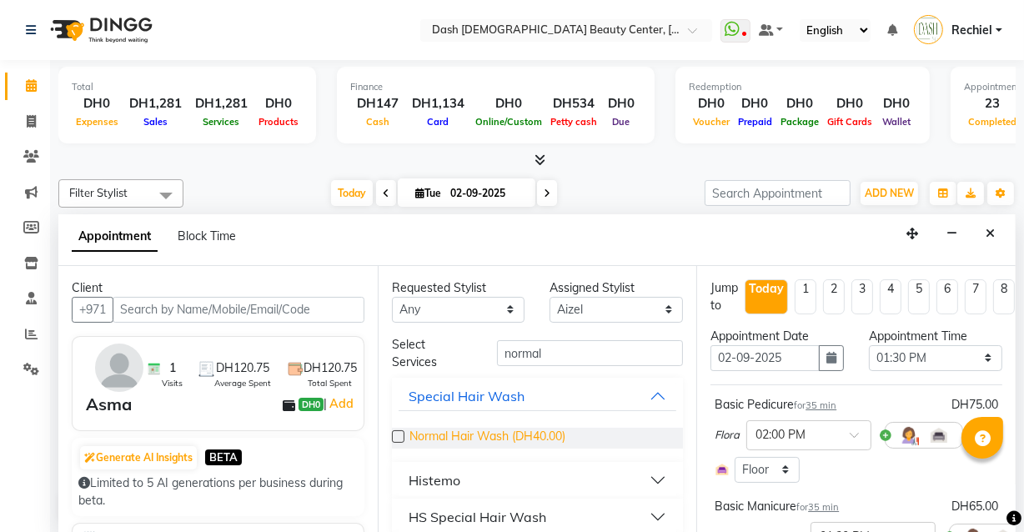
click at [412, 431] on span "Normal Hair Wash (DH40.00)" at bounding box center [488, 438] width 156 height 21
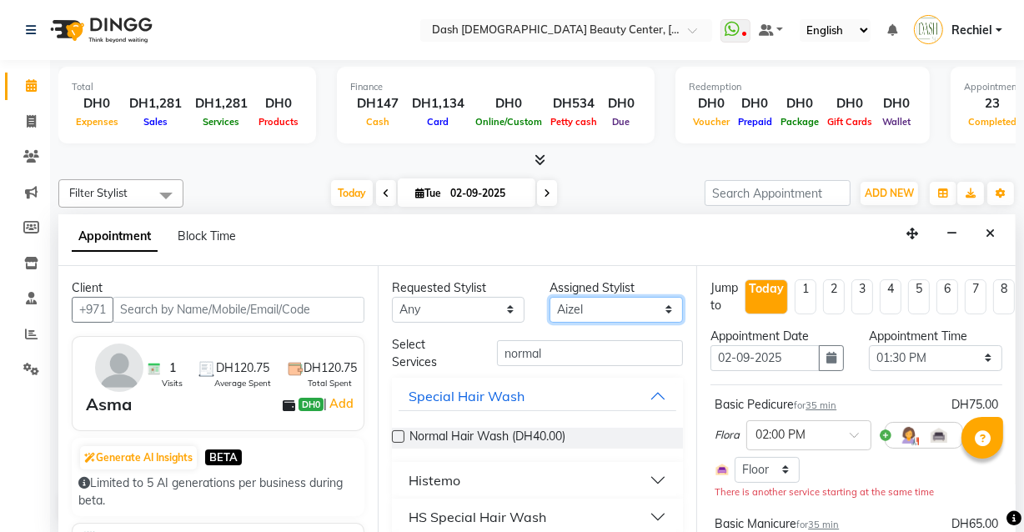
click at [623, 317] on select "Select [PERSON_NAME] [PERSON_NAME] [PERSON_NAME] [PERSON_NAME] [PERSON_NAME] [P…" at bounding box center [616, 310] width 133 height 26
click at [550, 297] on select "Select [PERSON_NAME] [PERSON_NAME] [PERSON_NAME] [PERSON_NAME] [PERSON_NAME] [P…" at bounding box center [616, 310] width 133 height 26
click at [576, 382] on button "Special Hair Wash" at bounding box center [538, 396] width 279 height 30
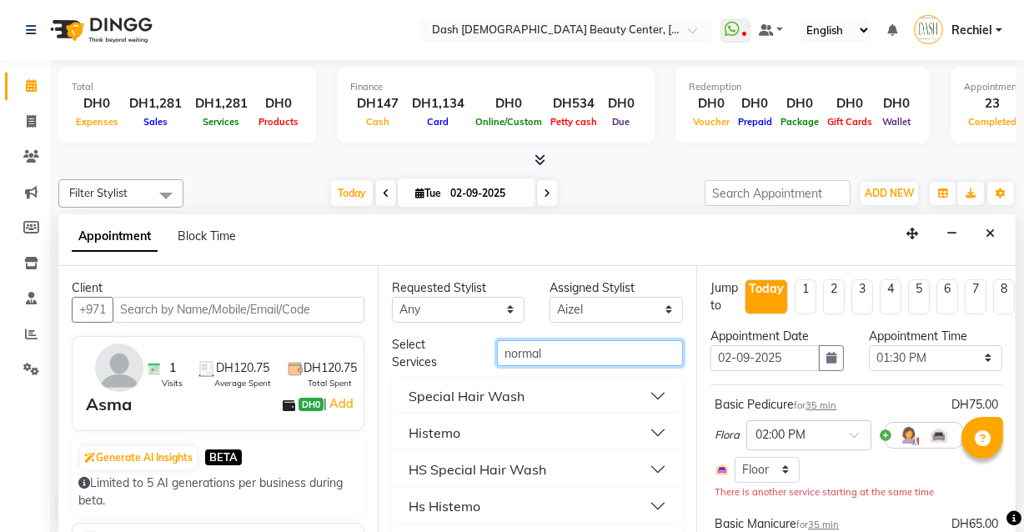
click at [569, 358] on input "normal" at bounding box center [590, 353] width 186 height 26
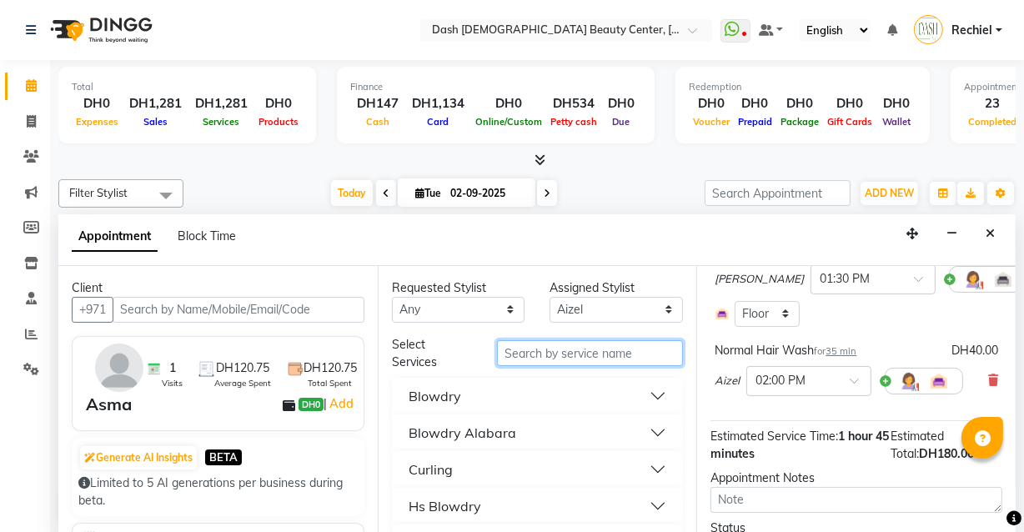
scroll to position [275, 0]
click at [567, 354] on input "text" at bounding box center [590, 353] width 186 height 26
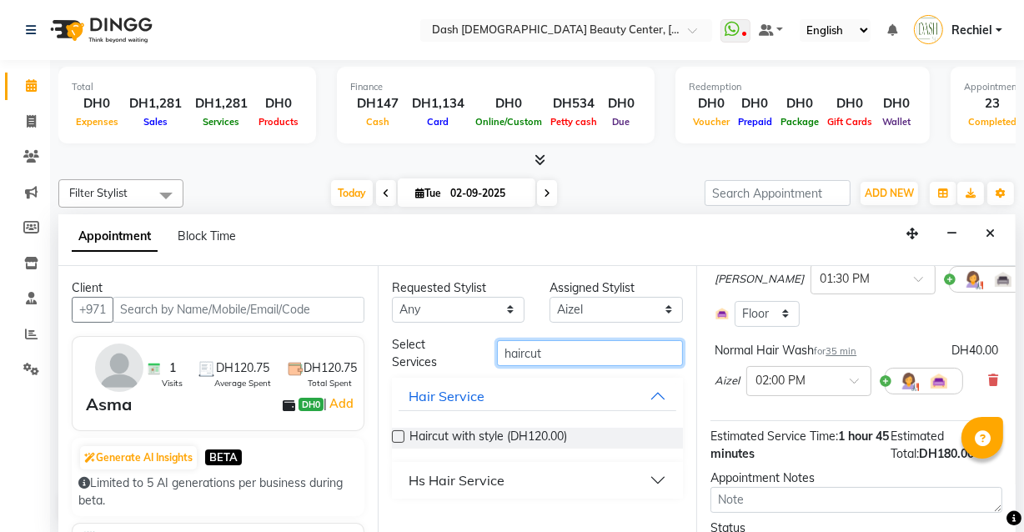
click at [612, 355] on input "haircut" at bounding box center [590, 353] width 186 height 26
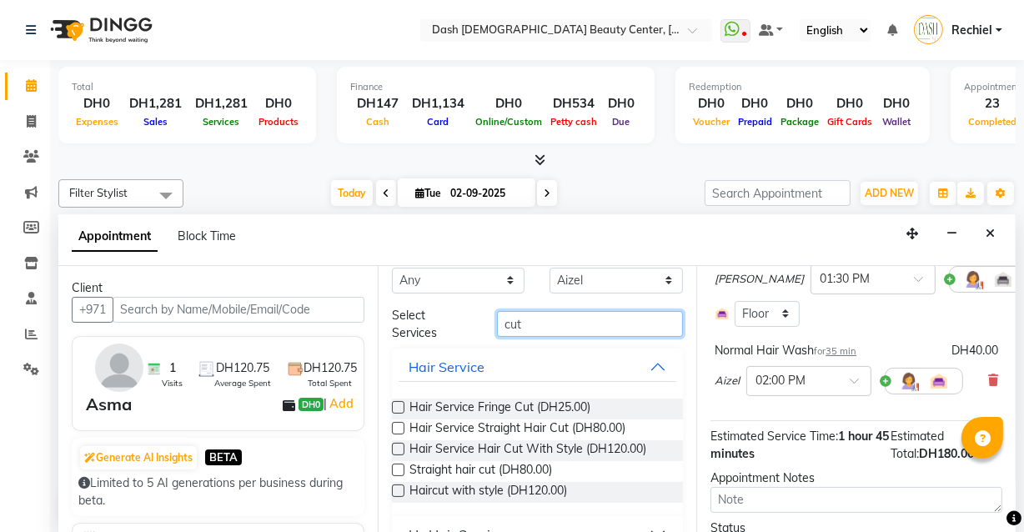
scroll to position [30, 0]
click at [399, 467] on label at bounding box center [398, 469] width 13 height 13
click at [399, 467] on input "checkbox" at bounding box center [397, 471] width 11 height 11
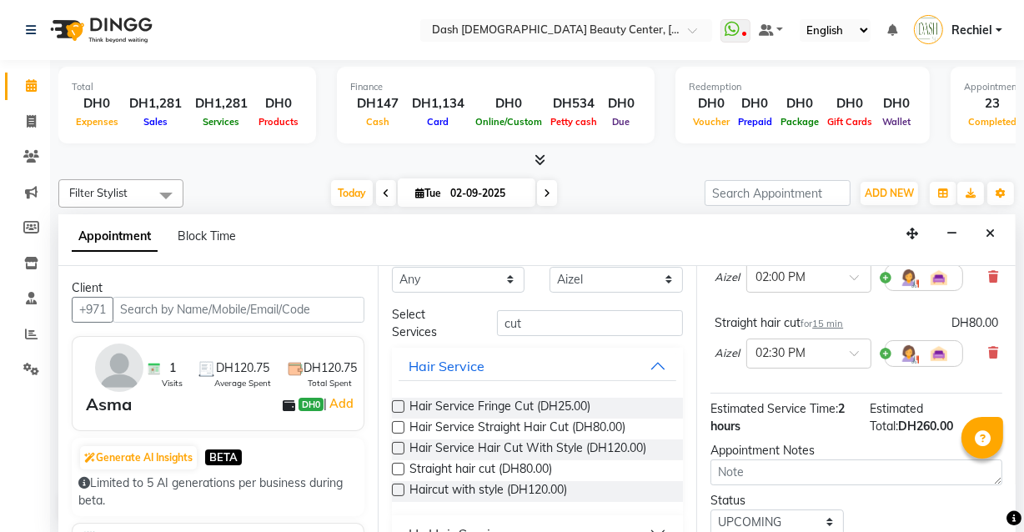
scroll to position [430, 0]
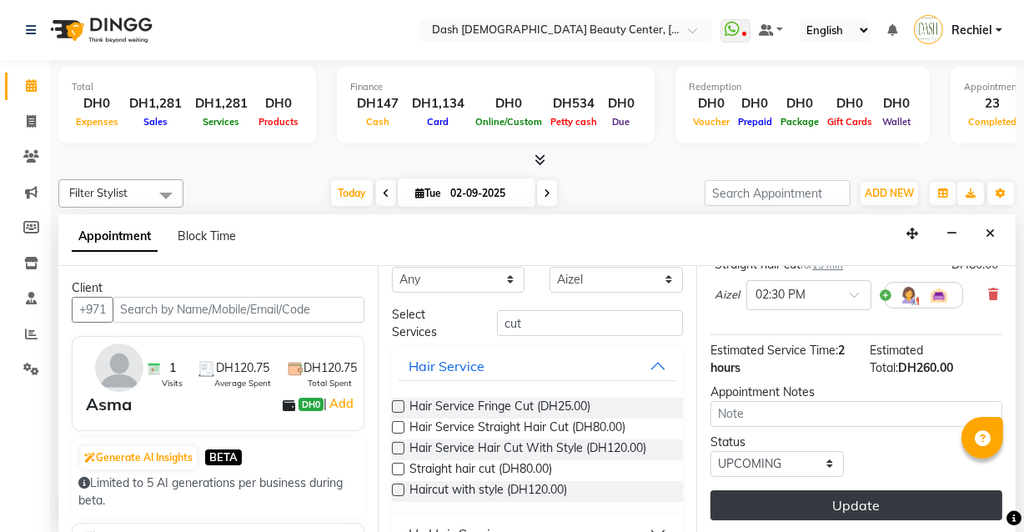
click at [865, 494] on button "Update" at bounding box center [857, 506] width 292 height 30
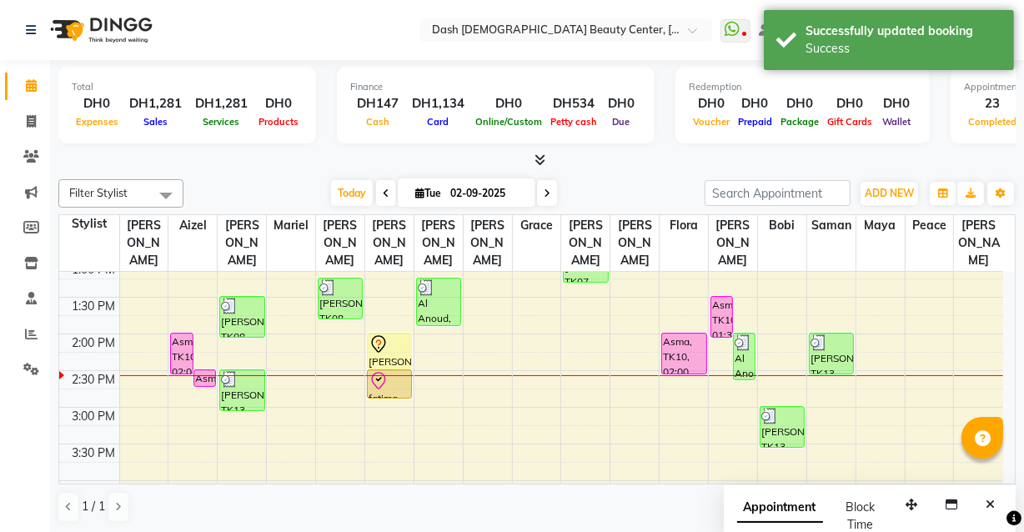
scroll to position [300, 0]
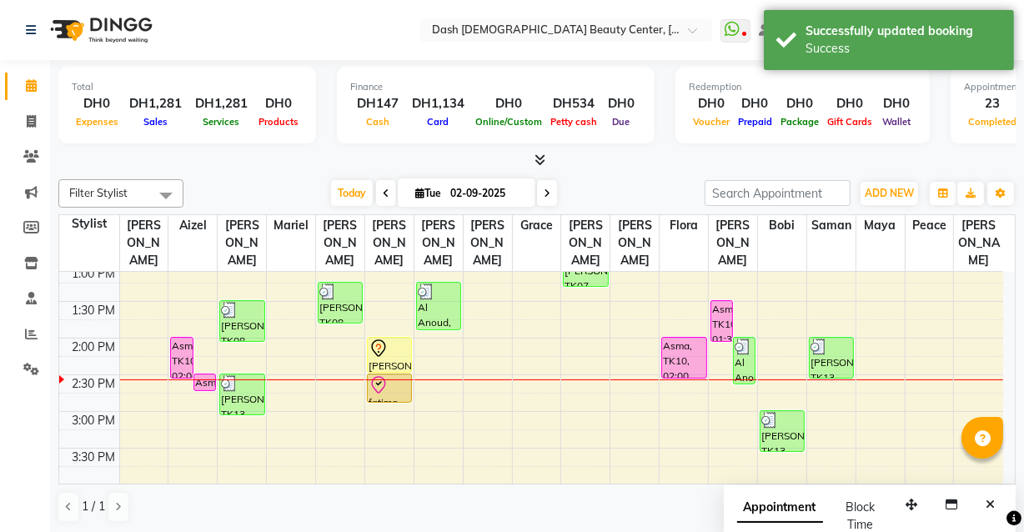
click at [179, 340] on div "Asma, TK10, 02:00 PM-02:35 PM, Normal Hair Wash" at bounding box center [181, 358] width 21 height 40
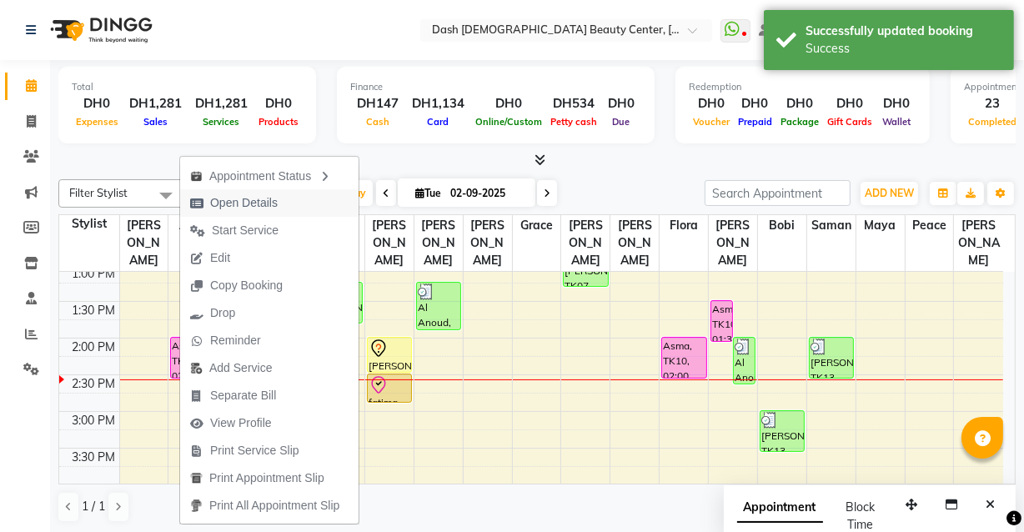
click at [281, 194] on span "Open Details" at bounding box center [234, 203] width 108 height 28
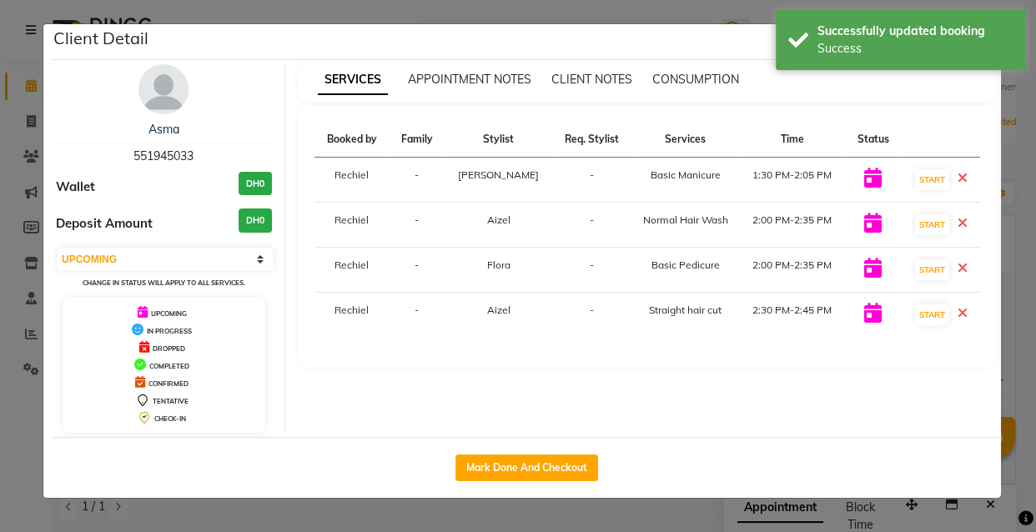
click at [368, 523] on ngb-modal-window "Client Detail Asma 551945033 Wallet DH0 Deposit Amount DH0 Select IN SERVICE CO…" at bounding box center [518, 266] width 1036 height 532
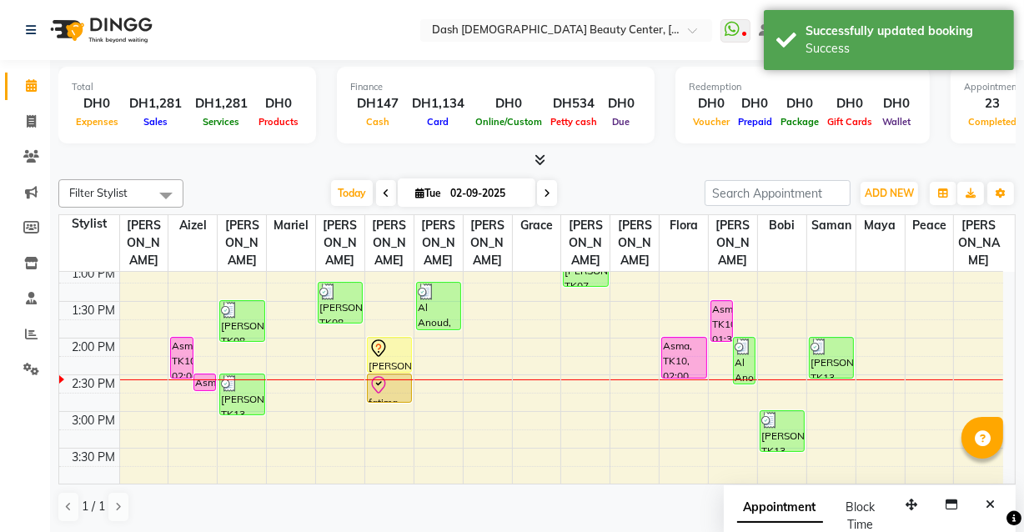
click at [187, 338] on div "Asma, TK10, 02:00 PM-02:35 PM, Normal Hair Wash" at bounding box center [181, 358] width 21 height 40
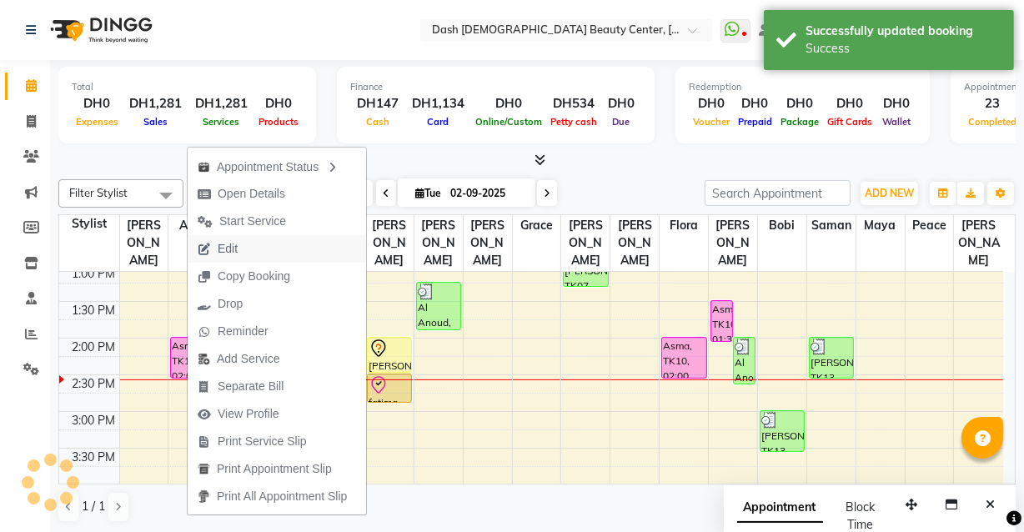
click at [289, 251] on button "Edit" at bounding box center [277, 249] width 179 height 28
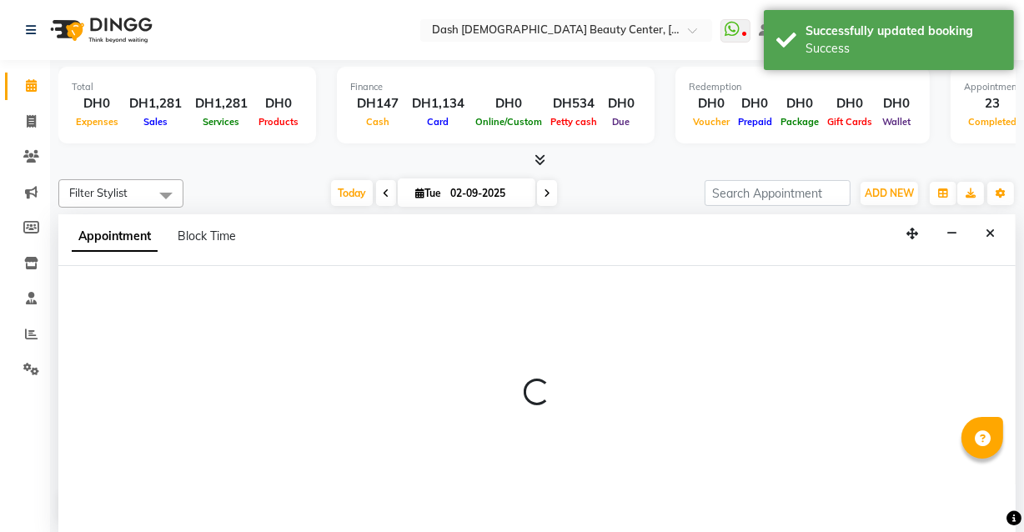
scroll to position [0, 0]
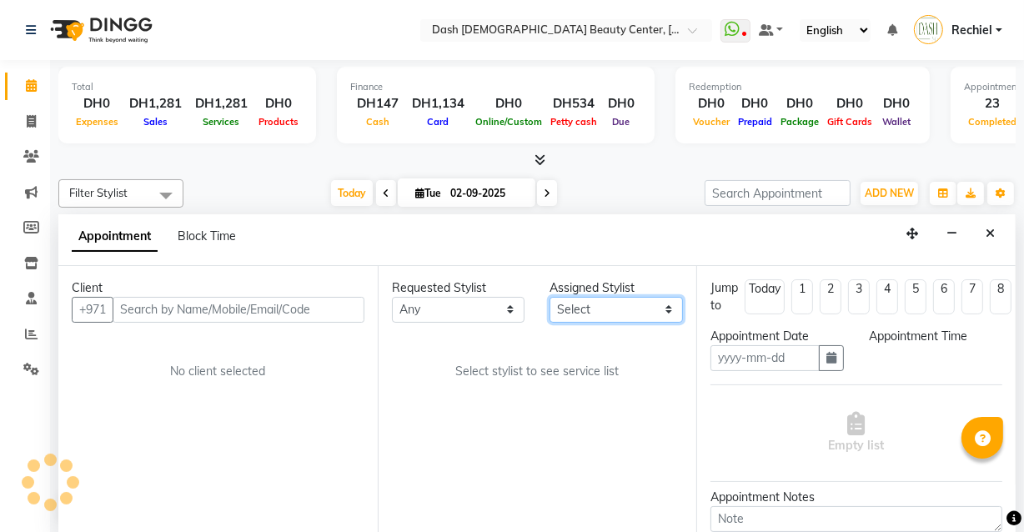
click at [601, 315] on select "Select [PERSON_NAME] [PERSON_NAME] [PERSON_NAME] [PERSON_NAME] [PERSON_NAME] [P…" at bounding box center [616, 310] width 133 height 26
click at [550, 297] on select "Select [PERSON_NAME] [PERSON_NAME] [PERSON_NAME] [PERSON_NAME] [PERSON_NAME] [P…" at bounding box center [616, 310] width 133 height 26
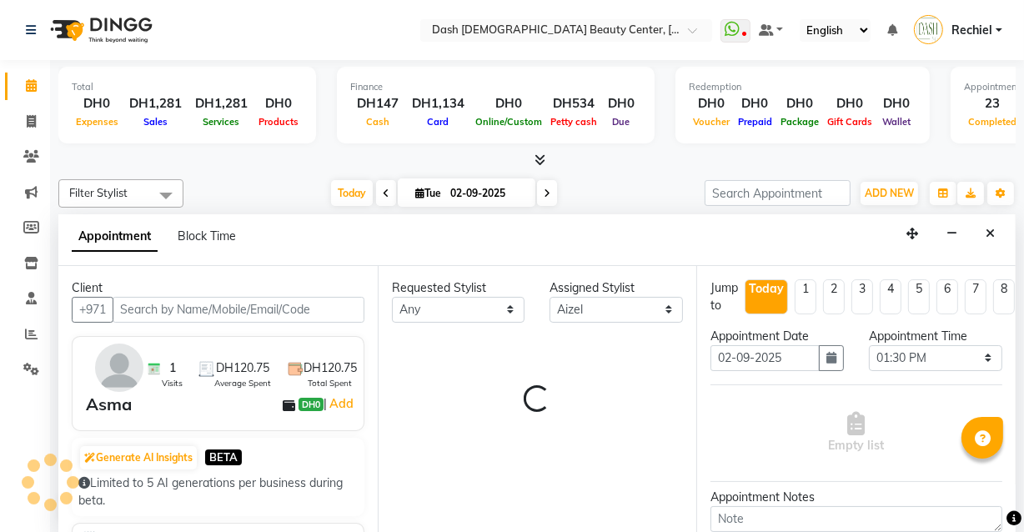
click at [595, 350] on div "Requested Stylist Any [PERSON_NAME] [PERSON_NAME] [PERSON_NAME] [PERSON_NAME] […" at bounding box center [538, 400] width 320 height 268
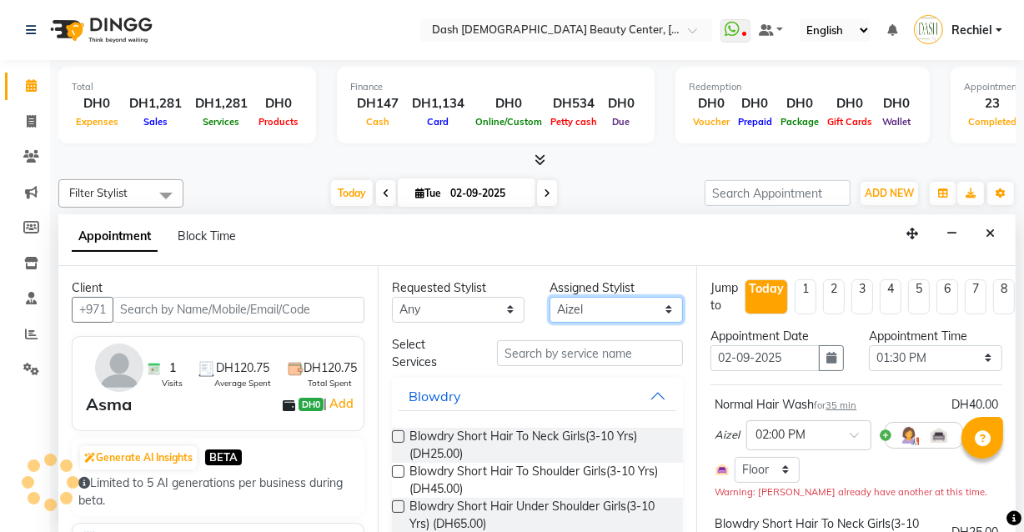
click at [615, 311] on select "Select [PERSON_NAME] [PERSON_NAME] [PERSON_NAME] [PERSON_NAME] [PERSON_NAME] [P…" at bounding box center [616, 310] width 133 height 26
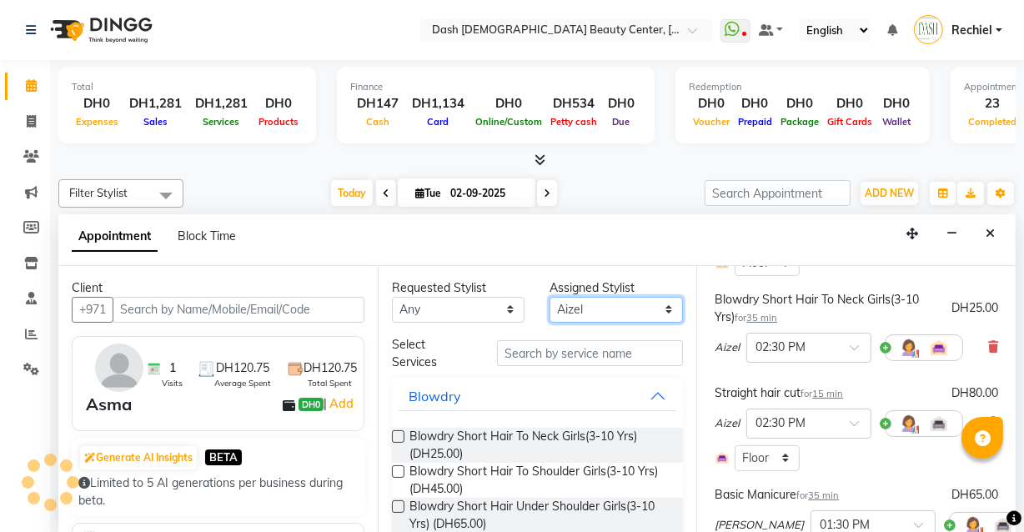
scroll to position [179, 0]
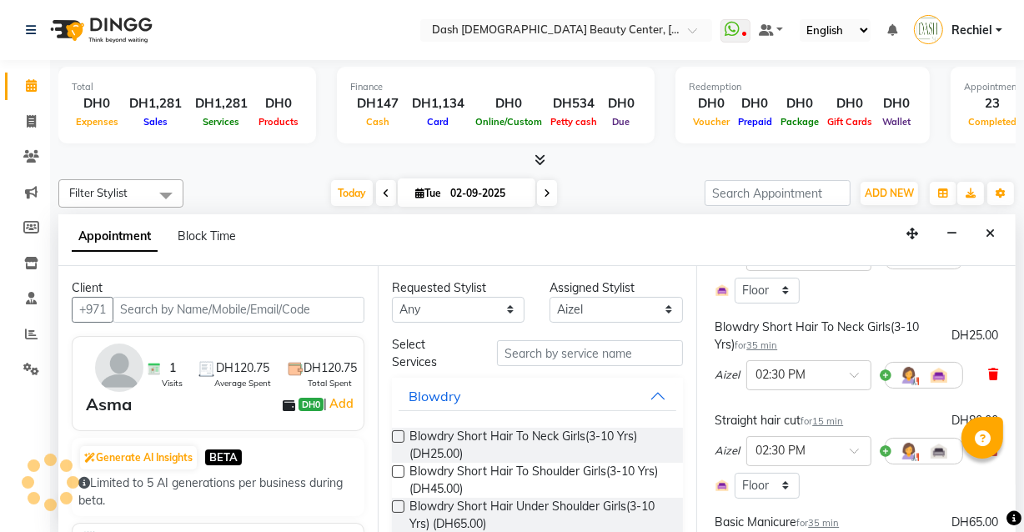
click at [989, 370] on icon at bounding box center [994, 375] width 10 height 12
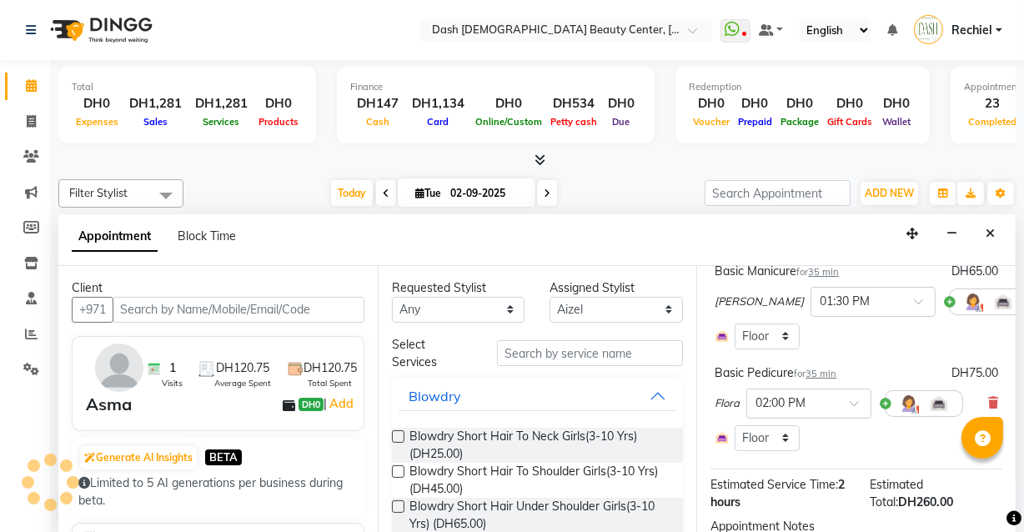
scroll to position [355, 0]
click at [989, 400] on icon at bounding box center [994, 402] width 10 height 12
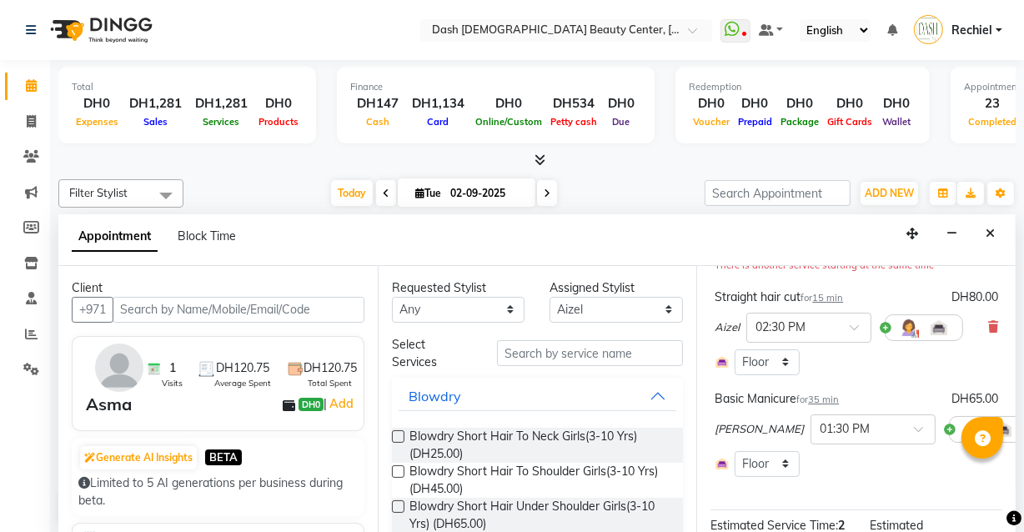
scroll to position [214, 0]
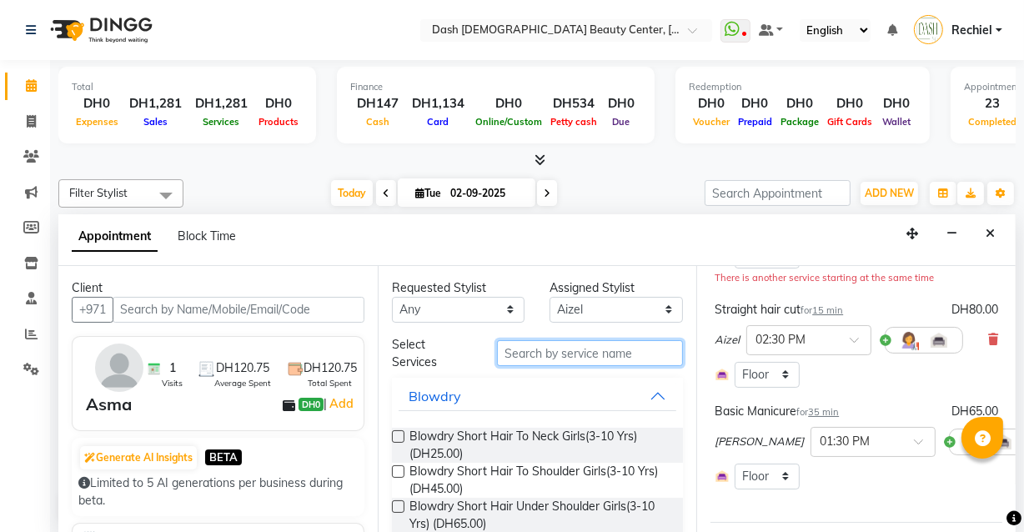
click at [613, 350] on input "text" at bounding box center [590, 353] width 186 height 26
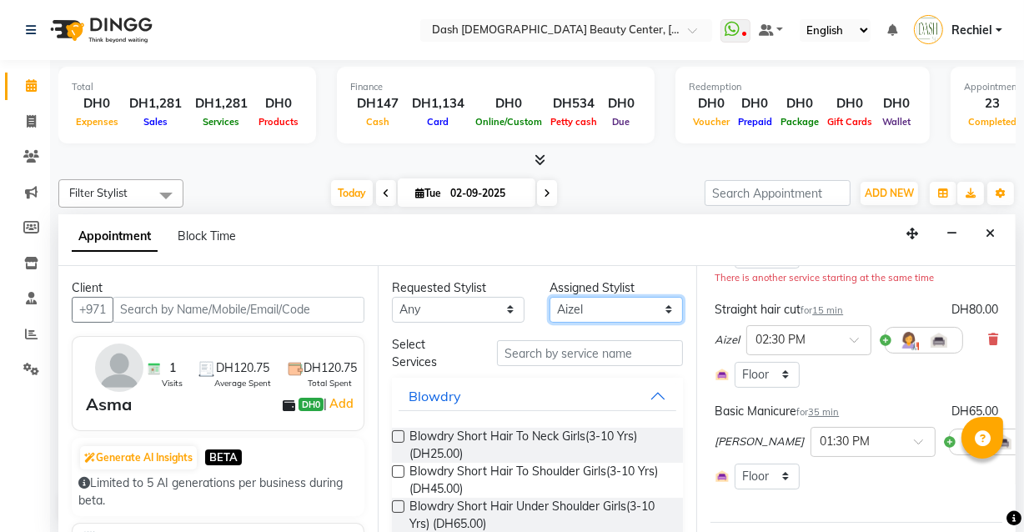
click at [629, 299] on select "Select [PERSON_NAME] [PERSON_NAME] [PERSON_NAME] [PERSON_NAME] [PERSON_NAME] [P…" at bounding box center [616, 310] width 133 height 26
click at [550, 297] on select "Select [PERSON_NAME] [PERSON_NAME] [PERSON_NAME] [PERSON_NAME] [PERSON_NAME] [P…" at bounding box center [616, 310] width 133 height 26
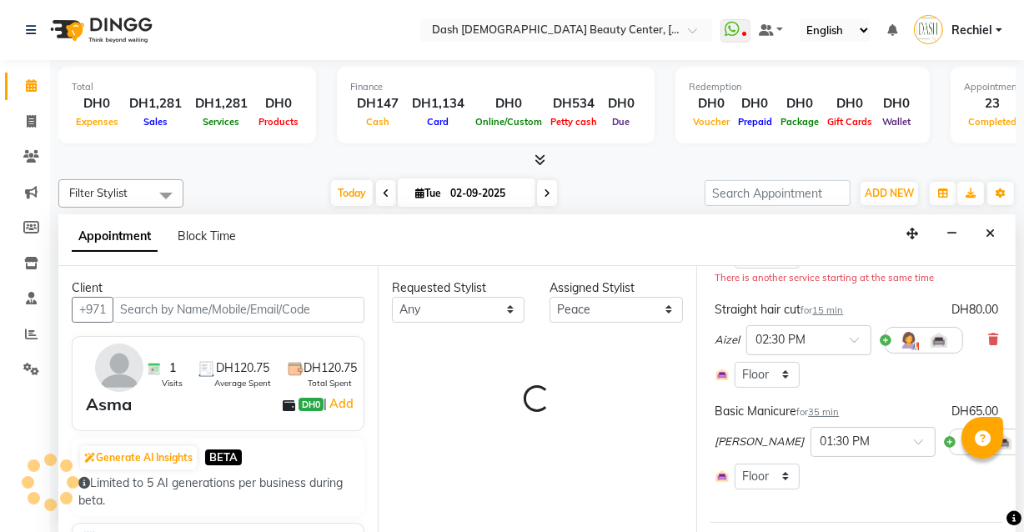
click at [570, 347] on div "Requested Stylist Any [PERSON_NAME] [PERSON_NAME] [PERSON_NAME] [PERSON_NAME] […" at bounding box center [538, 400] width 320 height 268
click at [590, 365] on div "Requested Stylist Any [PERSON_NAME] [PERSON_NAME] [PERSON_NAME] [PERSON_NAME] […" at bounding box center [538, 400] width 320 height 268
click at [599, 369] on div "Requested Stylist Any [PERSON_NAME] [PERSON_NAME] [PERSON_NAME] [PERSON_NAME] […" at bounding box center [538, 400] width 320 height 268
click at [618, 370] on div "Requested Stylist Any [PERSON_NAME] [PERSON_NAME] [PERSON_NAME] [PERSON_NAME] […" at bounding box center [538, 400] width 320 height 268
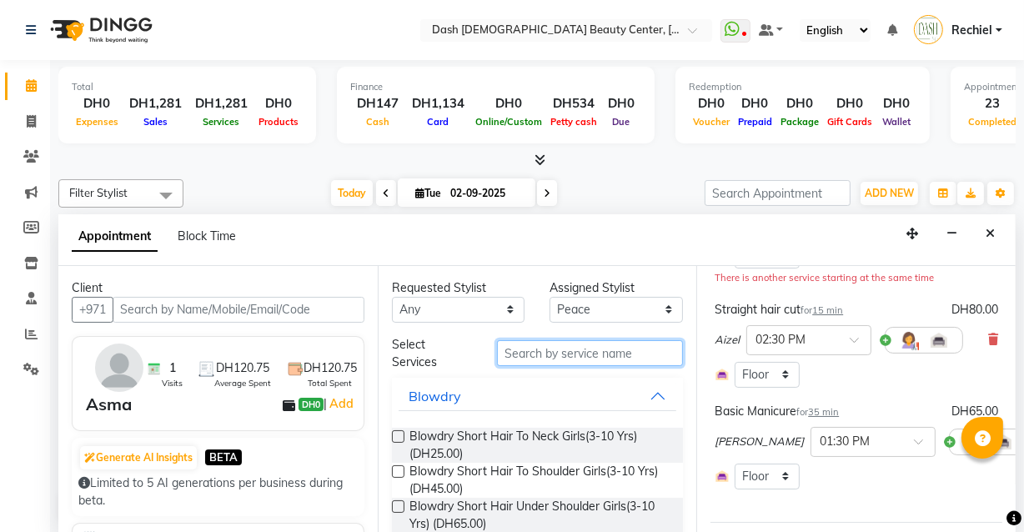
click at [600, 354] on input "text" at bounding box center [590, 353] width 186 height 26
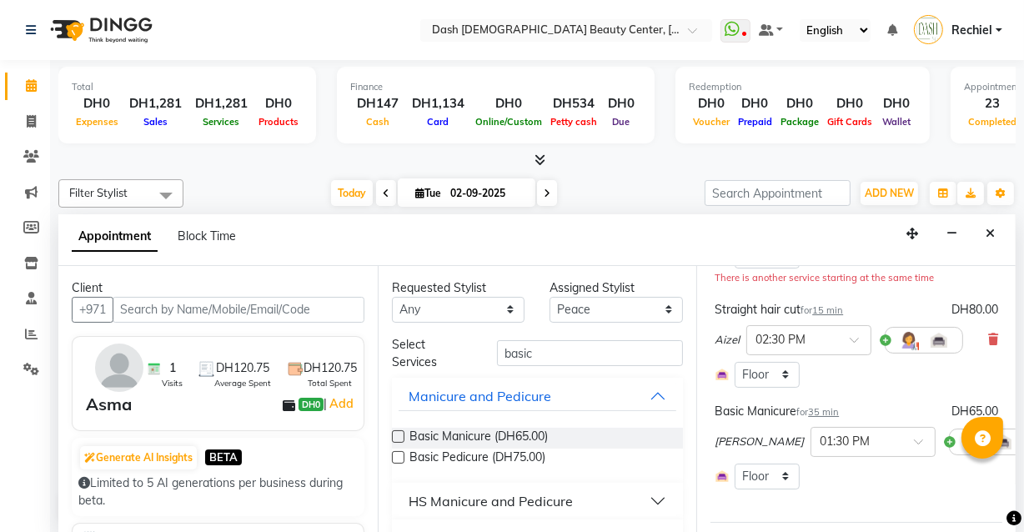
click at [399, 457] on label at bounding box center [398, 457] width 13 height 13
click at [399, 457] on input "checkbox" at bounding box center [397, 459] width 11 height 11
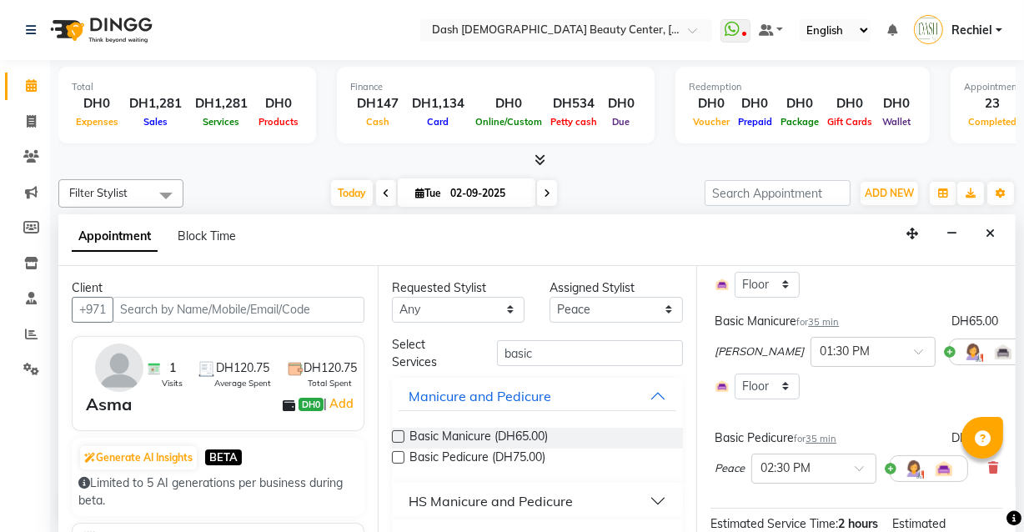
scroll to position [303, 0]
click at [612, 309] on select "Select [PERSON_NAME] [PERSON_NAME] [PERSON_NAME] [PERSON_NAME] [PERSON_NAME] [P…" at bounding box center [616, 310] width 133 height 26
click at [550, 297] on select "Select [PERSON_NAME] [PERSON_NAME] [PERSON_NAME] [PERSON_NAME] [PERSON_NAME] [P…" at bounding box center [616, 310] width 133 height 26
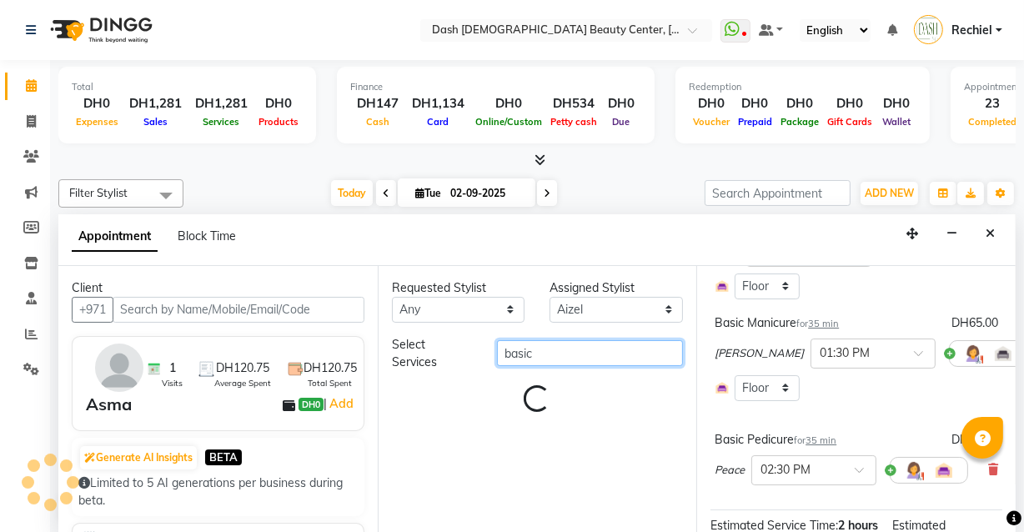
click at [589, 358] on input "basic" at bounding box center [590, 353] width 186 height 26
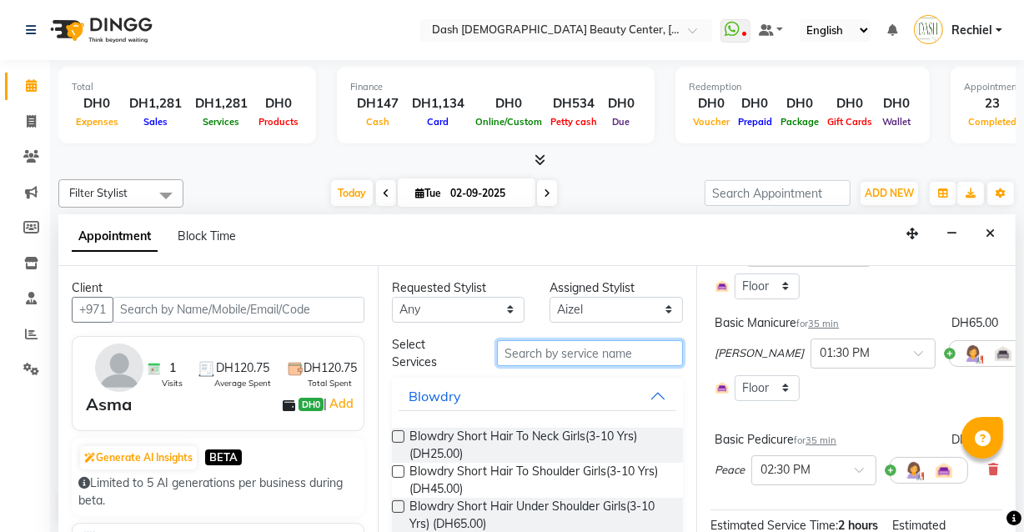
click at [593, 354] on input "text" at bounding box center [590, 353] width 186 height 26
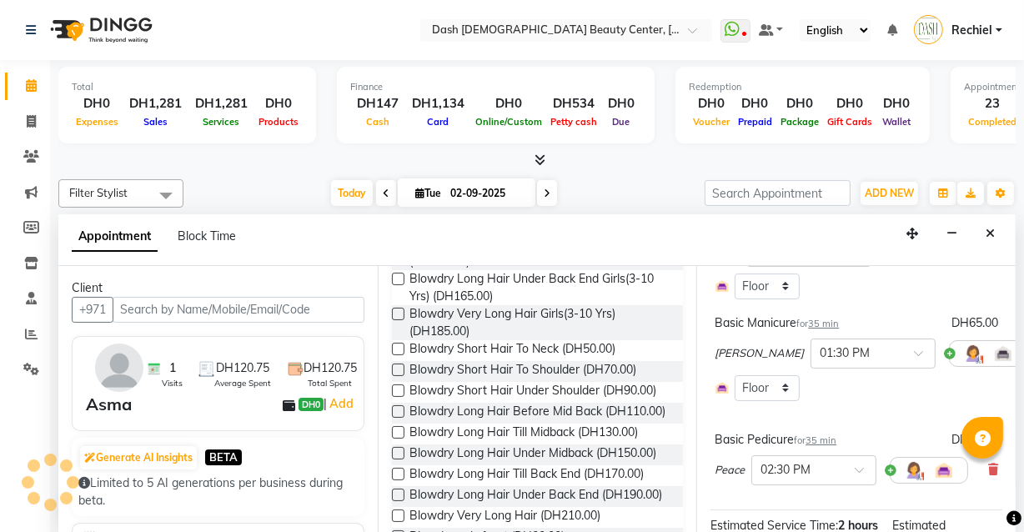
scroll to position [416, 0]
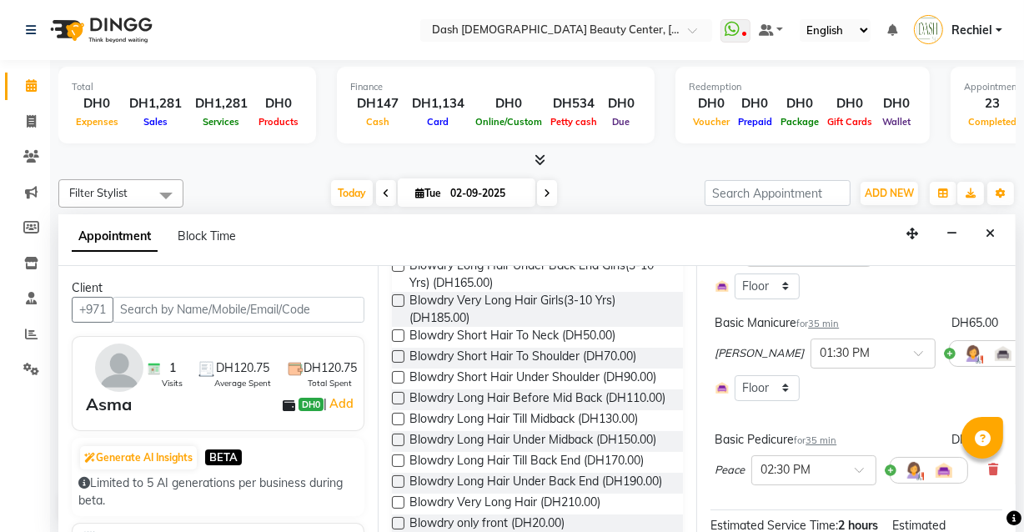
click at [399, 355] on label at bounding box center [398, 356] width 13 height 13
click at [399, 355] on input "checkbox" at bounding box center [397, 358] width 11 height 11
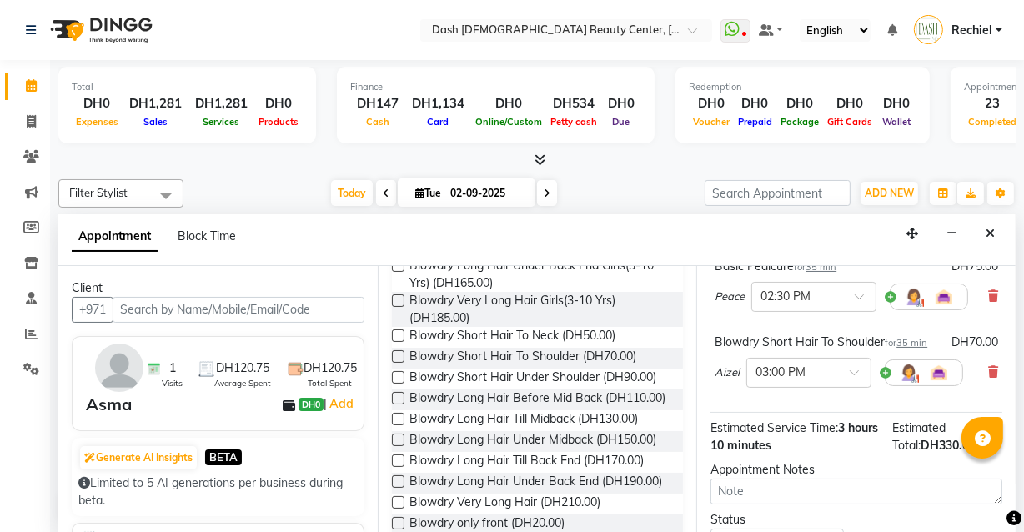
scroll to position [565, 0]
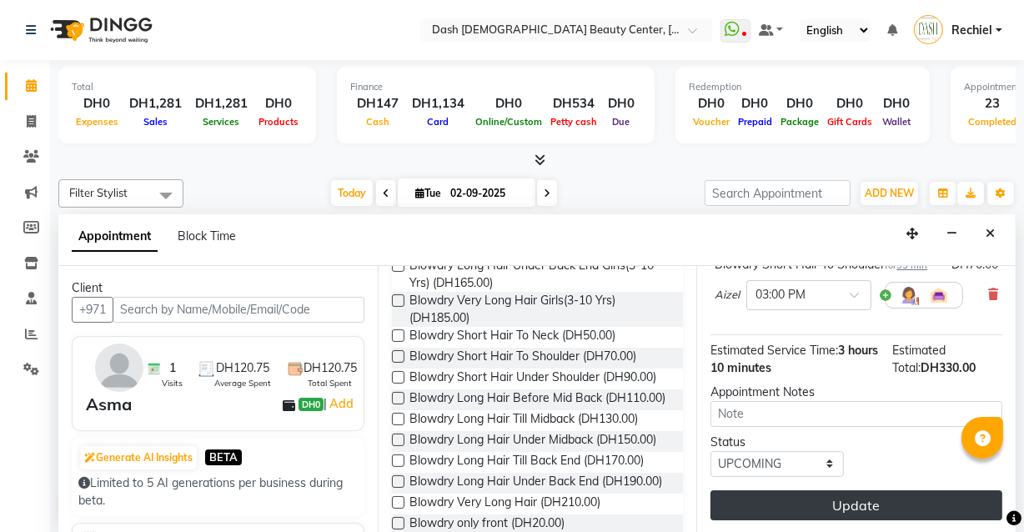
click at [893, 494] on button "Update" at bounding box center [857, 506] width 292 height 30
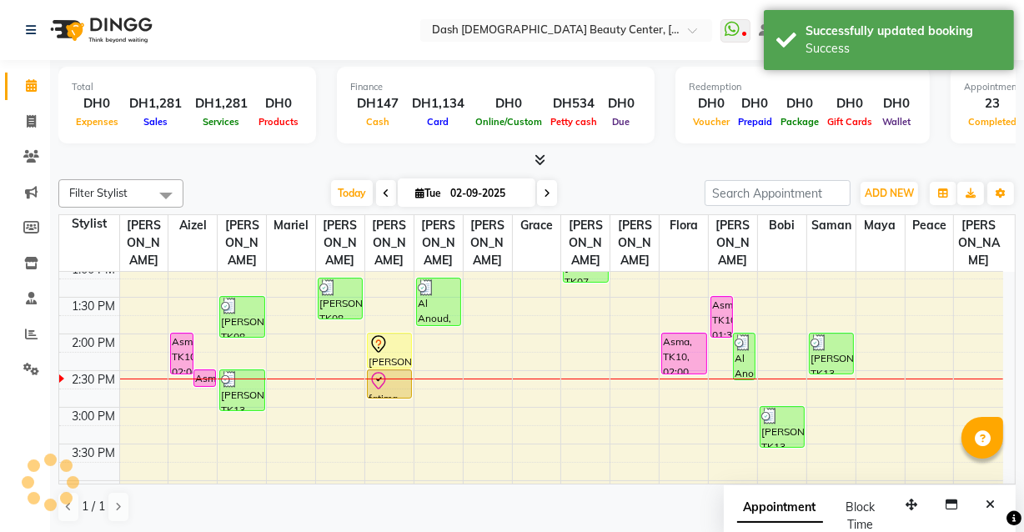
scroll to position [266, 0]
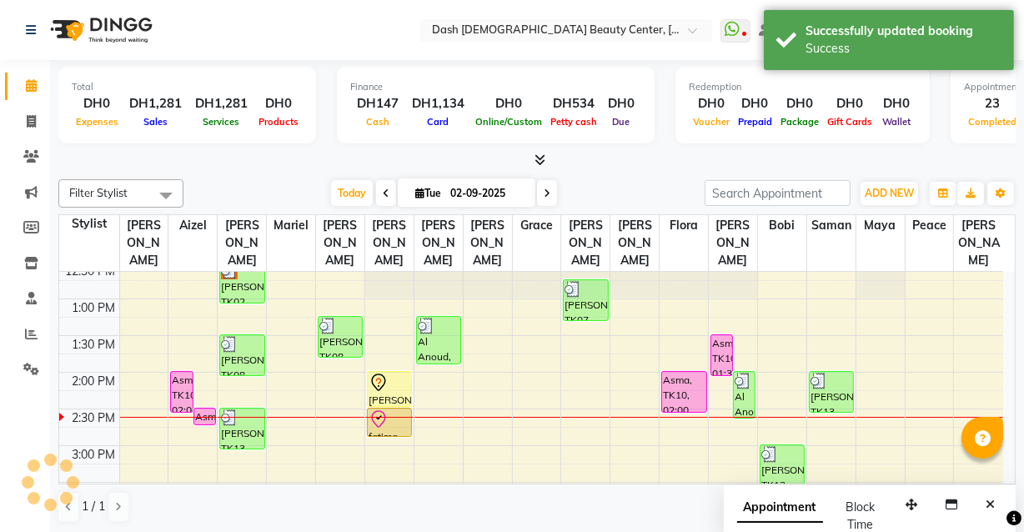
click at [390, 374] on div "[PERSON_NAME], TK12, 02:00 PM-02:30 PM, Short hair to neck - Aloevera, Banana, …" at bounding box center [389, 389] width 43 height 34
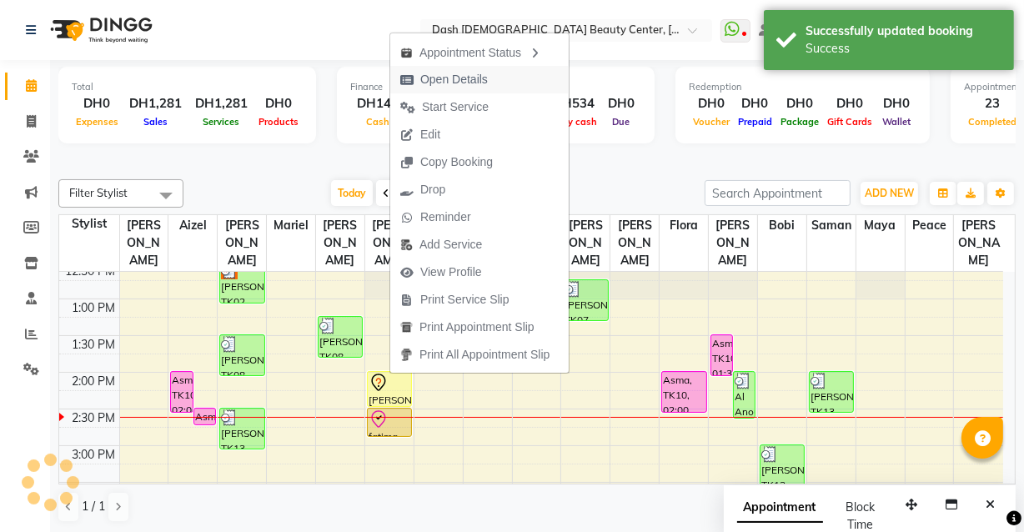
click at [465, 67] on span "Open Details" at bounding box center [444, 80] width 108 height 28
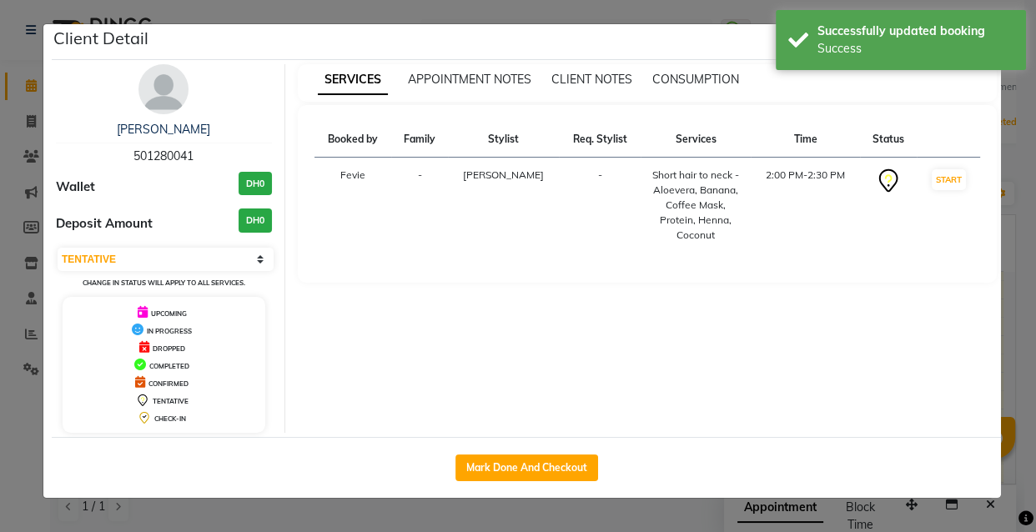
click at [209, 520] on ngb-modal-window "Client Detail [PERSON_NAME] 501280041 Wallet DH0 Deposit Amount DH0 Select IN S…" at bounding box center [518, 266] width 1036 height 532
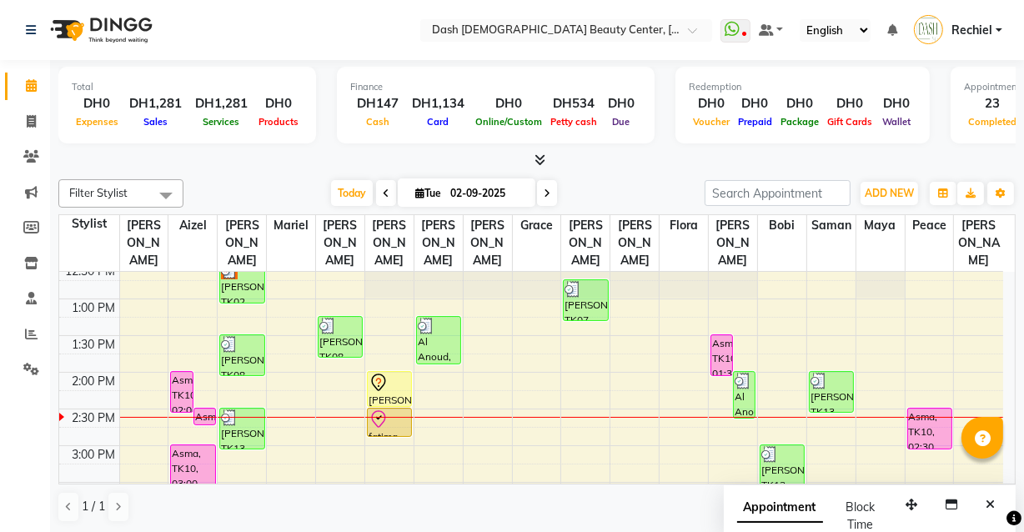
scroll to position [0, 0]
click at [387, 410] on icon at bounding box center [379, 420] width 20 height 20
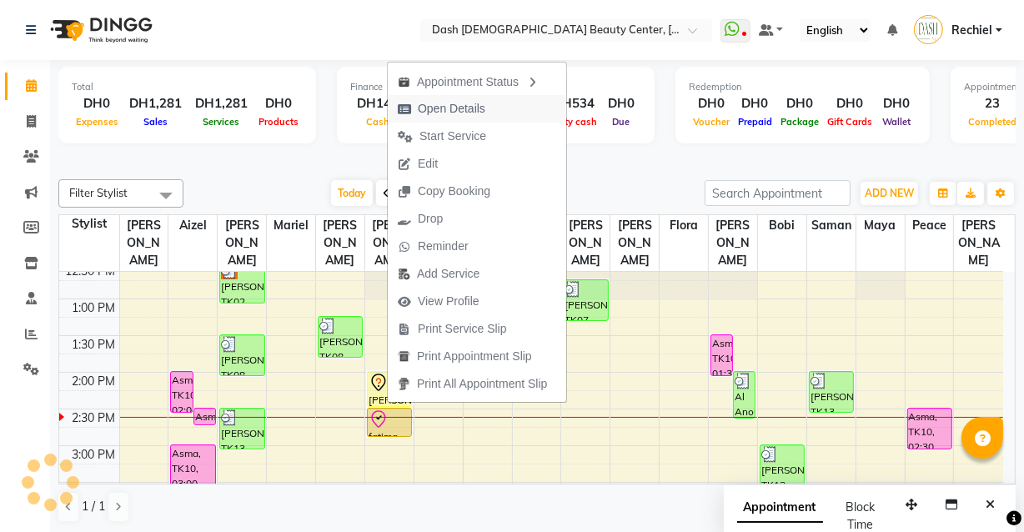
click at [484, 106] on span "Open Details" at bounding box center [452, 109] width 68 height 18
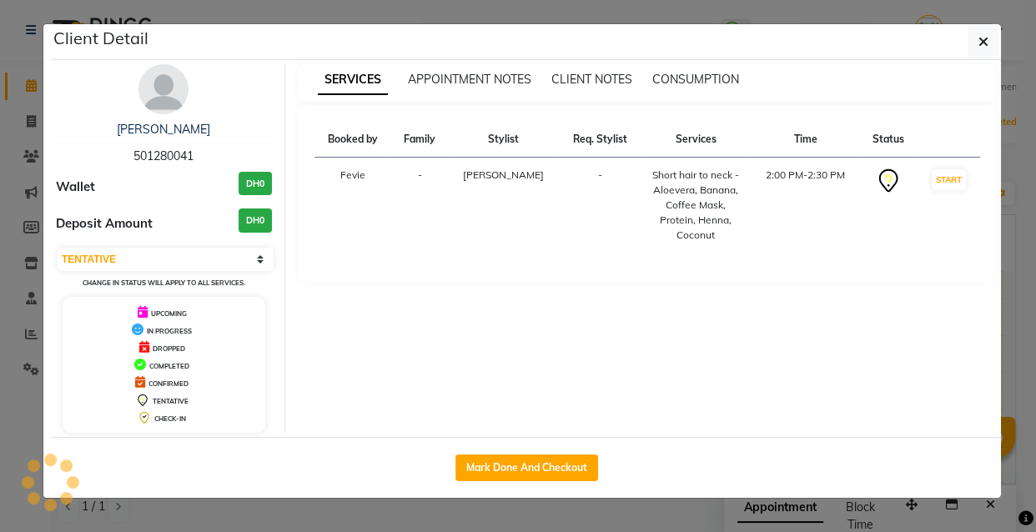
click at [191, 525] on ngb-modal-window "Client Detail [PERSON_NAME] 501280041 Wallet DH0 Deposit Amount DH0 Select IN S…" at bounding box center [518, 266] width 1036 height 532
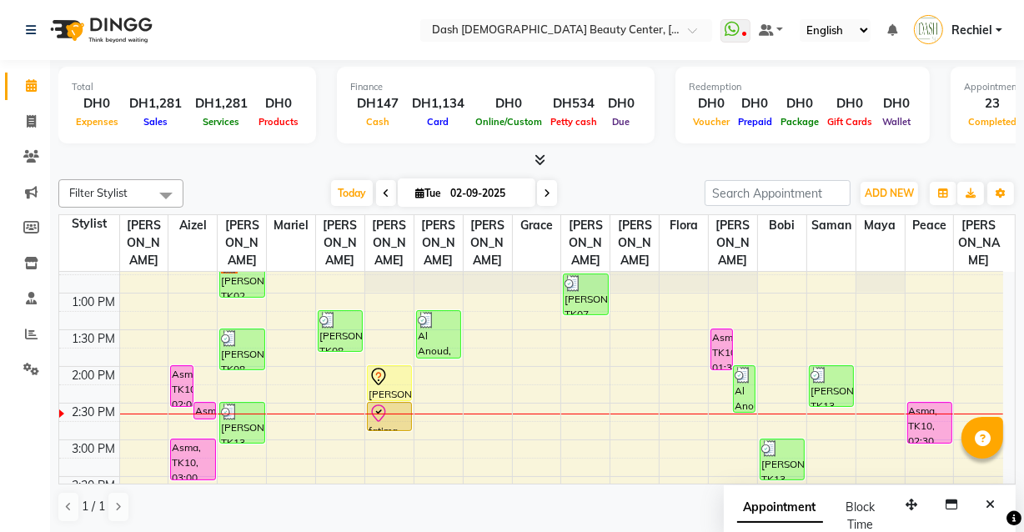
scroll to position [275, 0]
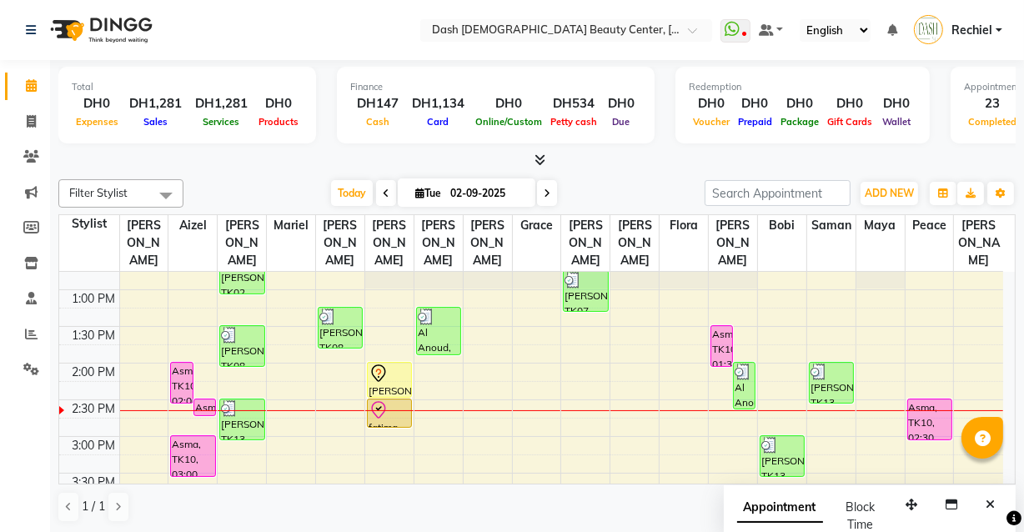
click at [383, 189] on icon at bounding box center [386, 194] width 7 height 10
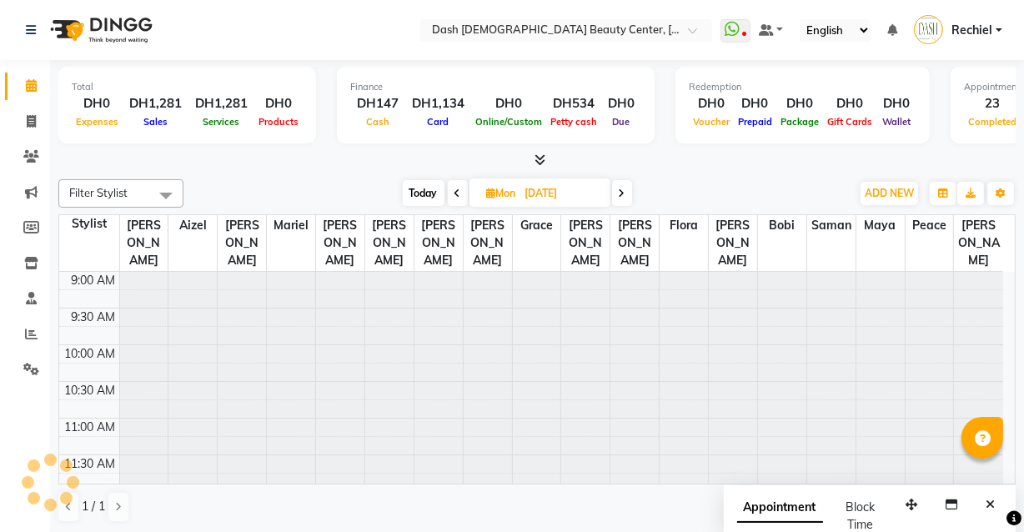
click at [455, 191] on icon at bounding box center [458, 194] width 7 height 10
click at [460, 190] on icon at bounding box center [458, 194] width 7 height 10
click at [621, 191] on icon at bounding box center [620, 194] width 7 height 10
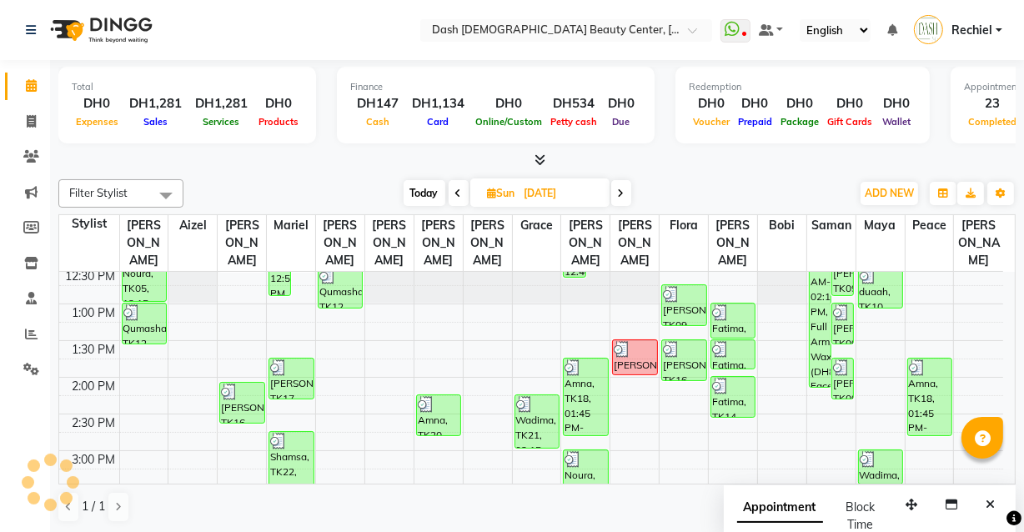
scroll to position [260, 0]
click at [736, 305] on div at bounding box center [733, 313] width 42 height 17
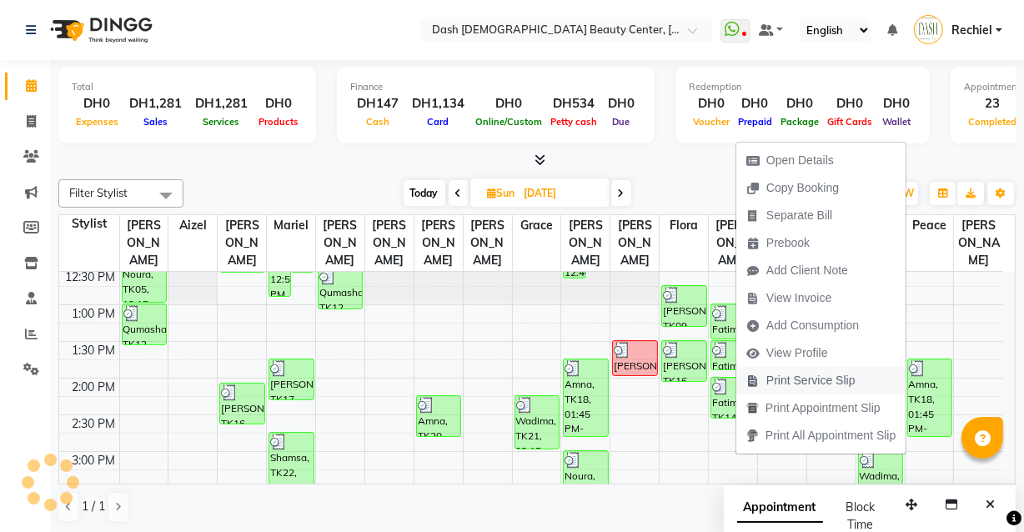
click at [848, 379] on span "Print Service Slip" at bounding box center [811, 381] width 89 height 18
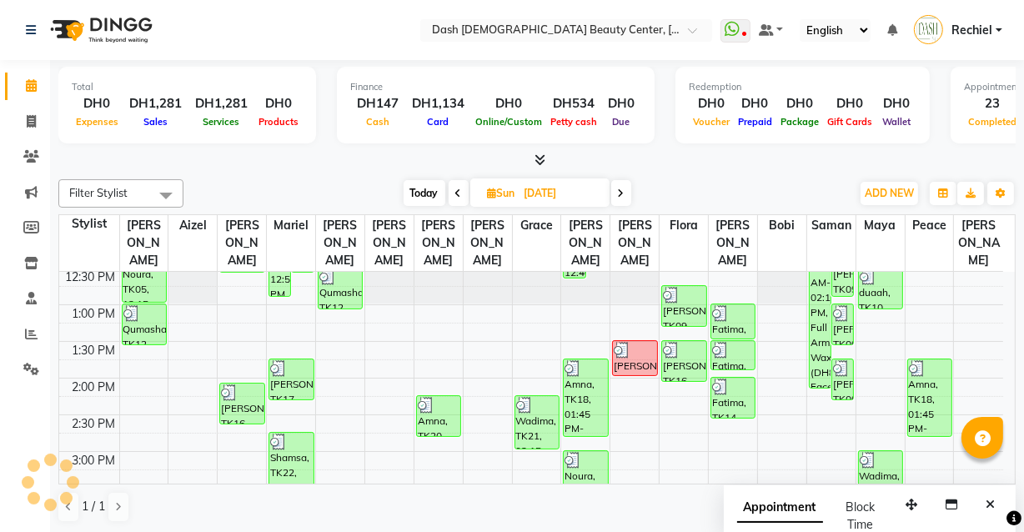
click at [727, 305] on img at bounding box center [720, 313] width 17 height 17
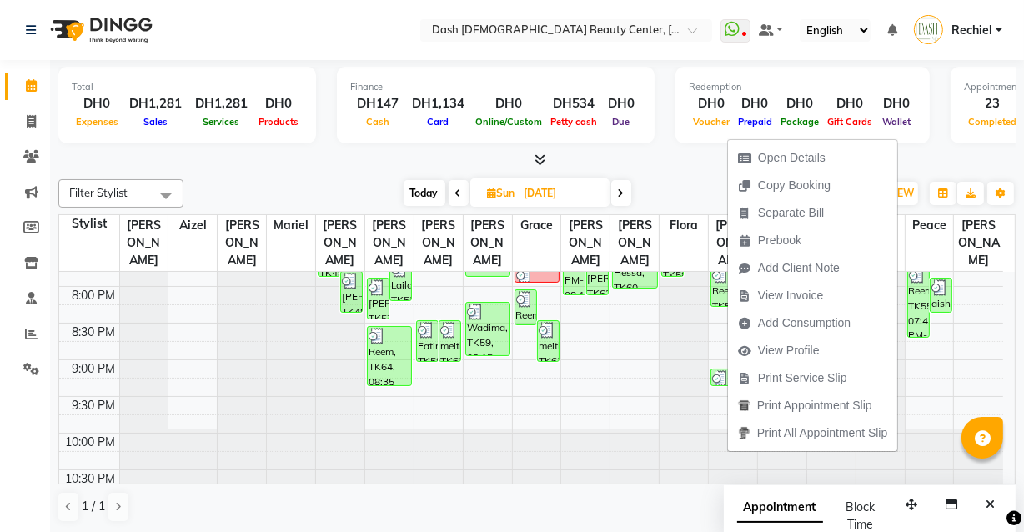
click at [80, 415] on td at bounding box center [89, 424] width 60 height 18
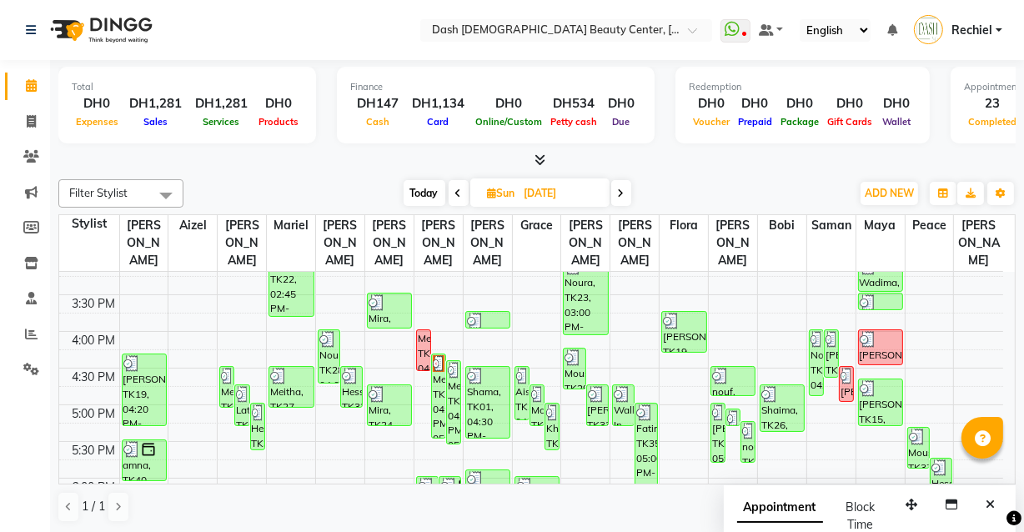
scroll to position [441, 0]
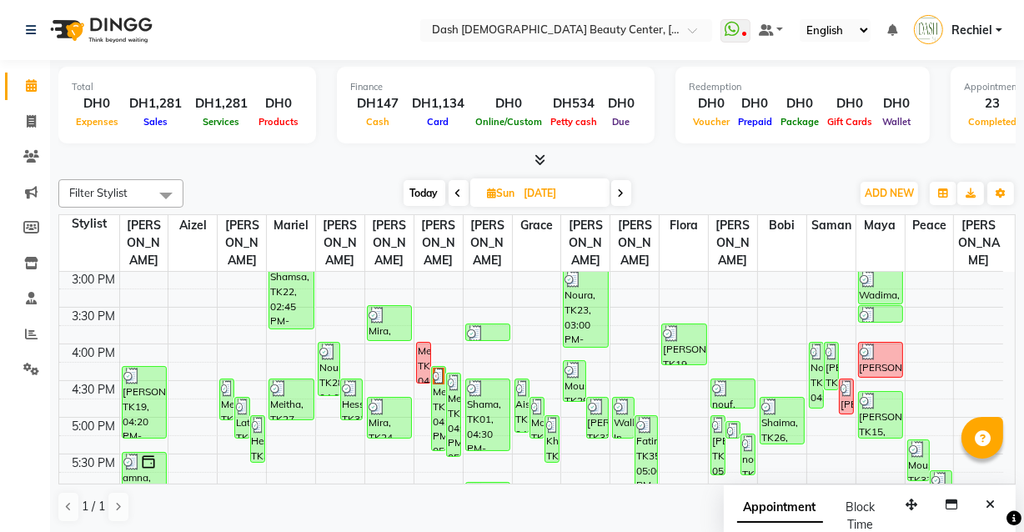
click at [416, 195] on span "Today" at bounding box center [425, 193] width 42 height 26
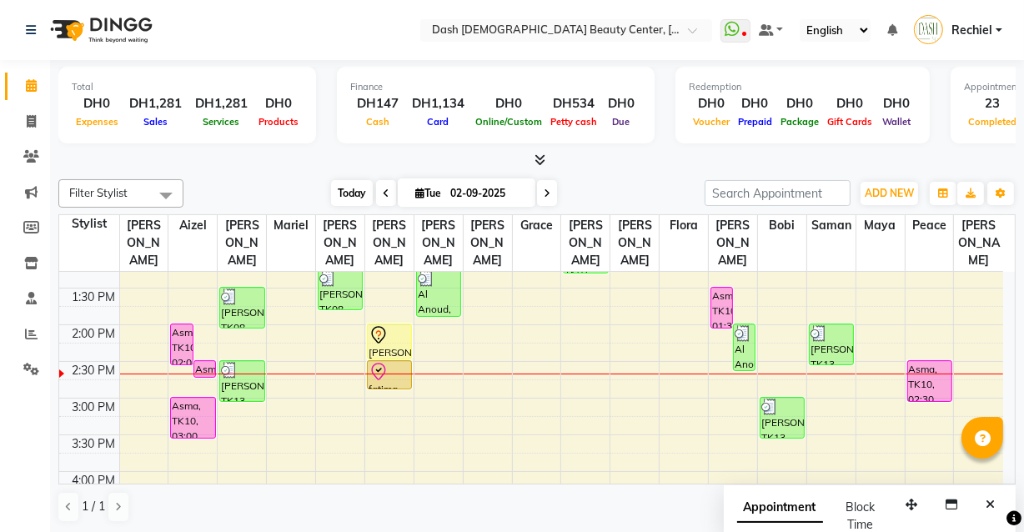
scroll to position [313, 0]
click at [385, 326] on icon at bounding box center [379, 336] width 20 height 20
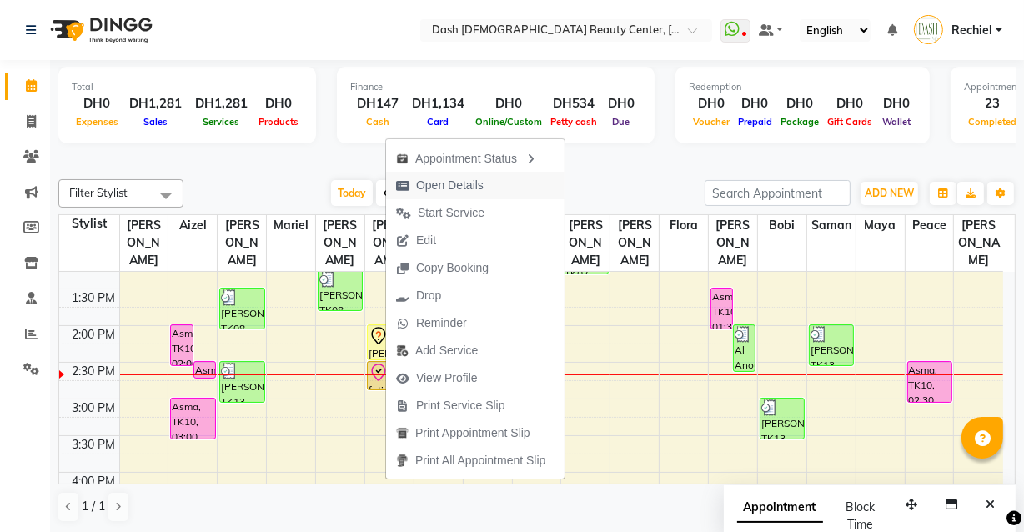
click at [460, 180] on span "Open Details" at bounding box center [450, 186] width 68 height 18
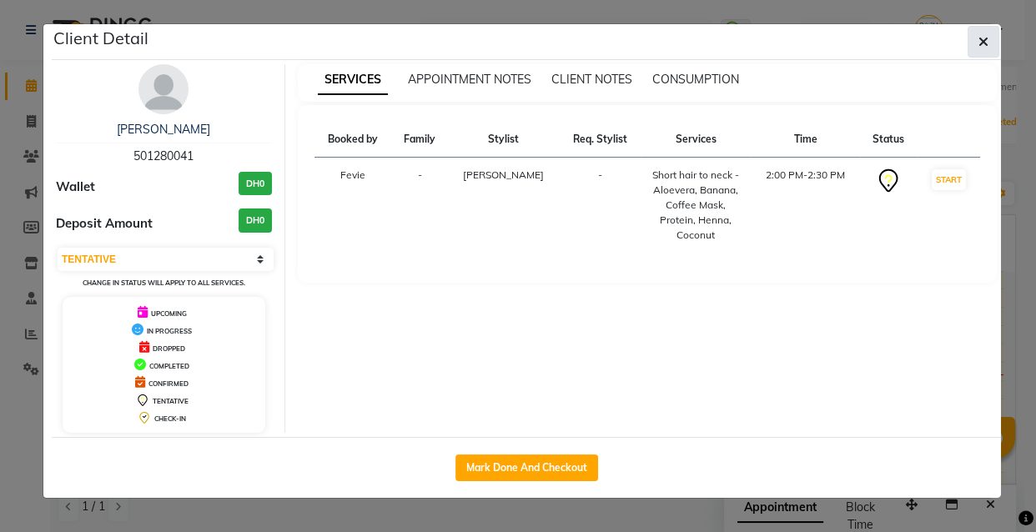
click at [983, 38] on icon "button" at bounding box center [984, 41] width 10 height 13
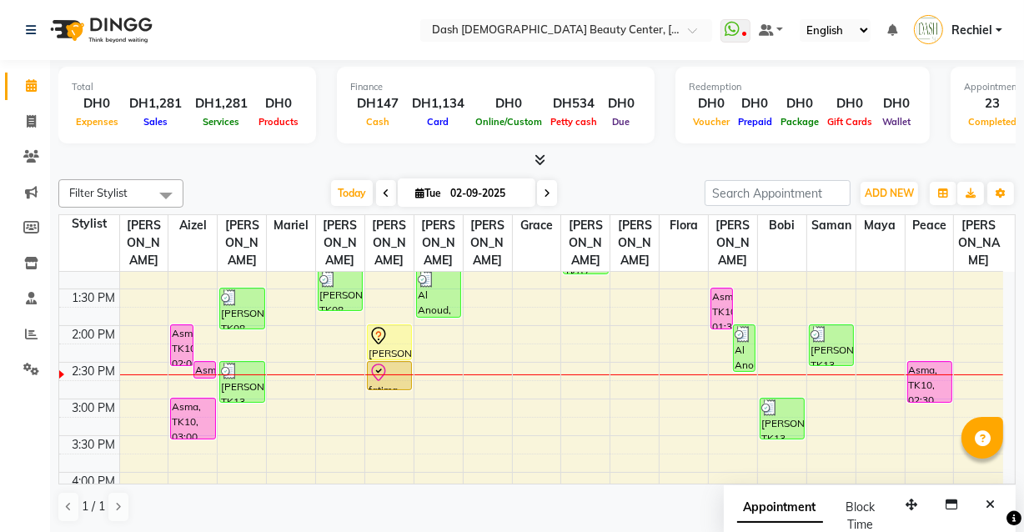
scroll to position [0, 0]
click at [27, 118] on icon at bounding box center [31, 121] width 9 height 13
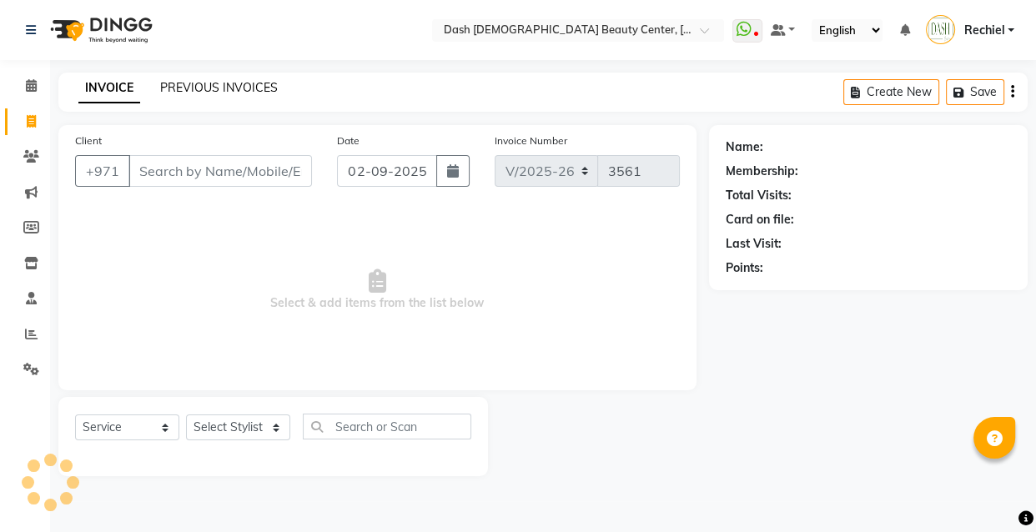
click at [238, 90] on link "PREVIOUS INVOICES" at bounding box center [219, 87] width 118 height 15
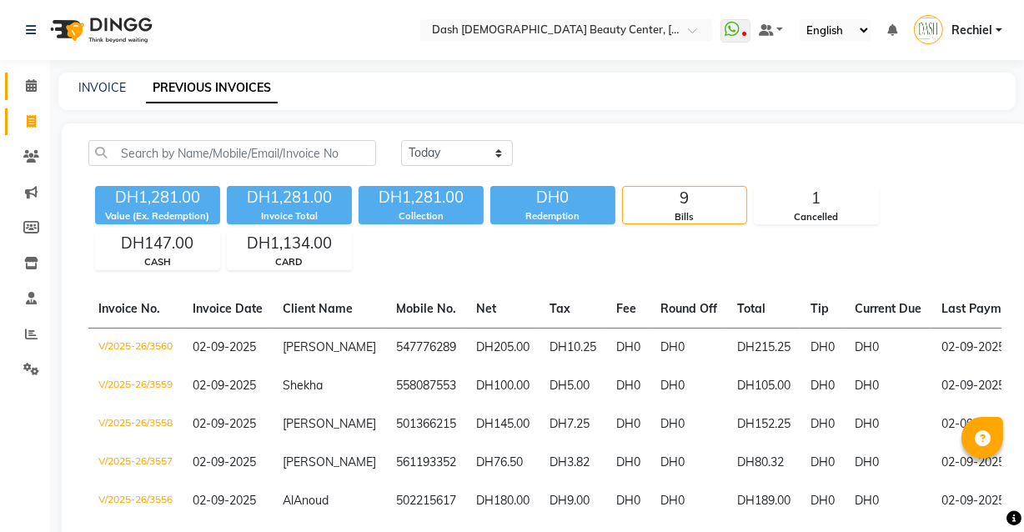
click at [32, 97] on link "Calendar" at bounding box center [25, 87] width 40 height 28
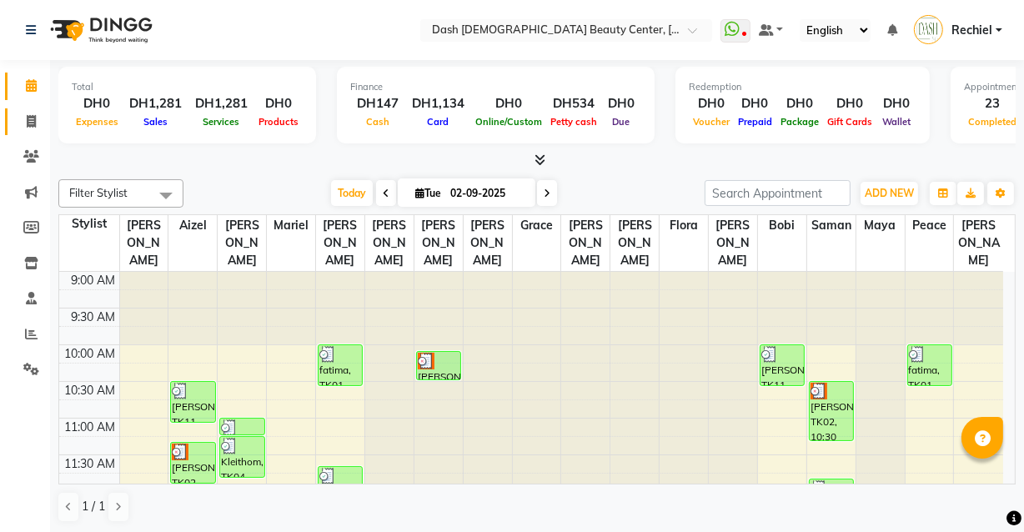
click at [33, 117] on icon at bounding box center [31, 121] width 9 height 13
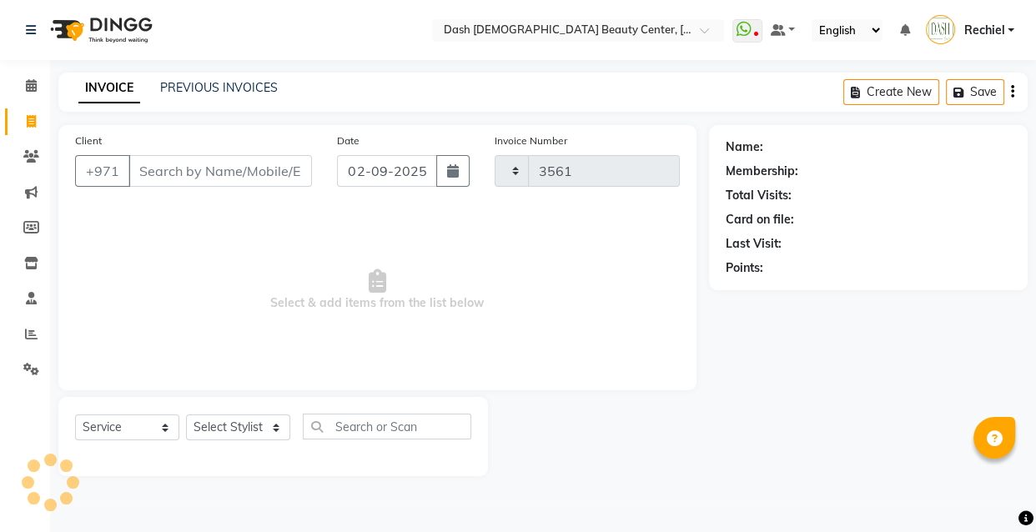
click at [210, 141] on div "Client +971" at bounding box center [194, 166] width 262 height 68
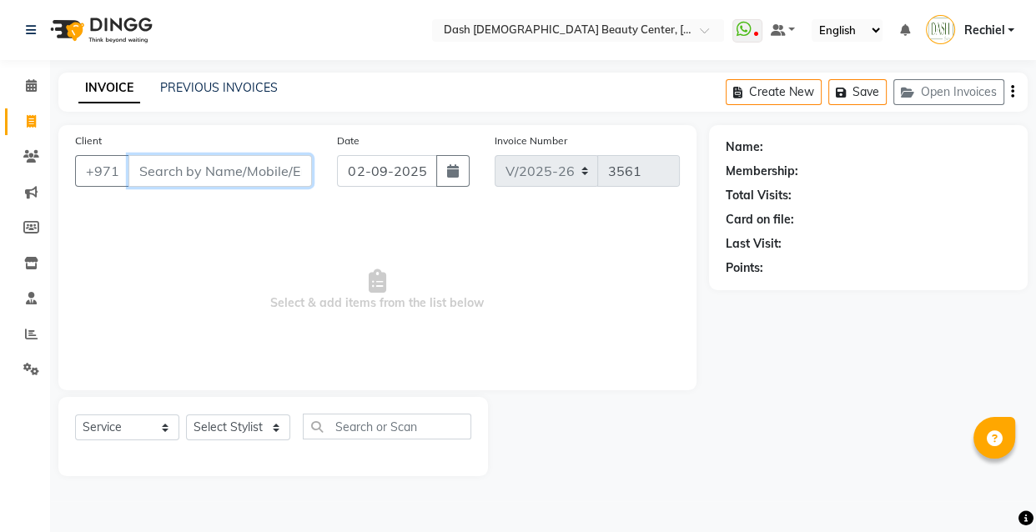
click at [243, 179] on input "Client" at bounding box center [220, 171] width 184 height 32
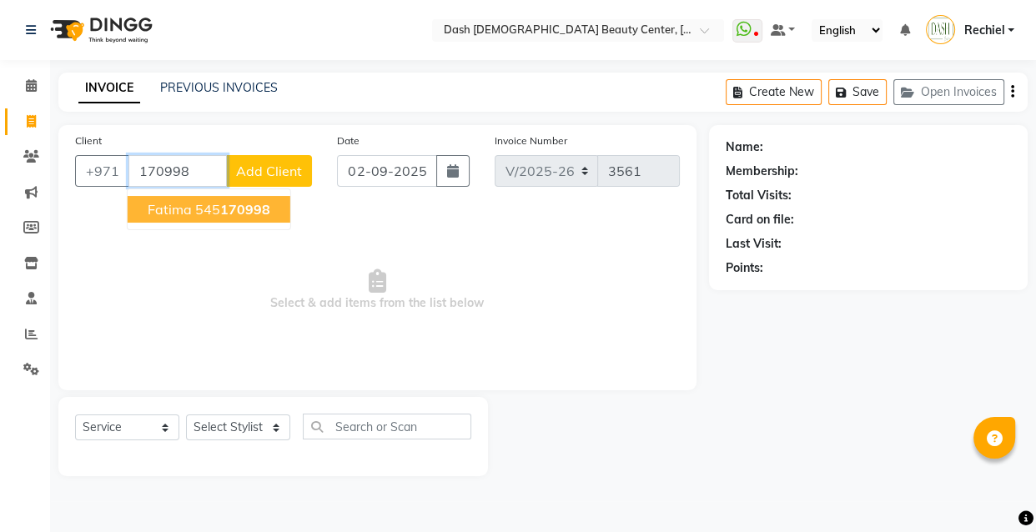
click at [240, 215] on span "170998" at bounding box center [245, 209] width 50 height 17
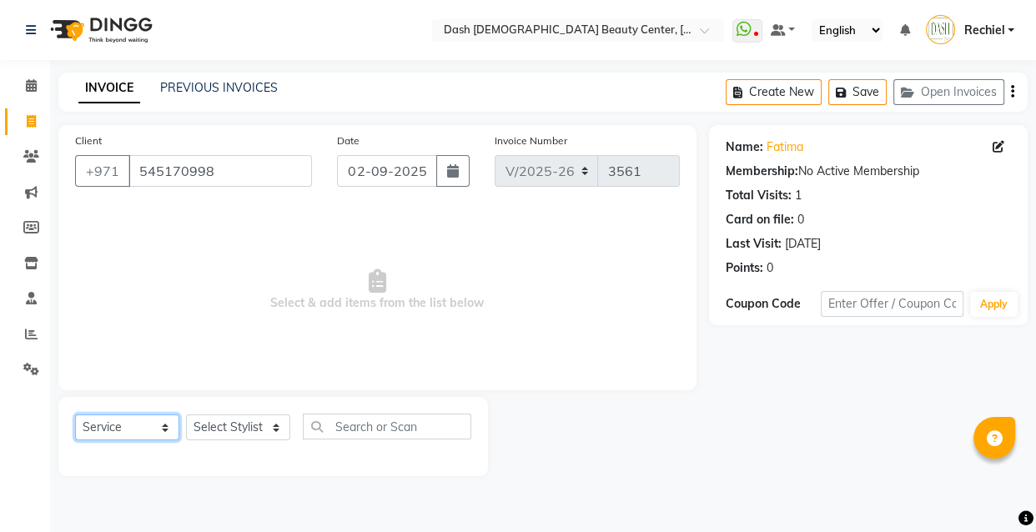
click at [108, 424] on select "Select Service Product Membership Package Voucher Prepaid Gift Card" at bounding box center [127, 428] width 104 height 26
click at [75, 415] on select "Select Service Product Membership Package Voucher Prepaid Gift Card" at bounding box center [127, 428] width 104 height 26
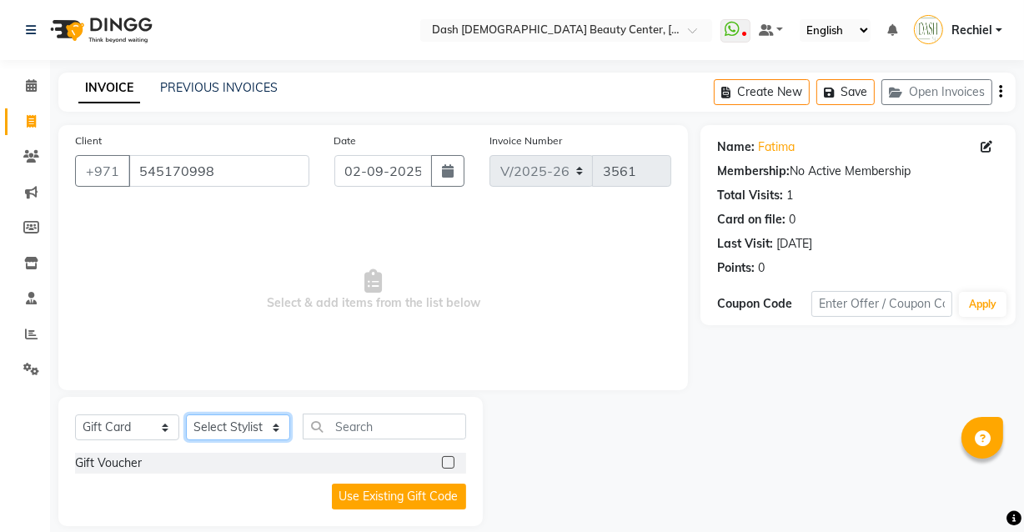
click at [239, 425] on select "Select Stylist [PERSON_NAME] [PERSON_NAME] [PERSON_NAME] [PERSON_NAME] [PERSON_…" at bounding box center [238, 428] width 104 height 26
click at [186, 415] on select "Select Stylist [PERSON_NAME] [PERSON_NAME] [PERSON_NAME] [PERSON_NAME] [PERSON_…" at bounding box center [238, 428] width 104 height 26
click at [444, 464] on label at bounding box center [448, 462] width 13 height 13
click at [444, 464] on input "checkbox" at bounding box center [447, 463] width 11 height 11
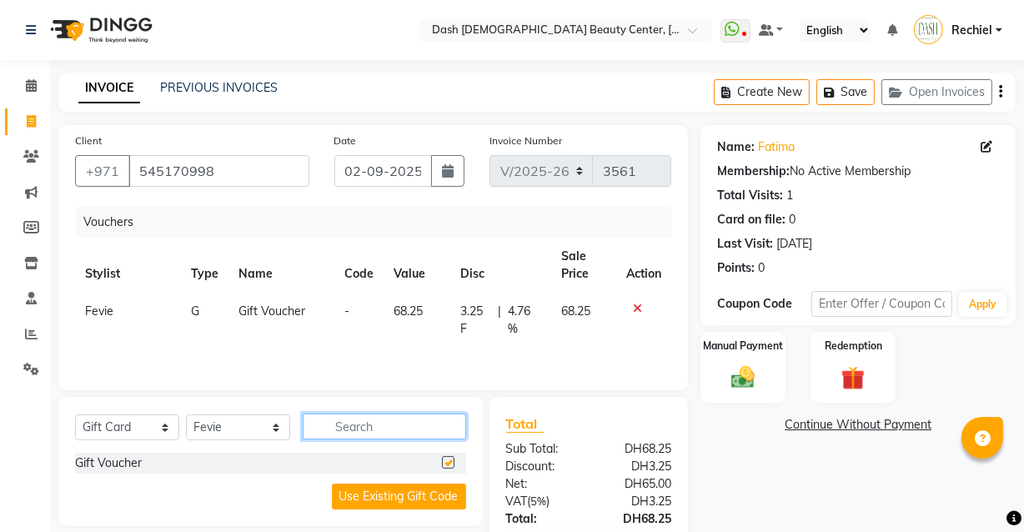
click at [390, 424] on input "text" at bounding box center [385, 427] width 164 height 26
click at [748, 379] on img at bounding box center [743, 378] width 40 height 28
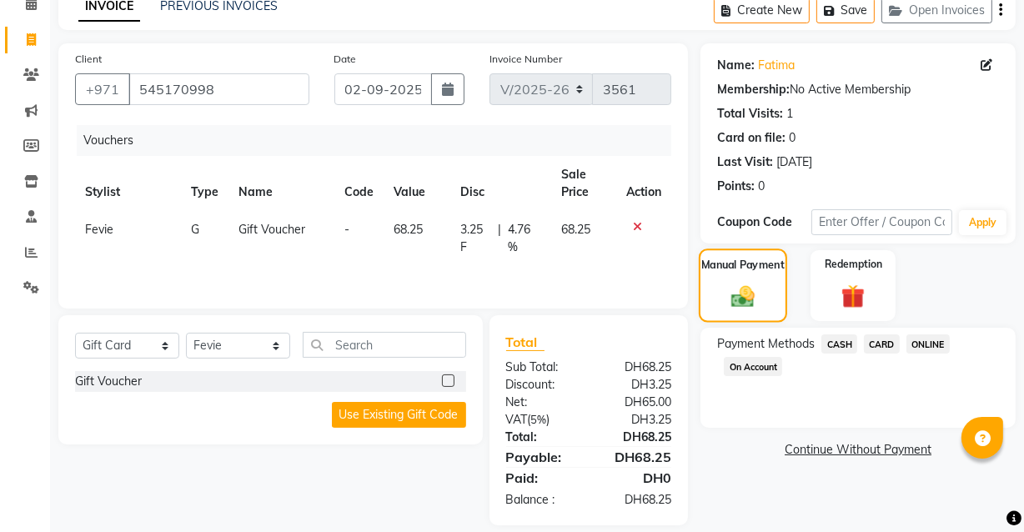
scroll to position [100, 0]
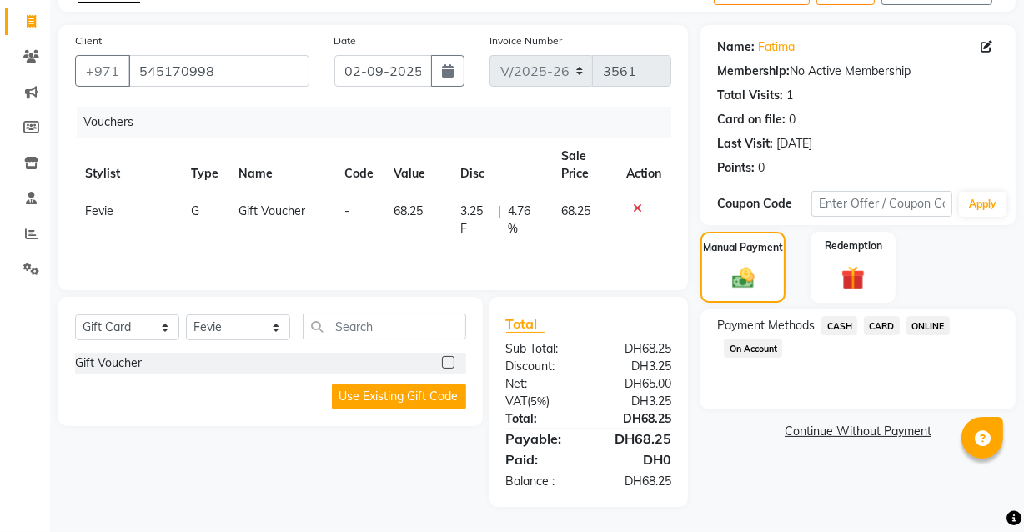
click at [924, 325] on span "ONLINE" at bounding box center [928, 325] width 43 height 19
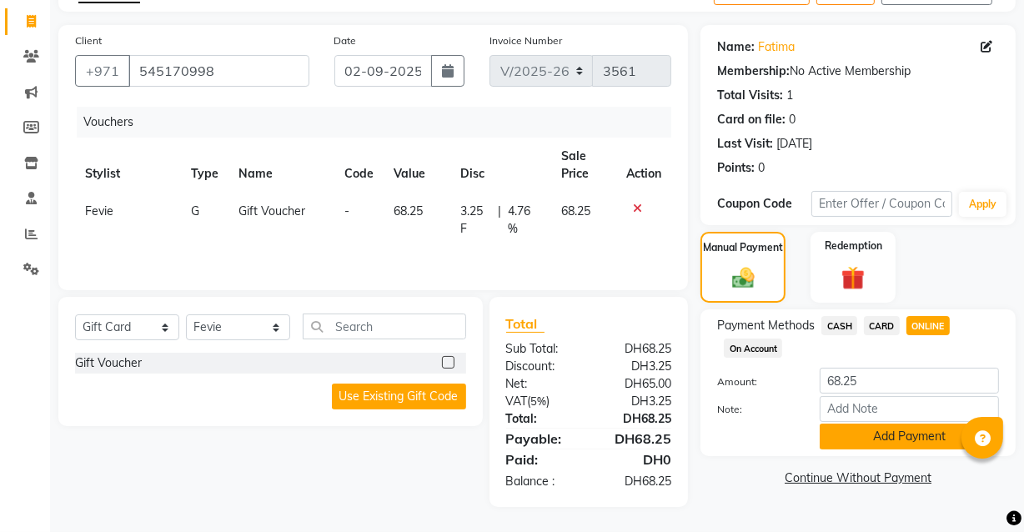
click at [895, 442] on button "Add Payment" at bounding box center [909, 437] width 179 height 26
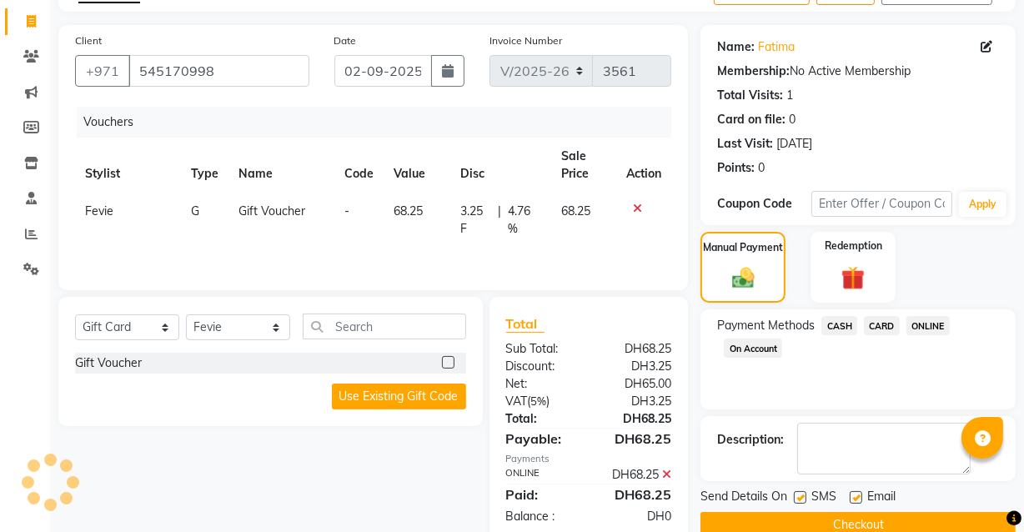
scroll to position [134, 0]
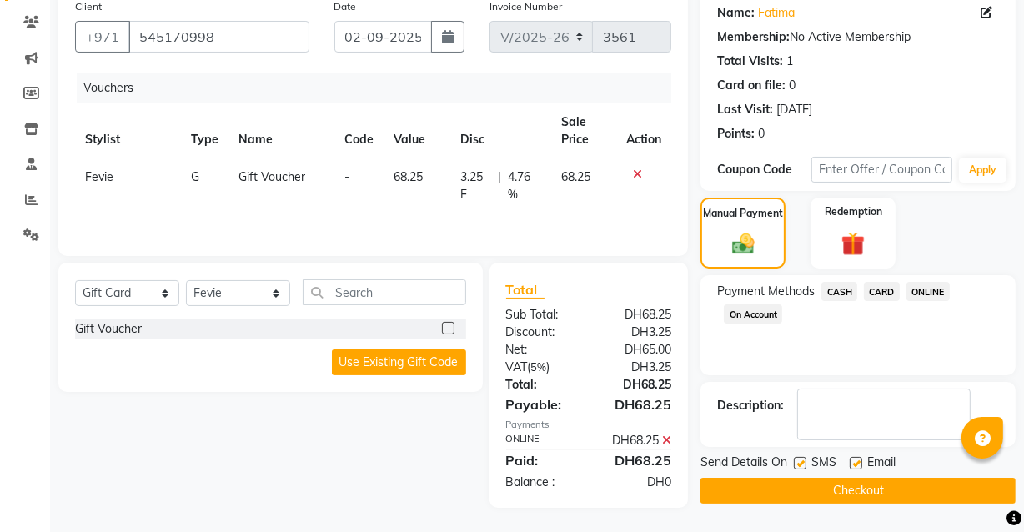
click at [865, 492] on button "Checkout" at bounding box center [858, 491] width 315 height 26
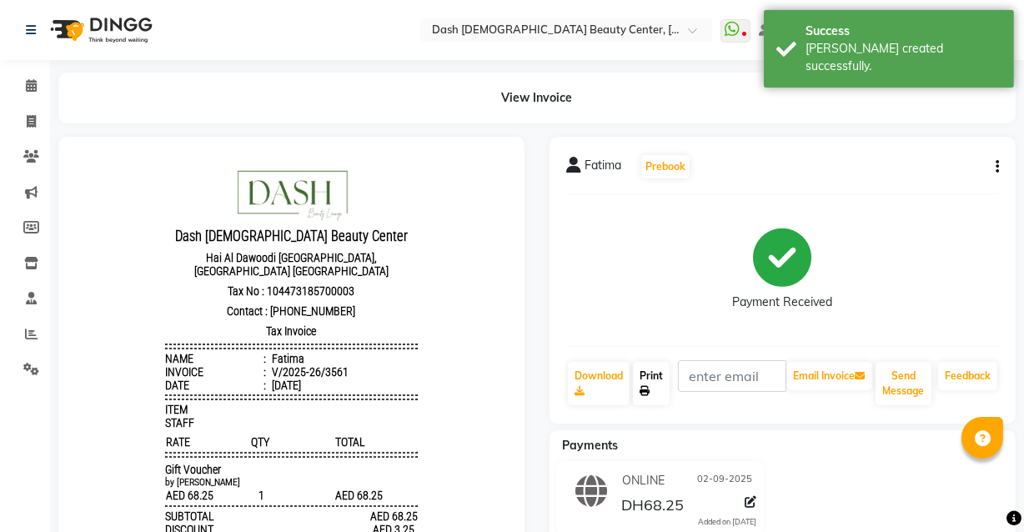
click at [647, 390] on icon at bounding box center [645, 391] width 10 height 10
click at [31, 132] on link "Invoice" at bounding box center [25, 122] width 40 height 28
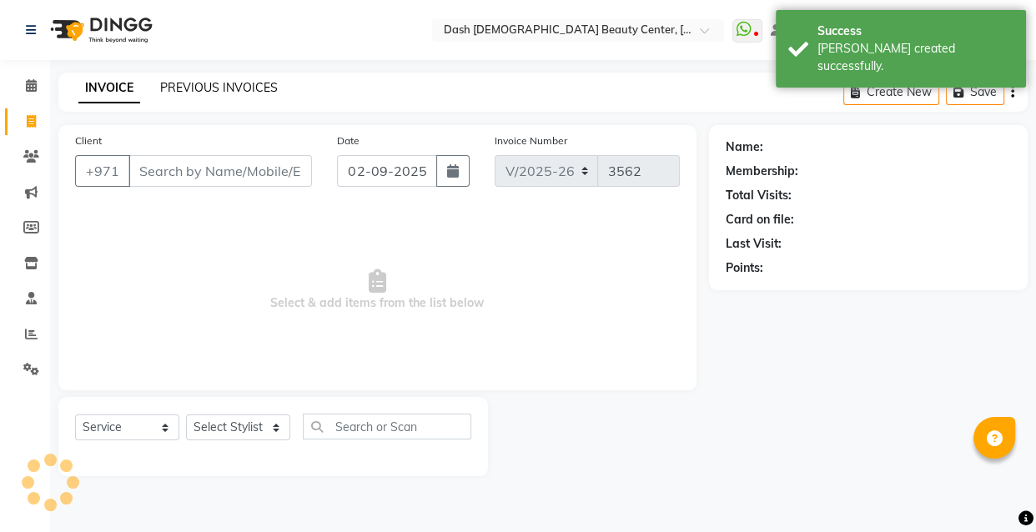
click at [240, 86] on link "PREVIOUS INVOICES" at bounding box center [219, 87] width 118 height 15
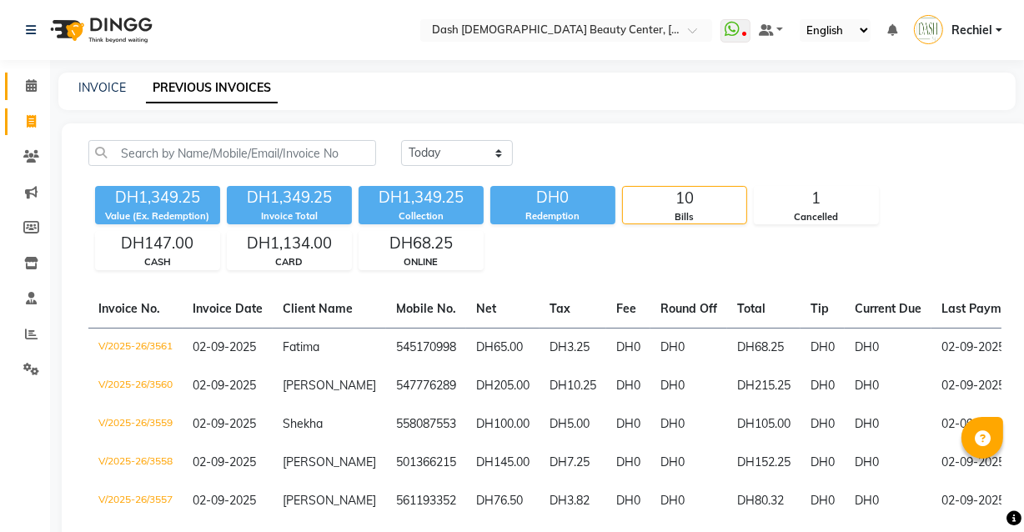
click at [30, 89] on icon at bounding box center [31, 85] width 11 height 13
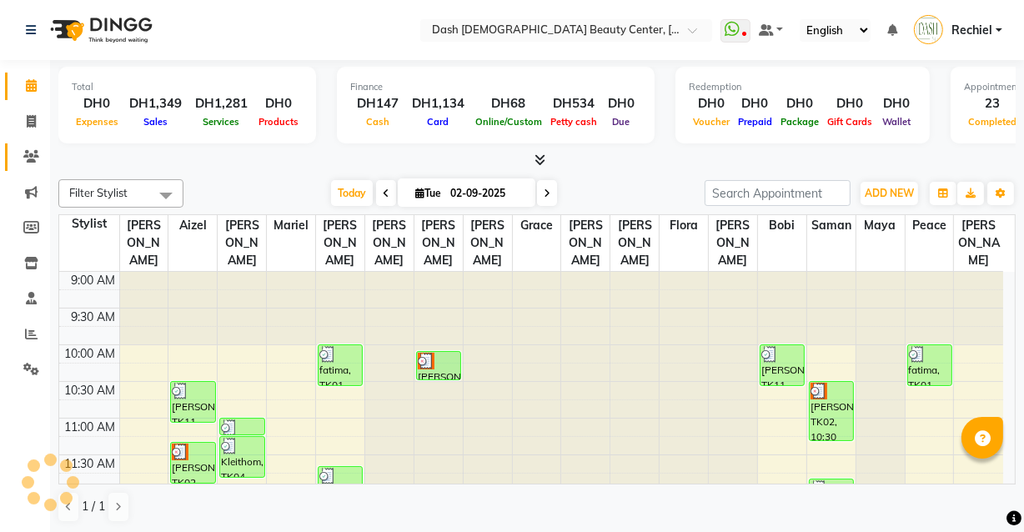
click at [34, 151] on icon at bounding box center [31, 156] width 16 height 13
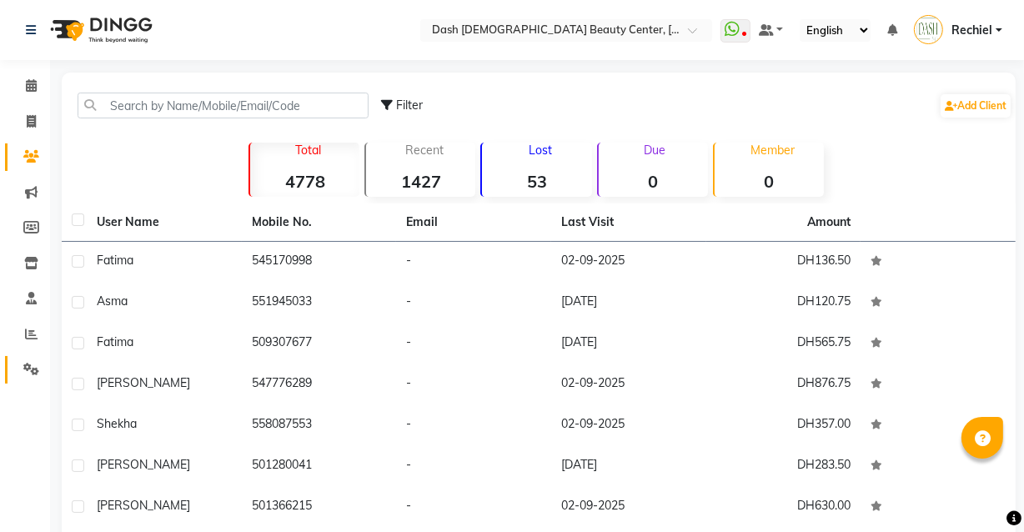
click at [32, 369] on icon at bounding box center [31, 369] width 16 height 13
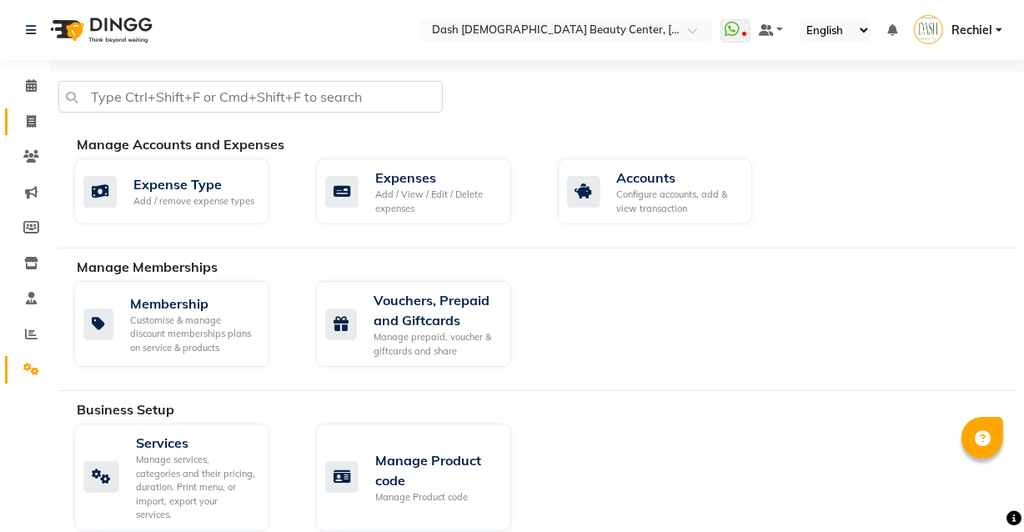
click at [31, 115] on icon at bounding box center [31, 121] width 9 height 13
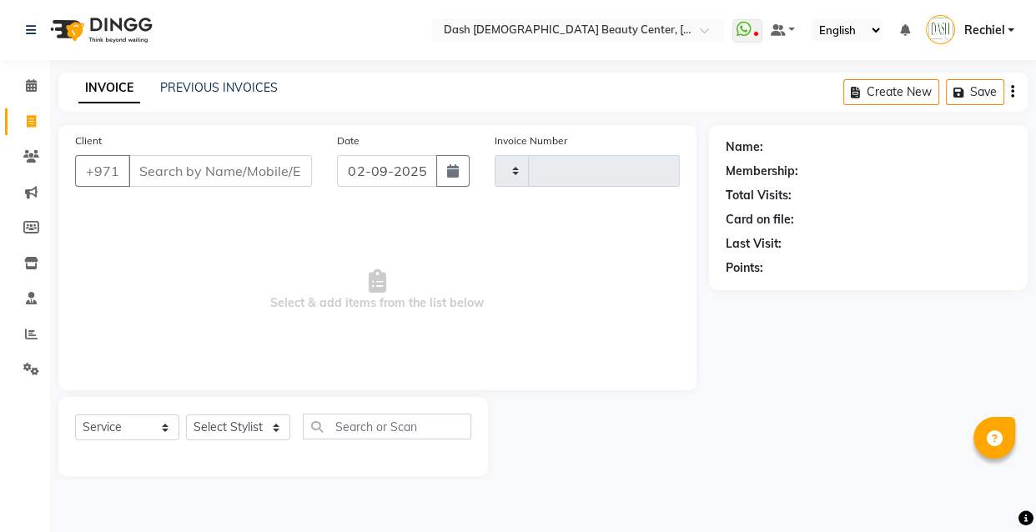
click at [188, 167] on input "Client" at bounding box center [220, 171] width 184 height 32
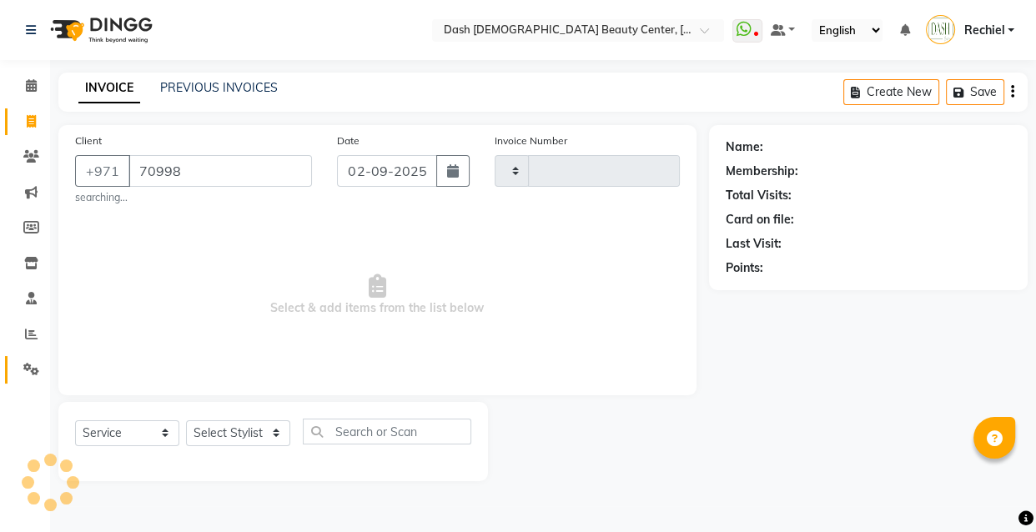
click at [31, 365] on icon at bounding box center [31, 369] width 16 height 13
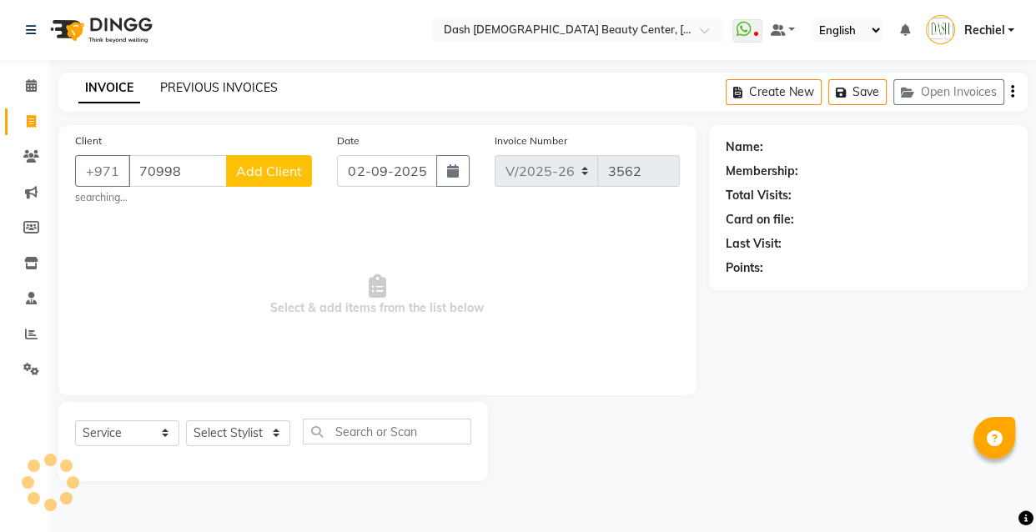
click at [239, 80] on link "PREVIOUS INVOICES" at bounding box center [219, 87] width 118 height 15
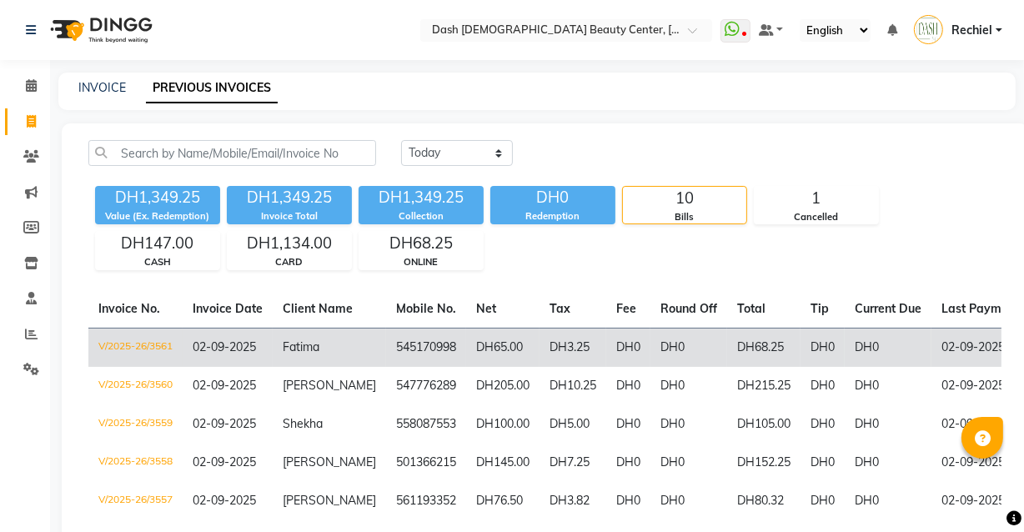
click at [389, 352] on td "545170998" at bounding box center [426, 347] width 80 height 39
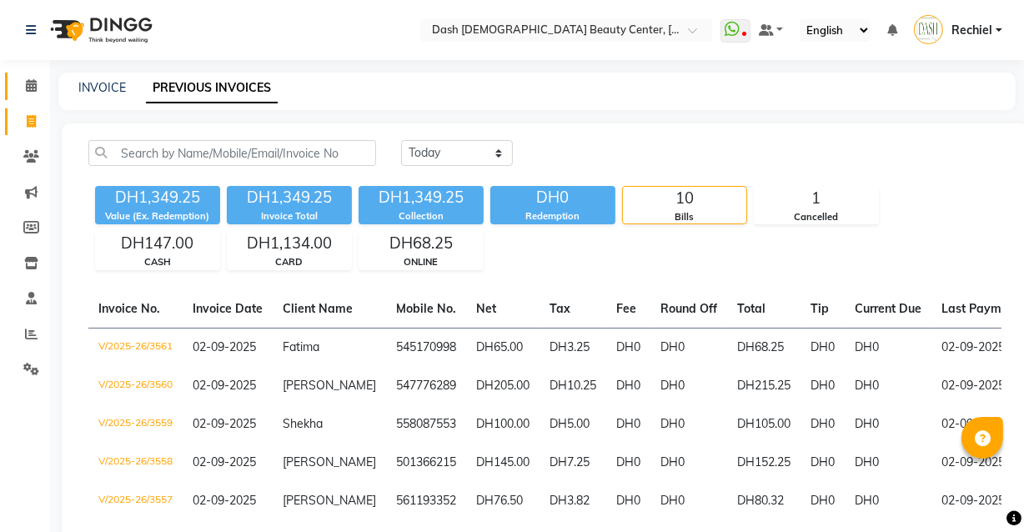
click at [25, 73] on link "Calendar" at bounding box center [25, 87] width 40 height 28
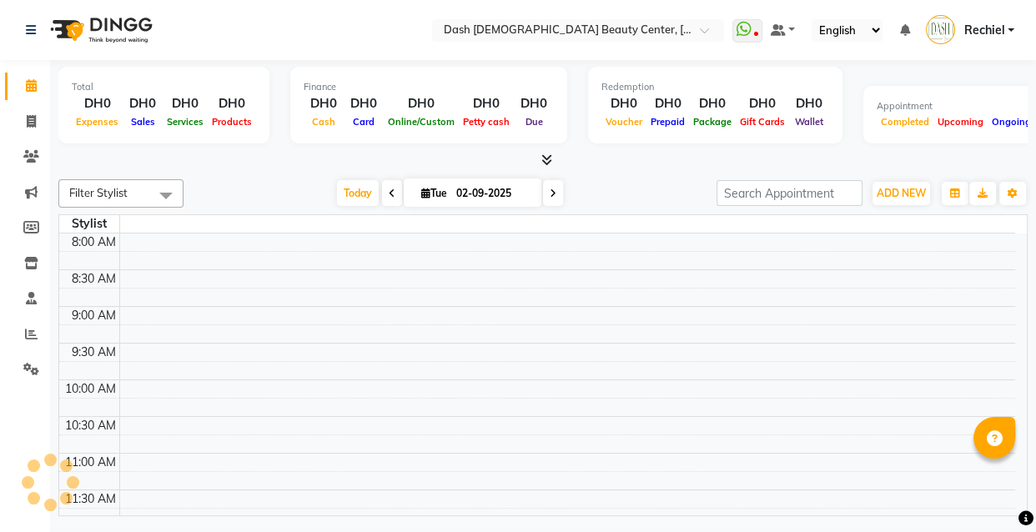
click at [113, 88] on div "Total" at bounding box center [164, 87] width 184 height 14
click at [33, 118] on icon at bounding box center [31, 121] width 9 height 13
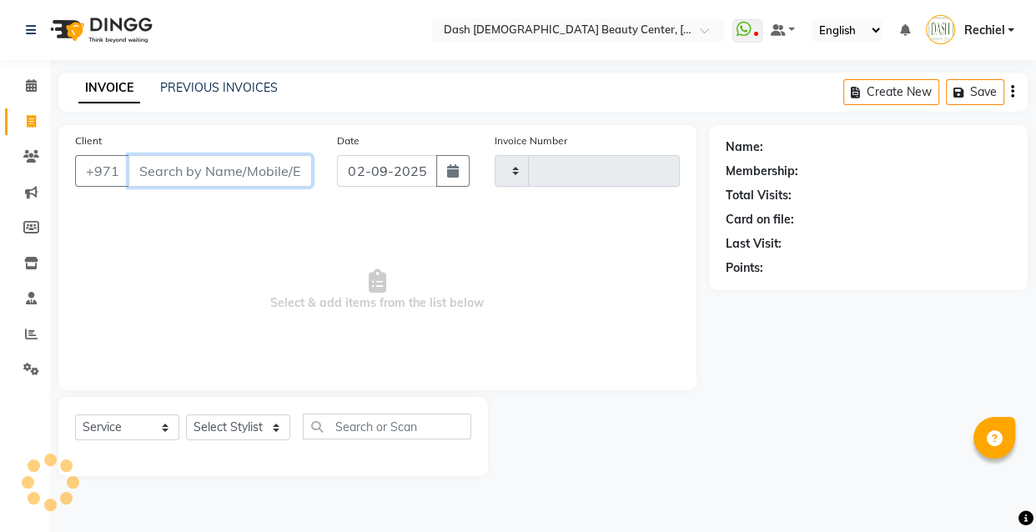
click at [185, 167] on input "Client" at bounding box center [220, 171] width 184 height 32
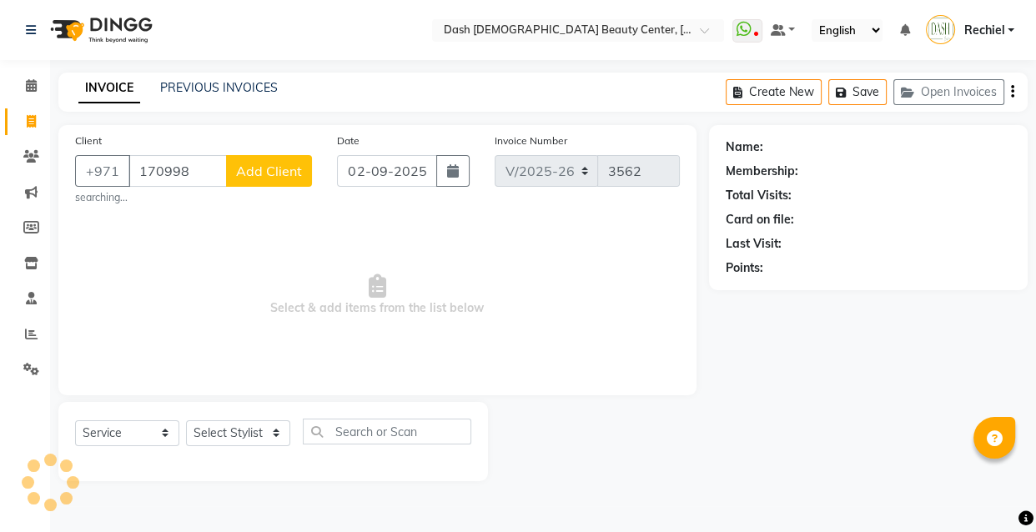
click at [234, 183] on button "Add Client" at bounding box center [269, 171] width 86 height 32
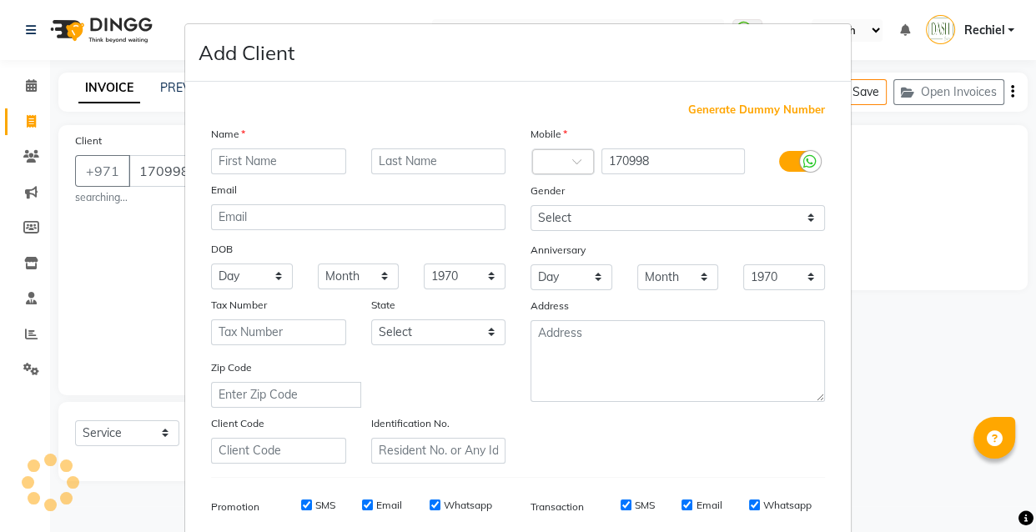
click at [134, 138] on ngb-modal-window "Add Client Generate Dummy Number Name Email DOB Day 01 02 03 04 05 06 07 08 09 …" at bounding box center [518, 266] width 1036 height 532
click at [164, 172] on ngb-modal-window "Add Client Generate Dummy Number Name Email DOB Day 01 02 03 04 05 06 07 08 09 …" at bounding box center [518, 266] width 1036 height 532
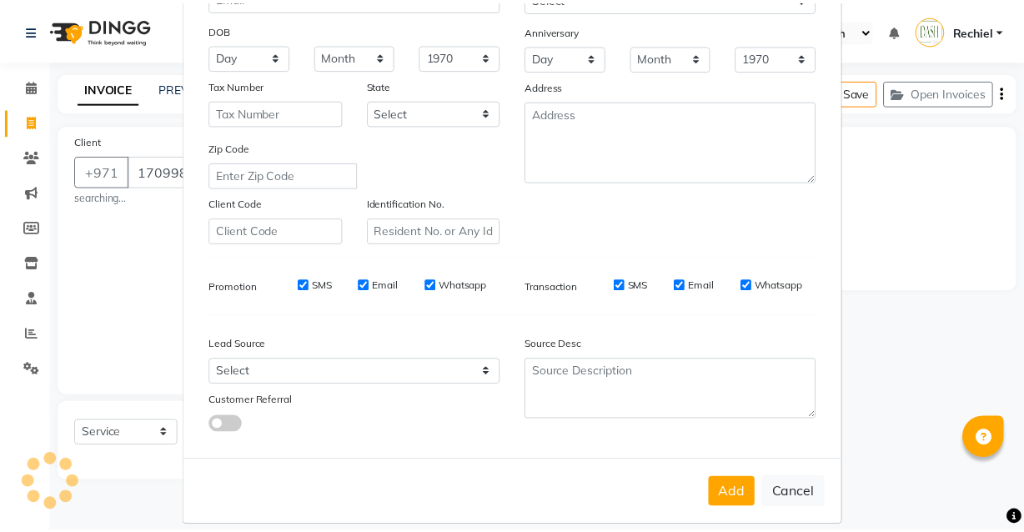
scroll to position [242, 0]
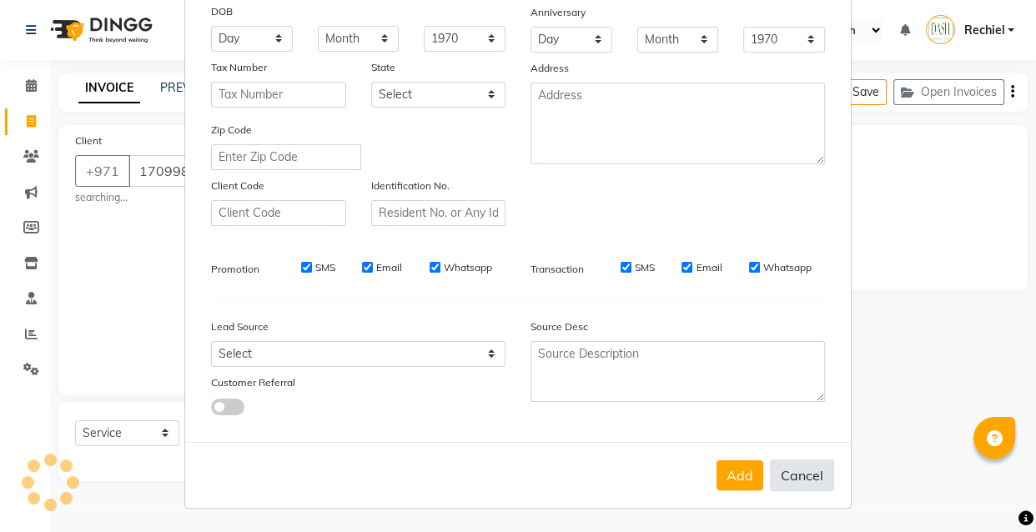
click at [799, 476] on button "Cancel" at bounding box center [802, 476] width 64 height 32
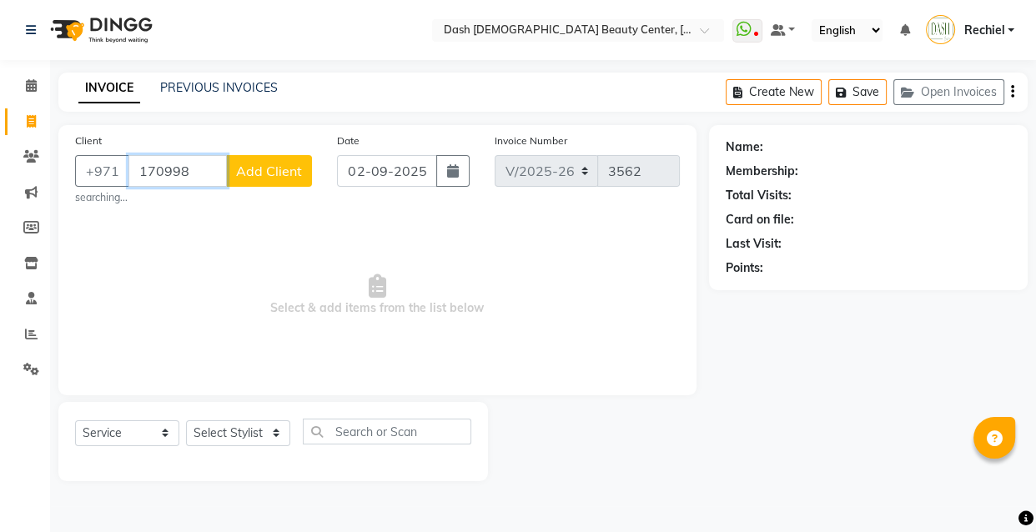
click at [184, 166] on input "170998" at bounding box center [177, 171] width 98 height 32
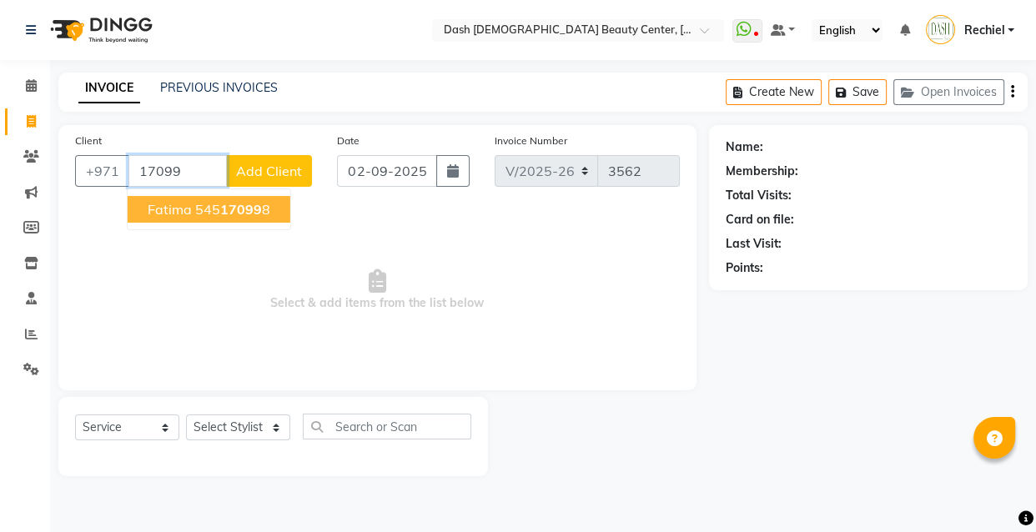
click at [232, 210] on span "17099" at bounding box center [241, 209] width 42 height 17
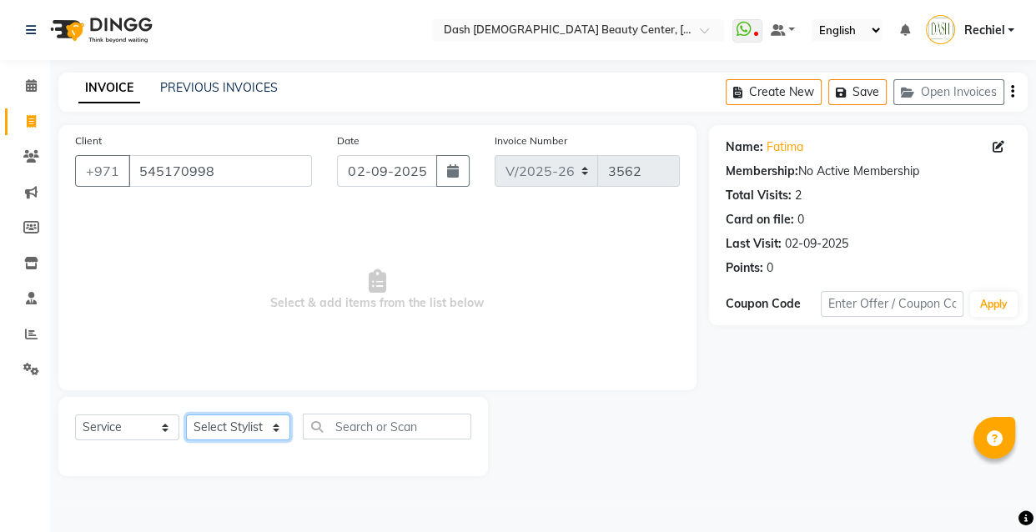
click at [242, 435] on select "Select Stylist [PERSON_NAME] [PERSON_NAME] [PERSON_NAME] [PERSON_NAME] [PERSON_…" at bounding box center [238, 428] width 104 height 26
click at [124, 434] on select "Select Service Product Membership Package Voucher Prepaid Gift Card" at bounding box center [127, 428] width 104 height 26
click at [75, 415] on select "Select Service Product Membership Package Voucher Prepaid Gift Card" at bounding box center [127, 428] width 104 height 26
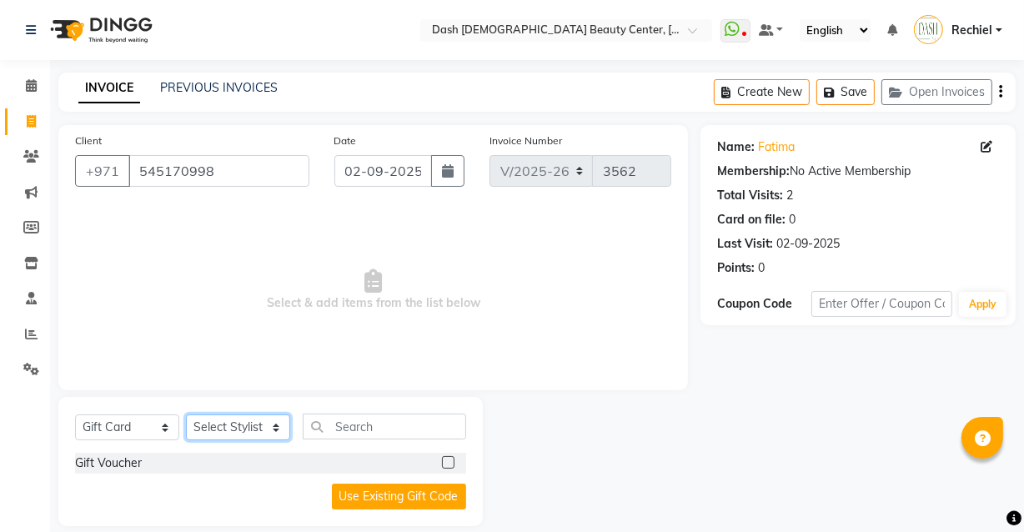
click at [247, 432] on select "Select Stylist [PERSON_NAME] [PERSON_NAME] [PERSON_NAME] [PERSON_NAME] [PERSON_…" at bounding box center [238, 428] width 104 height 26
click at [449, 463] on label at bounding box center [448, 462] width 13 height 13
click at [449, 463] on input "checkbox" at bounding box center [447, 463] width 11 height 11
click at [265, 427] on select "Select Stylist [PERSON_NAME] [PERSON_NAME] [PERSON_NAME] [PERSON_NAME] [PERSON_…" at bounding box center [238, 428] width 104 height 26
click at [186, 415] on select "Select Stylist [PERSON_NAME] [PERSON_NAME] [PERSON_NAME] [PERSON_NAME] [PERSON_…" at bounding box center [238, 428] width 104 height 26
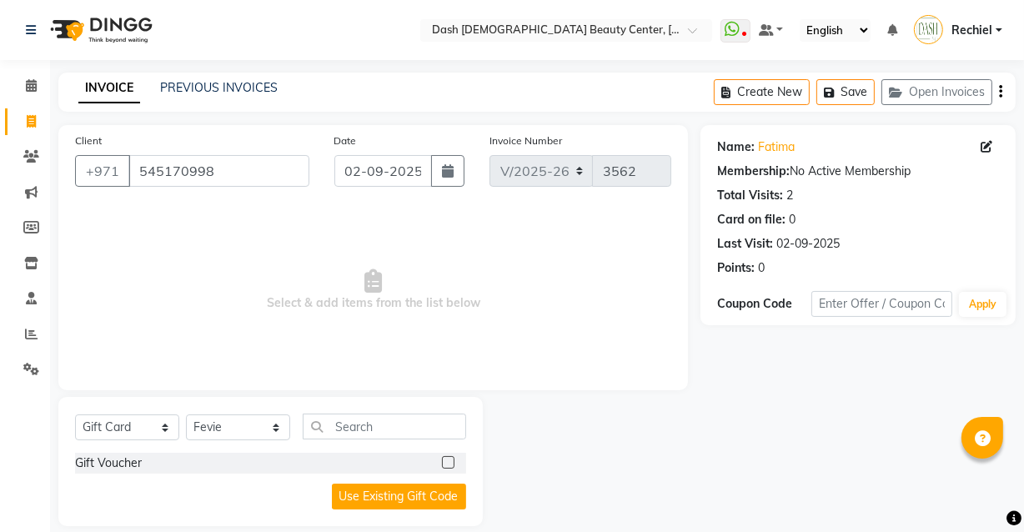
click at [448, 465] on label at bounding box center [448, 462] width 13 height 13
click at [448, 465] on input "checkbox" at bounding box center [447, 463] width 11 height 11
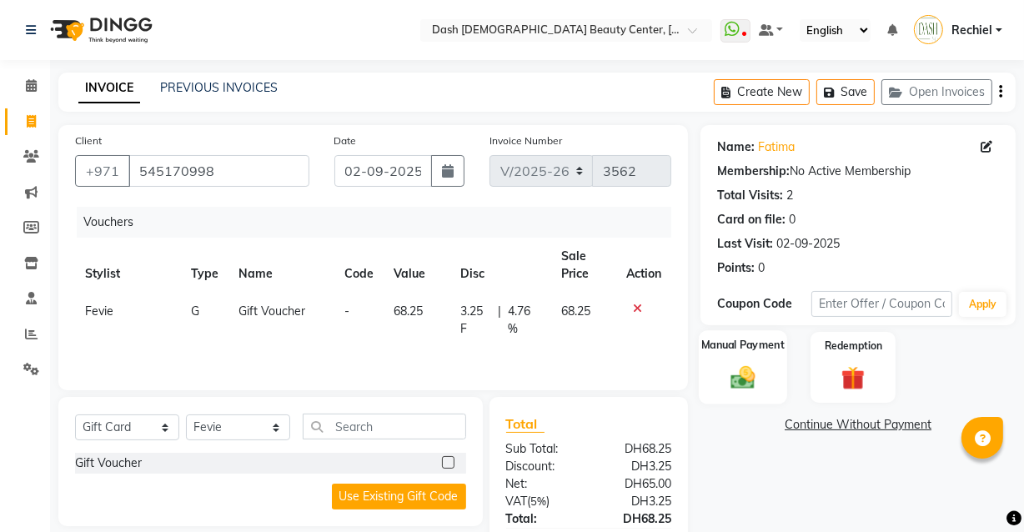
click at [742, 376] on img at bounding box center [743, 378] width 40 height 28
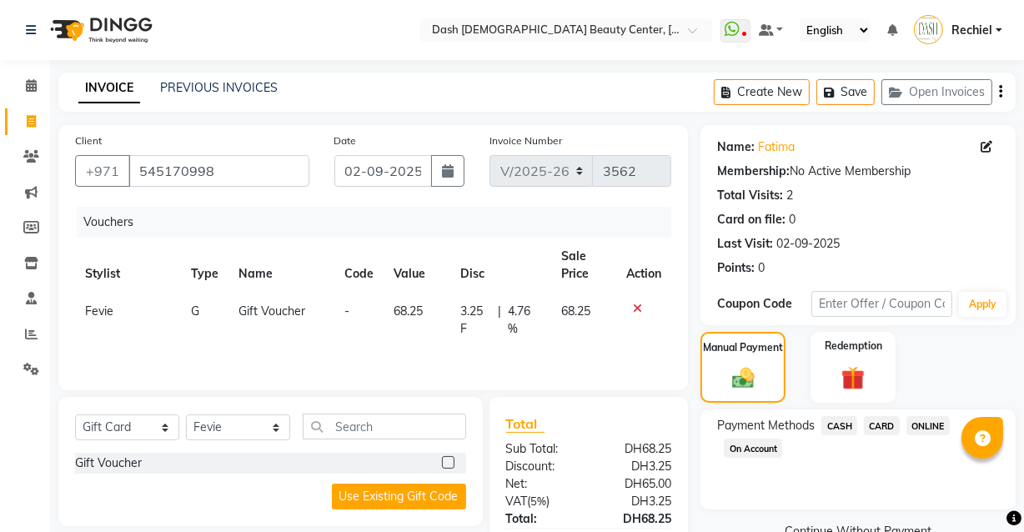
click at [930, 425] on span "ONLINE" at bounding box center [928, 425] width 43 height 19
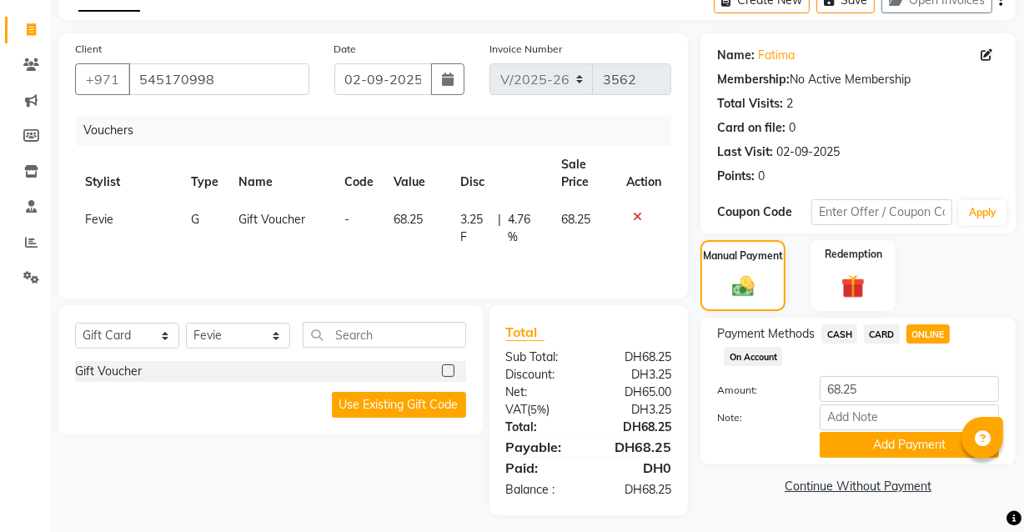
scroll to position [95, 0]
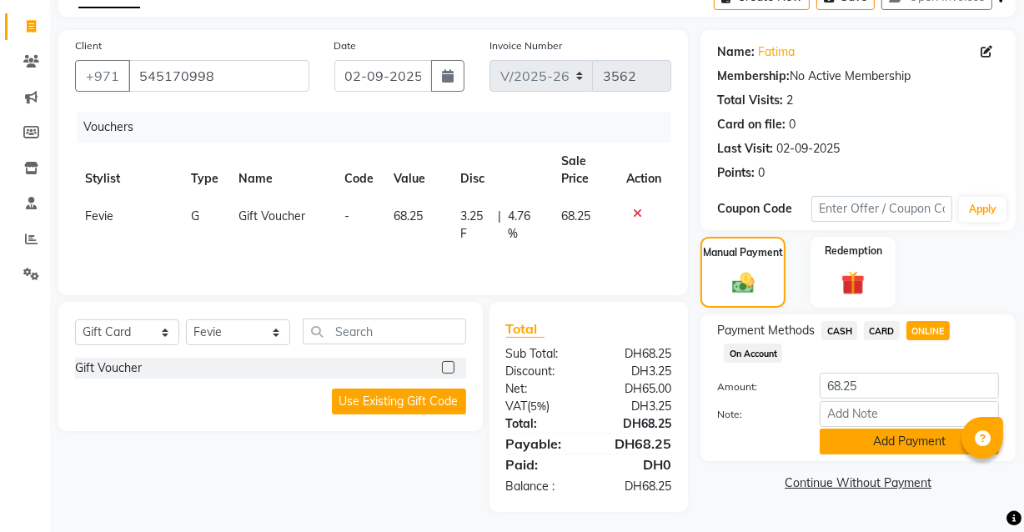
click at [918, 443] on button "Add Payment" at bounding box center [909, 442] width 179 height 26
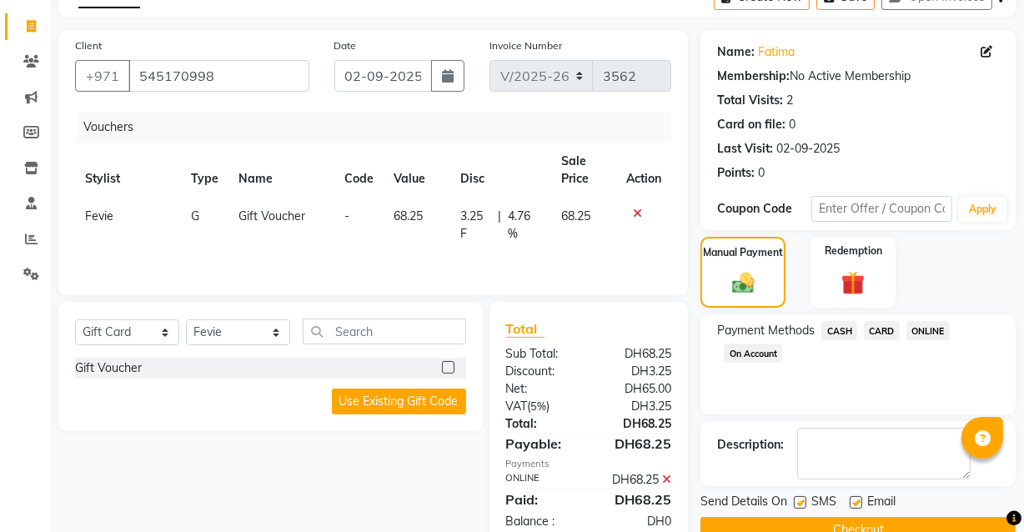
scroll to position [134, 0]
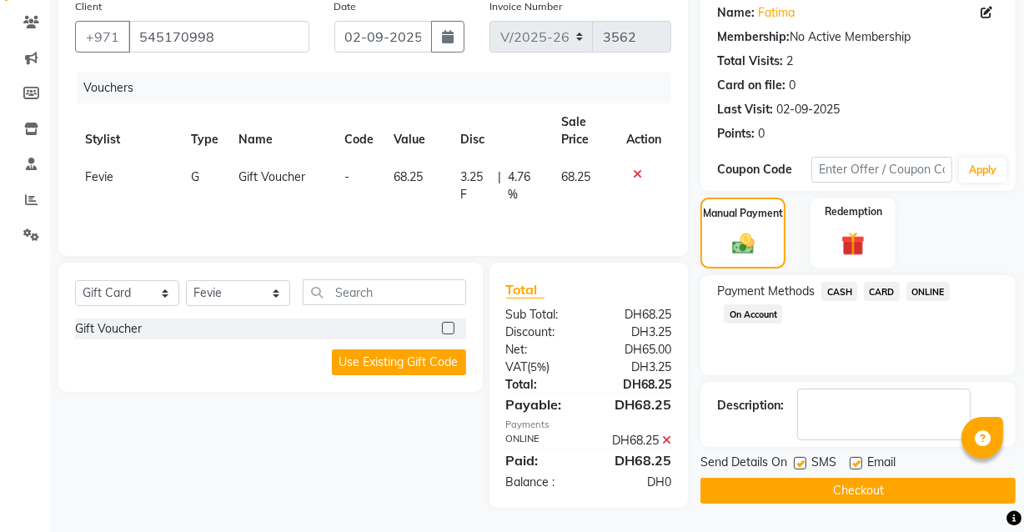
click at [866, 489] on button "Checkout" at bounding box center [858, 491] width 315 height 26
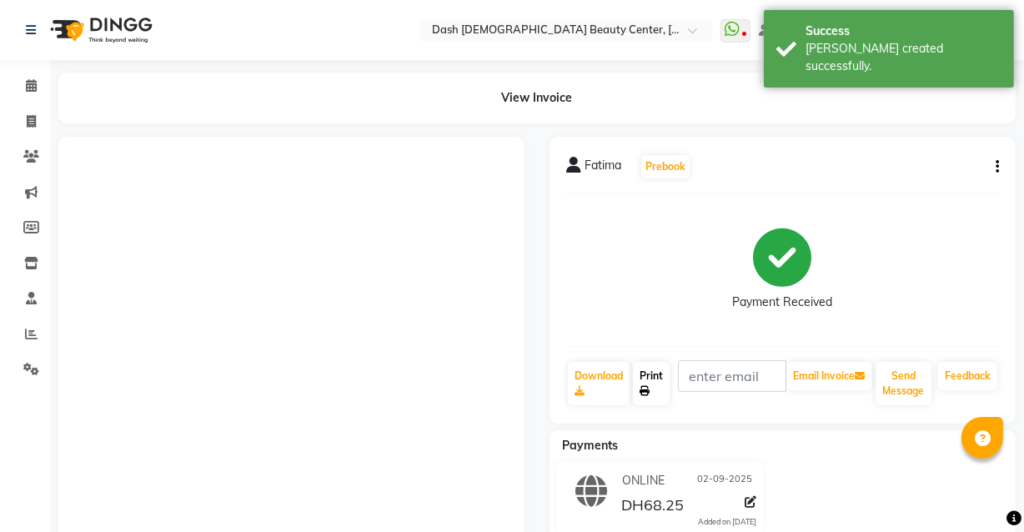
click at [650, 394] on icon at bounding box center [645, 391] width 10 height 10
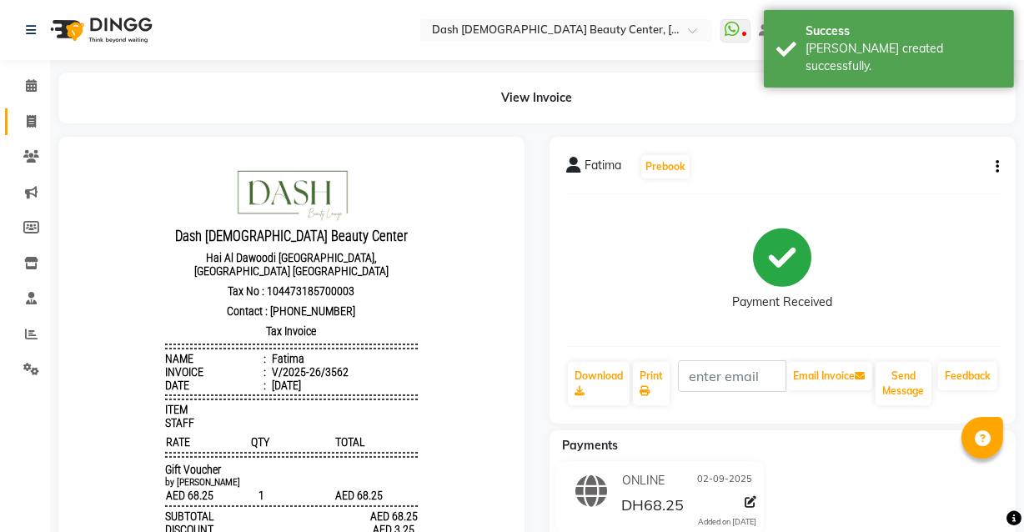
click at [33, 119] on icon at bounding box center [31, 121] width 9 height 13
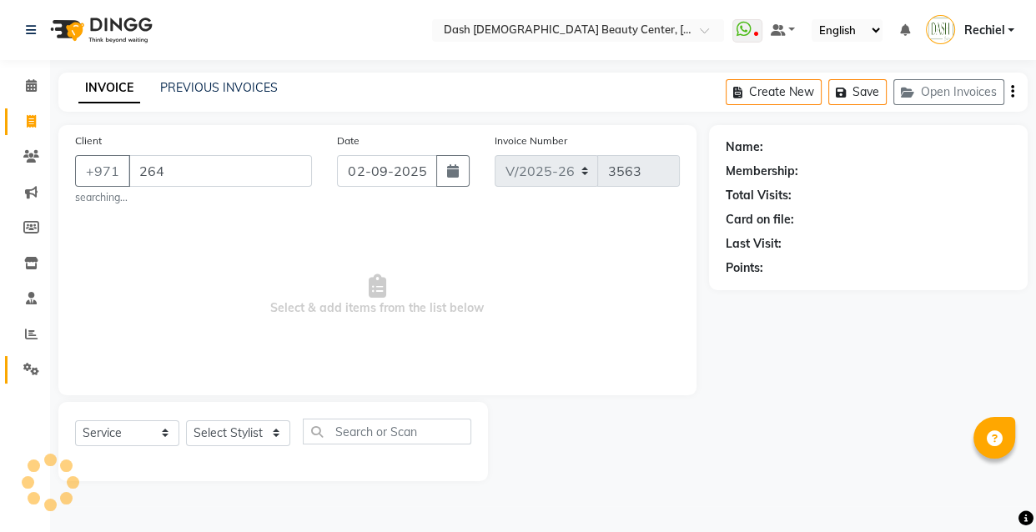
click at [15, 366] on link "Settings" at bounding box center [25, 370] width 40 height 28
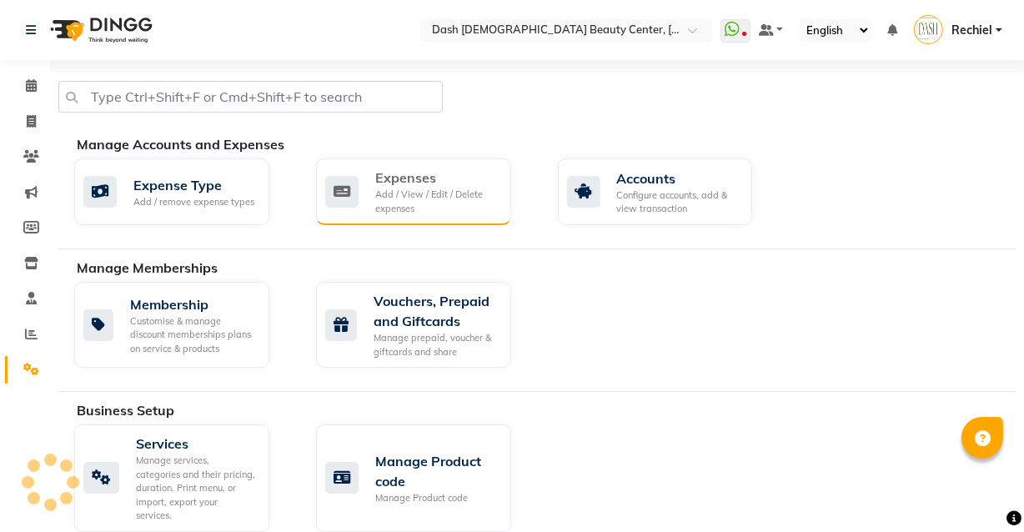
click at [460, 218] on div "Expenses Add / View / Edit / Delete expenses" at bounding box center [413, 192] width 195 height 67
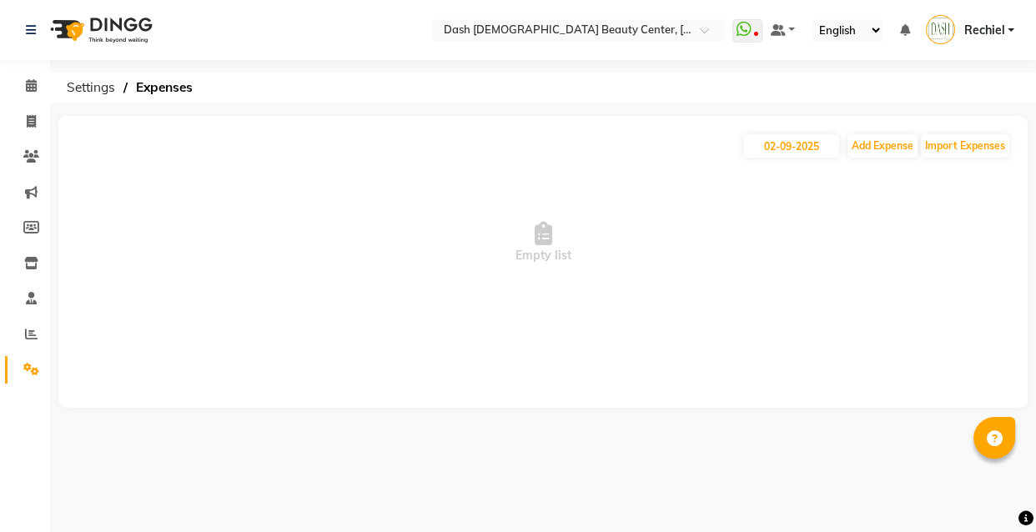
click at [31, 367] on icon at bounding box center [31, 369] width 16 height 13
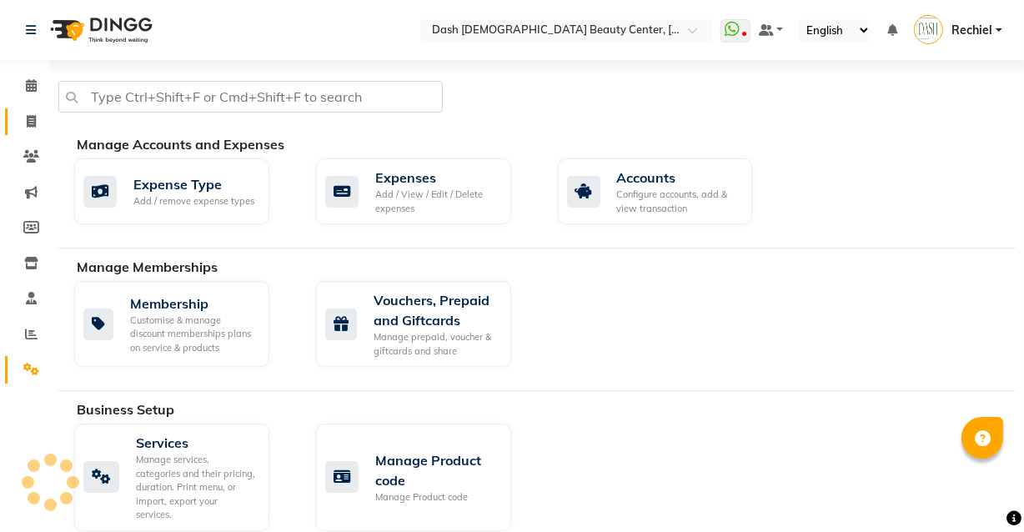
click at [31, 122] on icon at bounding box center [31, 121] width 9 height 13
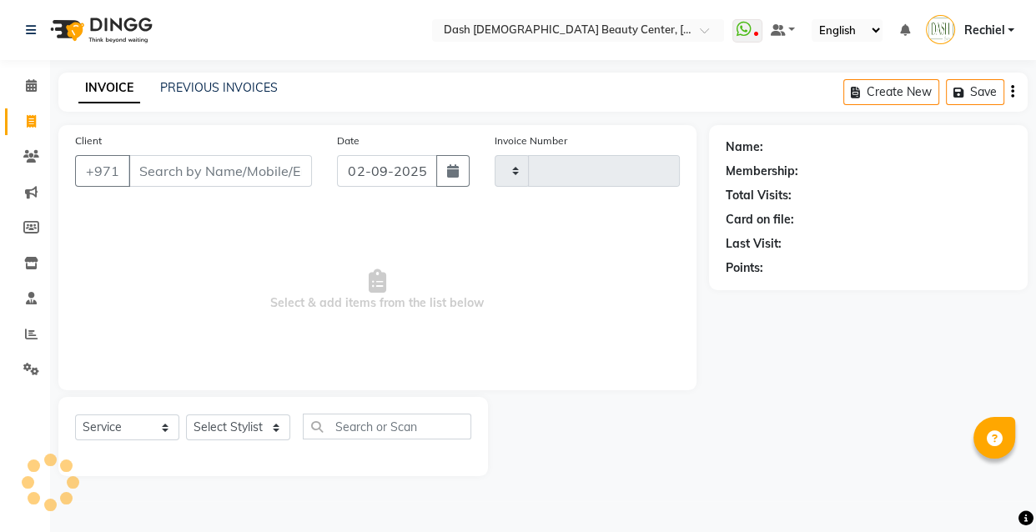
click at [206, 175] on input "Client" at bounding box center [220, 171] width 184 height 32
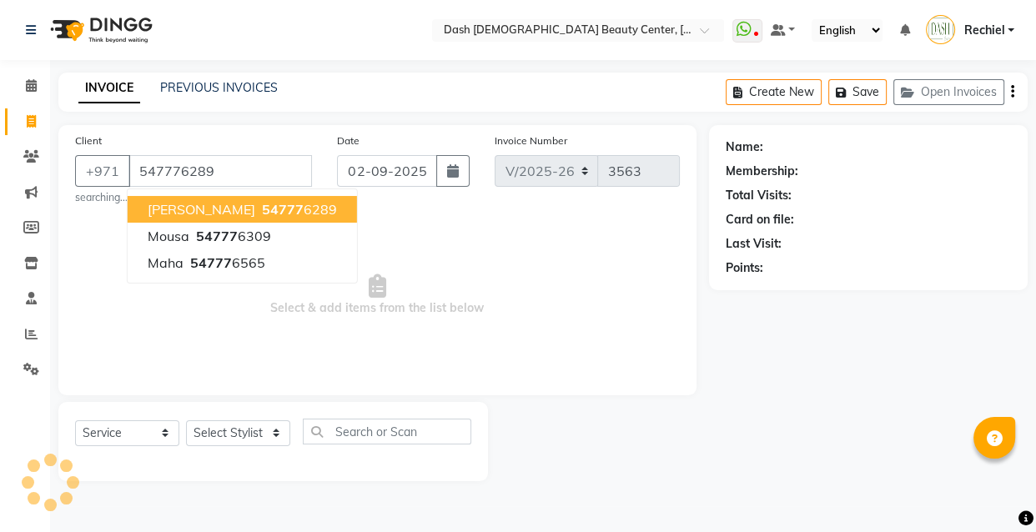
click at [214, 199] on button "[PERSON_NAME] 54777 6289" at bounding box center [242, 209] width 229 height 27
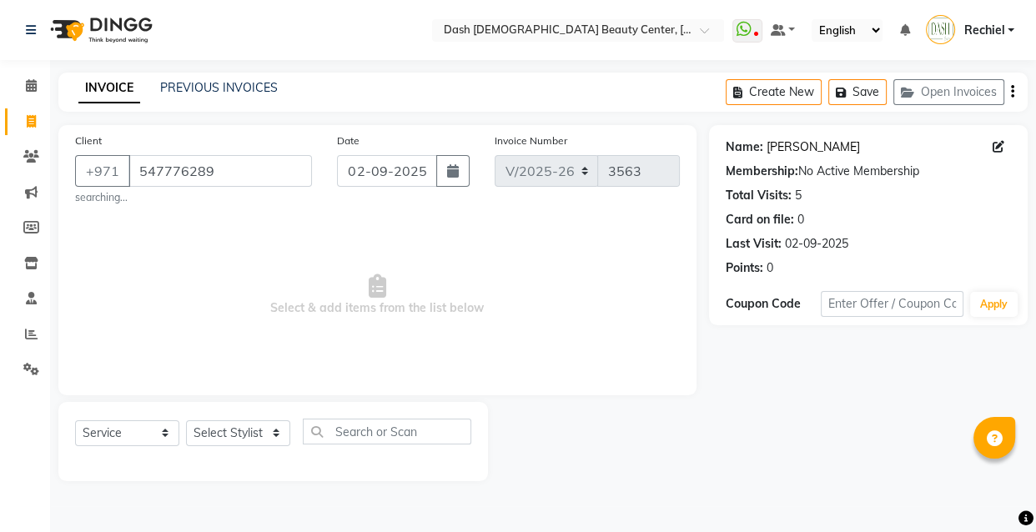
click at [776, 142] on link "[PERSON_NAME]" at bounding box center [813, 147] width 93 height 18
click at [272, 169] on input "547776289" at bounding box center [220, 171] width 184 height 32
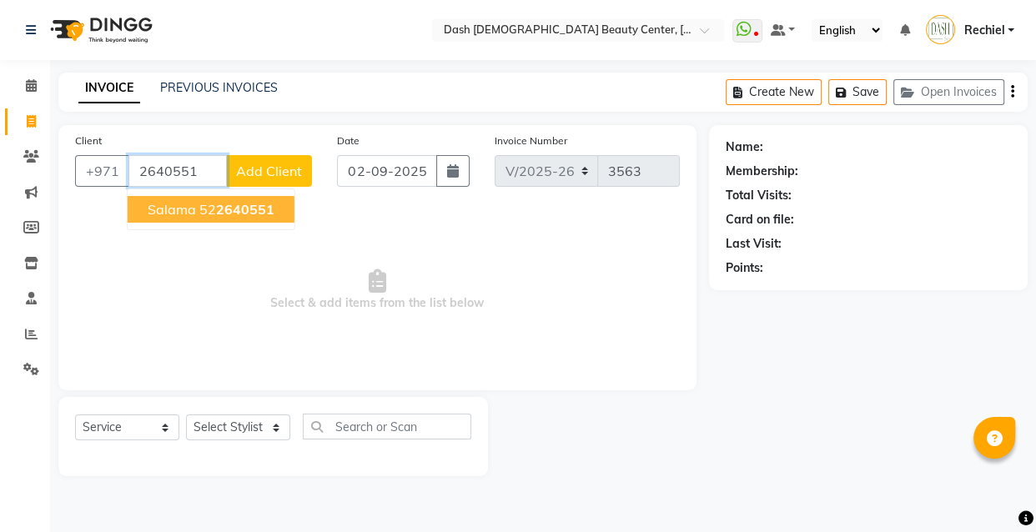
click at [212, 207] on ngb-highlight "52 2640551" at bounding box center [236, 209] width 75 height 17
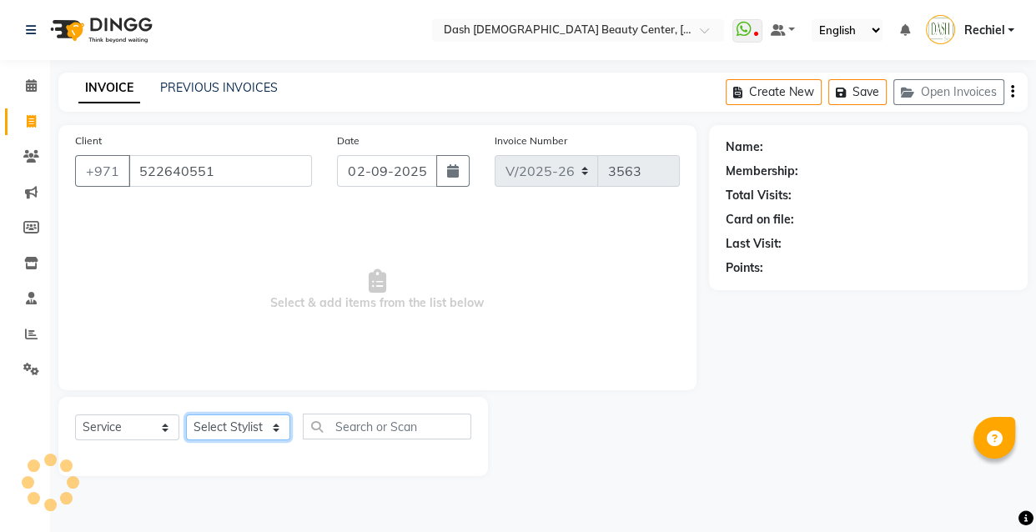
click at [231, 440] on select "Select Stylist [PERSON_NAME] [PERSON_NAME] [PERSON_NAME] [PERSON_NAME] [PERSON_…" at bounding box center [238, 428] width 104 height 26
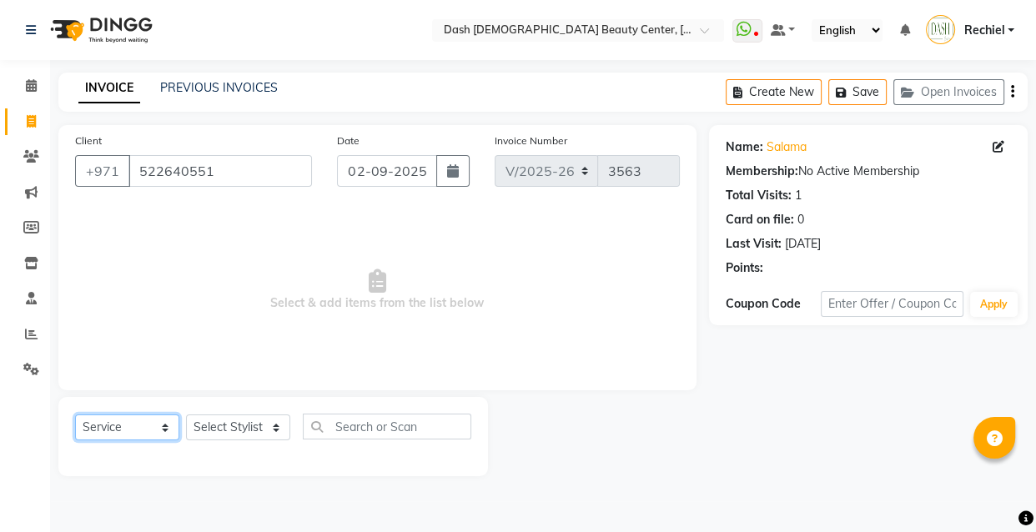
click at [134, 425] on select "Select Service Product Membership Package Voucher Prepaid Gift Card" at bounding box center [127, 428] width 104 height 26
click at [75, 415] on select "Select Service Product Membership Package Voucher Prepaid Gift Card" at bounding box center [127, 428] width 104 height 26
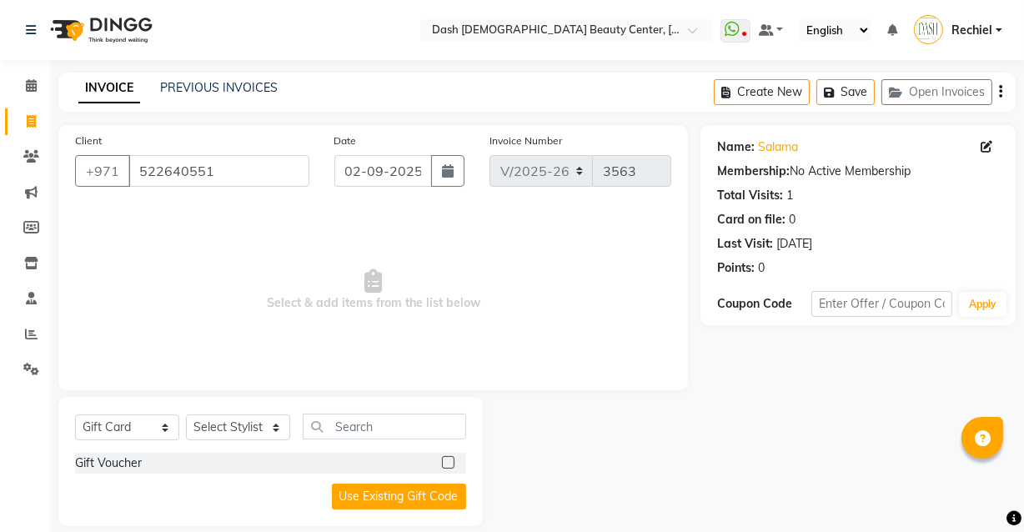
click at [446, 462] on label at bounding box center [448, 462] width 13 height 13
click at [446, 462] on input "checkbox" at bounding box center [447, 463] width 11 height 11
click at [244, 425] on select "Select Stylist [PERSON_NAME] [PERSON_NAME] [PERSON_NAME] [PERSON_NAME] [PERSON_…" at bounding box center [238, 428] width 104 height 26
click at [186, 415] on select "Select Stylist [PERSON_NAME] [PERSON_NAME] [PERSON_NAME] [PERSON_NAME] [PERSON_…" at bounding box center [238, 428] width 104 height 26
click at [466, 466] on div at bounding box center [454, 463] width 24 height 21
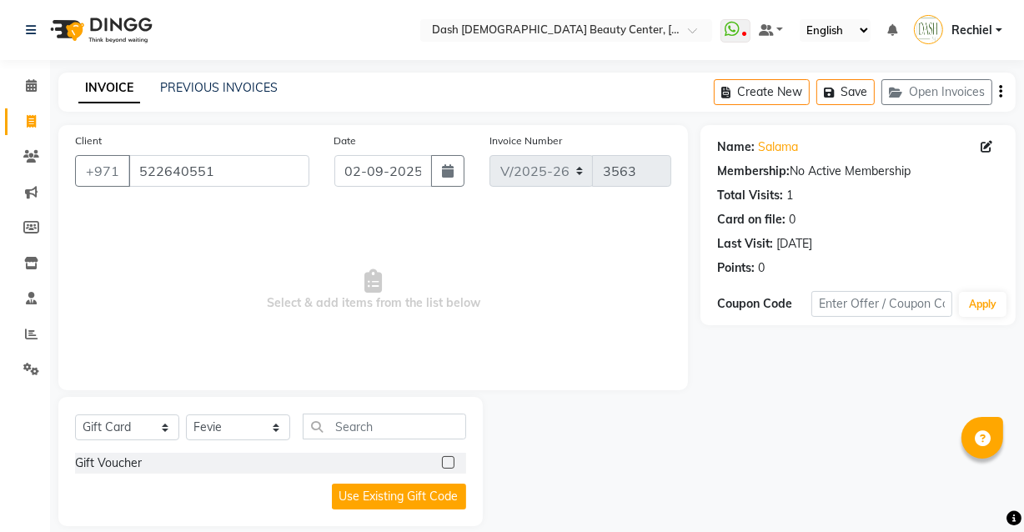
click at [449, 463] on label at bounding box center [448, 462] width 13 height 13
click at [449, 463] on input "checkbox" at bounding box center [447, 463] width 11 height 11
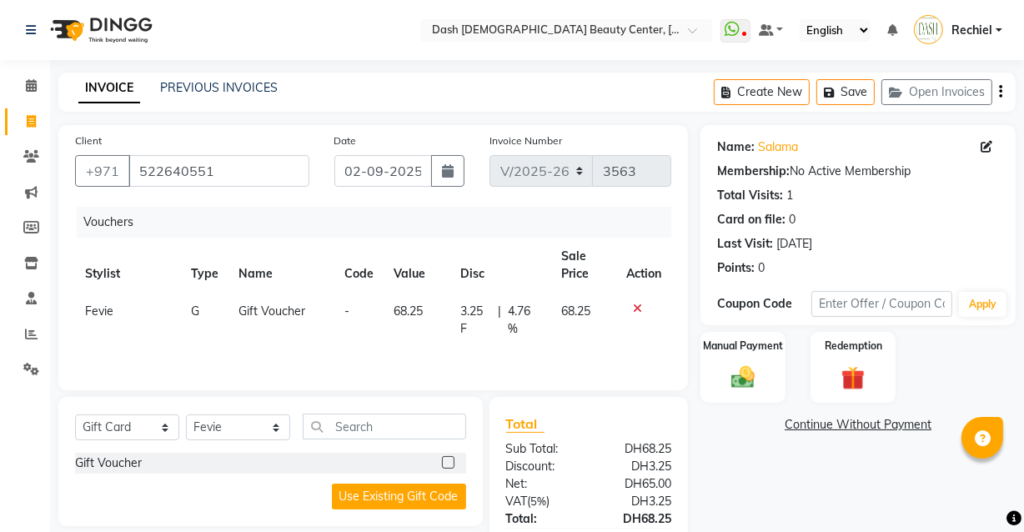
click at [641, 312] on icon at bounding box center [637, 309] width 9 height 12
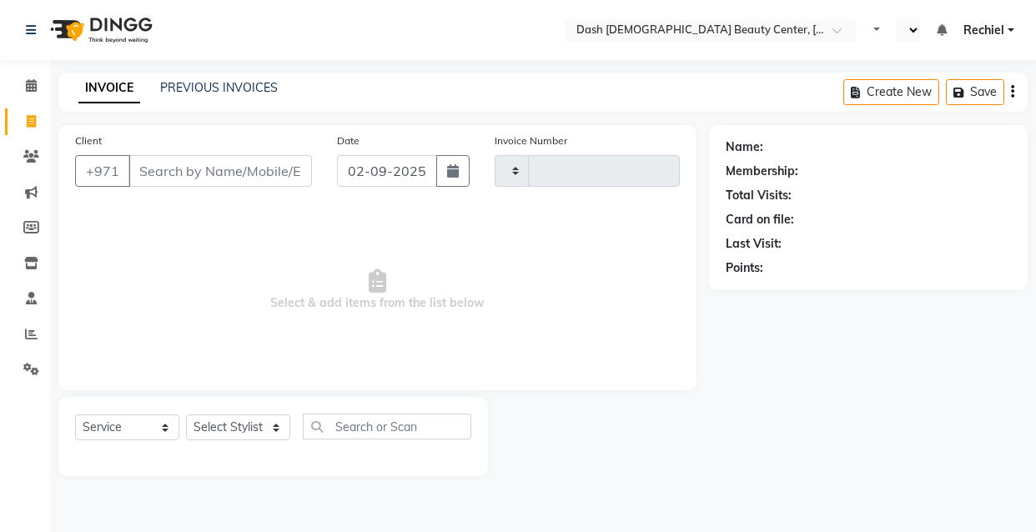
select select "service"
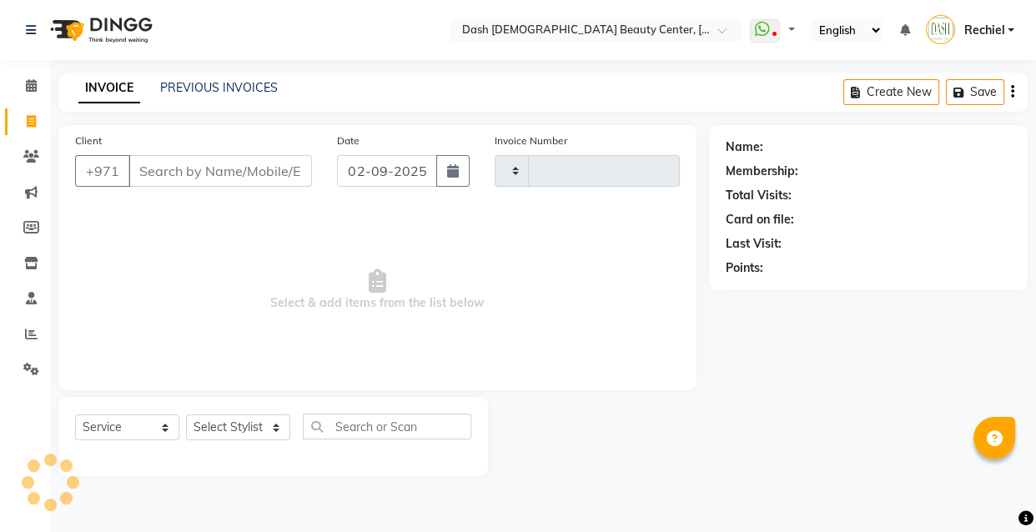
select select "en"
type input "3563"
select select "8372"
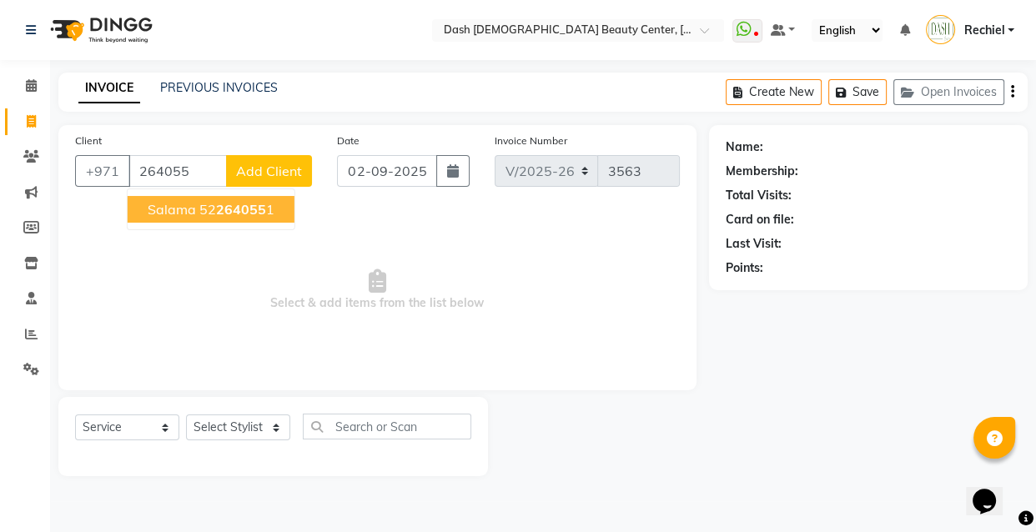
click at [220, 214] on span "264055" at bounding box center [241, 209] width 50 height 17
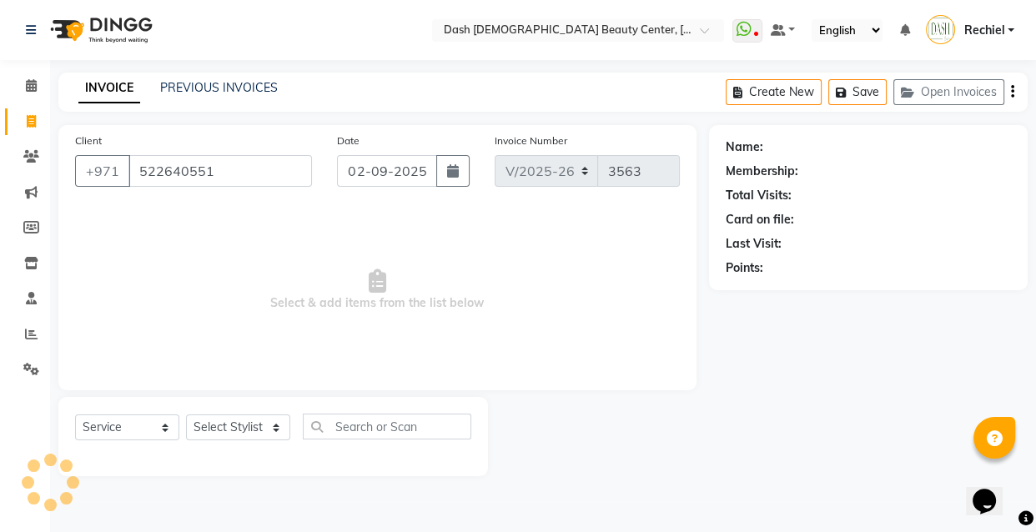
type input "522640551"
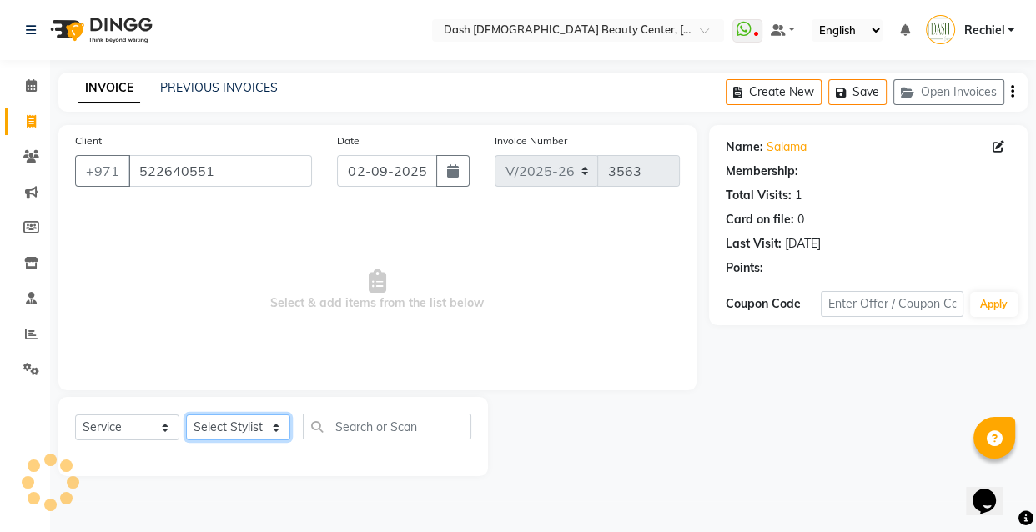
click at [255, 430] on select "Select Stylist Aizel Angelina Anna Bobi Edlyn Fevie Flora Grace Hamda Janine Je…" at bounding box center [238, 428] width 104 height 26
click at [133, 435] on select "Select Service Product Membership Package Voucher Prepaid Gift Card" at bounding box center [127, 428] width 104 height 26
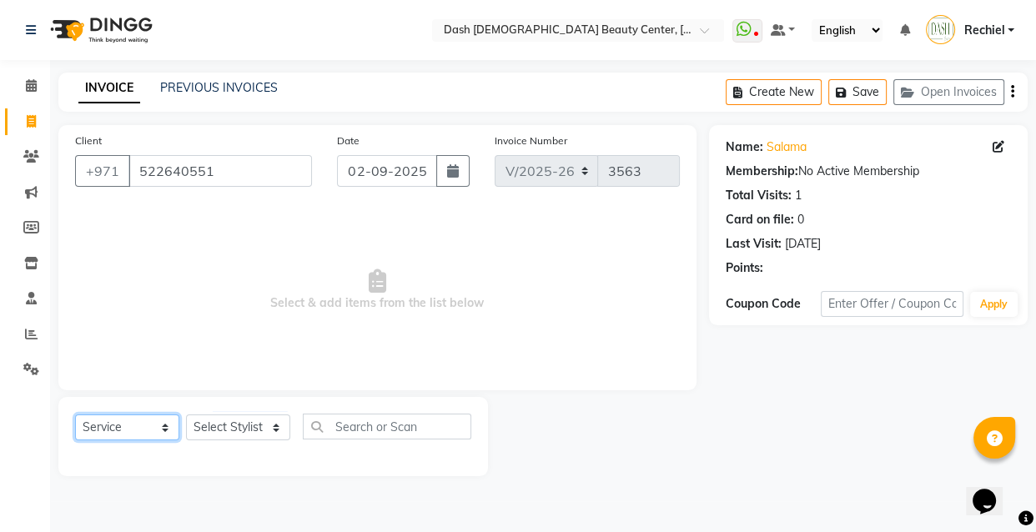
select select "G"
click at [75, 415] on select "Select Service Product Membership Package Voucher Prepaid Gift Card" at bounding box center [127, 428] width 104 height 26
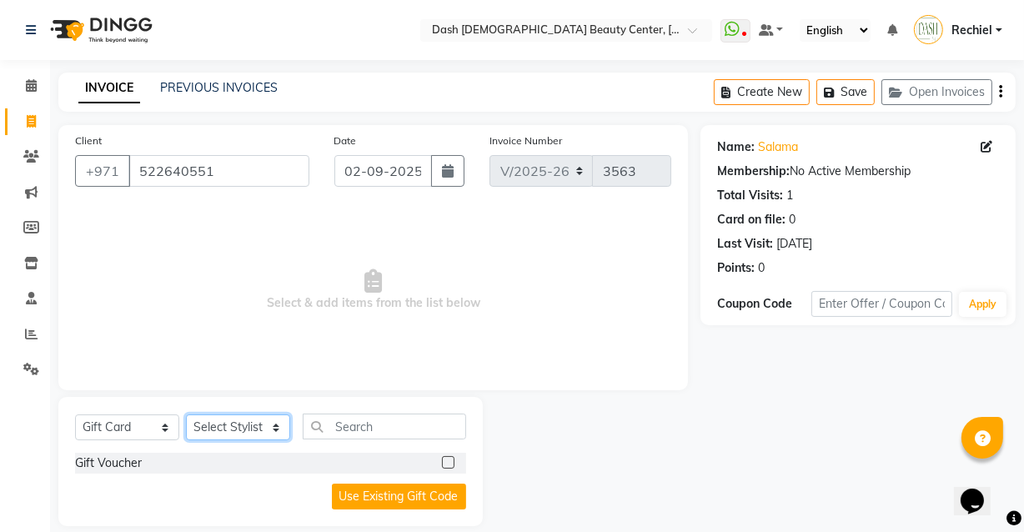
click at [238, 425] on select "Select Stylist [PERSON_NAME] [PERSON_NAME] [PERSON_NAME] [PERSON_NAME] [PERSON_…" at bounding box center [238, 428] width 104 height 26
select select "81096"
click at [186, 415] on select "Select Stylist [PERSON_NAME] [PERSON_NAME] [PERSON_NAME] [PERSON_NAME] [PERSON_…" at bounding box center [238, 428] width 104 height 26
click at [443, 466] on label at bounding box center [448, 462] width 13 height 13
click at [443, 466] on input "checkbox" at bounding box center [447, 463] width 11 height 11
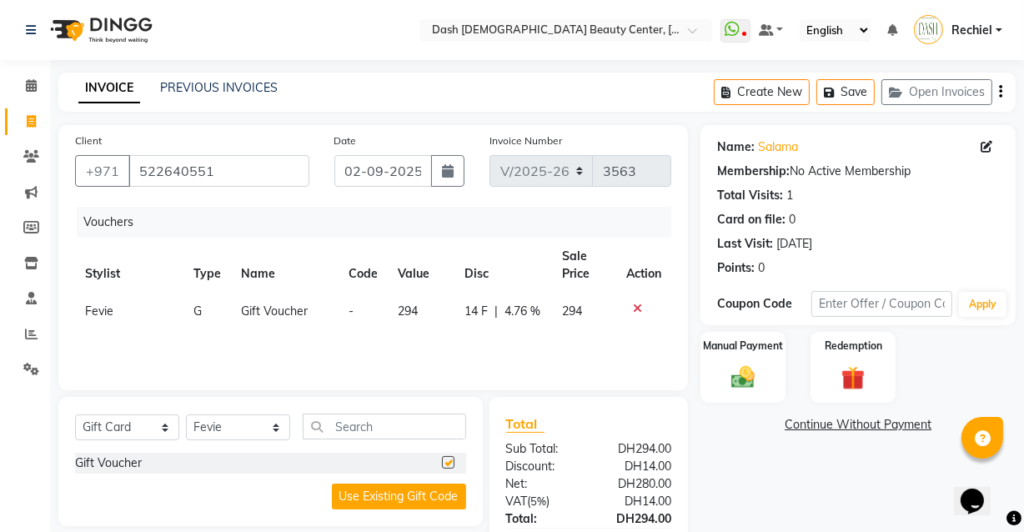
checkbox input "false"
click at [416, 426] on input "text" at bounding box center [385, 427] width 164 height 26
click at [753, 381] on img at bounding box center [743, 378] width 40 height 28
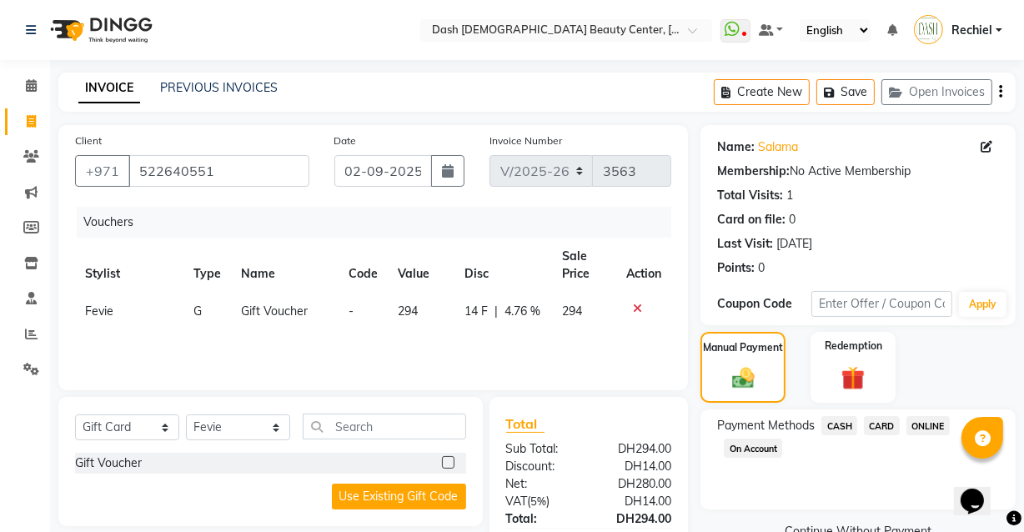
click at [890, 425] on span "CARD" at bounding box center [882, 425] width 36 height 19
click at [929, 425] on span "ONLINE" at bounding box center [928, 425] width 43 height 19
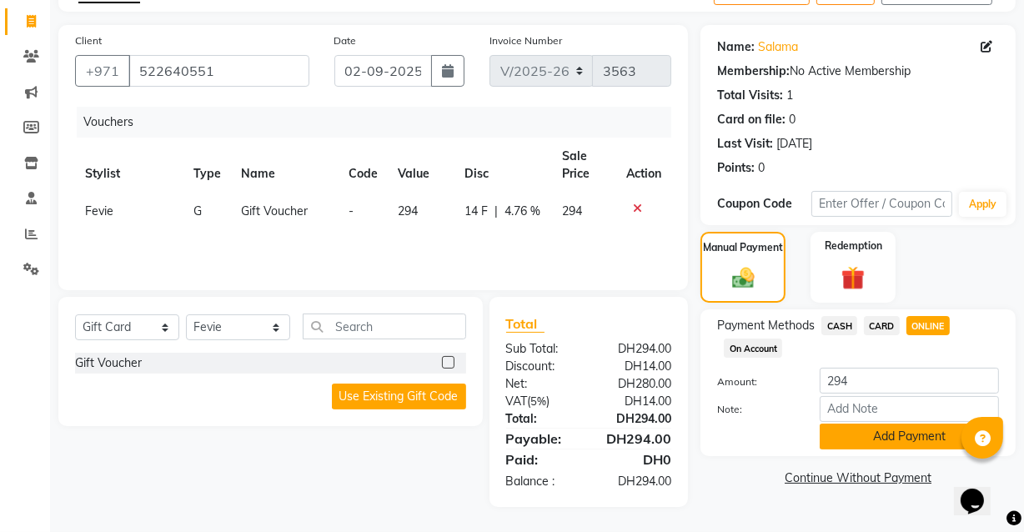
click at [878, 435] on button "Add Payment" at bounding box center [909, 437] width 179 height 26
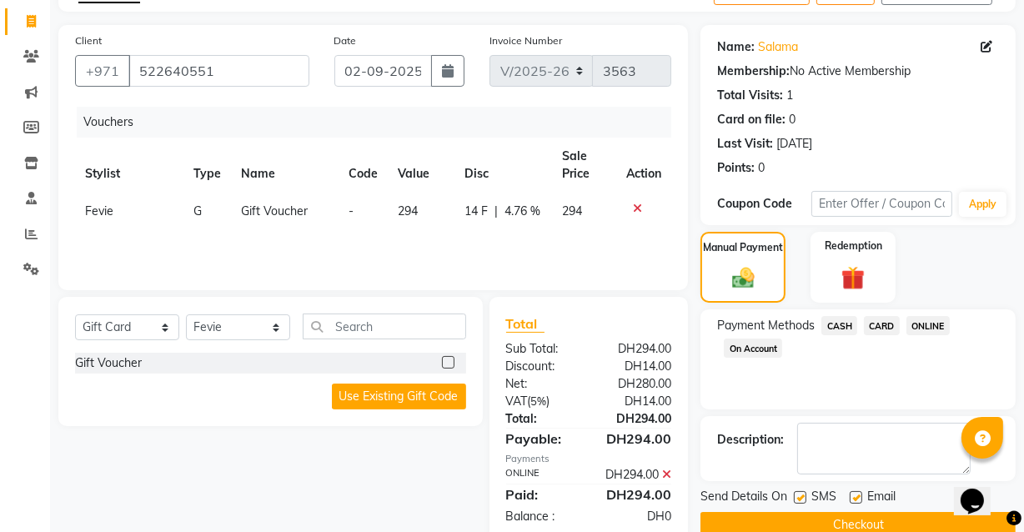
scroll to position [153, 0]
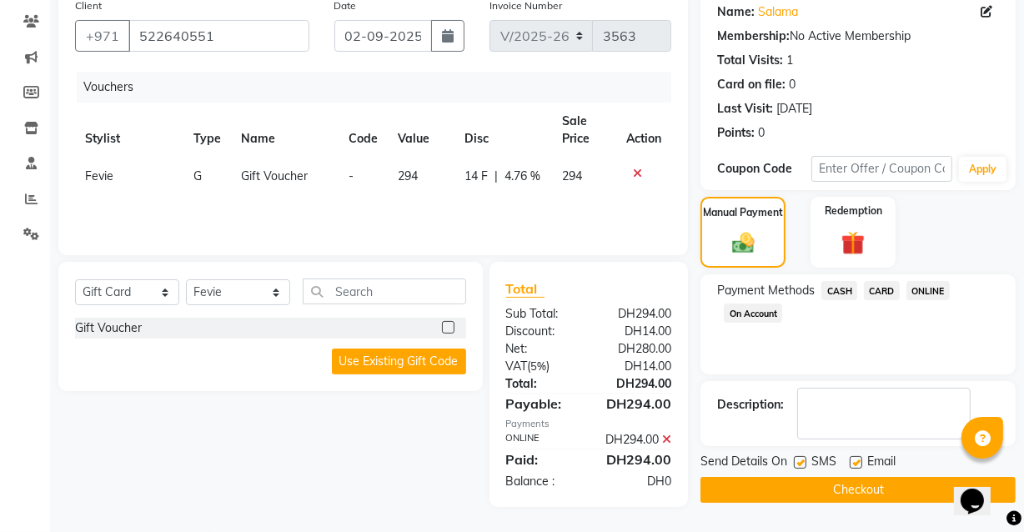
click at [833, 477] on button "Checkout" at bounding box center [858, 490] width 315 height 26
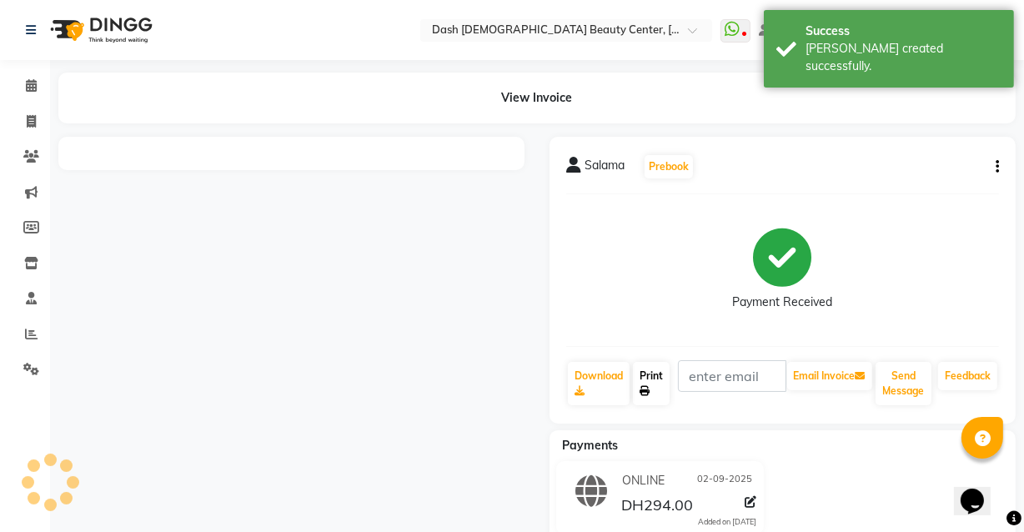
click at [660, 391] on link "Print" at bounding box center [651, 383] width 37 height 43
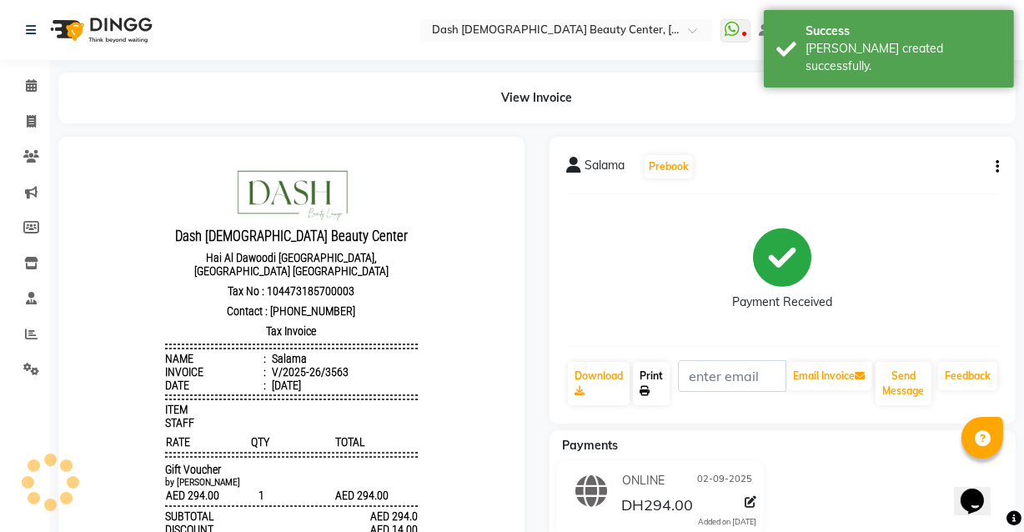
click at [664, 395] on link "Print" at bounding box center [651, 383] width 37 height 43
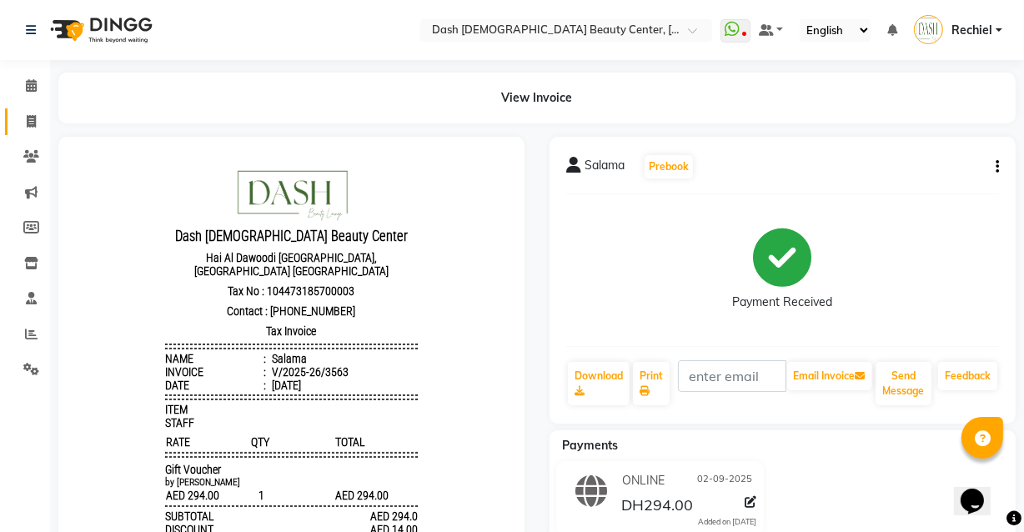
click at [31, 122] on icon at bounding box center [31, 121] width 9 height 13
select select "service"
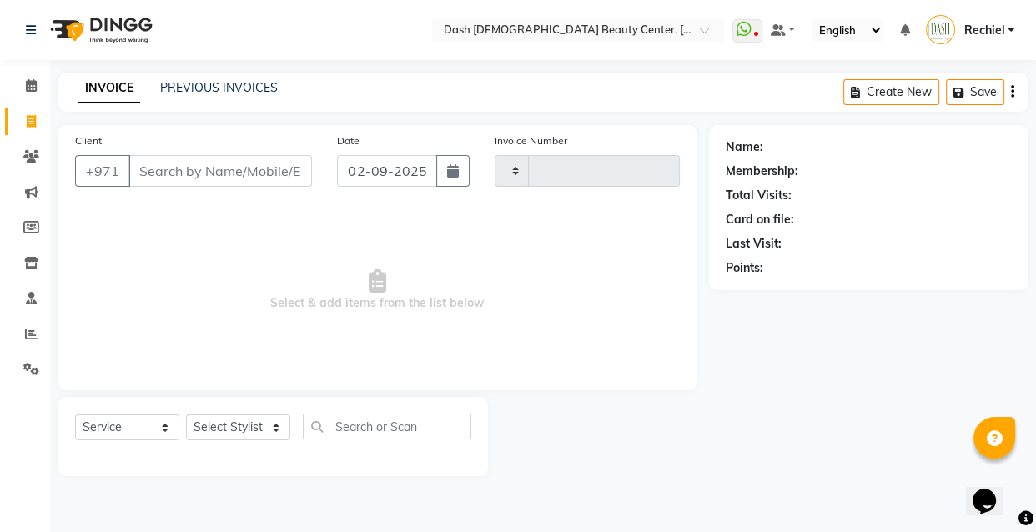
type input "3564"
select select "8372"
click at [191, 174] on input "Client" at bounding box center [220, 171] width 184 height 32
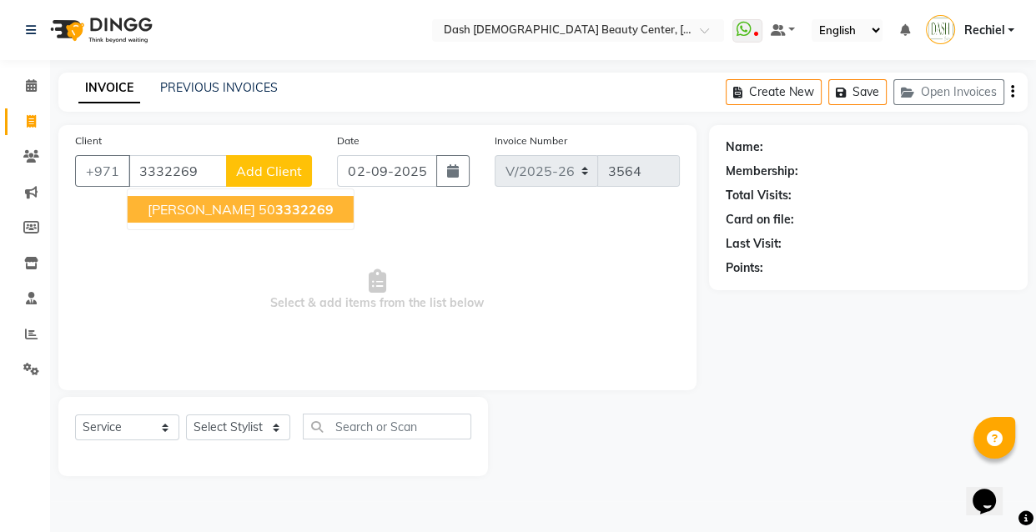
click at [275, 213] on span "3332269" at bounding box center [304, 209] width 58 height 17
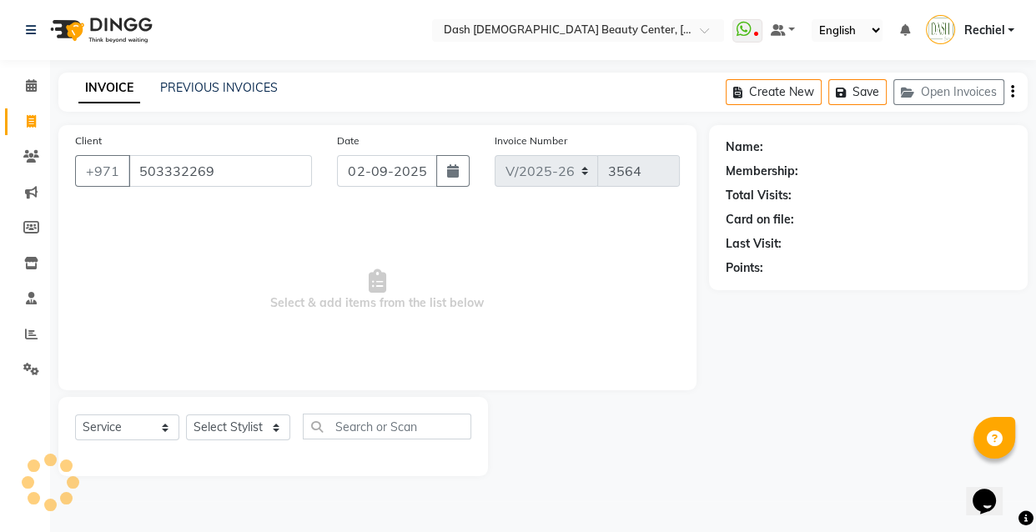
type input "503332269"
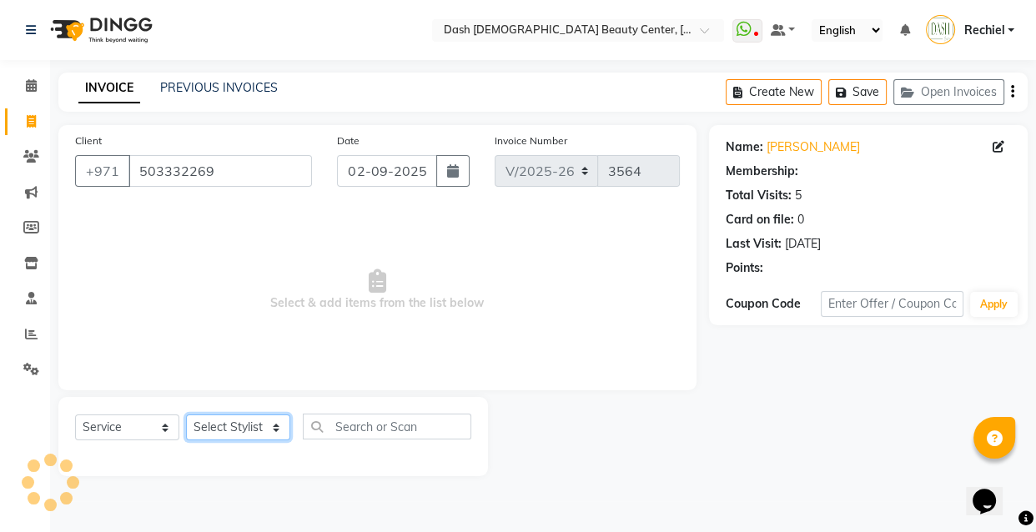
click at [237, 439] on select "Select Stylist [PERSON_NAME] [PERSON_NAME] [PERSON_NAME] [PERSON_NAME] [PERSON_…" at bounding box center [238, 428] width 104 height 26
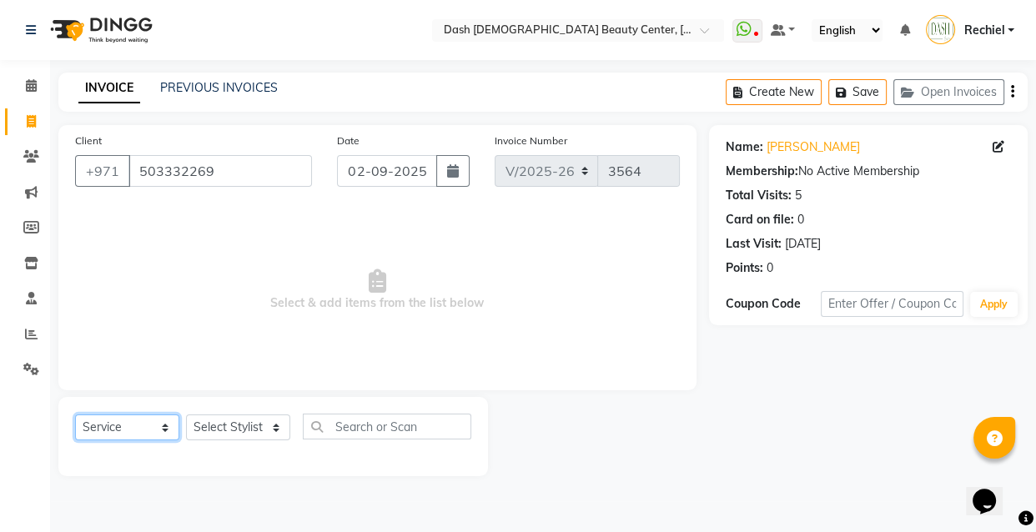
click at [124, 425] on select "Select Service Product Membership Package Voucher Prepaid Gift Card" at bounding box center [127, 428] width 104 height 26
select select "G"
click at [75, 415] on select "Select Service Product Membership Package Voucher Prepaid Gift Card" at bounding box center [127, 428] width 104 height 26
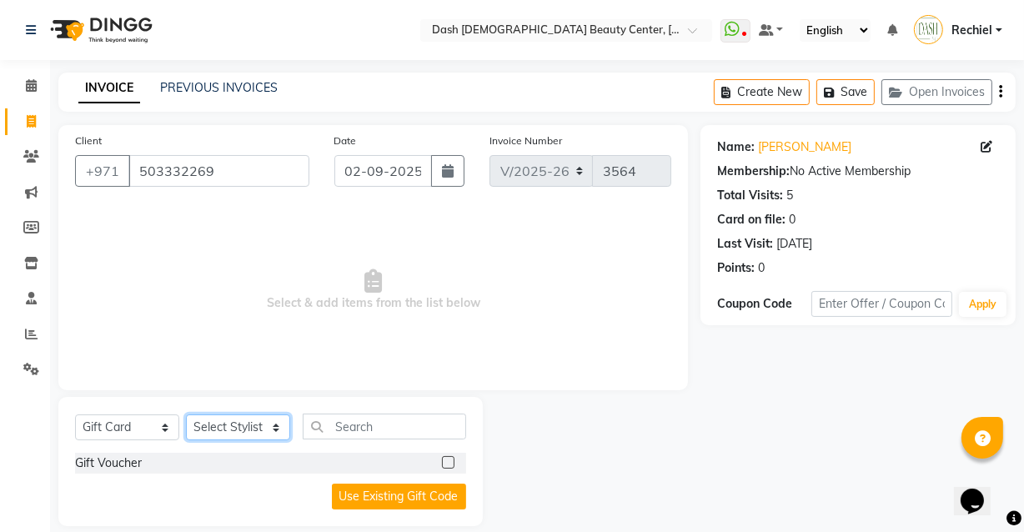
click at [254, 438] on select "Select Stylist [PERSON_NAME] [PERSON_NAME] [PERSON_NAME] [PERSON_NAME] [PERSON_…" at bounding box center [238, 428] width 104 height 26
select select "81096"
click at [186, 415] on select "Select Stylist [PERSON_NAME] [PERSON_NAME] [PERSON_NAME] [PERSON_NAME] [PERSON_…" at bounding box center [238, 428] width 104 height 26
click at [449, 463] on label at bounding box center [448, 462] width 13 height 13
click at [449, 463] on input "checkbox" at bounding box center [447, 463] width 11 height 11
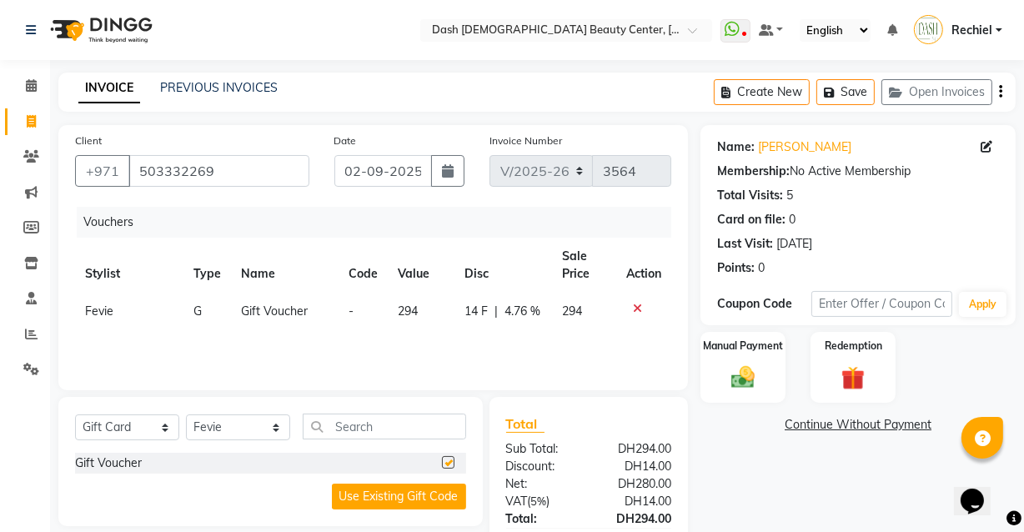
checkbox input "false"
click at [768, 383] on div "Manual Payment" at bounding box center [743, 367] width 88 height 74
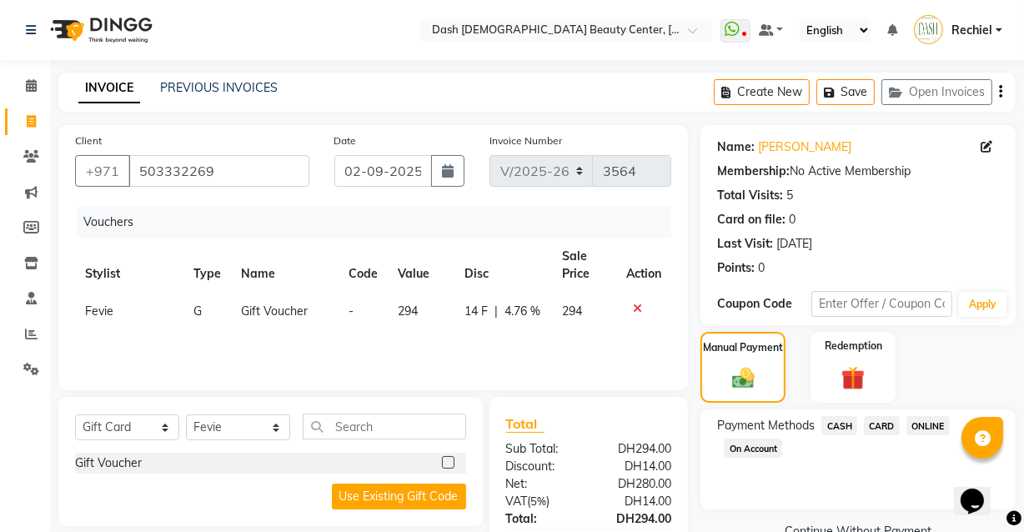
click at [928, 425] on span "ONLINE" at bounding box center [928, 425] width 43 height 19
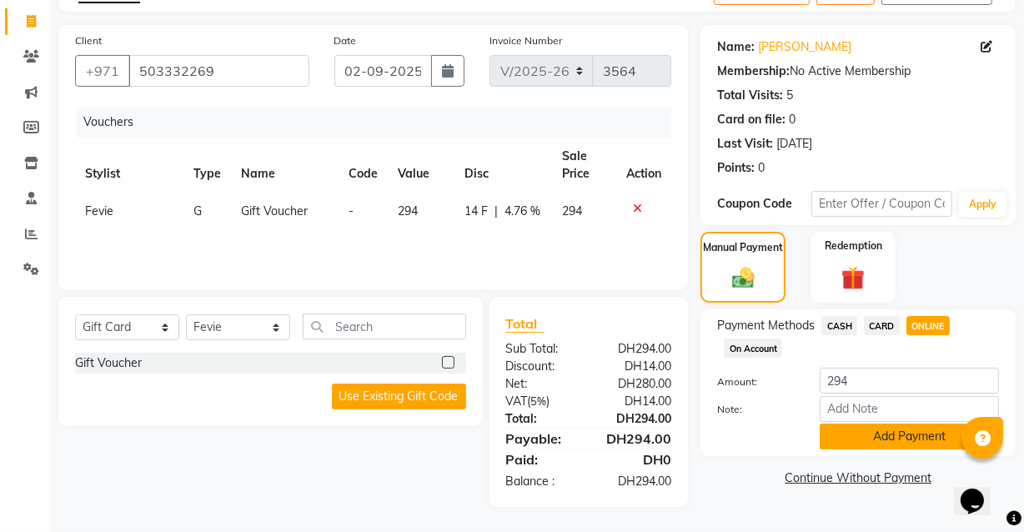
click at [898, 433] on button "Add Payment" at bounding box center [909, 437] width 179 height 26
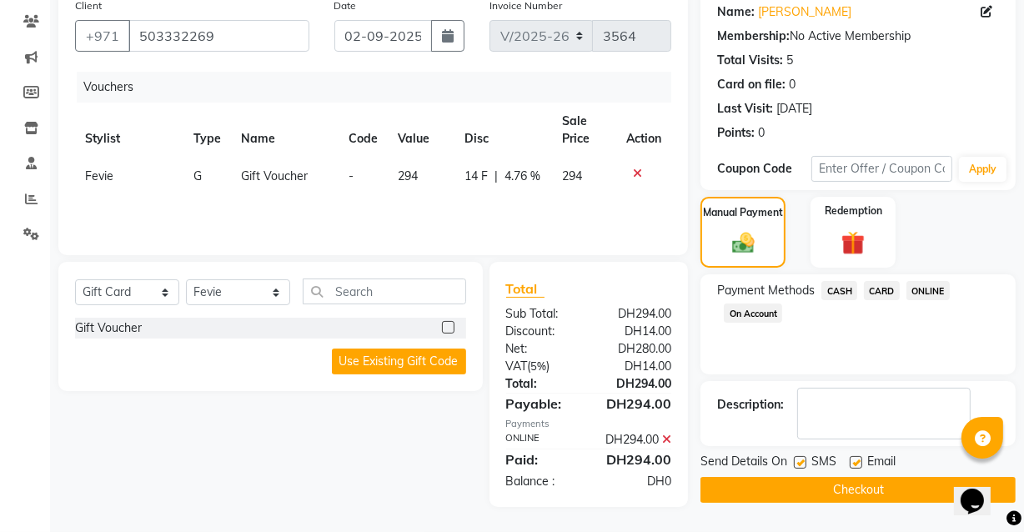
scroll to position [153, 0]
click at [843, 481] on button "Checkout" at bounding box center [858, 490] width 315 height 26
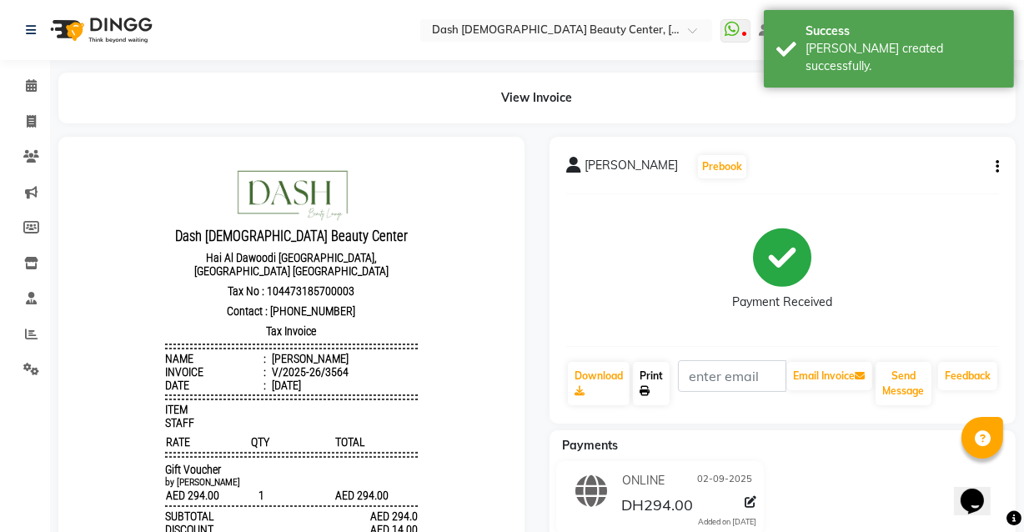
click at [650, 395] on icon at bounding box center [645, 391] width 10 height 10
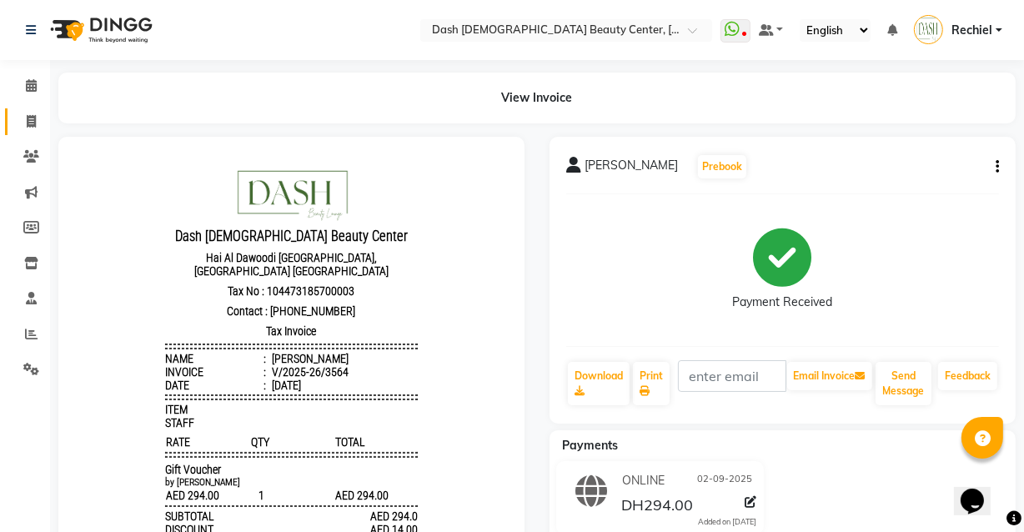
click at [33, 113] on span at bounding box center [31, 122] width 29 height 19
select select "service"
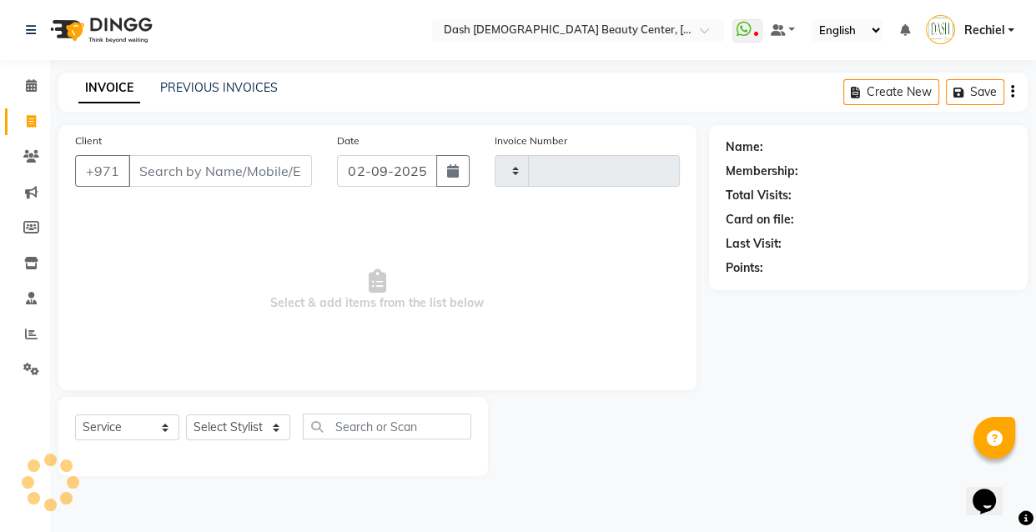
type input "3565"
select select "8372"
click at [34, 90] on icon at bounding box center [31, 85] width 11 height 13
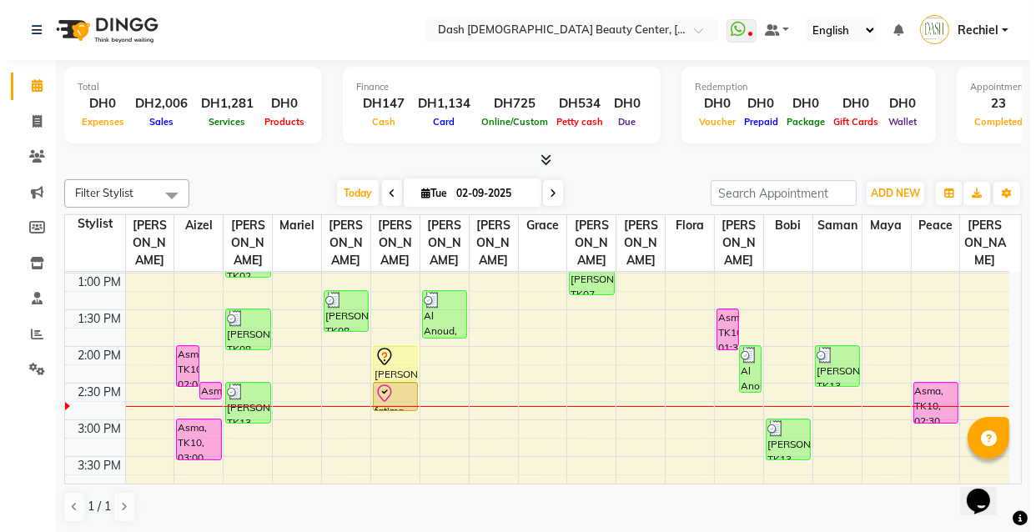
scroll to position [292, 0]
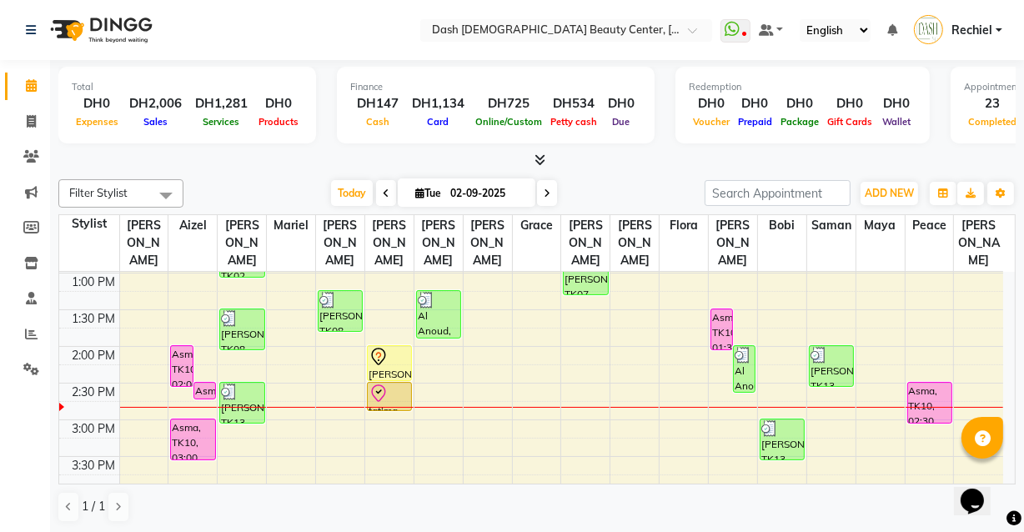
click at [976, 33] on span "Rechiel" at bounding box center [972, 31] width 41 height 18
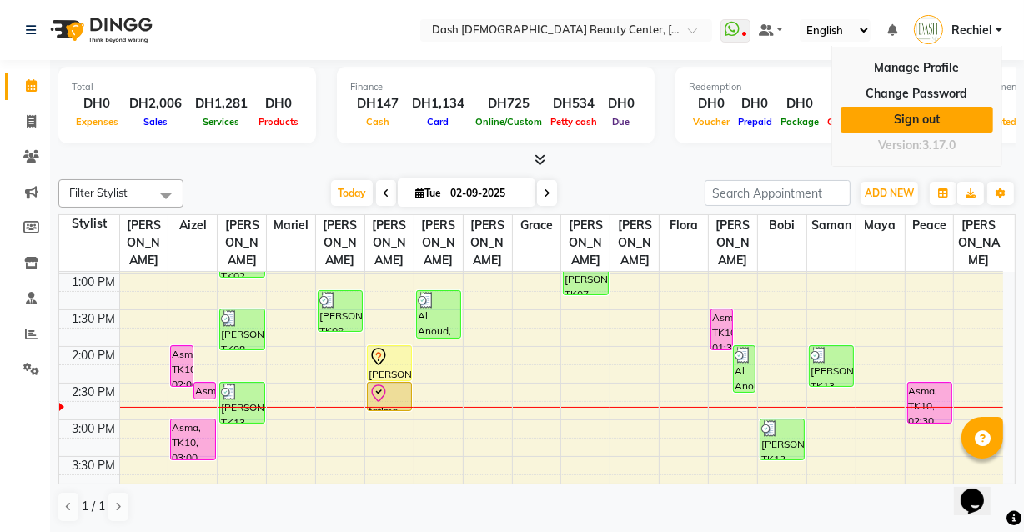
click at [948, 129] on link "Sign out" at bounding box center [917, 120] width 153 height 26
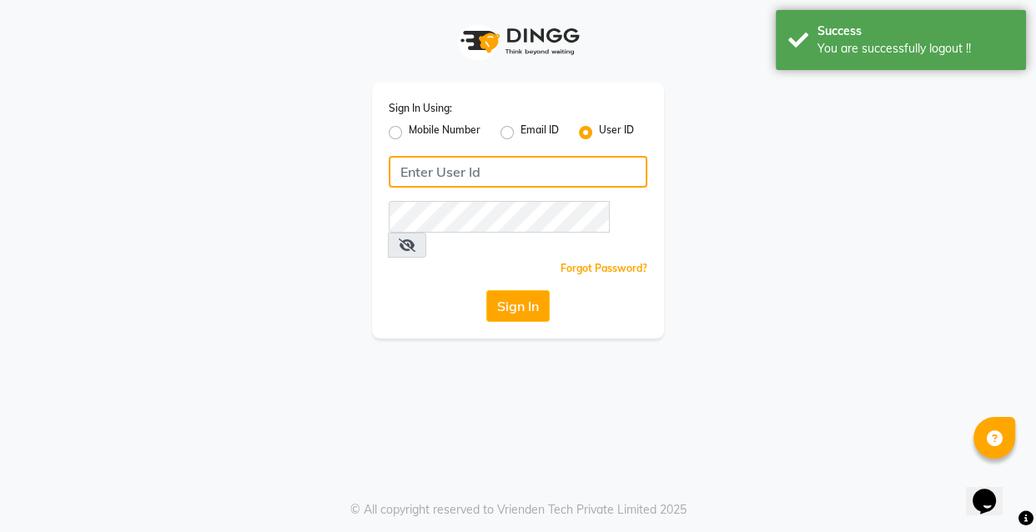
click at [406, 167] on input "Username" at bounding box center [518, 172] width 259 height 32
click at [415, 137] on label "Mobile Number" at bounding box center [445, 133] width 72 height 20
click at [415, 133] on input "Mobile Number" at bounding box center [414, 128] width 11 height 11
radio input "true"
radio input "false"
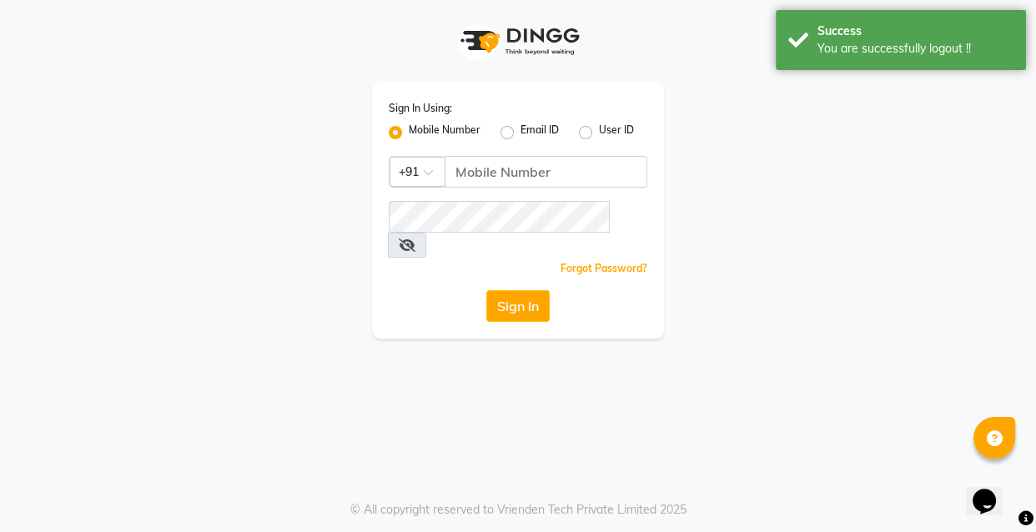
click at [432, 173] on span at bounding box center [434, 178] width 21 height 18
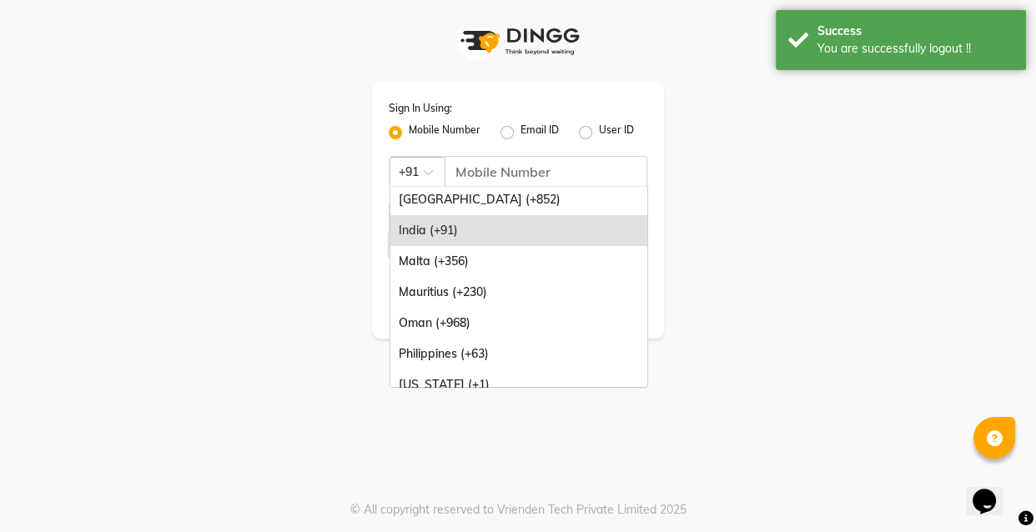
scroll to position [417, 0]
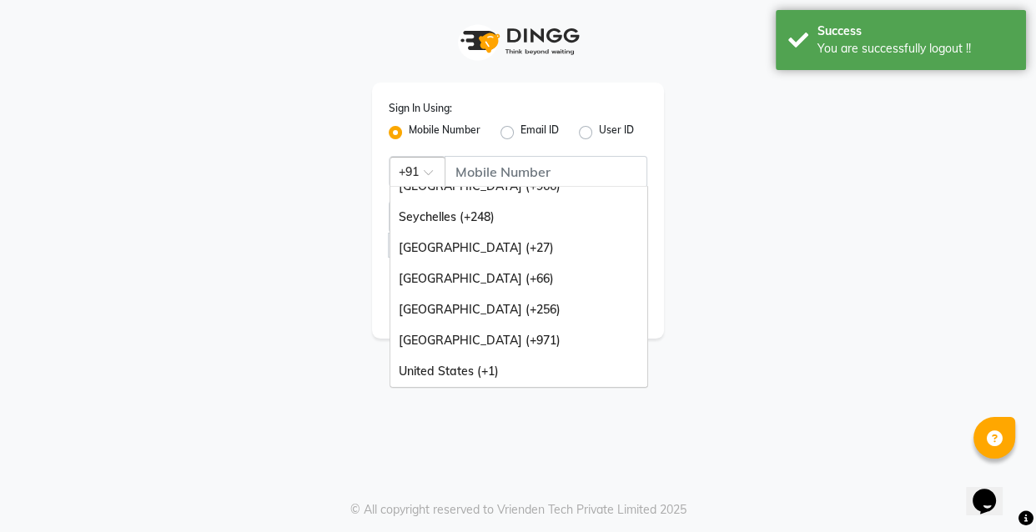
click at [445, 344] on div "United Arab Emirates (+971)" at bounding box center [518, 340] width 257 height 31
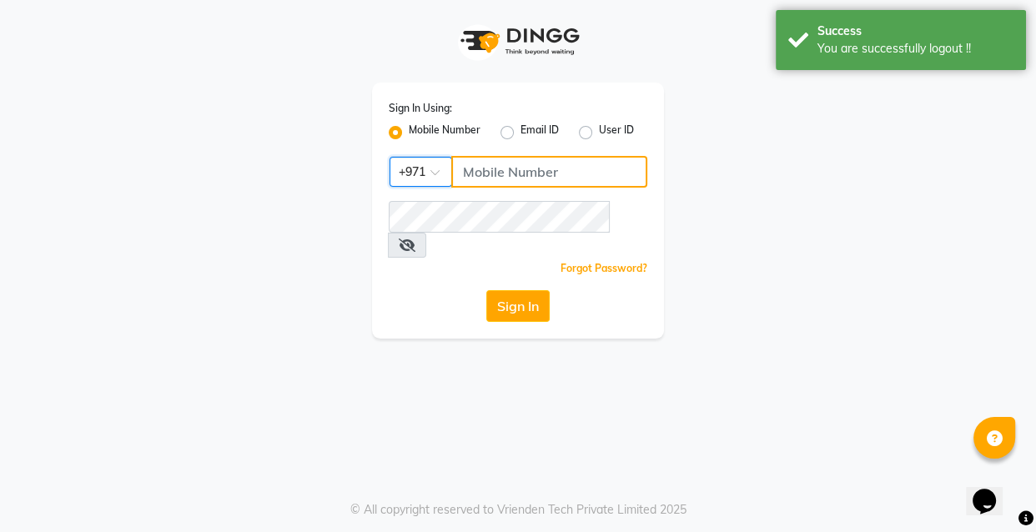
click at [559, 169] on input "Username" at bounding box center [549, 172] width 196 height 32
type input "524313703"
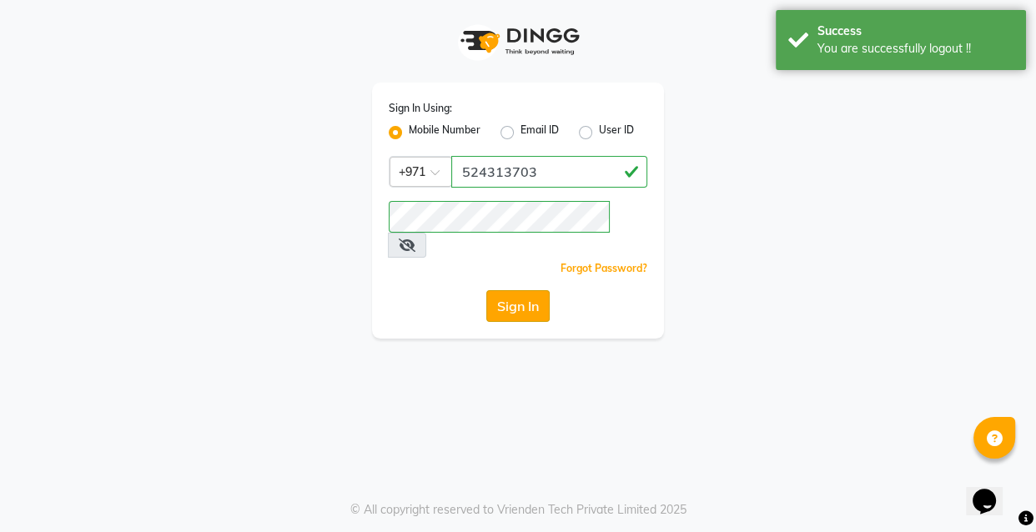
click at [519, 290] on button "Sign In" at bounding box center [517, 306] width 63 height 32
